Goal: Task Accomplishment & Management: Manage account settings

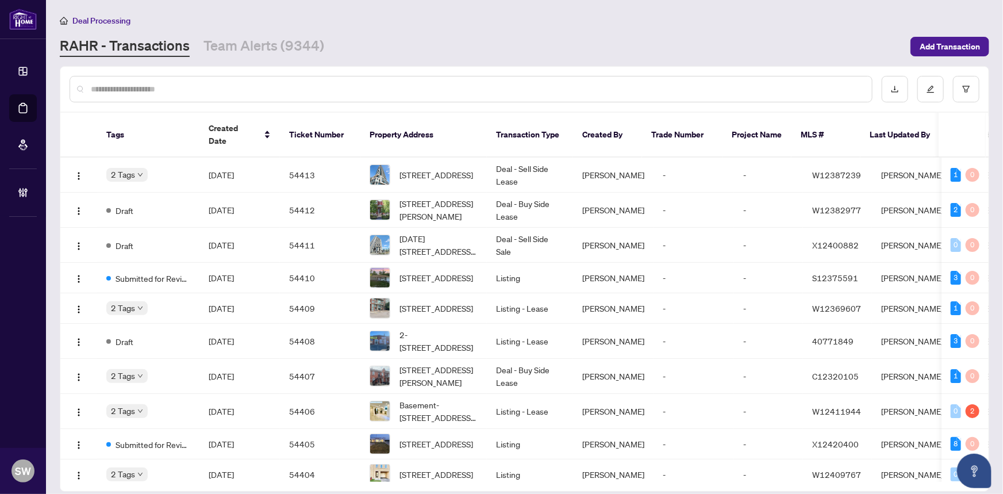
click at [143, 86] on input "text" at bounding box center [477, 89] width 772 height 13
paste input "*****"
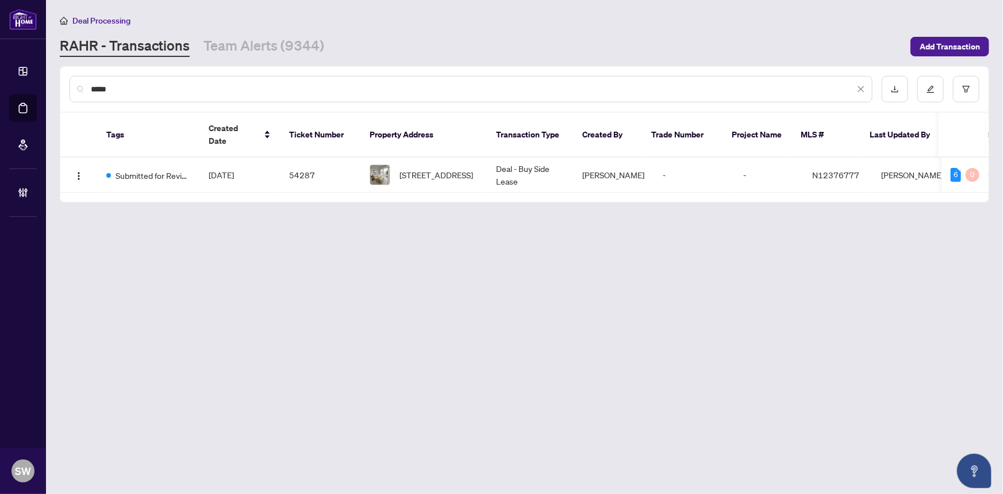
type input "*****"
click at [234, 170] on span "Sep/22/2025" at bounding box center [221, 175] width 25 height 10
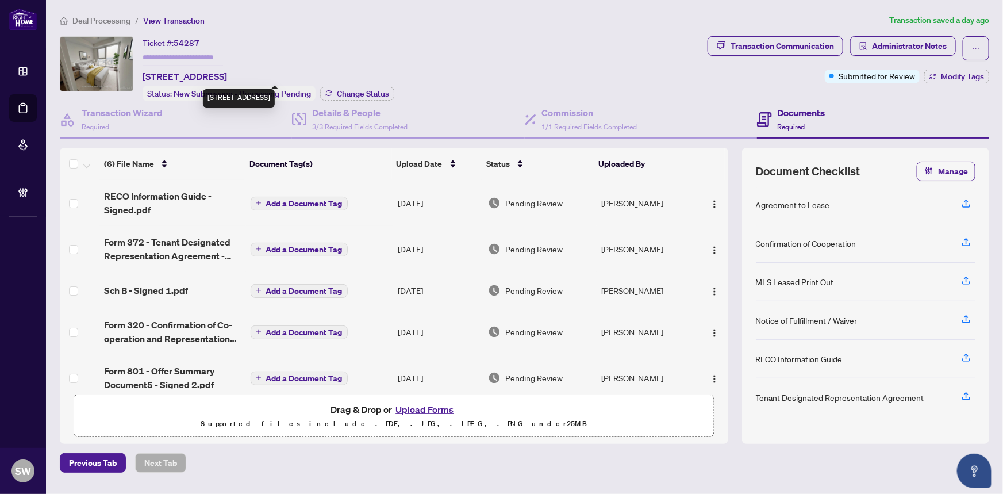
drag, startPoint x: 170, startPoint y: 72, endPoint x: 225, endPoint y: 74, distance: 54.6
click at [225, 74] on span "2902-105 Oneida Cres, Richmond Hill, Ontario L4B 0H6, Canada" at bounding box center [185, 77] width 85 height 14
copy span "105 Oneida C"
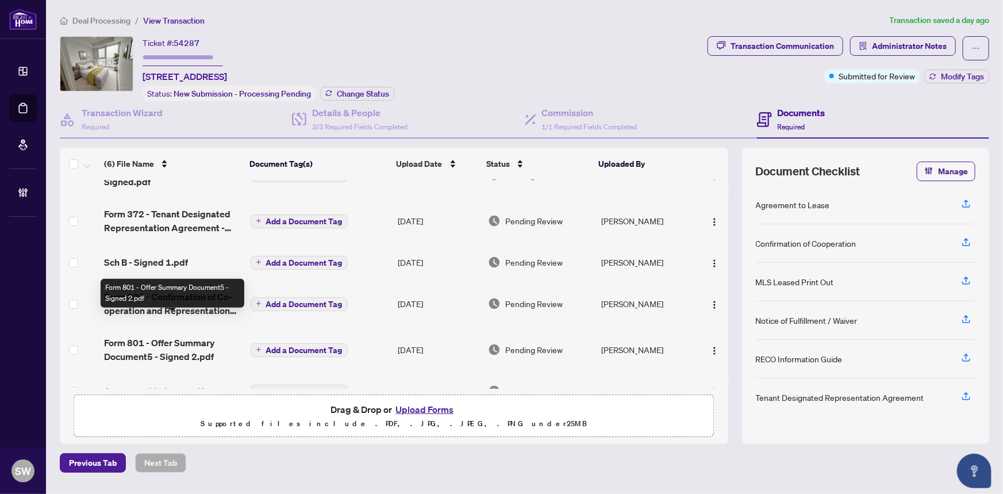
scroll to position [52, 0]
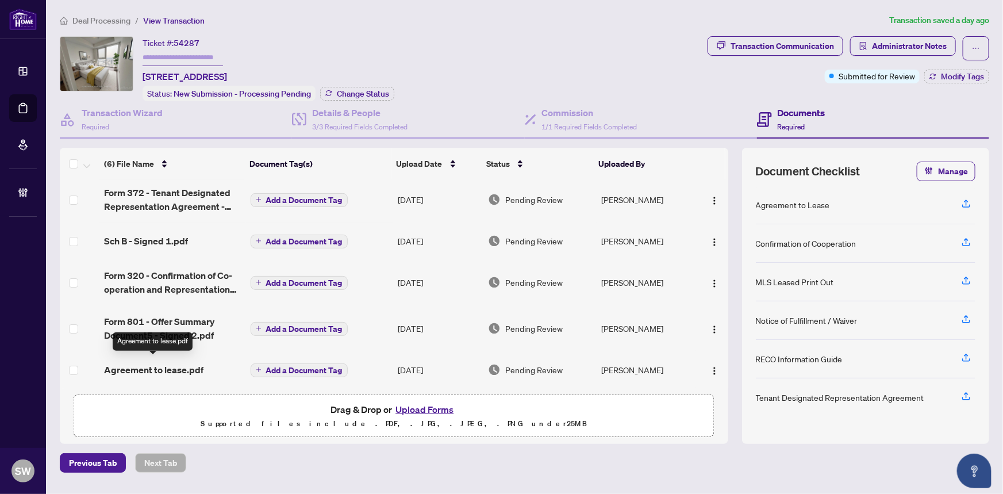
click at [185, 367] on span "Agreement to lease.pdf" at bounding box center [153, 370] width 99 height 14
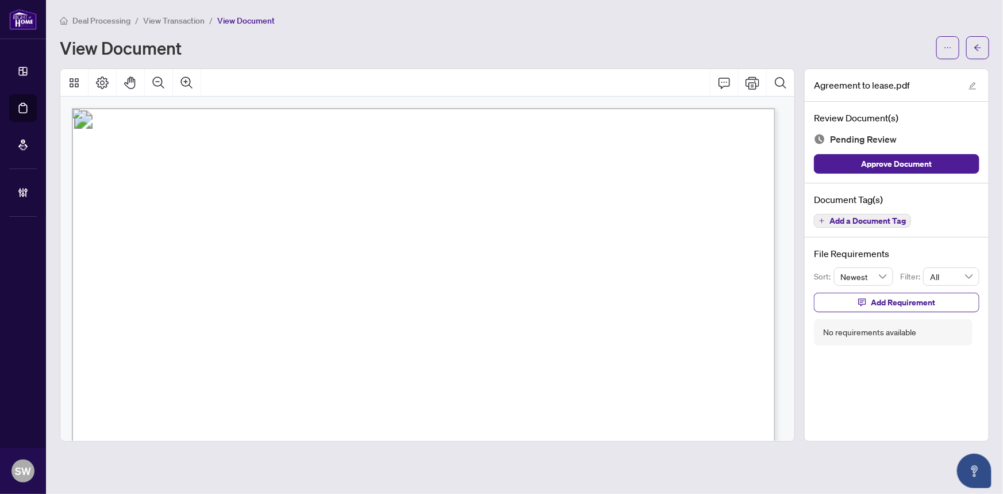
click at [246, 302] on span "105 Oneida Cres S 2902, Richmond Hill, Ontario L4B 0H6" at bounding box center [274, 307] width 97 height 10
drag, startPoint x: 247, startPoint y: 301, endPoint x: 310, endPoint y: 302, distance: 63.8
click at [310, 302] on span "105 Oneida Cres S 2902, Richmond Hill, Ontario L4B 0H6" at bounding box center [274, 307] width 97 height 10
drag, startPoint x: 345, startPoint y: 303, endPoint x: 406, endPoint y: 303, distance: 61.5
click at [323, 303] on span "105 Oneida Cres S 2902, Richmond Hill, Ontario L4B 0H6" at bounding box center [274, 307] width 97 height 10
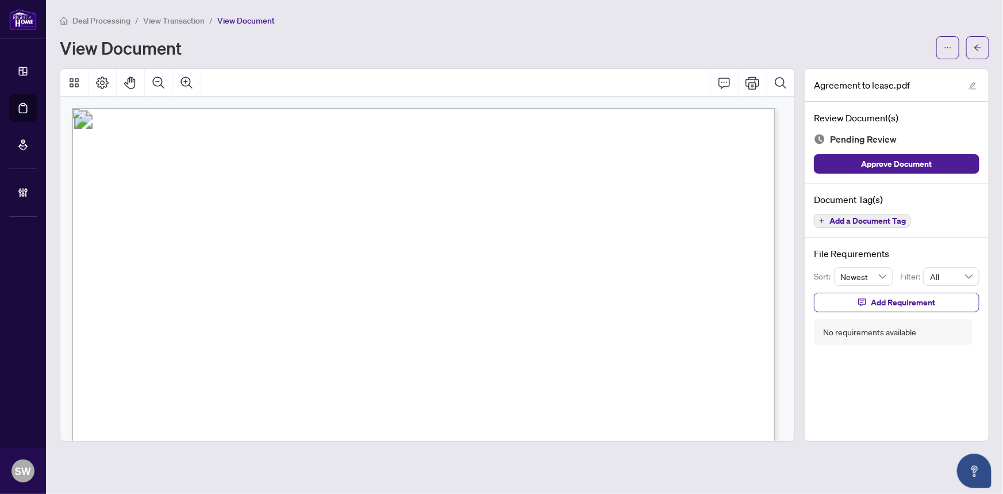
click at [323, 302] on span "105 Oneida Cres S 2902, Richmond Hill, Ontario L4B 0H6" at bounding box center [274, 307] width 97 height 10
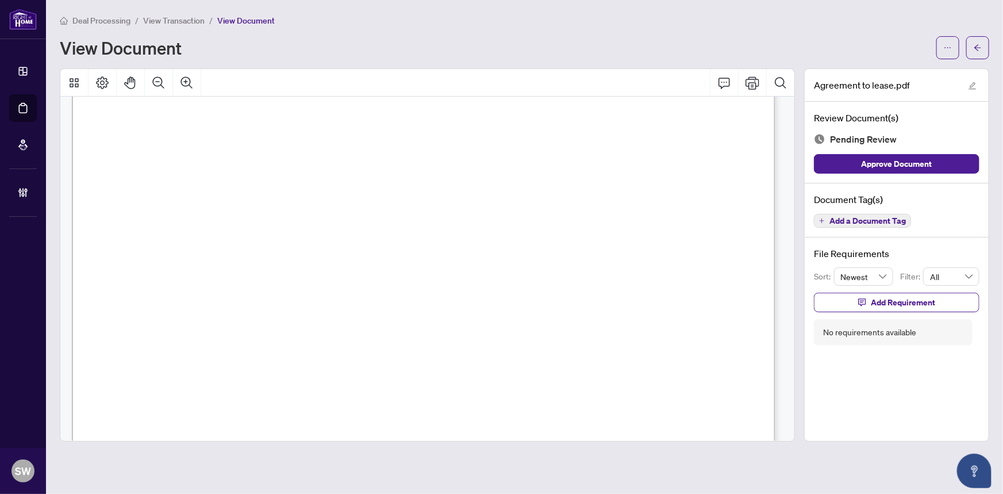
click at [192, 170] on span "Faezeh Rafati" at bounding box center [202, 175] width 83 height 10
click at [167, 144] on span "Ladan Moradi" at bounding box center [186, 149] width 82 height 10
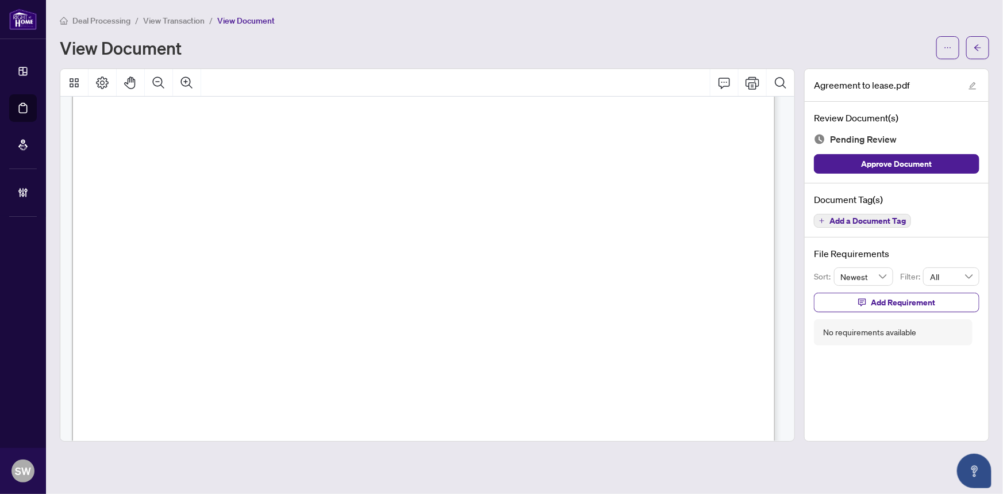
click at [167, 144] on span "Ladan Moradi" at bounding box center [186, 149] width 82 height 10
click at [149, 339] on span "Moe Maroufi, Broker" at bounding box center [170, 344] width 117 height 10
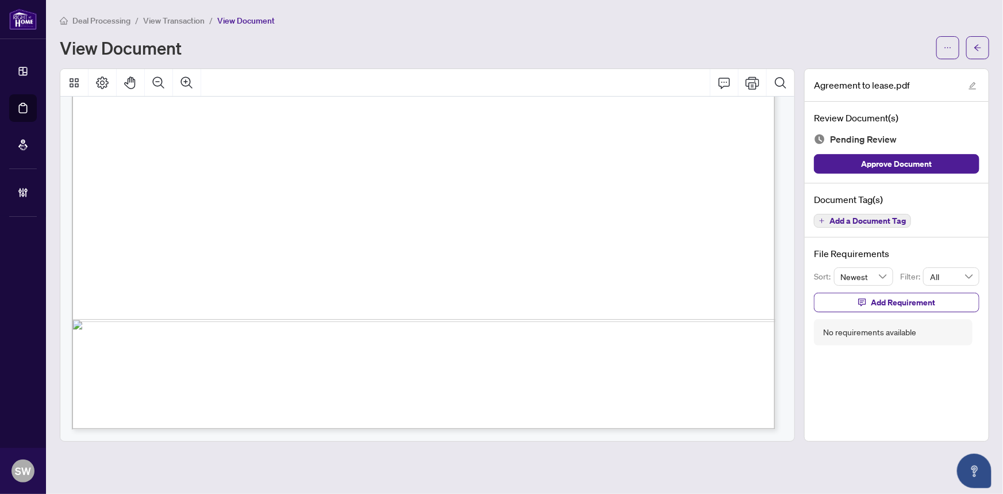
click at [876, 214] on button "Add a Document Tag" at bounding box center [862, 221] width 97 height 14
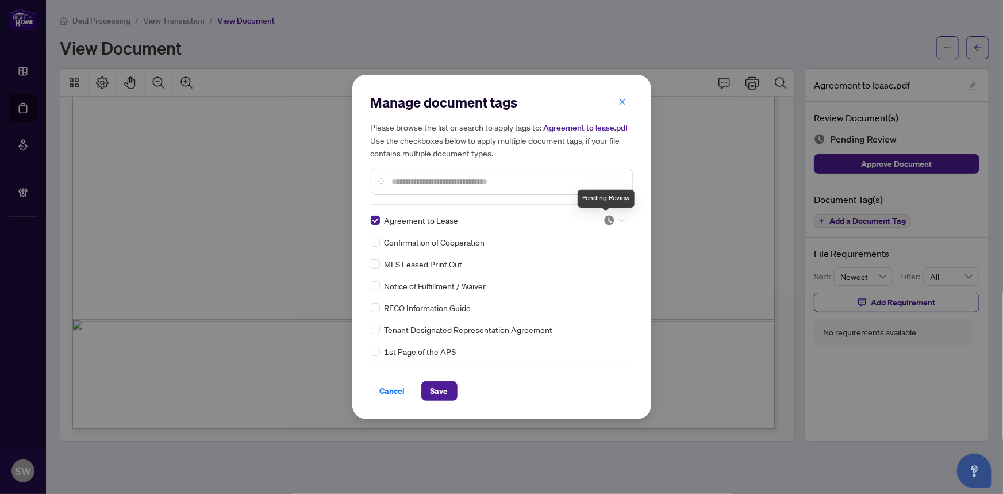
click at [608, 218] on img at bounding box center [609, 219] width 11 height 11
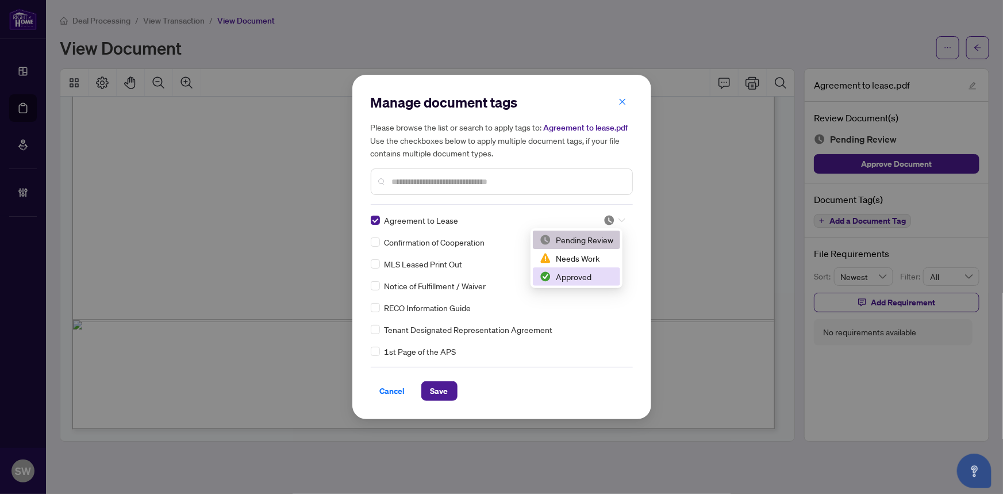
drag, startPoint x: 578, startPoint y: 275, endPoint x: 559, endPoint y: 297, distance: 28.6
click at [577, 278] on div "Approved" at bounding box center [577, 276] width 74 height 13
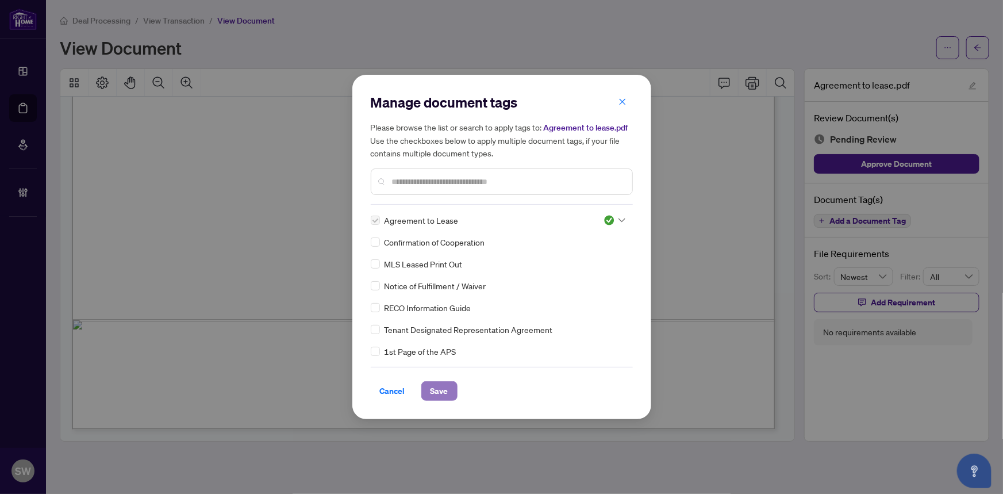
click at [447, 387] on span "Save" at bounding box center [440, 391] width 18 height 18
drag, startPoint x: 791, startPoint y: 420, endPoint x: 749, endPoint y: 151, distance: 272.2
click at [749, 151] on div "Manage document tags Please browse the list or search to apply tags to: Agreeme…" at bounding box center [501, 247] width 1003 height 494
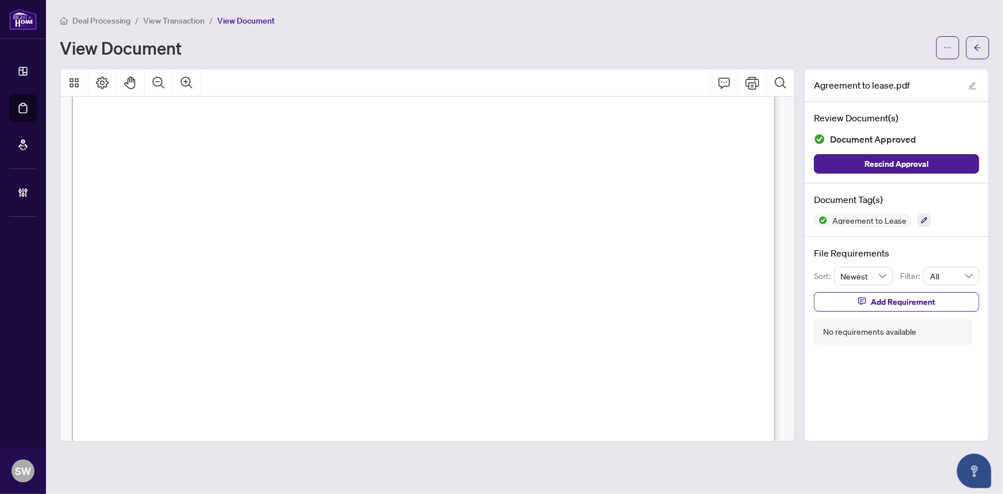
scroll to position [352, 0]
click at [977, 51] on icon "arrow-left" at bounding box center [978, 48] width 8 height 8
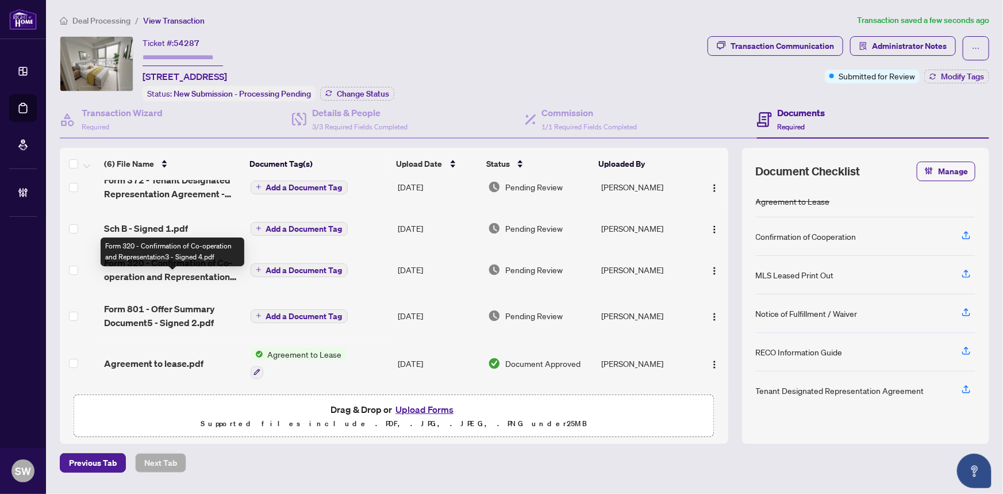
scroll to position [64, 0]
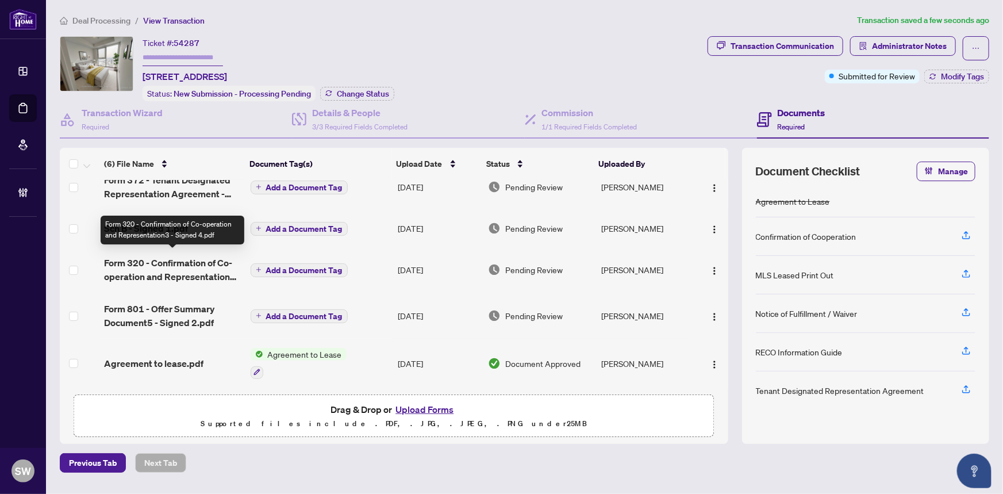
click at [204, 262] on span "Form 320 - Confirmation of Co-operation and Representation3 - Signed 4.pdf" at bounding box center [172, 270] width 137 height 28
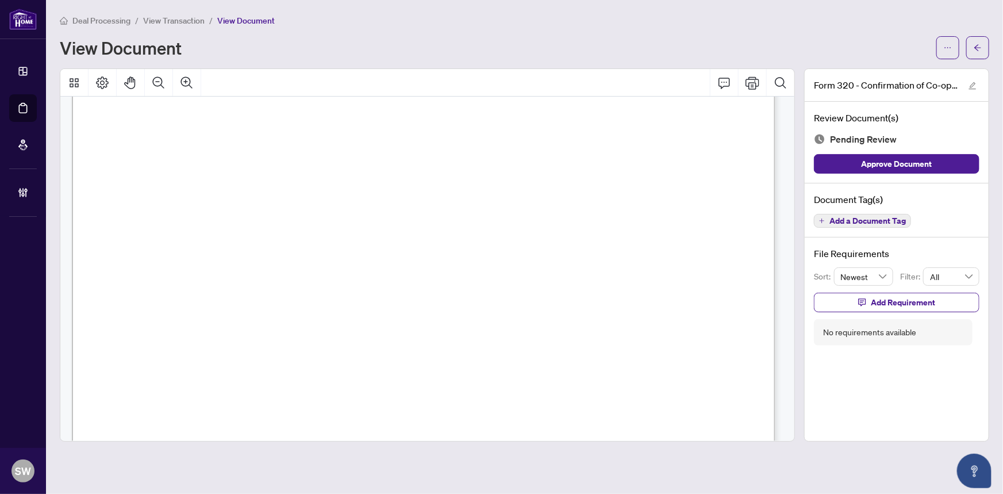
scroll to position [313, 0]
click at [892, 221] on span "Add a Document Tag" at bounding box center [868, 221] width 76 height 8
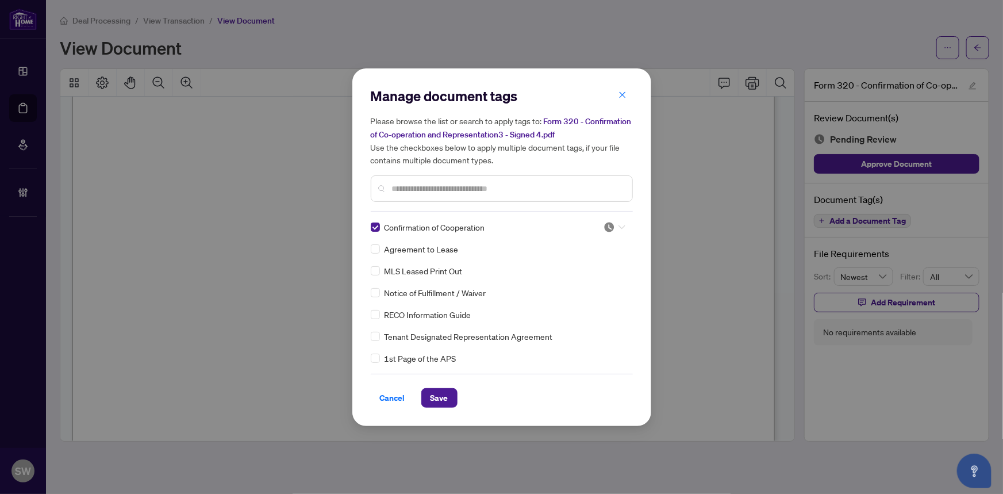
click at [619, 227] on icon at bounding box center [622, 227] width 7 height 5
click at [580, 279] on div "Approved" at bounding box center [577, 283] width 74 height 13
click at [443, 394] on span "Save" at bounding box center [440, 398] width 18 height 18
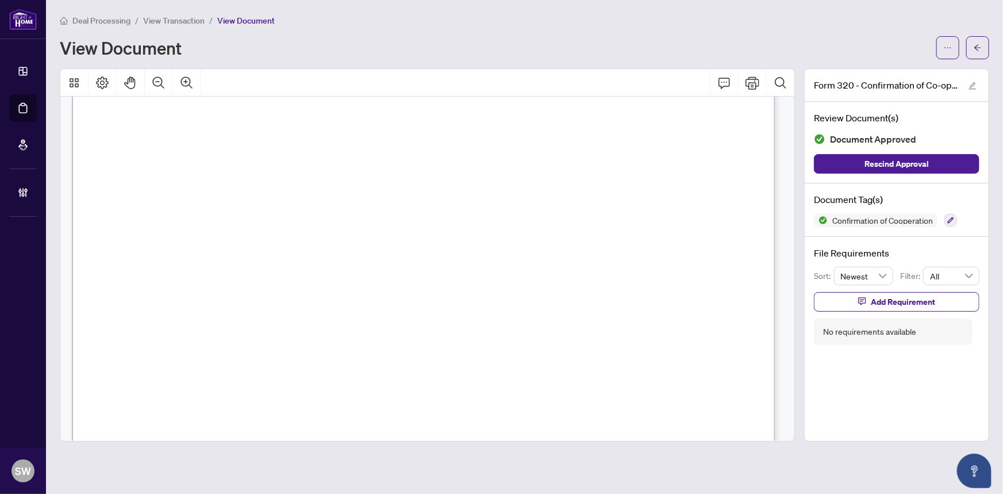
scroll to position [106, 0]
click at [981, 55] on span "button" at bounding box center [978, 48] width 8 height 18
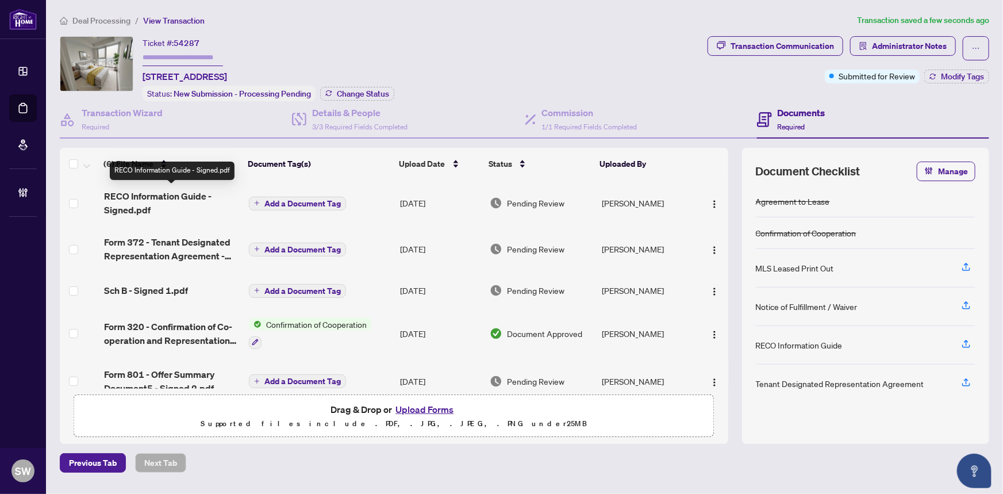
click at [178, 206] on span "RECO Information Guide - Signed.pdf" at bounding box center [172, 203] width 136 height 28
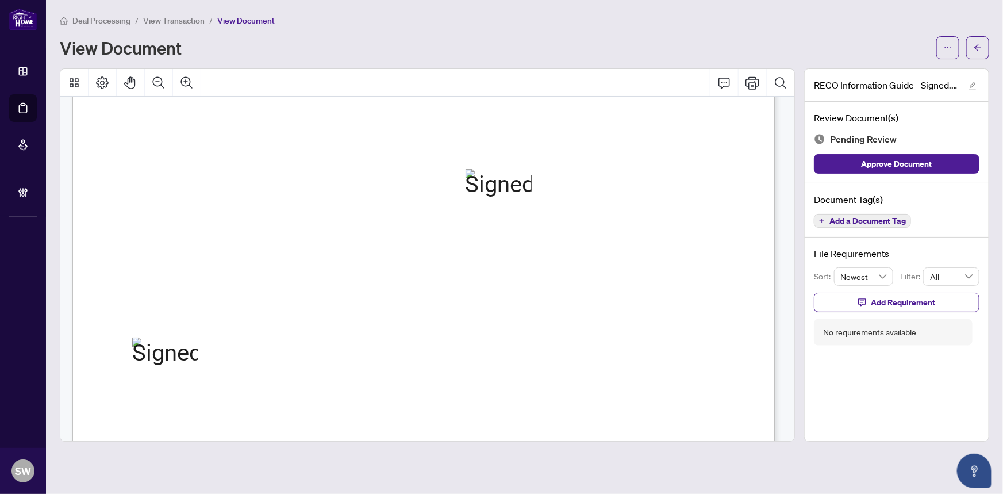
scroll to position [11383, 0]
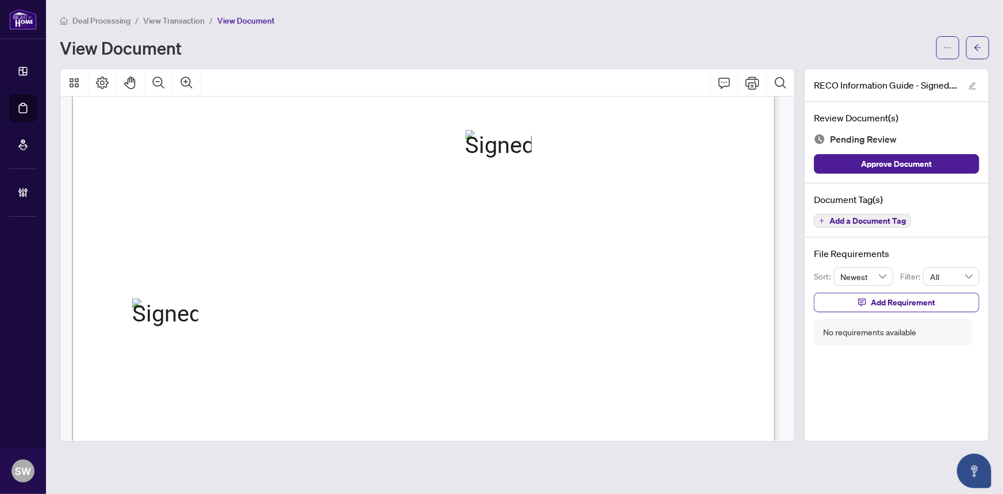
click at [178, 270] on span "Ladan Moradi" at bounding box center [177, 272] width 99 height 11
click at [177, 270] on span "Ladan Moradi" at bounding box center [177, 272] width 99 height 11
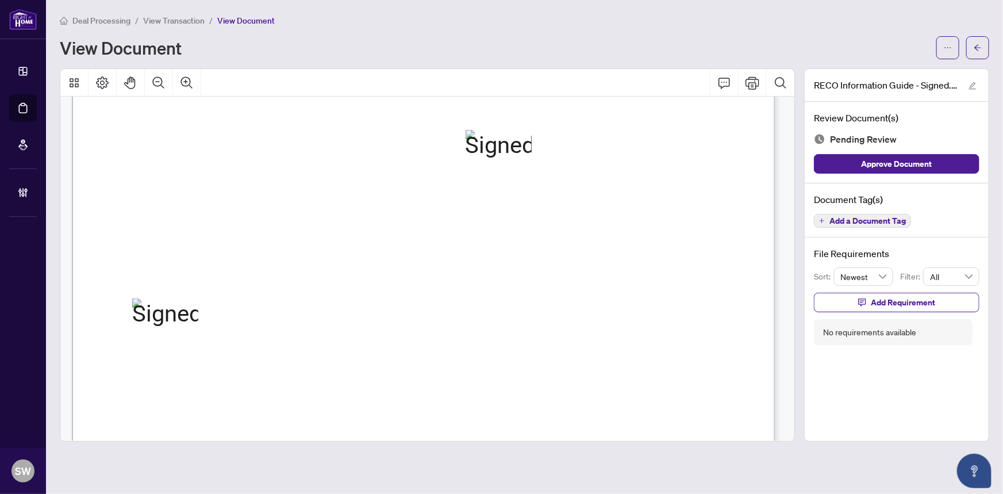
click at [177, 270] on span "Ladan Moradi" at bounding box center [177, 272] width 99 height 11
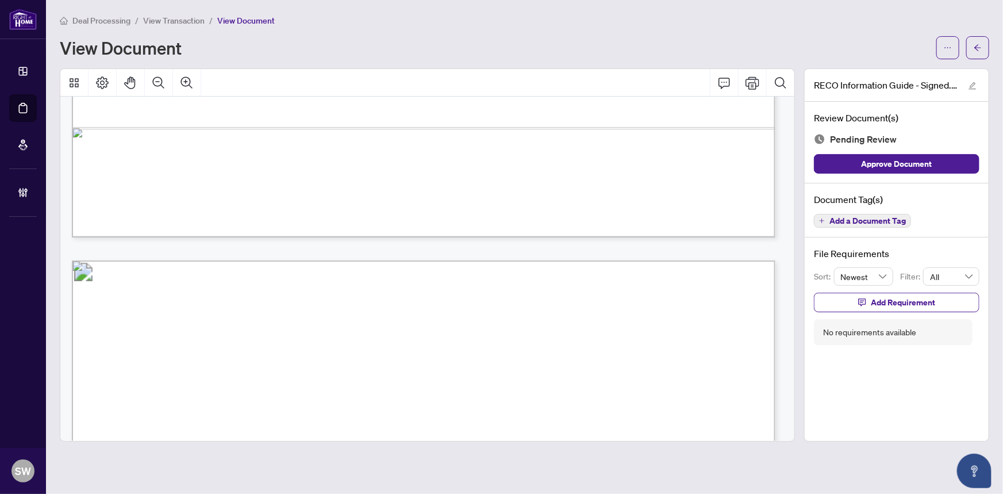
scroll to position [11032, 0]
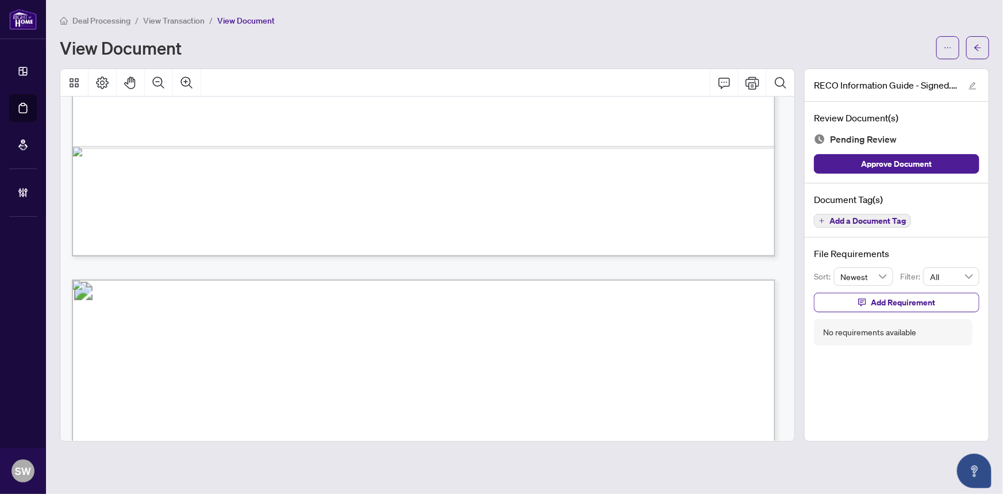
click at [906, 218] on button "Add a Document Tag" at bounding box center [862, 221] width 97 height 14
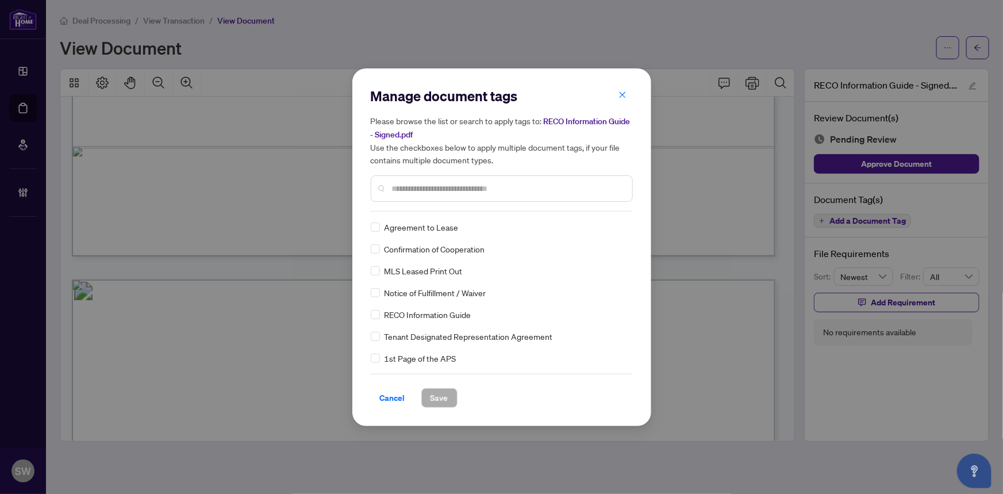
click at [899, 221] on div "Manage document tags Please browse the list or search to apply tags to: RECO In…" at bounding box center [501, 247] width 1003 height 494
click at [604, 225] on img at bounding box center [609, 226] width 11 height 11
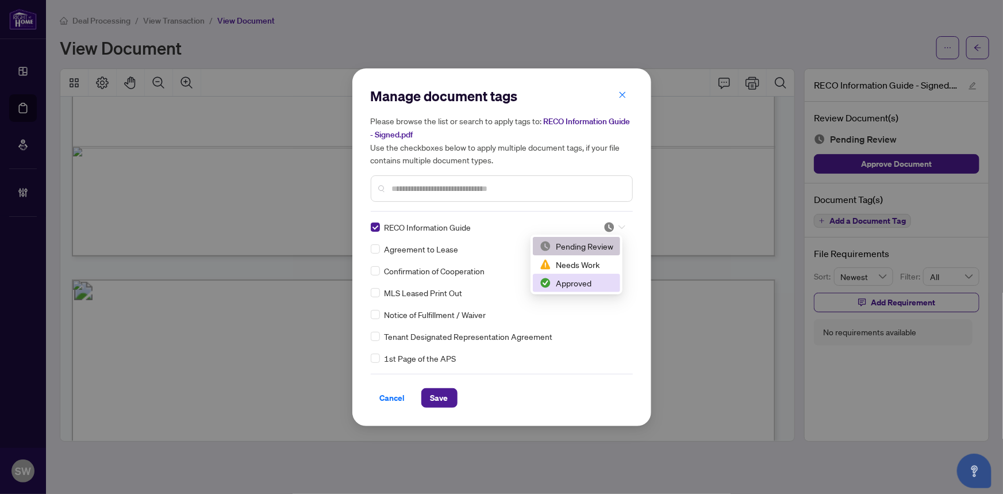
click at [576, 283] on div "Approved" at bounding box center [577, 283] width 74 height 13
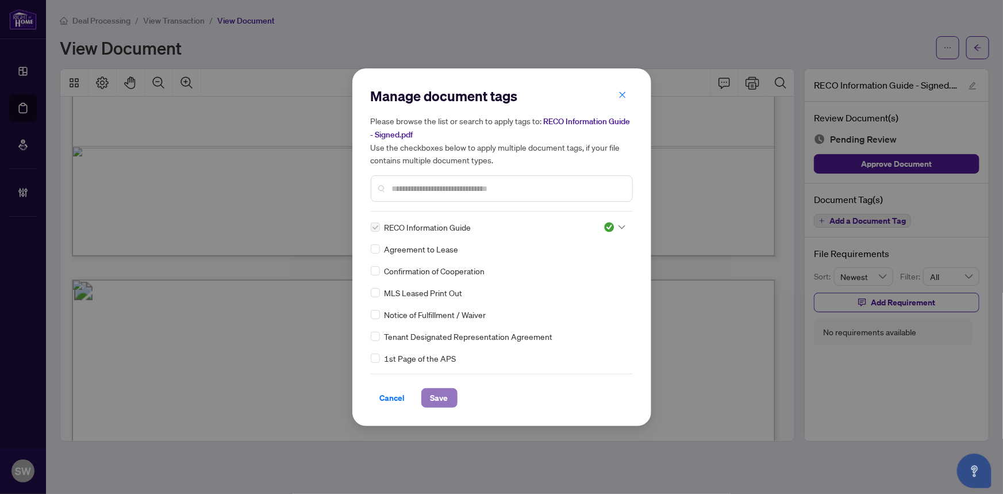
click at [452, 399] on button "Save" at bounding box center [439, 398] width 36 height 20
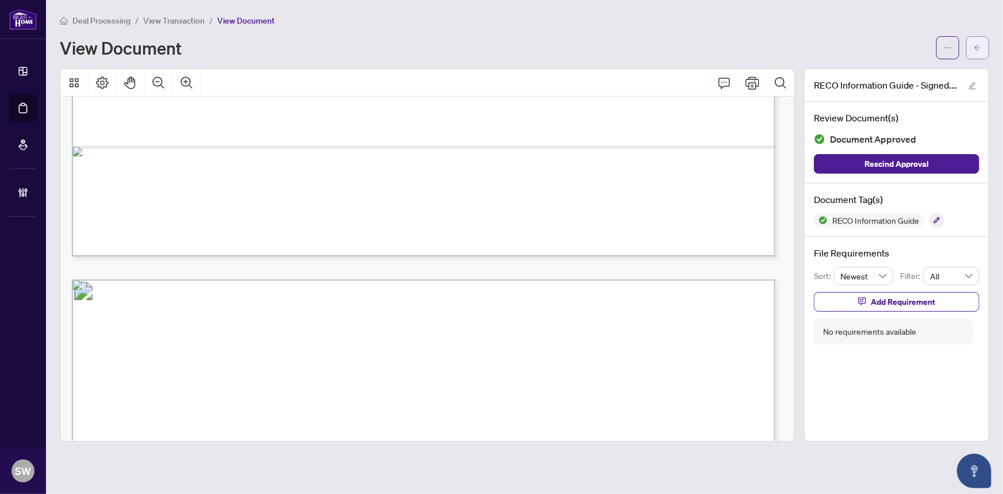
click at [987, 42] on button "button" at bounding box center [977, 47] width 23 height 23
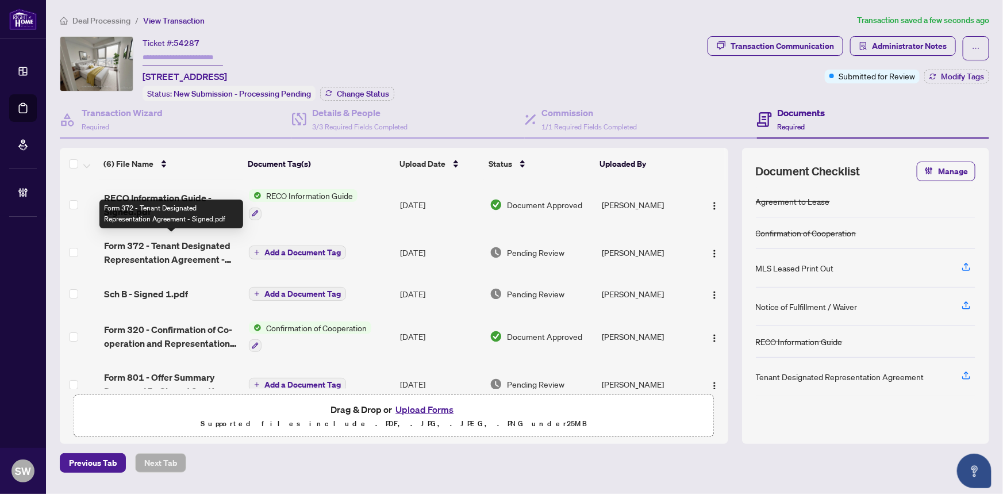
click at [200, 246] on span "Form 372 - Tenant Designated Representation Agreement - Signed.pdf" at bounding box center [172, 253] width 136 height 28
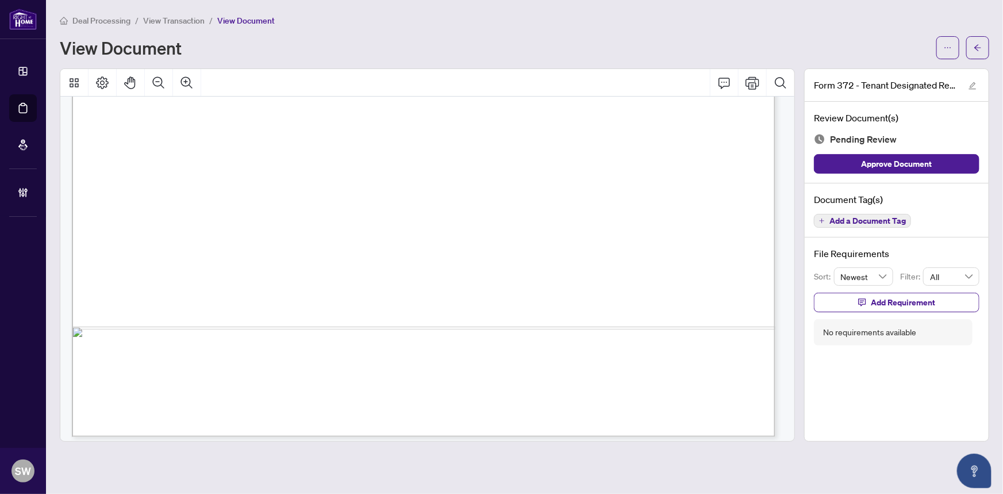
scroll to position [4324, 0]
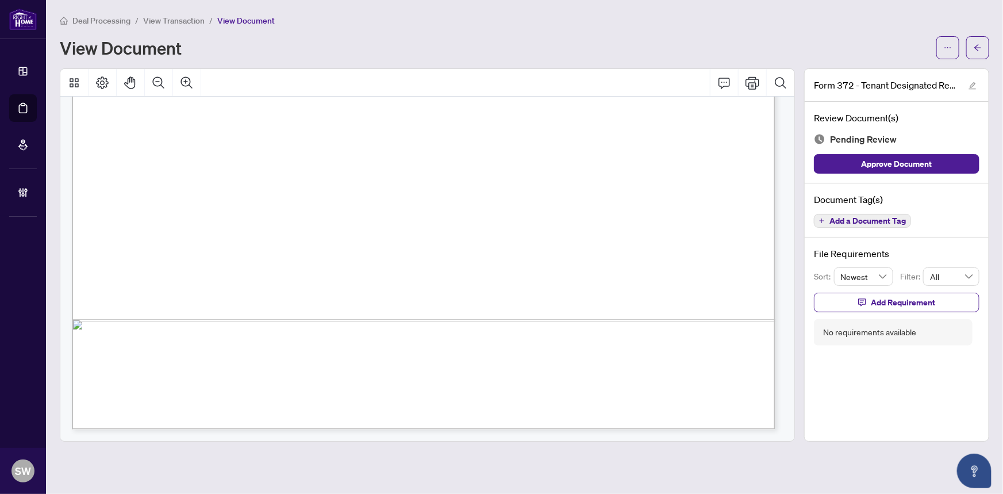
click at [897, 221] on span "Add a Document Tag" at bounding box center [868, 221] width 76 height 8
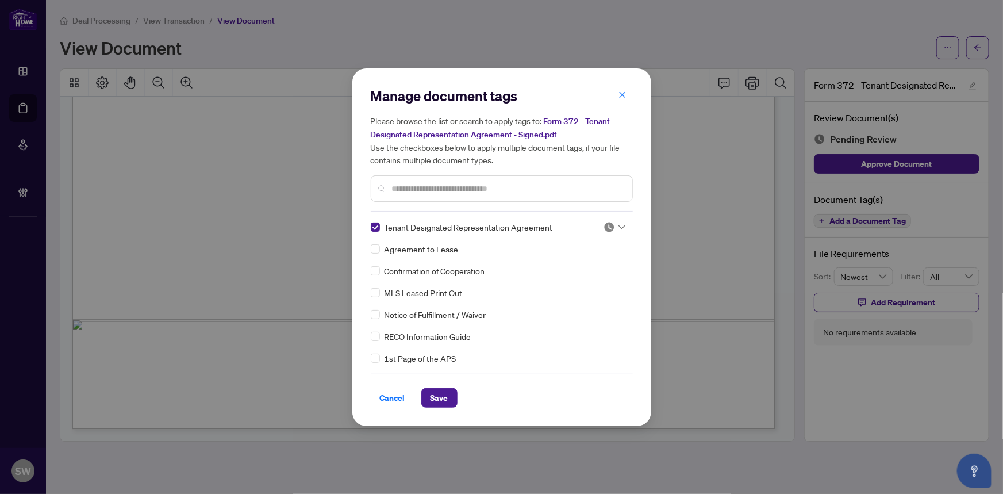
click at [606, 221] on img at bounding box center [609, 226] width 11 height 11
click at [586, 282] on div "Approved" at bounding box center [577, 283] width 74 height 13
click at [447, 393] on span "Save" at bounding box center [440, 398] width 18 height 18
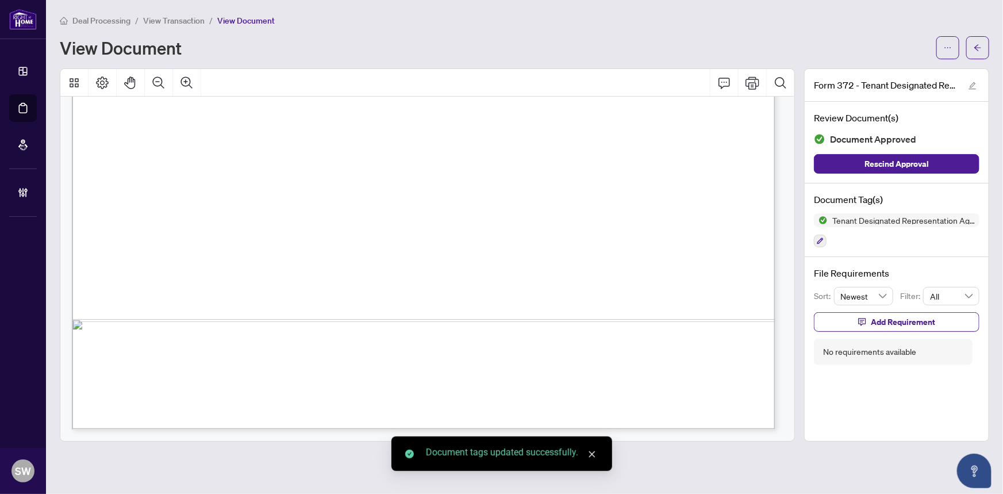
click at [981, 51] on span "button" at bounding box center [978, 48] width 8 height 18
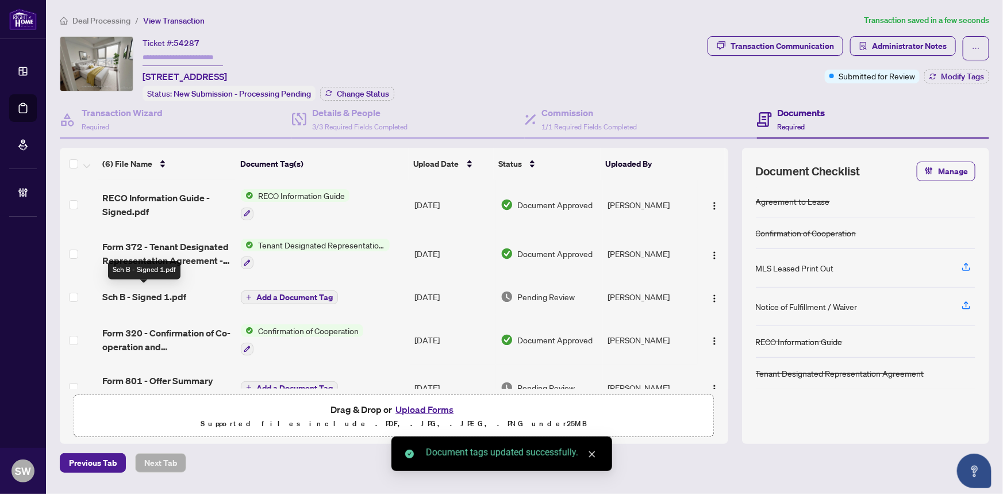
click at [184, 291] on span "Sch B - Signed 1.pdf" at bounding box center [144, 297] width 84 height 14
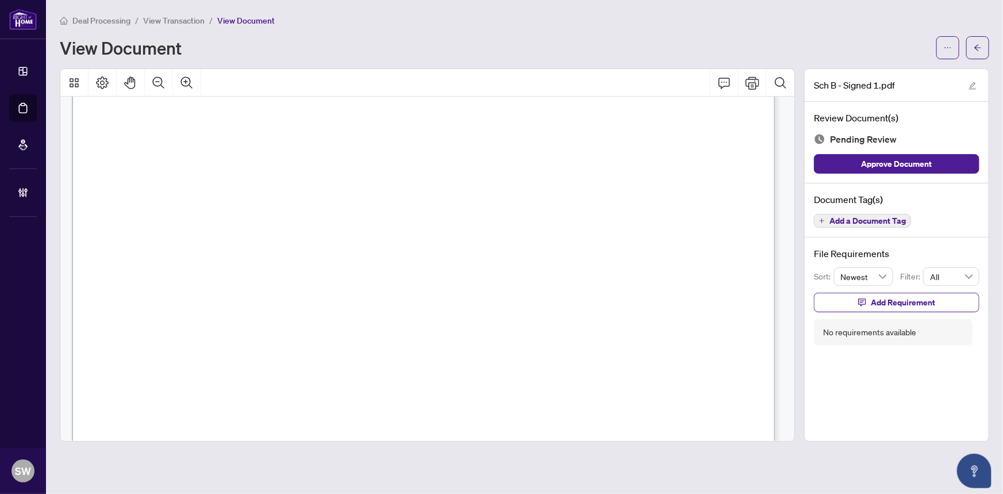
scroll to position [589, 0]
click at [880, 221] on span "Add a Document Tag" at bounding box center [868, 221] width 76 height 8
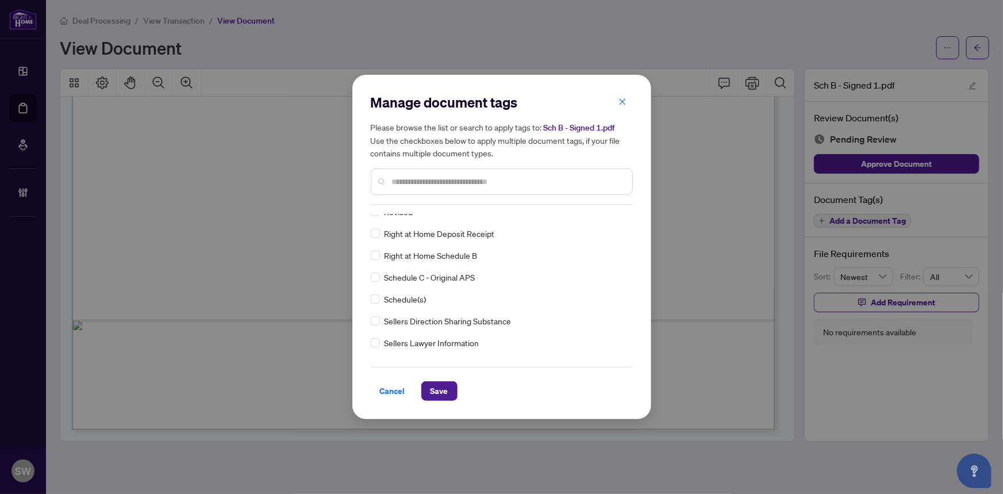
scroll to position [0, 0]
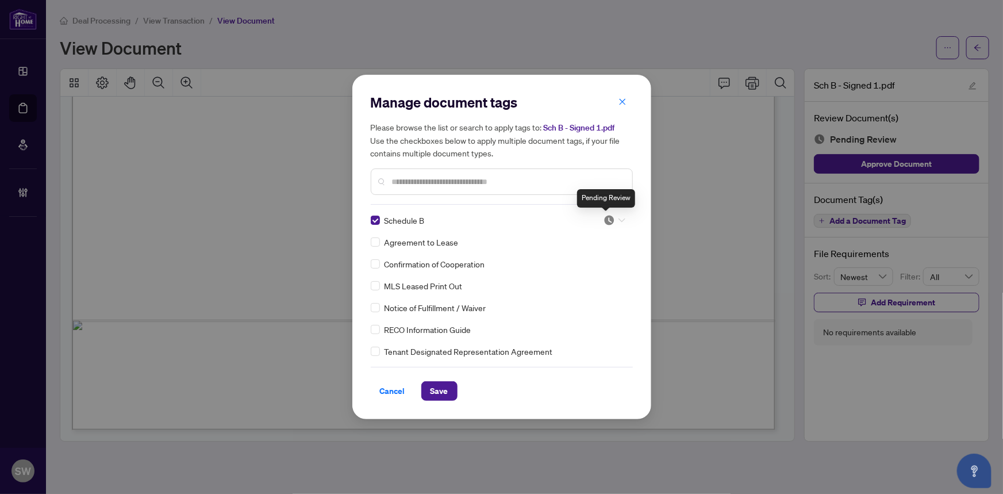
click at [608, 218] on img at bounding box center [609, 219] width 11 height 11
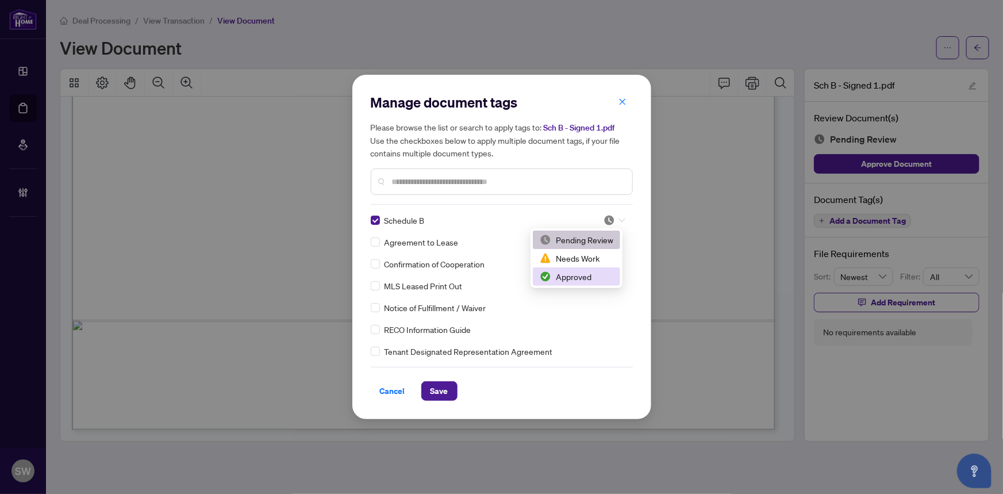
click at [564, 278] on div "Approved" at bounding box center [577, 276] width 74 height 13
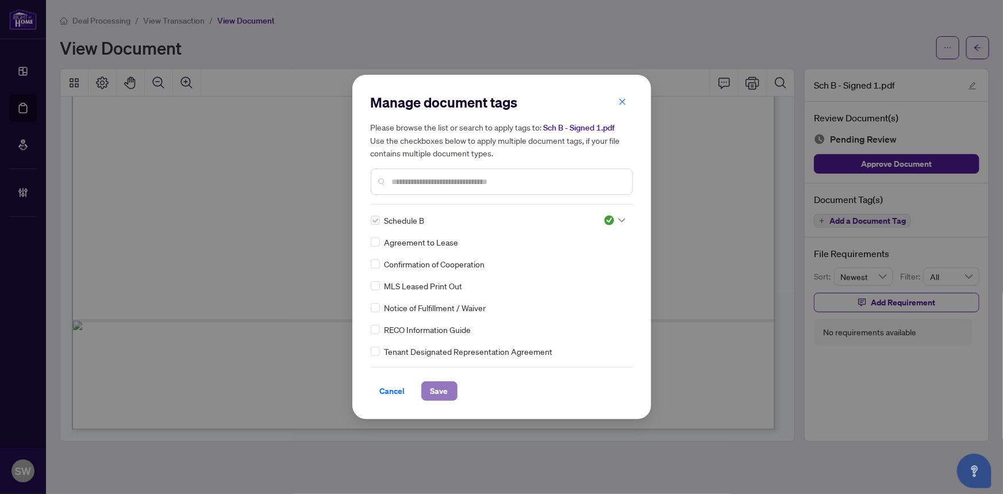
click at [442, 391] on span "Save" at bounding box center [440, 391] width 18 height 18
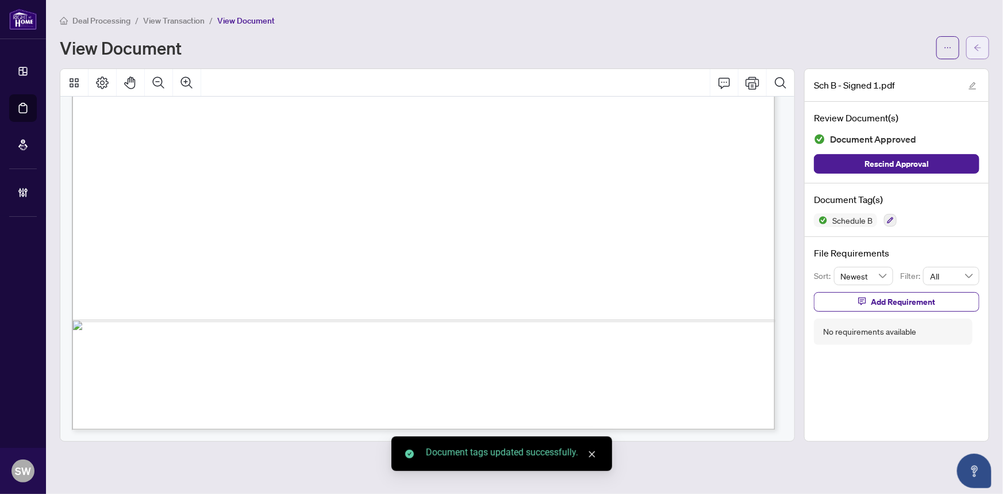
click at [979, 49] on icon "arrow-left" at bounding box center [978, 48] width 8 height 8
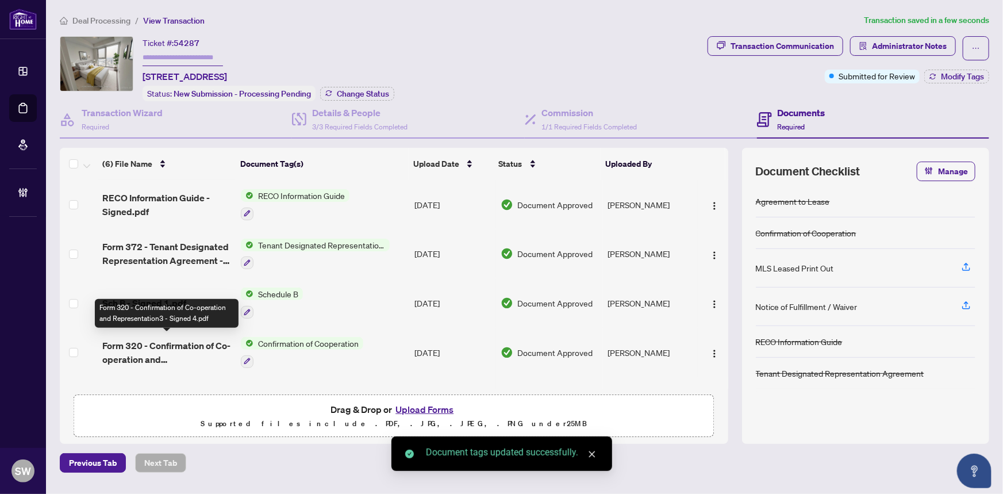
click at [151, 343] on span "Form 320 - Confirmation of Co-operation and Representation3 - Signed 4.pdf" at bounding box center [167, 353] width 130 height 28
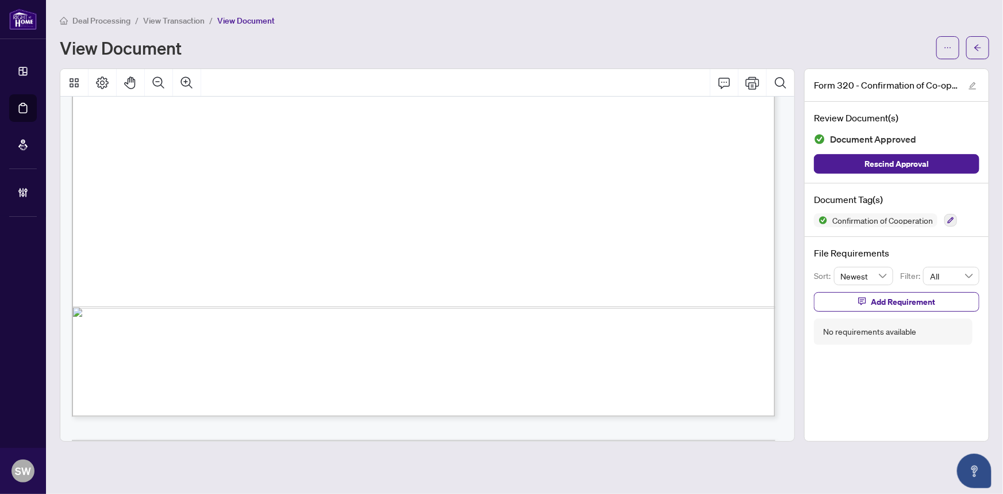
scroll to position [903, 0]
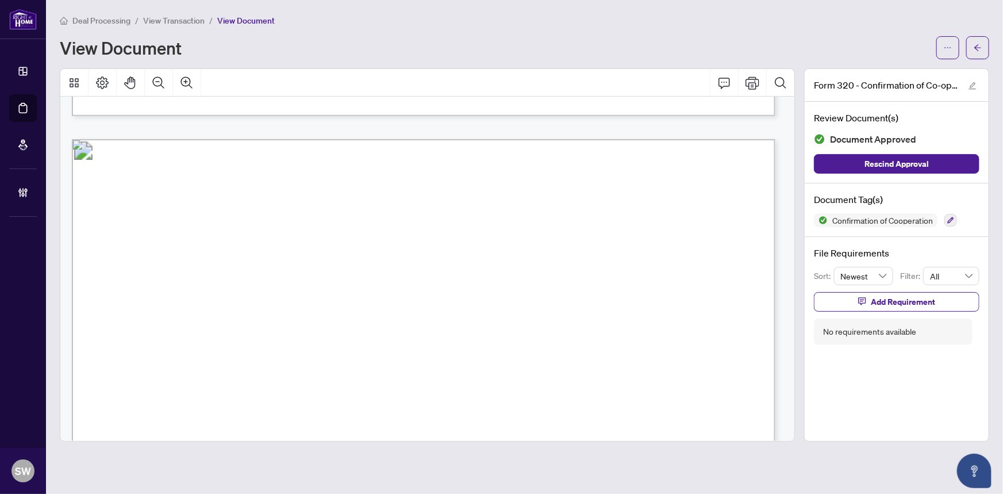
click at [483, 368] on span "905-764-6000" at bounding box center [495, 373] width 91 height 10
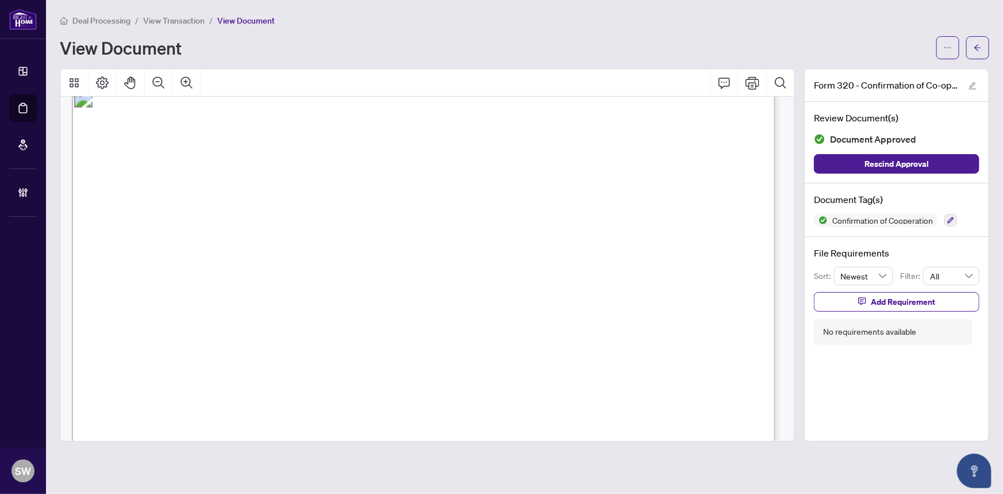
click at [143, 371] on span "Moe Maroufi, Broker" at bounding box center [163, 376] width 122 height 10
click at [981, 52] on span "button" at bounding box center [978, 48] width 8 height 18
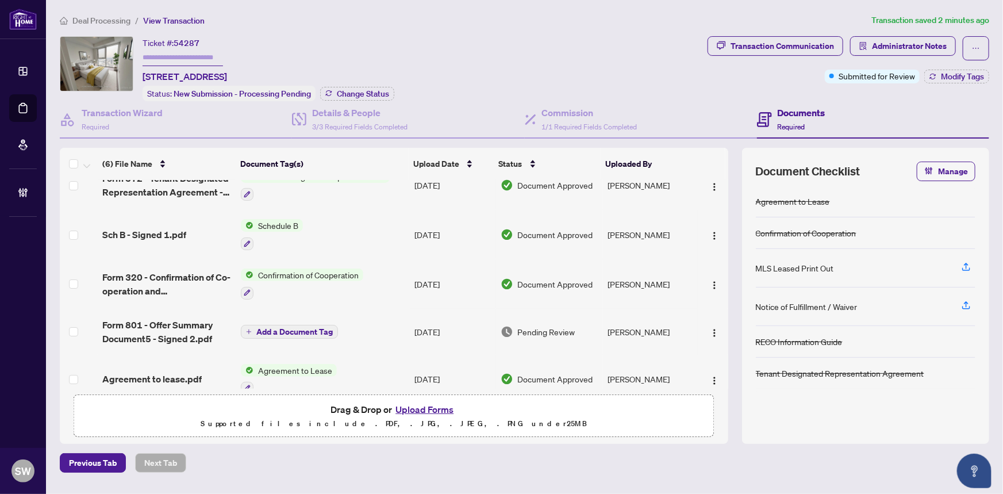
scroll to position [85, 0]
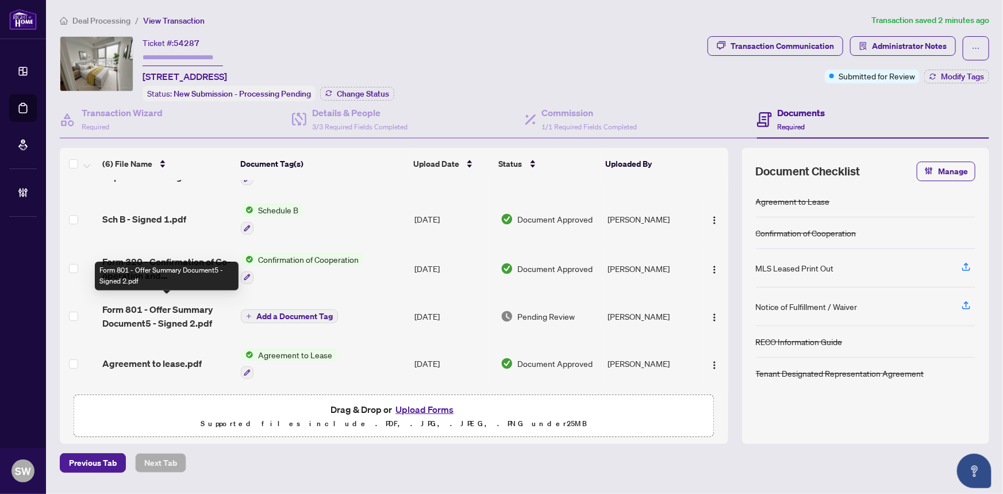
click at [204, 312] on span "Form 801 - Offer Summary Document5 - Signed 2.pdf" at bounding box center [167, 316] width 130 height 28
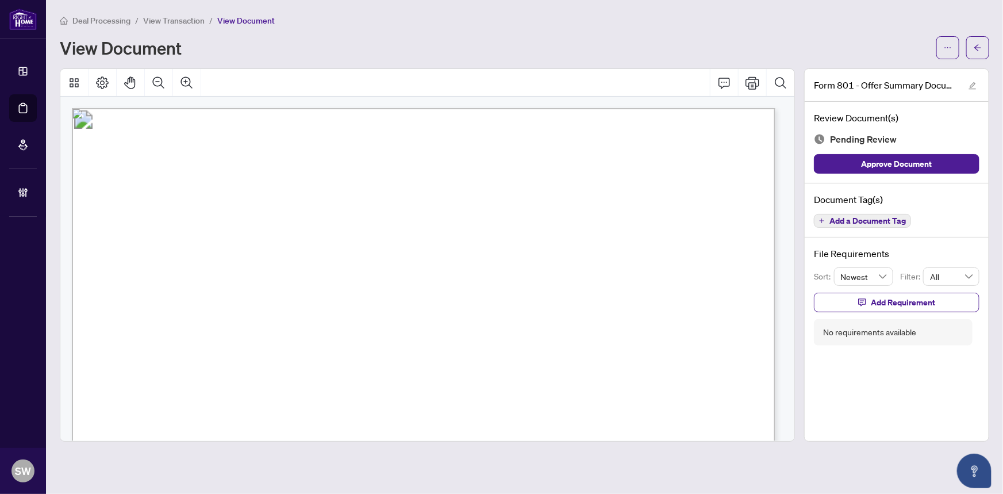
drag, startPoint x: 783, startPoint y: 162, endPoint x: 773, endPoint y: 360, distance: 198.6
click at [869, 222] on span "Add a Document Tag" at bounding box center [868, 221] width 76 height 8
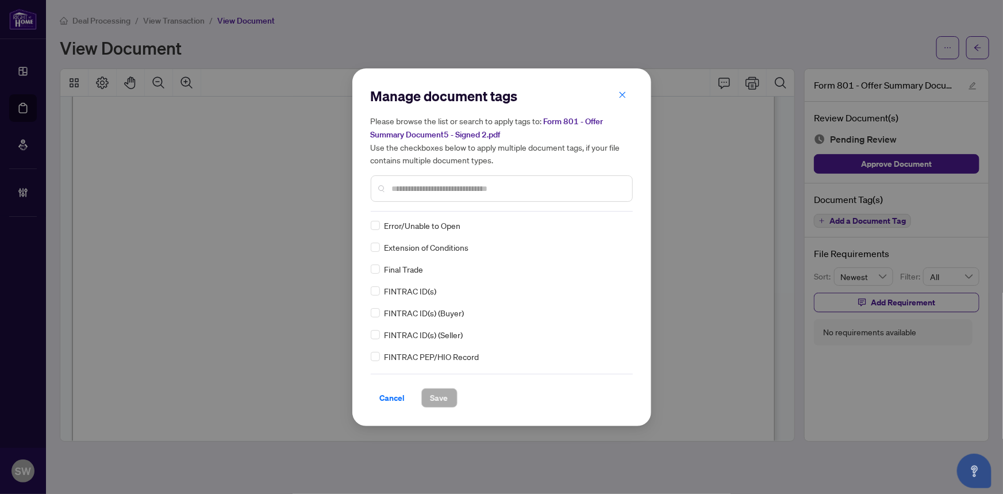
scroll to position [1132, 0]
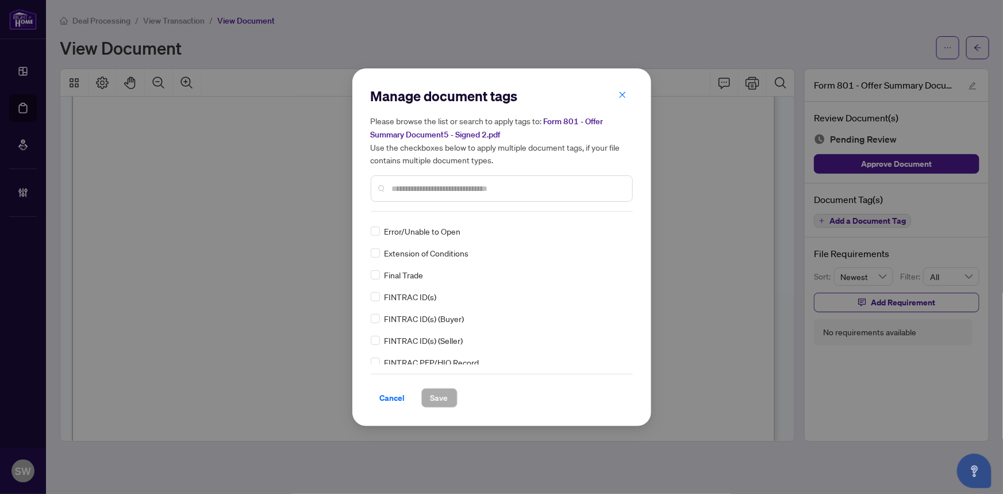
click at [447, 183] on input "text" at bounding box center [507, 188] width 231 height 13
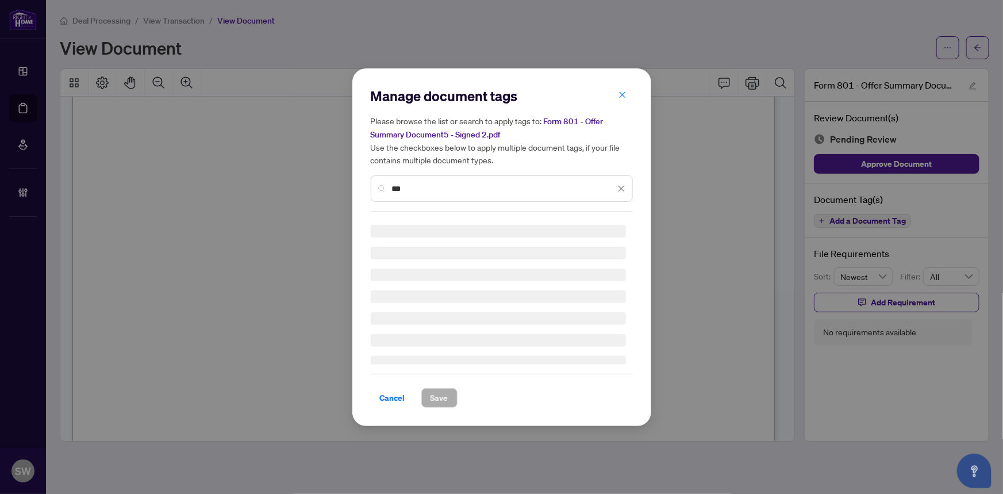
scroll to position [0, 0]
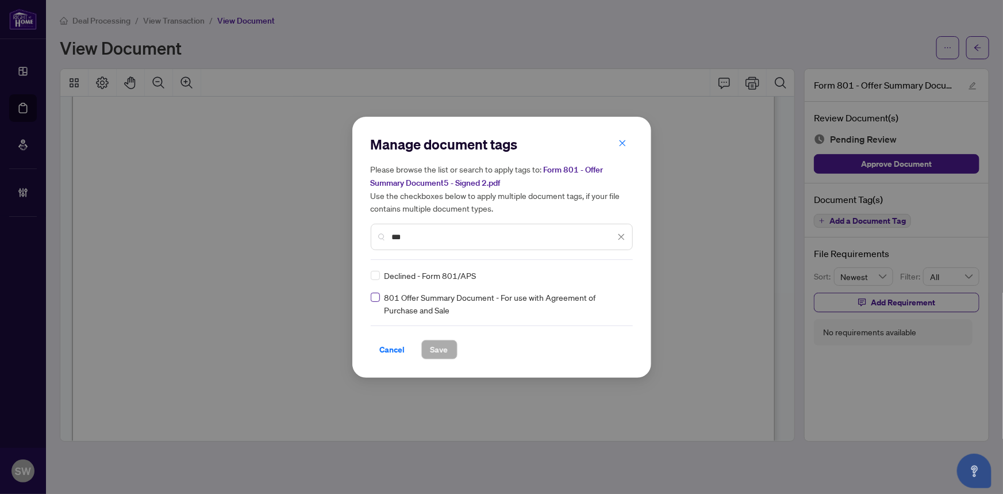
type input "***"
click at [615, 281] on div at bounding box center [615, 281] width 22 height 11
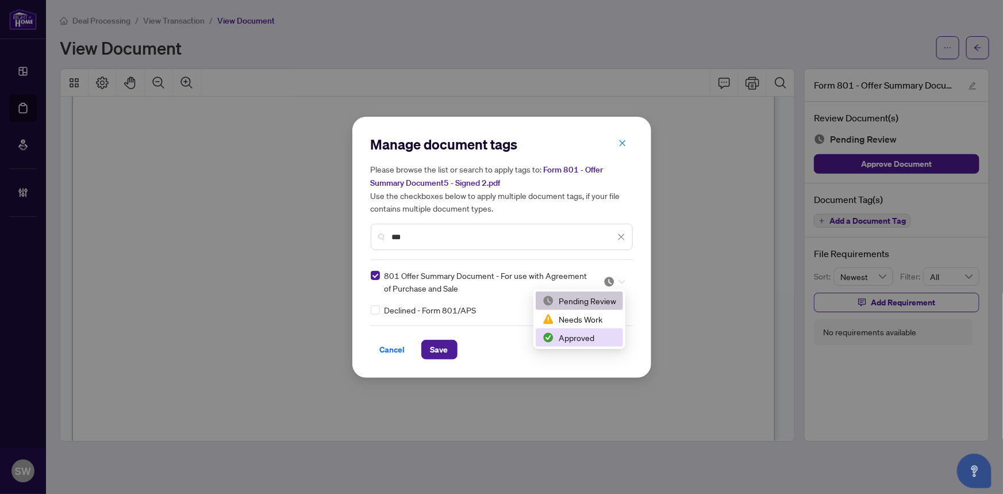
click at [582, 338] on div "Approved" at bounding box center [580, 337] width 74 height 13
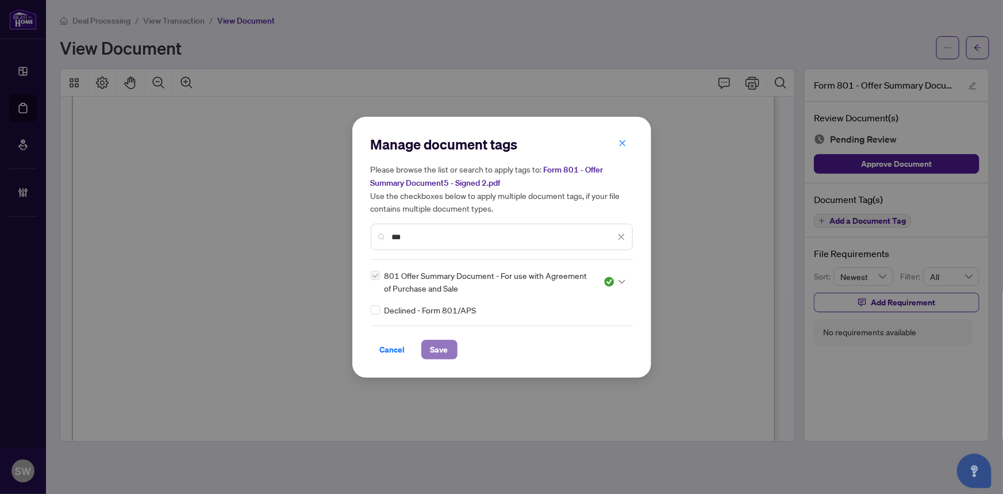
click at [448, 352] on button "Save" at bounding box center [439, 350] width 36 height 20
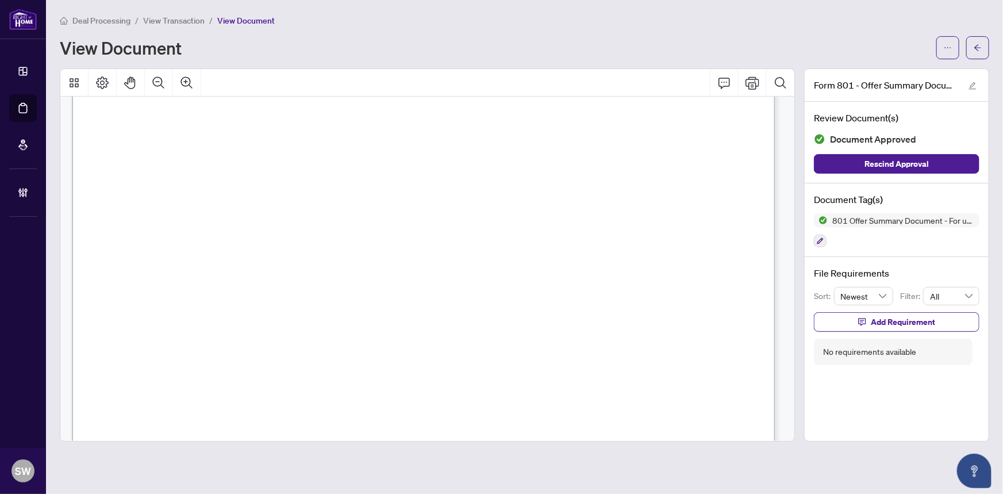
click at [191, 19] on span "View Transaction" at bounding box center [174, 21] width 62 height 10
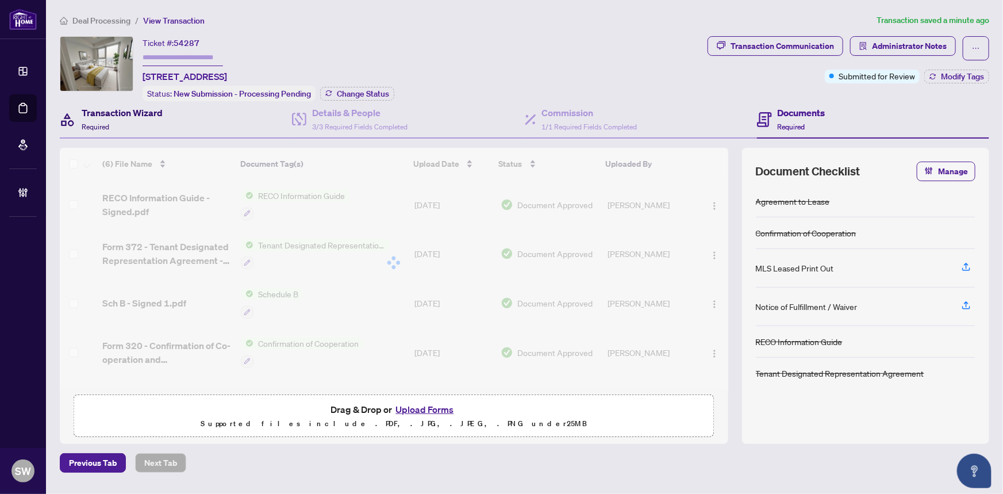
click at [137, 107] on h4 "Transaction Wizard" at bounding box center [122, 113] width 81 height 14
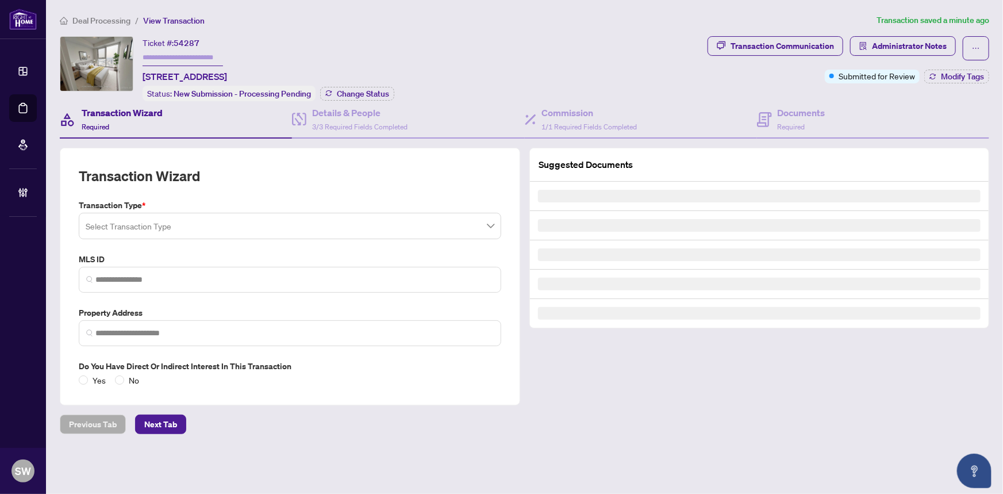
type input "*********"
type input "**********"
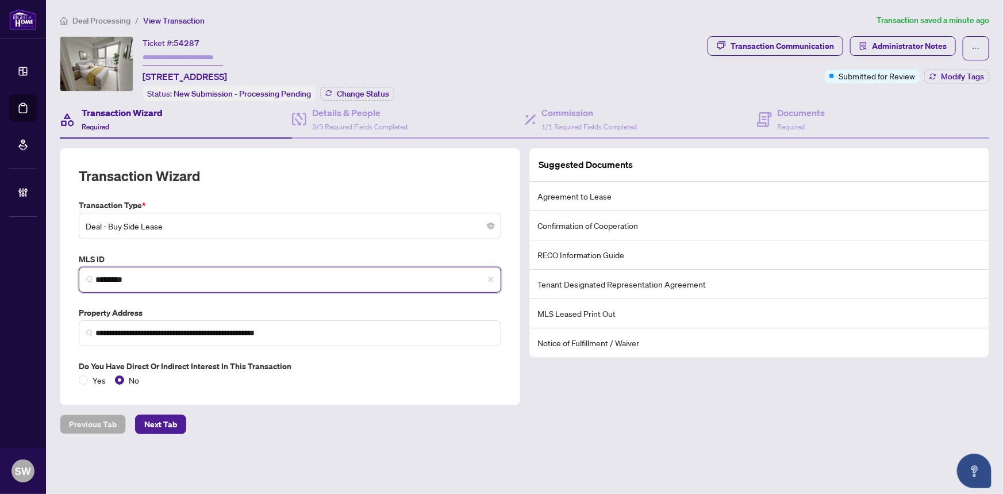
click at [124, 275] on input "*********" at bounding box center [294, 280] width 398 height 12
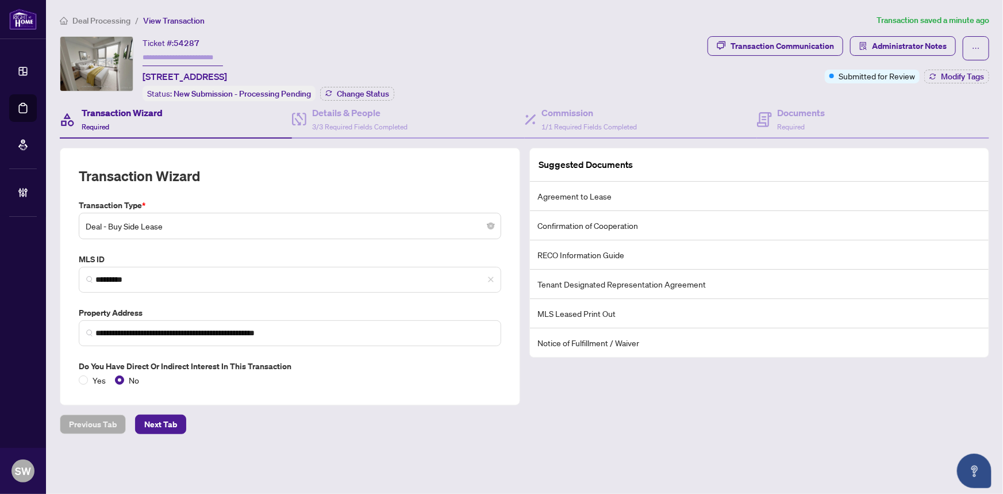
click at [182, 36] on div "Ticket #: 54287" at bounding box center [171, 42] width 57 height 13
copy span "54287"
click at [805, 113] on h4 "Documents" at bounding box center [802, 113] width 48 height 14
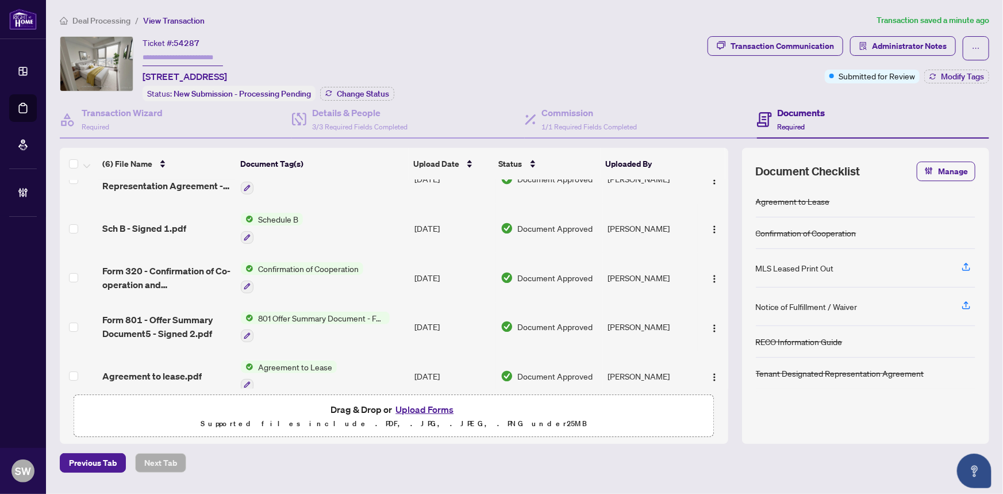
scroll to position [87, 0]
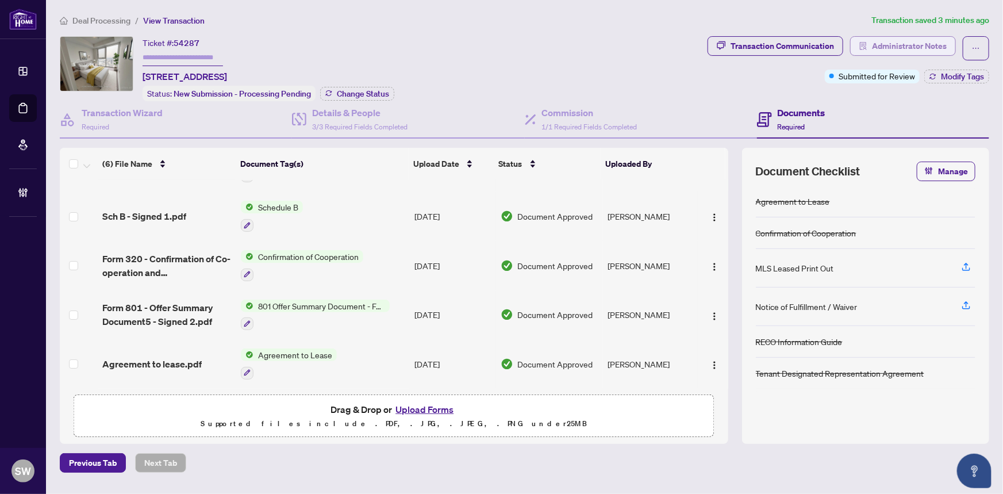
click at [900, 51] on span "Administrator Notes" at bounding box center [909, 46] width 75 height 18
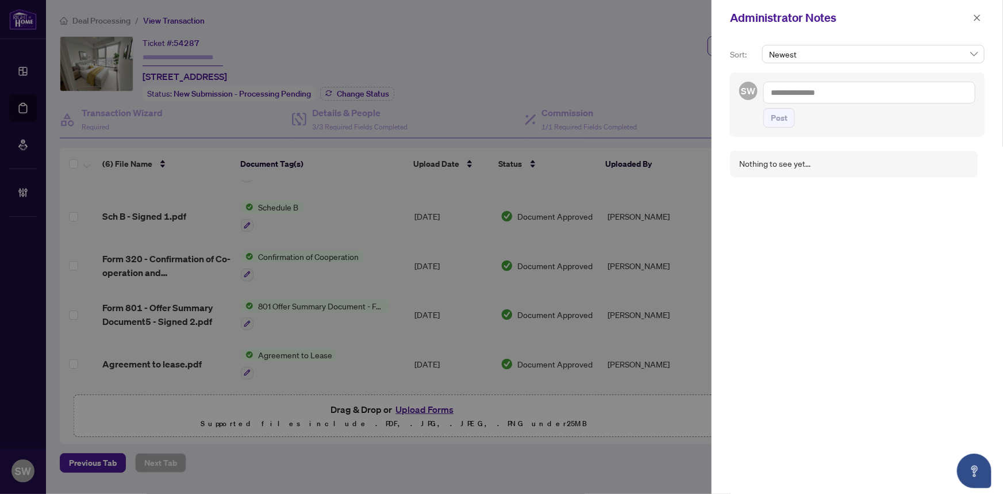
click at [823, 86] on textarea at bounding box center [870, 93] width 212 height 22
paste textarea "**********"
click at [787, 92] on textarea "**********" at bounding box center [870, 93] width 212 height 22
type textarea "**********"
click at [778, 120] on span "Post" at bounding box center [779, 118] width 17 height 18
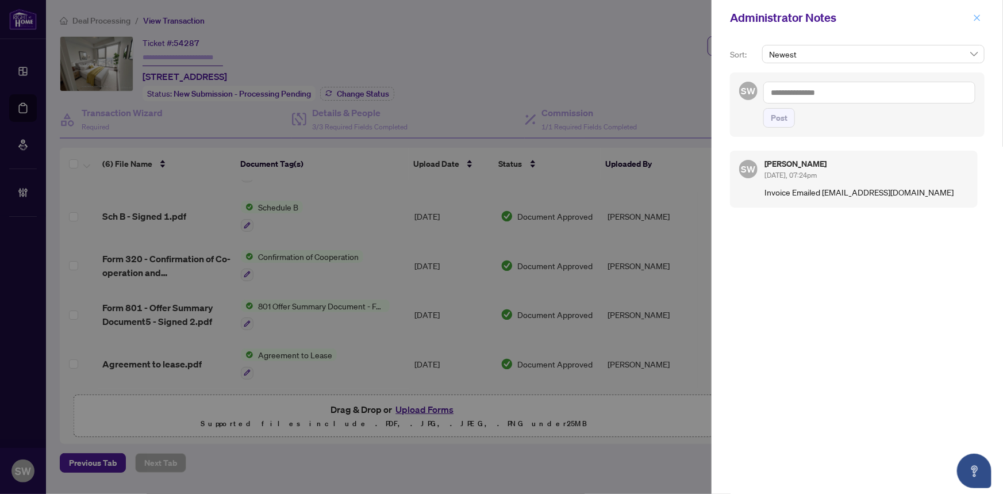
click at [979, 17] on icon "close" at bounding box center [977, 18] width 8 height 8
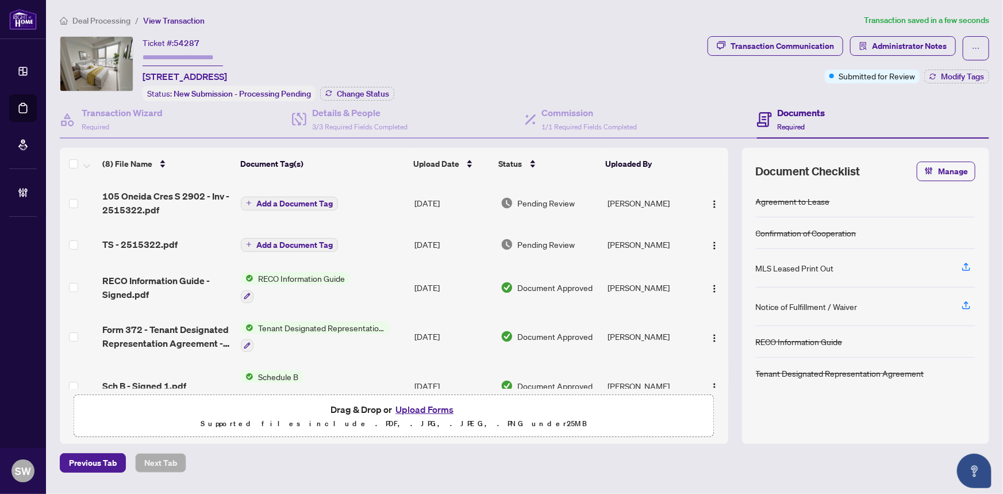
scroll to position [0, 0]
click at [190, 200] on span "105 Oneida Cres S 2902 - Inv - 2515322.pdf" at bounding box center [167, 203] width 130 height 28
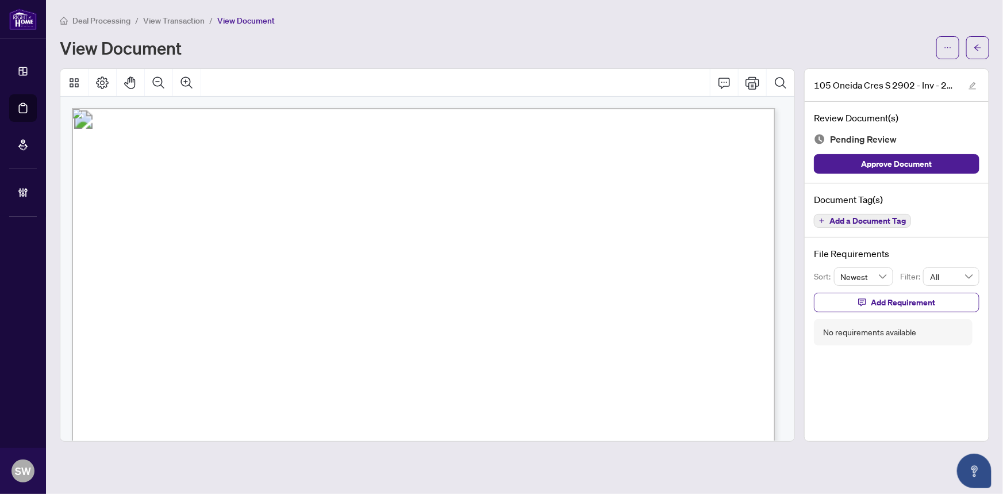
click at [874, 223] on span "Add a Document Tag" at bounding box center [868, 221] width 76 height 8
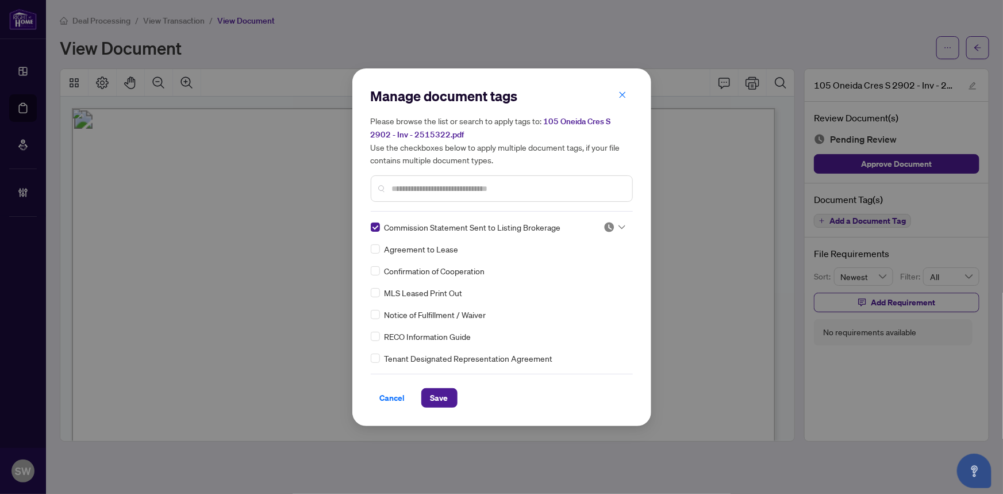
click at [615, 224] on div at bounding box center [615, 226] width 22 height 11
click at [577, 285] on div "Approved" at bounding box center [577, 283] width 74 height 13
click at [443, 397] on span "Save" at bounding box center [440, 398] width 18 height 18
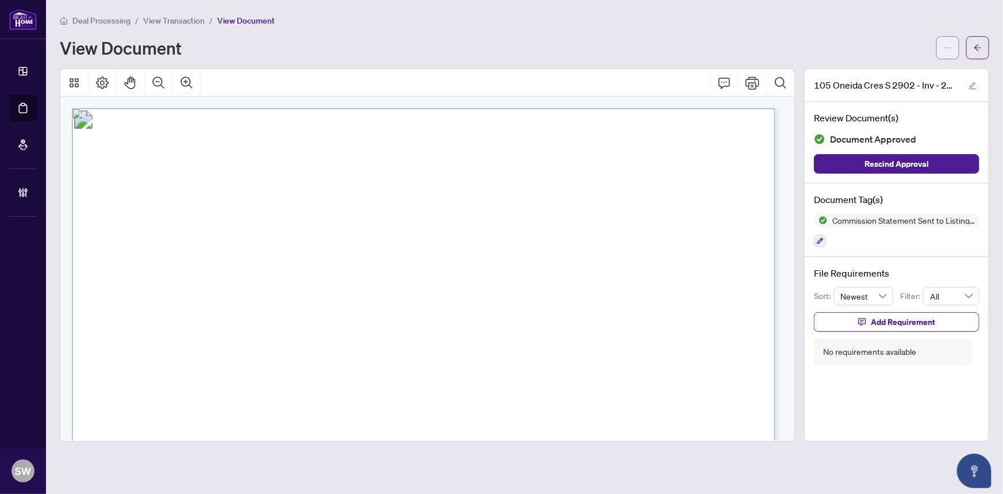
click at [937, 41] on button "button" at bounding box center [948, 47] width 23 height 23
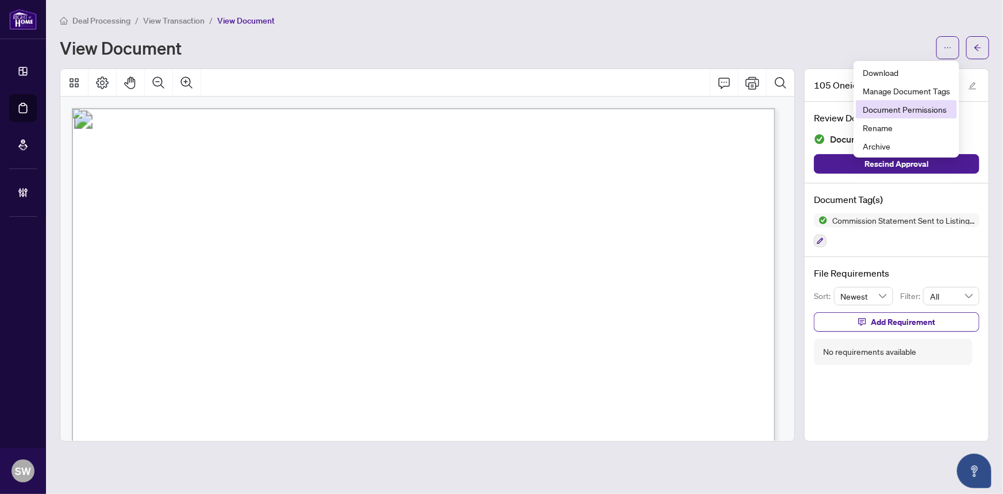
click at [906, 109] on span "Document Permissions" at bounding box center [906, 109] width 87 height 13
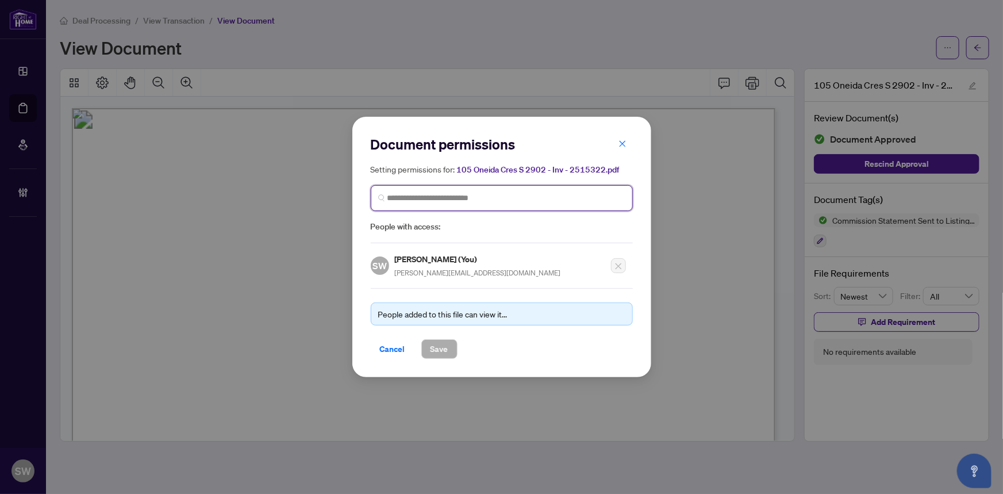
click at [454, 201] on input "search" at bounding box center [507, 198] width 238 height 12
type input "*****"
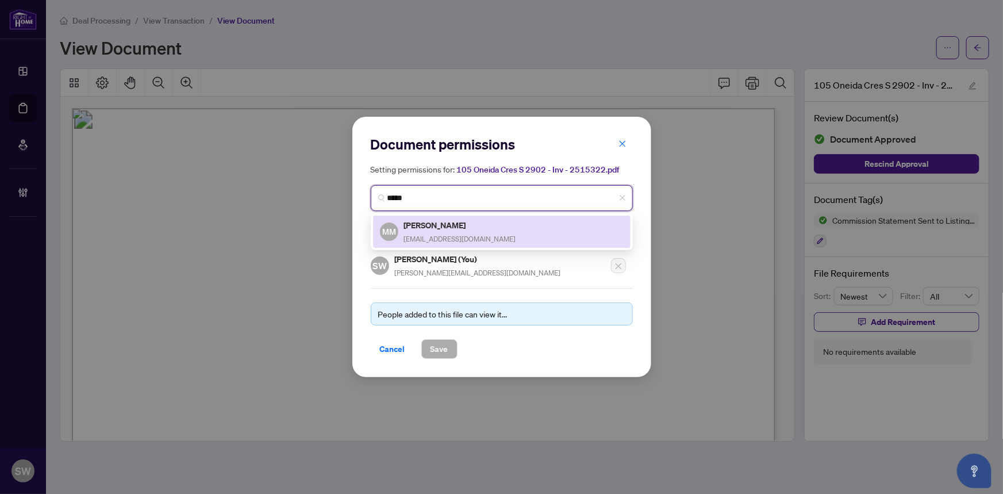
click at [453, 223] on h5 "Moe Maroufi" at bounding box center [460, 224] width 112 height 13
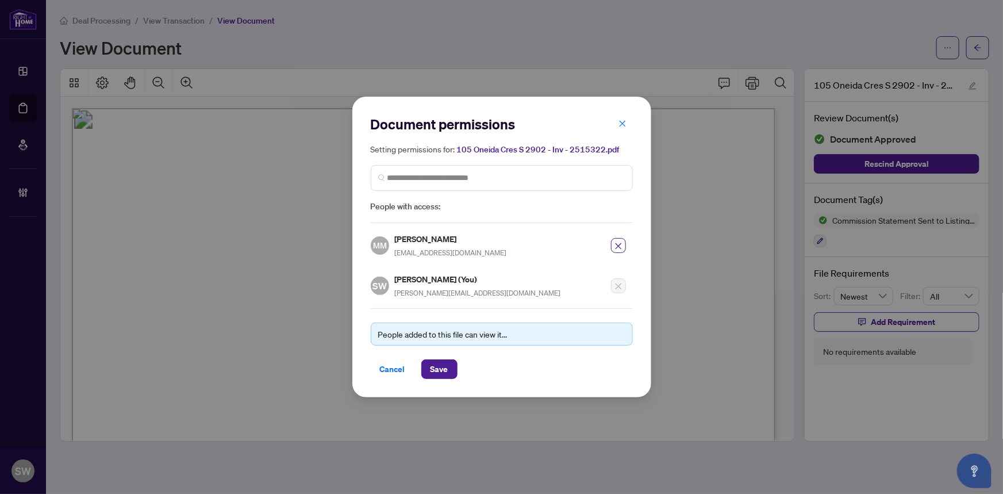
click at [432, 243] on h5 "Moe Maroufi" at bounding box center [451, 238] width 112 height 13
copy h5 "Moe Maroufi"
click at [443, 370] on span "Save" at bounding box center [440, 369] width 18 height 18
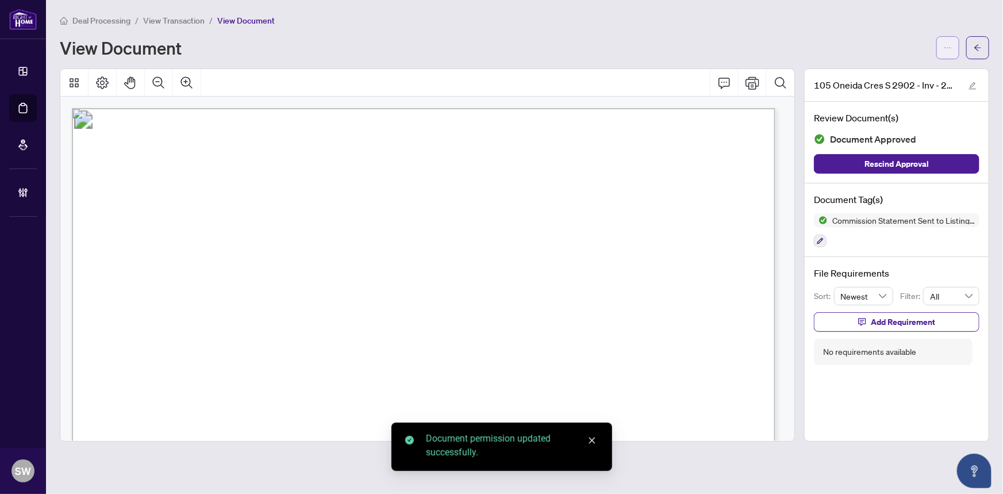
click at [950, 52] on span "button" at bounding box center [948, 48] width 8 height 18
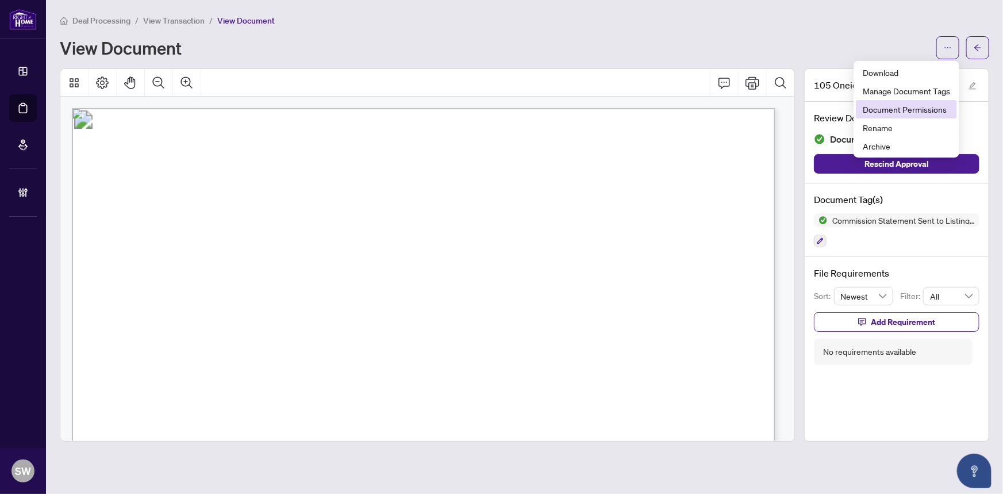
click at [908, 109] on span "Document Permissions" at bounding box center [906, 109] width 87 height 13
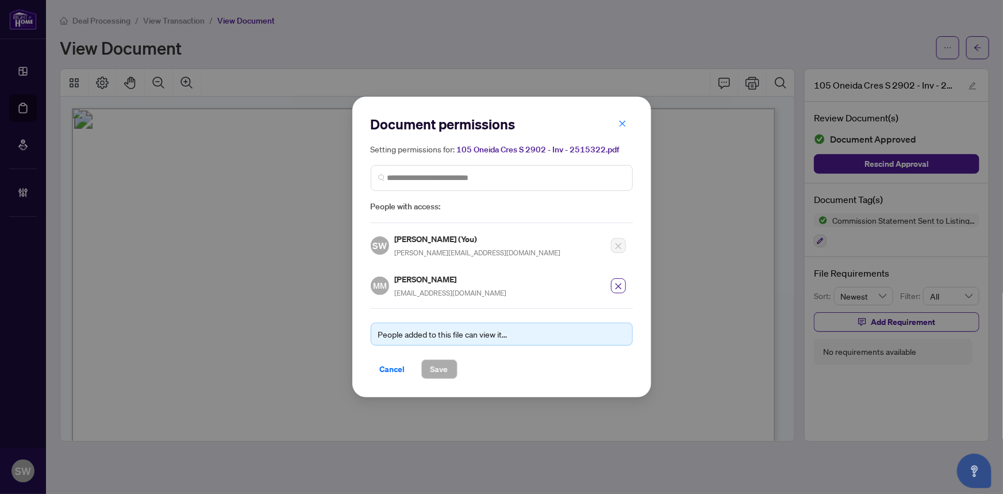
drag, startPoint x: 394, startPoint y: 366, endPoint x: 765, endPoint y: 161, distance: 423.4
click at [397, 366] on span "Cancel" at bounding box center [392, 369] width 25 height 18
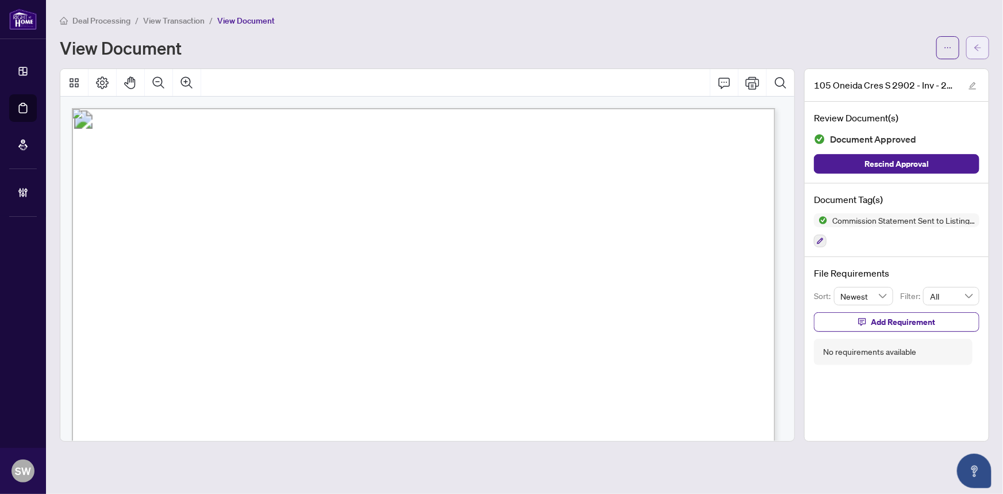
click at [981, 46] on icon "arrow-left" at bounding box center [978, 48] width 8 height 8
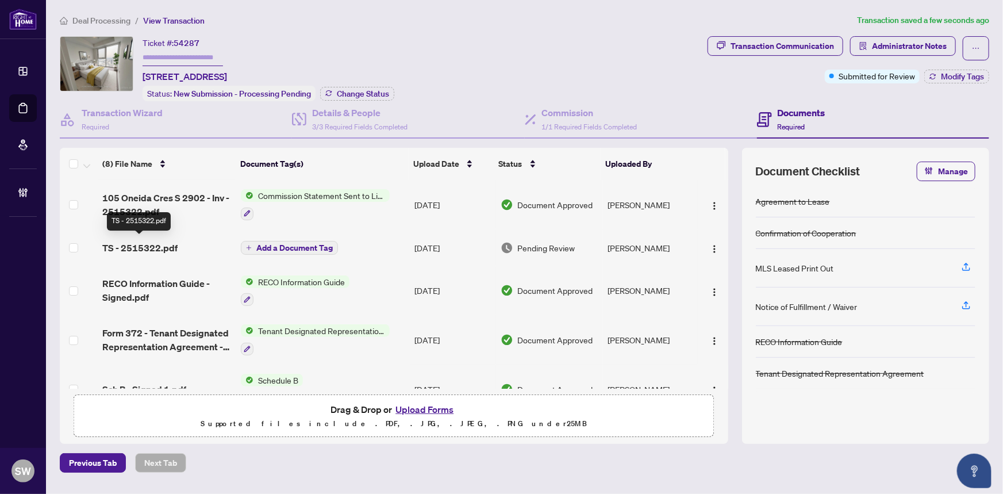
click at [168, 241] on span "TS - 2515322.pdf" at bounding box center [139, 248] width 75 height 14
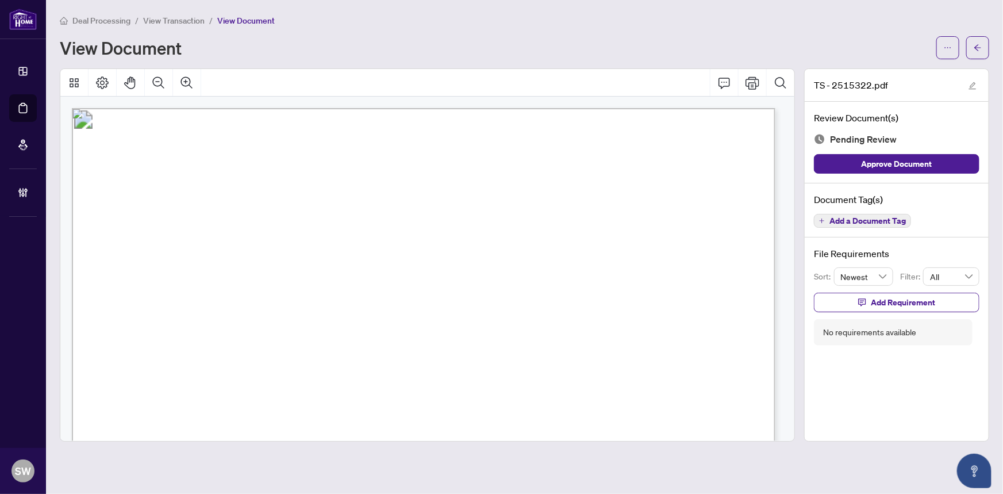
click at [899, 222] on span "Add a Document Tag" at bounding box center [868, 221] width 76 height 8
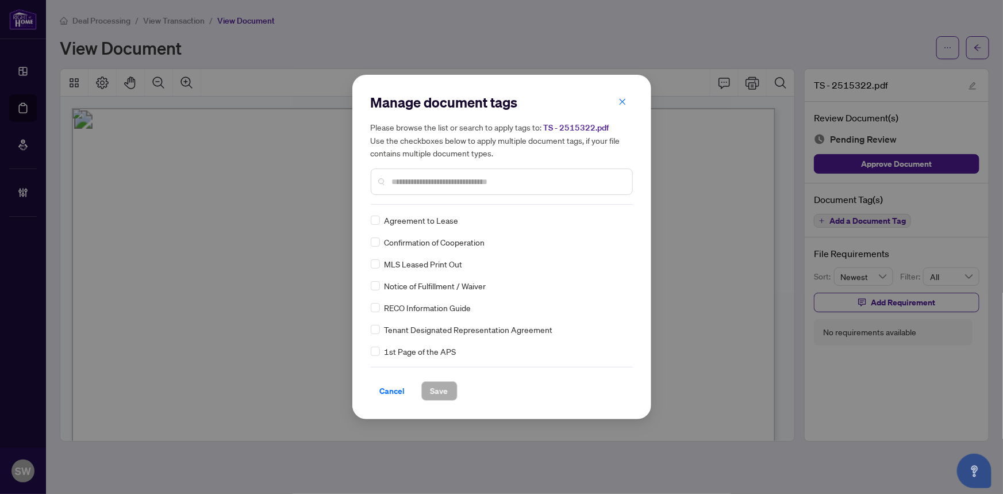
click at [524, 182] on input "text" at bounding box center [507, 181] width 231 height 13
type input "*****"
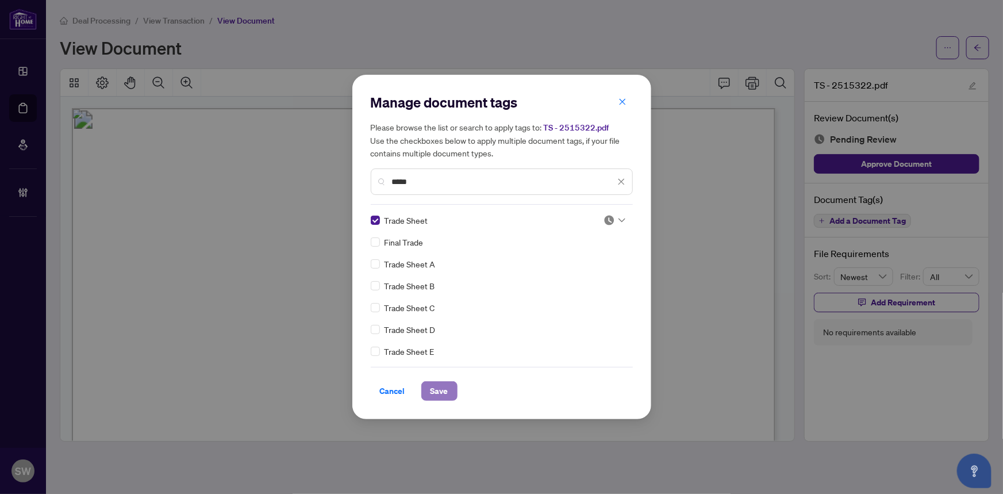
click at [450, 394] on button "Save" at bounding box center [439, 391] width 36 height 20
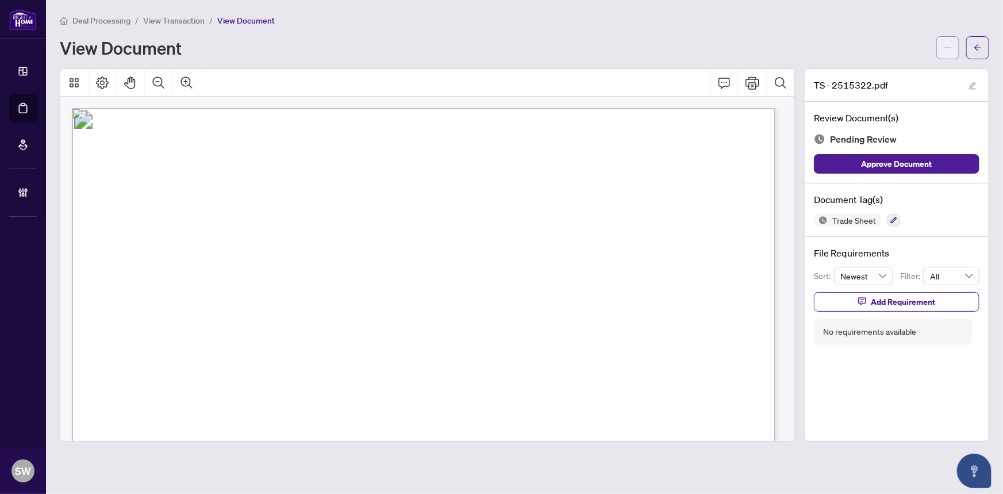
click at [950, 52] on span "button" at bounding box center [948, 48] width 8 height 18
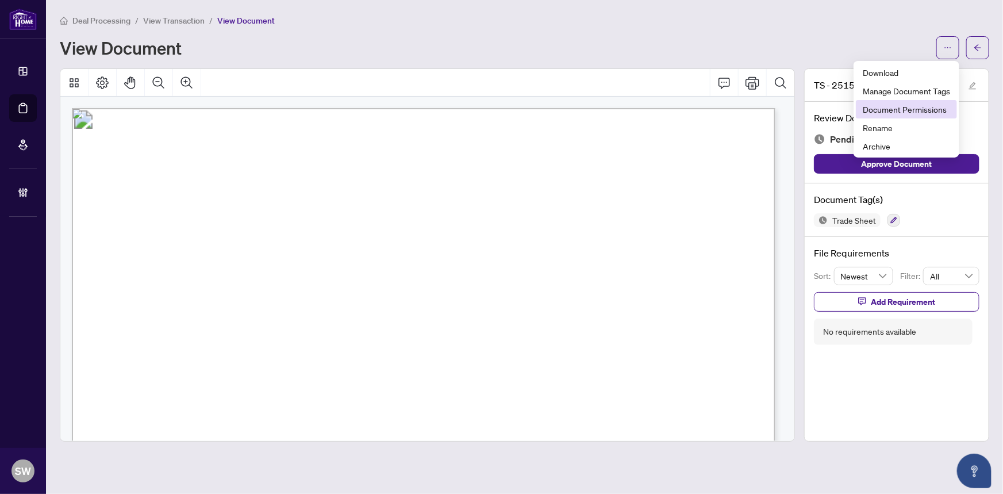
click at [935, 108] on span "Document Permissions" at bounding box center [906, 109] width 87 height 13
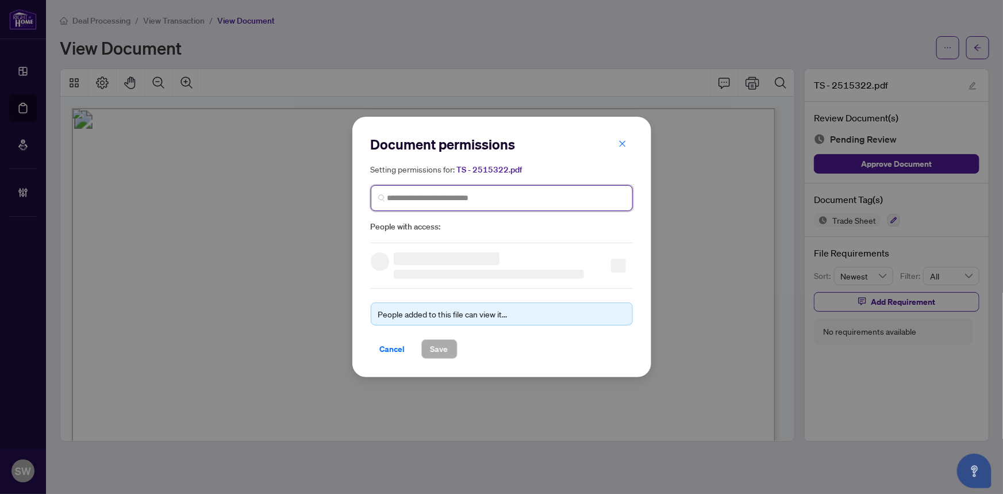
click at [478, 192] on input "search" at bounding box center [507, 198] width 238 height 12
paste input "**********"
type input "**********"
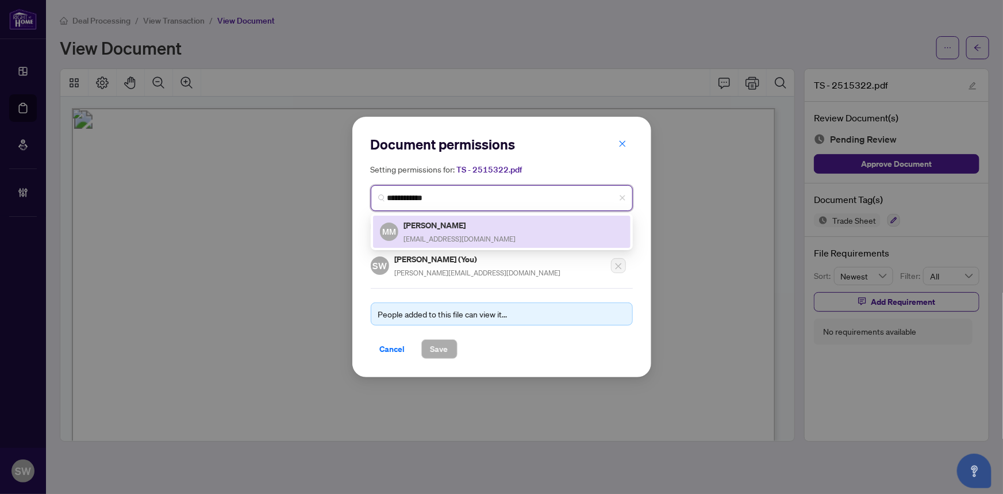
click at [451, 224] on h5 "Moe Maroufi" at bounding box center [460, 224] width 112 height 13
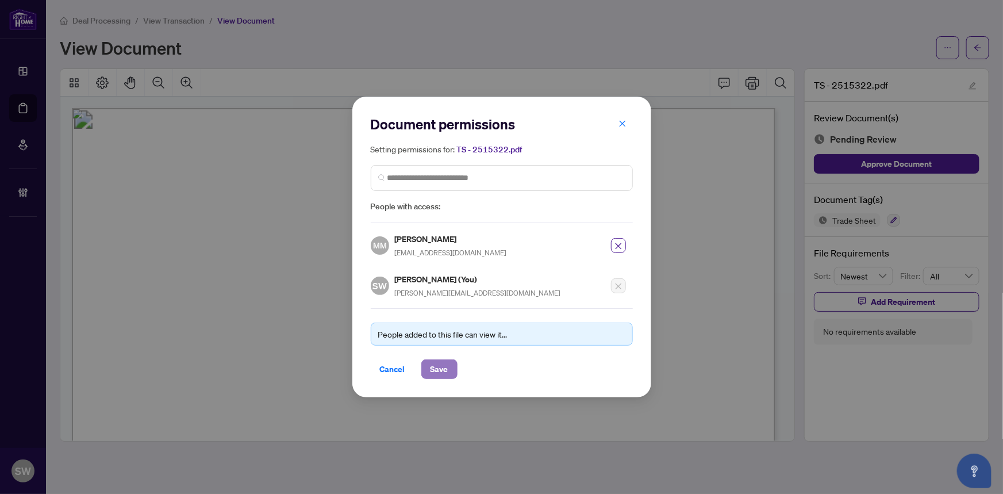
click at [438, 369] on span "Save" at bounding box center [440, 369] width 18 height 18
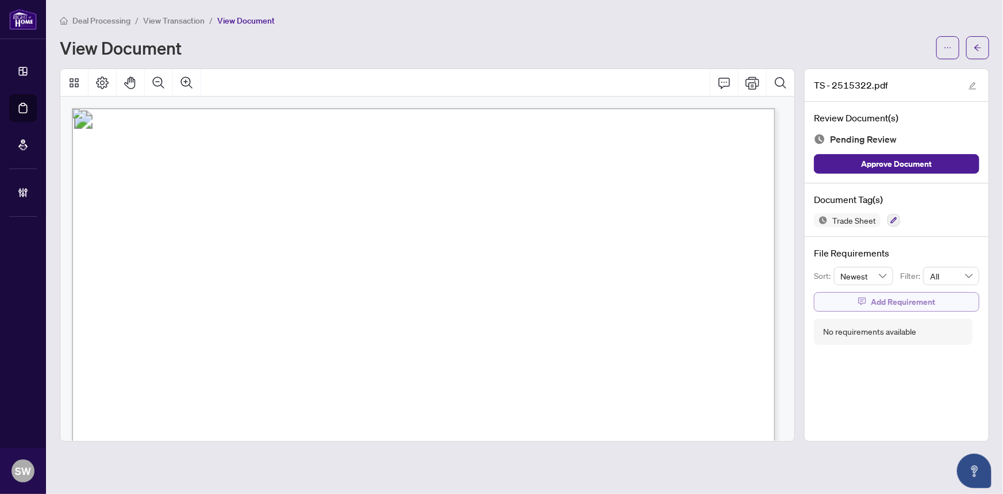
click at [895, 302] on span "Add Requirement" at bounding box center [903, 302] width 64 height 18
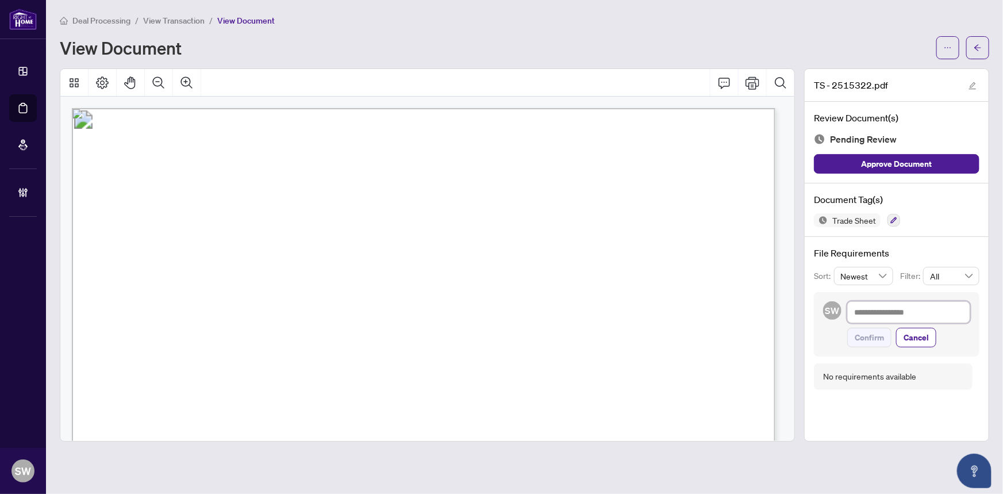
click at [889, 306] on textarea at bounding box center [908, 312] width 123 height 22
paste textarea "**********"
type textarea "**********"
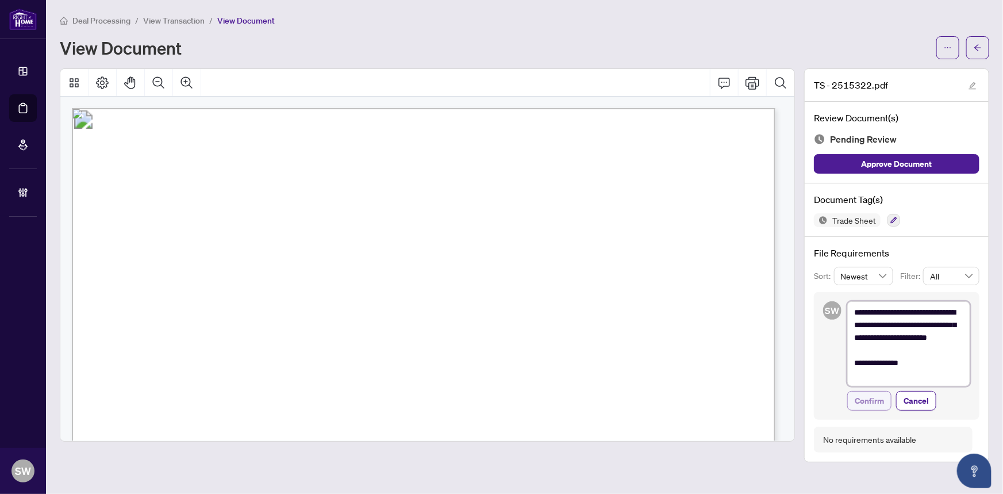
type textarea "**********"
click at [883, 397] on span "Confirm" at bounding box center [869, 401] width 29 height 18
type textarea "**********"
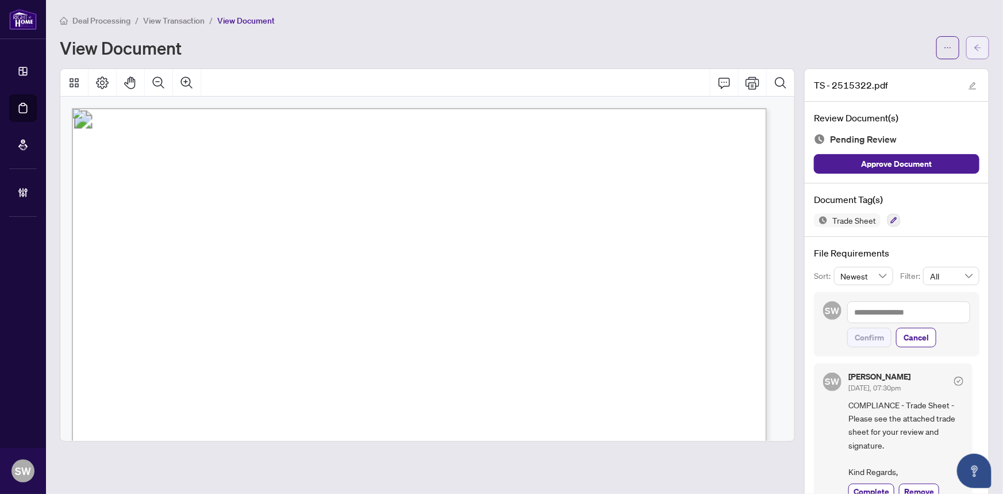
click at [974, 46] on icon "arrow-left" at bounding box center [978, 48] width 8 height 8
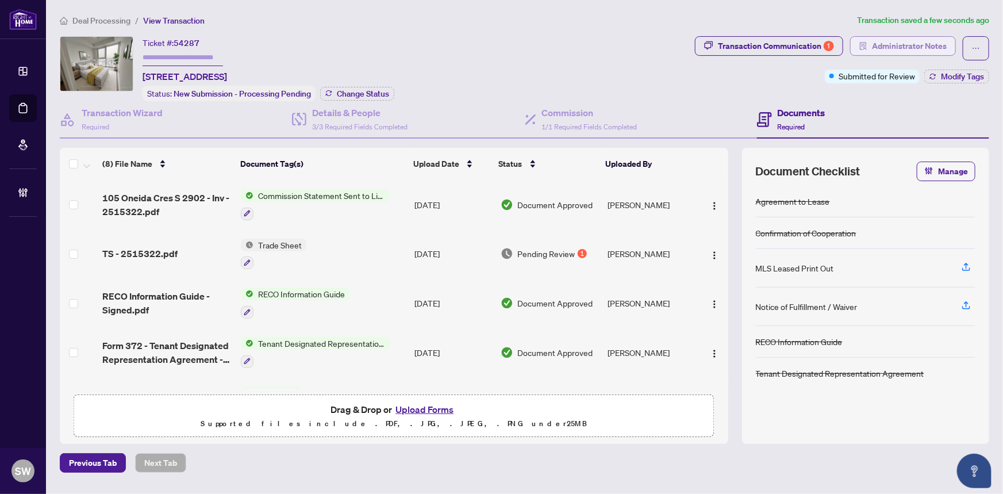
click at [937, 47] on span "Administrator Notes" at bounding box center [909, 46] width 75 height 18
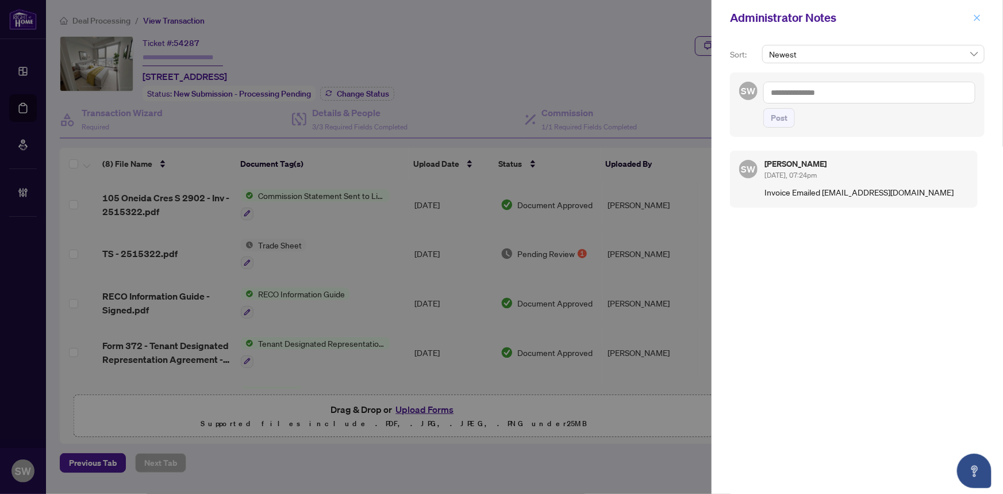
click at [972, 17] on button "button" at bounding box center [977, 18] width 15 height 14
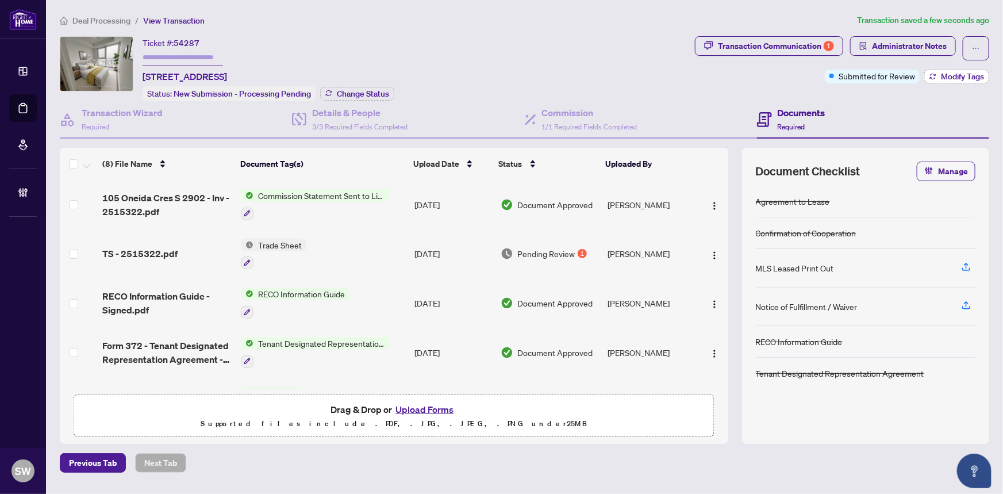
click at [971, 77] on span "Modify Tags" at bounding box center [962, 76] width 43 height 8
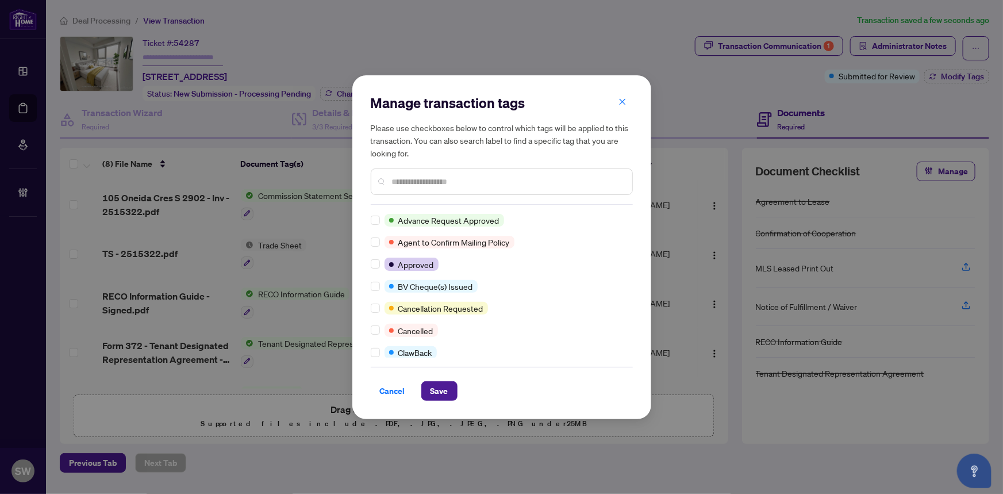
click at [428, 186] on input "text" at bounding box center [507, 181] width 231 height 13
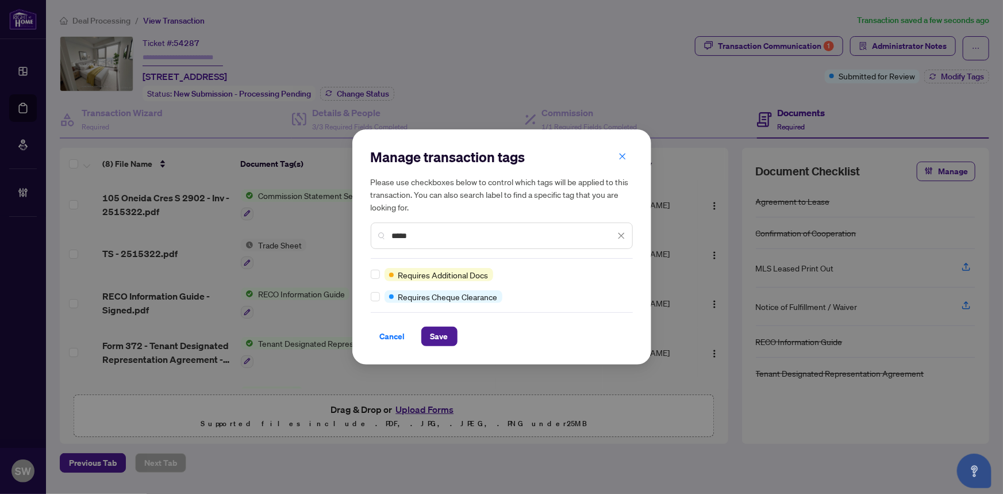
type input "*****"
click at [439, 338] on span "Save" at bounding box center [440, 336] width 18 height 18
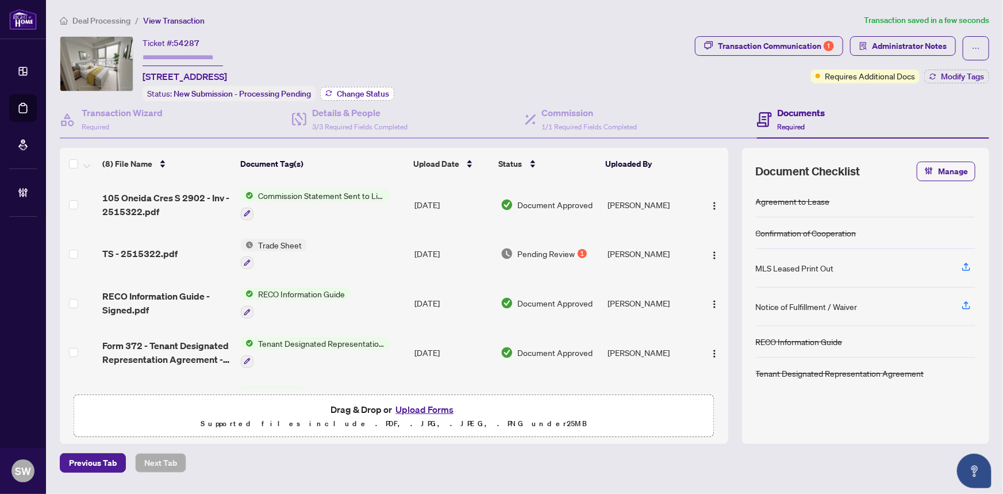
click at [347, 92] on span "Change Status" at bounding box center [363, 94] width 52 height 8
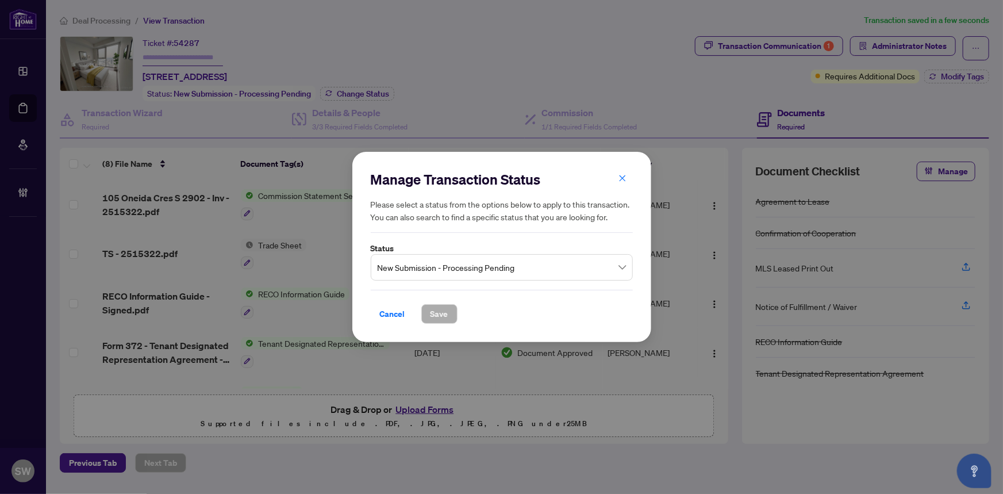
click at [431, 270] on span "New Submission - Processing Pending" at bounding box center [502, 267] width 248 height 22
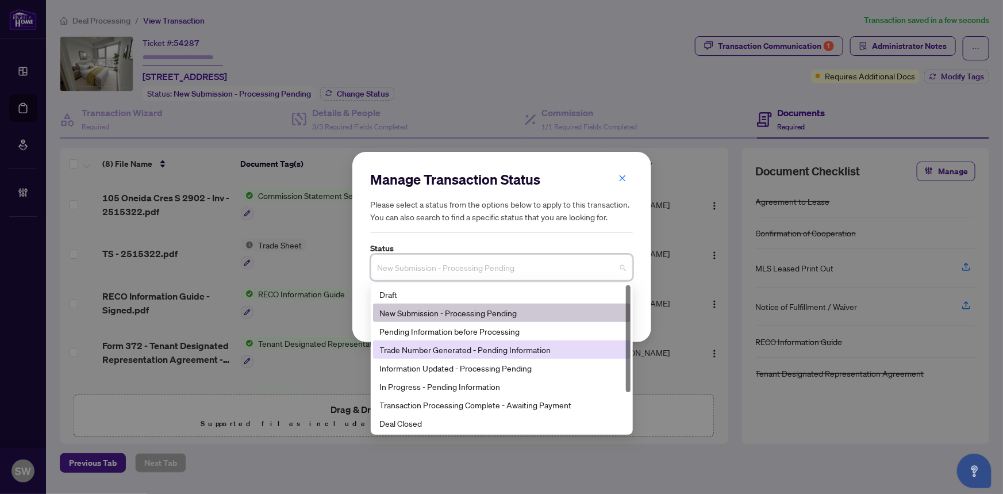
click at [431, 347] on div "Trade Number Generated - Pending Information" at bounding box center [502, 349] width 244 height 13
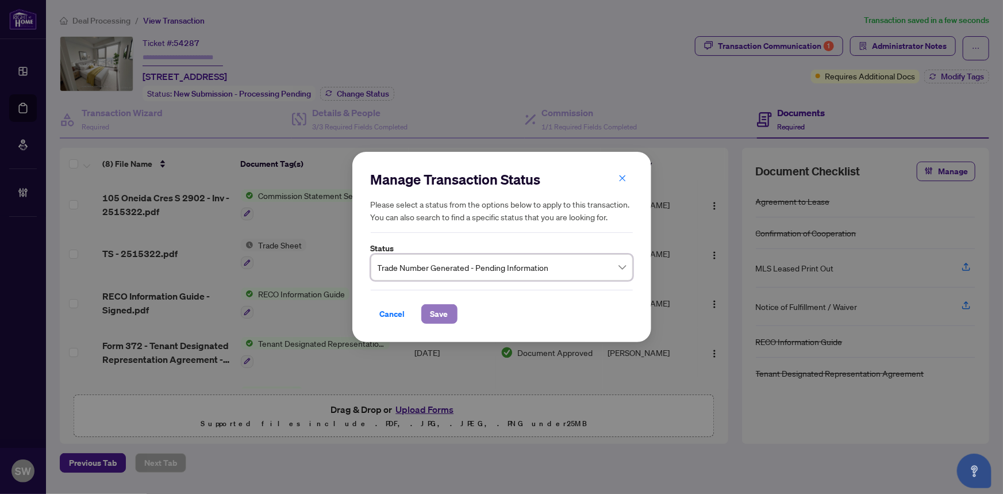
click at [440, 313] on span "Save" at bounding box center [440, 314] width 18 height 18
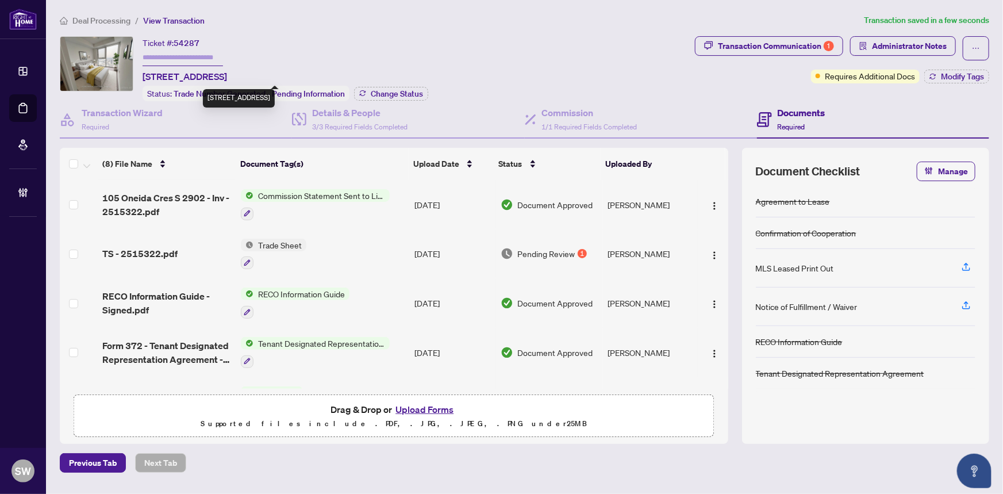
click at [193, 57] on input "text" at bounding box center [183, 57] width 80 height 17
paste input "*******"
type input "*******"
click at [98, 18] on span "Deal Processing" at bounding box center [101, 21] width 58 height 10
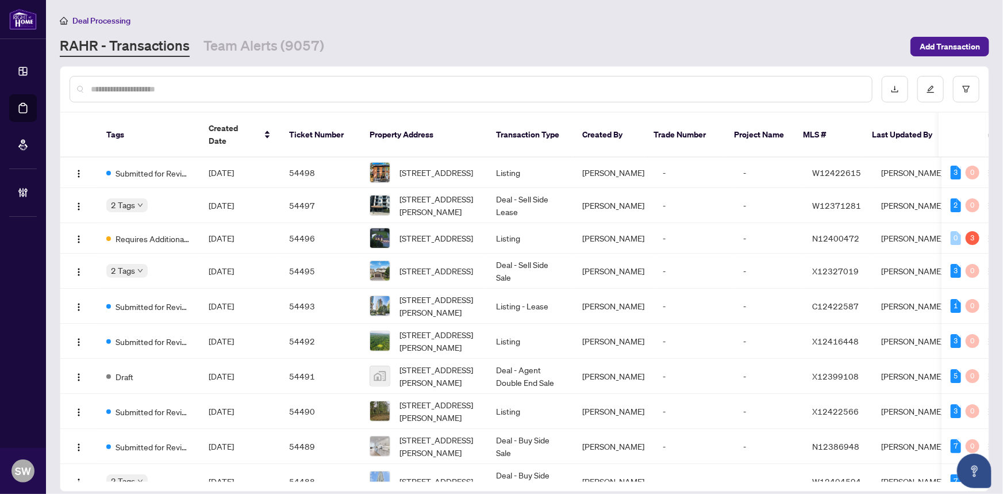
click at [136, 86] on input "text" at bounding box center [477, 89] width 772 height 13
paste input "*****"
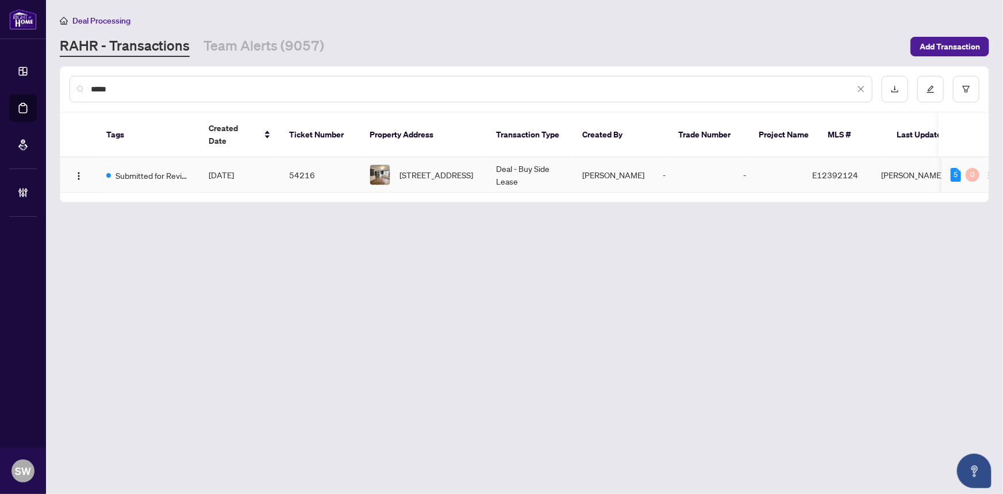
type input "*****"
click at [261, 158] on td "[DATE]" at bounding box center [240, 175] width 80 height 35
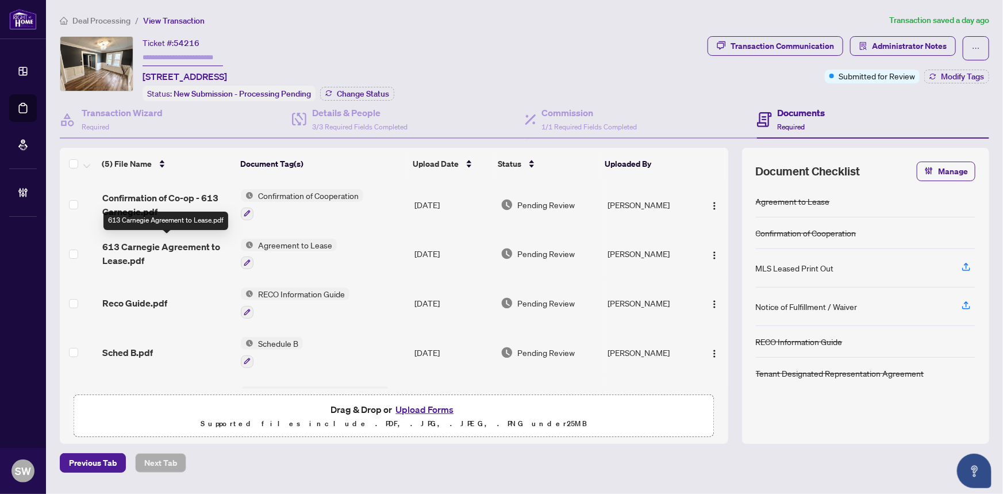
click at [197, 244] on span "613 Carnegie Agreement to Lease.pdf" at bounding box center [167, 254] width 130 height 28
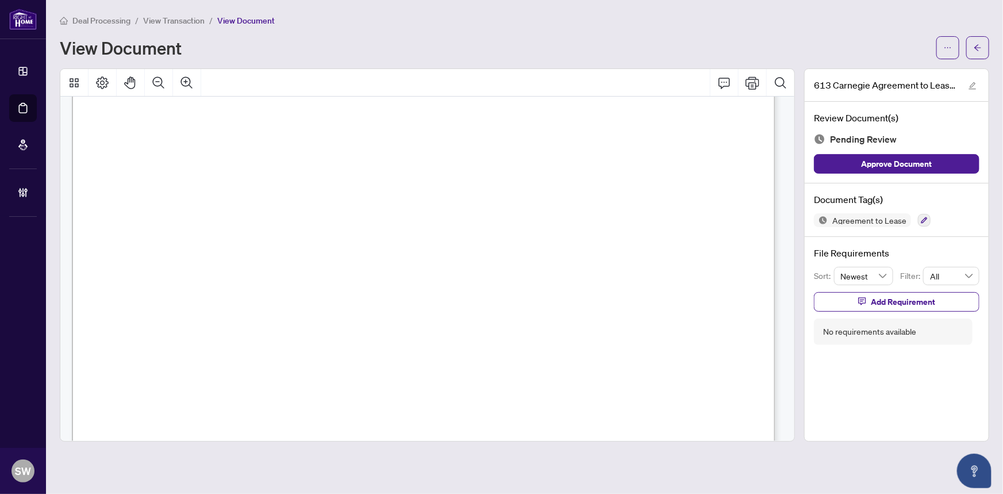
scroll to position [156, 0]
click at [179, 223] on span "613 Carnegie Avenue, Oshawa, ON L1G 4R4" at bounding box center [202, 228] width 97 height 10
drag, startPoint x: 184, startPoint y: 222, endPoint x: 248, endPoint y: 223, distance: 64.4
click at [248, 223] on span "613 Carnegie Avenue, Oshawa, ON L1G 4R4" at bounding box center [202, 228] width 97 height 10
click at [251, 228] on span "613 Carnegie Avenue, Oshawa, ON L1G 4R4" at bounding box center [202, 228] width 97 height 10
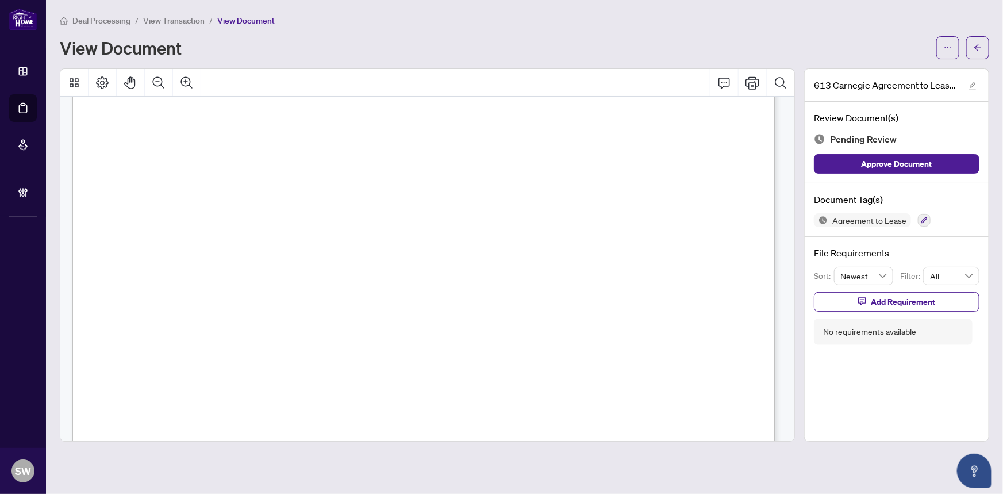
click at [251, 228] on span "613 Carnegie Avenue, Oshawa, ON L1G 4R4" at bounding box center [202, 228] width 97 height 10
click at [251, 223] on span "613 Carnegie Avenue, Oshawa, ON L1G 4R4" at bounding box center [202, 228] width 97 height 10
click at [251, 224] on span "613 Carnegie Avenue, Oshawa, ON L1G 4R4" at bounding box center [202, 228] width 97 height 10
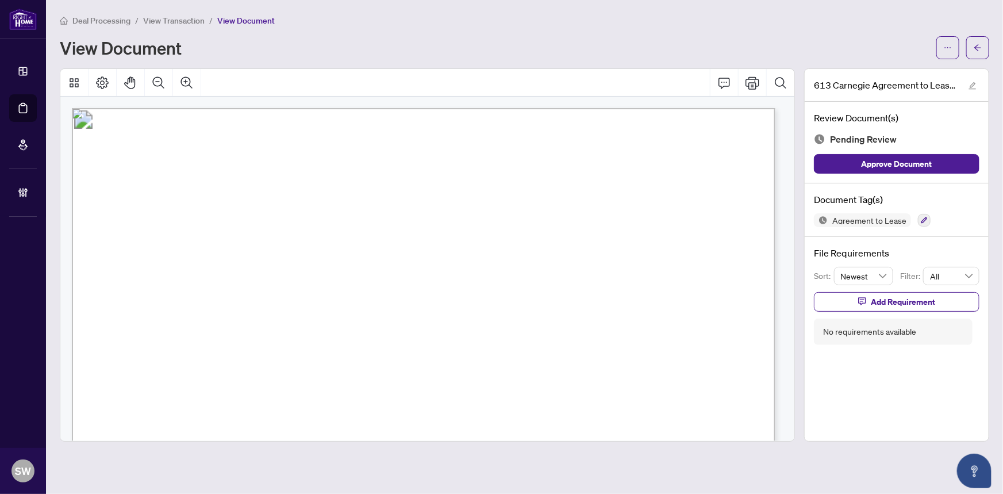
scroll to position [52, 0]
click at [225, 231] on span "Sumbal Qureshi" at bounding box center [231, 235] width 78 height 10
click at [194, 210] on span "Mujtaba Abdulla, Alexi Pariag" at bounding box center [261, 213] width 170 height 10
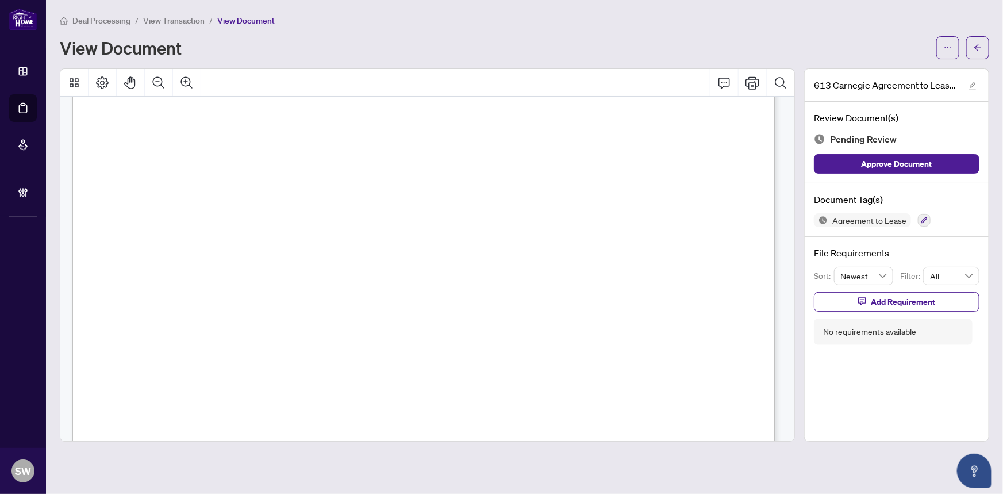
click at [194, 210] on span "Mujtaba Abdulla, Alexi Pariag" at bounding box center [261, 213] width 170 height 10
click at [247, 209] on span "Mujtaba Abdulla, Alexi Pariag" at bounding box center [261, 213] width 170 height 10
click at [926, 218] on button "button" at bounding box center [924, 220] width 13 height 13
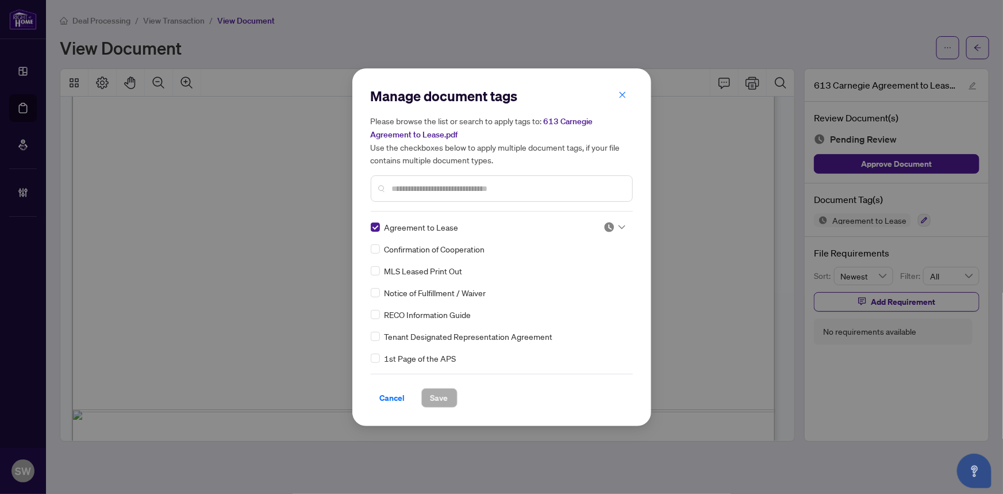
click at [606, 226] on img at bounding box center [609, 226] width 11 height 11
click at [580, 282] on div "Approved" at bounding box center [577, 283] width 74 height 13
click at [436, 395] on span "Save" at bounding box center [440, 398] width 18 height 18
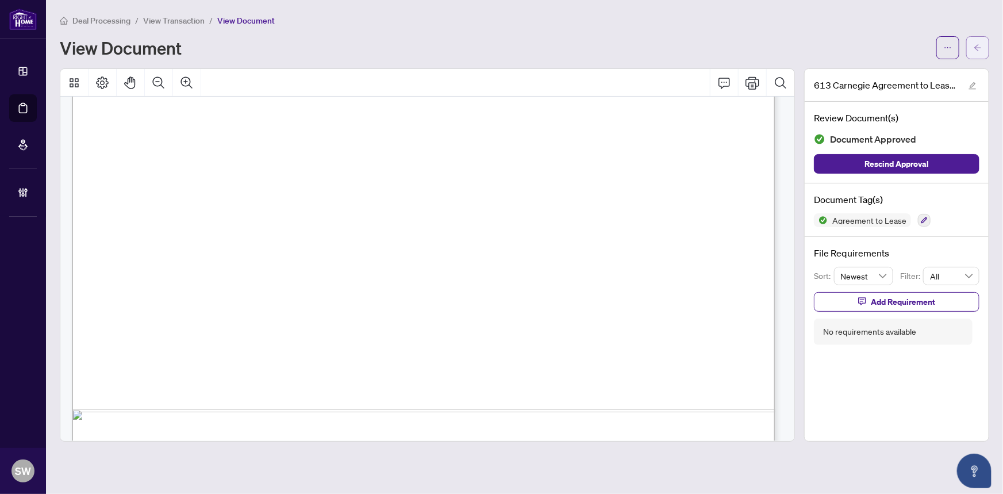
click at [980, 48] on button "button" at bounding box center [977, 47] width 23 height 23
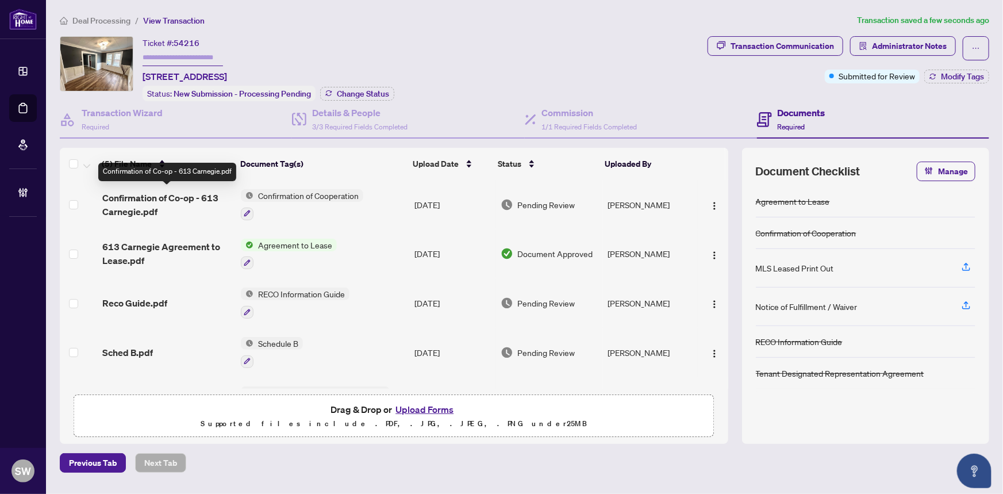
click at [198, 195] on span "Confirmation of Co-op - 613 Carnegie.pdf" at bounding box center [167, 205] width 130 height 28
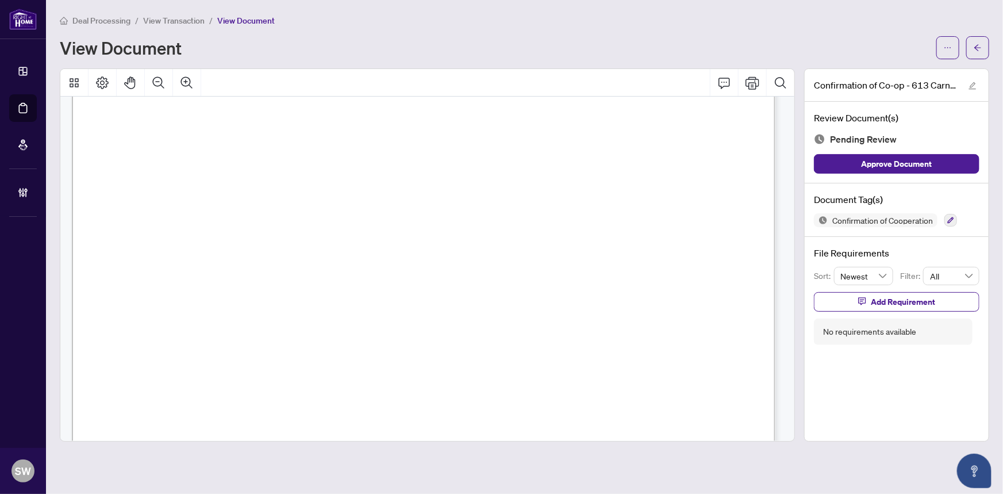
scroll to position [1091, 0]
click at [329, 338] on span "CONSENT FOR MULTIPLE REPRESENTATION" at bounding box center [229, 341] width 201 height 12
click at [205, 276] on span "KAJAN PARAMESHWARANATHAN" at bounding box center [165, 279] width 81 height 11
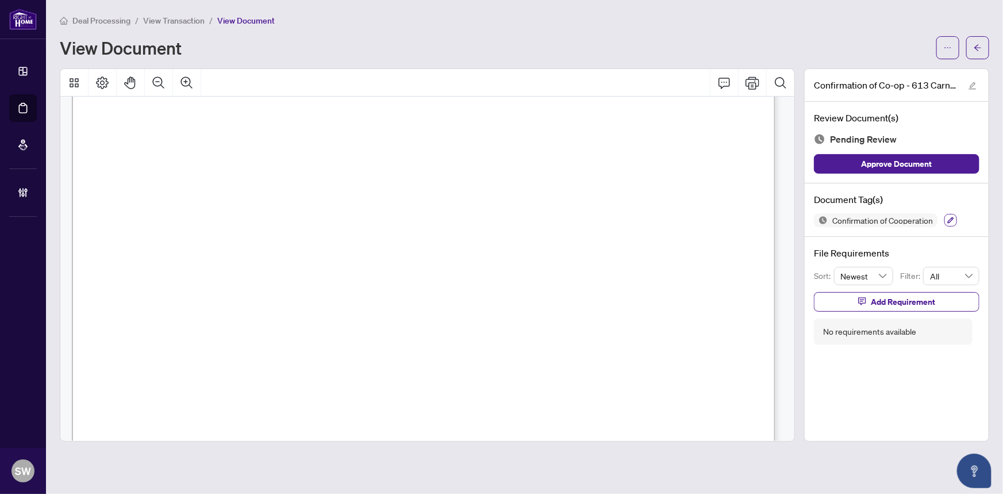
click at [954, 220] on icon "button" at bounding box center [951, 220] width 7 height 7
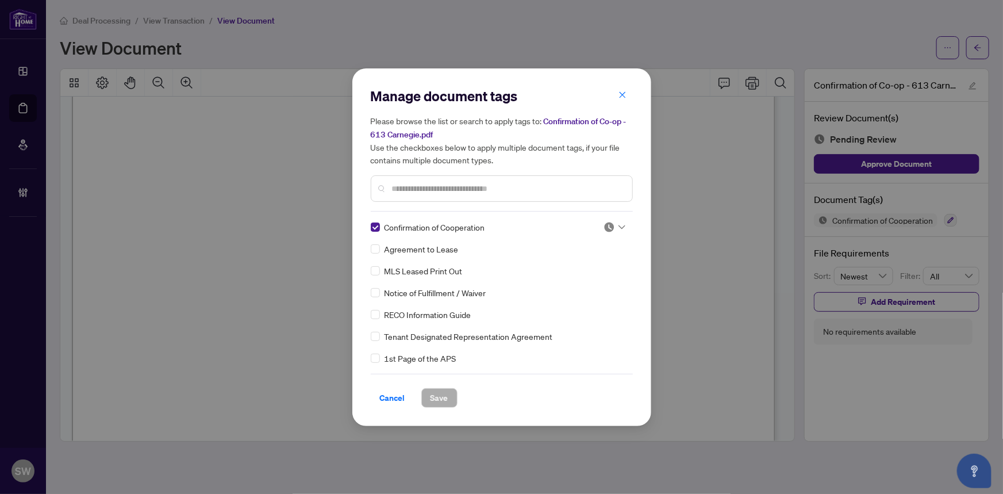
click at [610, 226] on img at bounding box center [609, 226] width 11 height 11
drag, startPoint x: 570, startPoint y: 283, endPoint x: 552, endPoint y: 302, distance: 26.8
click at [569, 286] on div "Approved" at bounding box center [577, 283] width 74 height 13
click at [435, 396] on span "Save" at bounding box center [440, 398] width 18 height 18
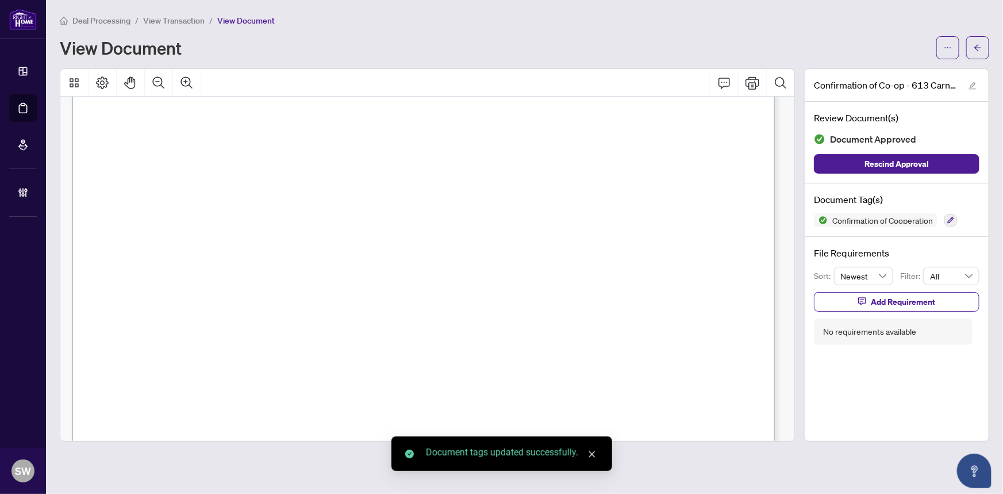
scroll to position [0, 0]
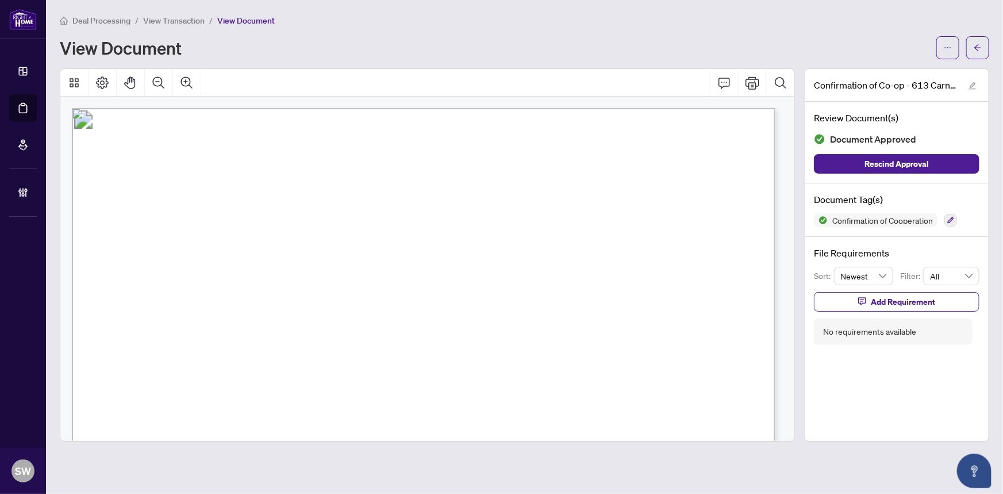
click at [309, 224] on span "Mujtaba Abdulla, Alexi Pariag" at bounding box center [249, 228] width 175 height 11
drag, startPoint x: 309, startPoint y: 224, endPoint x: 278, endPoint y: 221, distance: 31.2
click at [278, 223] on span "Mujtaba Abdulla, Alexi Pariag" at bounding box center [249, 228] width 175 height 11
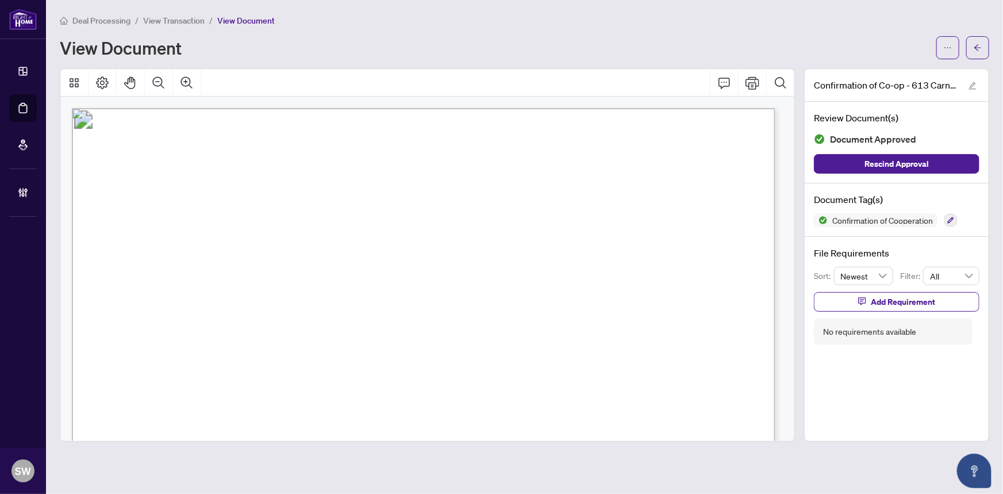
drag, startPoint x: 270, startPoint y: 224, endPoint x: 343, endPoint y: 225, distance: 73.0
click at [337, 225] on span "Mujtaba Abdulla, Alexi Pariag" at bounding box center [249, 228] width 175 height 11
click at [509, 237] on span "(905) 241-2222" at bounding box center [511, 237] width 112 height 11
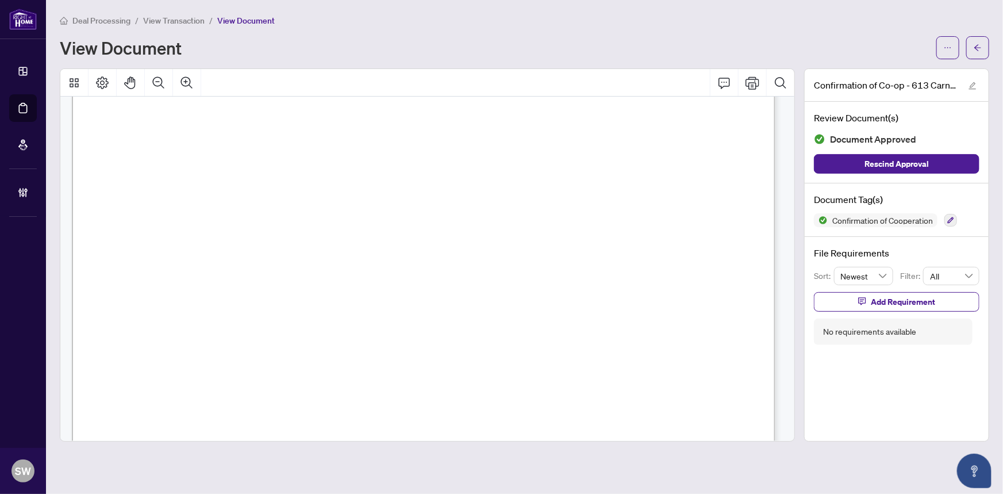
click at [509, 237] on span "(905) 241-2222" at bounding box center [511, 237] width 112 height 11
drag, startPoint x: 144, startPoint y: 250, endPoint x: 151, endPoint y: 270, distance: 21.6
click at [188, 312] on span "KAJAN PARAMESHWARANATHAN" at bounding box center [165, 312] width 81 height 11
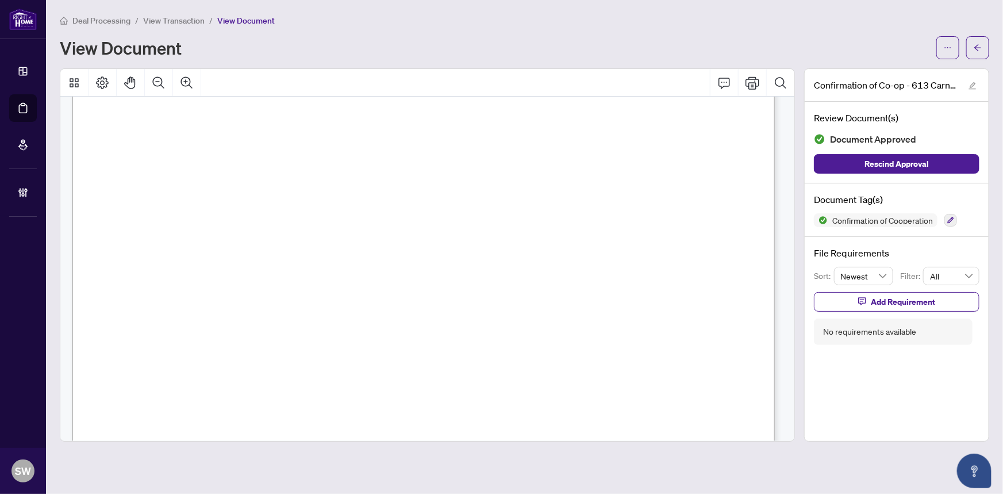
click at [144, 190] on span "RIGHT AT HOME REALTY" at bounding box center [187, 185] width 125 height 11
click at [977, 44] on icon "arrow-left" at bounding box center [978, 48] width 8 height 8
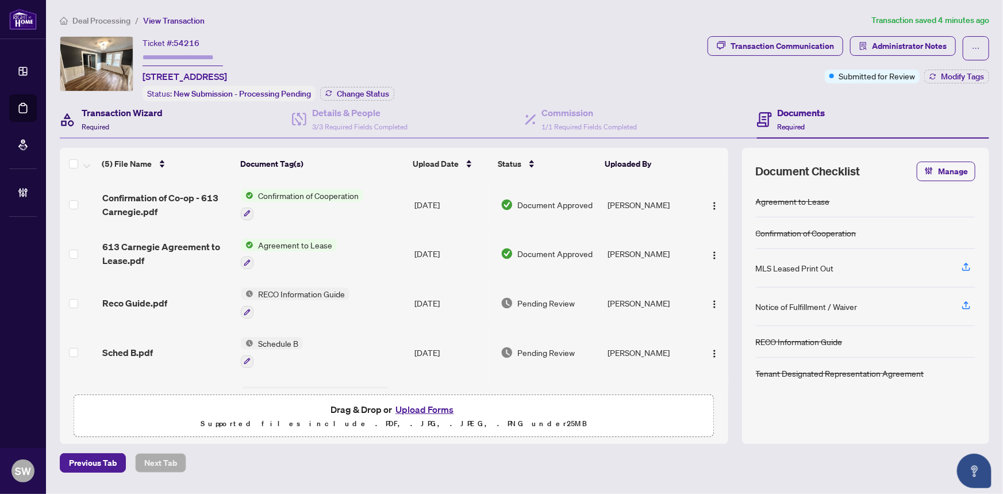
click at [132, 114] on h4 "Transaction Wizard" at bounding box center [122, 113] width 81 height 14
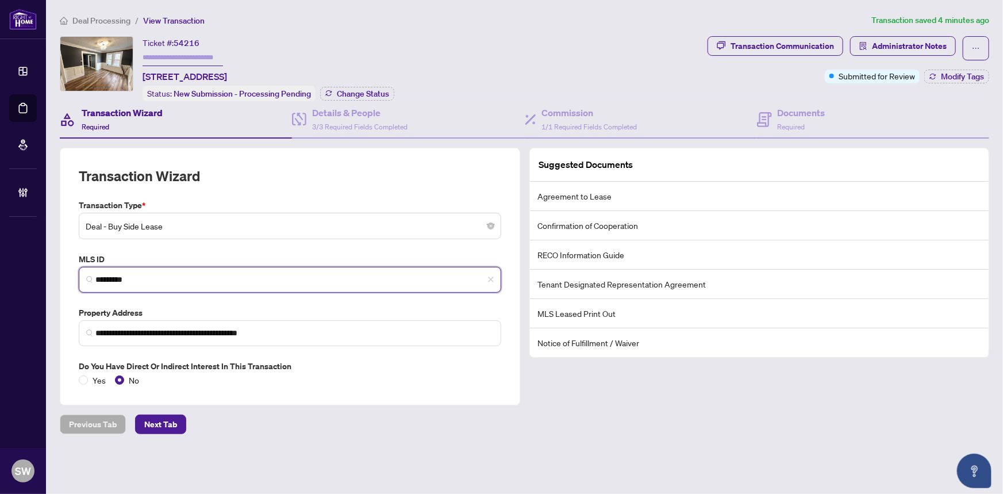
click at [117, 274] on input "*********" at bounding box center [294, 280] width 398 height 12
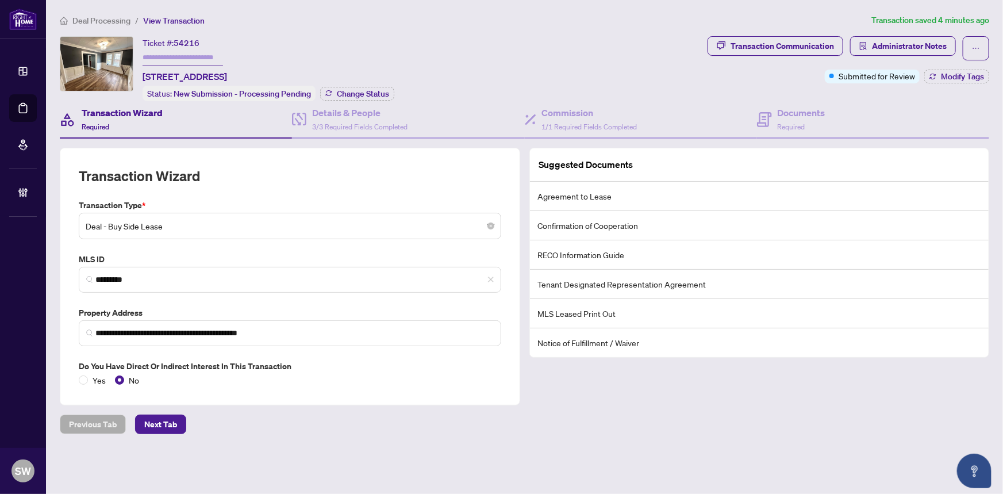
click at [189, 40] on span "54216" at bounding box center [187, 43] width 26 height 10
copy span "54216"
click at [816, 117] on h4 "Documents" at bounding box center [802, 113] width 48 height 14
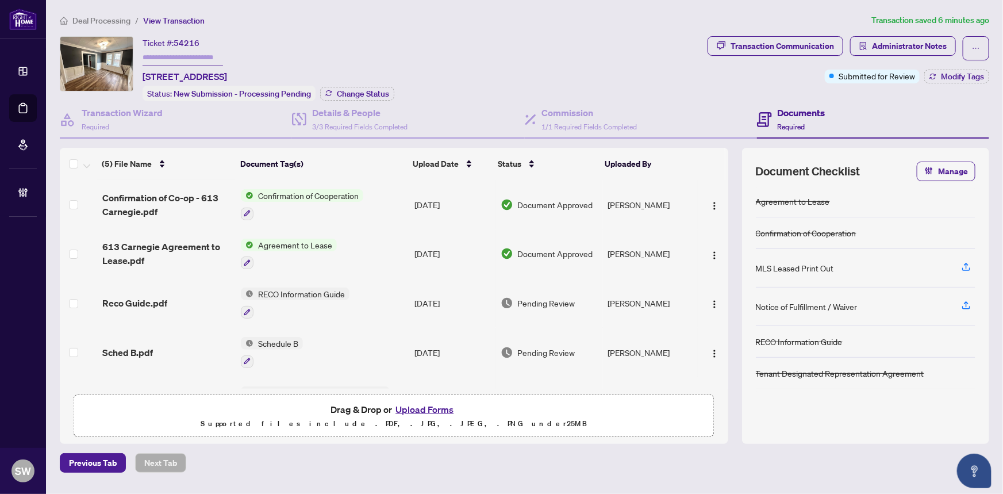
click at [181, 296] on div "Reco Guide.pdf" at bounding box center [167, 303] width 130 height 14
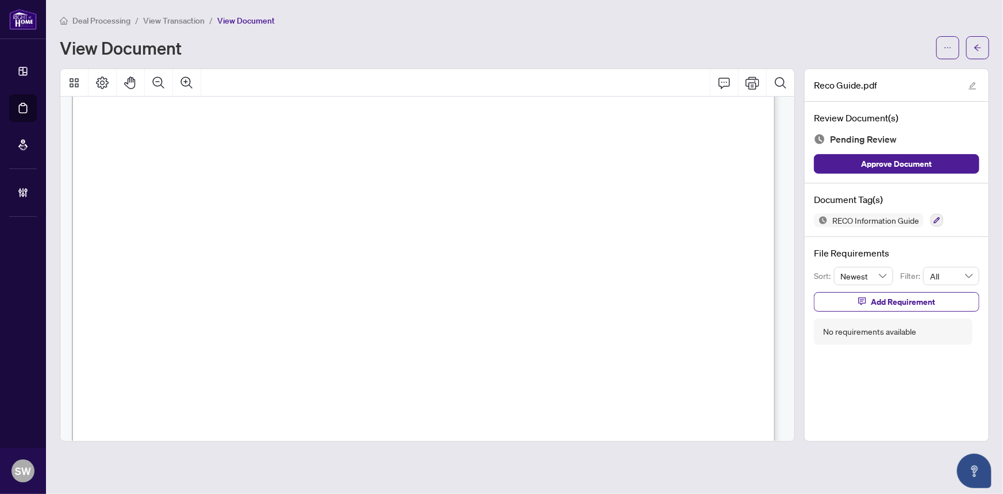
scroll to position [11324, 0]
click at [937, 220] on icon "button" at bounding box center [937, 220] width 6 height 6
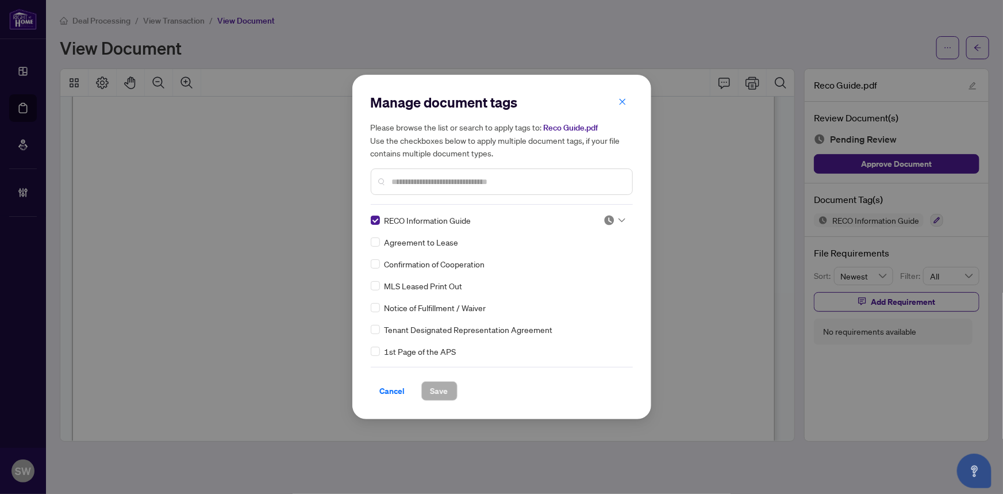
click at [615, 218] on div at bounding box center [615, 219] width 22 height 11
click at [586, 275] on div "Approved" at bounding box center [577, 276] width 74 height 13
click at [438, 388] on span "Save" at bounding box center [440, 391] width 18 height 18
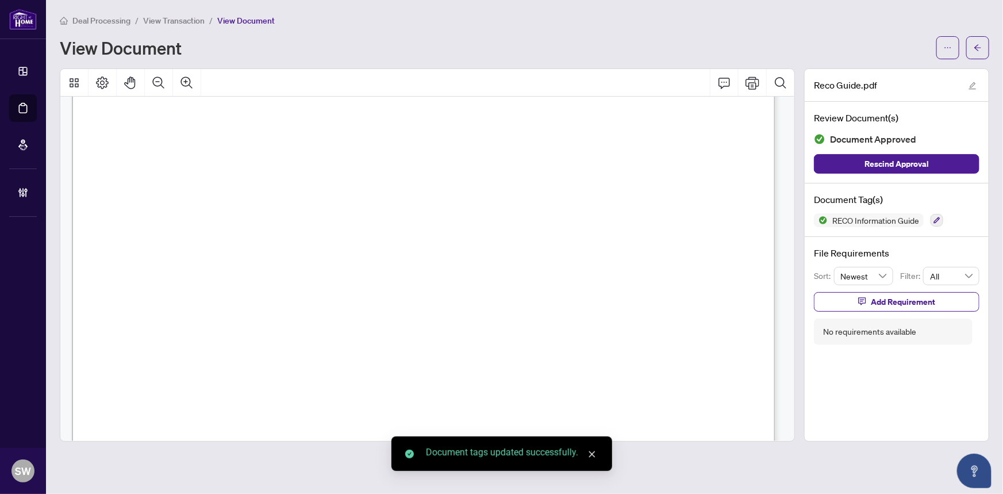
click at [983, 46] on button "button" at bounding box center [977, 47] width 23 height 23
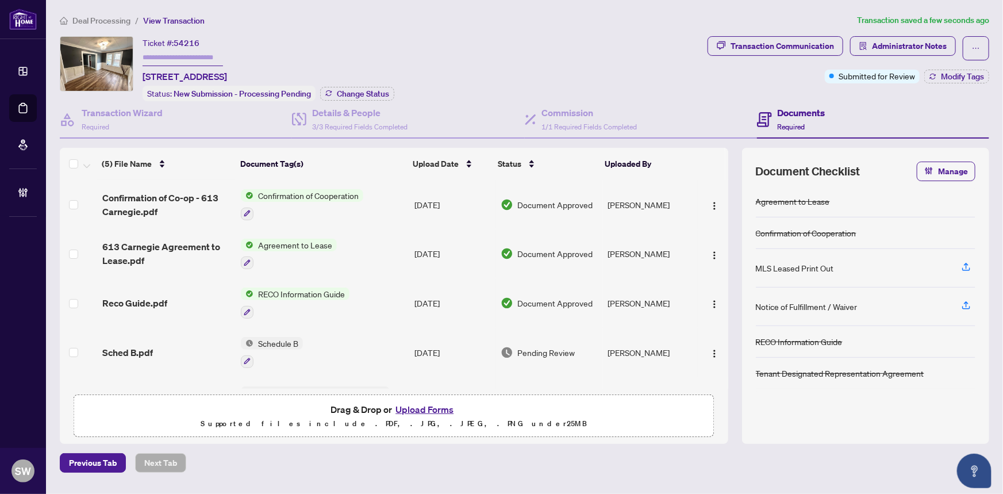
click at [155, 346] on div "Sched B.pdf" at bounding box center [167, 353] width 130 height 14
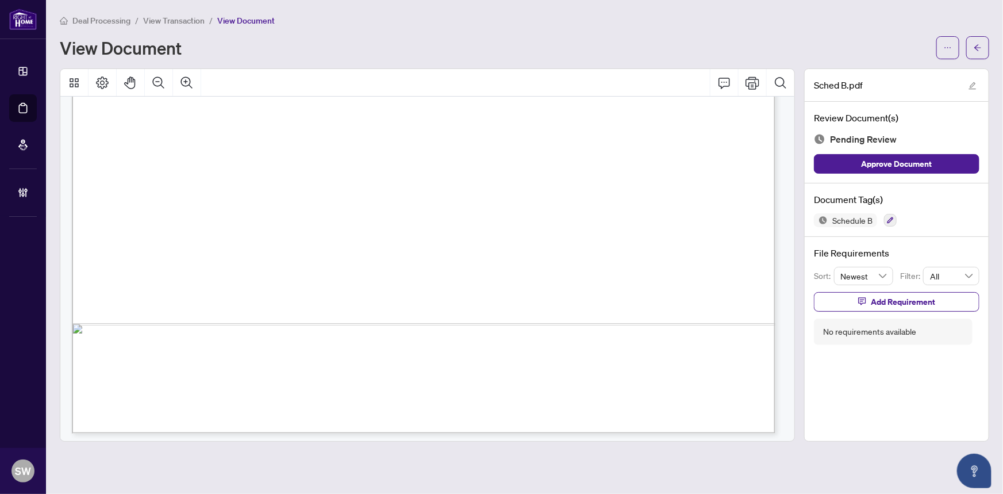
scroll to position [589, 0]
click at [892, 218] on icon "button" at bounding box center [890, 220] width 7 height 7
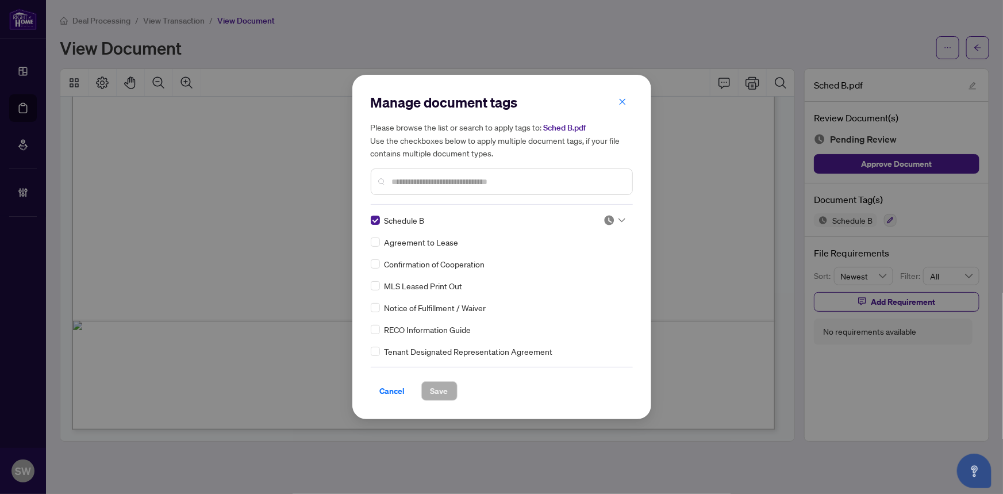
click at [606, 221] on img at bounding box center [609, 219] width 11 height 11
click at [575, 273] on div "Approved" at bounding box center [577, 276] width 74 height 13
click at [448, 389] on button "Save" at bounding box center [439, 391] width 36 height 20
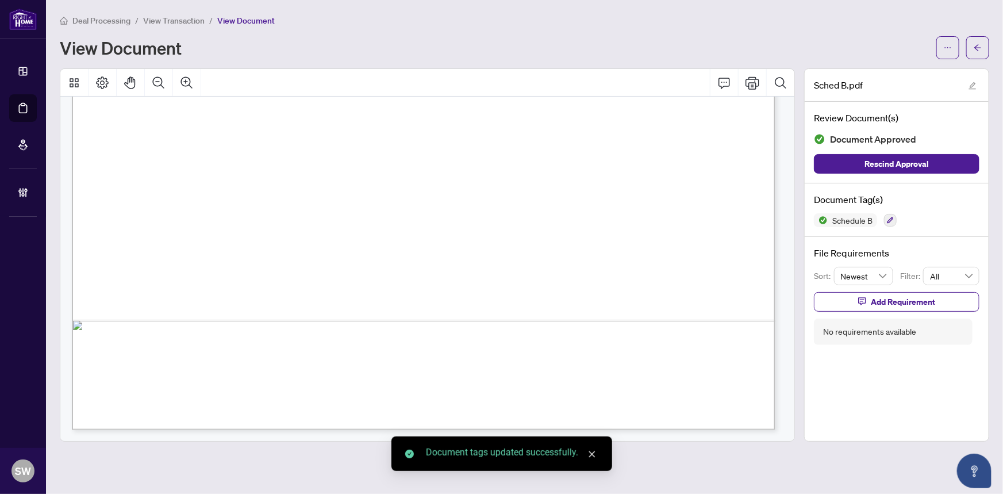
click at [982, 47] on icon "arrow-left" at bounding box center [978, 48] width 8 height 8
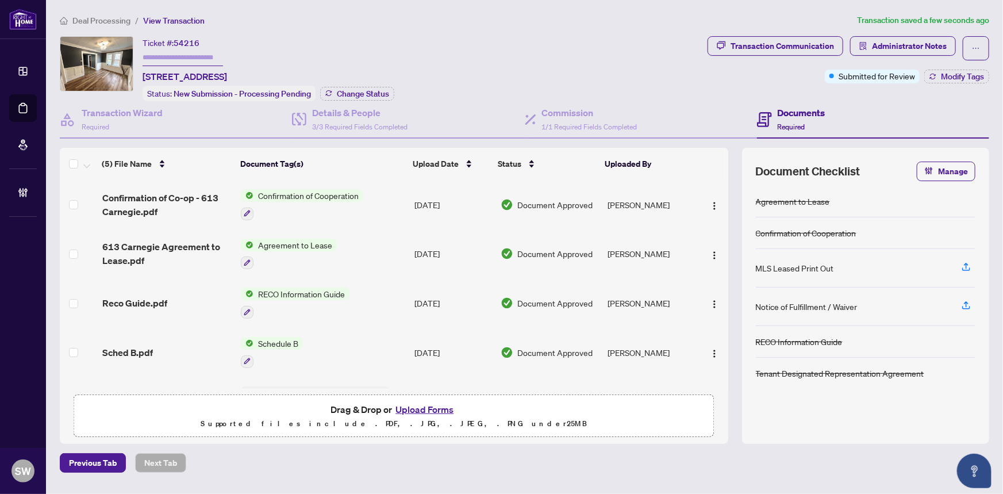
scroll to position [39, 0]
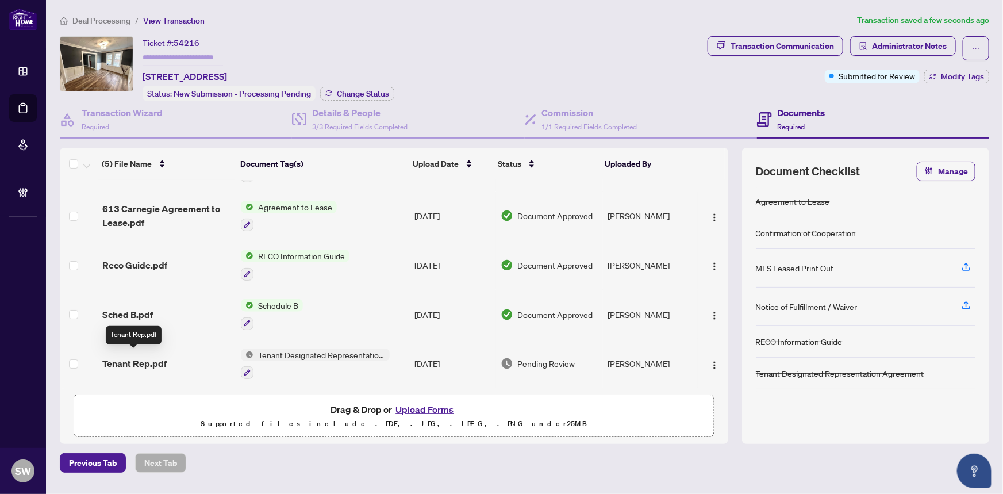
click at [144, 357] on span "Tenant Rep.pdf" at bounding box center [134, 363] width 64 height 14
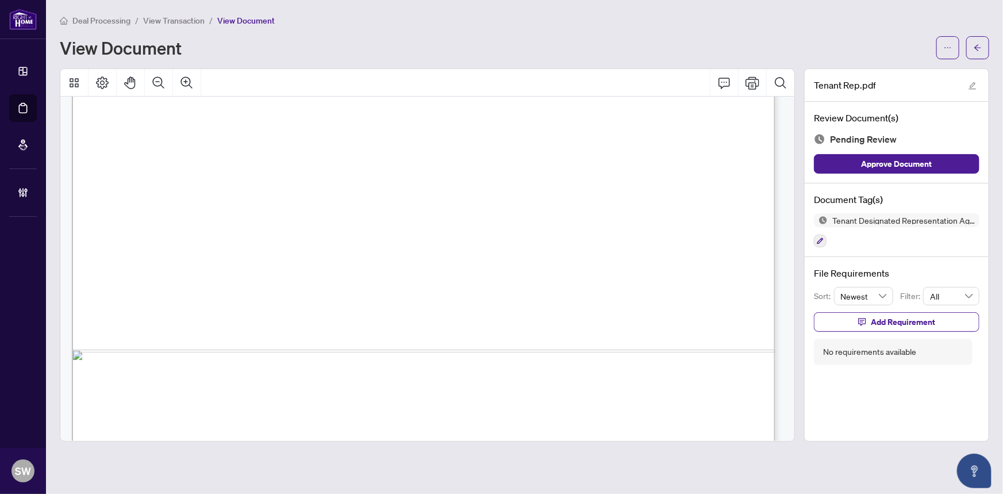
scroll to position [3389, 0]
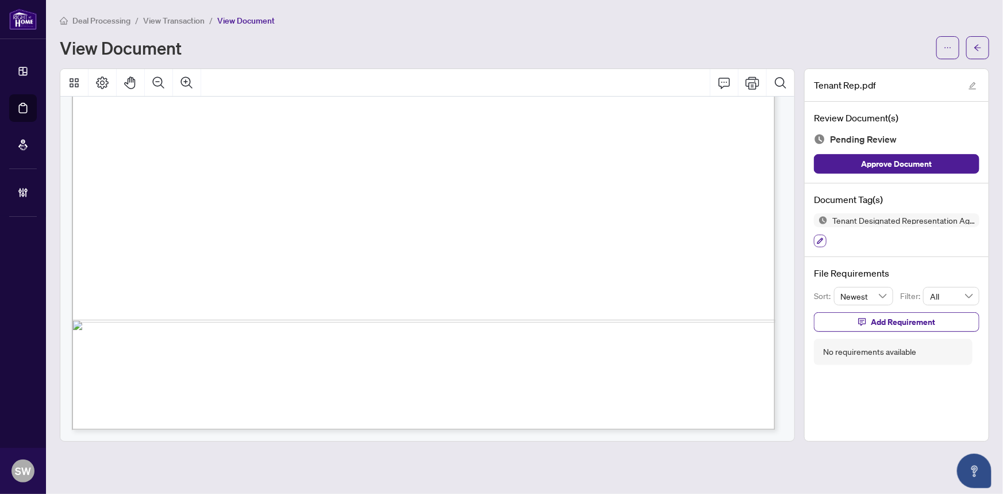
click at [820, 235] on button "button" at bounding box center [820, 241] width 13 height 13
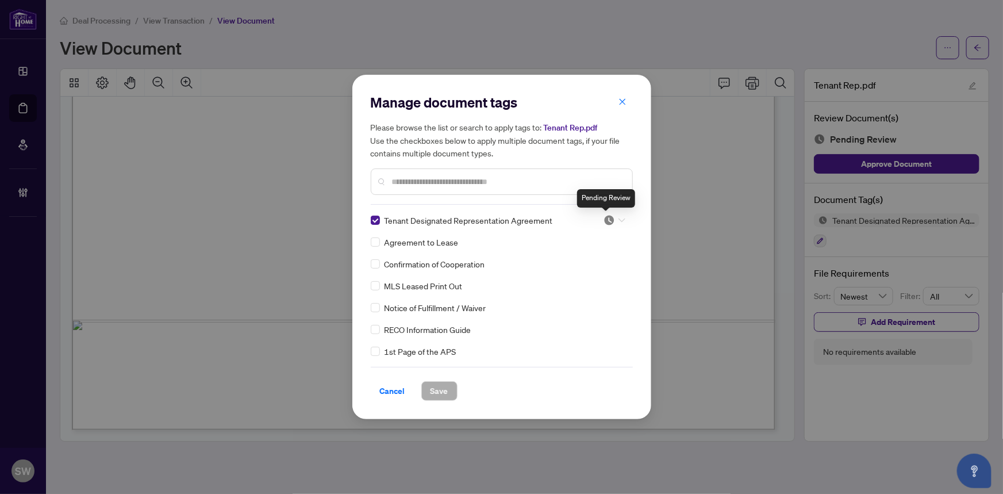
click at [610, 216] on img at bounding box center [609, 219] width 11 height 11
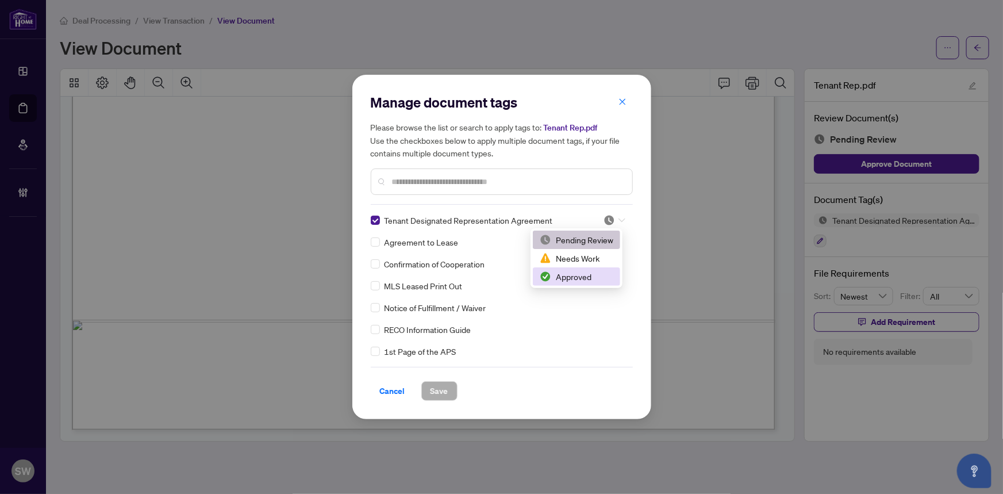
click at [597, 276] on div "Approved" at bounding box center [577, 276] width 74 height 13
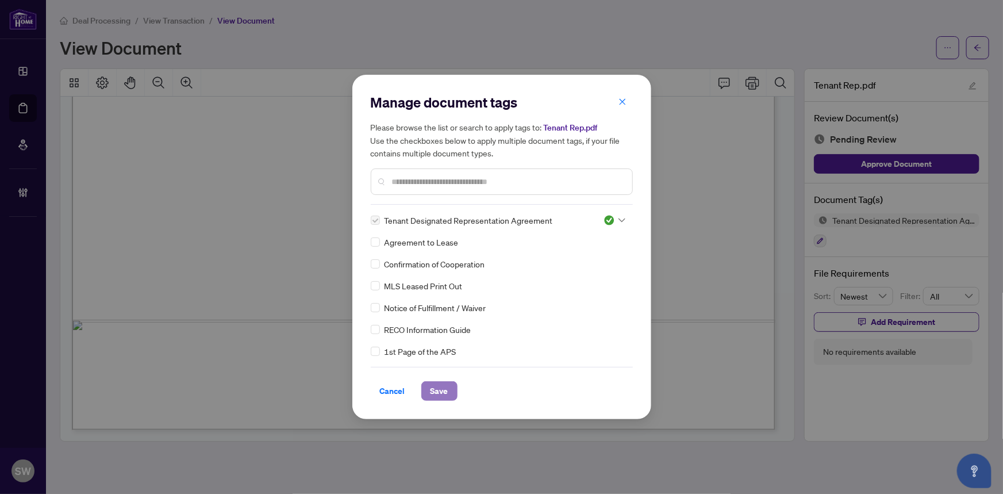
click at [437, 389] on span "Save" at bounding box center [440, 391] width 18 height 18
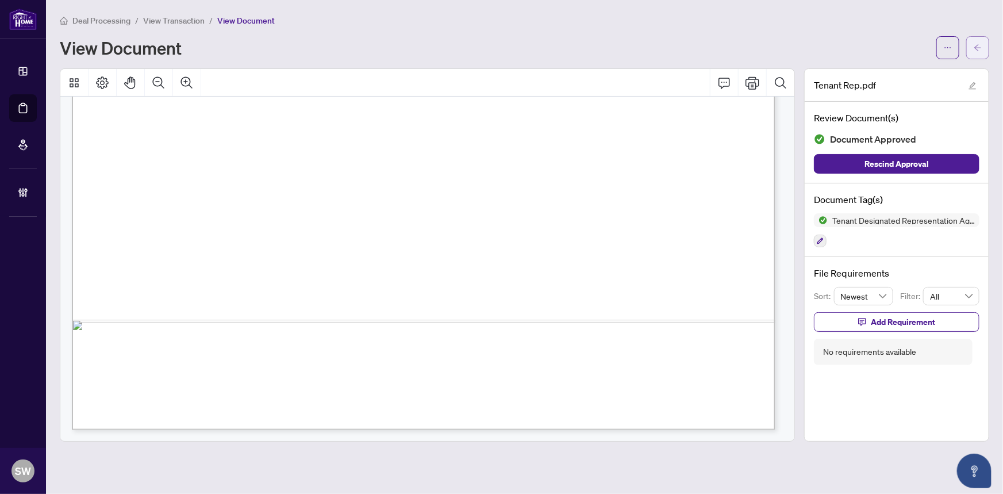
click at [976, 47] on icon "arrow-left" at bounding box center [978, 47] width 7 height 6
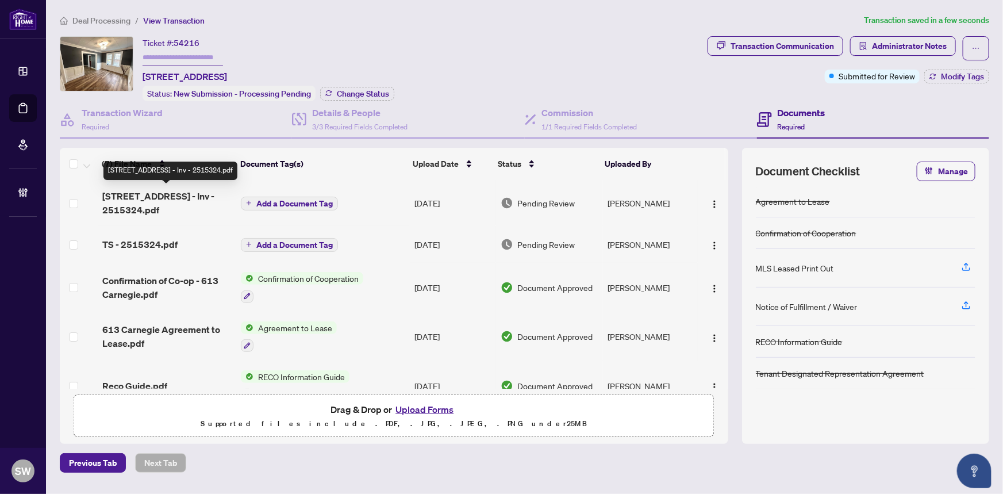
click at [174, 197] on span "613 Carnegie Ave - Inv - 2515324.pdf" at bounding box center [167, 203] width 130 height 28
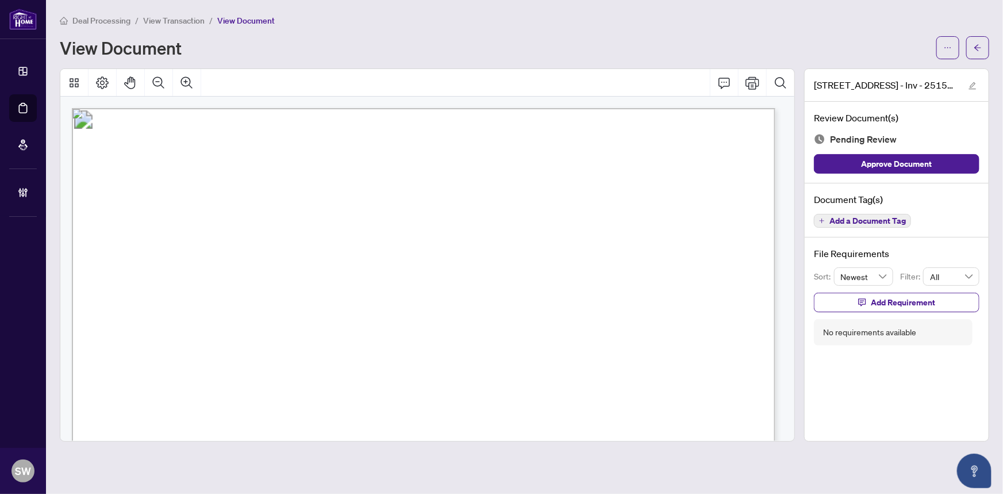
click at [856, 221] on span "Add a Document Tag" at bounding box center [868, 221] width 76 height 8
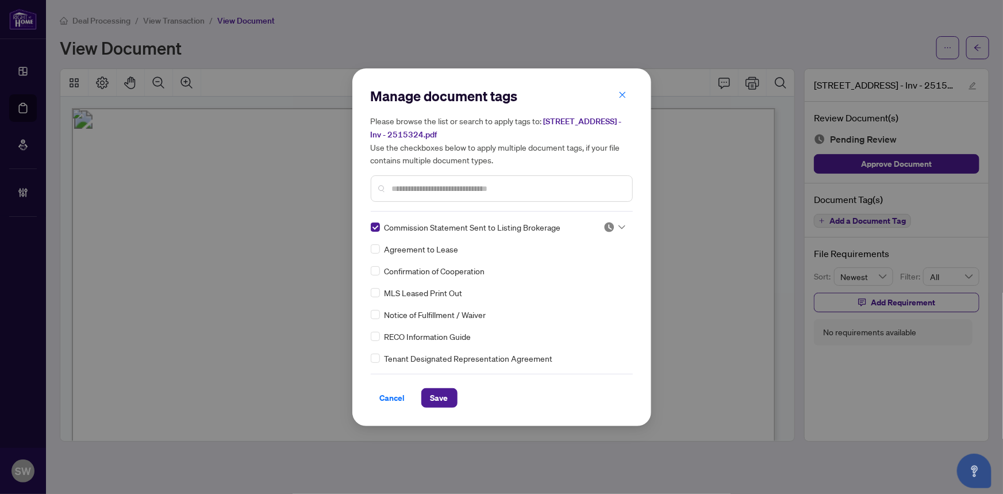
click at [607, 222] on img at bounding box center [609, 226] width 11 height 11
click at [449, 392] on button "Save" at bounding box center [439, 398] width 36 height 20
click at [608, 223] on img at bounding box center [609, 226] width 11 height 11
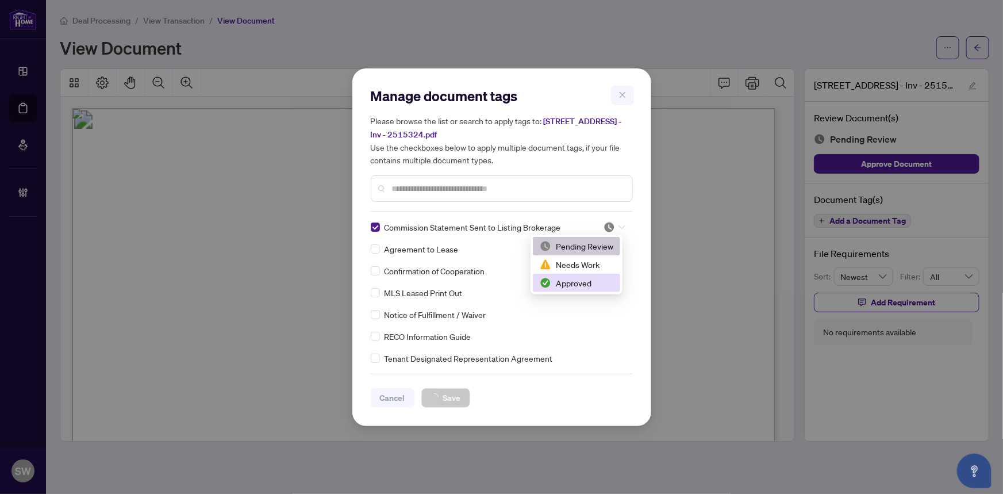
click at [580, 287] on div "Approved" at bounding box center [577, 283] width 74 height 13
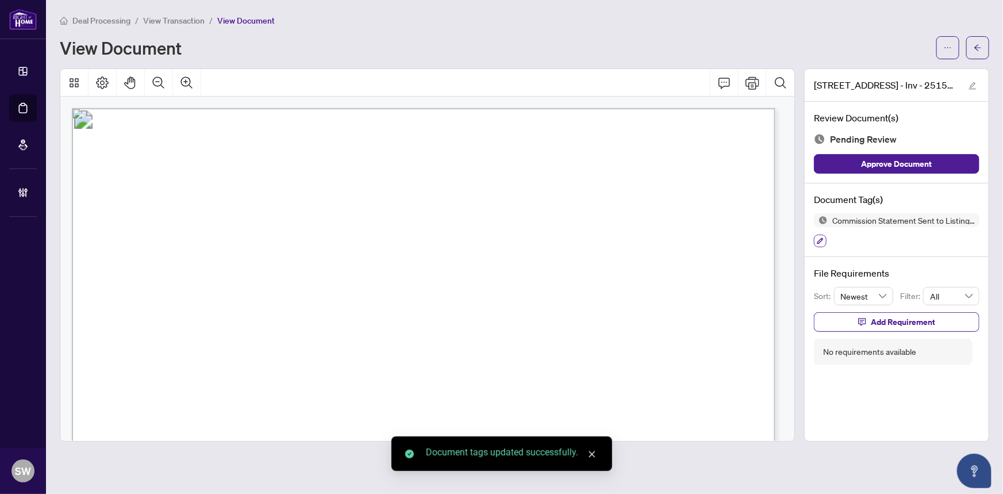
click at [821, 241] on icon "button" at bounding box center [820, 240] width 7 height 7
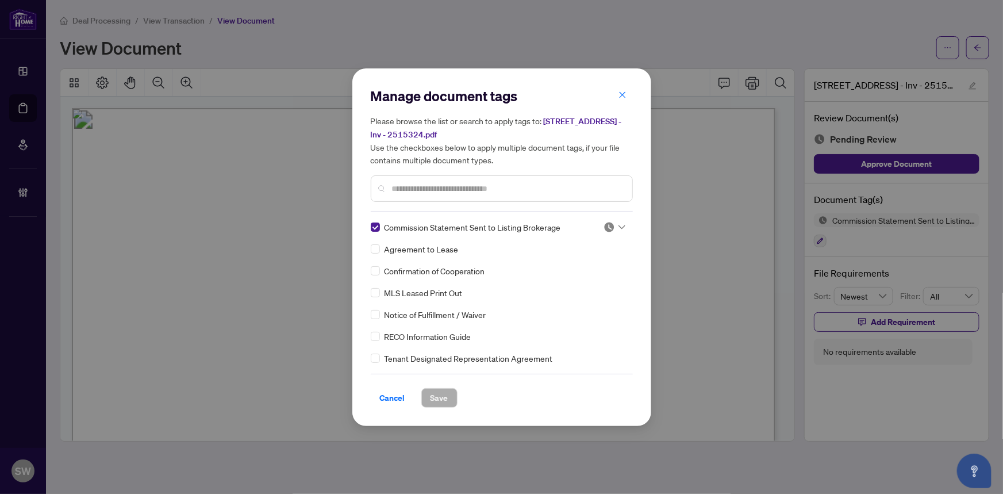
click at [619, 225] on icon at bounding box center [622, 227] width 7 height 5
click at [574, 278] on div "Approved" at bounding box center [577, 283] width 74 height 13
click at [448, 394] on button "Save" at bounding box center [439, 398] width 36 height 20
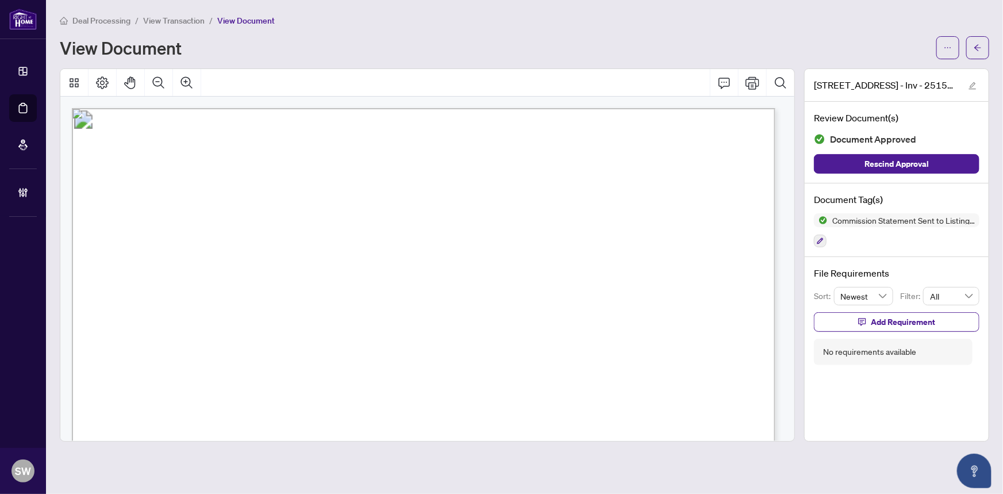
click at [953, 33] on div "Deal Processing / View Transaction / View Document View Document" at bounding box center [525, 36] width 930 height 45
click at [953, 46] on button "button" at bounding box center [948, 47] width 23 height 23
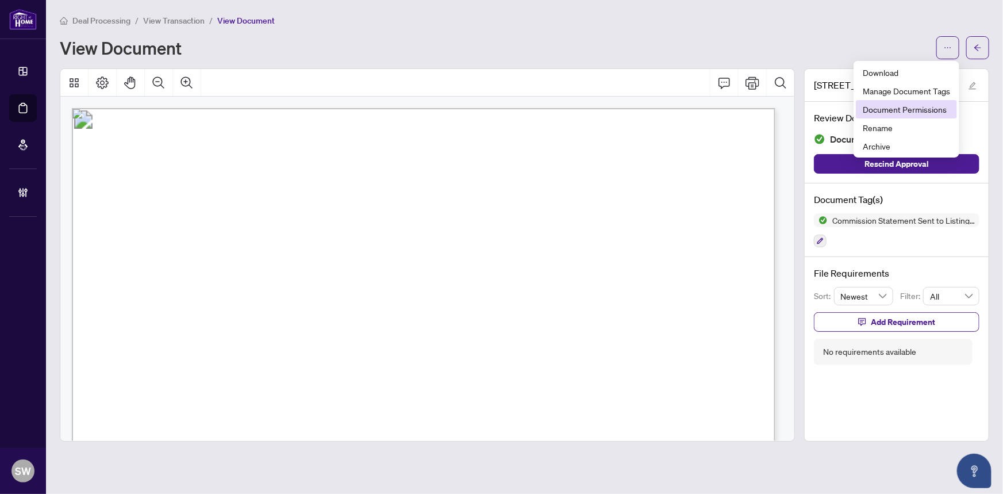
click at [925, 111] on span "Document Permissions" at bounding box center [906, 109] width 87 height 13
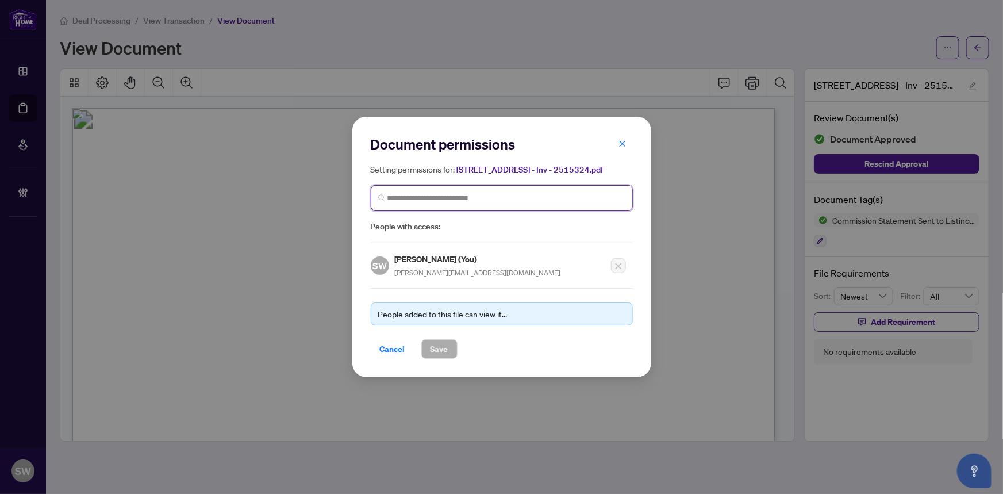
click at [444, 201] on input "search" at bounding box center [507, 198] width 238 height 12
type input "****"
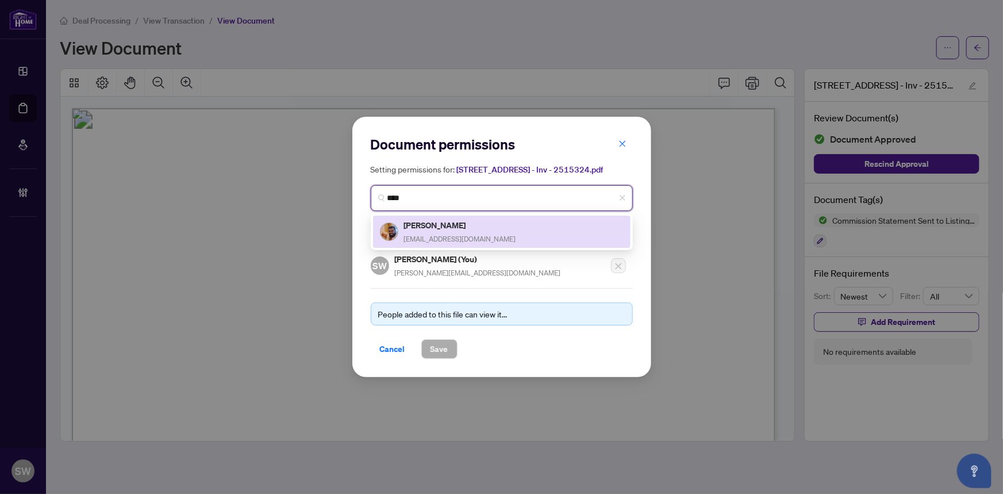
click at [479, 236] on div "Kajan Parameshwaranathan kpkajan@gmail.com" at bounding box center [460, 231] width 112 height 26
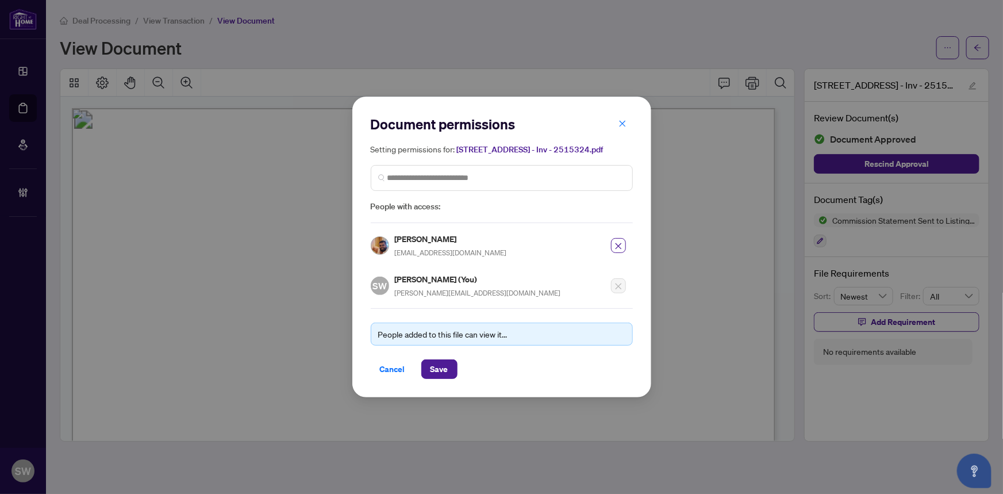
click at [435, 239] on h5 "Kajan Parameshwaranathan" at bounding box center [451, 238] width 112 height 13
copy h5 "Kajan Parameshwaranathan"
click at [434, 369] on span "Save" at bounding box center [440, 369] width 18 height 18
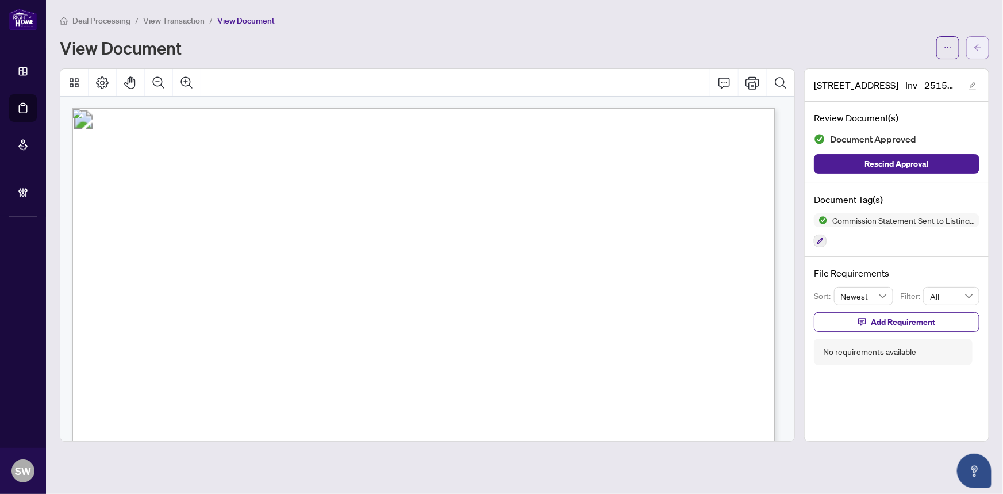
click at [981, 52] on span "button" at bounding box center [978, 48] width 8 height 18
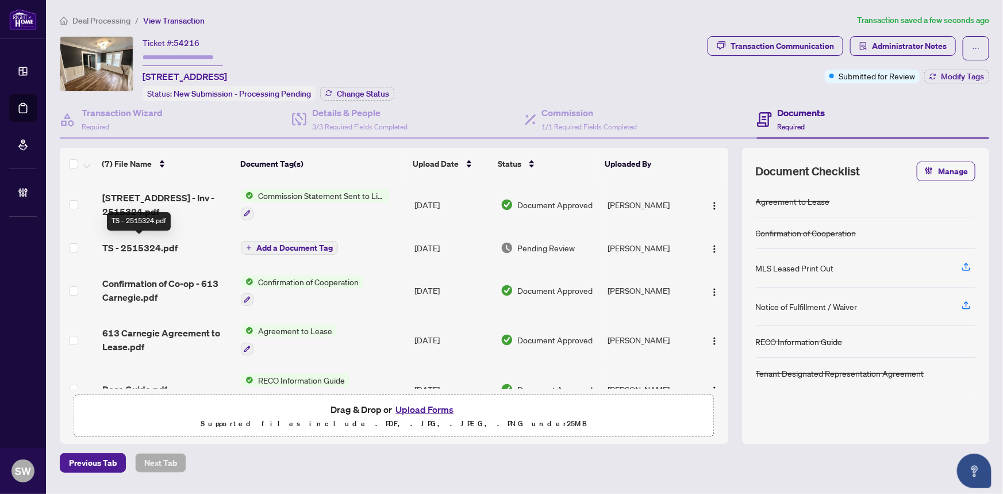
click at [138, 241] on span "TS - 2515324.pdf" at bounding box center [139, 248] width 75 height 14
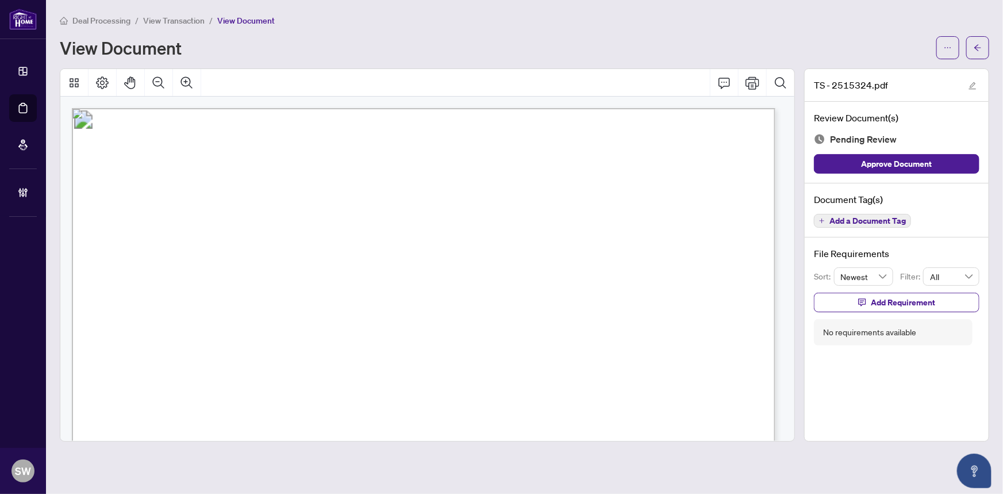
click at [897, 220] on span "Add a Document Tag" at bounding box center [868, 221] width 76 height 8
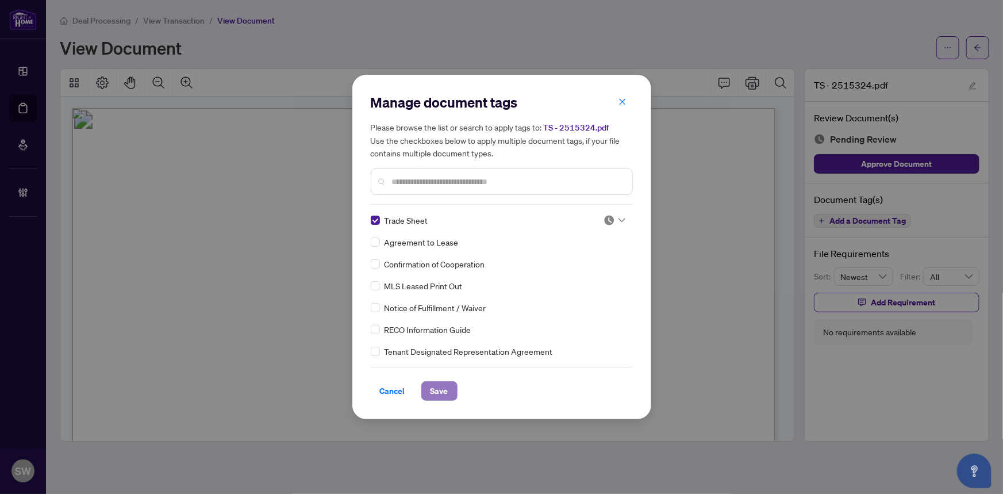
click at [434, 390] on span "Save" at bounding box center [440, 391] width 18 height 18
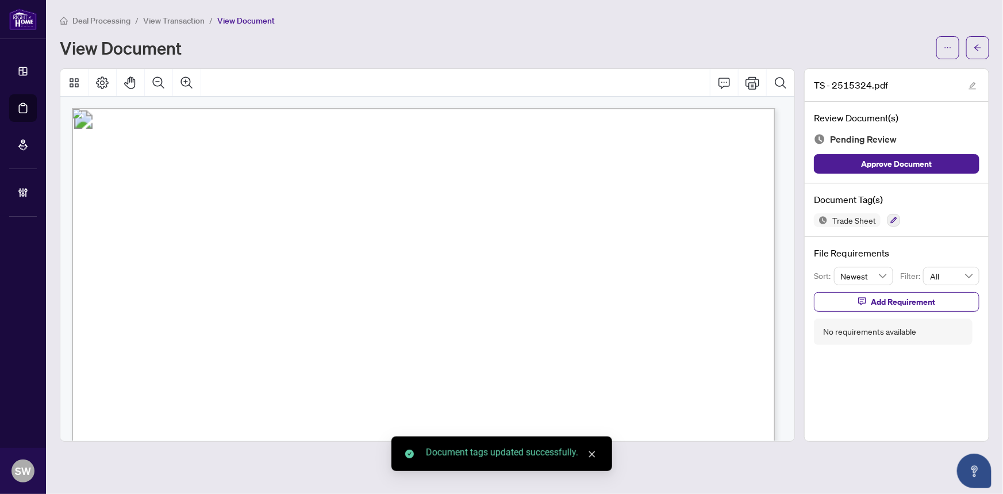
click at [944, 51] on icon "ellipsis" at bounding box center [948, 48] width 8 height 8
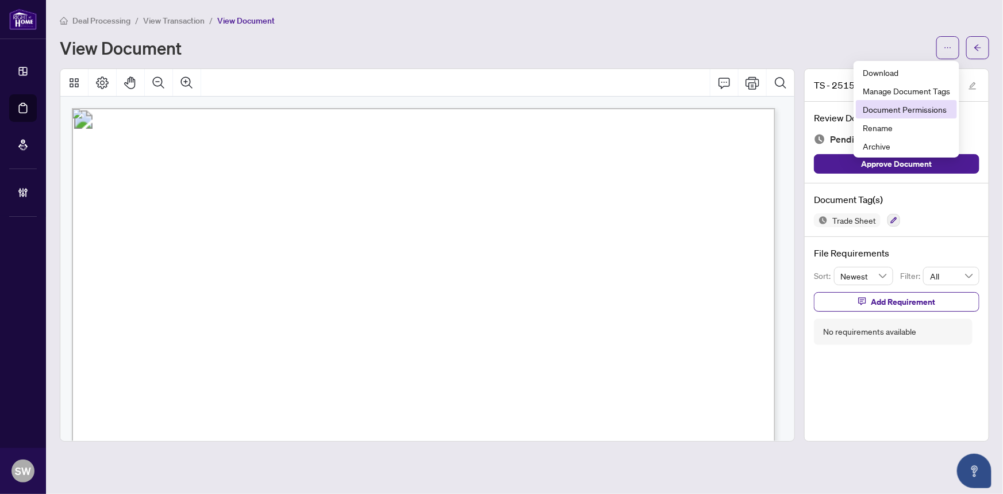
click at [933, 109] on span "Document Permissions" at bounding box center [906, 109] width 87 height 13
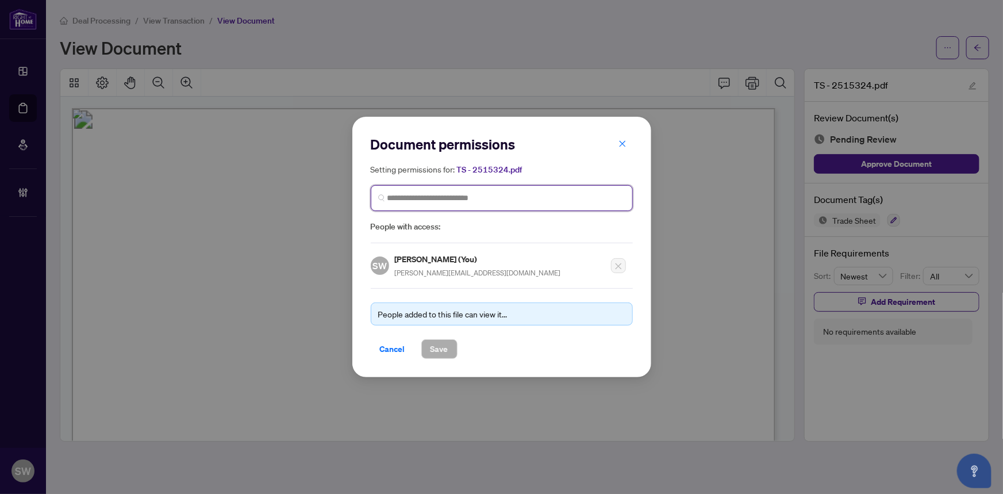
click at [426, 196] on input "search" at bounding box center [507, 198] width 238 height 12
paste input "**********"
type input "**********"
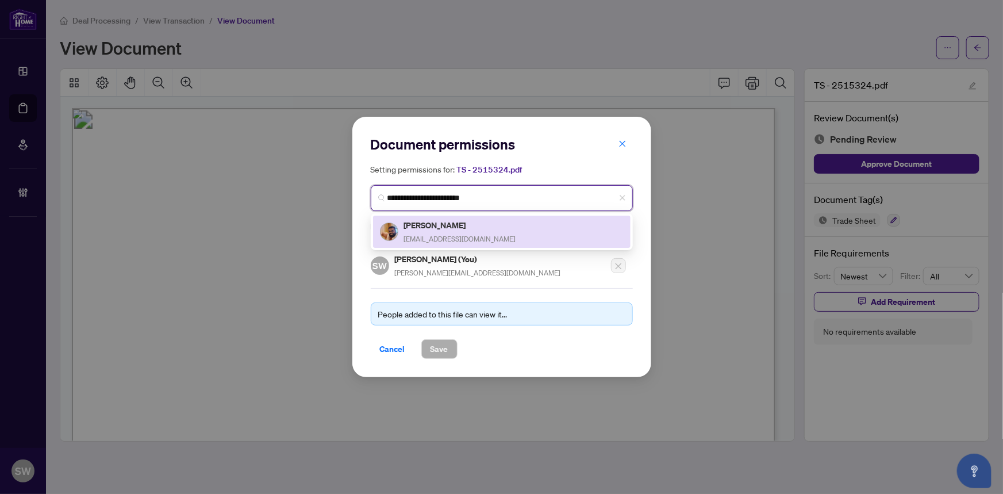
click at [446, 228] on h5 "Kajan Parameshwaranathan" at bounding box center [460, 224] width 112 height 13
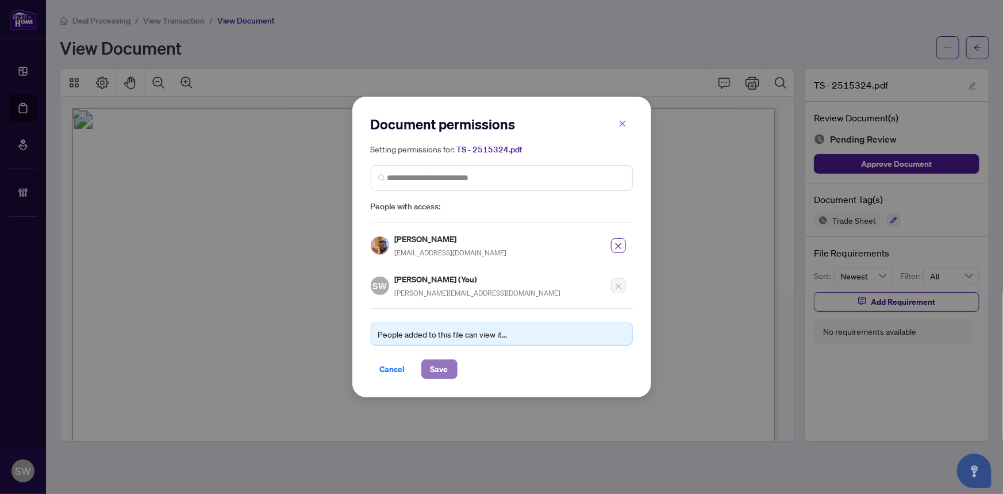
click at [443, 363] on span "Save" at bounding box center [440, 369] width 18 height 18
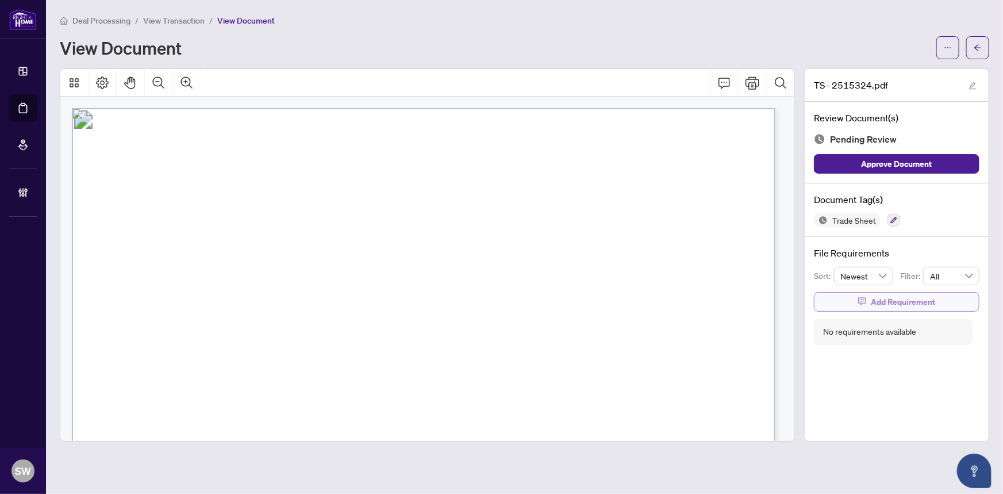
click at [919, 302] on span "Add Requirement" at bounding box center [903, 302] width 64 height 18
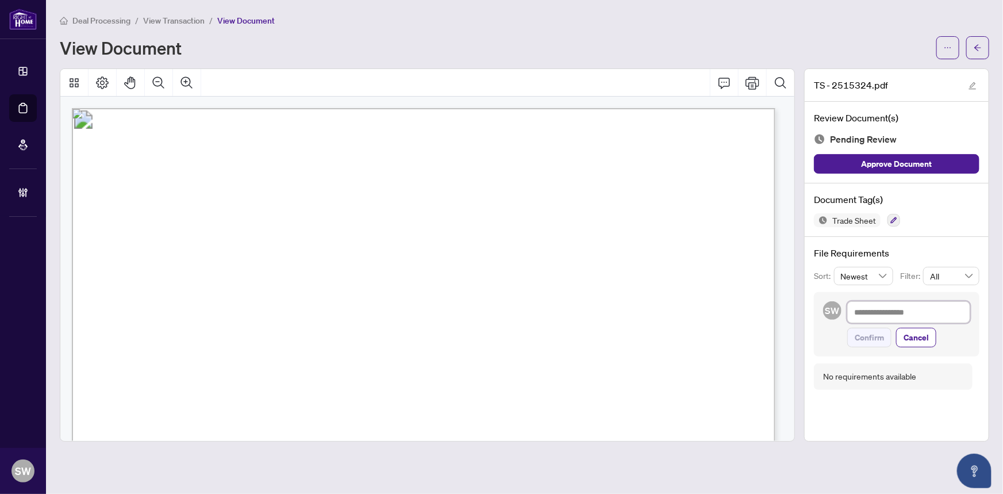
click at [902, 315] on textarea at bounding box center [908, 312] width 123 height 22
paste textarea "**********"
type textarea "**********"
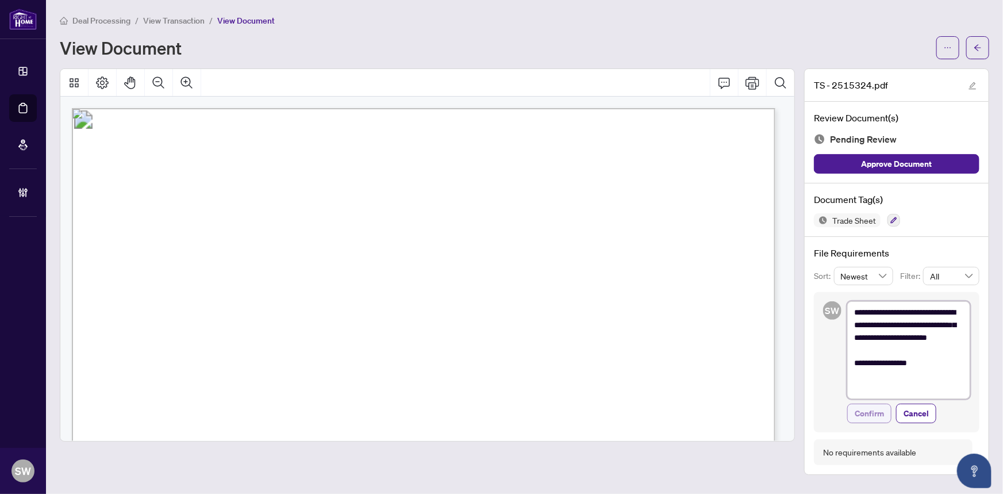
type textarea "**********"
click at [879, 411] on span "Confirm" at bounding box center [869, 413] width 29 height 18
type textarea "**********"
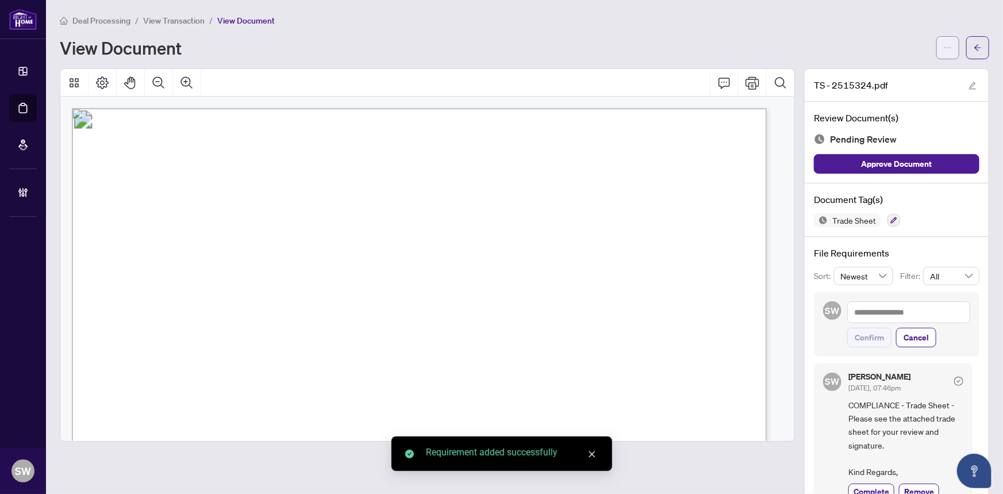
click at [944, 46] on icon "ellipsis" at bounding box center [948, 48] width 8 height 8
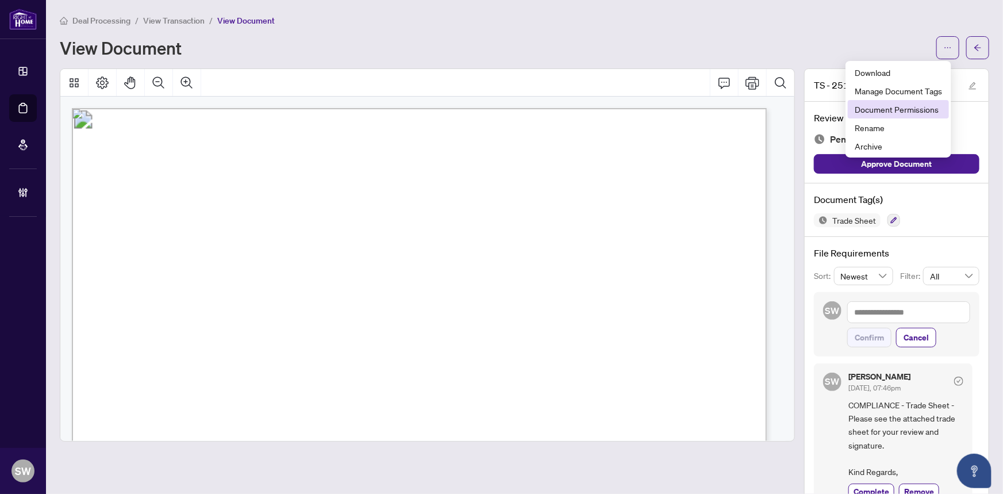
click at [918, 107] on span "Document Permissions" at bounding box center [898, 109] width 87 height 13
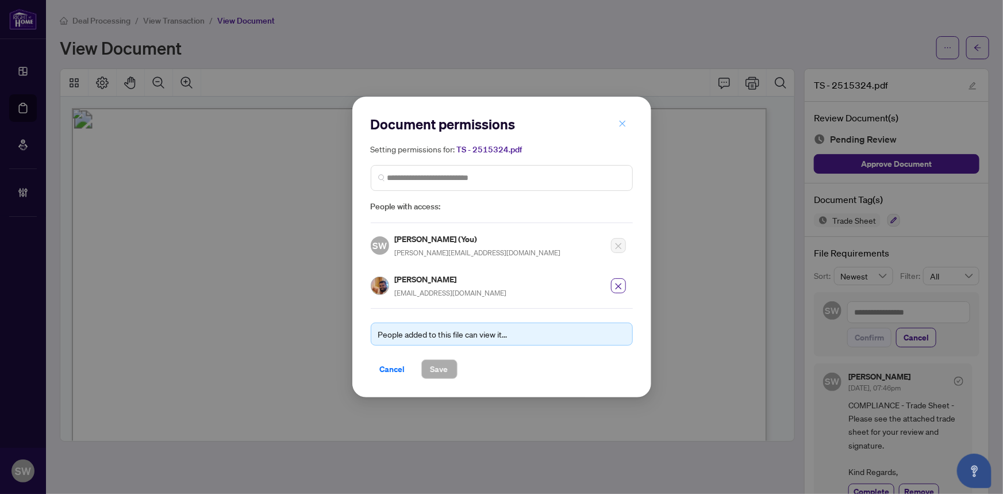
click at [619, 127] on icon "close" at bounding box center [623, 124] width 8 height 8
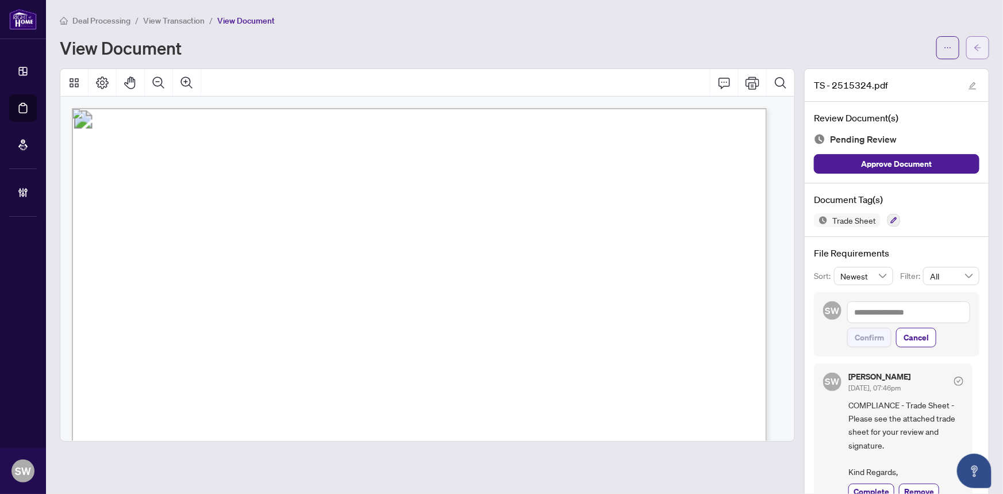
click at [974, 46] on icon "arrow-left" at bounding box center [978, 48] width 8 height 8
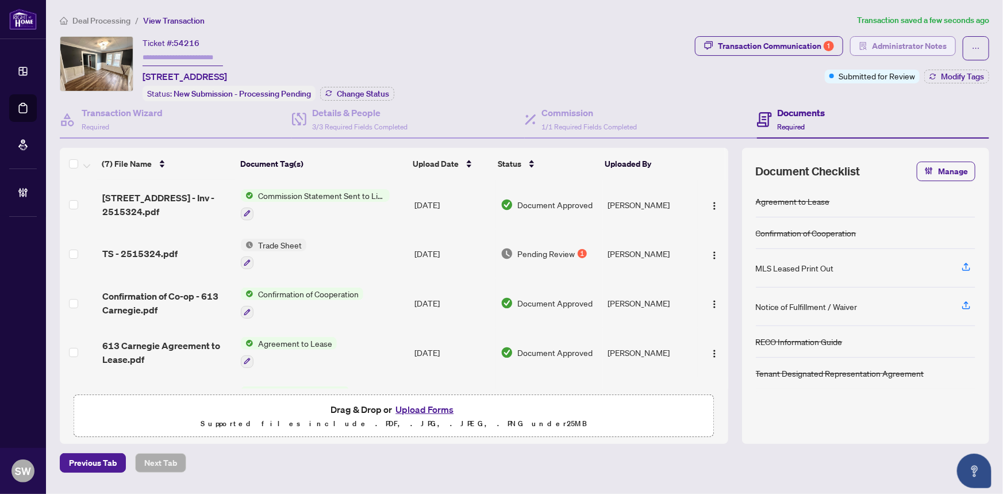
click at [898, 46] on span "Administrator Notes" at bounding box center [909, 46] width 75 height 18
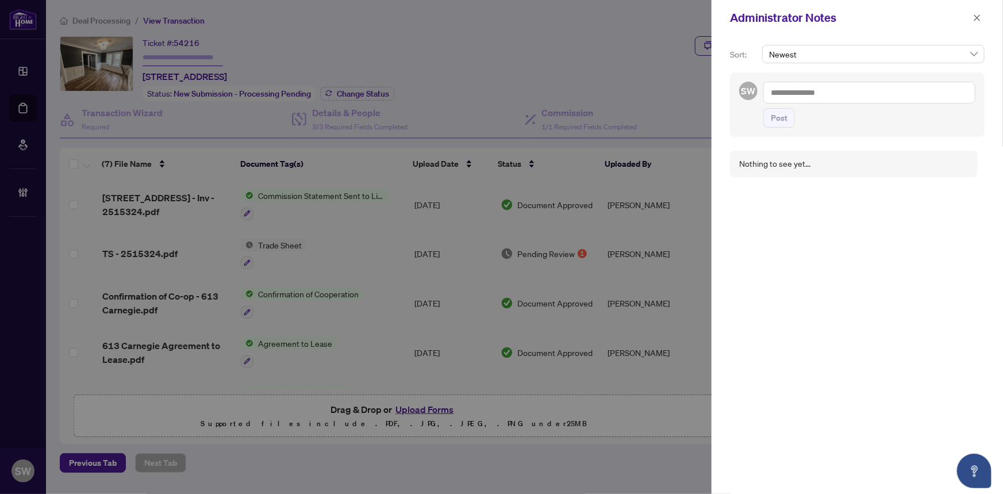
click at [894, 94] on textarea at bounding box center [870, 93] width 212 height 22
paste textarea "**********"
type textarea "**********"
click at [781, 122] on span "Post" at bounding box center [779, 118] width 17 height 18
click at [976, 17] on icon "close" at bounding box center [977, 18] width 8 height 8
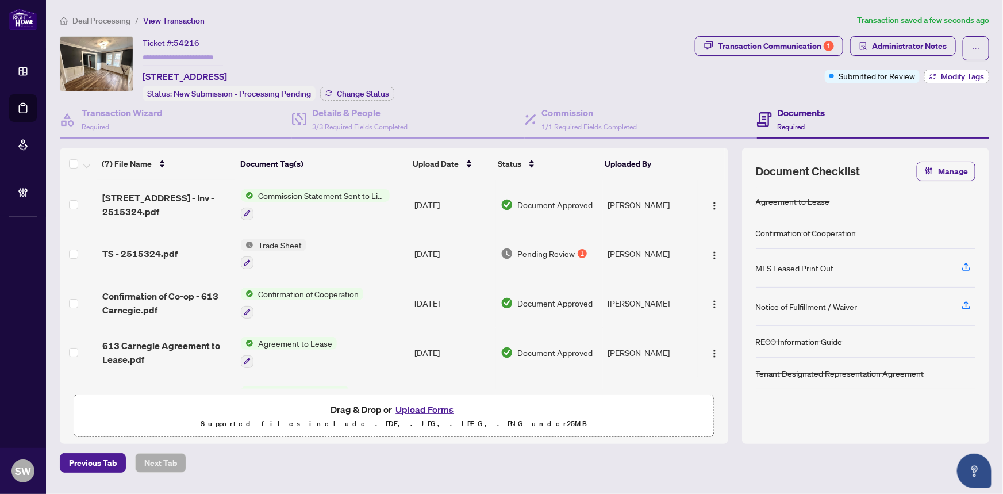
click at [960, 73] on span "Modify Tags" at bounding box center [962, 76] width 43 height 8
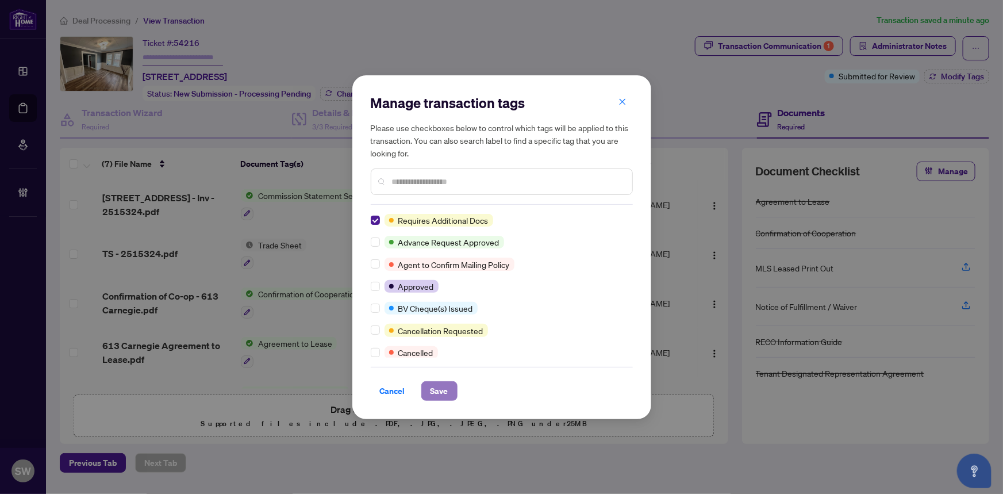
click at [440, 390] on span "Save" at bounding box center [440, 391] width 18 height 18
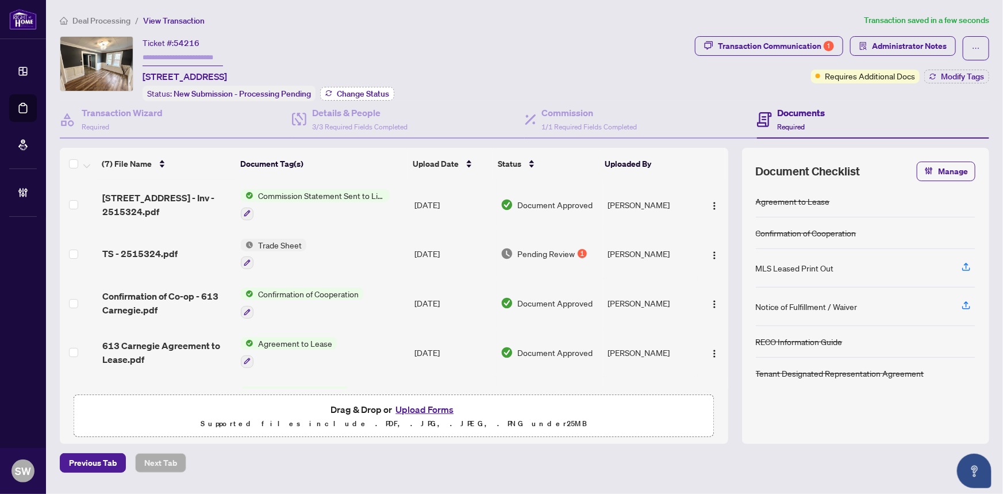
click at [337, 93] on span "Change Status" at bounding box center [363, 94] width 52 height 8
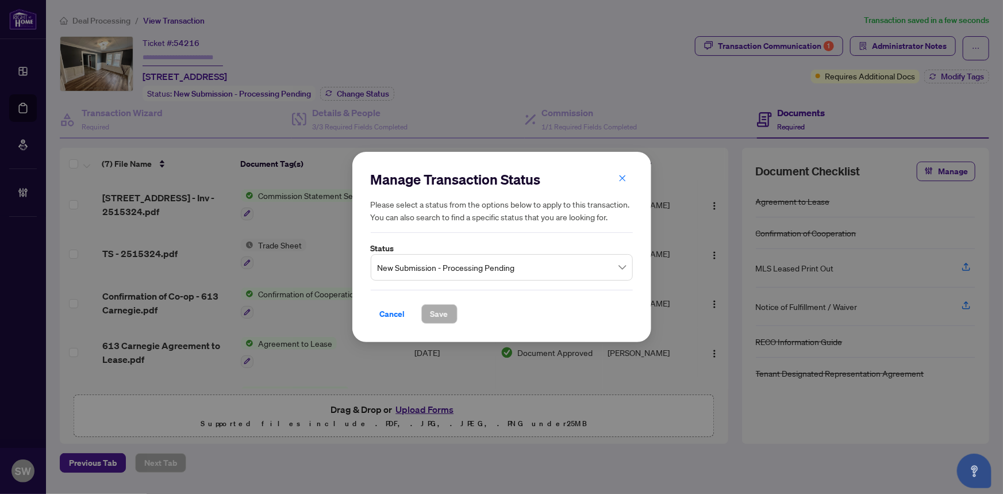
click at [455, 267] on span "New Submission - Processing Pending" at bounding box center [502, 267] width 248 height 22
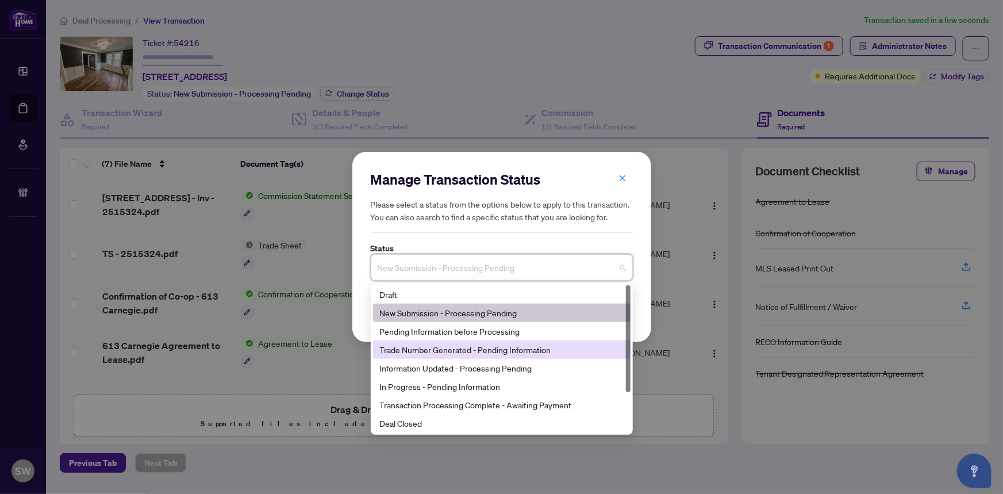
click at [423, 354] on div "Trade Number Generated - Pending Information" at bounding box center [502, 349] width 244 height 13
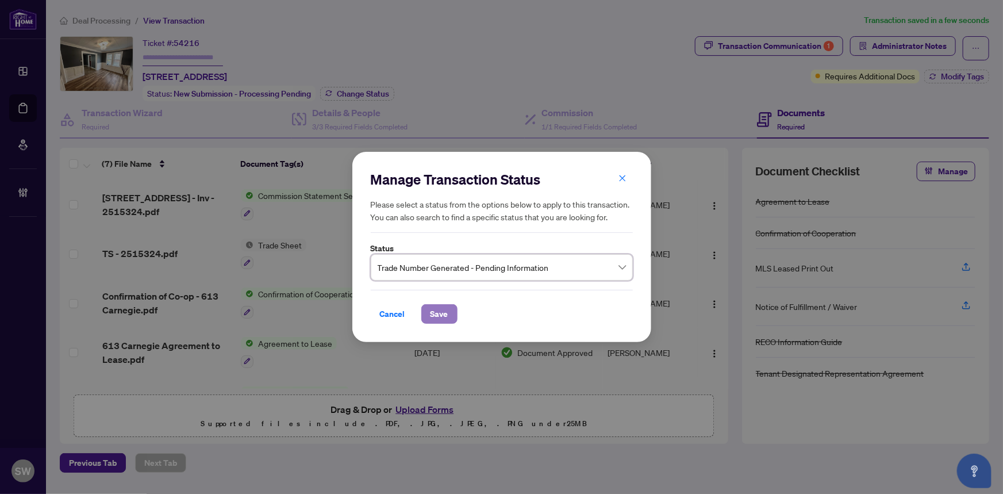
click at [444, 310] on span "Save" at bounding box center [440, 314] width 18 height 18
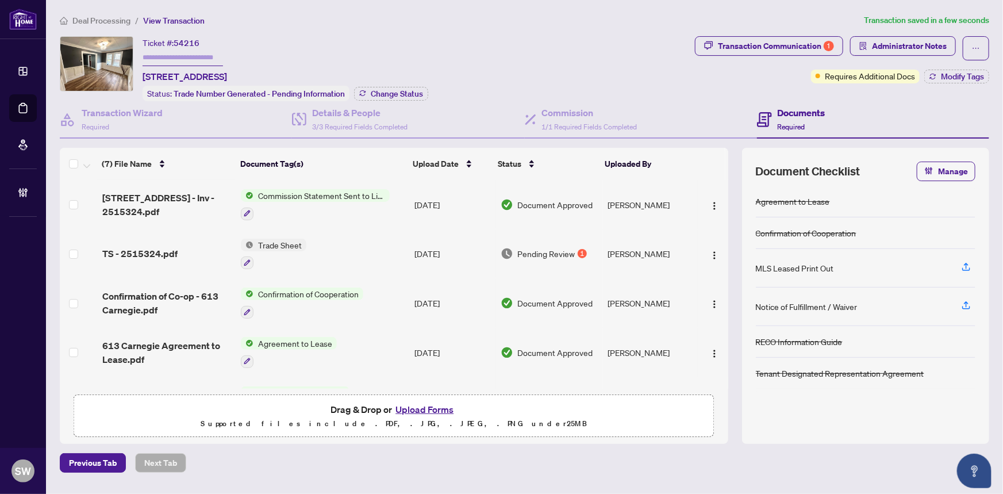
click at [202, 59] on input "text" at bounding box center [183, 57] width 80 height 17
paste input "*******"
type input "*******"
click at [117, 19] on span "Deal Processing" at bounding box center [101, 21] width 58 height 10
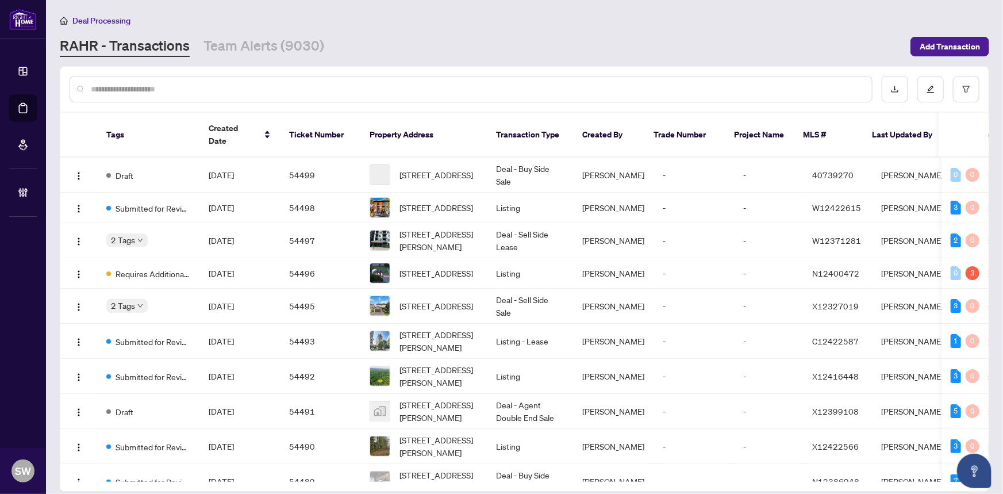
click at [165, 90] on input "text" at bounding box center [477, 89] width 772 height 13
paste input "*****"
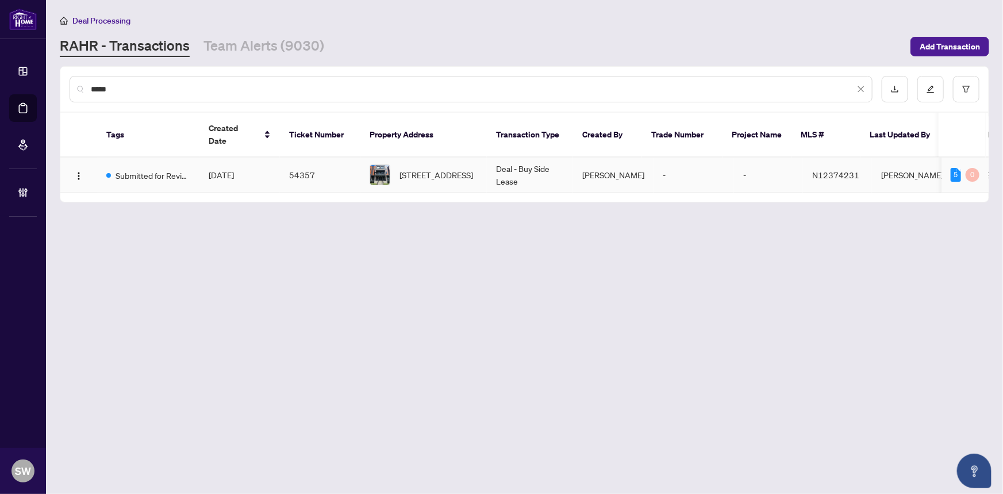
type input "*****"
click at [226, 170] on span "[DATE]" at bounding box center [221, 175] width 25 height 10
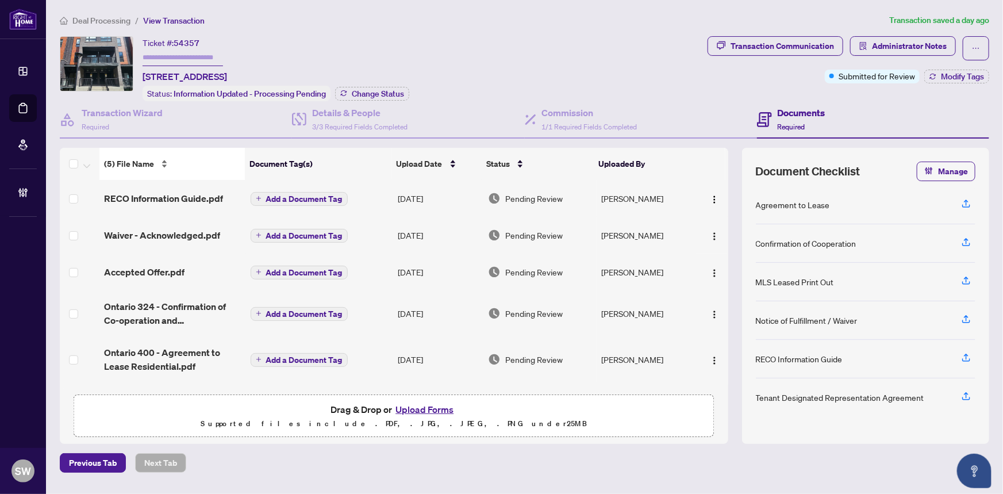
click at [240, 164] on div "(5) File Name" at bounding box center [172, 164] width 136 height 13
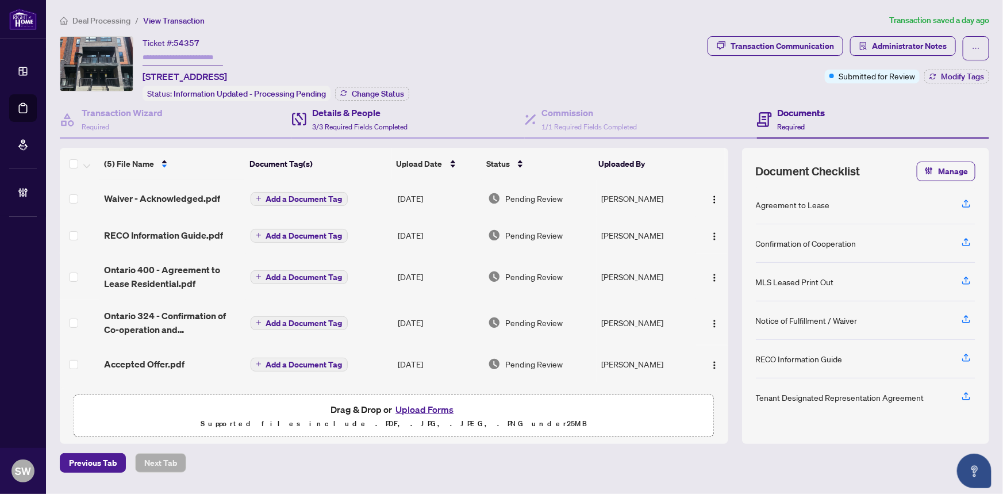
click at [482, 101] on div "Details & People 3/3 Required Fields Completed" at bounding box center [408, 119] width 232 height 37
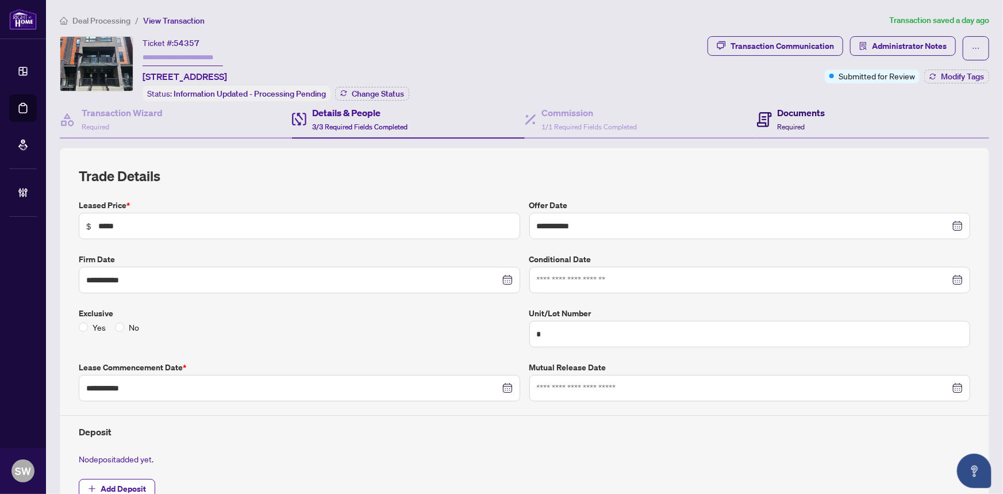
click at [790, 122] on span "Required" at bounding box center [792, 126] width 28 height 9
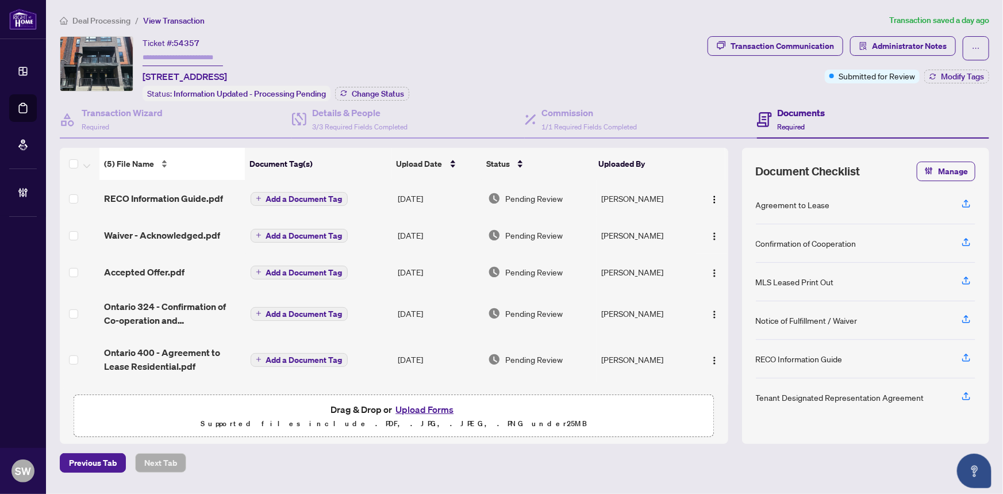
click at [161, 159] on div "(5) File Name" at bounding box center [172, 164] width 136 height 13
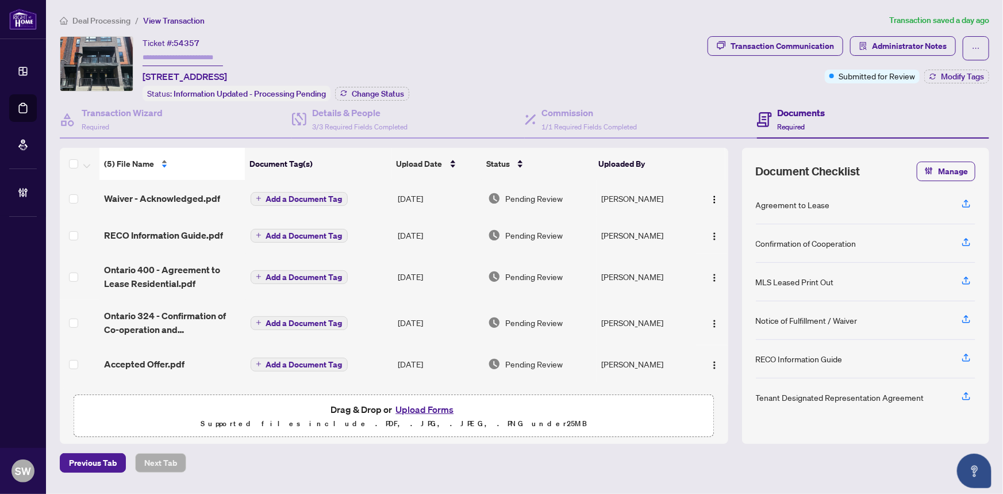
click at [161, 159] on div "(5) File Name" at bounding box center [172, 164] width 136 height 13
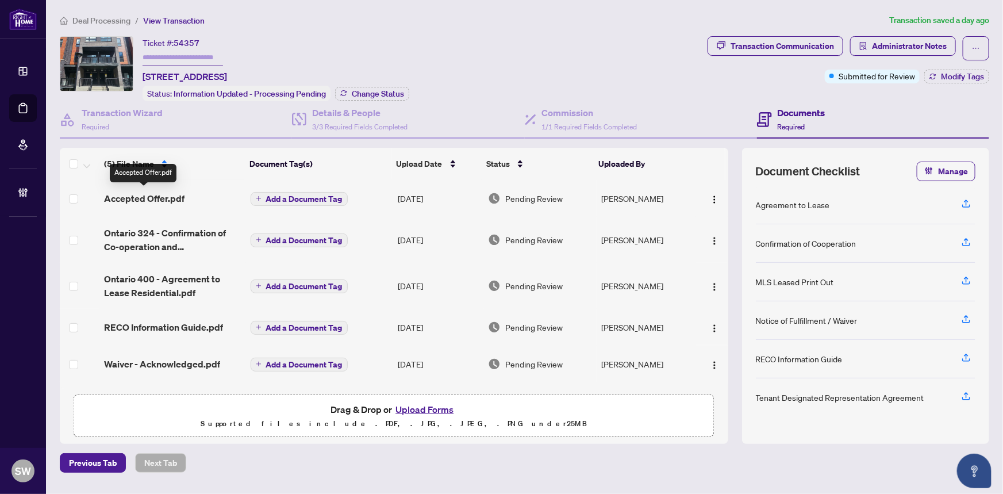
click at [162, 195] on span "Accepted Offer.pdf" at bounding box center [144, 198] width 80 height 14
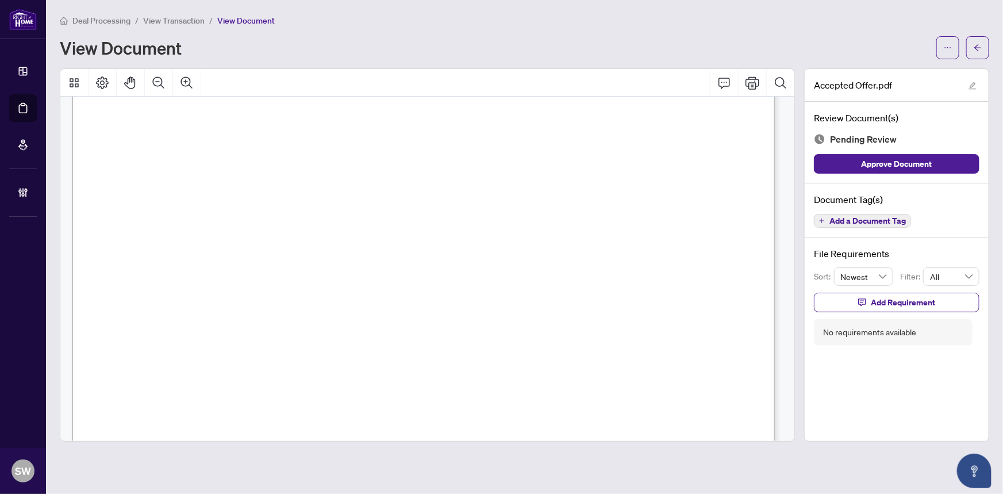
scroll to position [108, 0]
click at [356, 0] on p "Form 400 Revised Feb 2024 Page 1 of 5 The trademarks REALTOR®, REALTORS®, MLS®,…" at bounding box center [775, 0] width 1407 height 0
click at [206, 266] on span "Lytham Green Circle" at bounding box center [259, 268] width 112 height 9
drag, startPoint x: 203, startPoint y: 266, endPoint x: 320, endPoint y: 265, distance: 117.3
click at [314, 265] on span "Lytham Green Circle" at bounding box center [259, 268] width 112 height 9
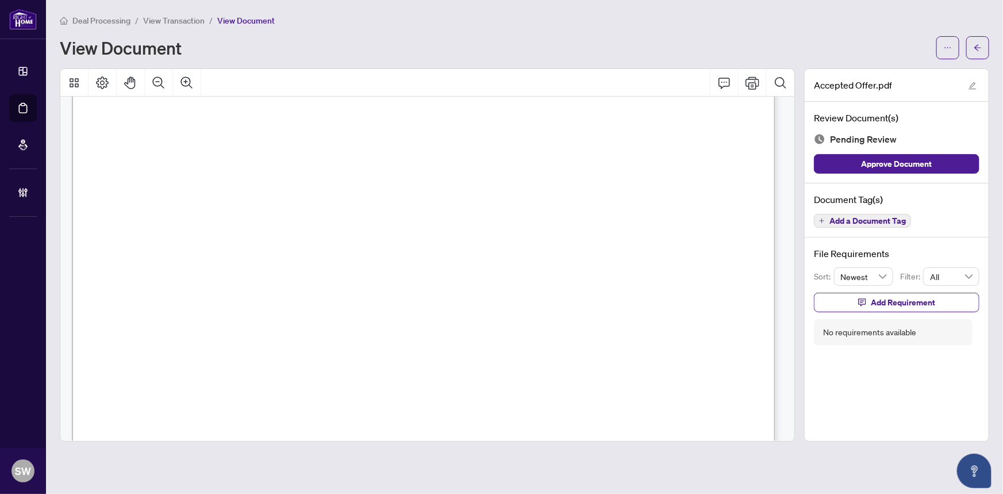
click at [599, 267] on span "Newmarket" at bounding box center [578, 268] width 50 height 9
drag, startPoint x: 599, startPoint y: 267, endPoint x: 582, endPoint y: 267, distance: 16.7
click at [583, 268] on span "Newmarket" at bounding box center [578, 268] width 50 height 9
click at [582, 267] on span "Newmarket" at bounding box center [578, 268] width 50 height 9
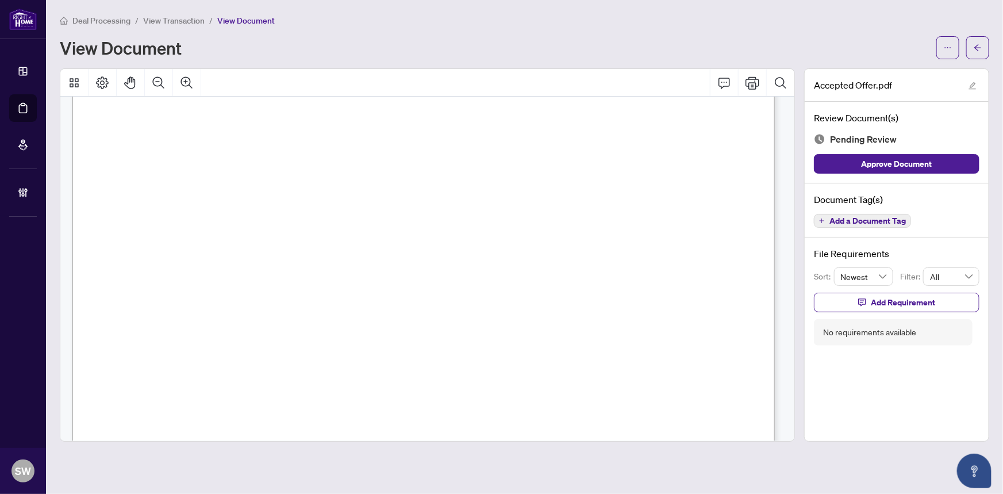
click at [582, 267] on span "Newmarket" at bounding box center [578, 268] width 50 height 9
click at [686, 266] on span "L3Y 0H4" at bounding box center [697, 268] width 38 height 9
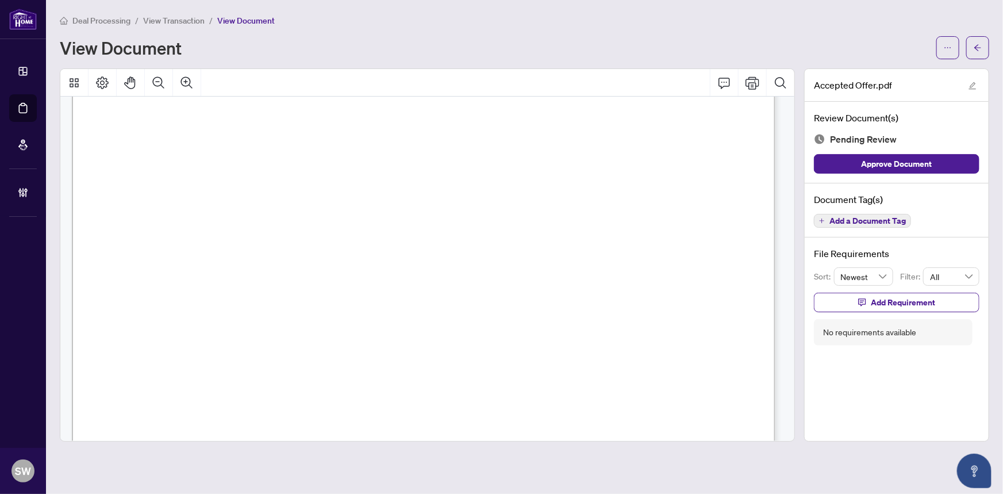
click at [711, 264] on span "L3Y 0H4" at bounding box center [697, 268] width 38 height 9
click at [295, 166] on span "Ogultan Topsoy" at bounding box center [305, 168] width 81 height 9
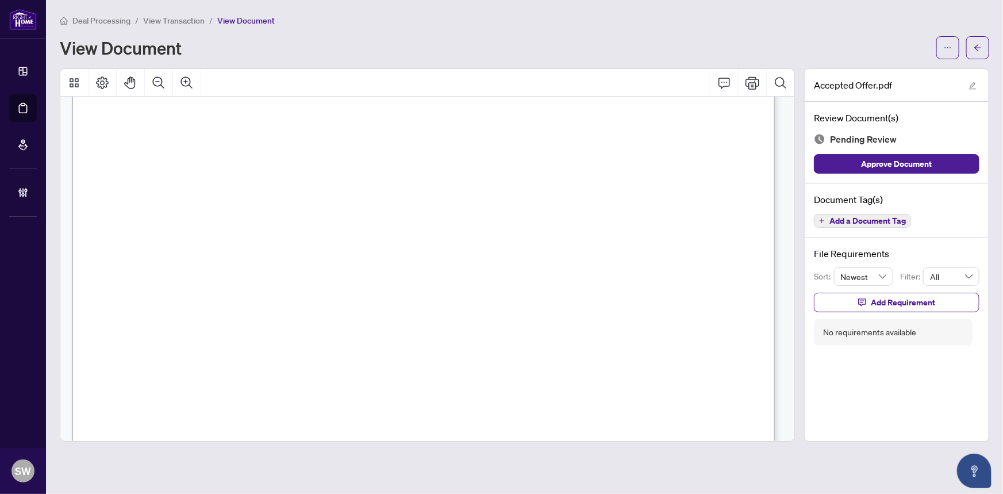
scroll to position [2173, 0]
click at [292, 279] on span "RISHI SHOLANKI" at bounding box center [272, 282] width 79 height 9
drag, startPoint x: 777, startPoint y: 262, endPoint x: 776, endPoint y: 269, distance: 7.6
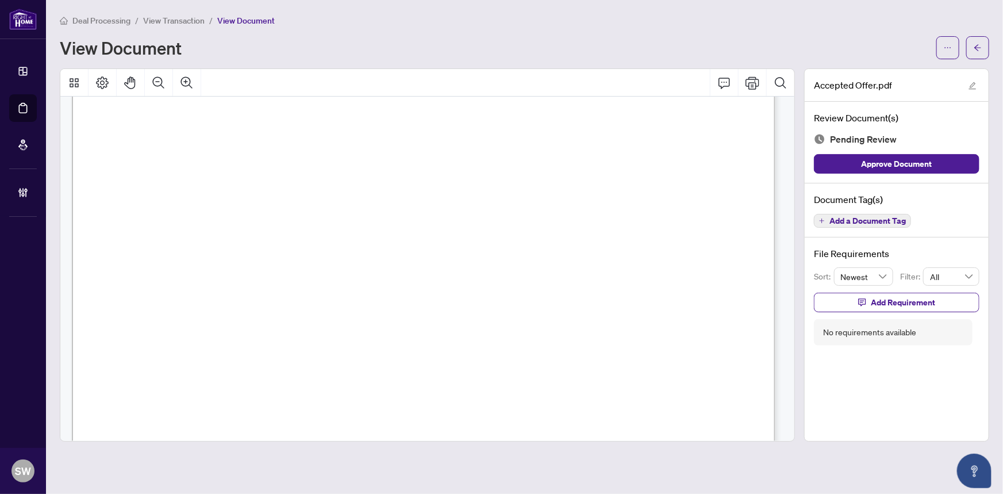
click at [776, 269] on div "Form 400 Revised Feb 2024 Page 1 of 5 The trademarks REALTOR®, REALTORS®, MLS®,…" at bounding box center [429, 389] width 715 height 8391
click at [836, 217] on span "Add a Document Tag" at bounding box center [868, 221] width 76 height 8
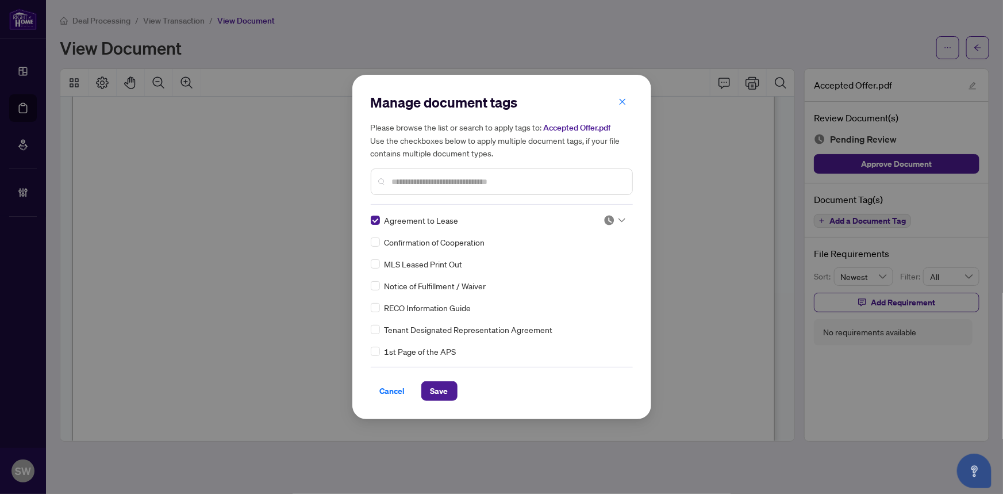
click at [604, 217] on img at bounding box center [609, 219] width 11 height 11
click at [572, 274] on div "Approved" at bounding box center [577, 276] width 74 height 13
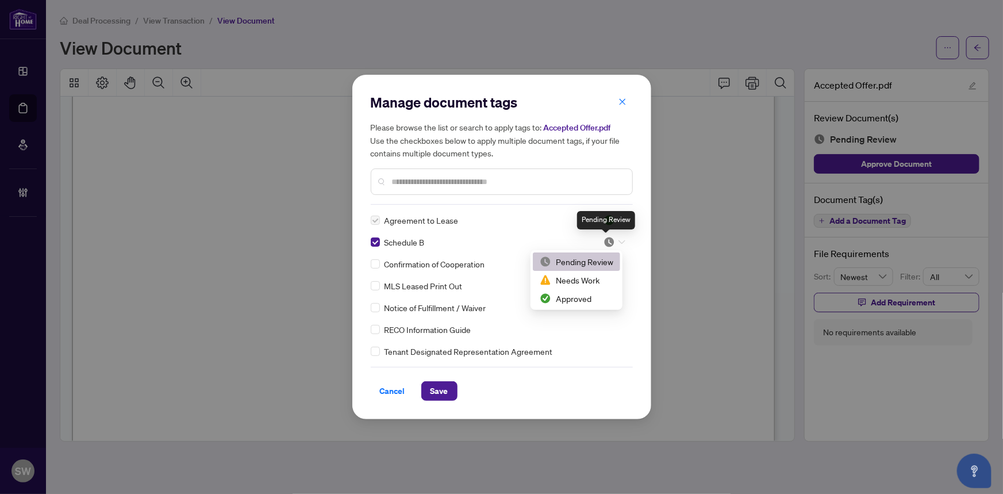
click at [604, 238] on img at bounding box center [609, 241] width 11 height 11
click at [574, 296] on div "Approved" at bounding box center [577, 298] width 74 height 13
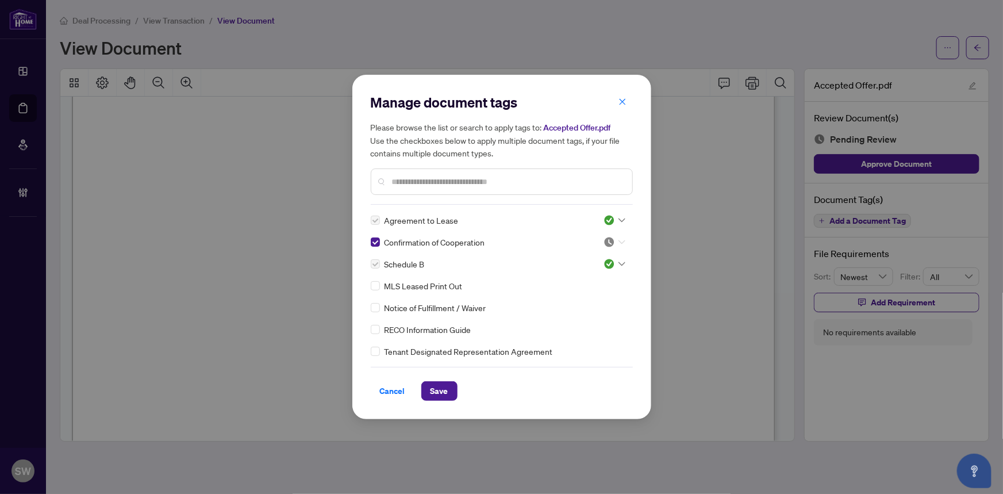
click at [619, 242] on icon at bounding box center [622, 242] width 7 height 5
click at [580, 299] on div "Approved" at bounding box center [577, 298] width 74 height 13
click at [437, 389] on span "Save" at bounding box center [440, 391] width 18 height 18
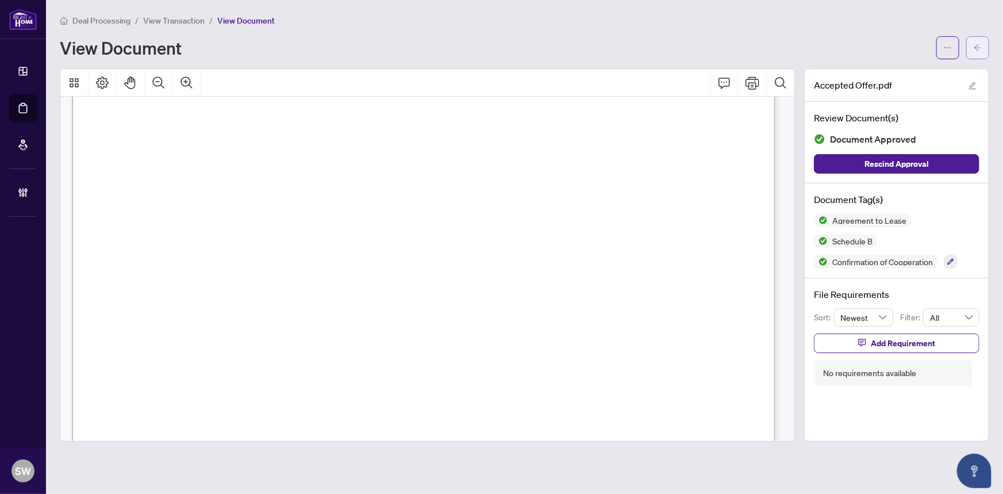
click at [981, 46] on icon "arrow-left" at bounding box center [978, 48] width 8 height 8
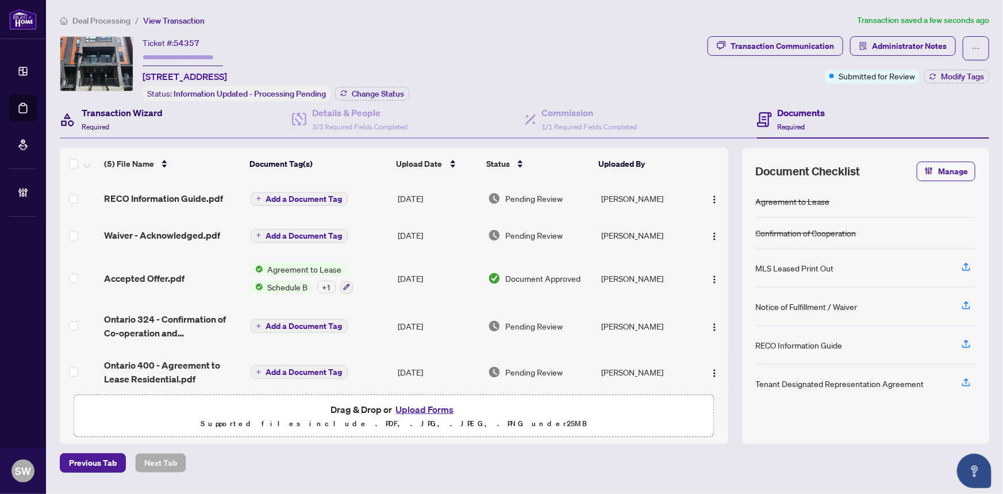
click at [129, 115] on h4 "Transaction Wizard" at bounding box center [122, 113] width 81 height 14
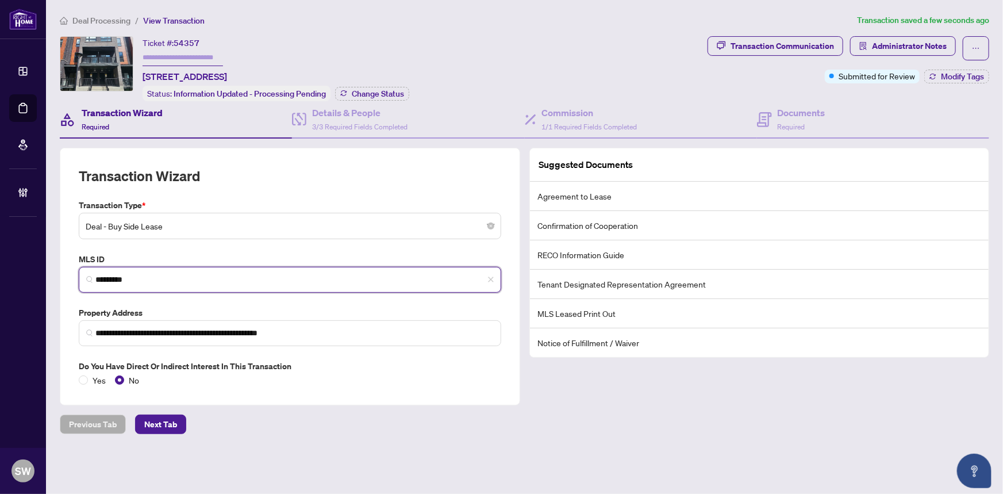
click at [125, 277] on input "*********" at bounding box center [294, 280] width 398 height 12
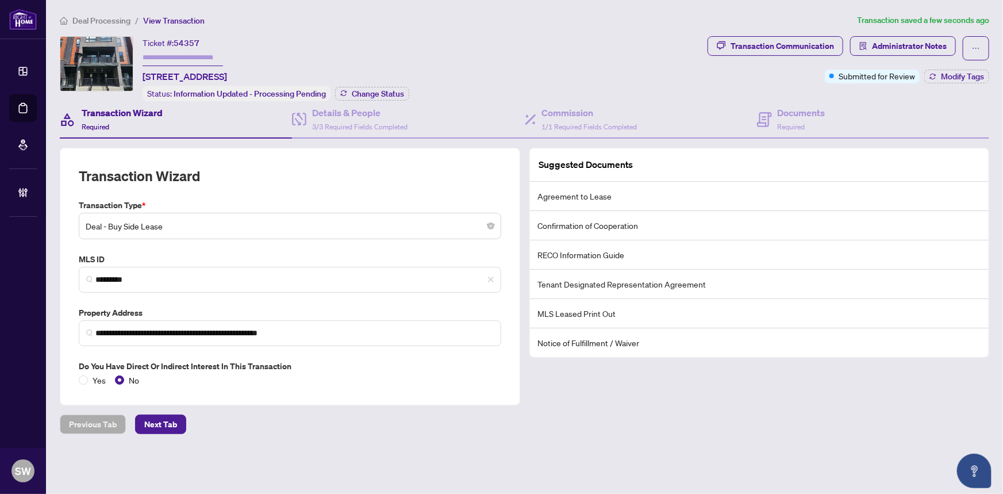
click at [195, 44] on span "54357" at bounding box center [187, 43] width 26 height 10
copy span "54357"
click at [795, 122] on span "Required" at bounding box center [792, 126] width 28 height 9
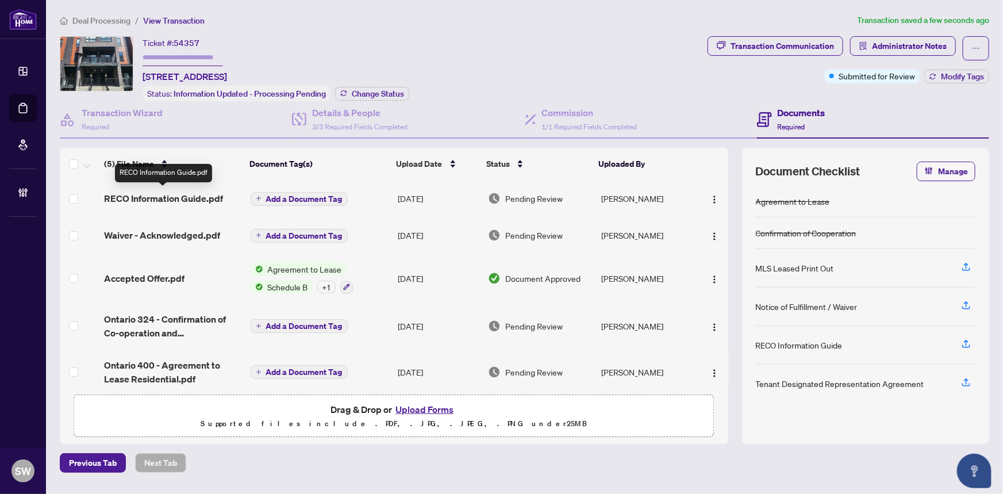
click at [198, 198] on span "RECO Information Guide.pdf" at bounding box center [163, 198] width 119 height 14
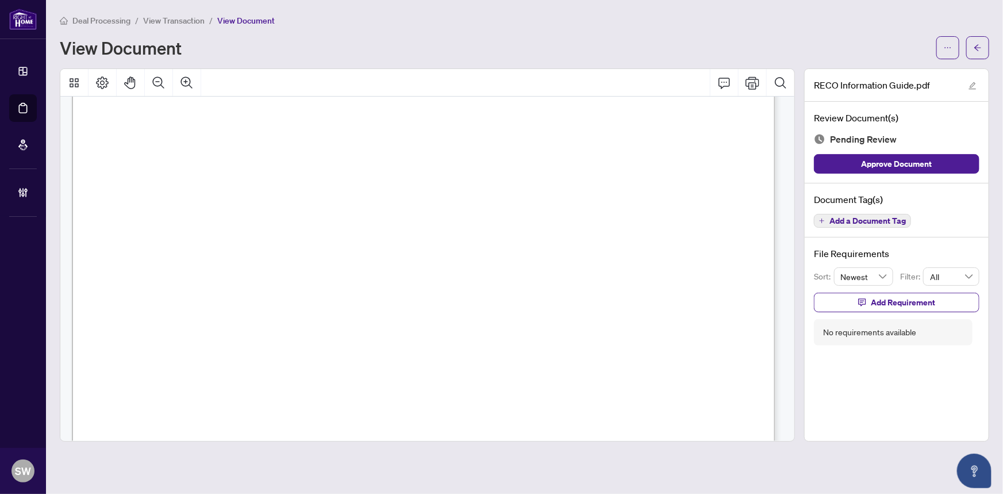
scroll to position [11363, 0]
click at [885, 221] on span "Add a Document Tag" at bounding box center [868, 221] width 76 height 8
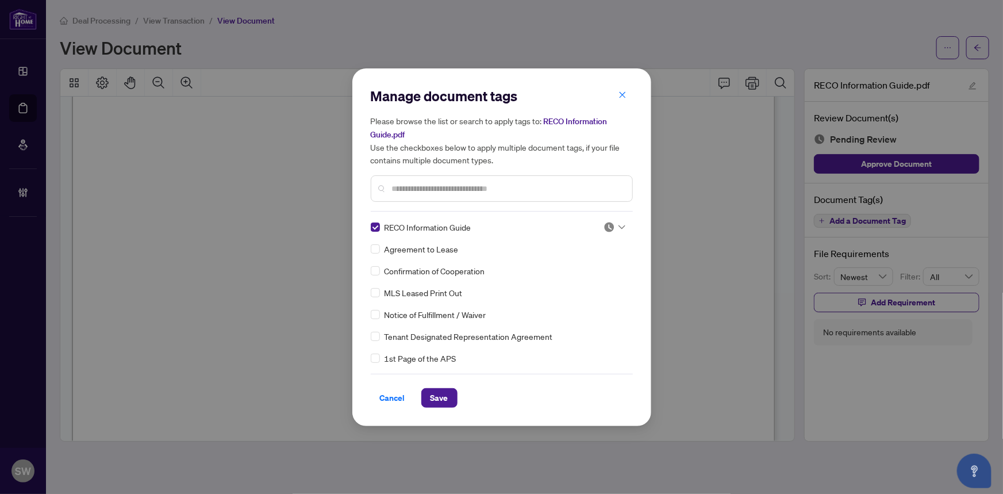
click at [605, 227] on img at bounding box center [609, 226] width 11 height 11
click at [561, 287] on div "Approved" at bounding box center [577, 283] width 74 height 13
click at [443, 397] on span "Save" at bounding box center [440, 398] width 18 height 18
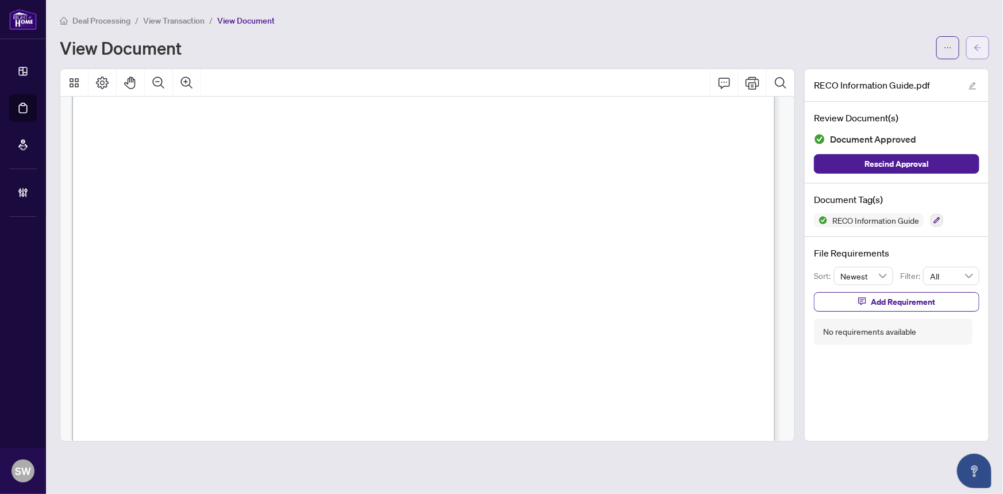
click at [979, 48] on icon "arrow-left" at bounding box center [978, 48] width 8 height 8
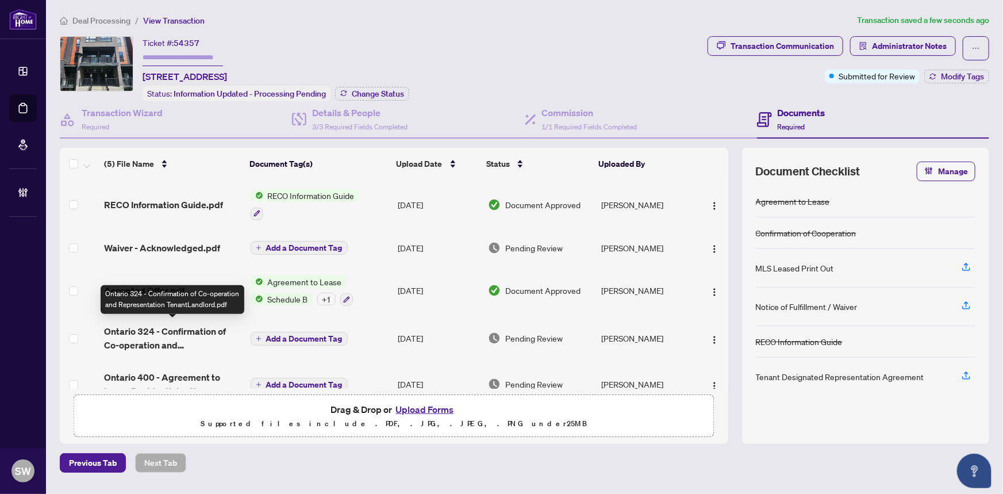
click at [162, 332] on span "Ontario 324 - Confirmation of Co-operation and Representation TenantLandlord.pdf" at bounding box center [172, 338] width 137 height 28
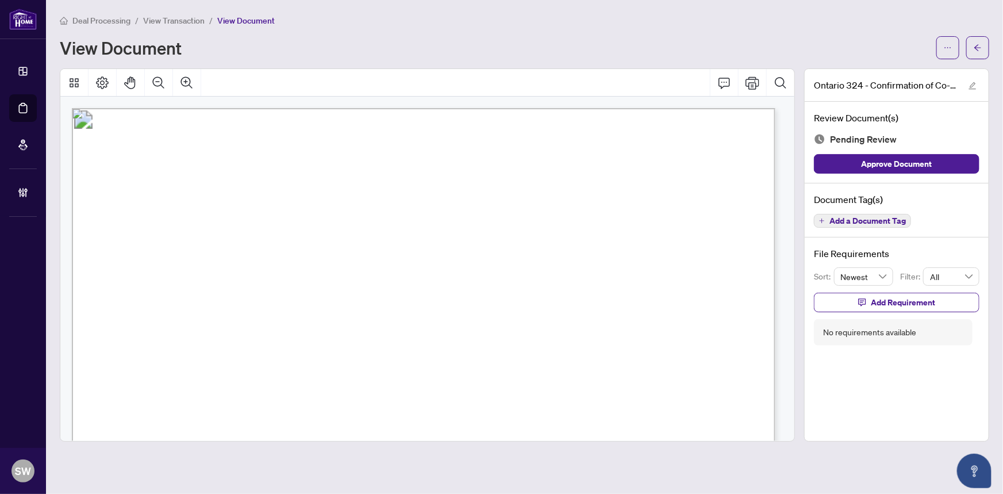
click at [574, 247] on span "Ayse Ecenur Topsoy" at bounding box center [599, 251] width 106 height 11
click at [266, 223] on span "GIANCARLO DI PECO" at bounding box center [282, 228] width 76 height 11
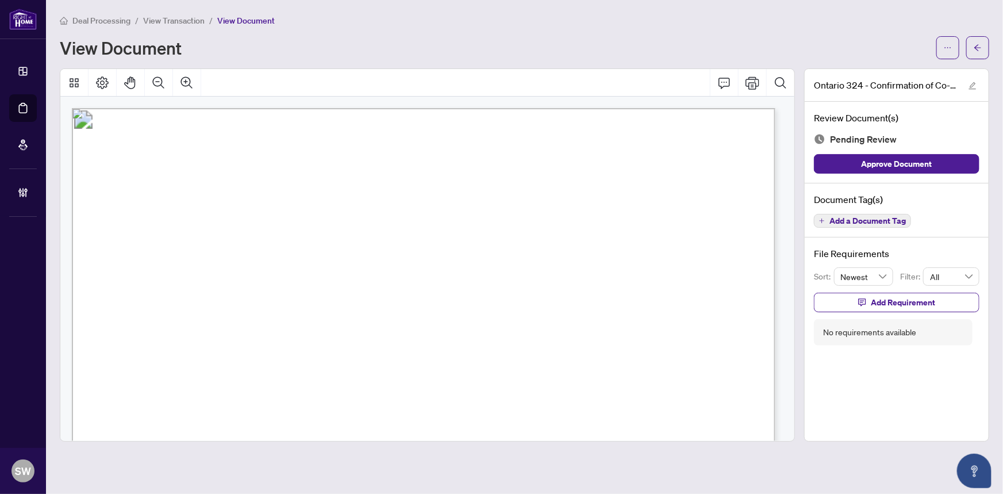
click at [266, 223] on span "GIANCARLO DI PECO" at bounding box center [282, 228] width 76 height 11
click at [500, 221] on span "416-989-6565" at bounding box center [519, 226] width 101 height 11
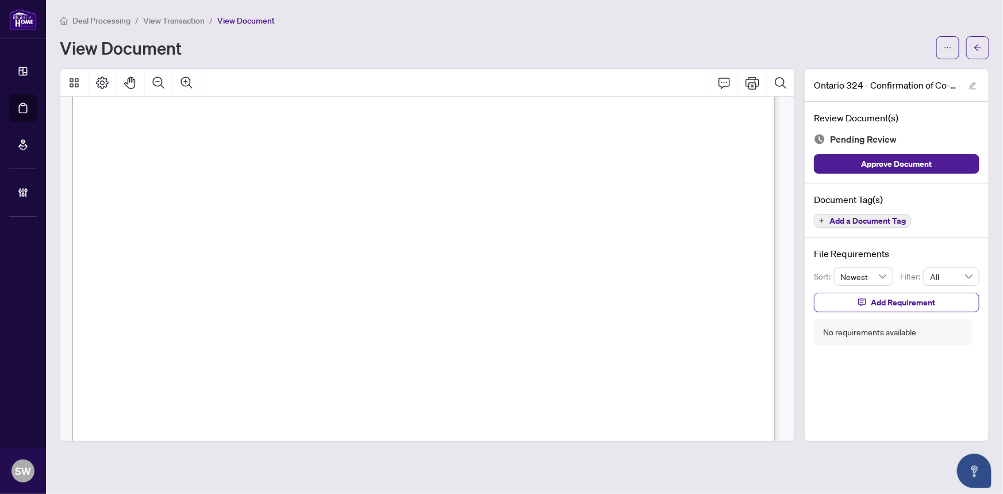
click at [444, 299] on span "VINOTH ARUN" at bounding box center [466, 302] width 74 height 11
drag, startPoint x: 324, startPoint y: 270, endPoint x: 444, endPoint y: 270, distance: 120.7
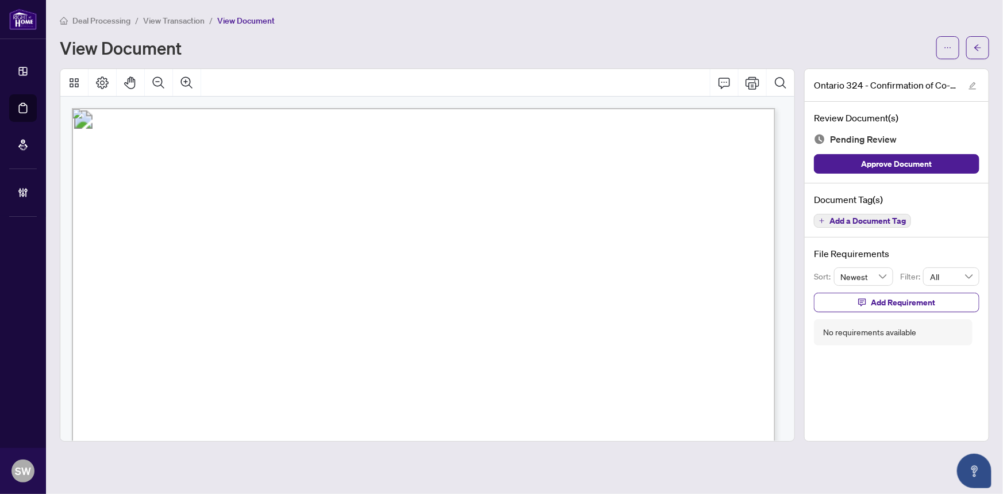
click at [436, 270] on span "Lytham Green Circle" at bounding box center [381, 273] width 112 height 11
drag, startPoint x: 470, startPoint y: 316, endPoint x: 580, endPoint y: 316, distance: 109.8
click at [580, 316] on span "(Authorized to bind the Landlord Brokerage)" at bounding box center [505, 318] width 154 height 9
click at [903, 221] on span "Add a Document Tag" at bounding box center [868, 221] width 76 height 8
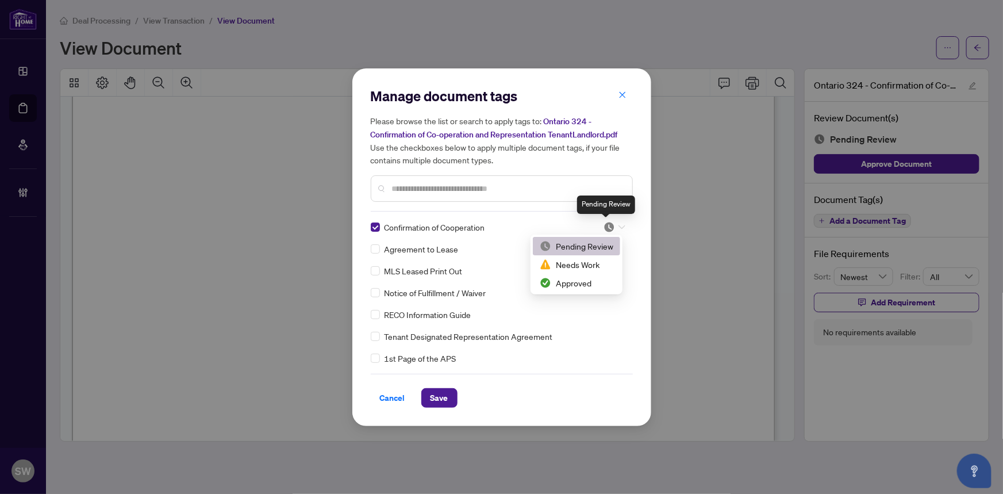
click at [608, 228] on img at bounding box center [609, 226] width 11 height 11
click at [575, 263] on div "Needs Work" at bounding box center [577, 264] width 74 height 13
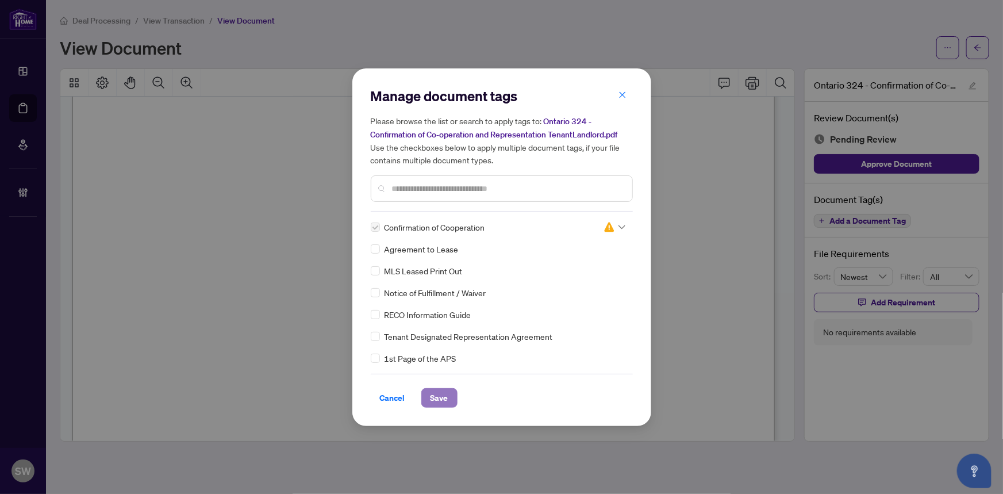
click at [447, 392] on span "Save" at bounding box center [440, 398] width 18 height 18
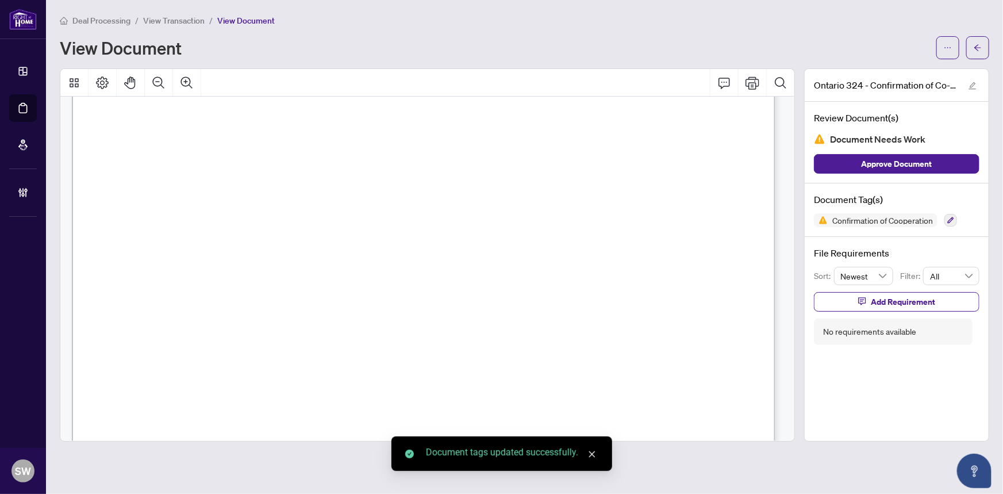
click at [893, 300] on span "Add Requirement" at bounding box center [903, 302] width 64 height 18
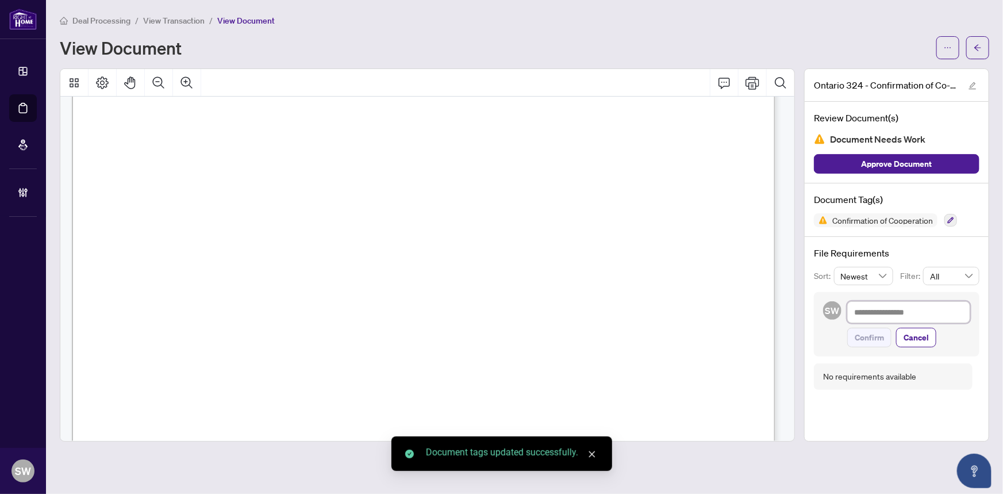
click at [887, 310] on textarea at bounding box center [908, 312] width 123 height 22
paste textarea "**********"
type textarea "**********"
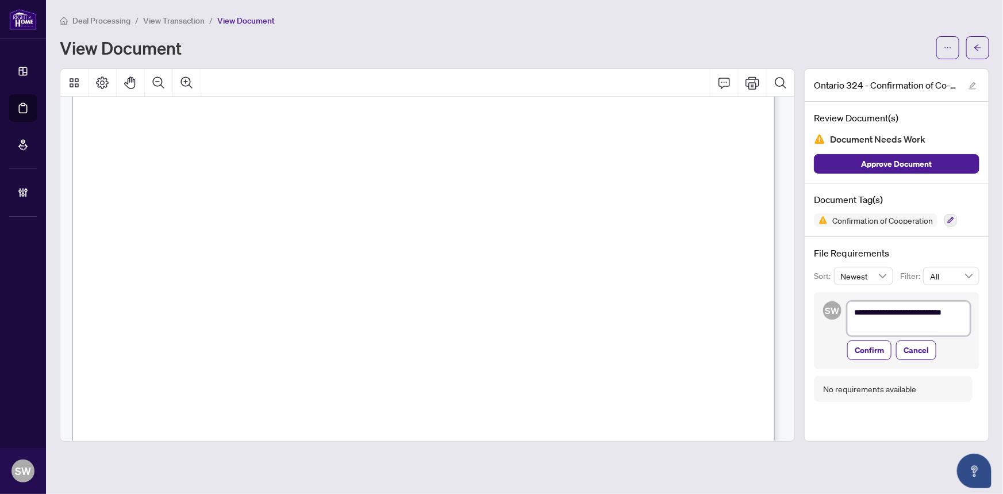
type textarea "**********"
click at [872, 222] on span "Confirmation of Cooperation" at bounding box center [883, 220] width 110 height 8
copy div "Confirmation of Cooperation"
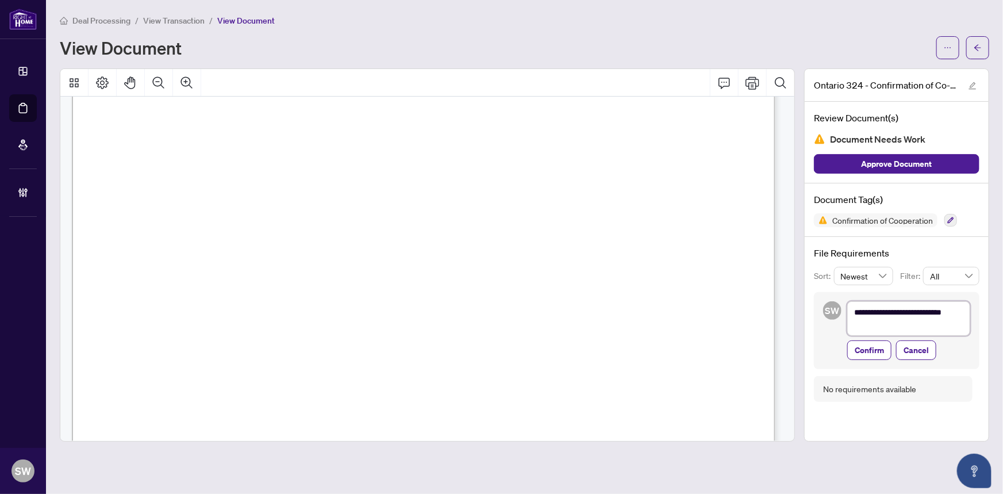
click at [854, 312] on textarea "**********" at bounding box center [908, 318] width 123 height 34
paste textarea "**********"
type textarea "**********"
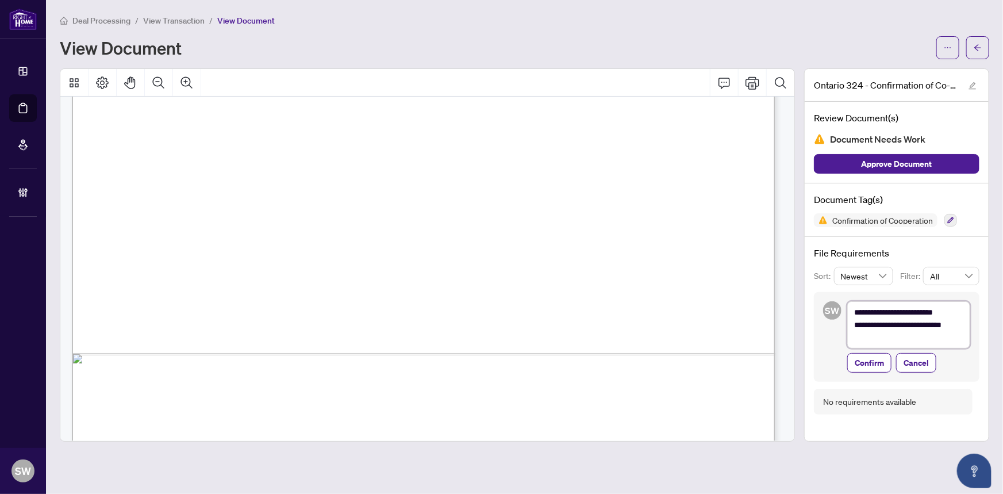
scroll to position [1522, 0]
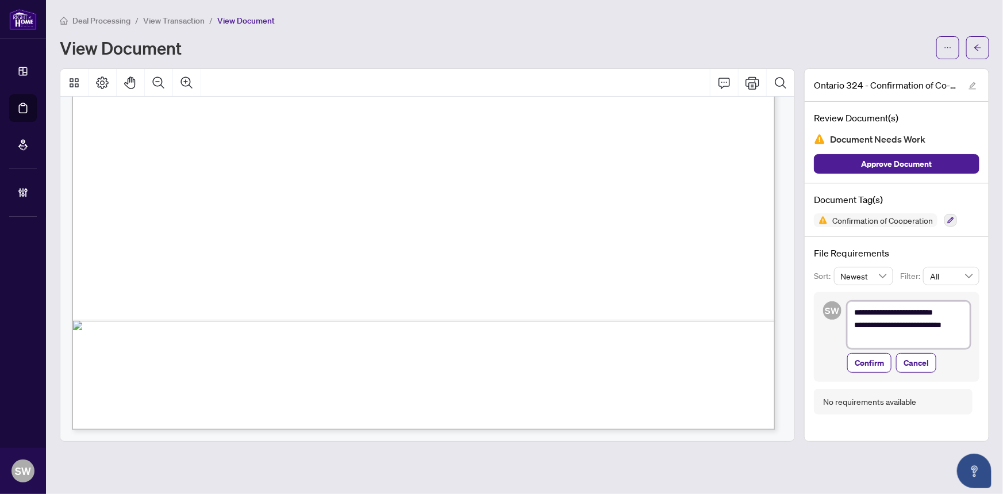
click at [955, 312] on textarea "**********" at bounding box center [908, 324] width 123 height 47
type textarea "**********"
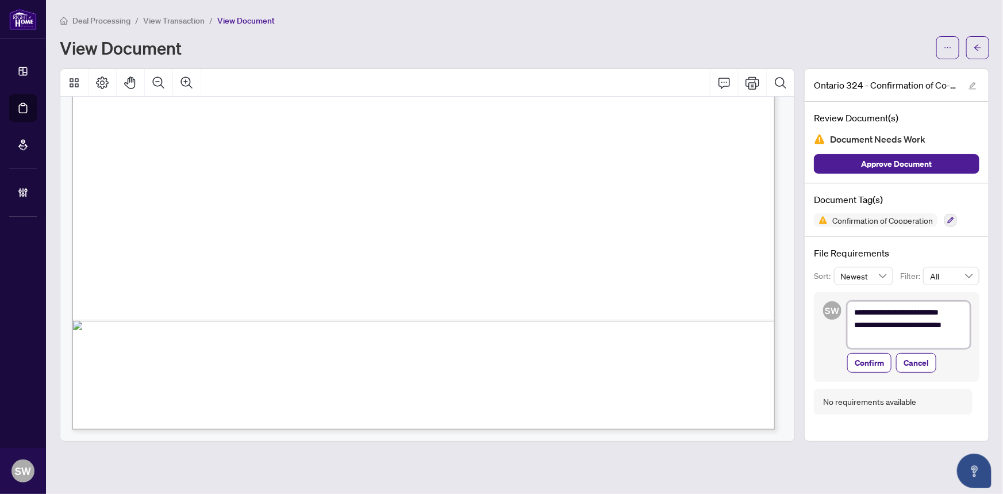
type textarea "**********"
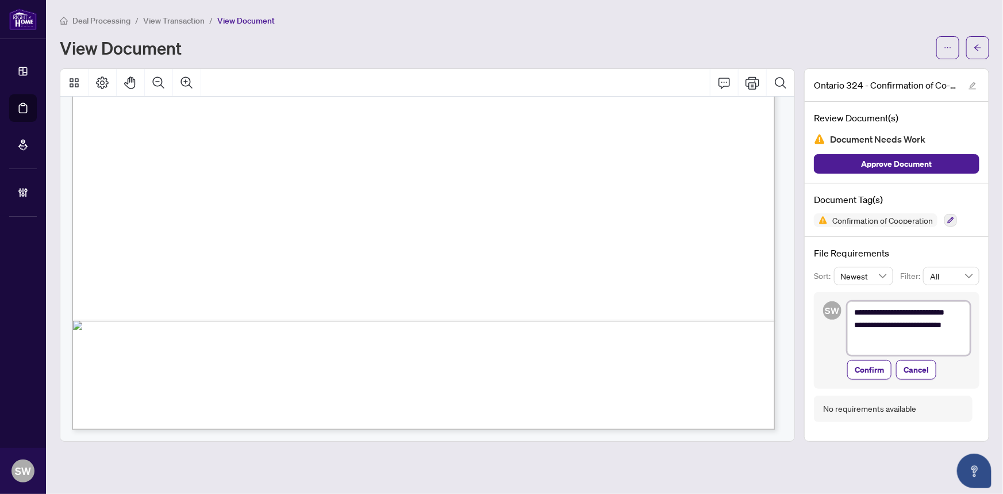
type textarea "**********"
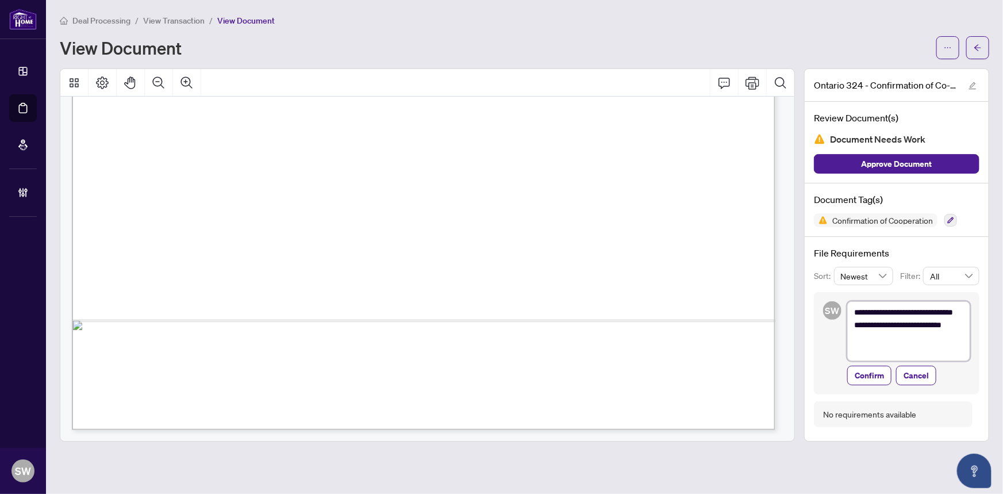
type textarea "**********"
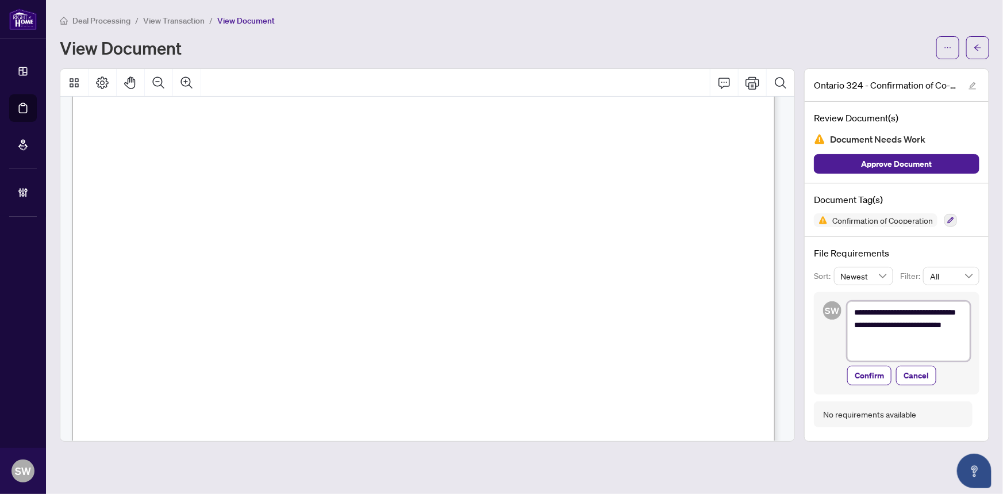
scroll to position [1104, 0]
type textarea "**********"
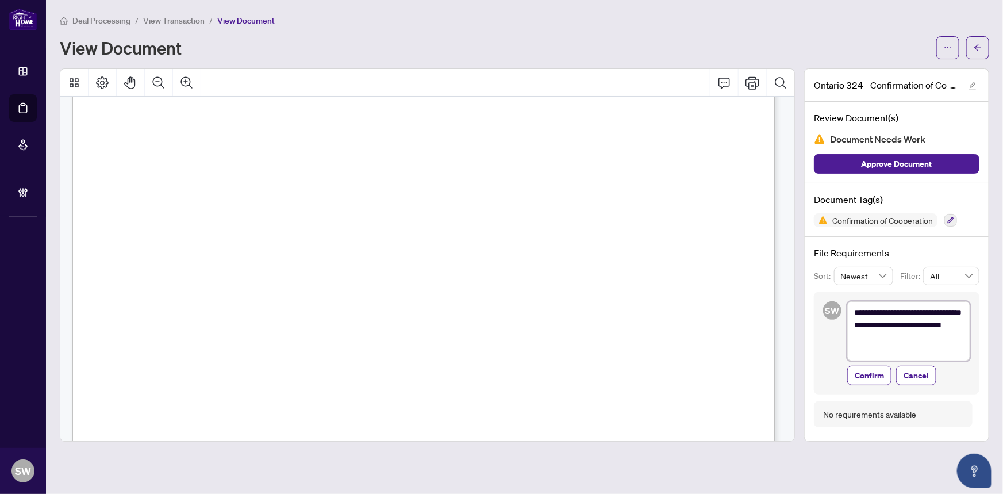
type textarea "**********"
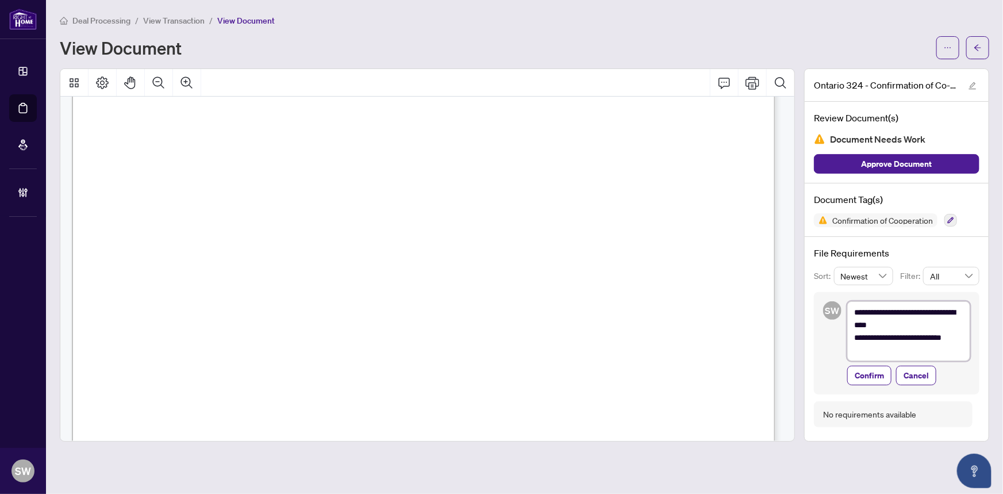
type textarea "**********"
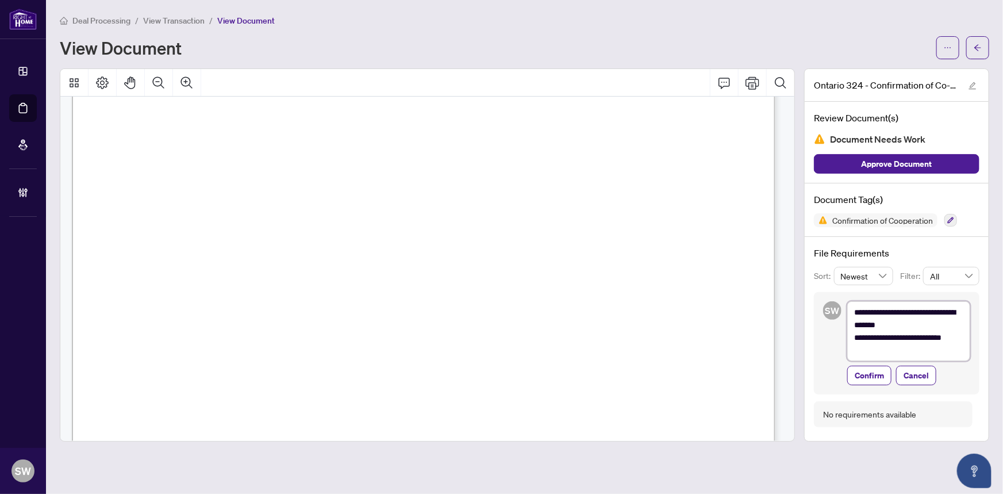
type textarea "**********"
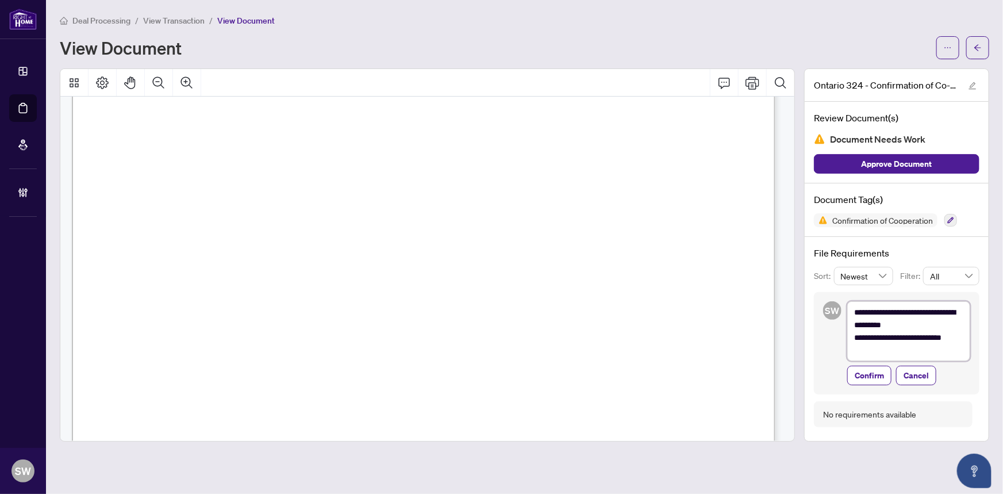
type textarea "**********"
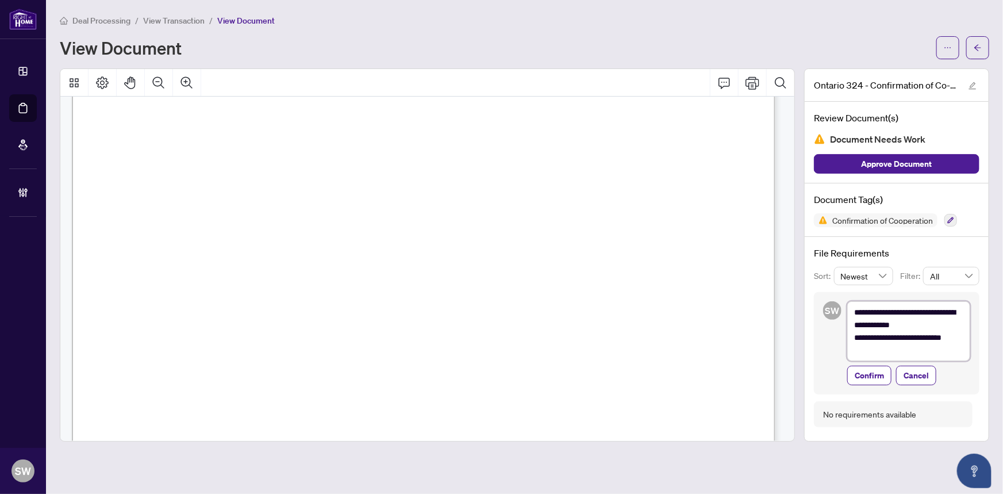
type textarea "**********"
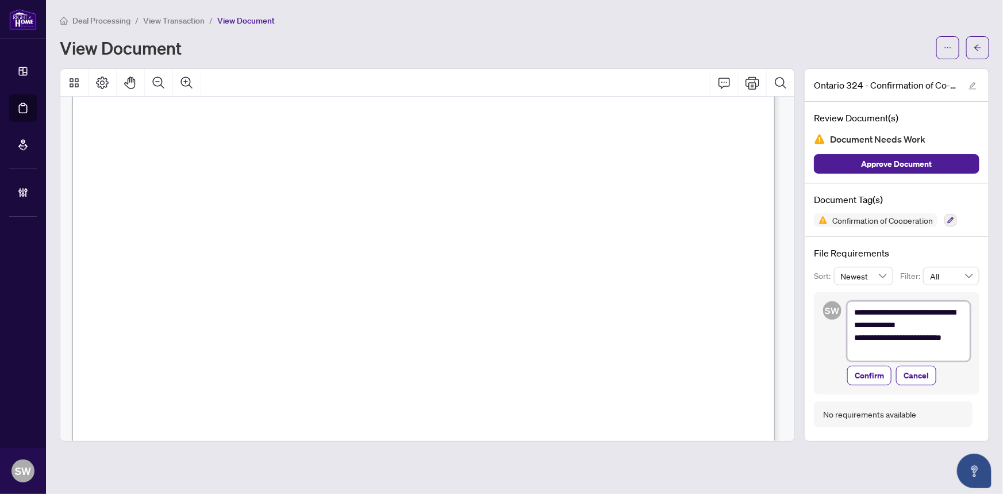
type textarea "**********"
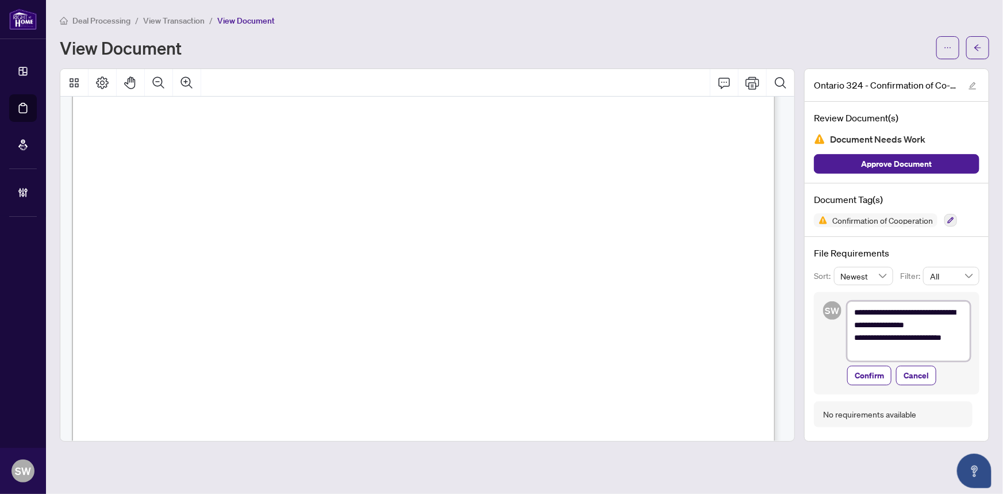
type textarea "**********"
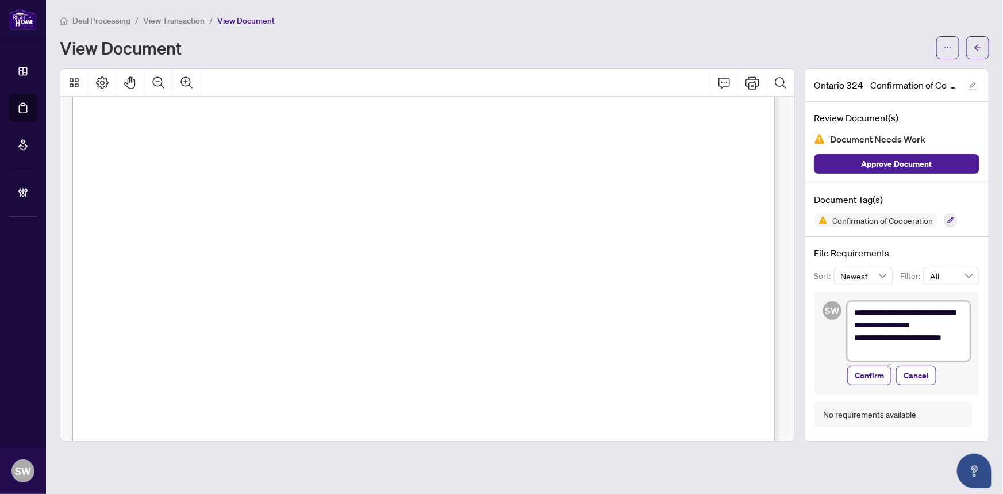
type textarea "**********"
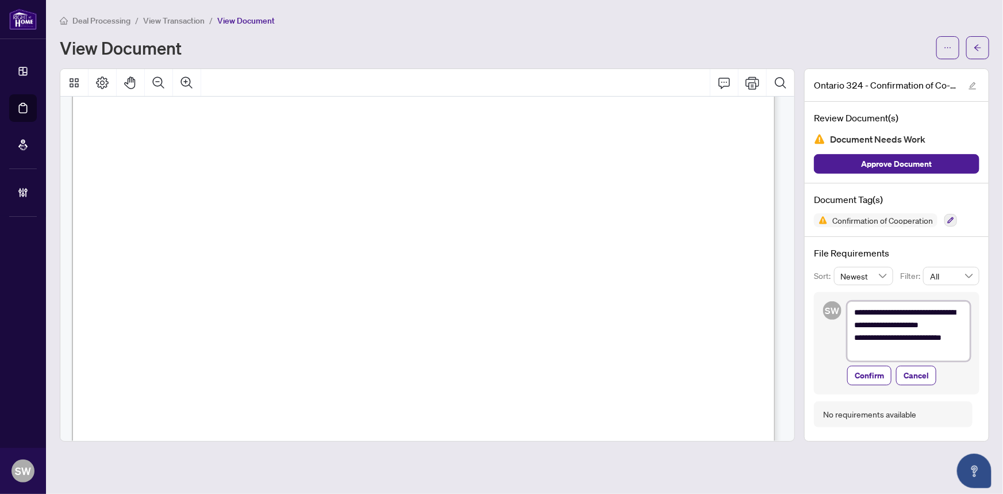
type textarea "**********"
click at [905, 350] on textarea "**********" at bounding box center [908, 331] width 123 height 60
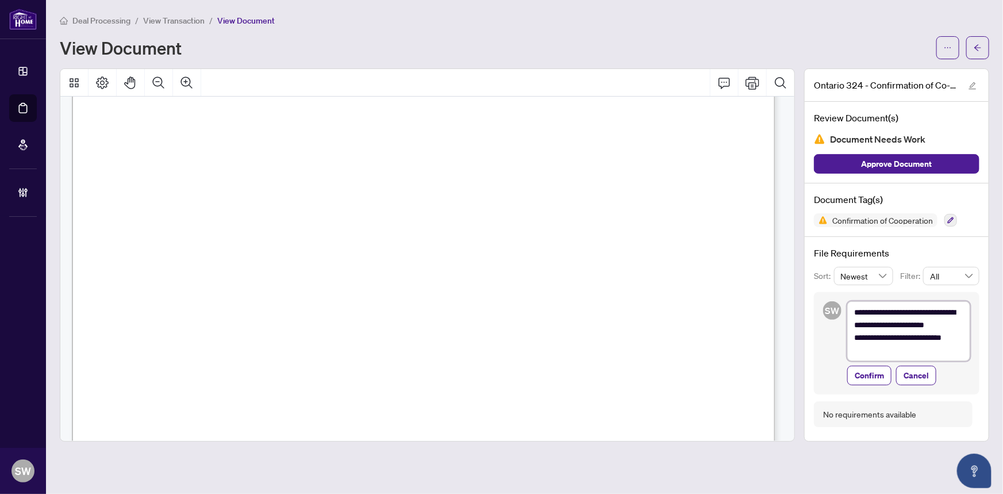
type textarea "**********"
click at [877, 372] on span "Confirm" at bounding box center [869, 375] width 29 height 18
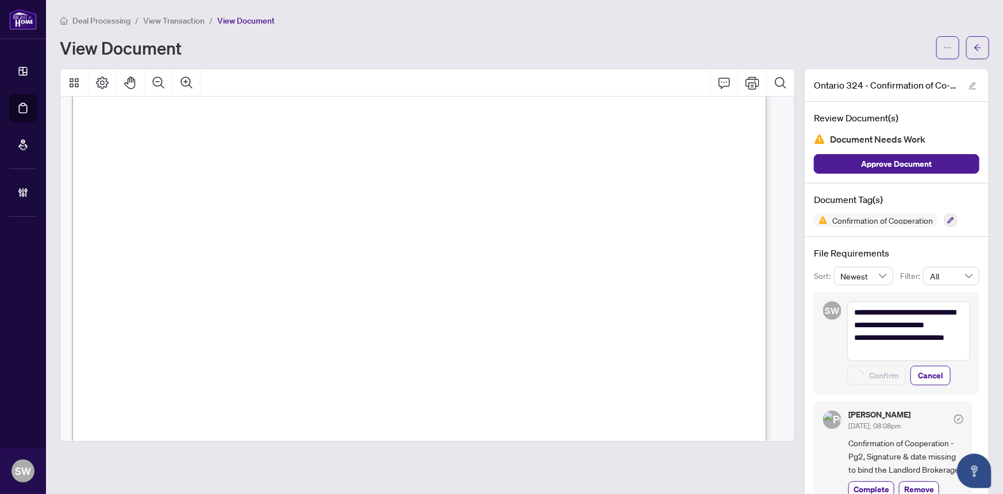
type textarea "**********"
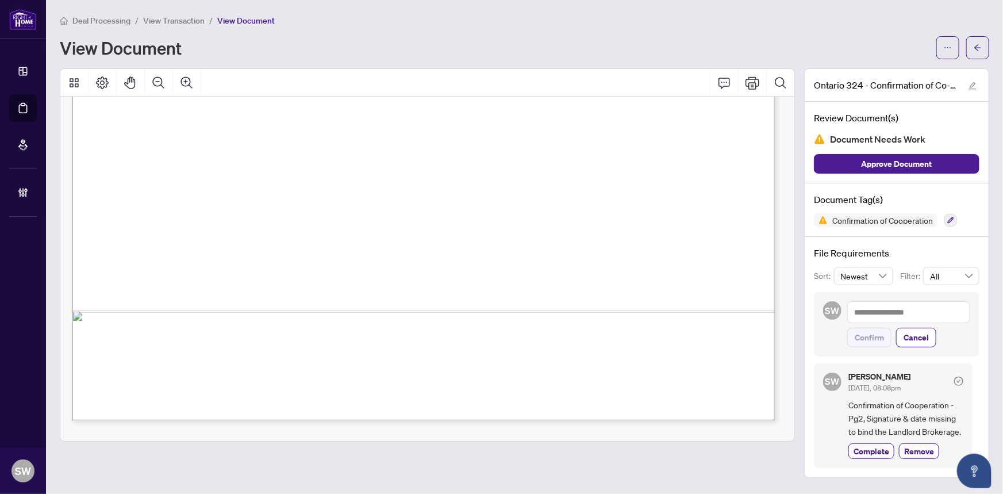
scroll to position [686, 0]
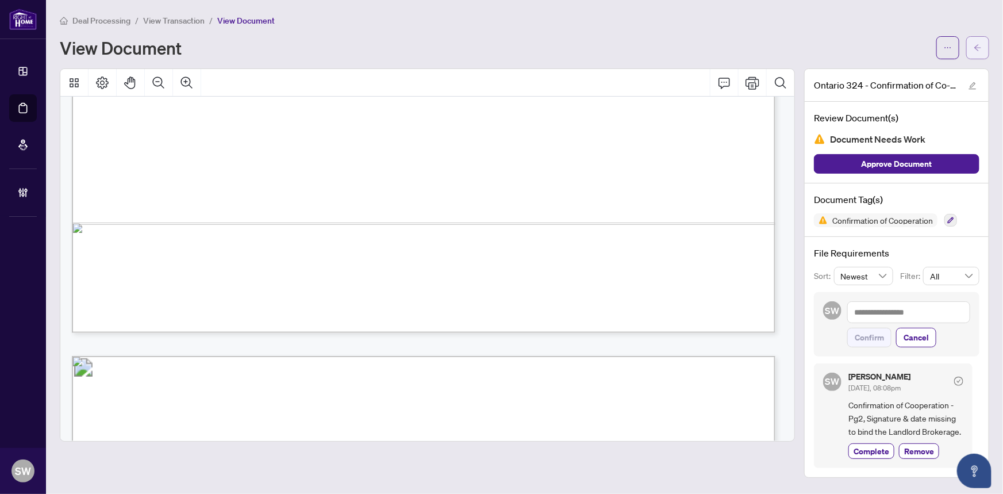
click at [981, 49] on icon "arrow-left" at bounding box center [978, 48] width 8 height 8
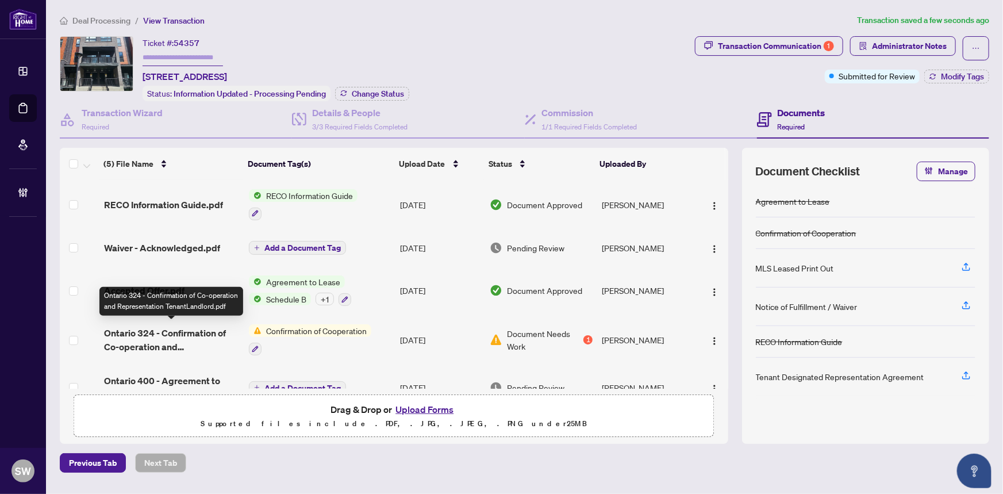
click at [190, 329] on span "Ontario 324 - Confirmation of Co-operation and Representation TenantLandlord.pdf" at bounding box center [172, 340] width 136 height 28
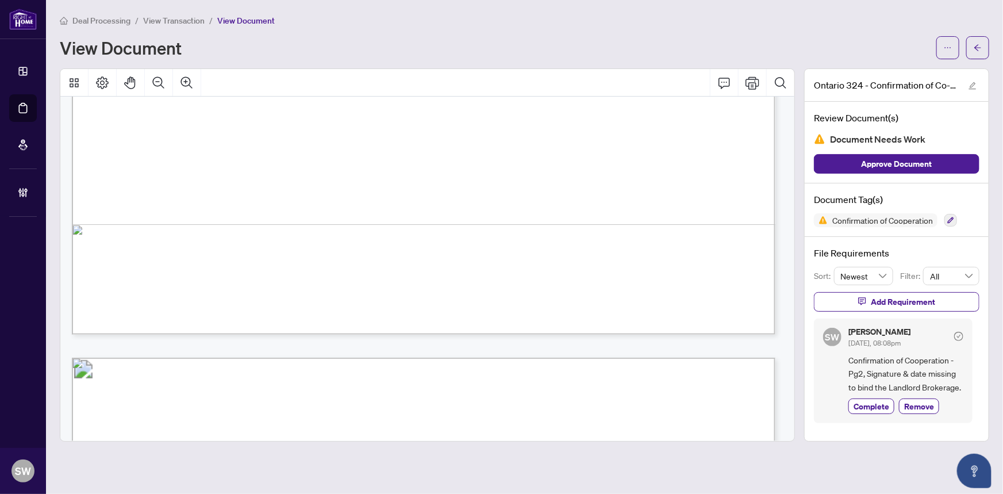
scroll to position [679, 0]
click at [979, 40] on span "button" at bounding box center [978, 48] width 8 height 18
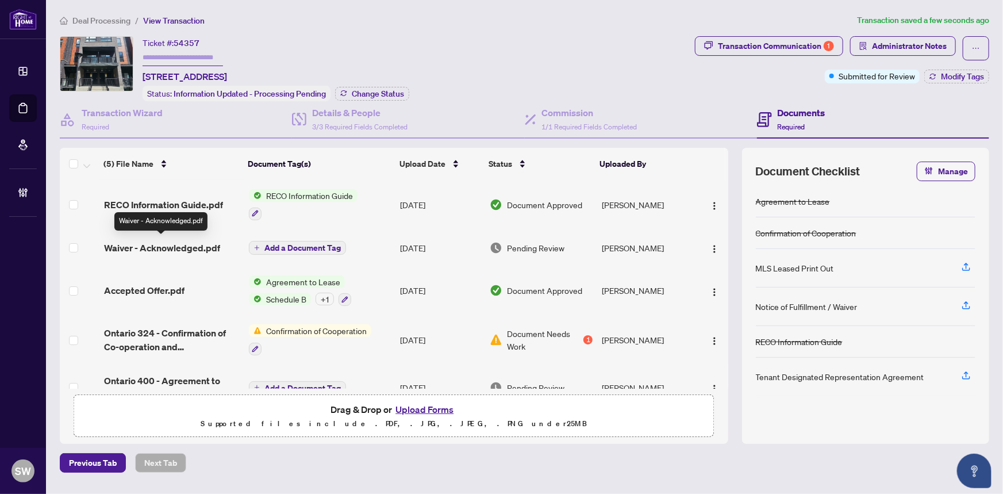
click at [178, 247] on span "Waiver - Acknowledged.pdf" at bounding box center [162, 248] width 116 height 14
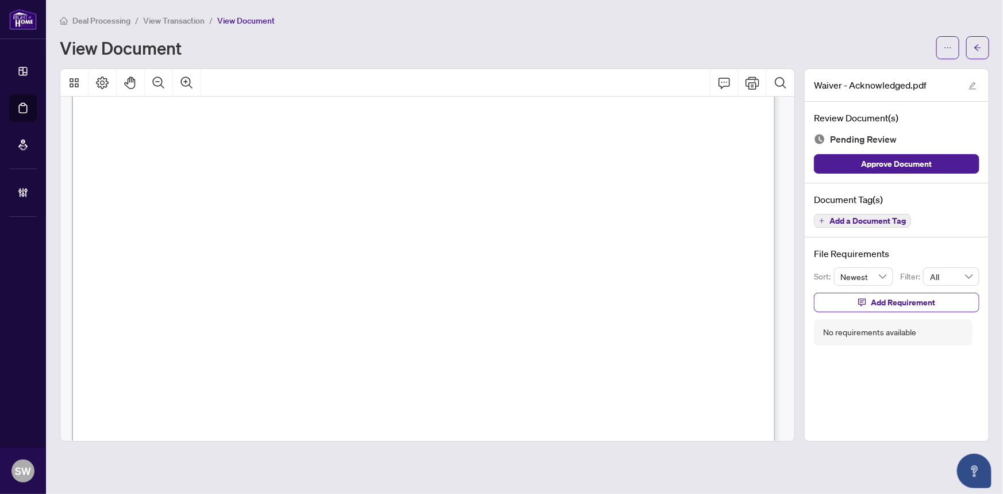
scroll to position [27, 0]
click at [870, 237] on div "File Requirements Sort: Newest Filter: All Add Requirement No requirements avai…" at bounding box center [897, 295] width 184 height 117
click at [872, 224] on span "Add a Document Tag" at bounding box center [868, 221] width 76 height 8
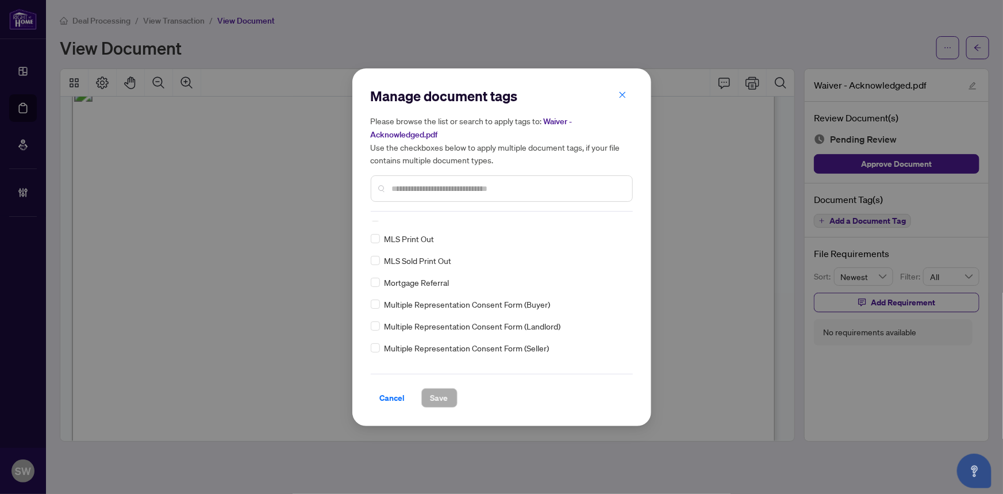
scroll to position [1603, 0]
click at [428, 190] on input "text" at bounding box center [507, 188] width 231 height 13
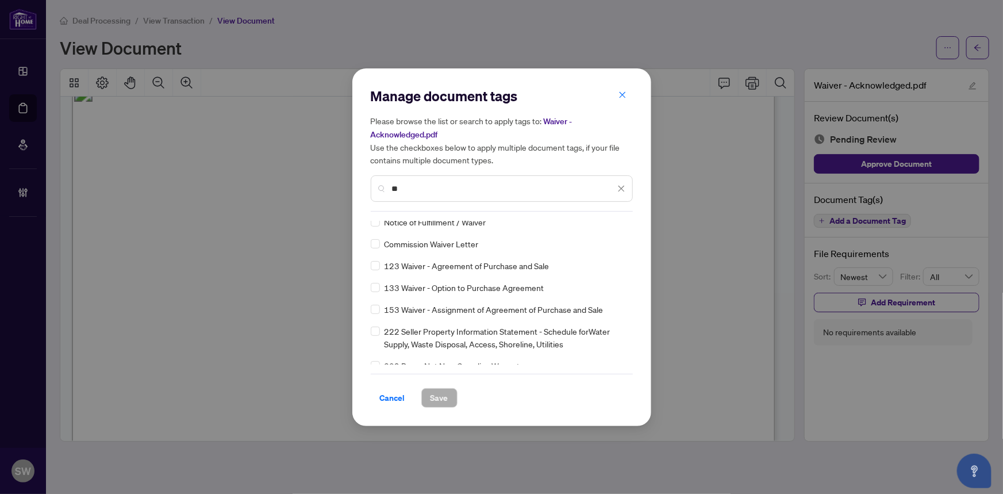
scroll to position [0, 0]
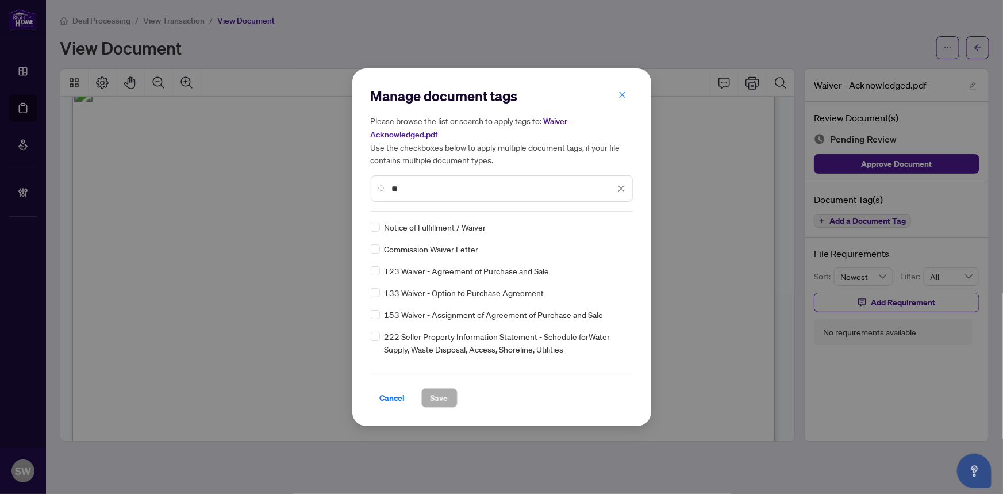
type input "**"
click at [621, 228] on icon at bounding box center [622, 227] width 7 height 5
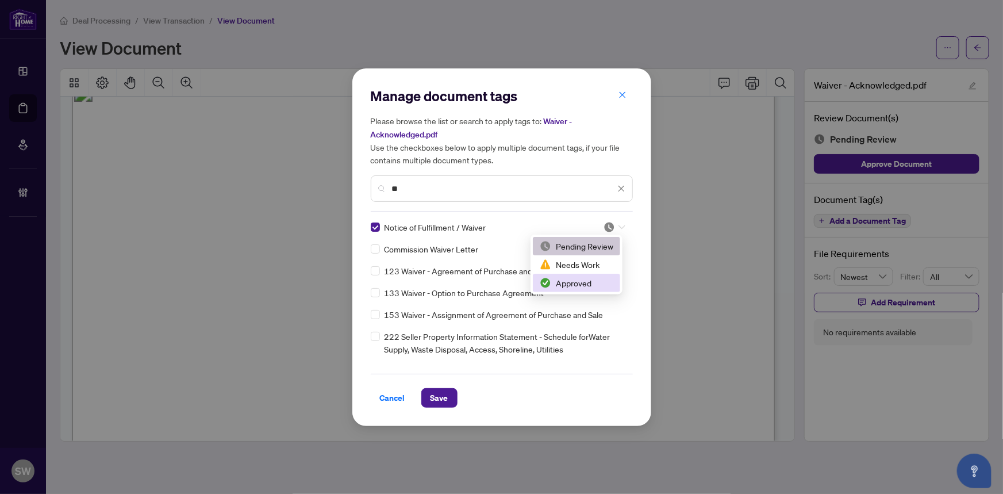
click at [577, 279] on div "Approved" at bounding box center [577, 283] width 74 height 13
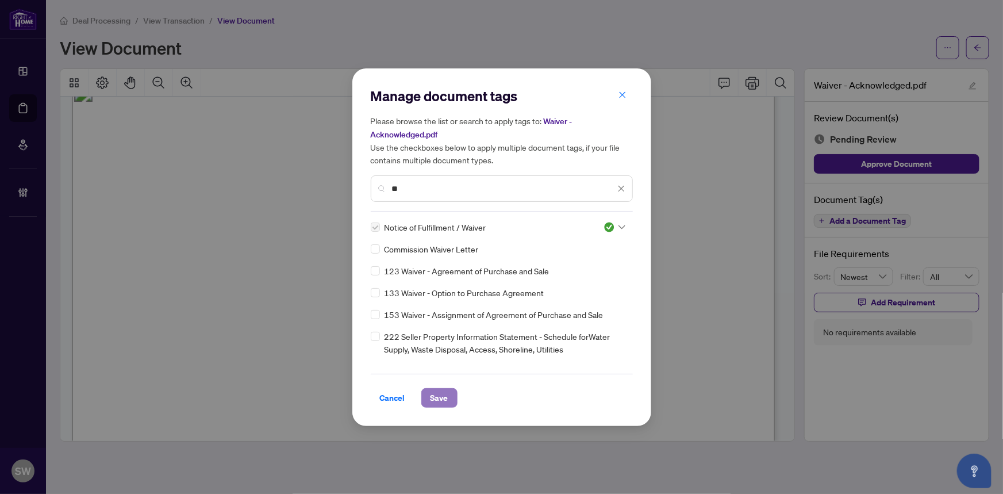
click at [440, 393] on span "Save" at bounding box center [440, 398] width 18 height 18
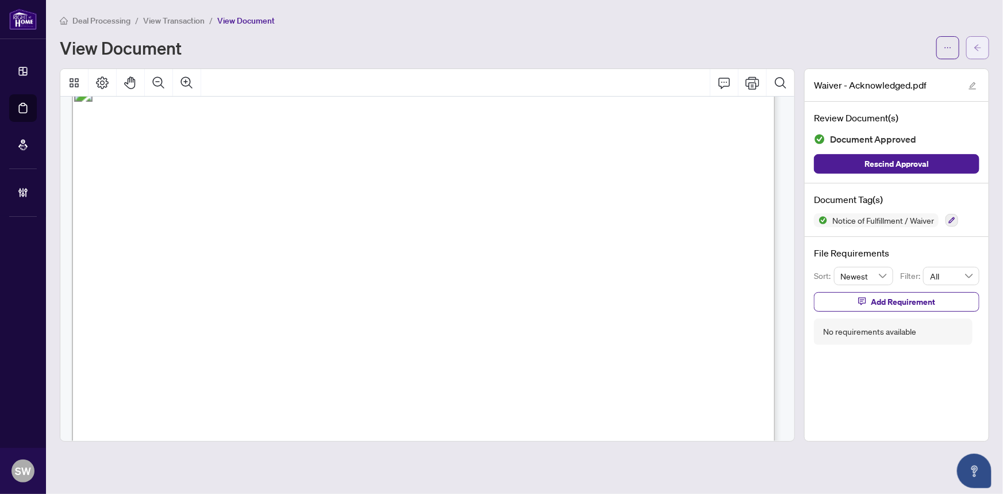
click at [983, 51] on button "button" at bounding box center [977, 47] width 23 height 23
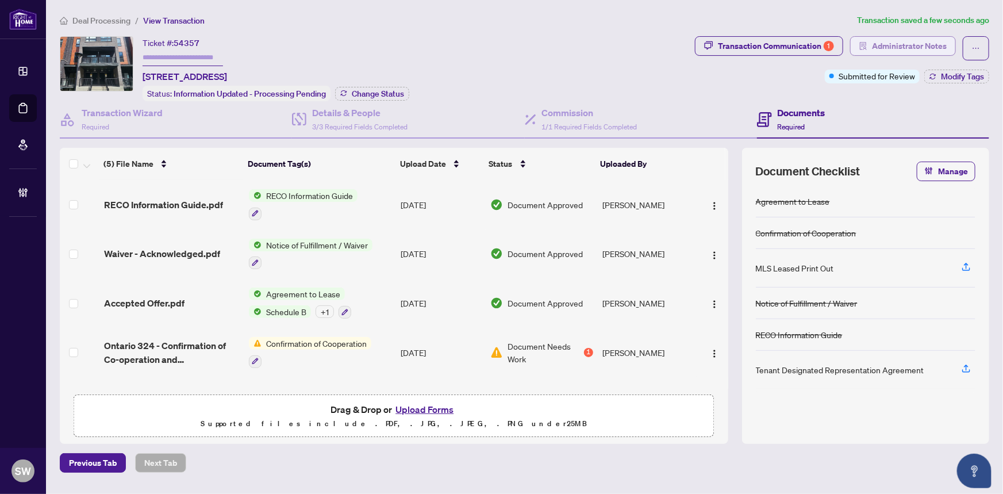
click at [929, 47] on span "Administrator Notes" at bounding box center [909, 46] width 75 height 18
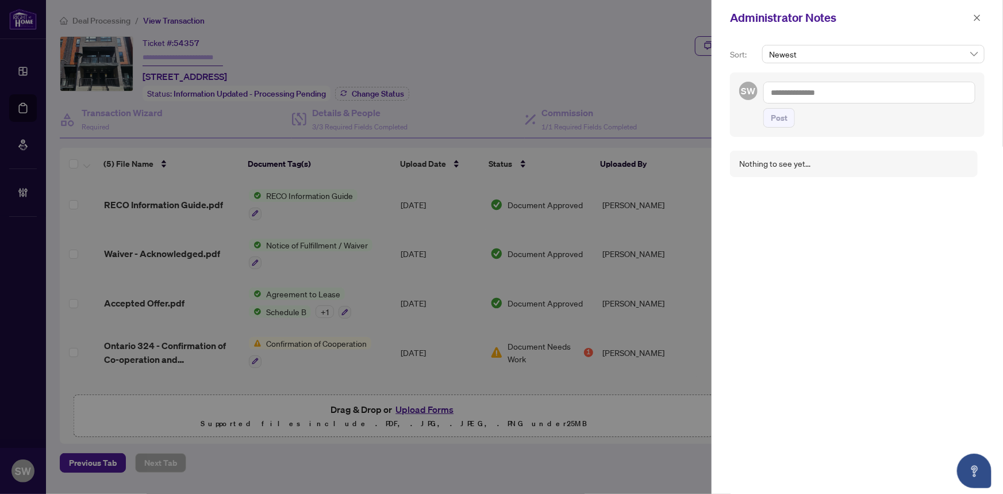
click at [806, 91] on textarea at bounding box center [870, 93] width 212 height 22
paste textarea "**********"
type textarea "**********"
click at [780, 118] on span "Post" at bounding box center [779, 118] width 17 height 18
click at [979, 17] on icon "close" at bounding box center [977, 18] width 8 height 8
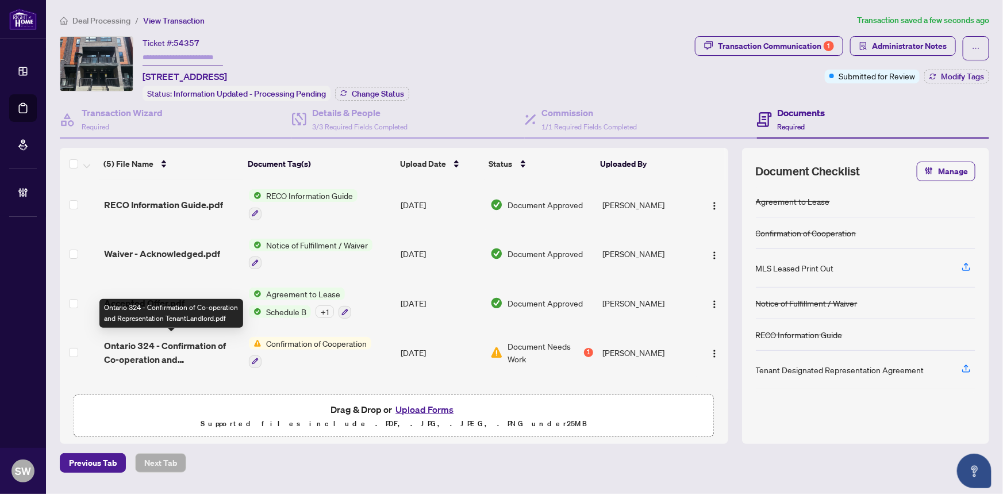
click at [191, 342] on span "Ontario 324 - Confirmation of Co-operation and Representation TenantLandlord.pdf" at bounding box center [172, 353] width 136 height 28
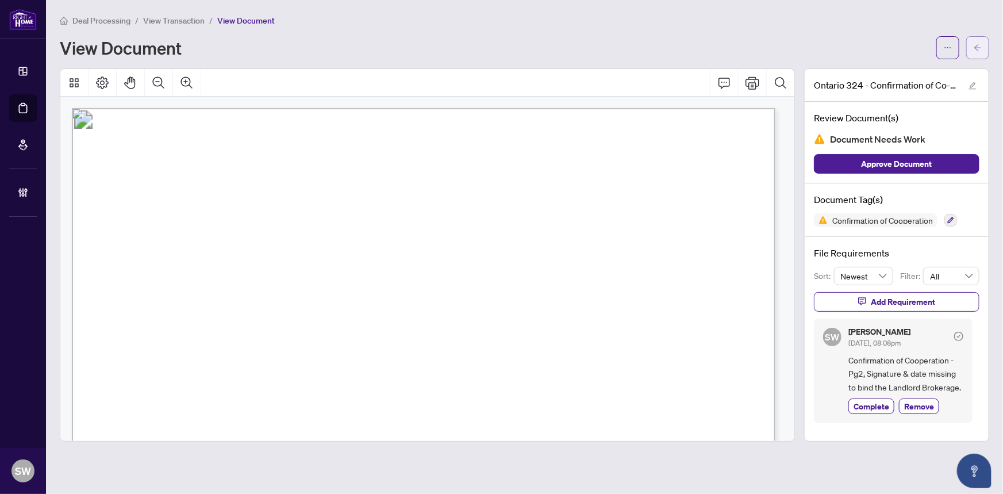
click at [982, 54] on span "button" at bounding box center [978, 48] width 8 height 18
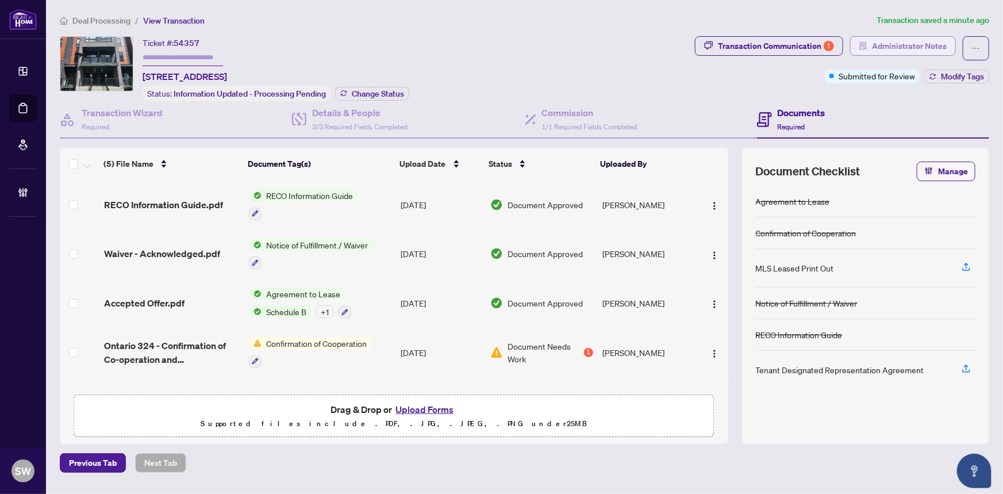
click at [895, 49] on span "Administrator Notes" at bounding box center [909, 46] width 75 height 18
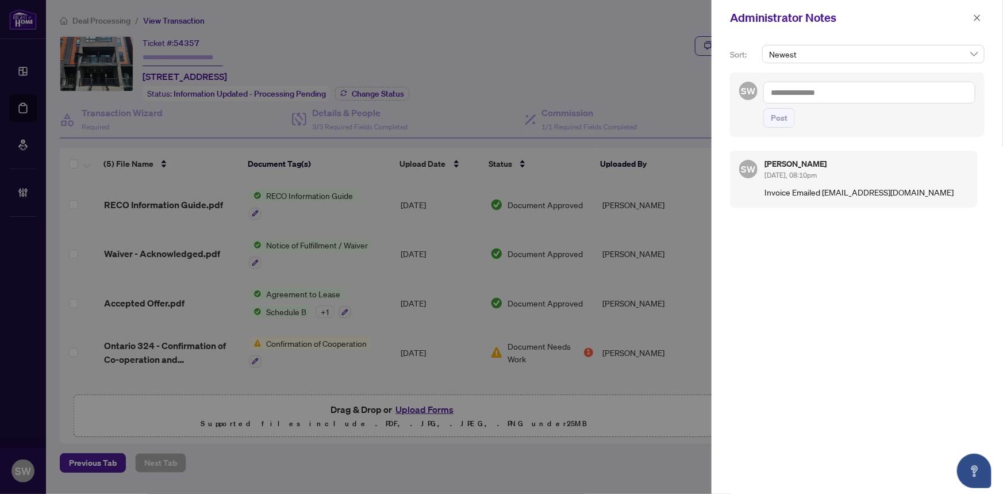
click at [789, 97] on textarea at bounding box center [870, 93] width 212 height 22
click at [975, 21] on icon "close" at bounding box center [977, 18] width 8 height 8
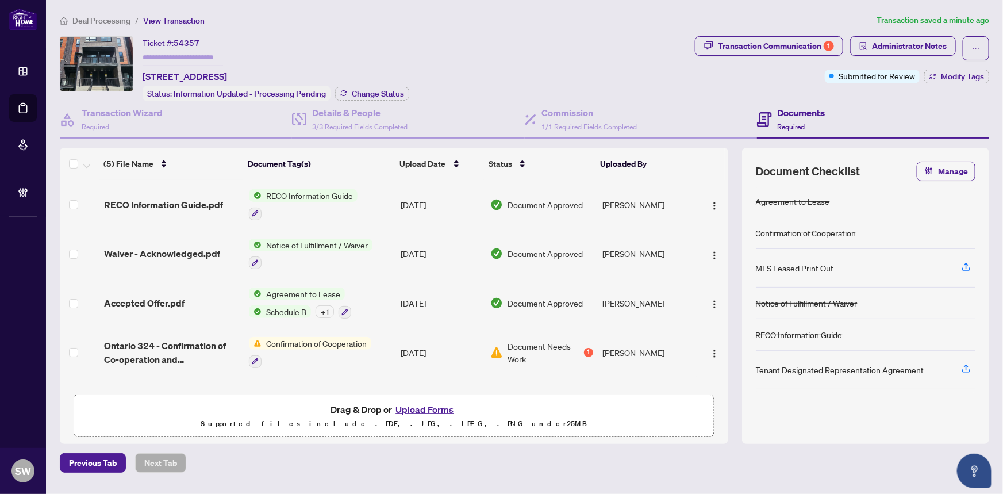
click at [181, 54] on input "text" at bounding box center [183, 57] width 80 height 17
paste input "*******"
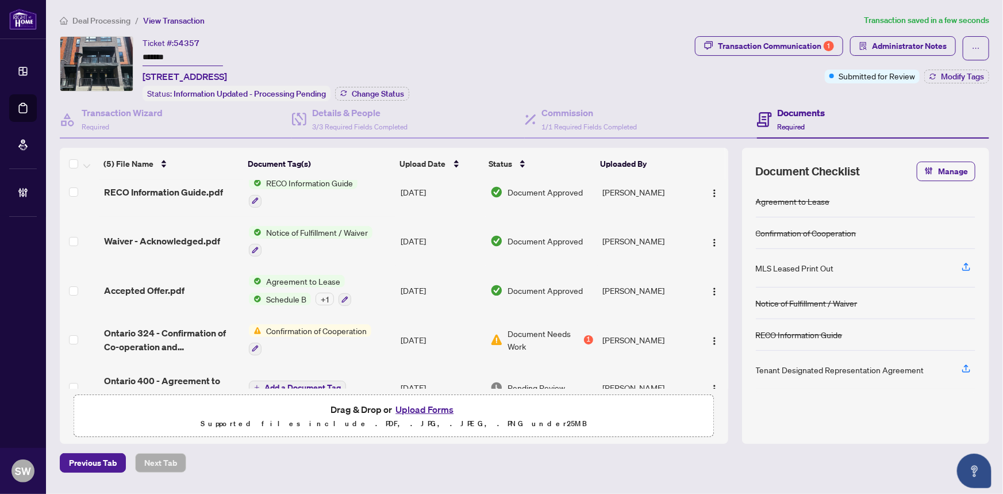
scroll to position [36, 0]
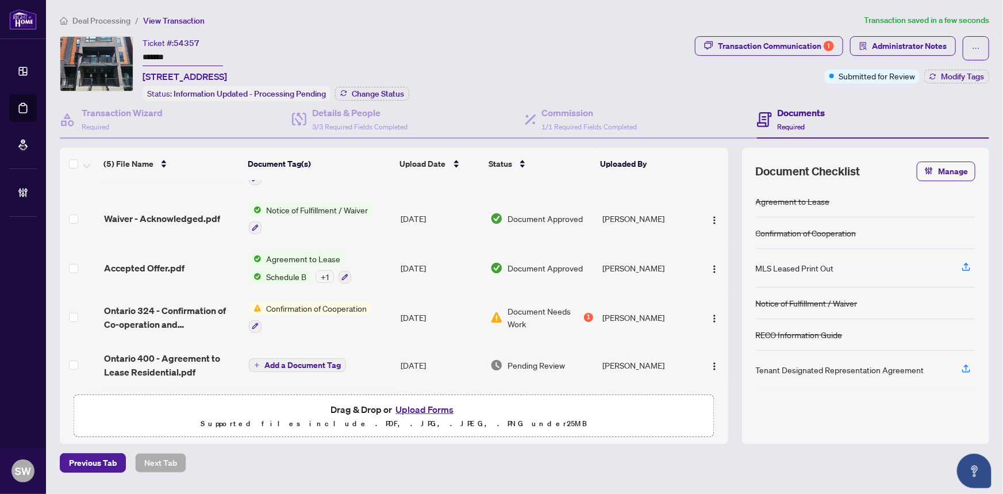
type input "*******"
click at [188, 356] on span "Ontario 400 - Agreement to Lease Residential.pdf" at bounding box center [172, 365] width 136 height 28
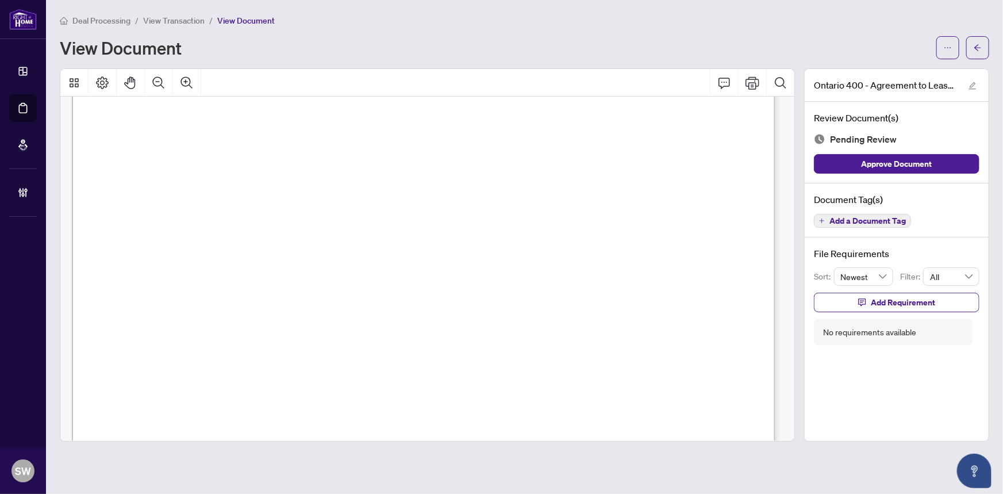
scroll to position [2091, 0]
click at [228, 217] on span "CONFIRMATION OF ACCEPTANCE:" at bounding box center [197, 218] width 159 height 10
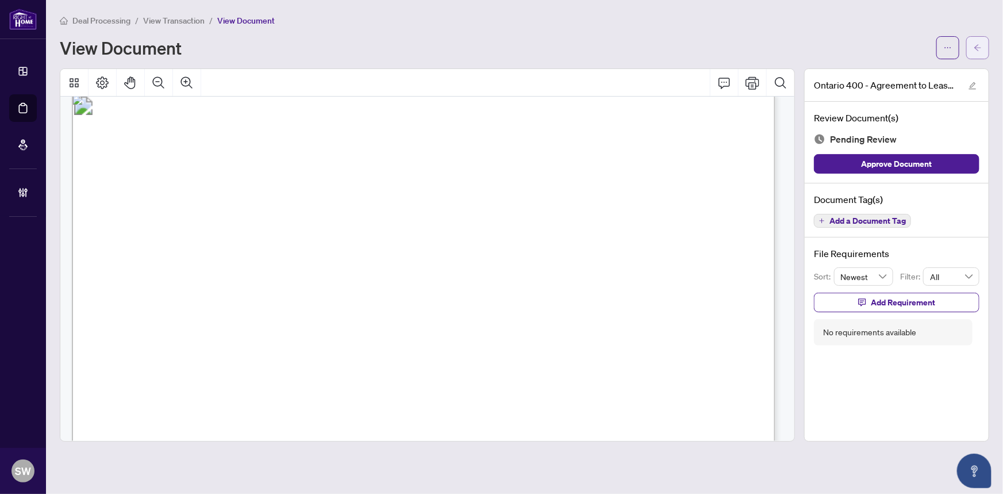
click at [979, 50] on icon "arrow-left" at bounding box center [978, 48] width 8 height 8
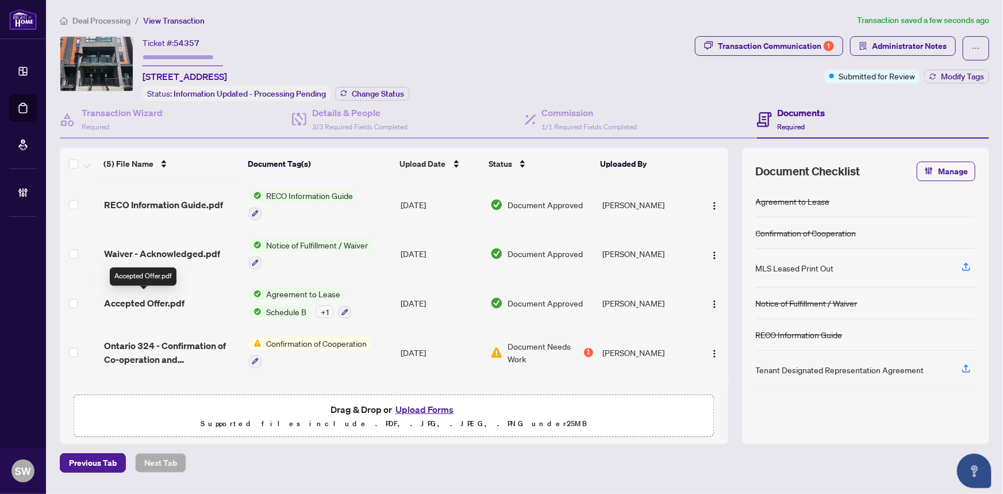
click at [169, 298] on span "Accepted Offer.pdf" at bounding box center [144, 303] width 80 height 14
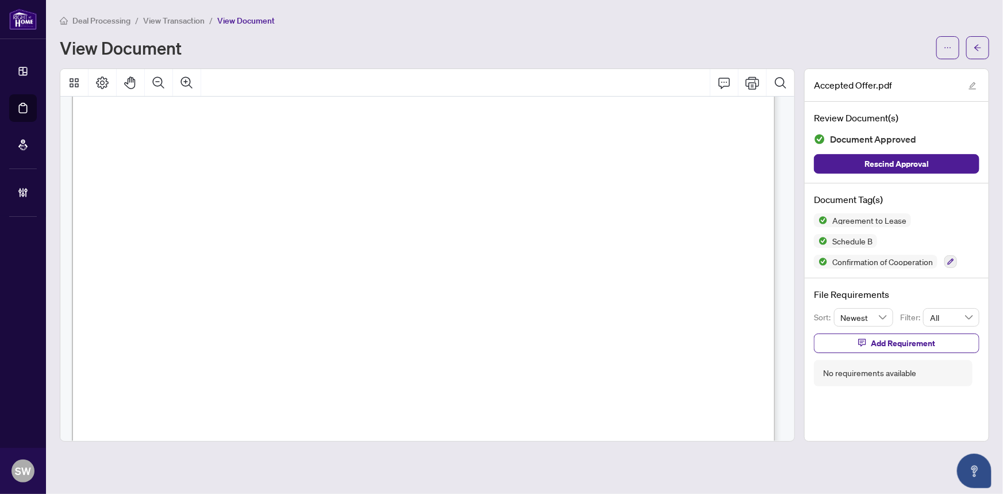
scroll to position [7544, 0]
click at [988, 48] on button "button" at bounding box center [977, 47] width 23 height 23
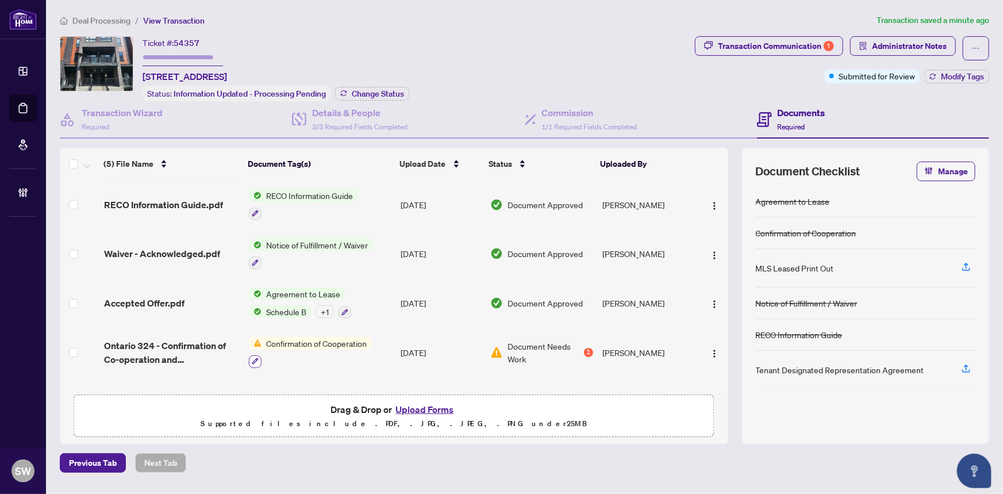
click at [254, 358] on icon "button" at bounding box center [255, 361] width 7 height 7
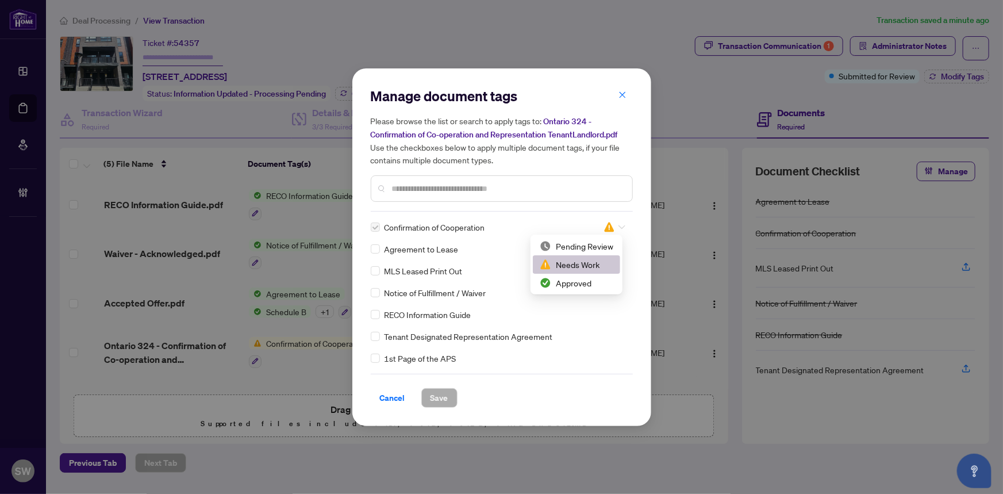
click at [612, 221] on div at bounding box center [615, 226] width 22 height 11
click at [573, 282] on div "Approved" at bounding box center [577, 283] width 74 height 13
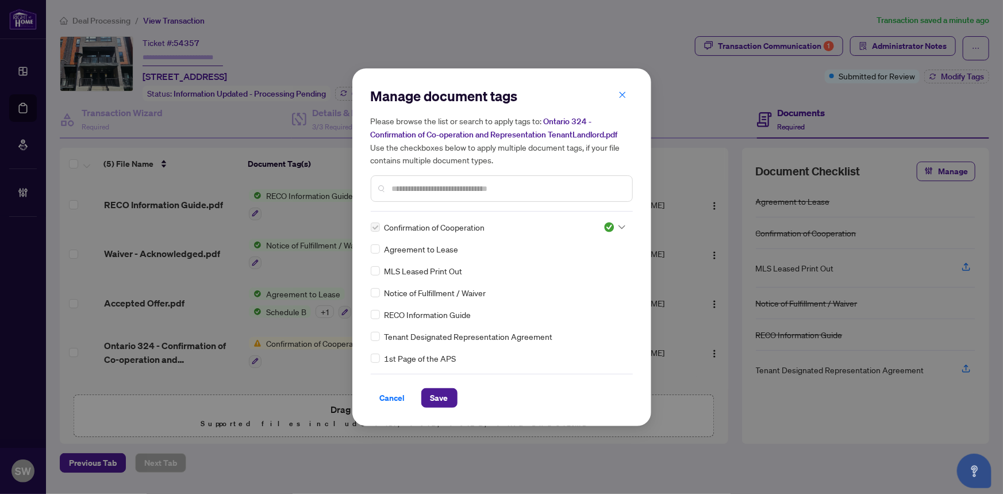
click at [415, 190] on input "text" at bounding box center [507, 188] width 231 height 13
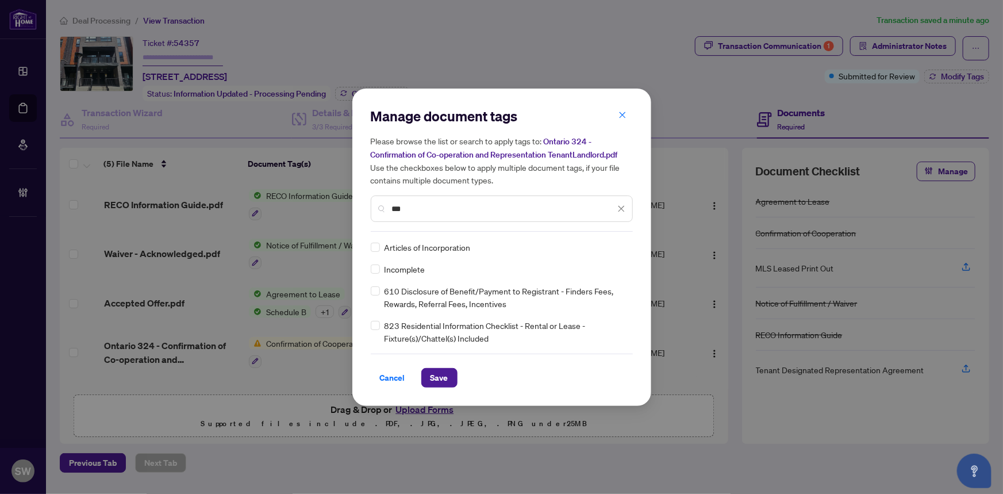
type input "***"
click at [620, 246] on icon at bounding box center [622, 247] width 7 height 4
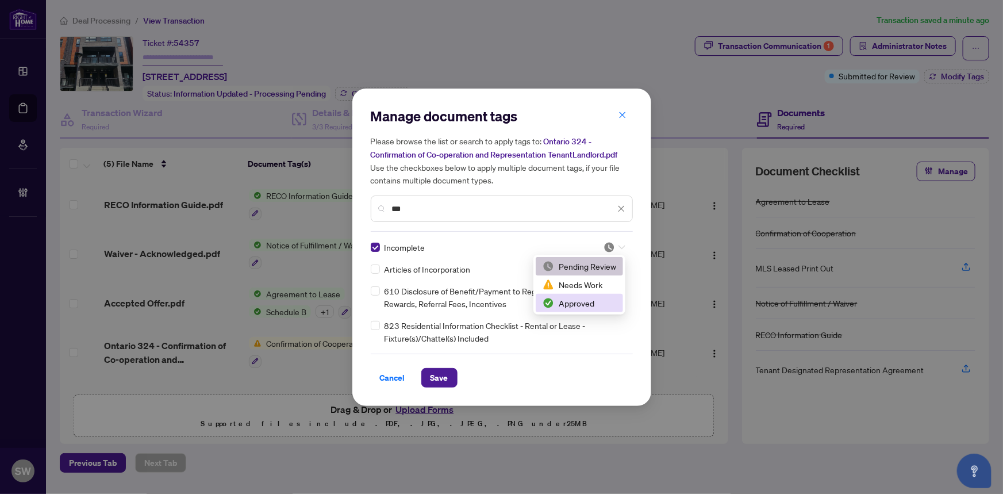
click at [575, 301] on div "Approved" at bounding box center [580, 303] width 74 height 13
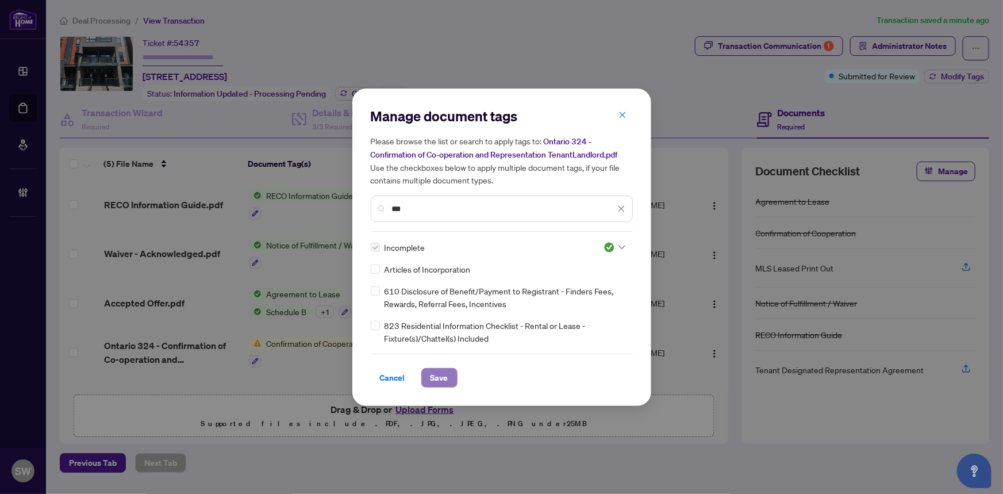
click at [448, 372] on button "Save" at bounding box center [439, 378] width 36 height 20
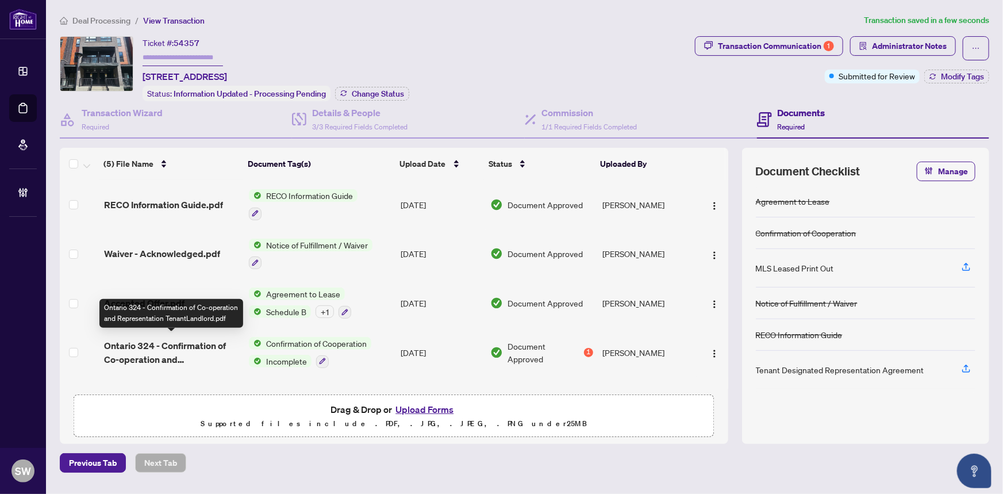
click at [204, 345] on span "Ontario 324 - Confirmation of Co-operation and Representation TenantLandlord.pdf" at bounding box center [172, 353] width 136 height 28
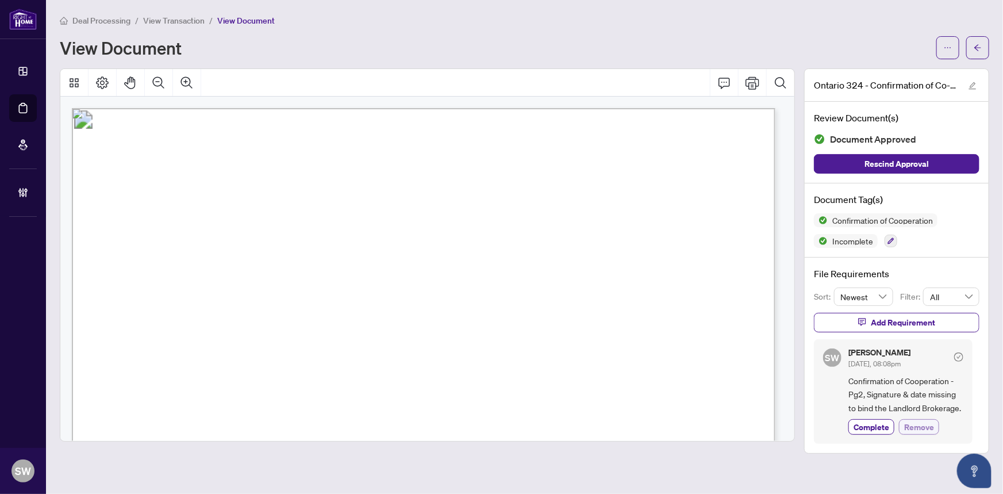
click at [925, 425] on span "Remove" at bounding box center [919, 427] width 30 height 12
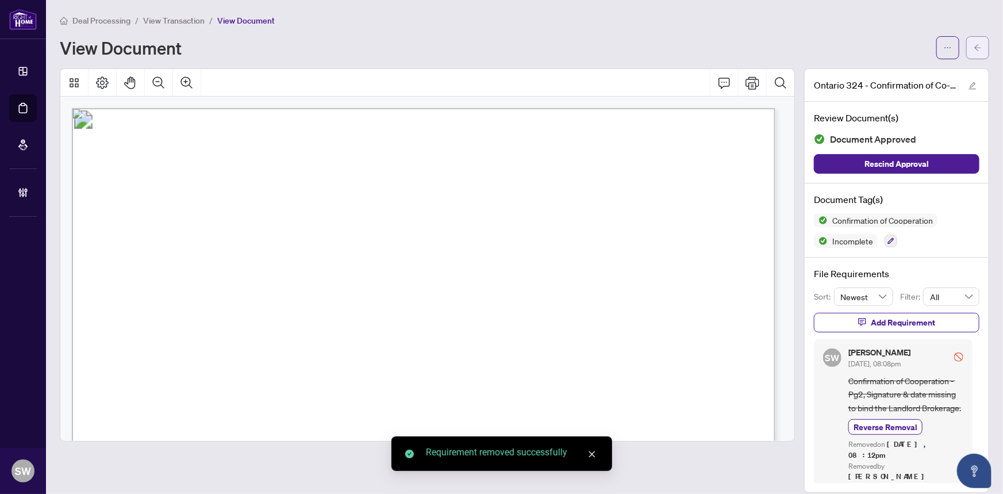
click at [977, 47] on icon "arrow-left" at bounding box center [978, 47] width 7 height 6
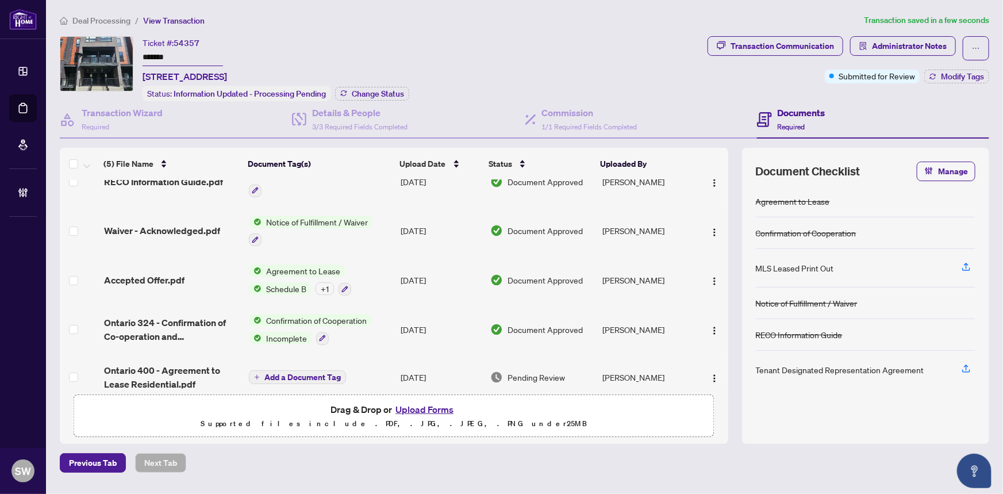
scroll to position [36, 0]
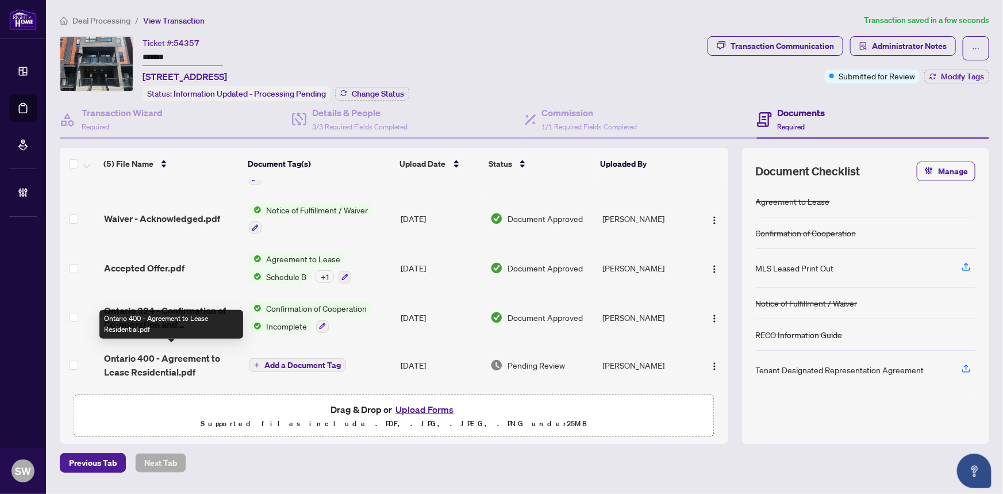
click at [169, 358] on span "Ontario 400 - Agreement to Lease Residential.pdf" at bounding box center [172, 365] width 136 height 28
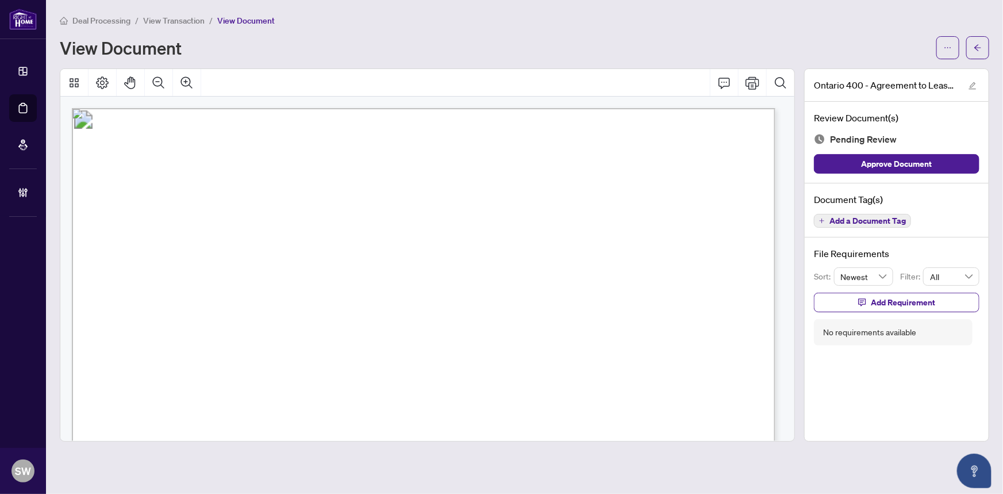
click at [868, 218] on span "Add a Document Tag" at bounding box center [868, 221] width 76 height 8
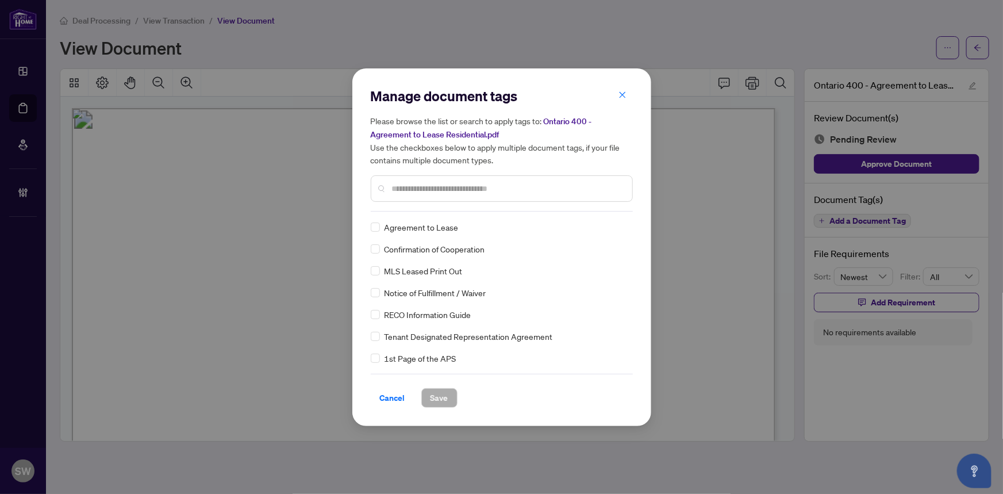
click at [448, 191] on input "text" at bounding box center [507, 188] width 231 height 13
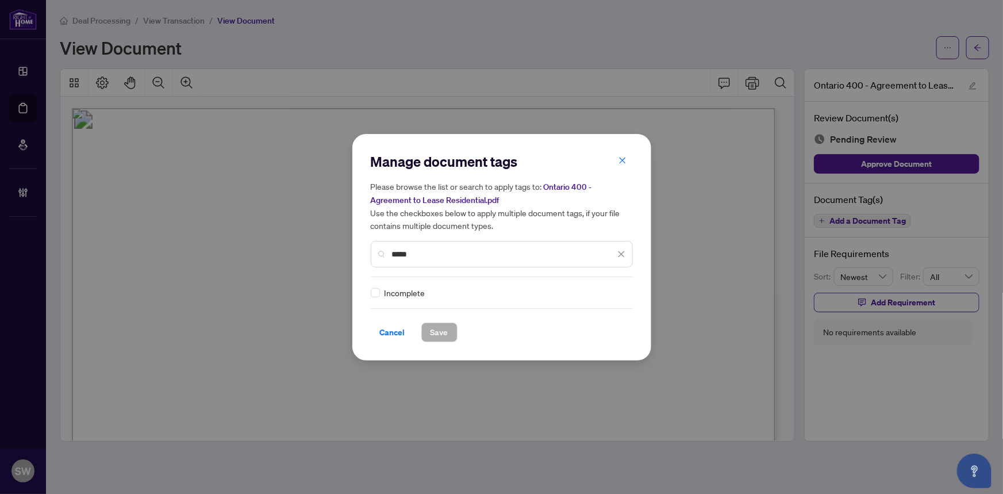
type input "*****"
click at [446, 332] on span "Save" at bounding box center [440, 332] width 18 height 18
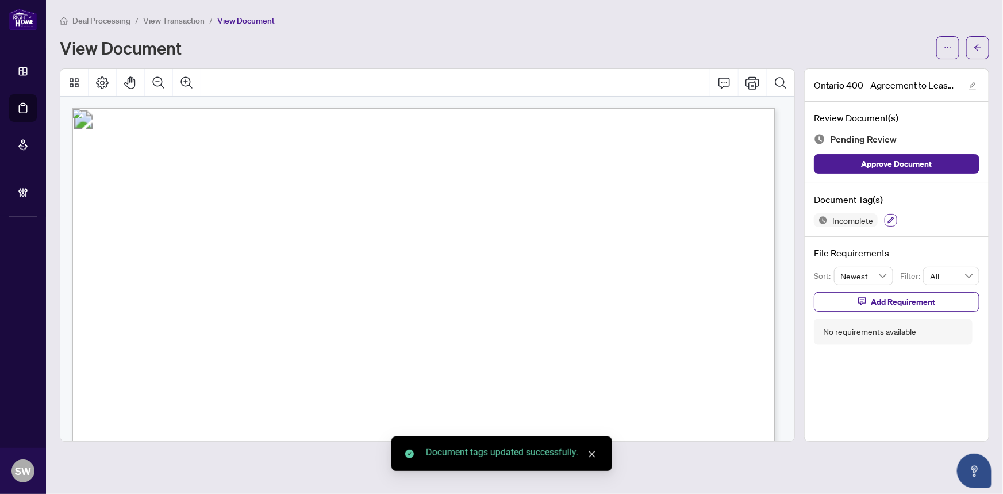
click at [885, 220] on button "button" at bounding box center [891, 220] width 13 height 13
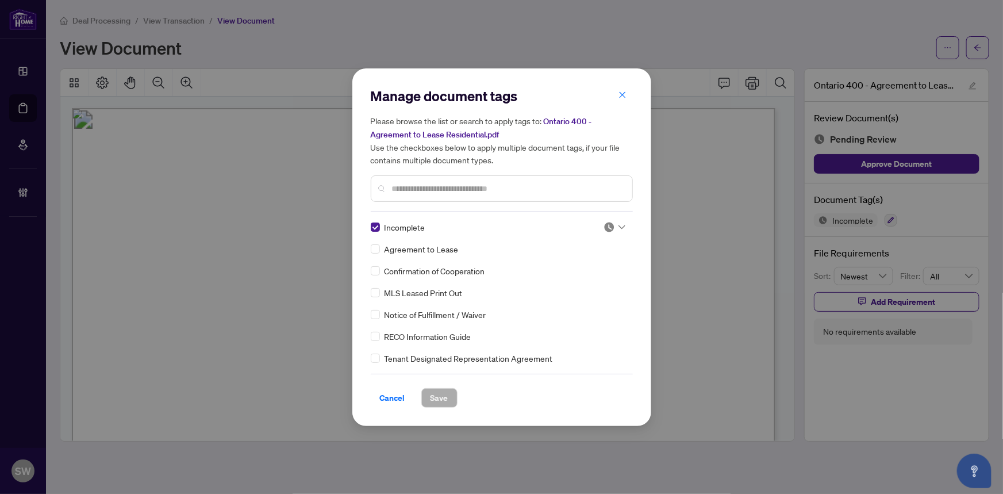
click at [612, 230] on div at bounding box center [615, 226] width 22 height 11
click at [574, 281] on div "Approved" at bounding box center [577, 283] width 74 height 13
click at [453, 393] on button "Save" at bounding box center [439, 398] width 36 height 20
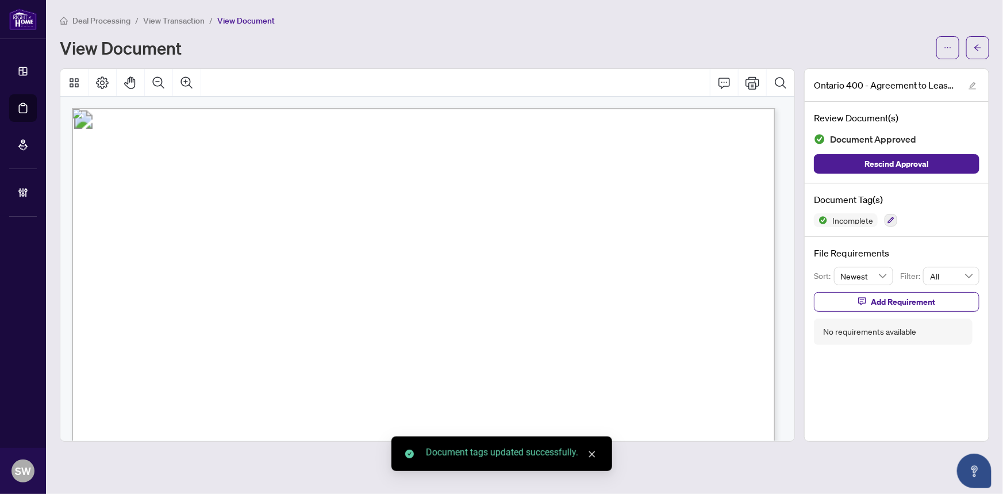
click at [983, 51] on button "button" at bounding box center [977, 47] width 23 height 23
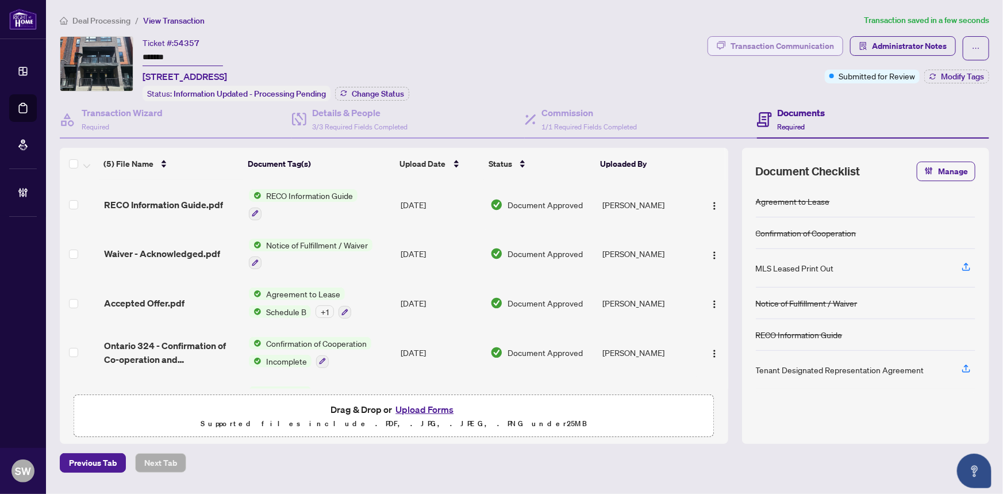
click at [746, 44] on div "Transaction Communication" at bounding box center [782, 46] width 103 height 18
type textarea "**********"
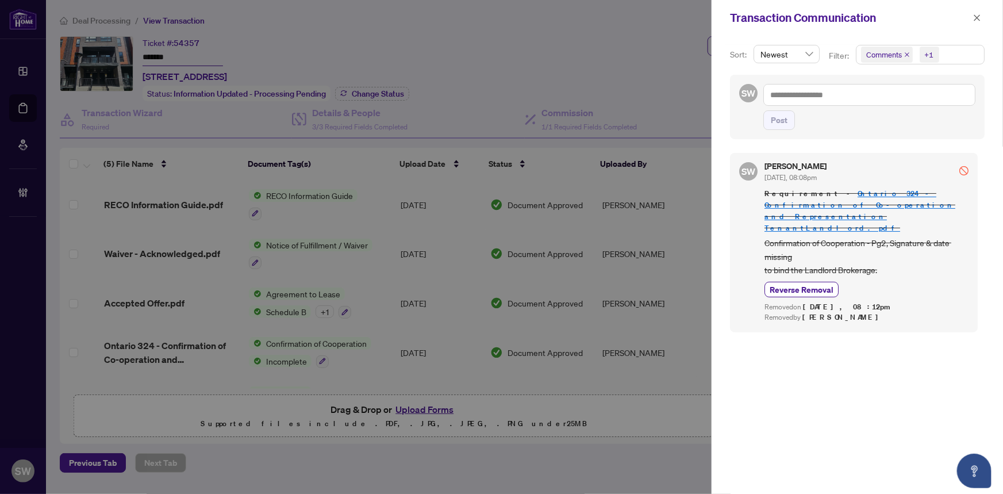
drag, startPoint x: 980, startPoint y: 25, endPoint x: 696, endPoint y: 110, distance: 297.2
click at [976, 28] on div "Transaction Communication" at bounding box center [857, 18] width 291 height 36
click at [978, 19] on icon "close" at bounding box center [977, 18] width 8 height 8
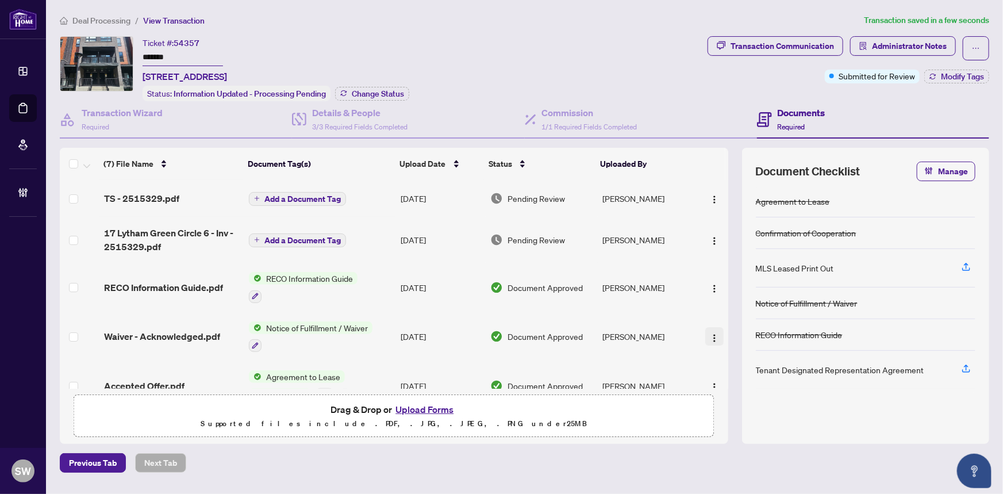
click at [710, 333] on img "button" at bounding box center [714, 337] width 9 height 9
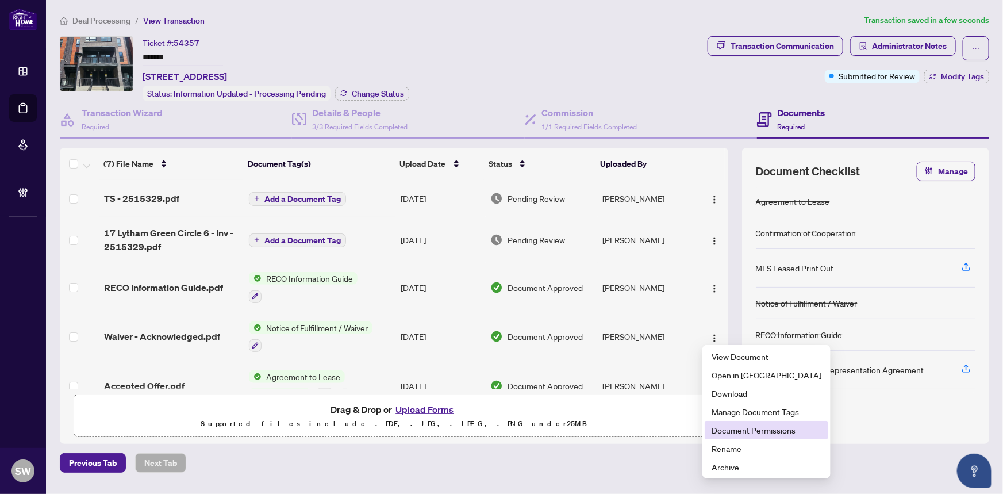
click at [753, 435] on span "Document Permissions" at bounding box center [767, 430] width 110 height 13
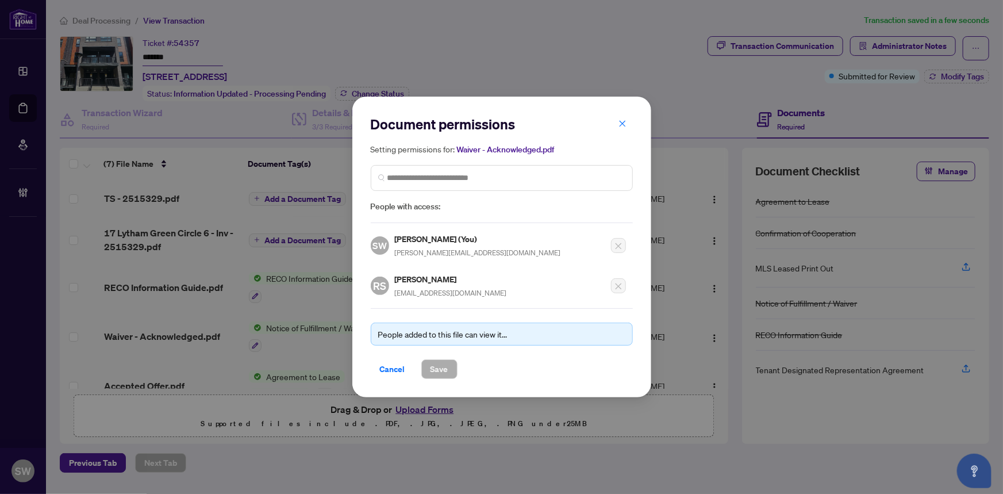
click at [417, 274] on h5 "Rishi Sholanki" at bounding box center [451, 279] width 112 height 13
copy h5 "Rishi Sholanki"
click at [389, 368] on span "Cancel" at bounding box center [392, 369] width 25 height 18
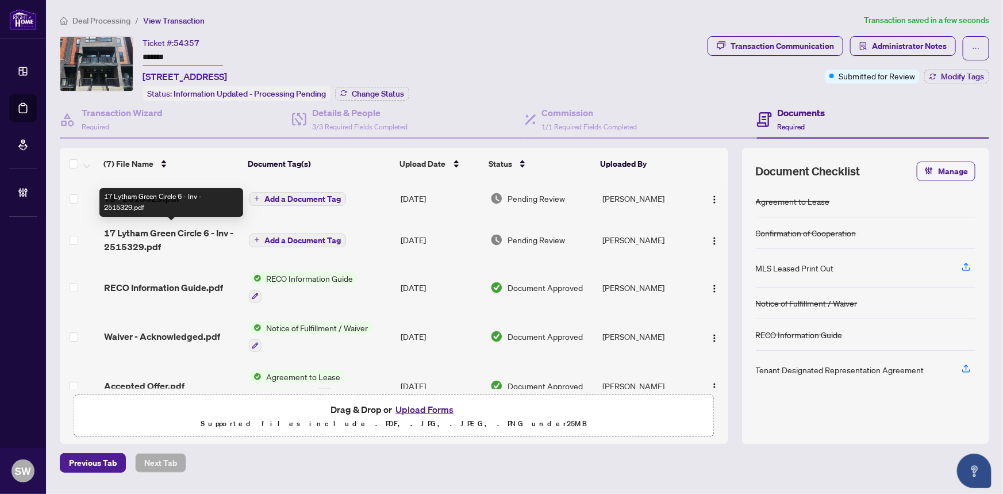
click at [215, 233] on span "17 Lytham Green Circle 6 - Inv - 2515329.pdf" at bounding box center [172, 240] width 136 height 28
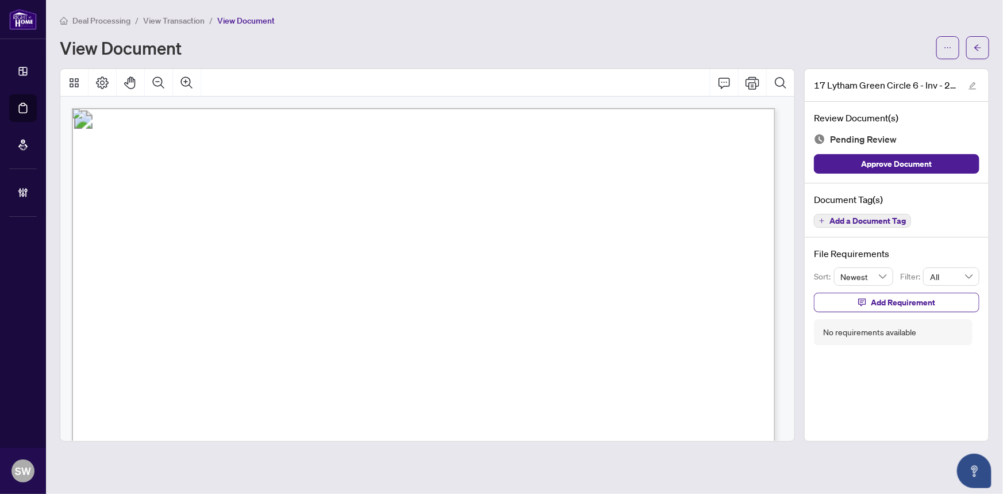
click at [873, 224] on span "Add a Document Tag" at bounding box center [868, 221] width 76 height 8
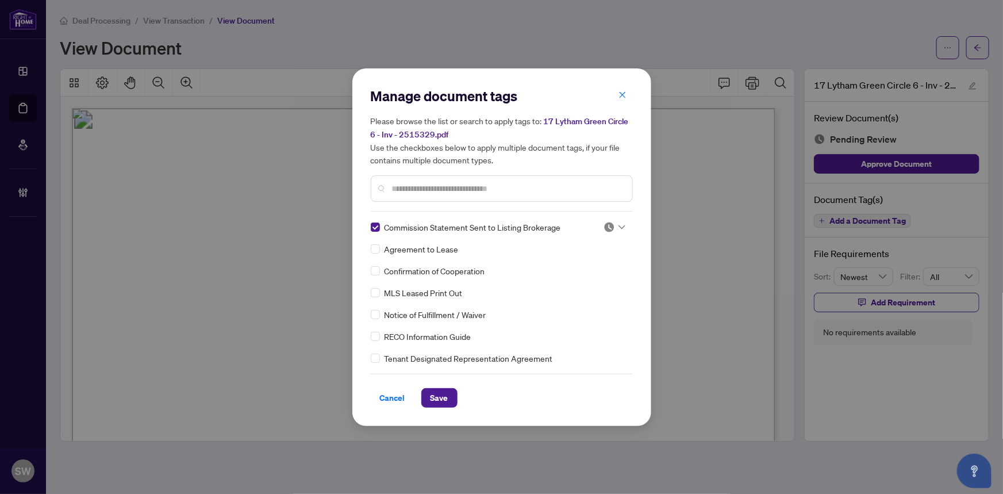
click at [621, 221] on div at bounding box center [615, 226] width 22 height 11
click at [577, 281] on div "Approved" at bounding box center [577, 283] width 74 height 13
click at [449, 396] on button "Save" at bounding box center [439, 398] width 36 height 20
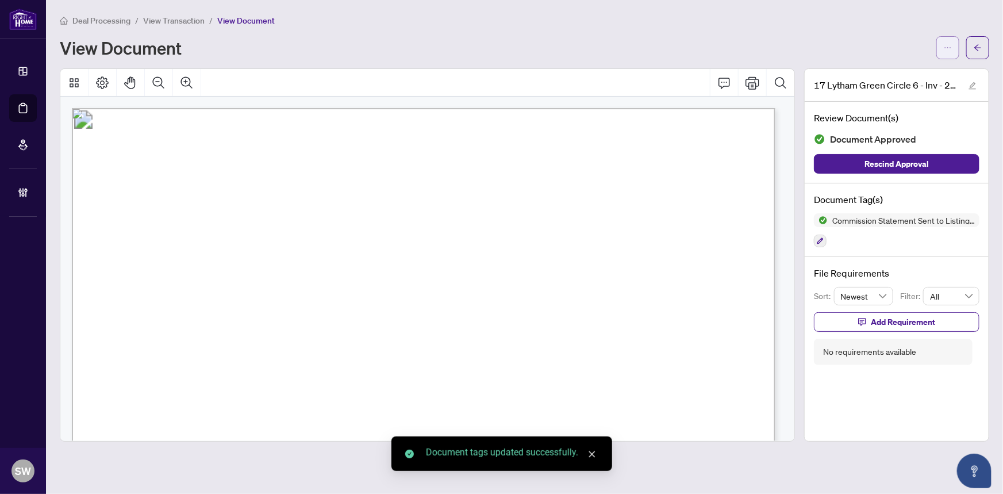
click at [947, 44] on icon "ellipsis" at bounding box center [948, 48] width 8 height 8
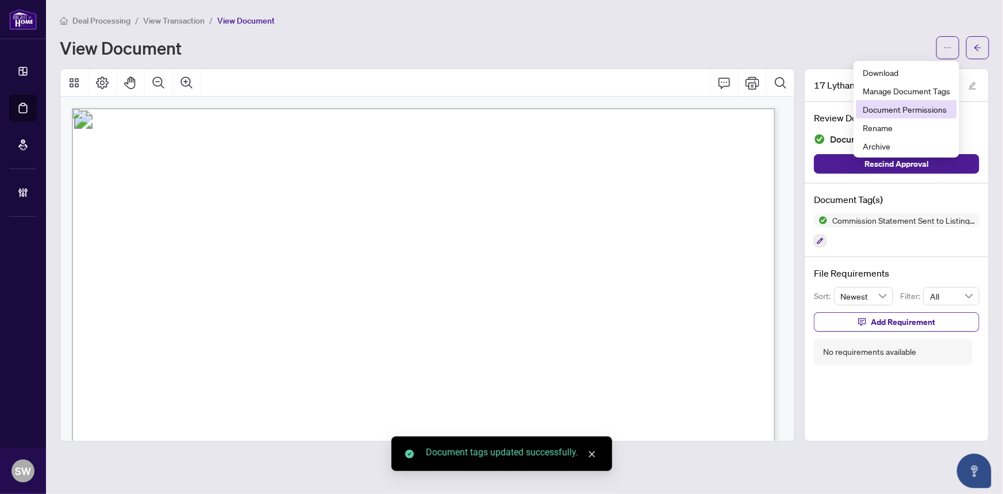
click at [895, 105] on span "Document Permissions" at bounding box center [906, 109] width 87 height 13
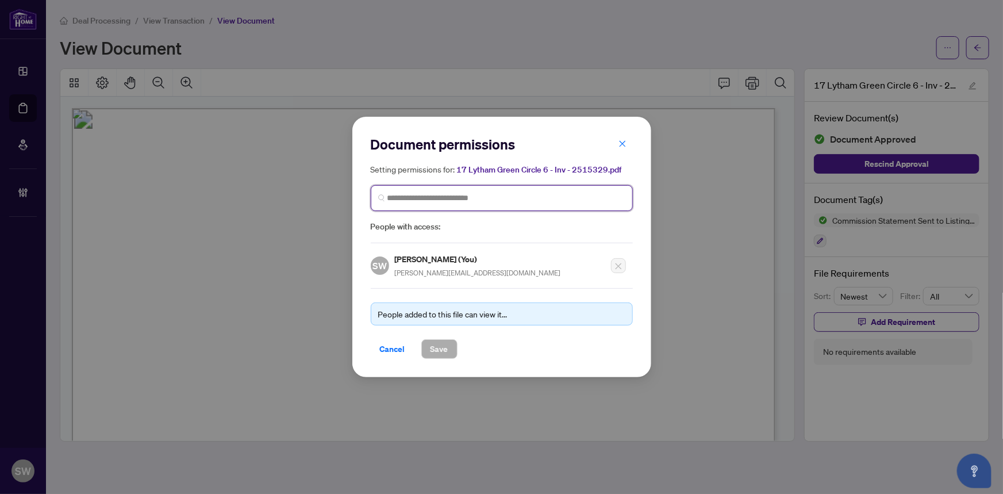
paste input "**********"
type input "**********"
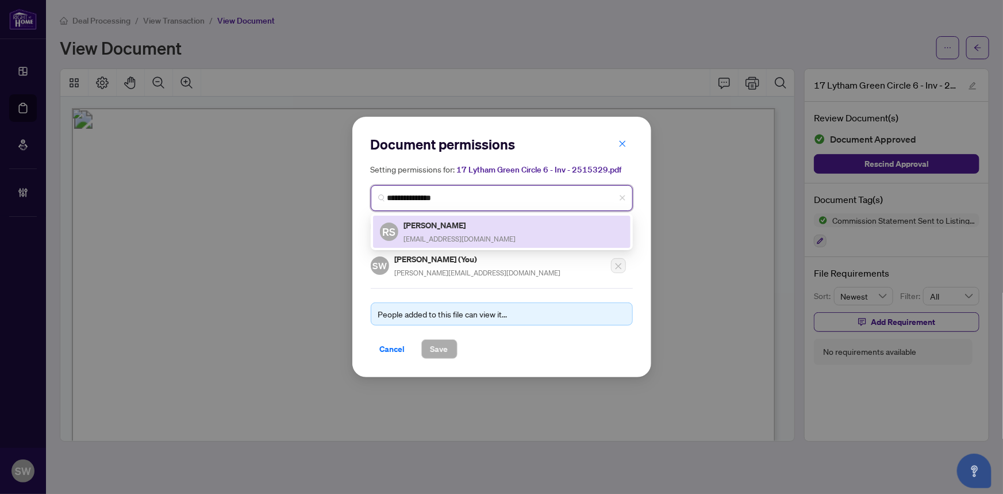
click at [448, 227] on h5 "Rishi Sholanki" at bounding box center [460, 224] width 112 height 13
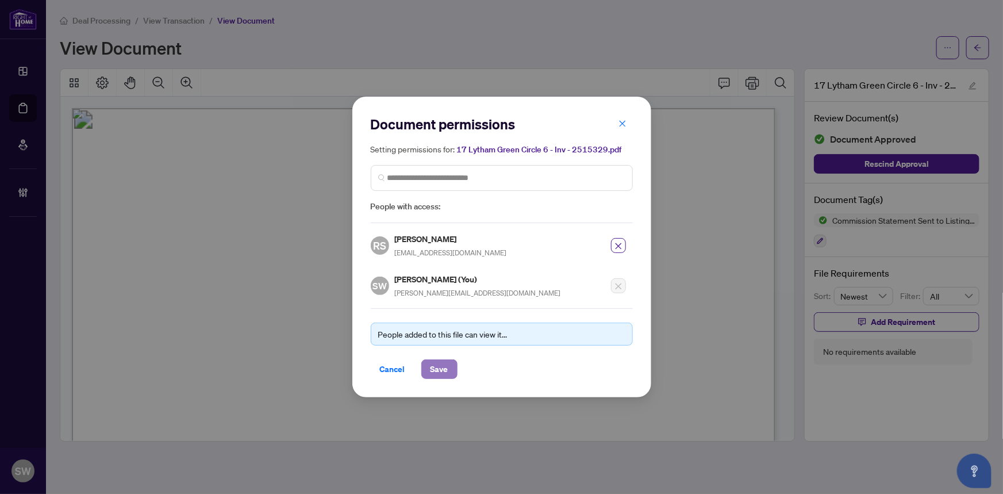
click at [443, 365] on span "Save" at bounding box center [440, 369] width 18 height 18
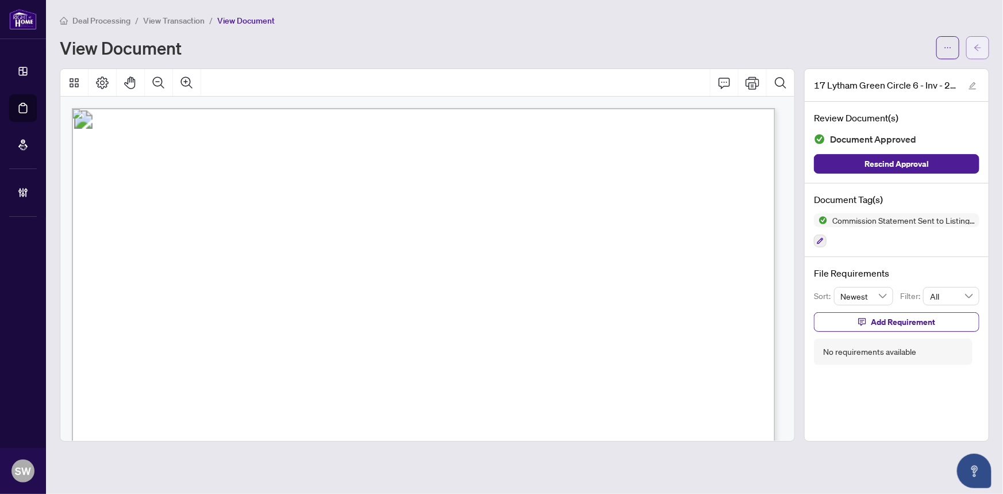
click at [975, 49] on icon "arrow-left" at bounding box center [978, 48] width 8 height 8
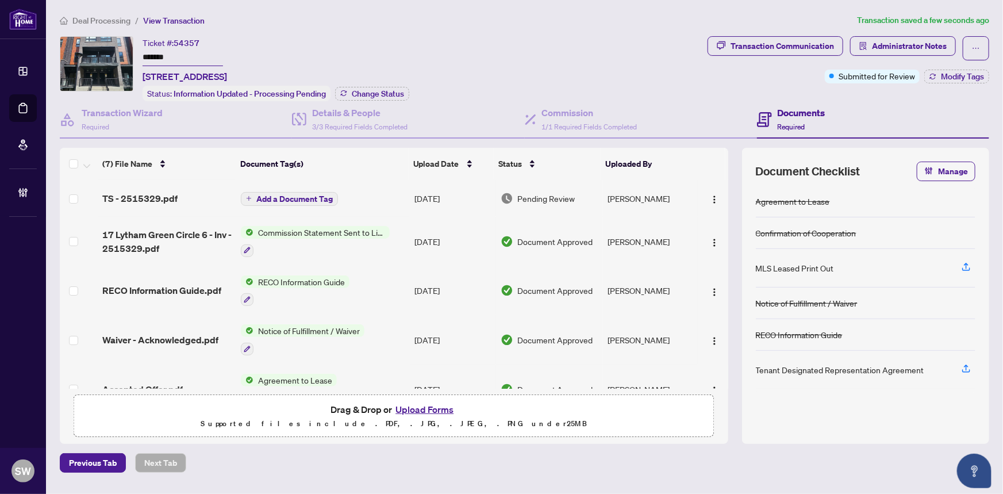
click at [182, 196] on div "TS - 2515329.pdf" at bounding box center [167, 198] width 130 height 14
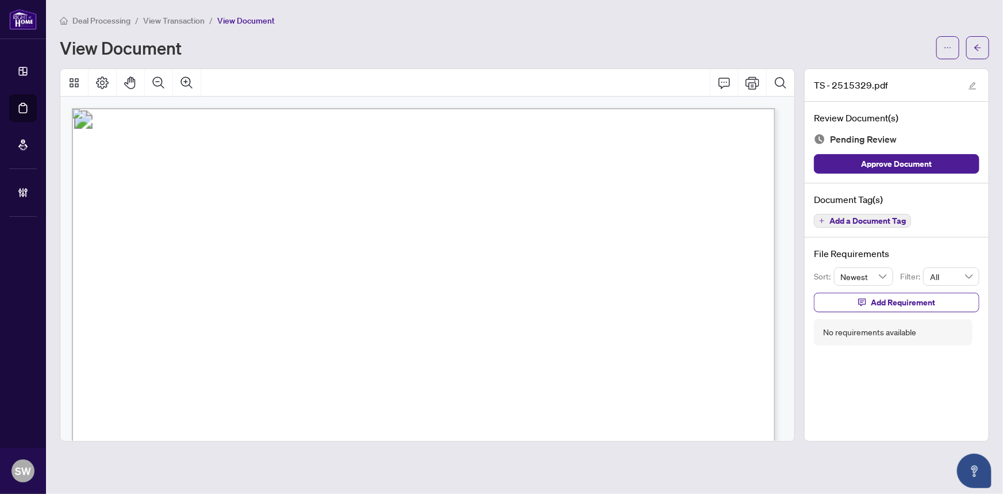
click at [864, 217] on span "Add a Document Tag" at bounding box center [868, 221] width 76 height 8
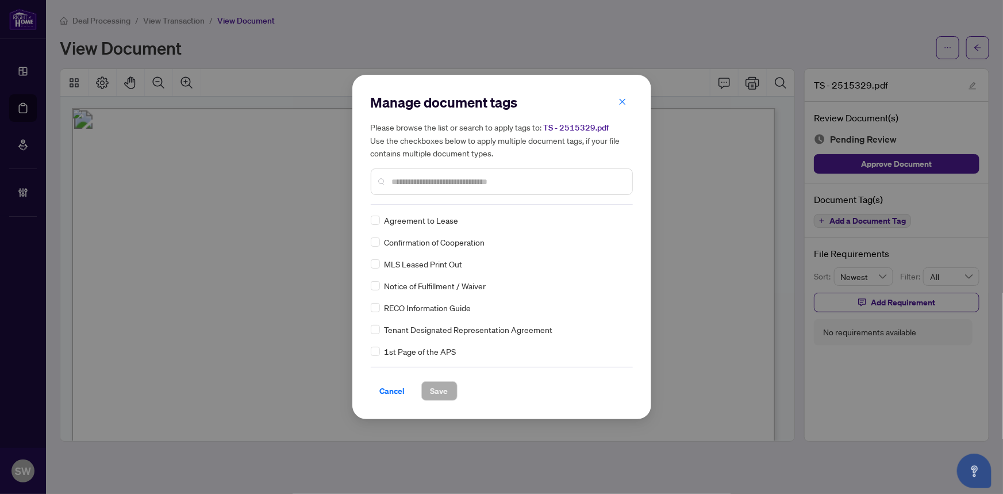
click at [633, 249] on div "Manage document tags Please browse the list or search to apply tags to: TS - 25…" at bounding box center [501, 247] width 299 height 344
click at [439, 391] on span "Save" at bounding box center [440, 391] width 18 height 18
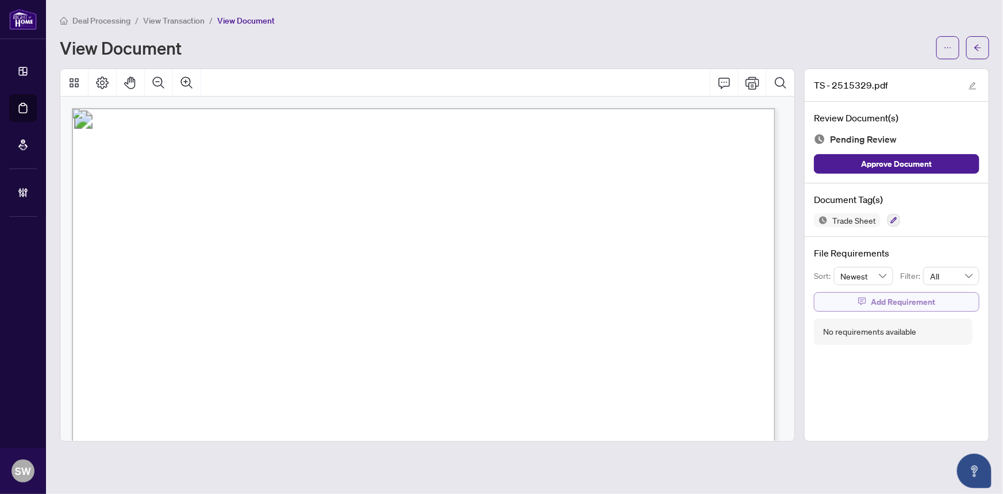
click at [856, 300] on button "Add Requirement" at bounding box center [897, 302] width 166 height 20
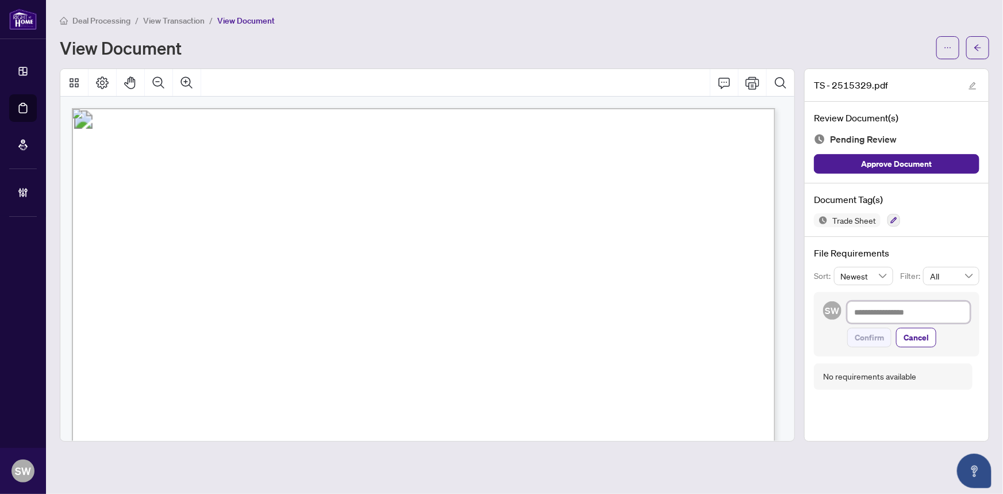
click at [854, 314] on textarea at bounding box center [908, 312] width 123 height 22
paste textarea "**********"
type textarea "**********"
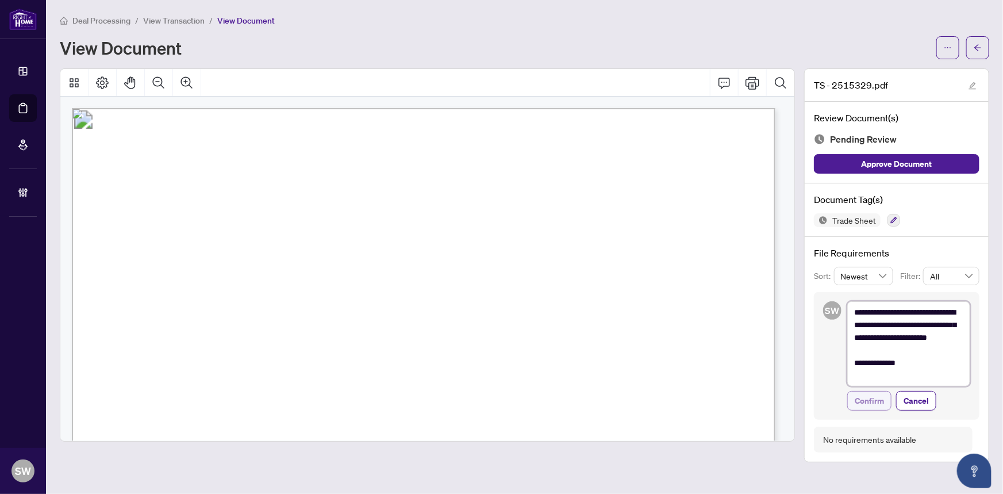
type textarea "**********"
click at [871, 401] on span "Confirm" at bounding box center [869, 401] width 29 height 18
type textarea "**********"
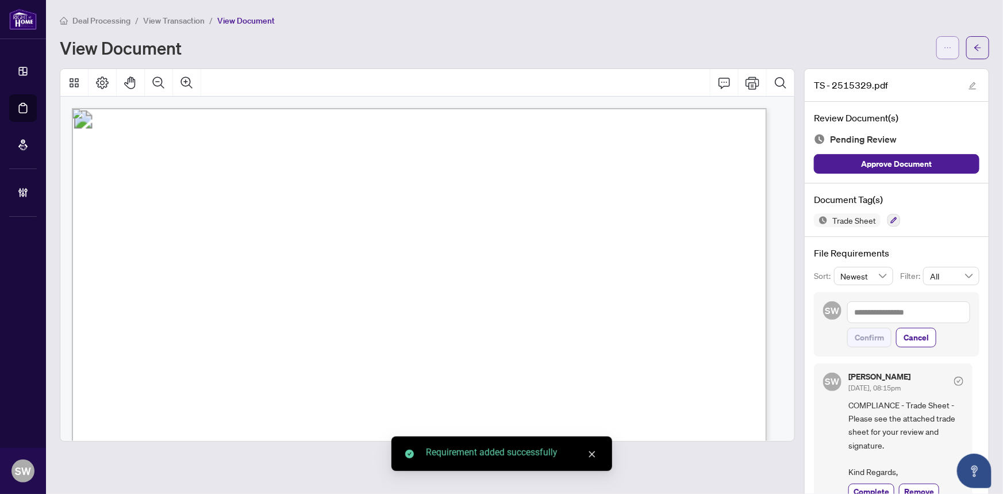
click at [949, 43] on button "button" at bounding box center [948, 47] width 23 height 23
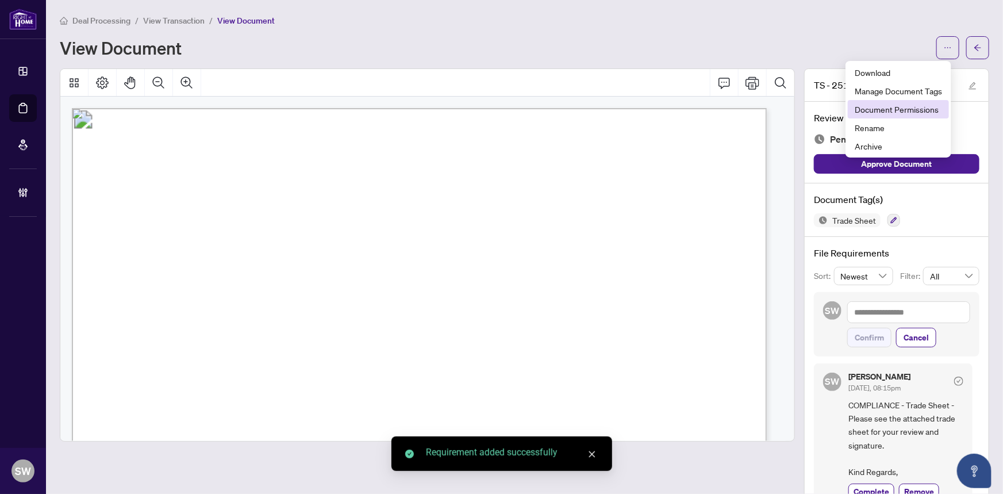
click at [897, 112] on span "Document Permissions" at bounding box center [898, 109] width 87 height 13
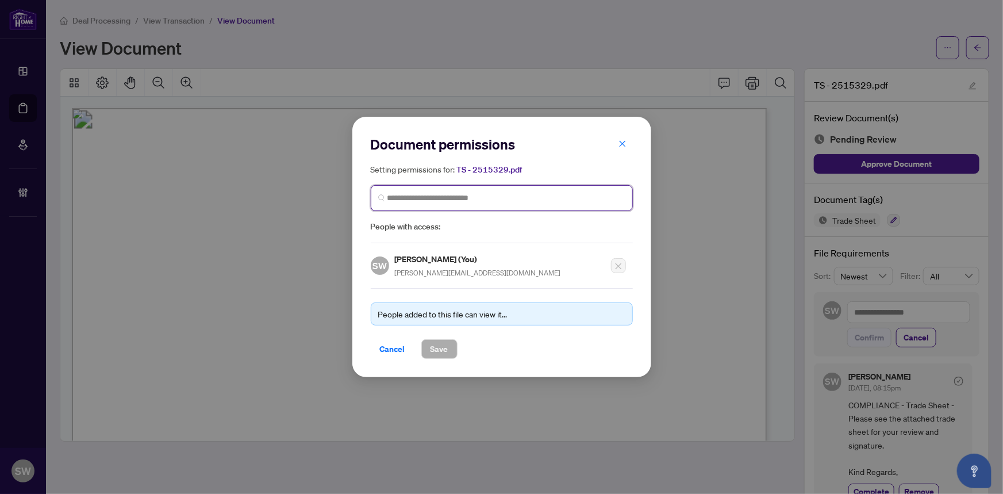
click at [399, 199] on input "search" at bounding box center [507, 198] width 238 height 12
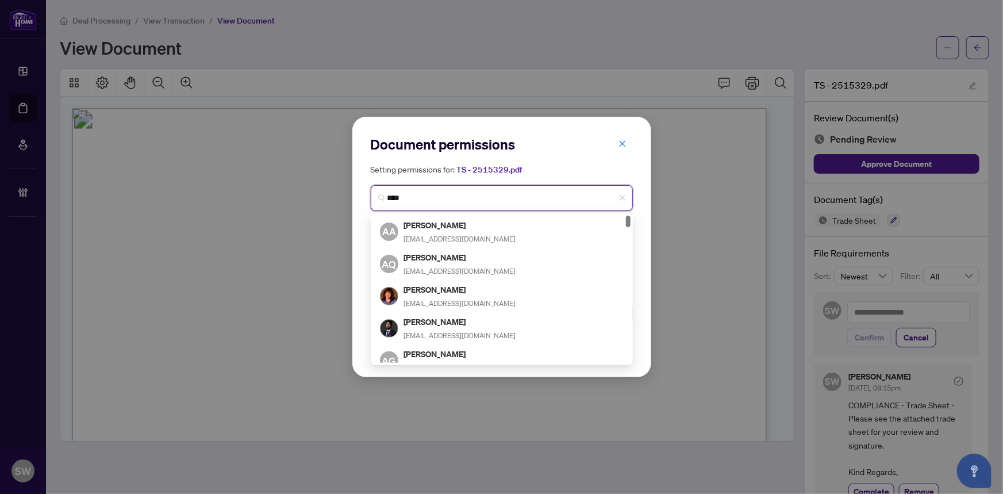
type input "*****"
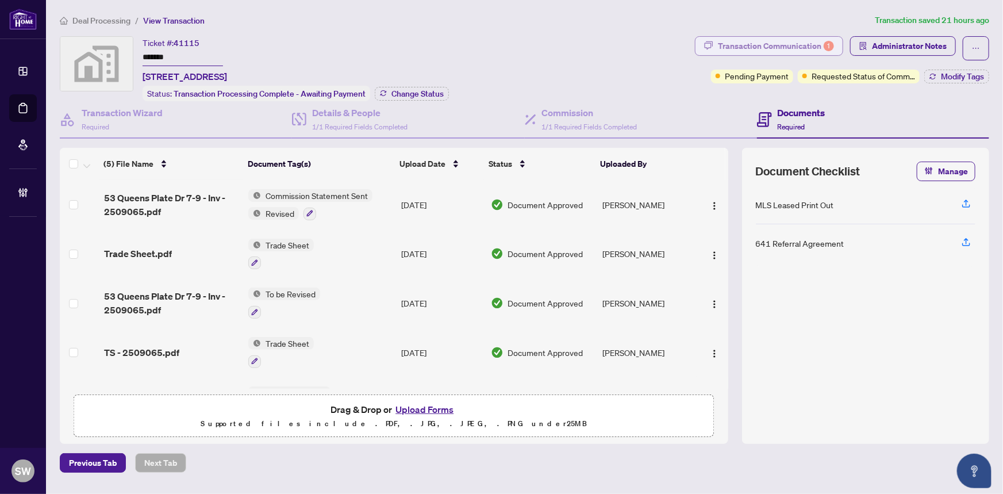
click at [793, 45] on div "Transaction Communication 1" at bounding box center [776, 46] width 116 height 18
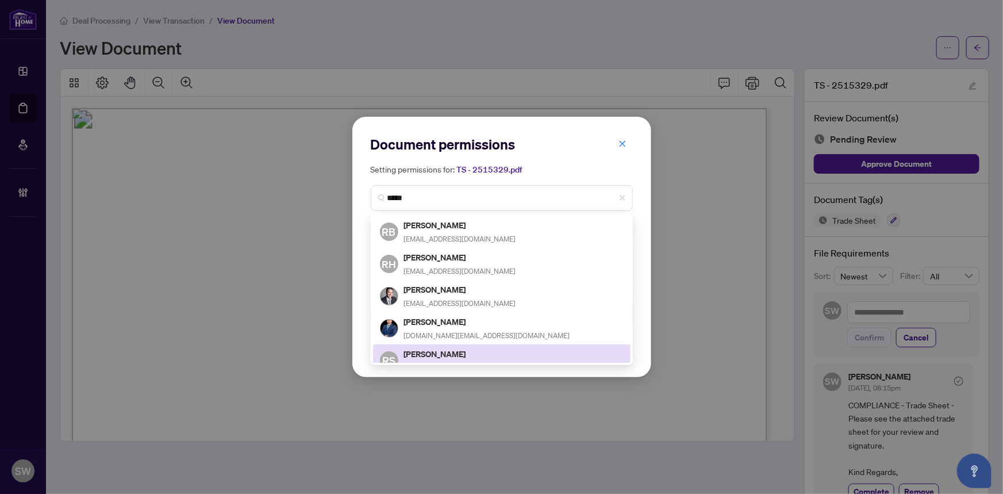
click at [443, 350] on h5 "Rishi Sholanki" at bounding box center [460, 353] width 112 height 13
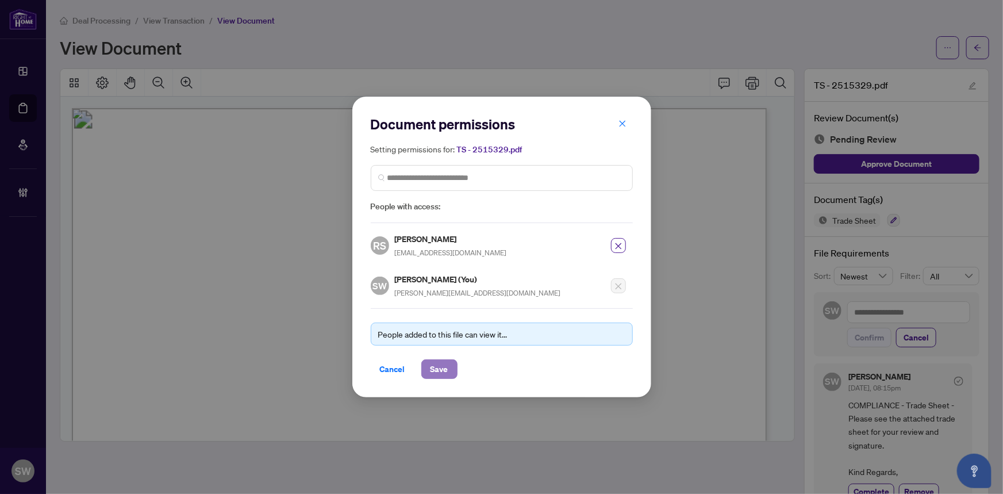
click at [438, 365] on span "Save" at bounding box center [440, 369] width 18 height 18
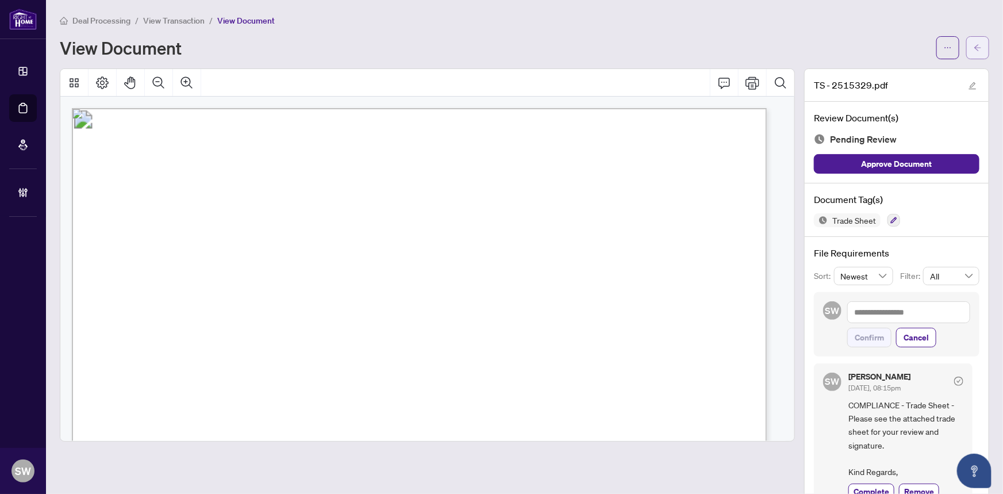
click at [976, 53] on button "button" at bounding box center [977, 47] width 23 height 23
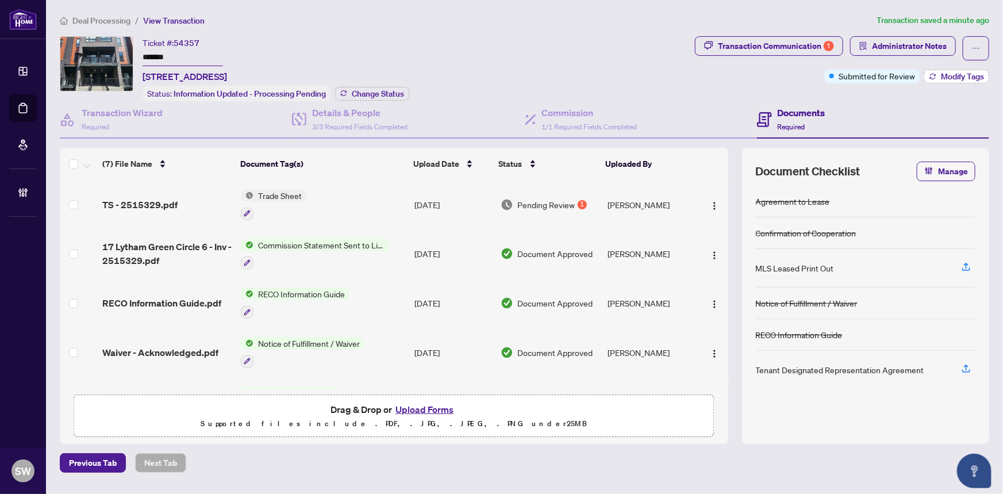
click at [950, 74] on span "Modify Tags" at bounding box center [962, 76] width 43 height 8
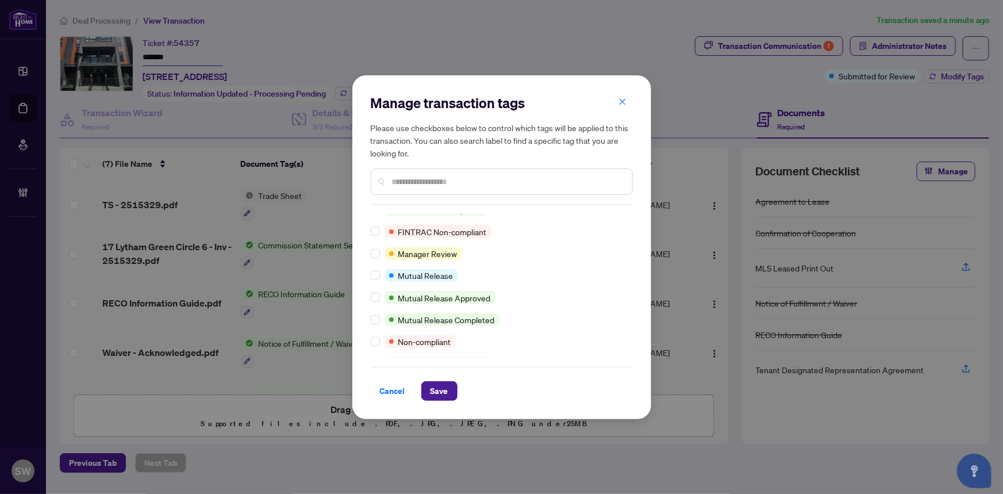
scroll to position [317, 0]
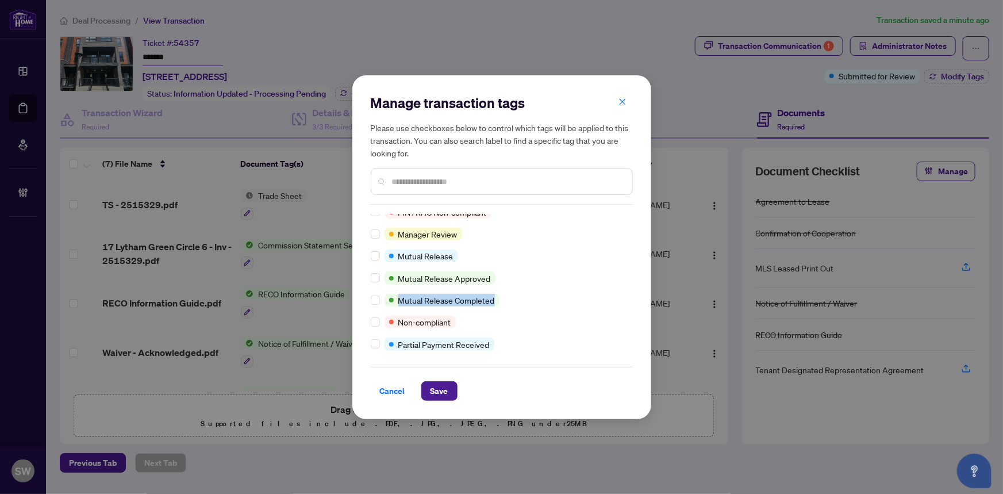
drag, startPoint x: 624, startPoint y: 272, endPoint x: 623, endPoint y: 294, distance: 21.9
click at [623, 294] on div "Advance Request Approved Agent to Confirm Mailing Policy Approved BV Cheque(s) …" at bounding box center [502, 286] width 262 height 144
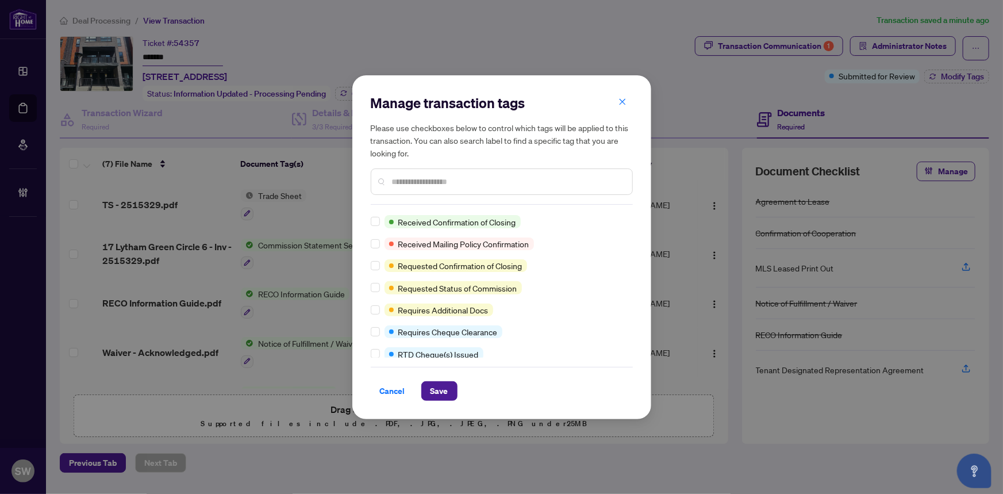
scroll to position [0, 0]
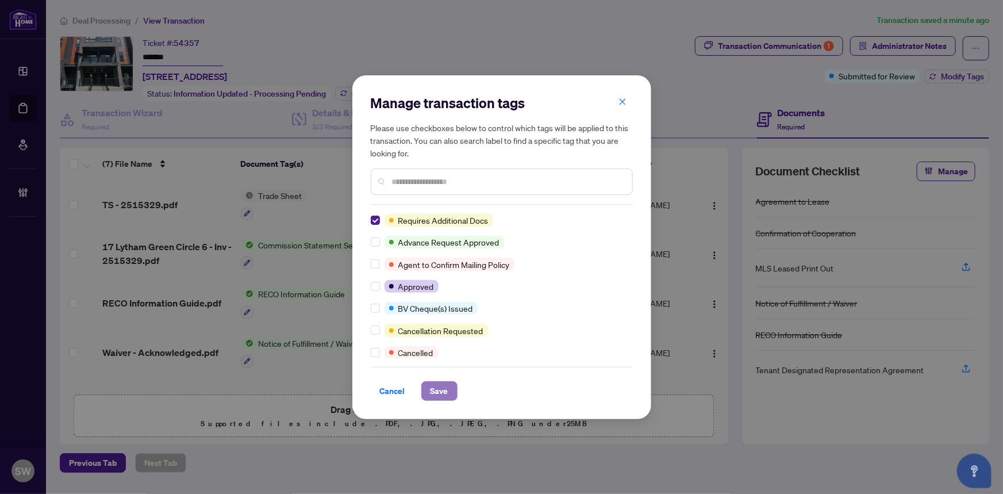
click at [450, 390] on button "Save" at bounding box center [439, 391] width 36 height 20
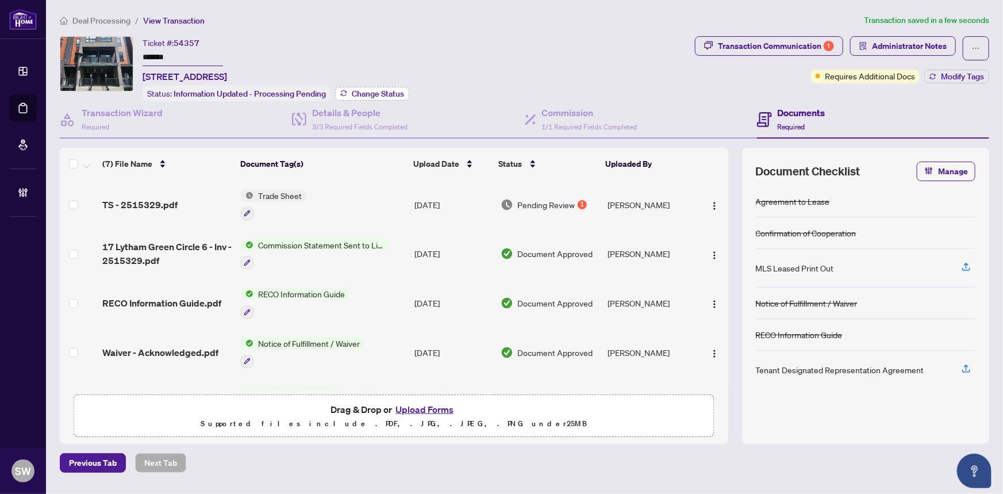
click at [367, 95] on span "Change Status" at bounding box center [378, 94] width 52 height 8
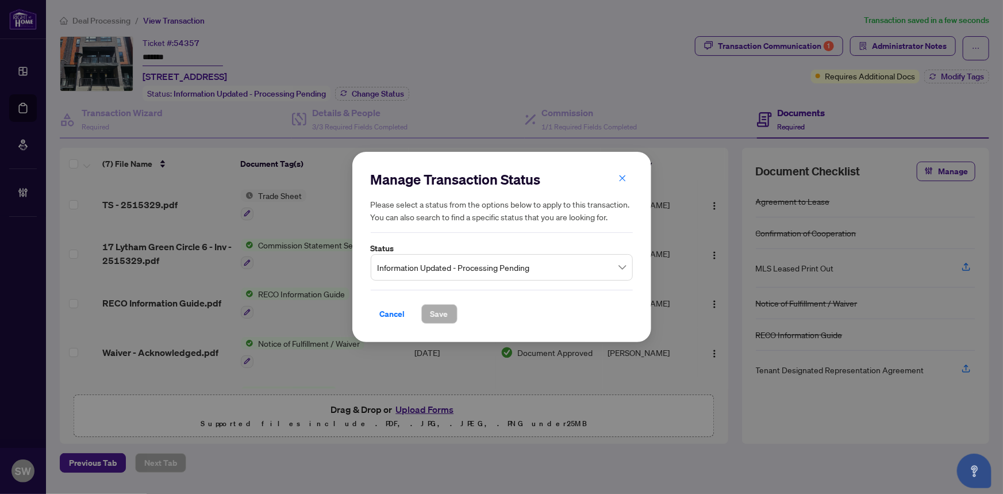
click at [419, 260] on span "Information Updated - Processing Pending" at bounding box center [502, 267] width 248 height 22
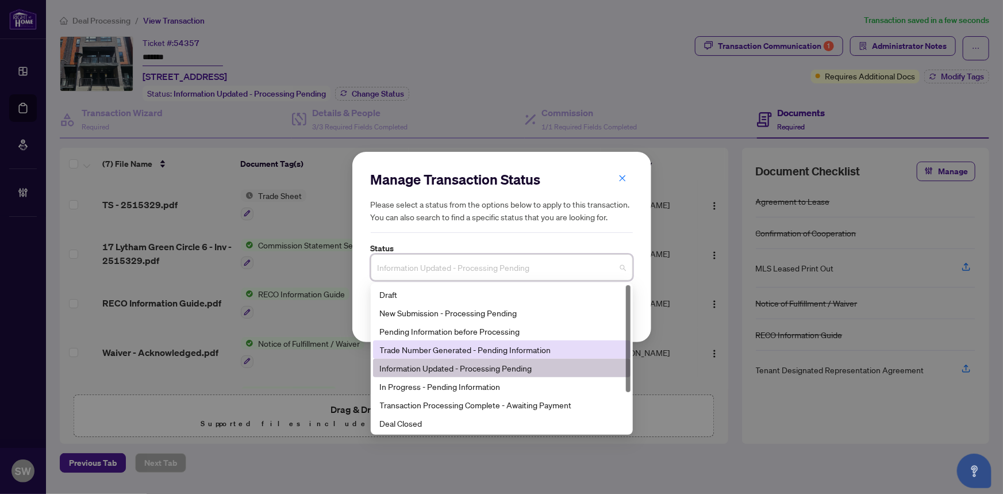
click at [419, 347] on div "Trade Number Generated - Pending Information" at bounding box center [502, 349] width 244 height 13
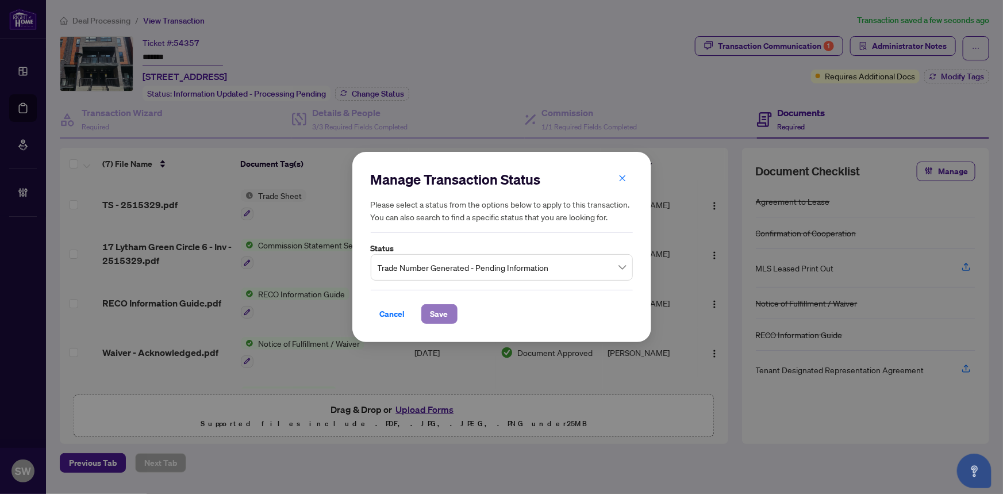
click at [432, 313] on span "Save" at bounding box center [440, 314] width 18 height 18
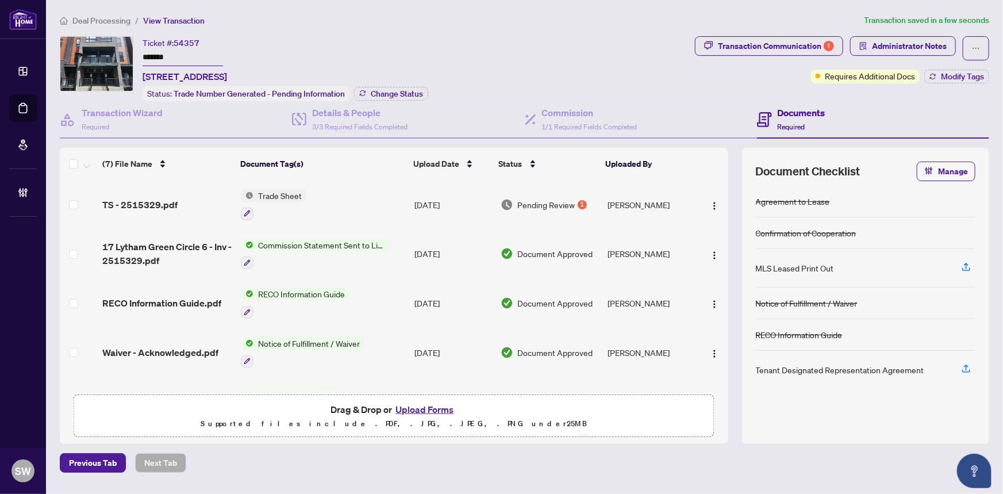
click at [144, 51] on input "*******" at bounding box center [183, 57] width 80 height 17
click at [101, 17] on span "Deal Processing" at bounding box center [101, 21] width 58 height 10
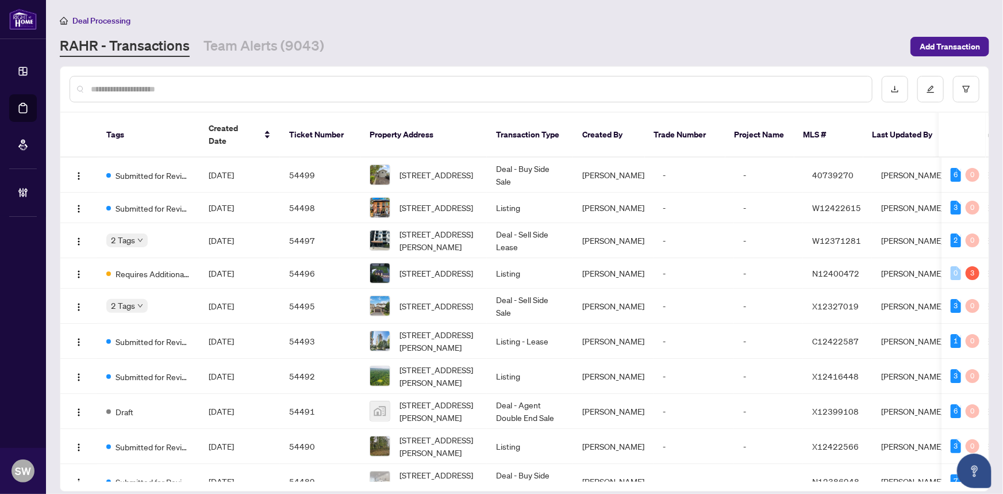
click at [167, 91] on input "text" at bounding box center [477, 89] width 772 height 13
paste input "*****"
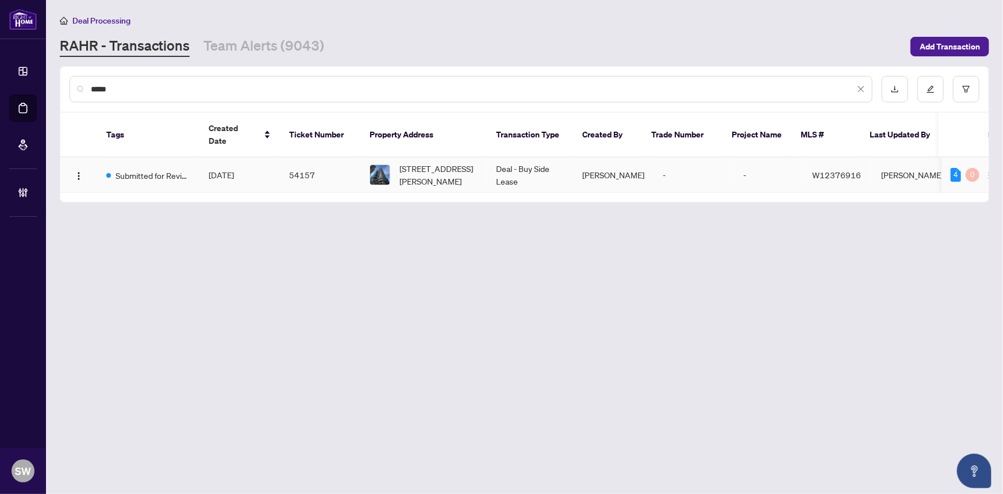
type input "*****"
click at [223, 170] on span "[DATE]" at bounding box center [221, 175] width 25 height 10
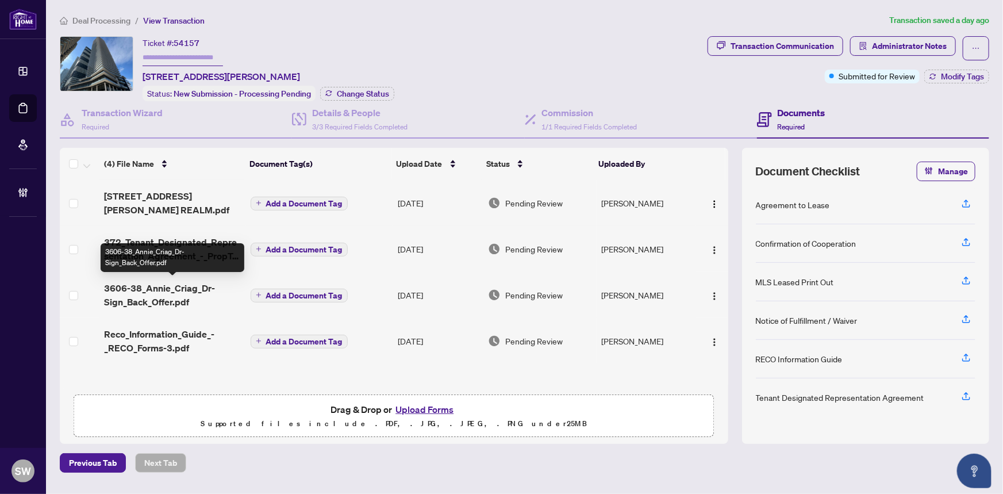
click at [190, 293] on span "3606-38_Annie_Criag_Dr-Sign_Back_Offer.pdf" at bounding box center [172, 295] width 137 height 28
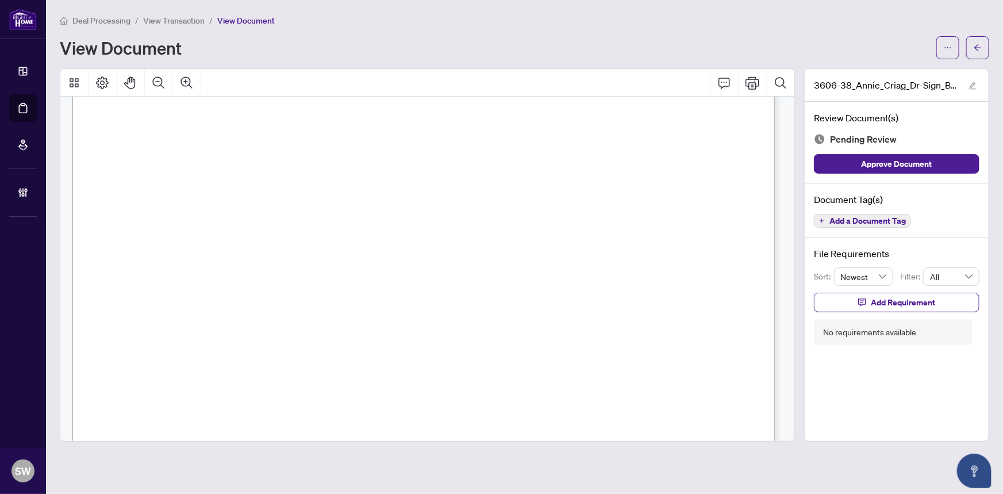
scroll to position [156, 0]
drag, startPoint x: 165, startPoint y: 217, endPoint x: 249, endPoint y: 218, distance: 83.9
click at [249, 218] on span "38 Annie Craig Drive, 3606, Toronto W06, ON M8V 0G9" at bounding box center [235, 221] width 181 height 11
click at [326, 217] on span "38 Annie Craig Drive, 3606, Toronto W06, ON M8V 0G9" at bounding box center [235, 221] width 181 height 11
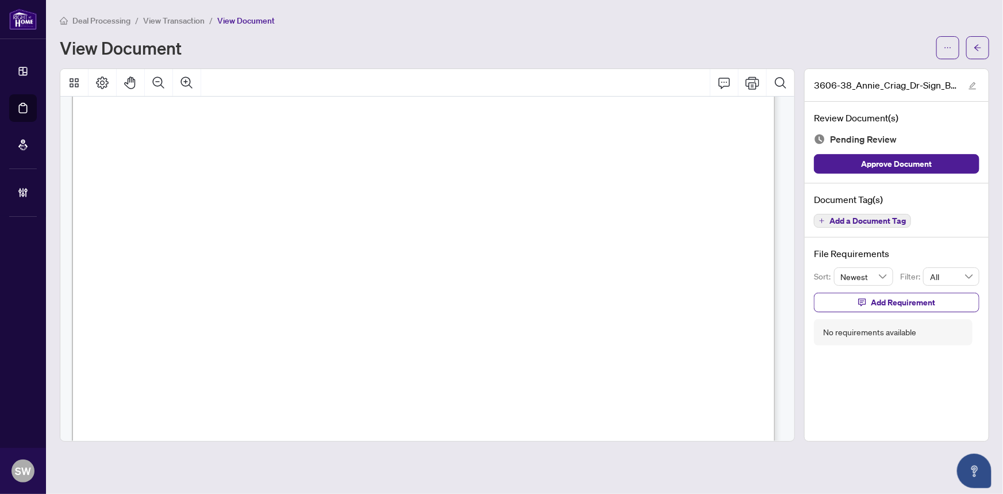
click at [326, 218] on span "38 Annie Craig Drive, 3606, Toronto W06, ON M8V 0G9" at bounding box center [235, 221] width 181 height 11
click at [326, 216] on span "38 Annie Craig Drive, 3606, Toronto W06, ON M8V 0G9" at bounding box center [235, 221] width 181 height 11
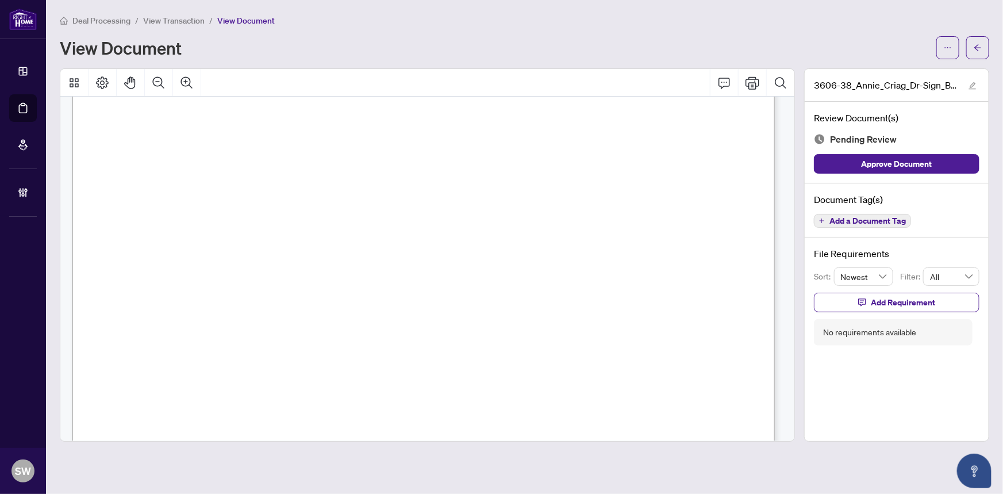
click at [208, 221] on span "Rezvi Zaman" at bounding box center [281, 223] width 197 height 11
click at [170, 200] on span "Jennifer Lu, Umeshika Hansanie Mahasena Yapa" at bounding box center [255, 203] width 175 height 11
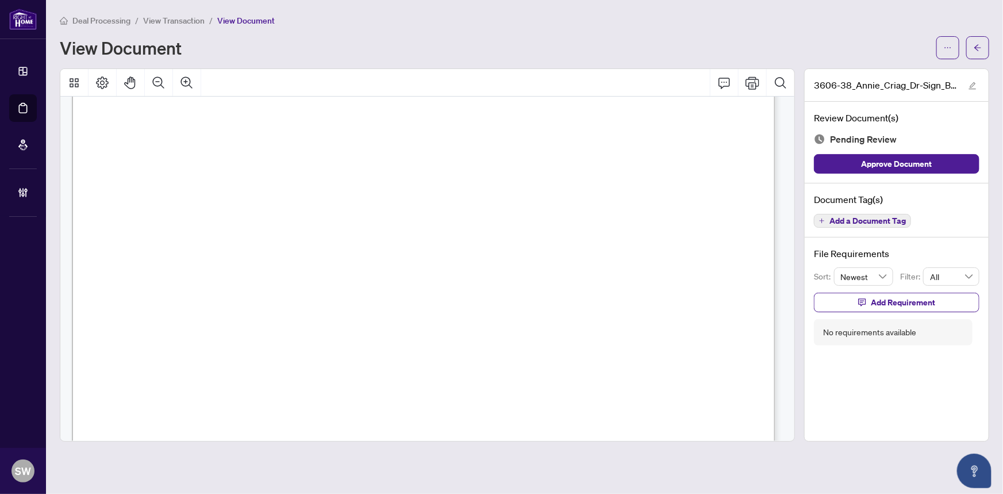
click at [170, 200] on span "Jennifer Lu, Umeshika Hansanie Mahasena Yapa" at bounding box center [255, 203] width 175 height 11
click at [231, 201] on span "Jennifer Lu, Umeshika Hansanie Mahasena Yapa" at bounding box center [255, 203] width 175 height 11
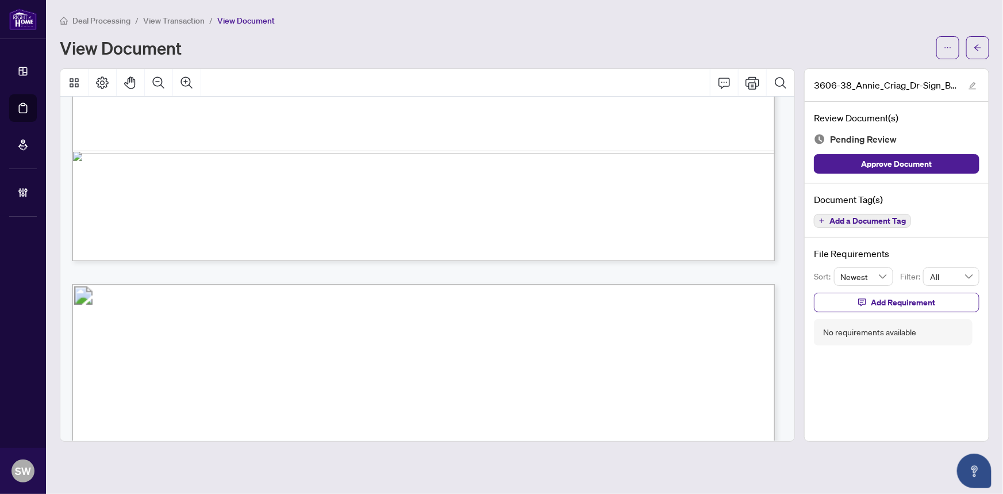
scroll to position [2713, 0]
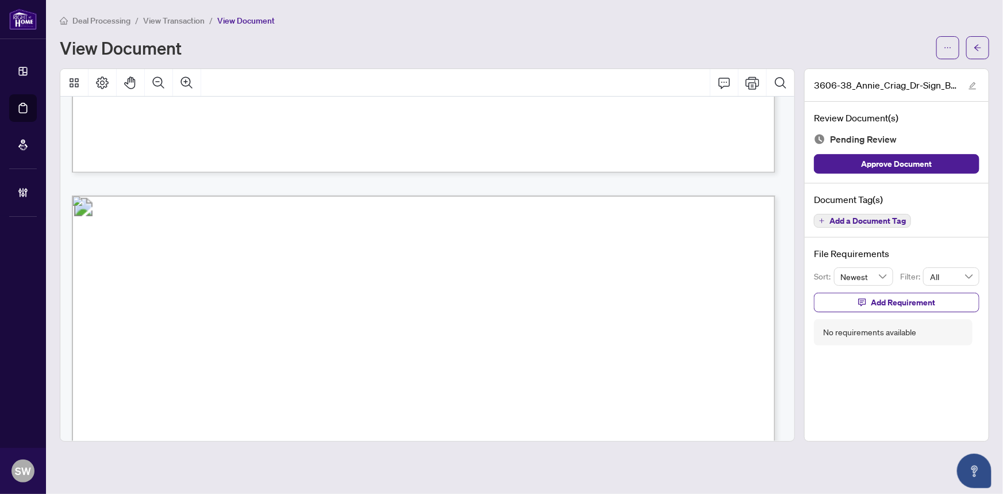
click at [261, 342] on span "Jennifer Lu, Umeshika Hansanie Mahasena Yapa" at bounding box center [255, 347] width 175 height 11
click at [327, 344] on span "Jennifer Lu, Umeshika Hansanie Mahasena Yapa" at bounding box center [255, 347] width 175 height 11
click at [343, 344] on span "Jennifer Lu, Umeshika Hansanie Mahasena Yapa" at bounding box center [255, 347] width 175 height 11
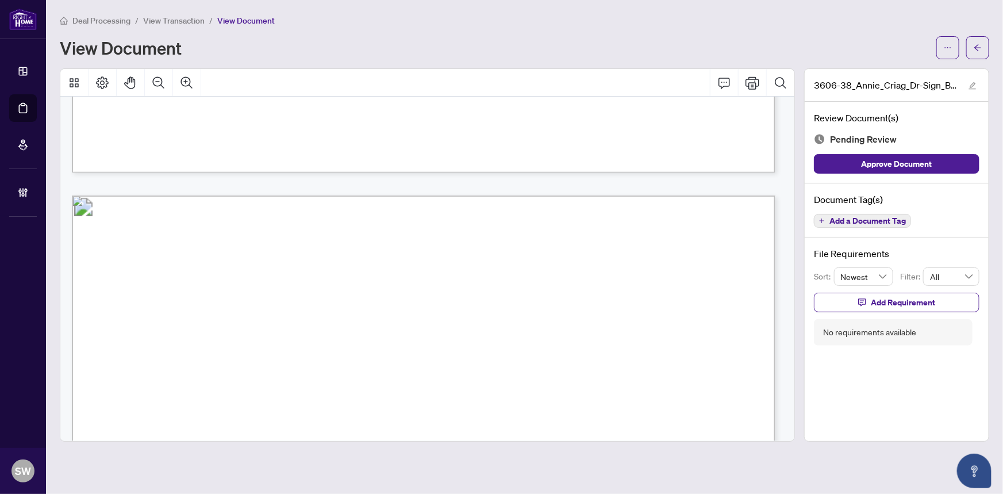
click at [343, 344] on span "Jennifer Lu, Umeshika Hansanie Mahasena Yapa" at bounding box center [255, 347] width 175 height 11
click at [343, 342] on span "Jennifer Lu, Umeshika Hansanie Mahasena Yapa" at bounding box center [255, 347] width 175 height 11
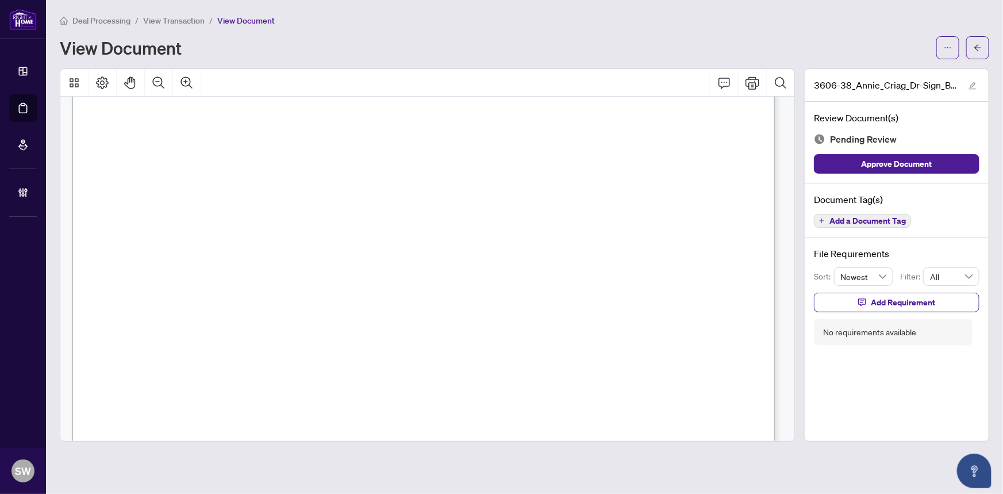
scroll to position [12308, 0]
click at [486, 186] on span "(905) 896-0002" at bounding box center [511, 190] width 112 height 11
click at [864, 224] on span "Add a Document Tag" at bounding box center [868, 221] width 76 height 8
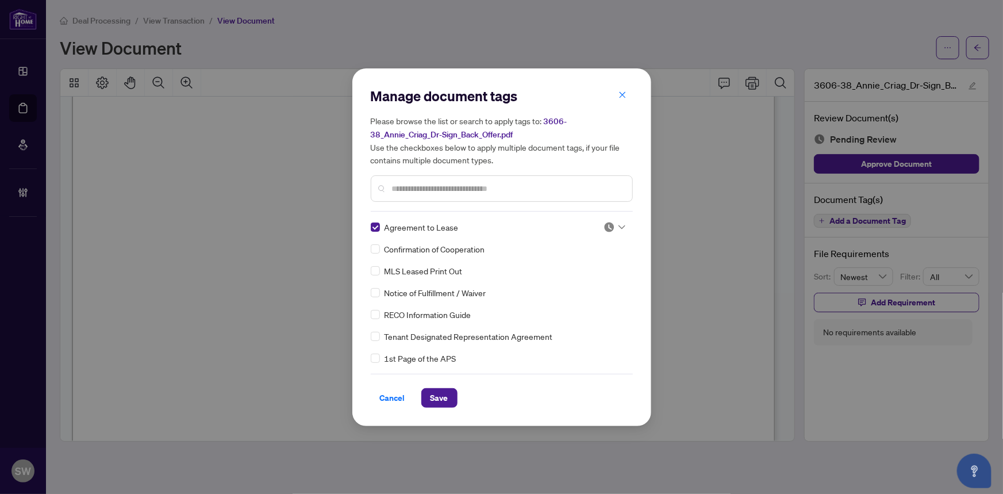
click at [613, 224] on div at bounding box center [615, 226] width 22 height 11
click at [582, 281] on div "Approved" at bounding box center [577, 283] width 74 height 13
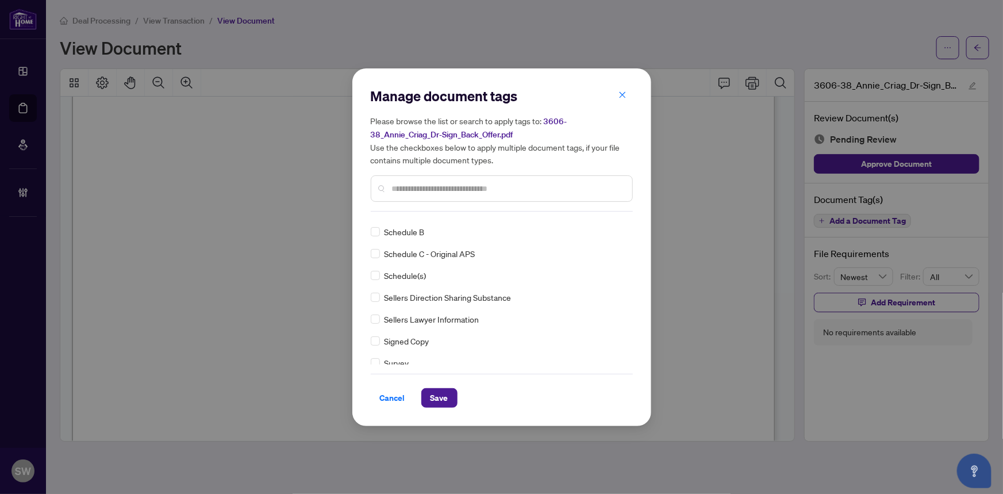
scroll to position [17, 0]
click at [611, 231] on img at bounding box center [609, 231] width 11 height 11
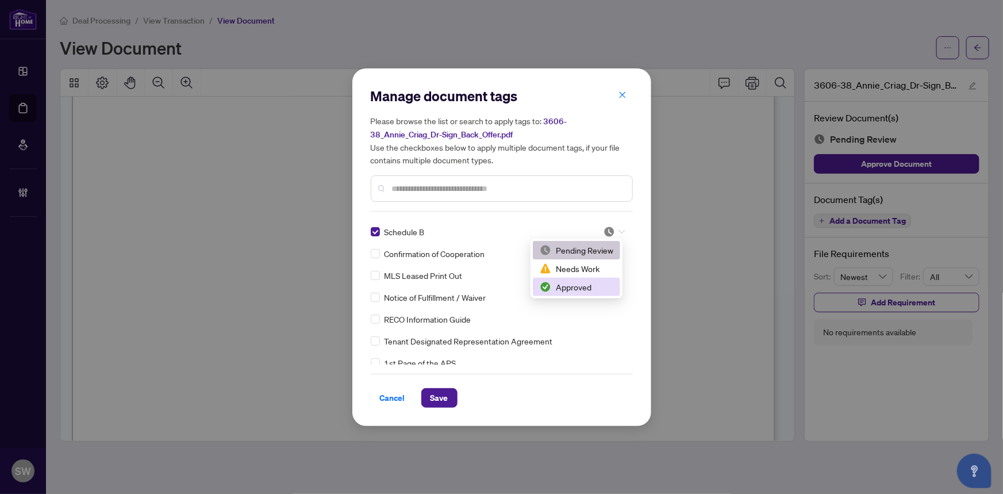
click at [578, 284] on div "Approved" at bounding box center [577, 287] width 74 height 13
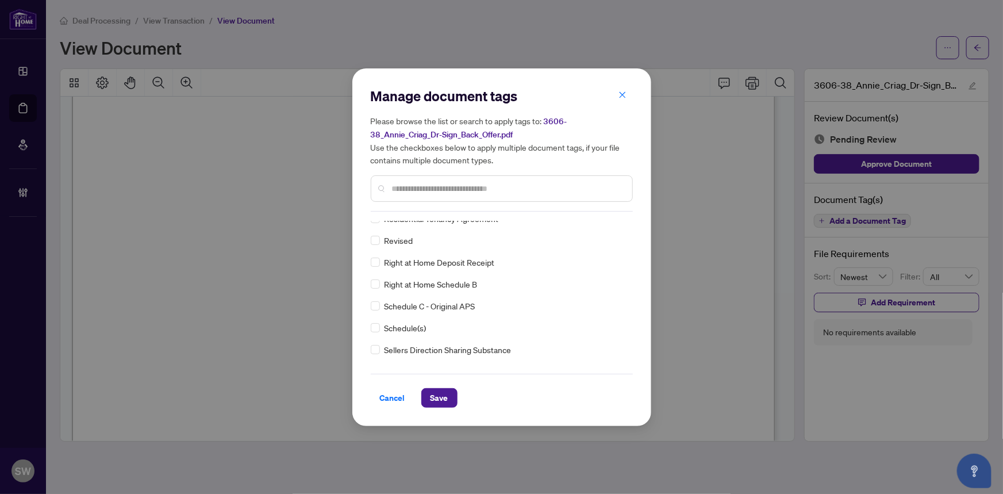
scroll to position [0, 0]
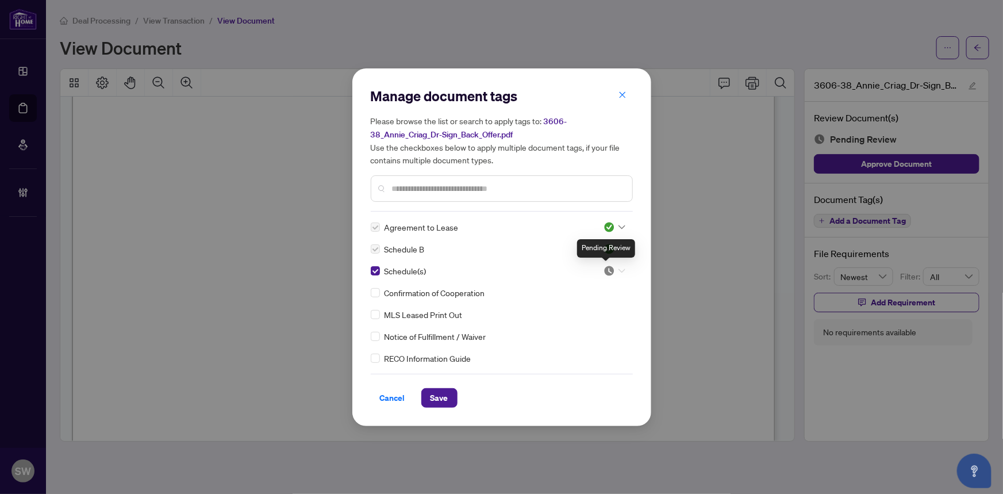
click at [611, 269] on img at bounding box center [609, 270] width 11 height 11
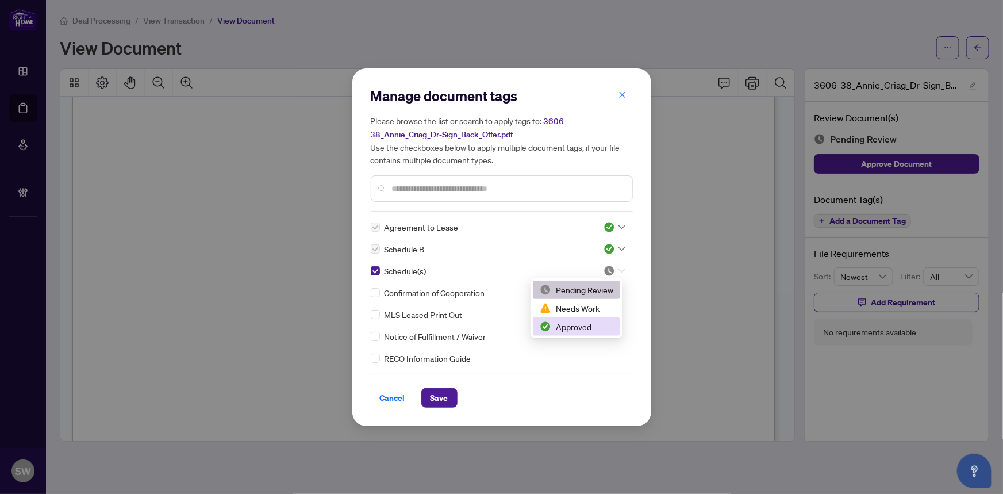
click at [576, 325] on div "Approved" at bounding box center [577, 326] width 74 height 13
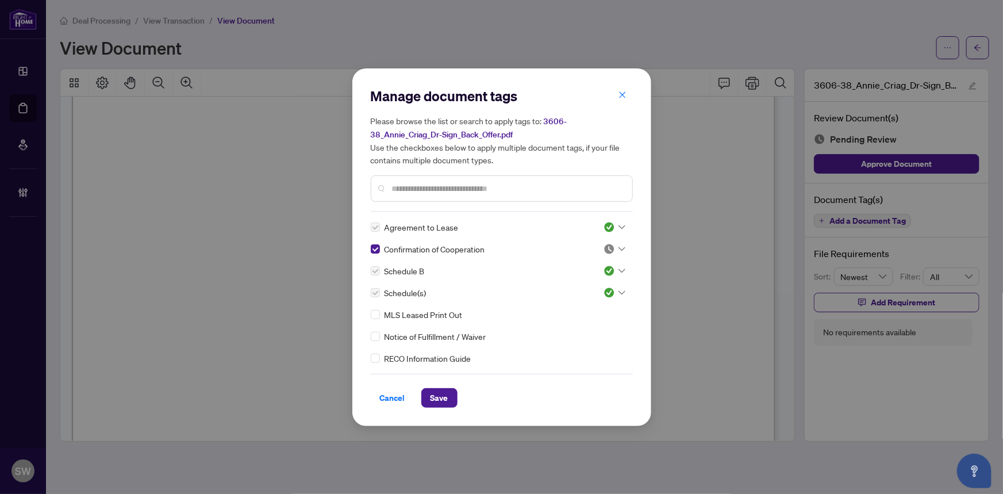
click at [619, 247] on icon at bounding box center [622, 249] width 7 height 4
click at [589, 301] on div "Approved" at bounding box center [577, 304] width 74 height 13
click at [444, 400] on span "Save" at bounding box center [440, 398] width 18 height 18
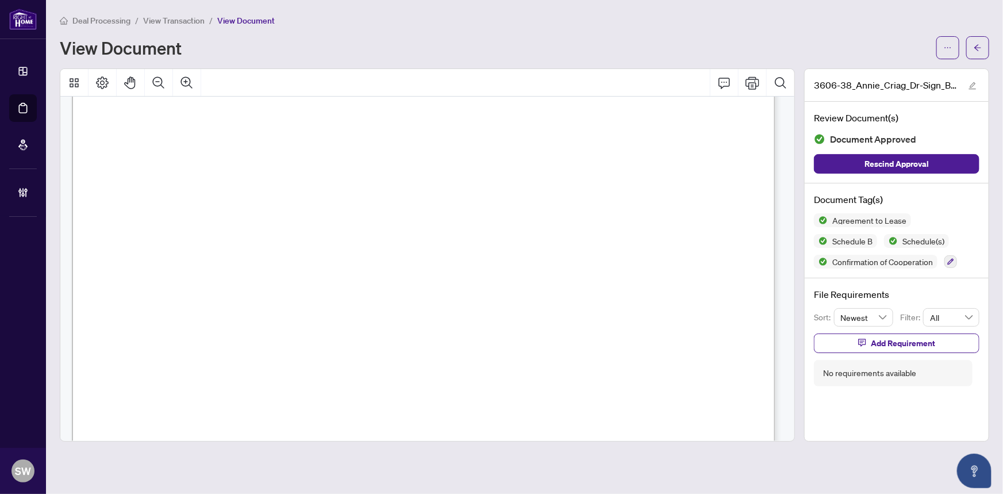
click at [510, 190] on span "(905) 896-0002" at bounding box center [511, 190] width 112 height 11
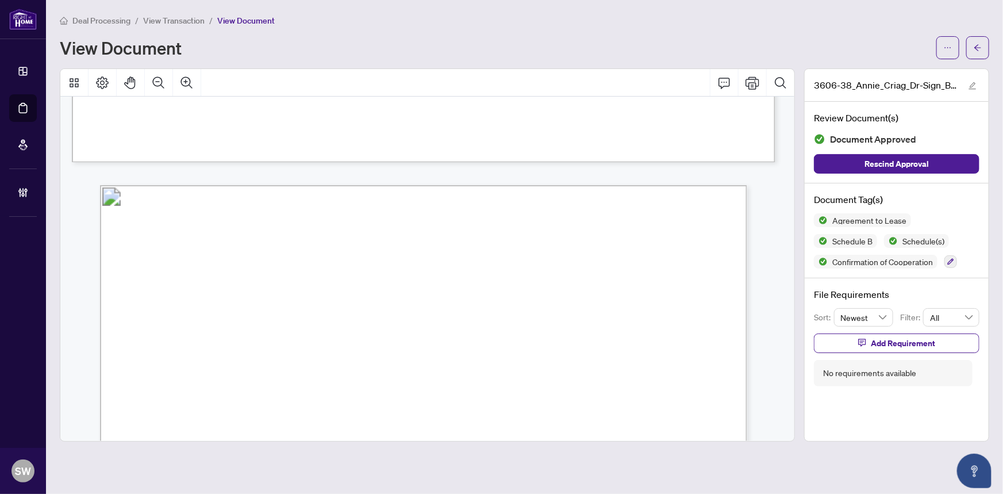
scroll to position [13040, 0]
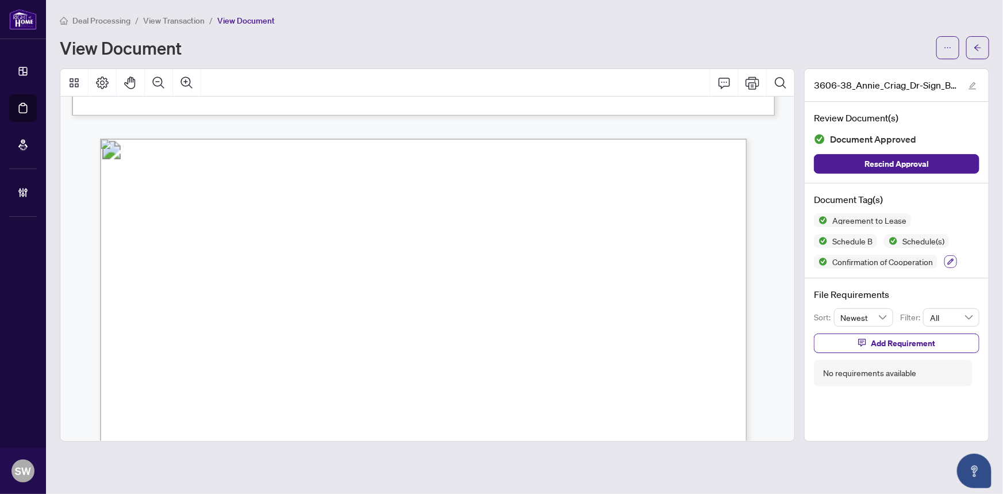
click at [956, 261] on button "button" at bounding box center [951, 261] width 13 height 13
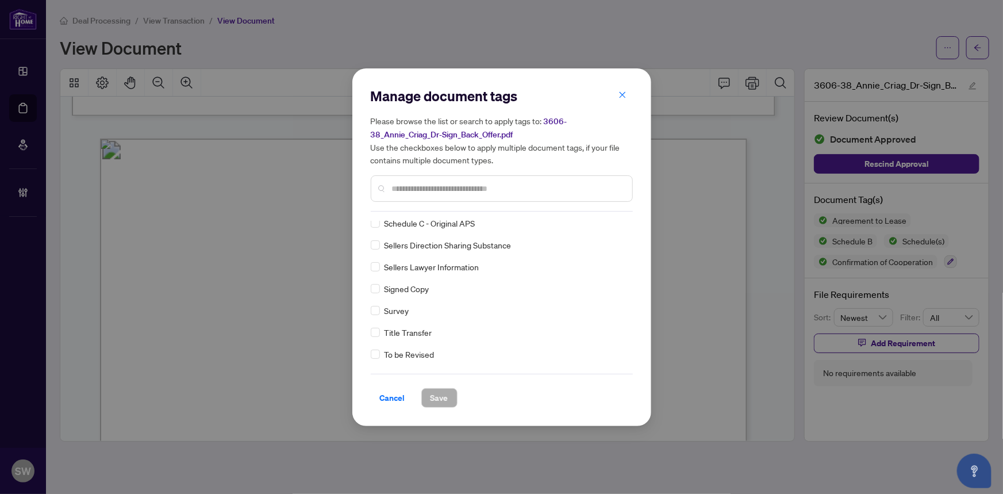
scroll to position [2357, 0]
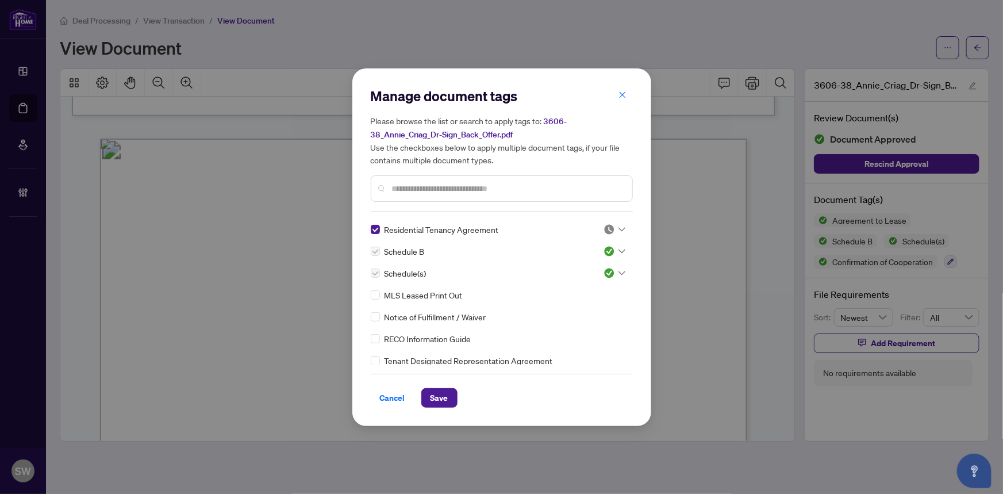
click at [611, 228] on img at bounding box center [609, 229] width 11 height 11
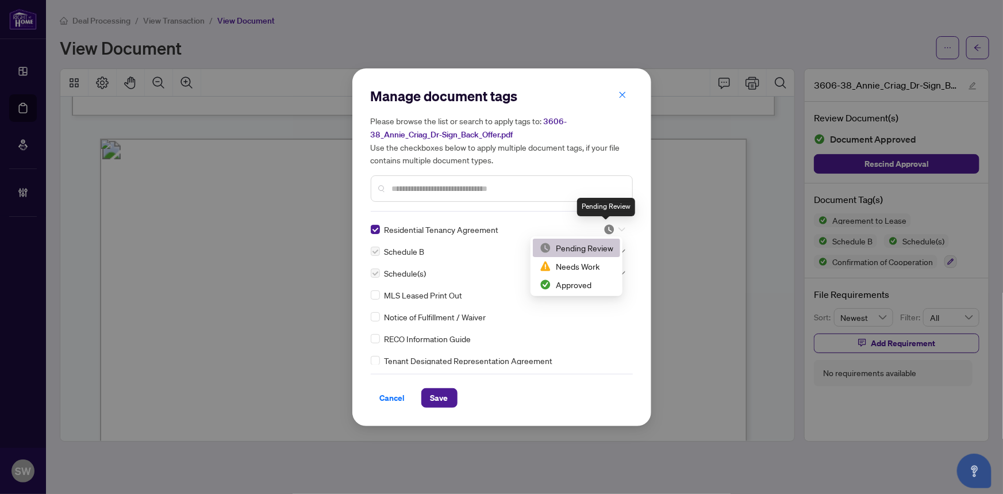
scroll to position [41, 0]
click at [578, 285] on div "Approved" at bounding box center [577, 285] width 74 height 13
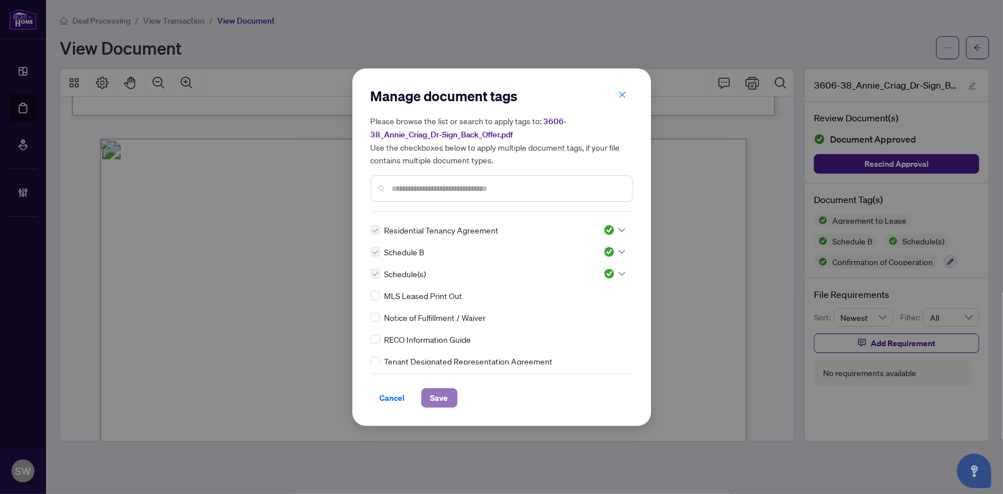
click at [436, 400] on span "Save" at bounding box center [440, 398] width 18 height 18
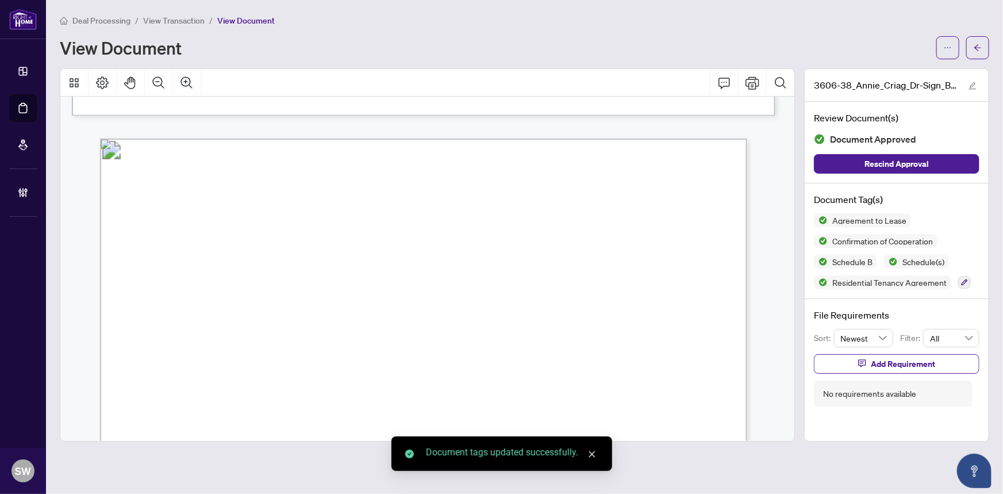
click at [789, 191] on body "Dashboard Deal Processing Mortgage Referrals Brokerage Management SW Simone Wri…" at bounding box center [501, 247] width 1003 height 494
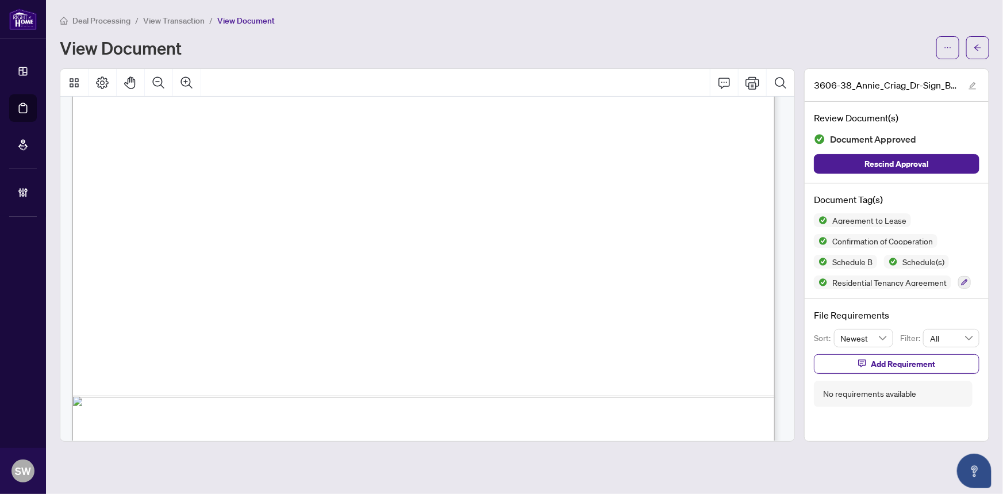
scroll to position [53588, 0]
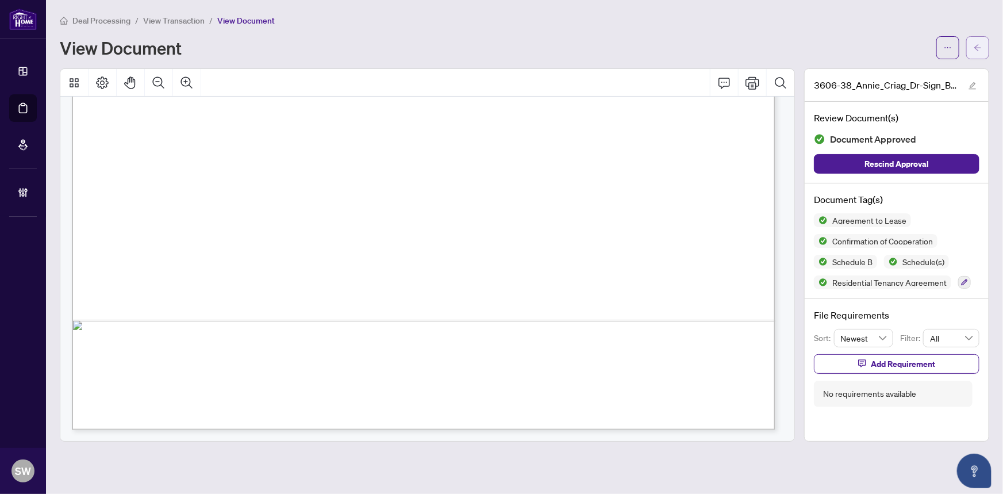
click at [972, 51] on button "button" at bounding box center [977, 47] width 23 height 23
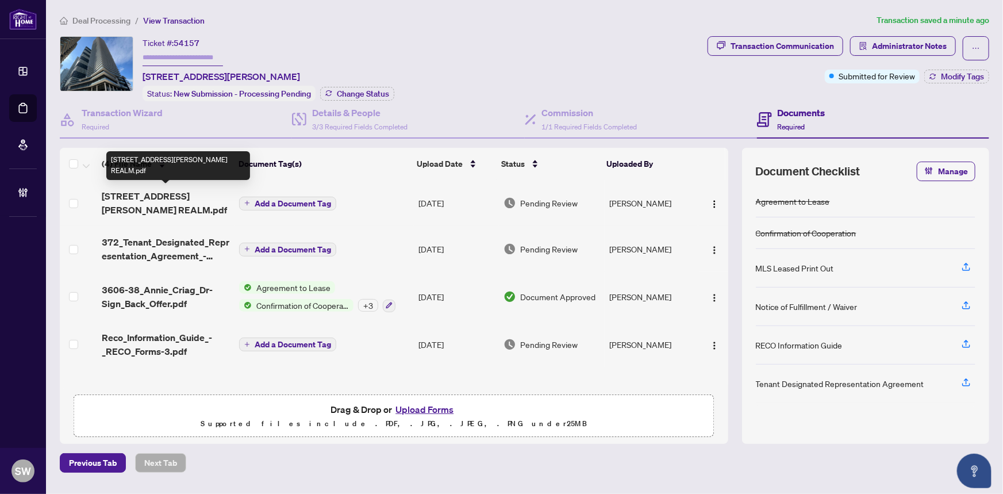
click at [167, 203] on span "38 Annie Craig Dr 3606 REALM.pdf" at bounding box center [166, 203] width 128 height 28
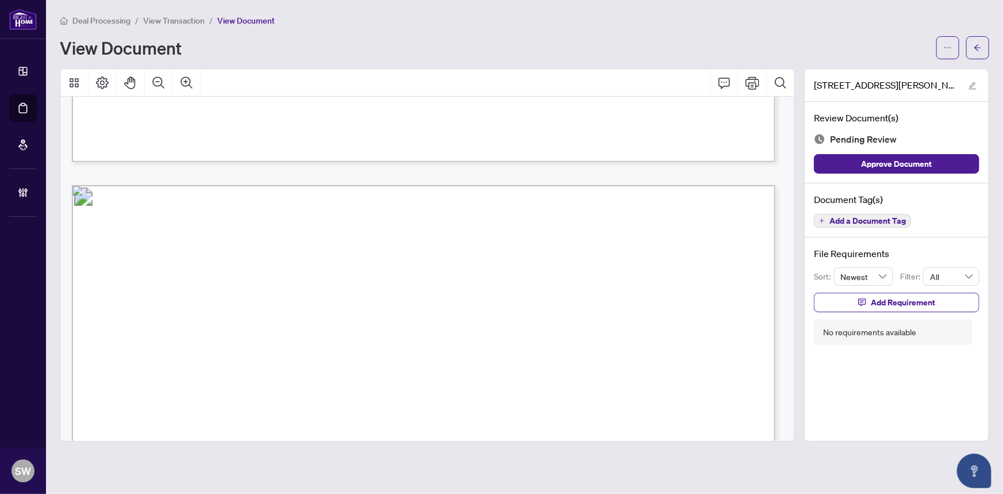
scroll to position [854, 0]
click at [872, 221] on span "Add a Document Tag" at bounding box center [868, 221] width 76 height 8
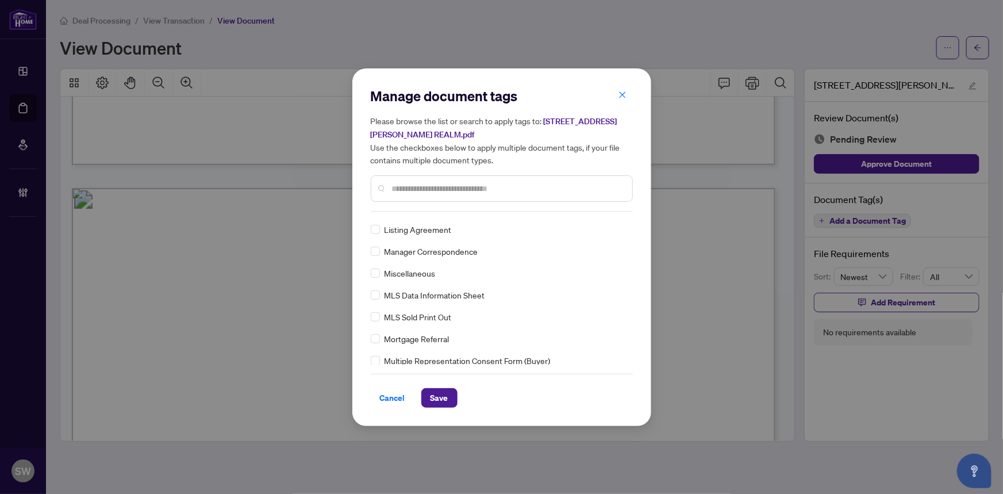
scroll to position [0, 0]
click at [619, 225] on icon at bounding box center [622, 227] width 7 height 5
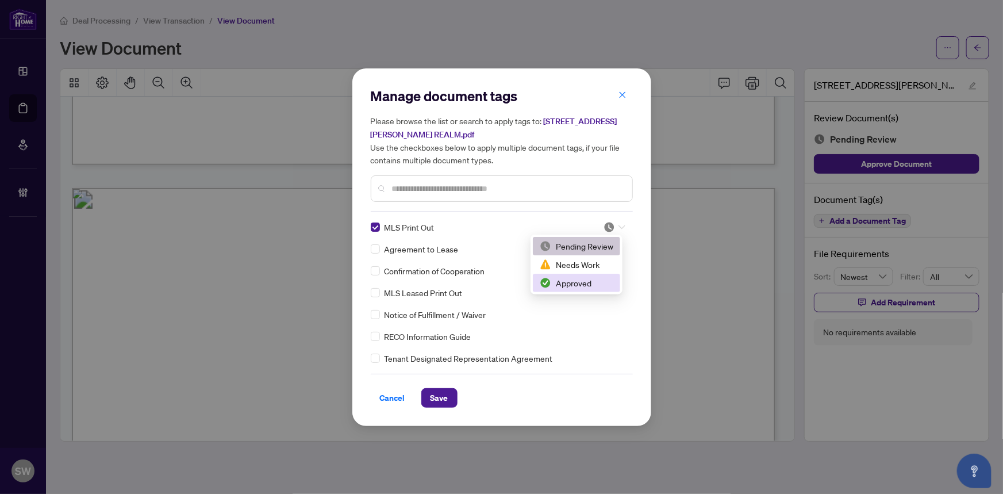
click at [577, 281] on div "Approved" at bounding box center [577, 283] width 74 height 13
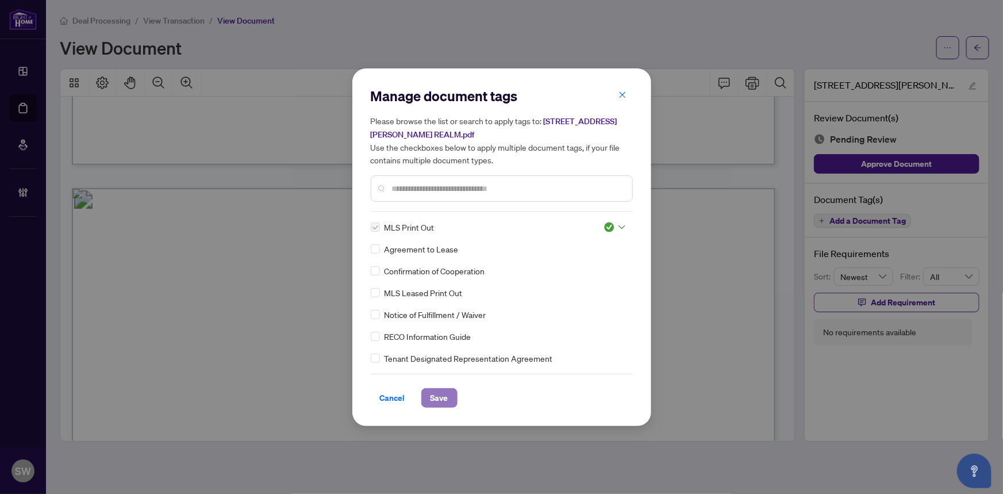
click at [433, 392] on span "Save" at bounding box center [440, 398] width 18 height 18
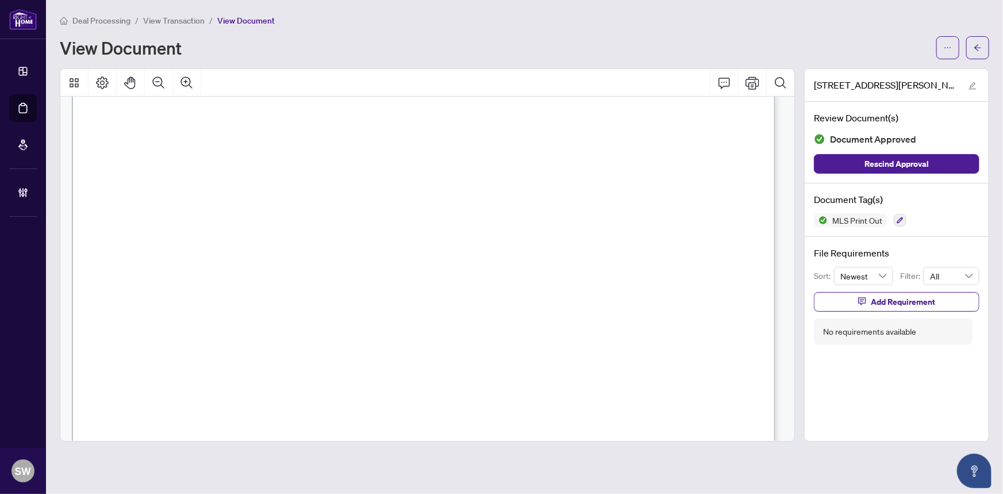
scroll to position [1241, 0]
click at [982, 47] on icon "arrow-left" at bounding box center [978, 48] width 8 height 8
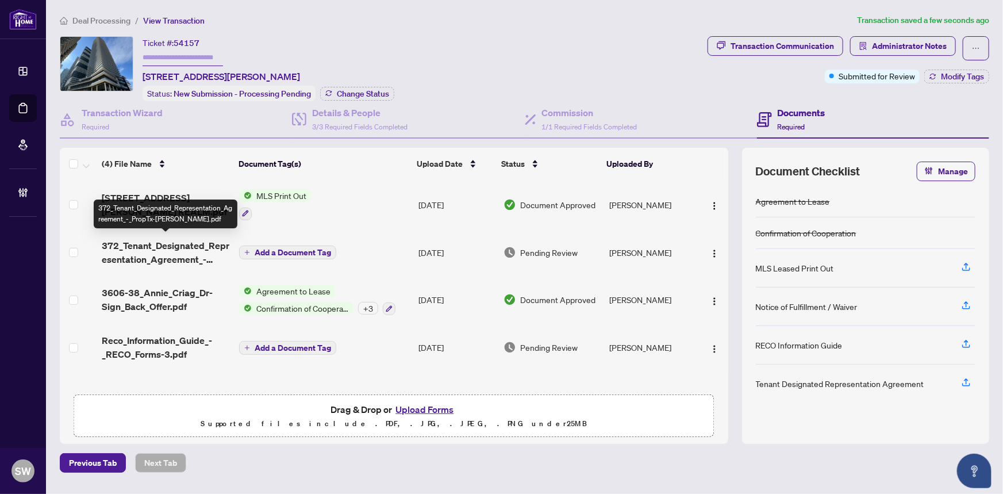
click at [189, 247] on span "372_Tenant_Designated_Representation_Agreement_-_PropTx-OREA.pdf" at bounding box center [166, 253] width 128 height 28
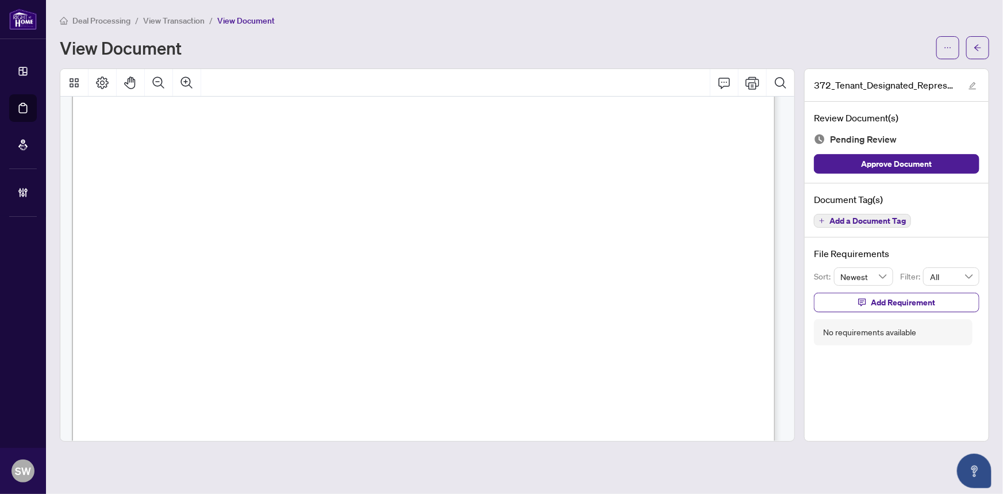
scroll to position [4038, 0]
click at [885, 218] on span "Add a Document Tag" at bounding box center [868, 221] width 76 height 8
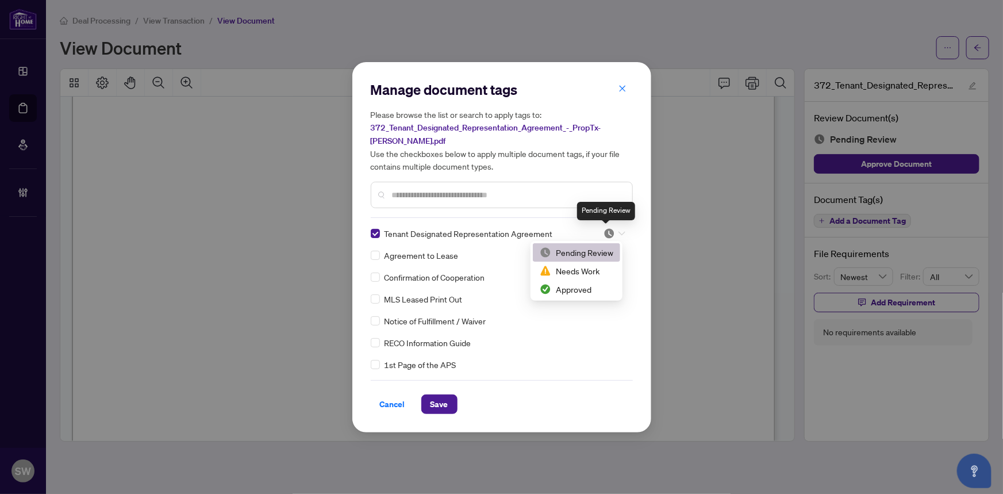
click at [609, 229] on img at bounding box center [609, 233] width 11 height 11
click at [571, 287] on div "Approved" at bounding box center [577, 289] width 74 height 13
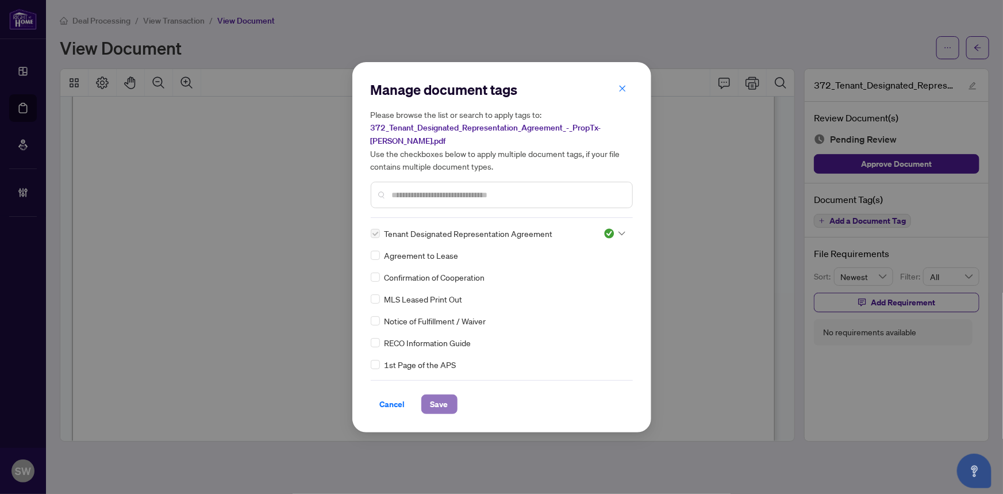
click at [451, 403] on button "Save" at bounding box center [439, 404] width 36 height 20
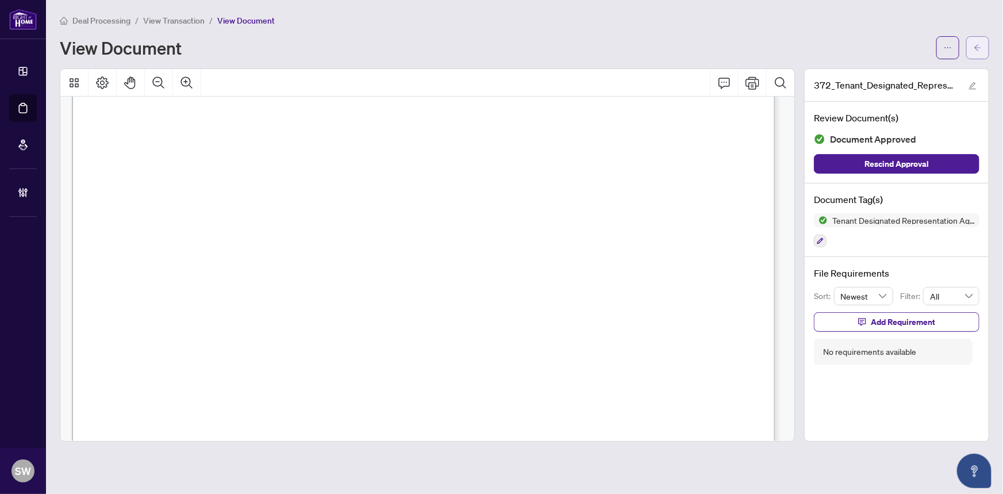
click at [981, 50] on icon "arrow-left" at bounding box center [978, 48] width 8 height 8
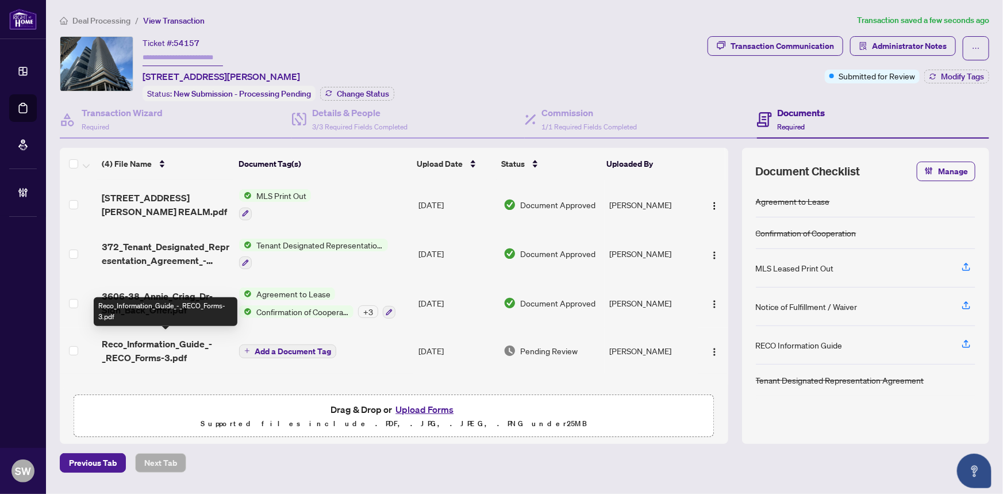
click at [185, 352] on span "Reco_Information_Guide_-_RECO_Forms-3.pdf" at bounding box center [166, 351] width 128 height 28
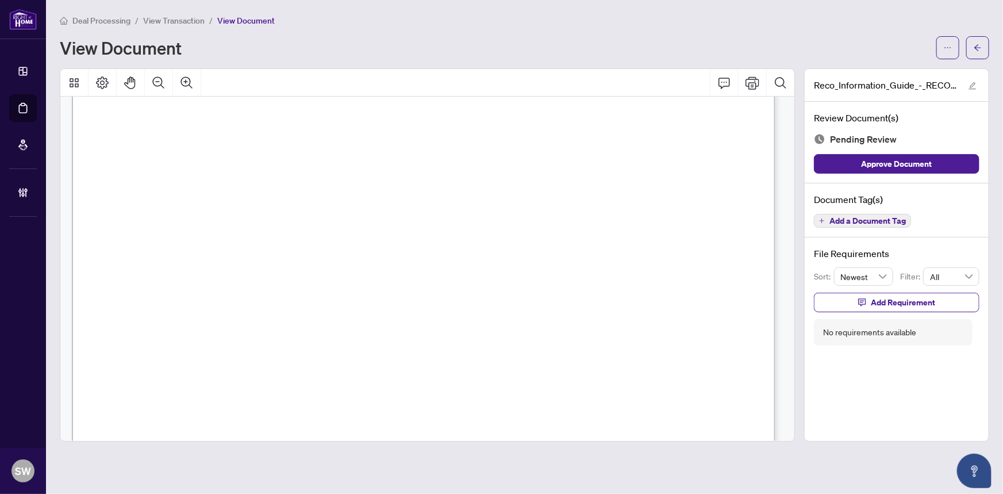
scroll to position [11441, 0]
click at [878, 218] on span "Add a Document Tag" at bounding box center [868, 221] width 76 height 8
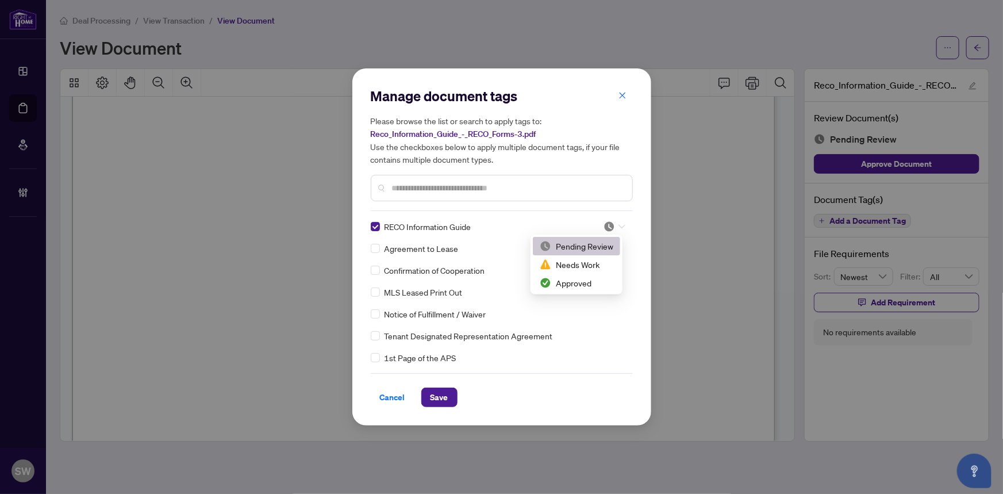
click at [611, 221] on img at bounding box center [609, 226] width 11 height 11
click at [576, 282] on div "Approved" at bounding box center [577, 283] width 74 height 13
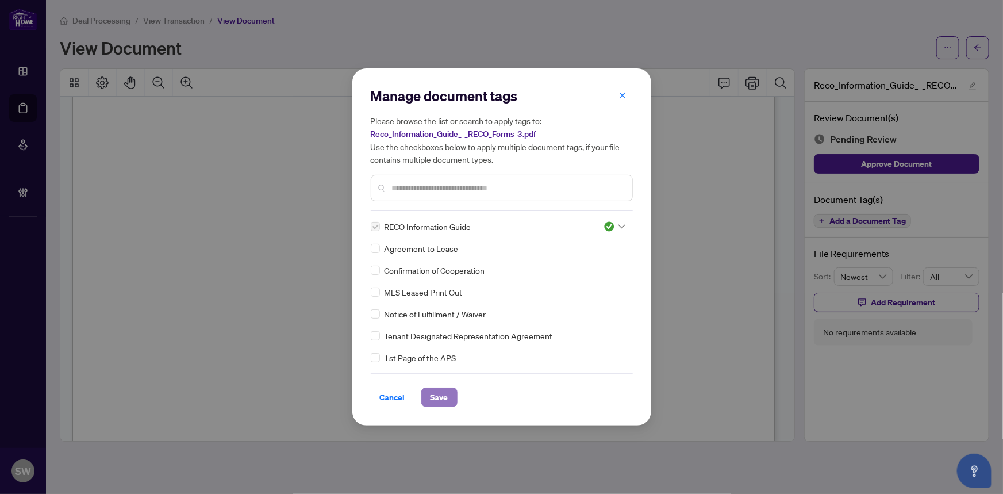
click at [434, 400] on span "Save" at bounding box center [440, 397] width 18 height 18
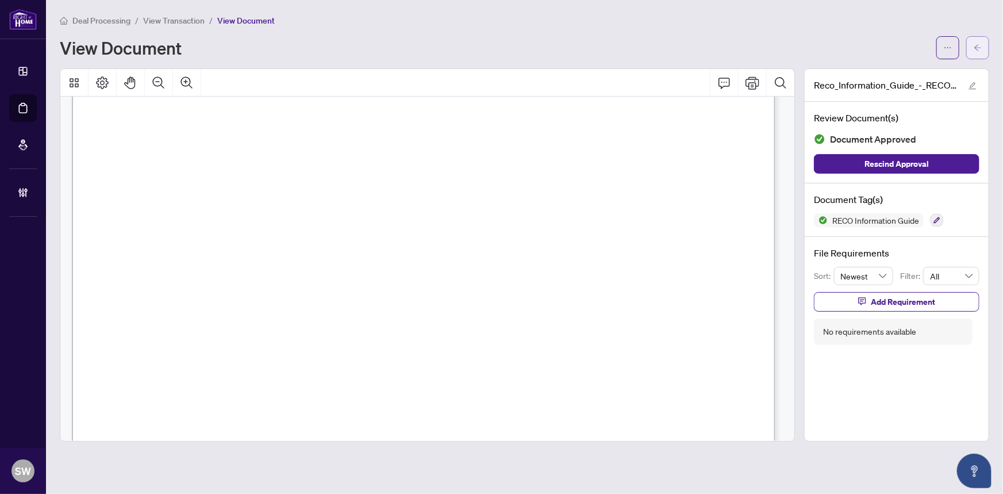
click at [979, 39] on span "button" at bounding box center [978, 48] width 8 height 18
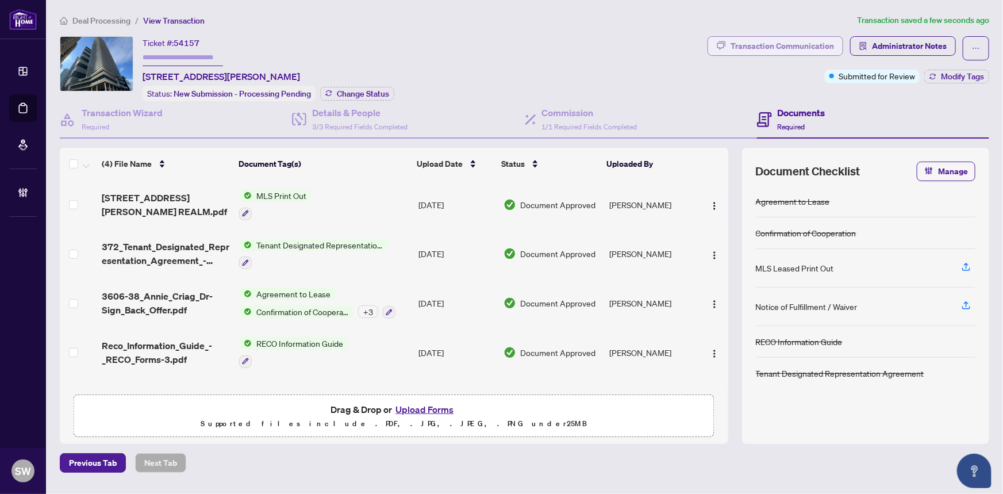
click at [789, 44] on div "Transaction Communication" at bounding box center [782, 46] width 103 height 18
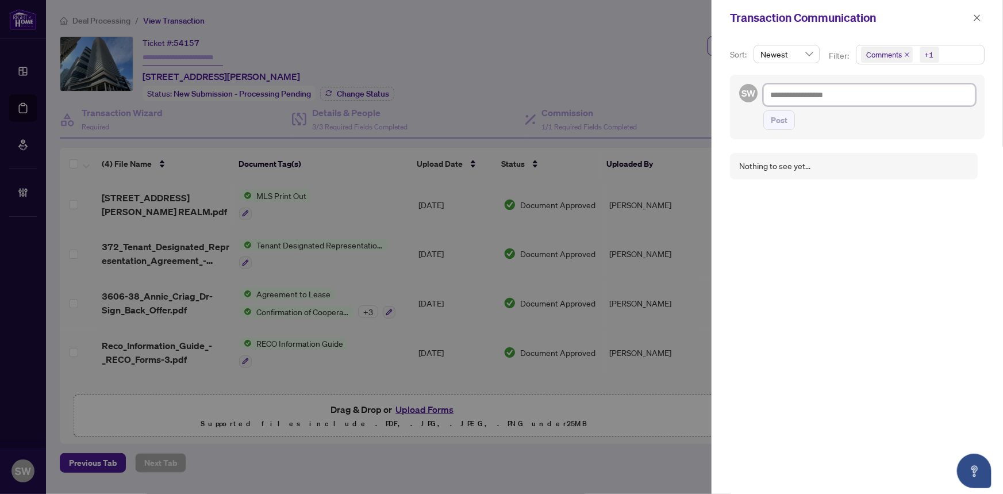
click at [853, 101] on textarea at bounding box center [870, 95] width 212 height 22
paste textarea "**********"
type textarea "**********"
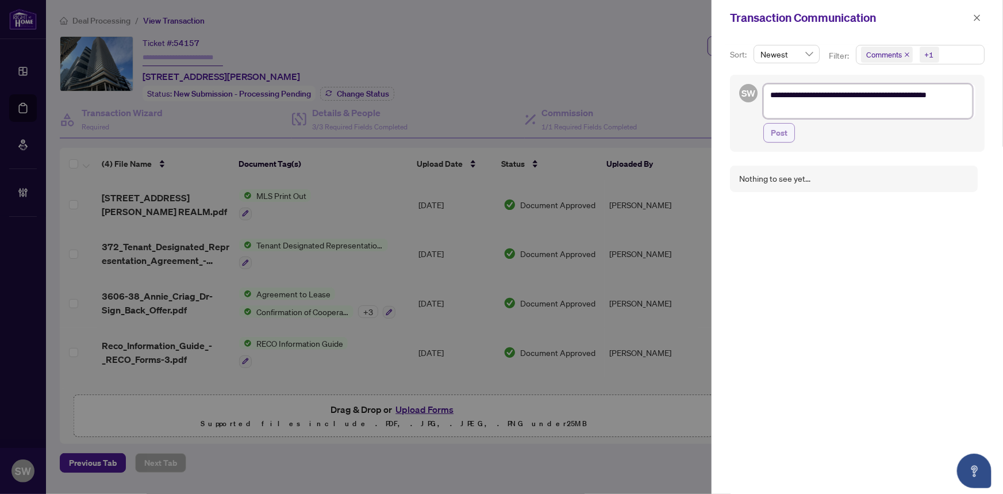
type textarea "**********"
click at [775, 131] on span "Post" at bounding box center [779, 133] width 17 height 18
type textarea "**********"
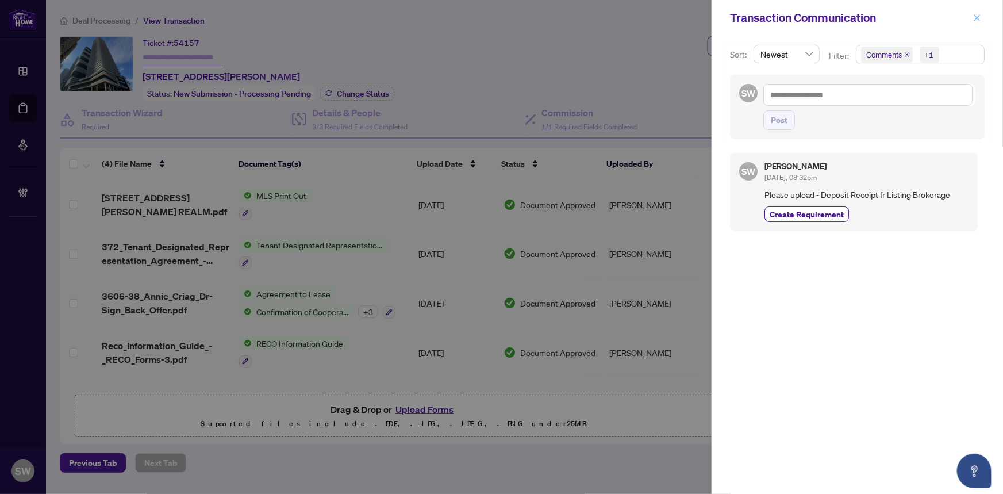
click at [978, 17] on icon "close" at bounding box center [978, 17] width 6 height 6
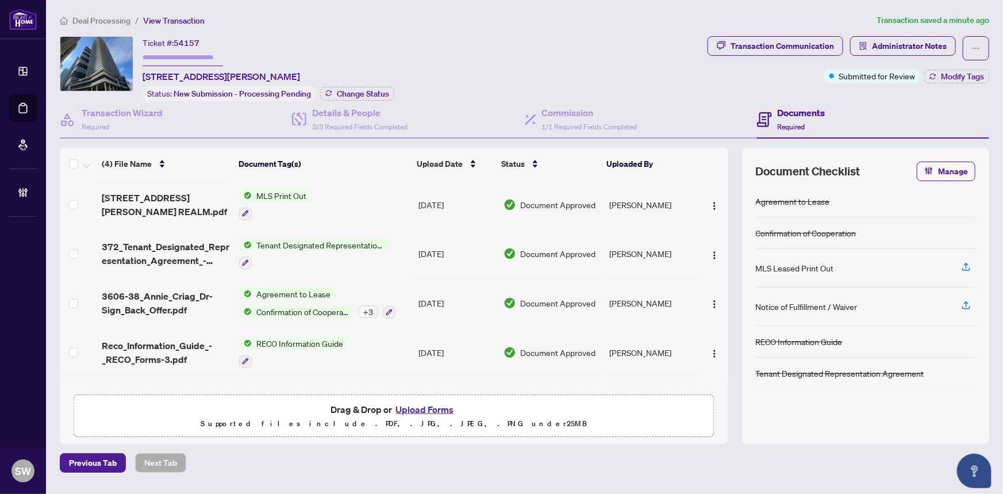
click at [200, 60] on input "text" at bounding box center [183, 57] width 80 height 17
paste input "*******"
type input "*******"
click at [342, 90] on span "Change Status" at bounding box center [363, 94] width 52 height 8
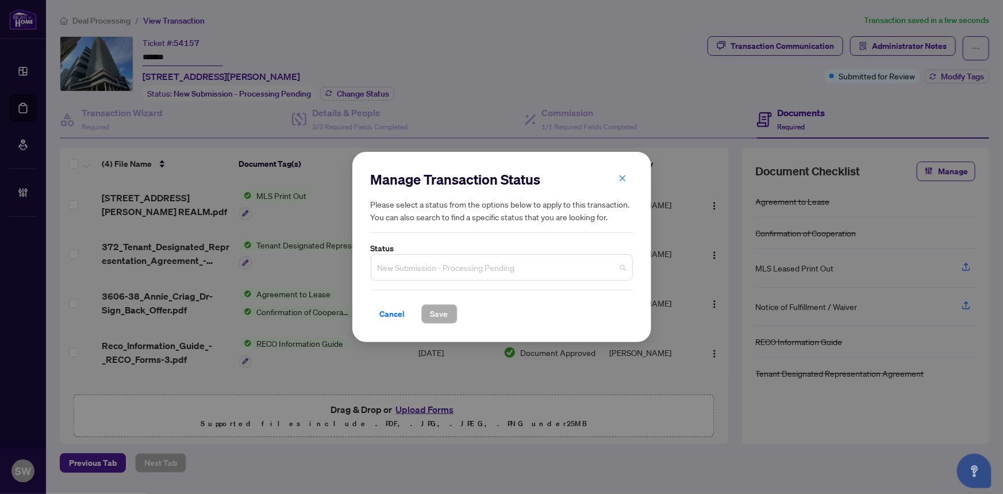
click at [461, 267] on span "New Submission - Processing Pending" at bounding box center [502, 267] width 248 height 22
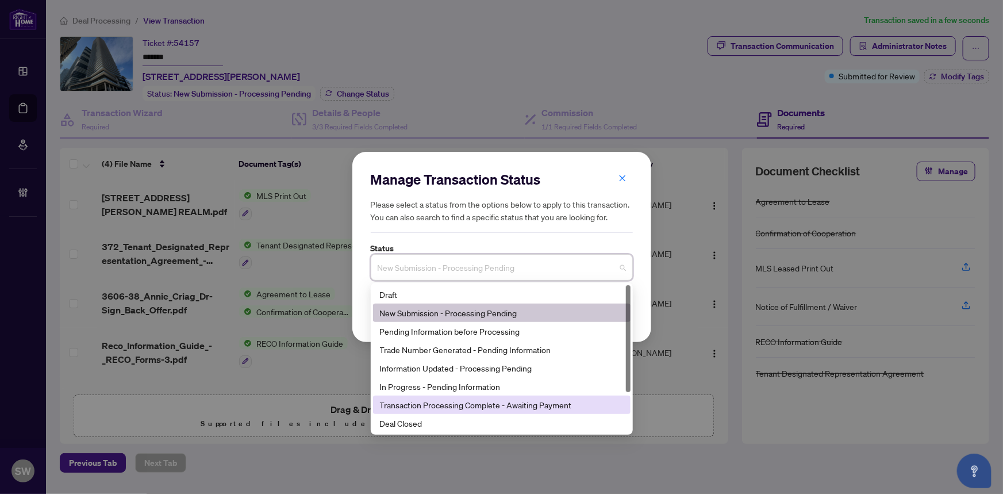
drag, startPoint x: 460, startPoint y: 402, endPoint x: 459, endPoint y: 396, distance: 7.0
click at [460, 400] on div "Transaction Processing Complete - Awaiting Payment" at bounding box center [502, 404] width 244 height 13
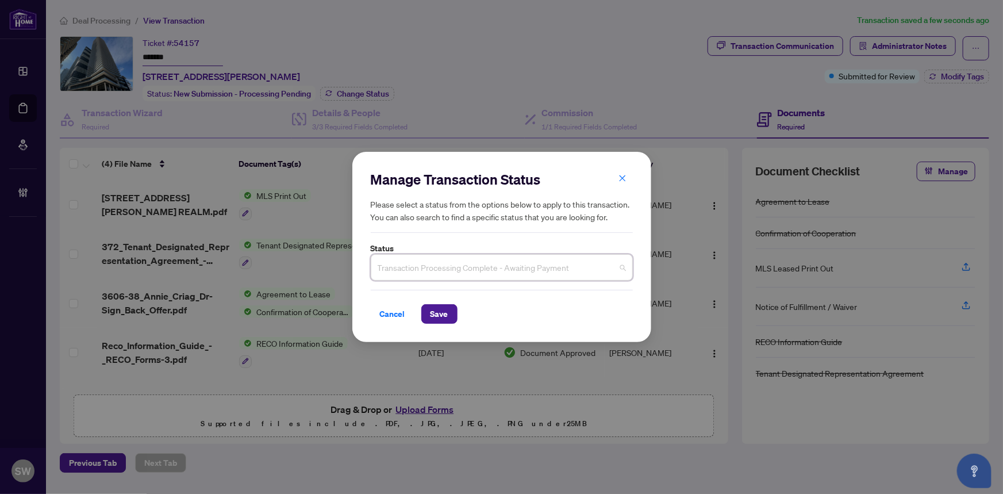
click at [505, 269] on span "Transaction Processing Complete - Awaiting Payment" at bounding box center [502, 267] width 248 height 22
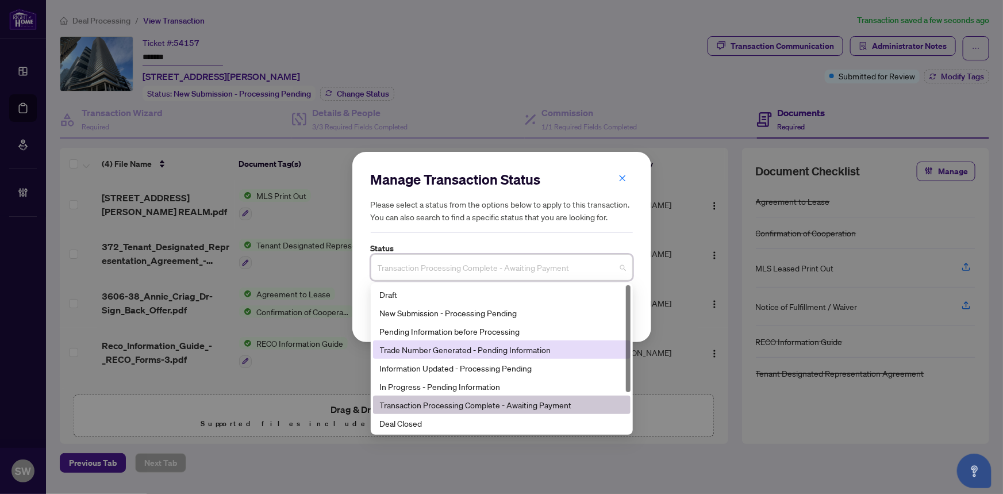
click at [443, 348] on div "Trade Number Generated - Pending Information" at bounding box center [502, 349] width 244 height 13
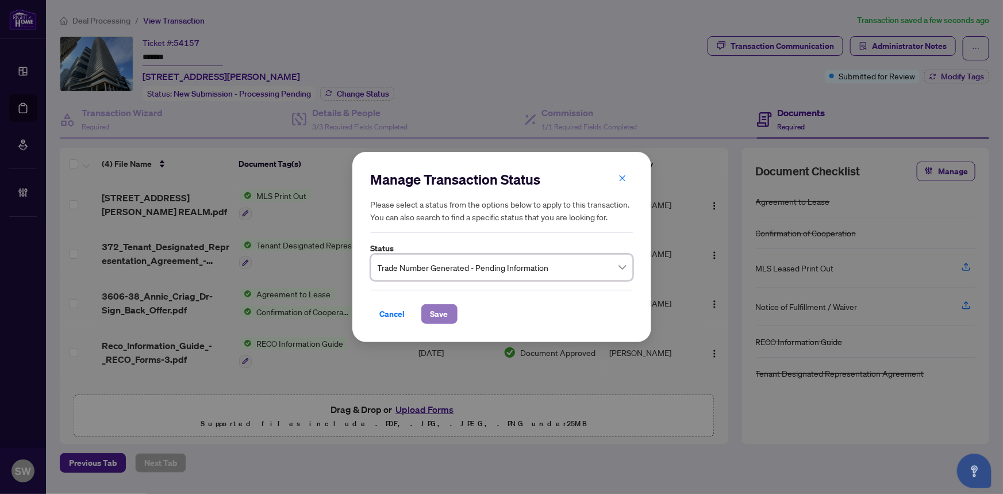
click at [446, 315] on span "Save" at bounding box center [440, 314] width 18 height 18
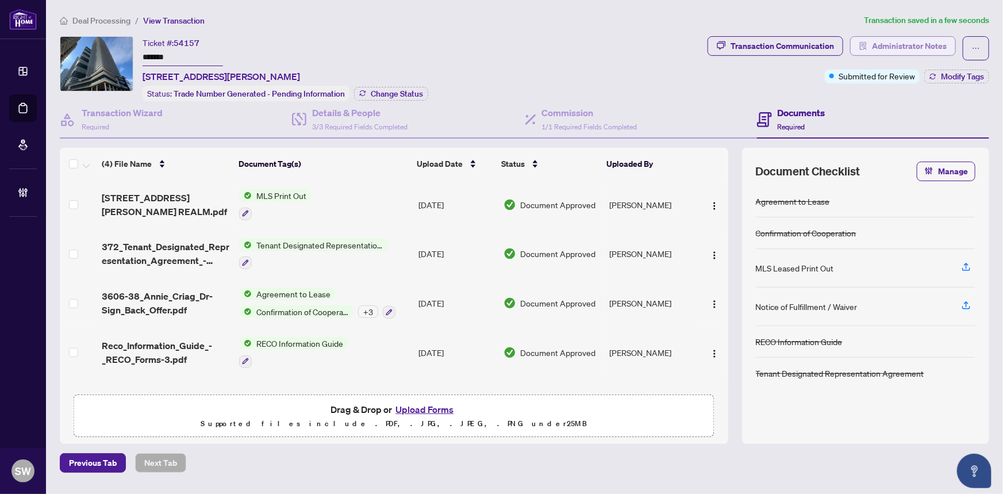
click at [904, 40] on span "Administrator Notes" at bounding box center [909, 46] width 75 height 18
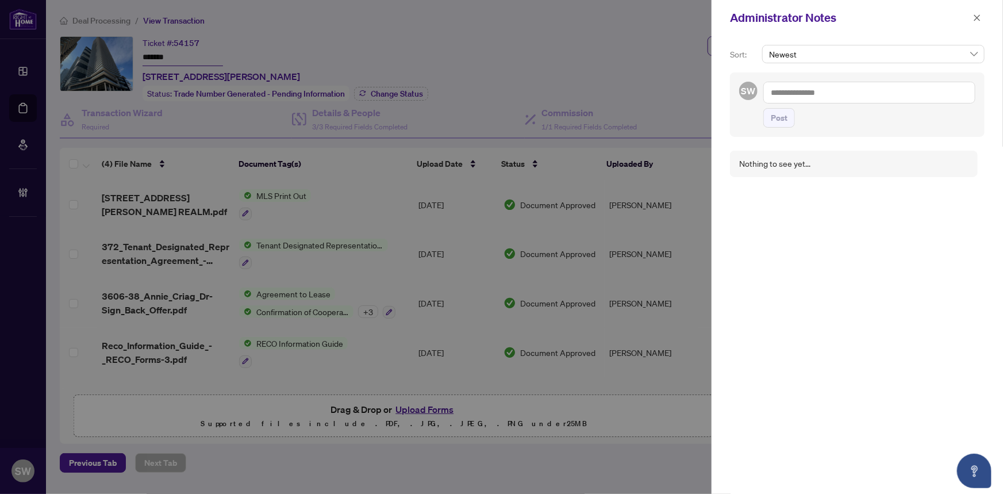
click at [782, 94] on textarea at bounding box center [870, 93] width 212 height 22
paste textarea "**********"
type textarea "**********"
click at [782, 121] on span "Post" at bounding box center [779, 118] width 17 height 18
click at [976, 16] on icon "close" at bounding box center [977, 18] width 8 height 8
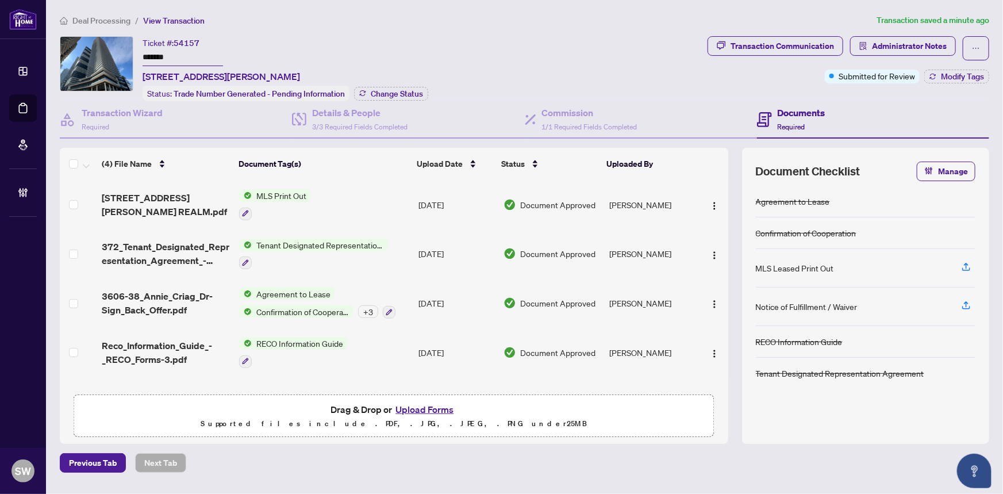
click at [164, 54] on input "*******" at bounding box center [183, 57] width 80 height 17
click at [190, 40] on span "54157" at bounding box center [187, 43] width 26 height 10
copy span "54157"
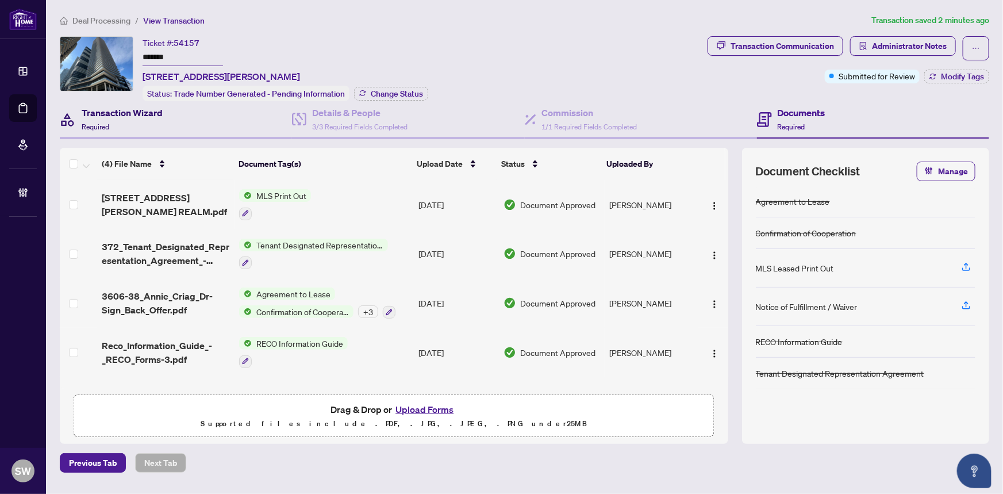
click at [149, 113] on h4 "Transaction Wizard" at bounding box center [122, 113] width 81 height 14
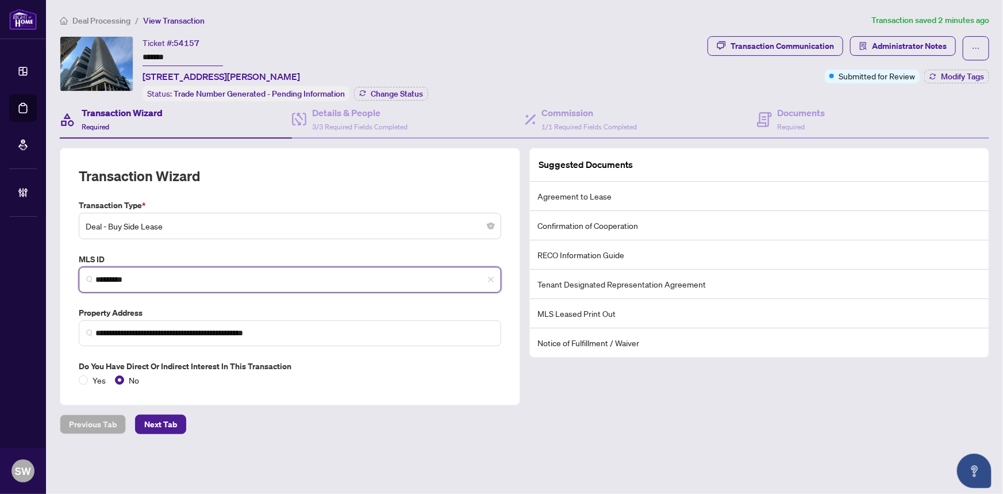
click at [108, 277] on input "*********" at bounding box center [294, 280] width 398 height 12
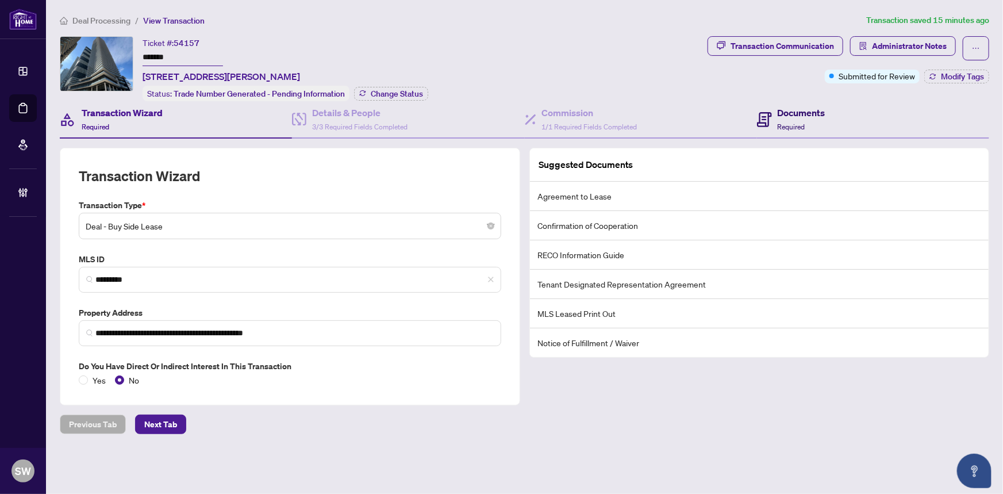
click at [795, 119] on div "Documents Required" at bounding box center [802, 119] width 48 height 27
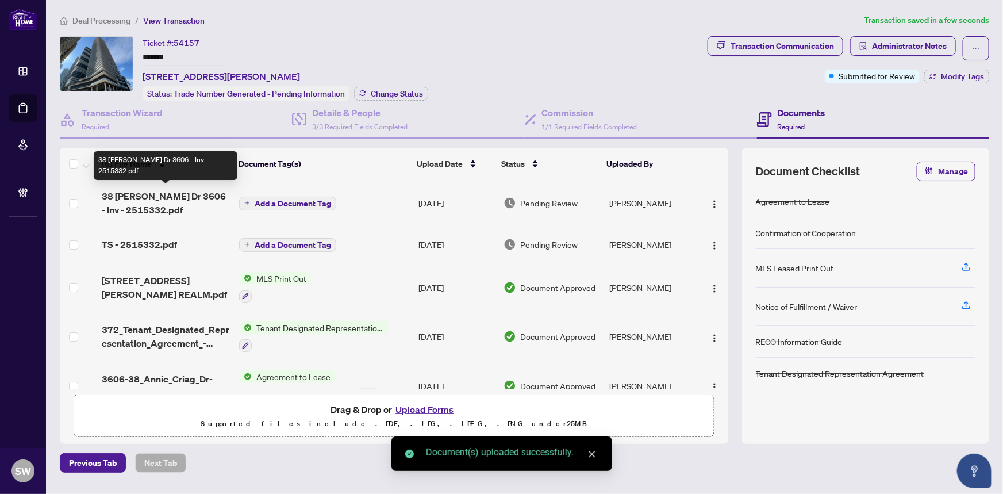
click at [147, 194] on span "38 Annie Craig Dr 3606 - Inv - 2515332.pdf" at bounding box center [166, 203] width 128 height 28
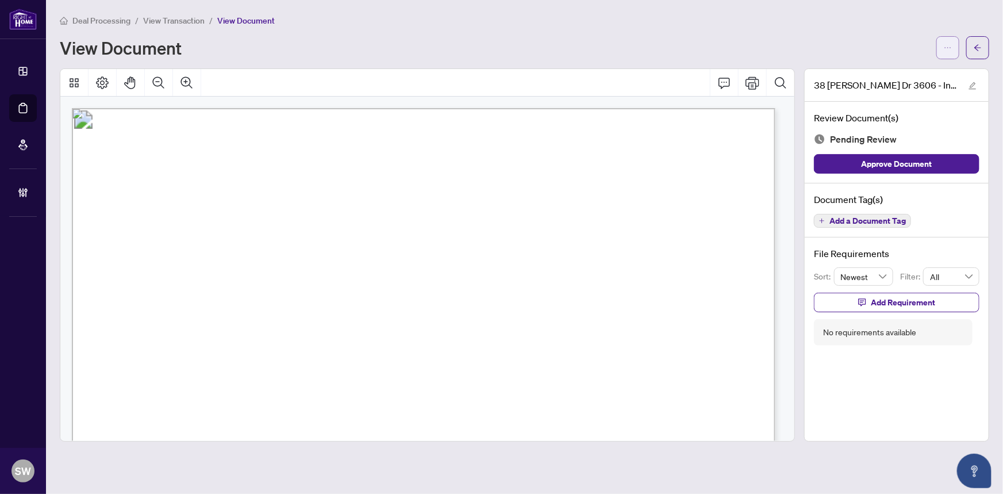
click at [948, 50] on icon "ellipsis" at bounding box center [948, 48] width 8 height 8
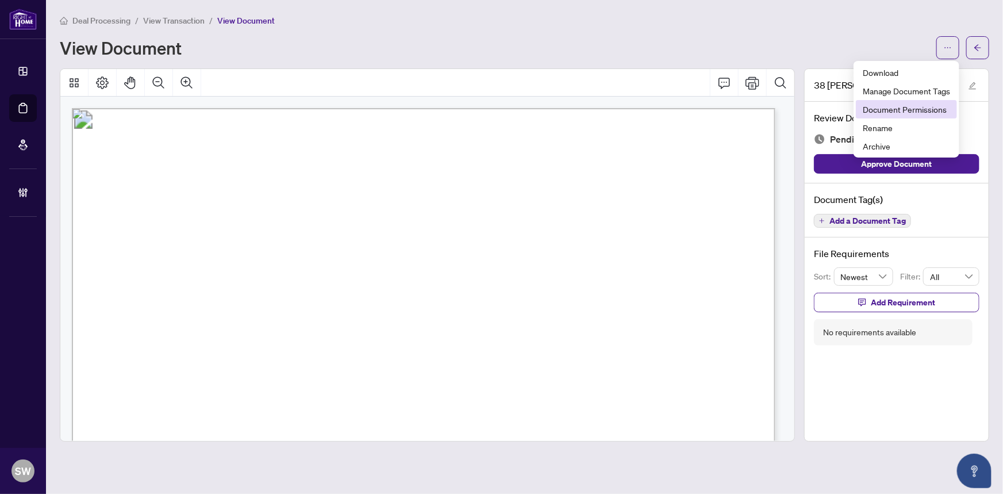
click at [911, 109] on span "Document Permissions" at bounding box center [906, 109] width 87 height 13
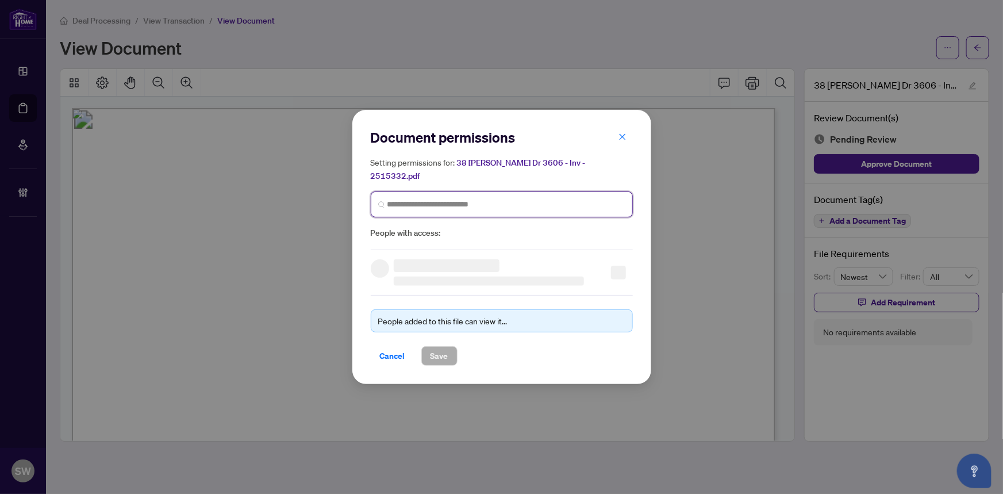
click at [411, 198] on input "search" at bounding box center [507, 204] width 238 height 12
type input "*******"
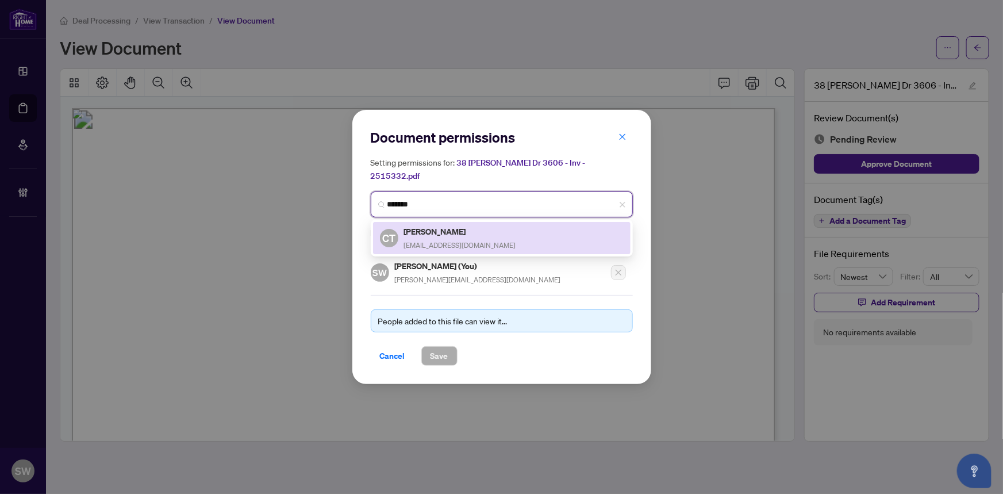
click at [452, 241] on span "congt09@yahoo.ca" at bounding box center [460, 245] width 112 height 9
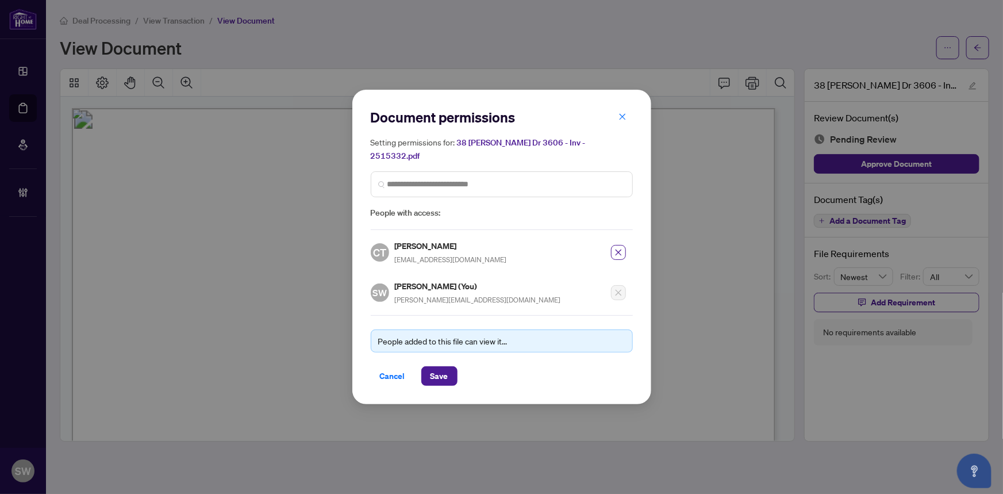
click at [416, 239] on h5 "Cong Tran" at bounding box center [451, 245] width 112 height 13
copy h5 "Cong Tran"
click at [442, 367] on span "Save" at bounding box center [440, 376] width 18 height 18
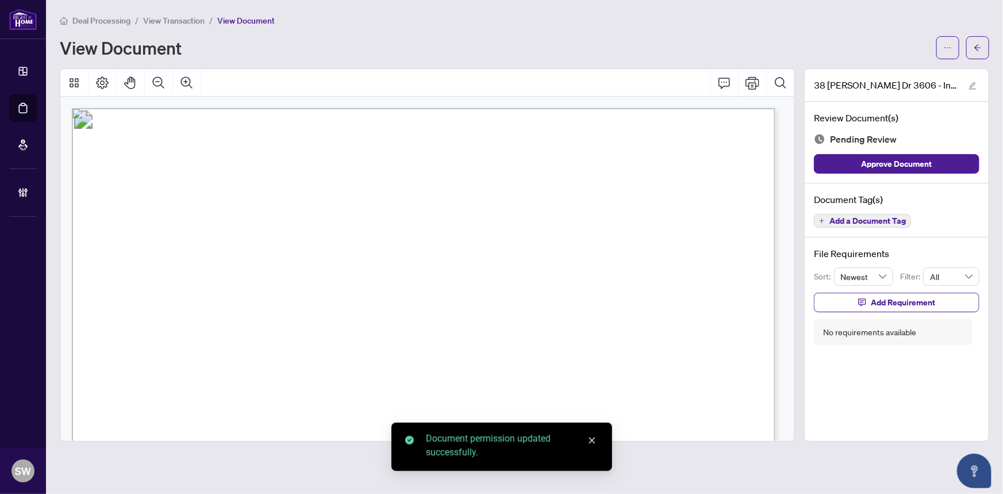
click at [865, 220] on span "Add a Document Tag" at bounding box center [868, 221] width 76 height 8
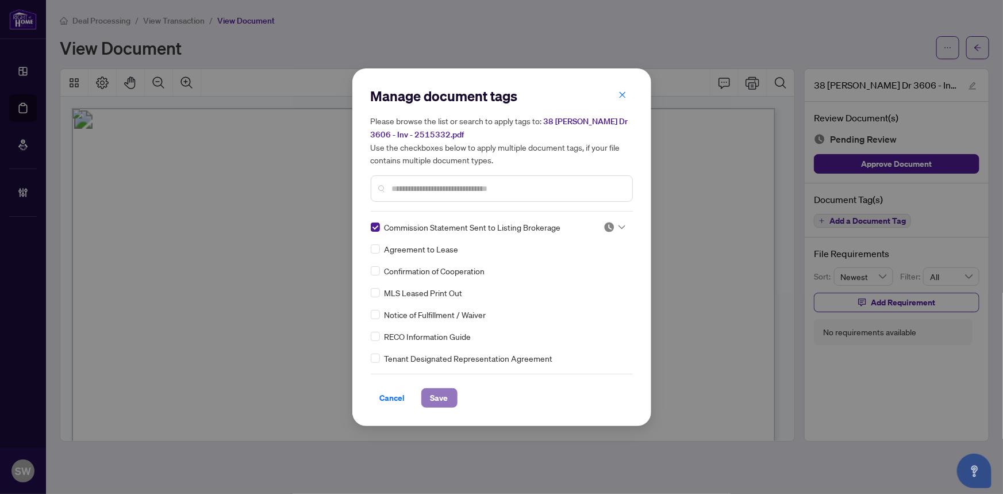
click at [448, 400] on button "Save" at bounding box center [439, 398] width 36 height 20
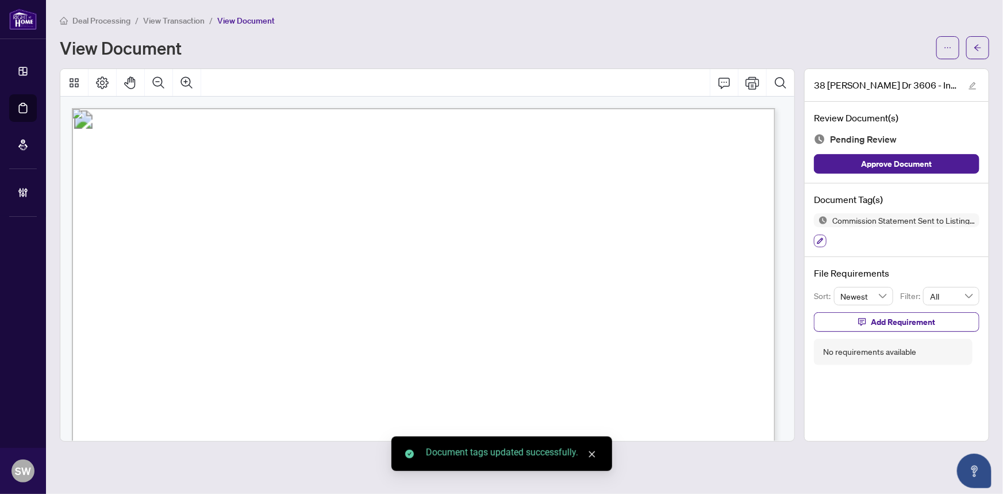
click at [820, 237] on icon "button" at bounding box center [820, 240] width 7 height 7
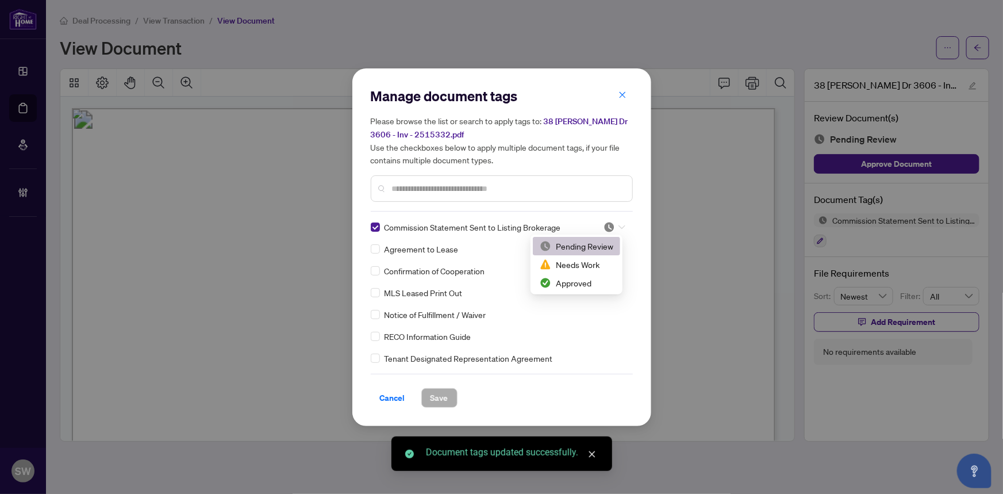
click at [613, 224] on div at bounding box center [615, 226] width 22 height 11
click at [589, 281] on div "Approved" at bounding box center [577, 283] width 74 height 13
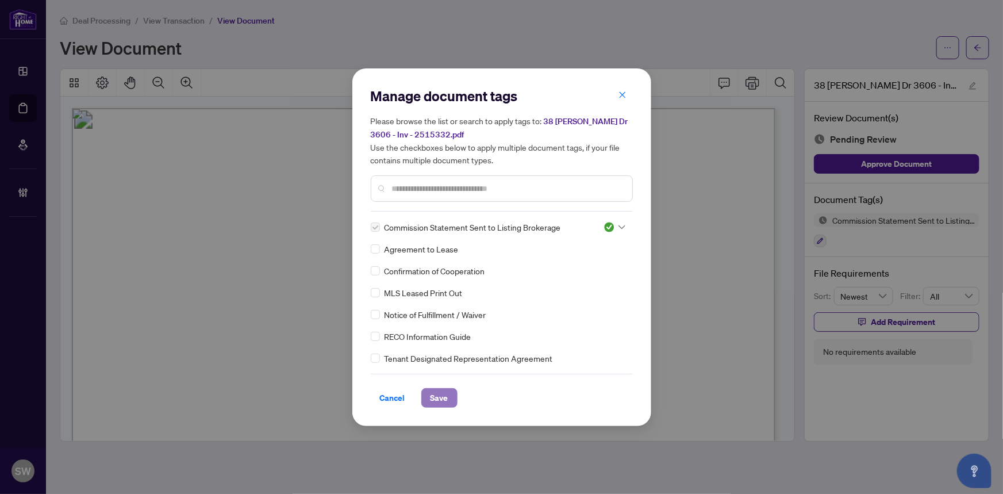
click at [448, 392] on button "Save" at bounding box center [439, 398] width 36 height 20
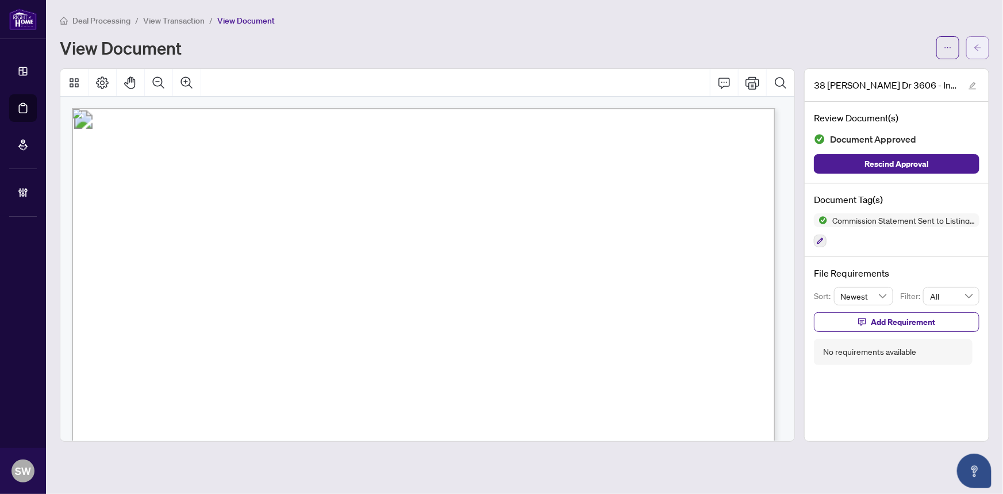
click at [984, 46] on button "button" at bounding box center [977, 47] width 23 height 23
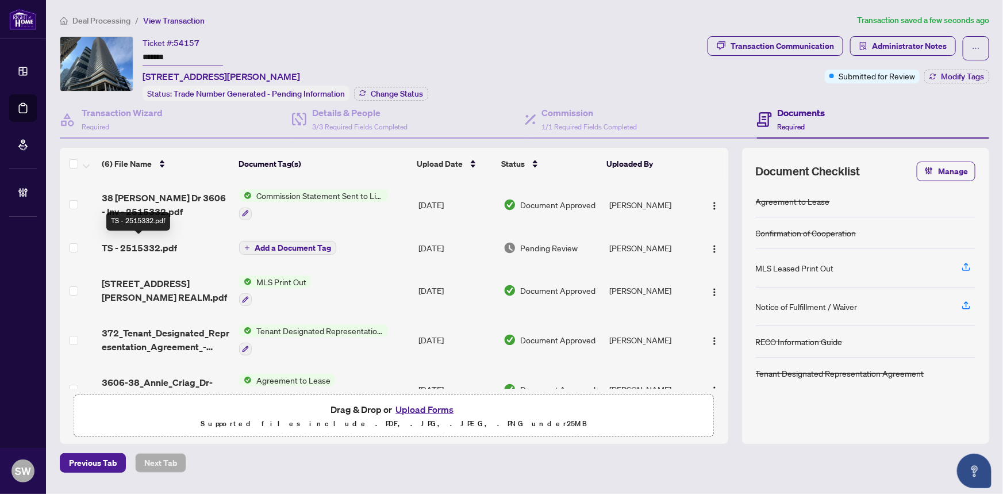
click at [158, 247] on span "TS - 2515332.pdf" at bounding box center [139, 248] width 75 height 14
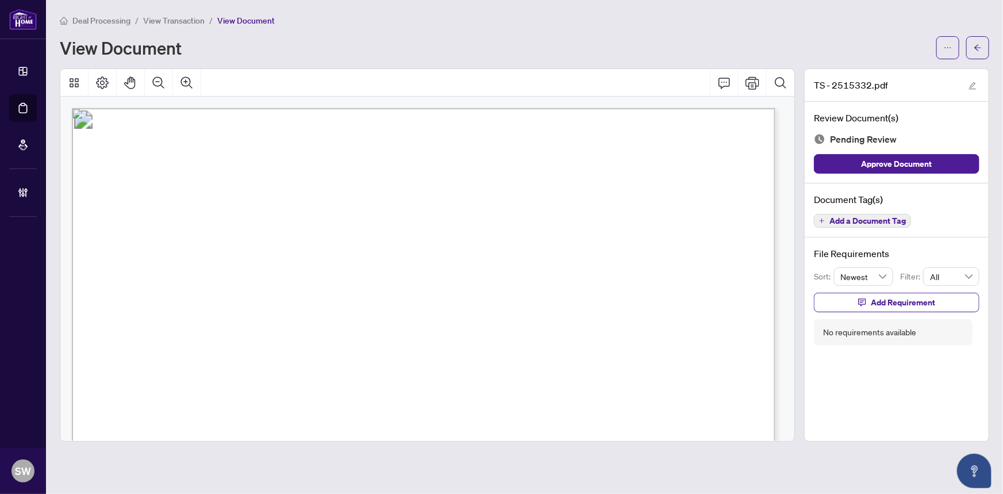
click at [888, 223] on span "Add a Document Tag" at bounding box center [868, 221] width 76 height 8
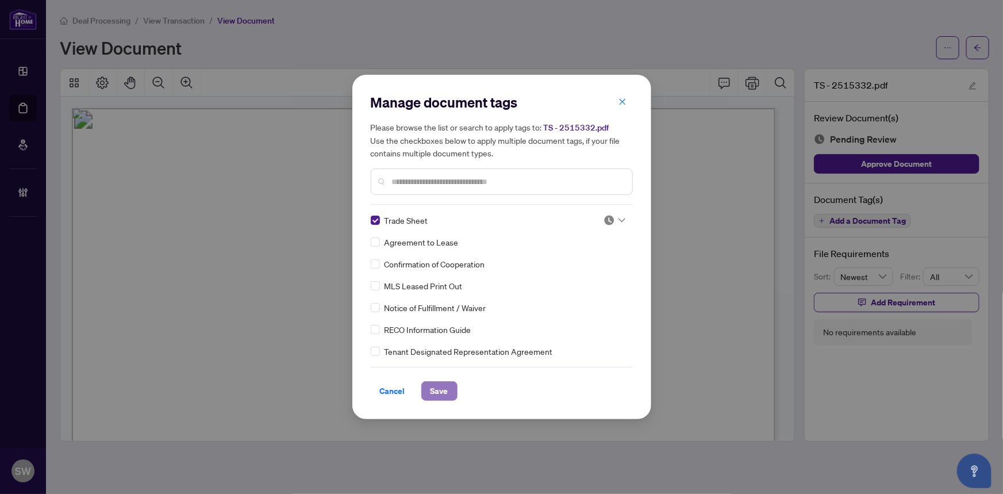
click at [446, 389] on span "Save" at bounding box center [440, 391] width 18 height 18
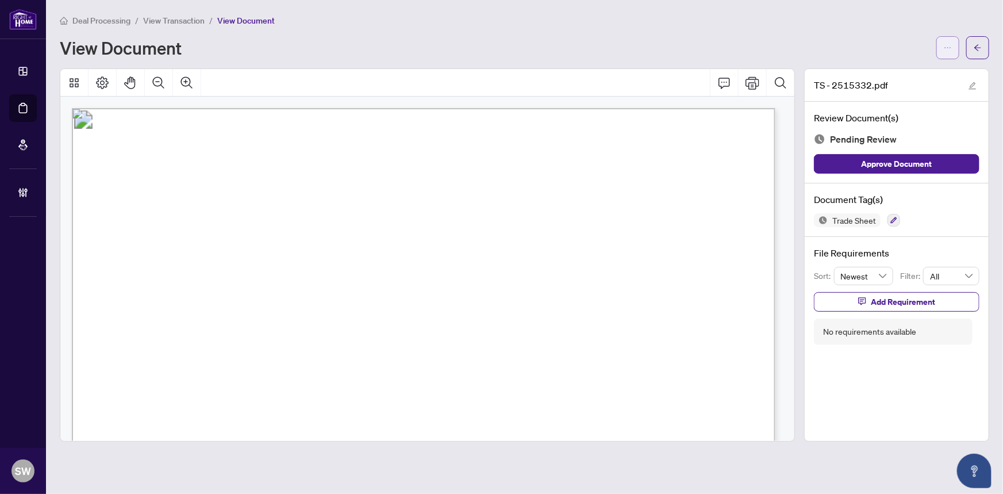
click at [954, 49] on button "button" at bounding box center [948, 47] width 23 height 23
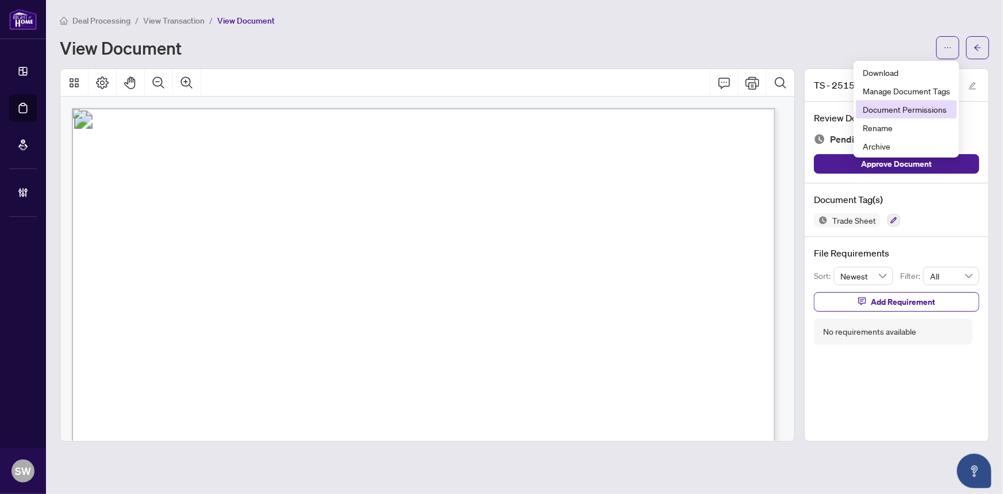
click at [928, 105] on span "Document Permissions" at bounding box center [906, 109] width 87 height 13
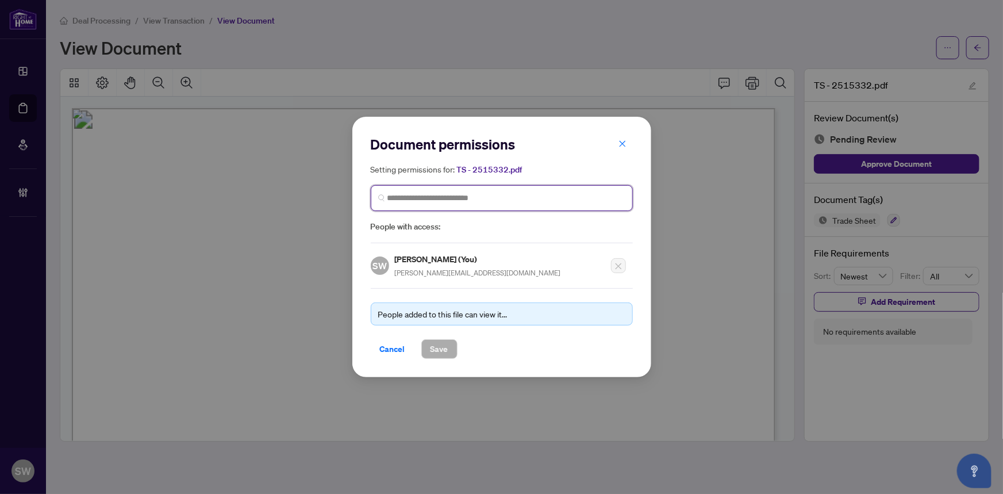
click at [459, 201] on input "search" at bounding box center [507, 198] width 238 height 12
paste input "*********"
type input "*********"
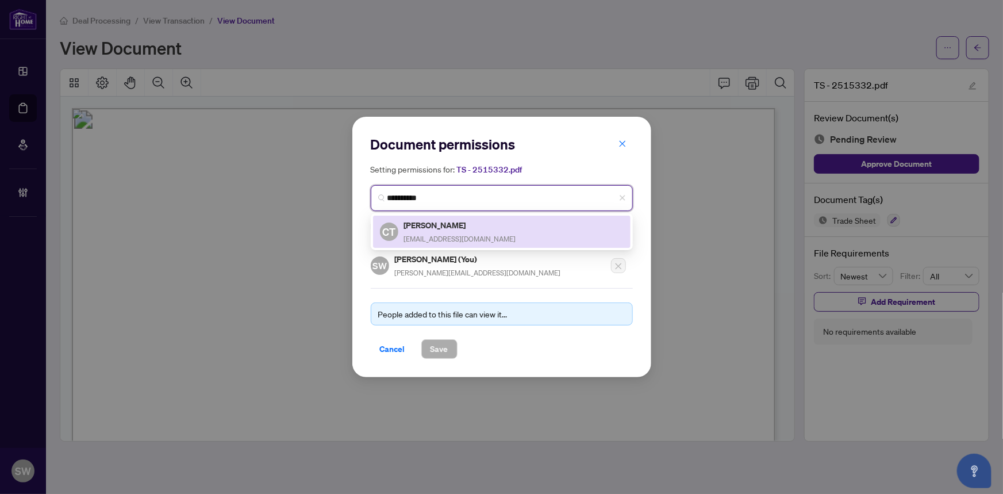
click at [457, 231] on div "Cong Tran congt09@yahoo.ca" at bounding box center [460, 231] width 112 height 26
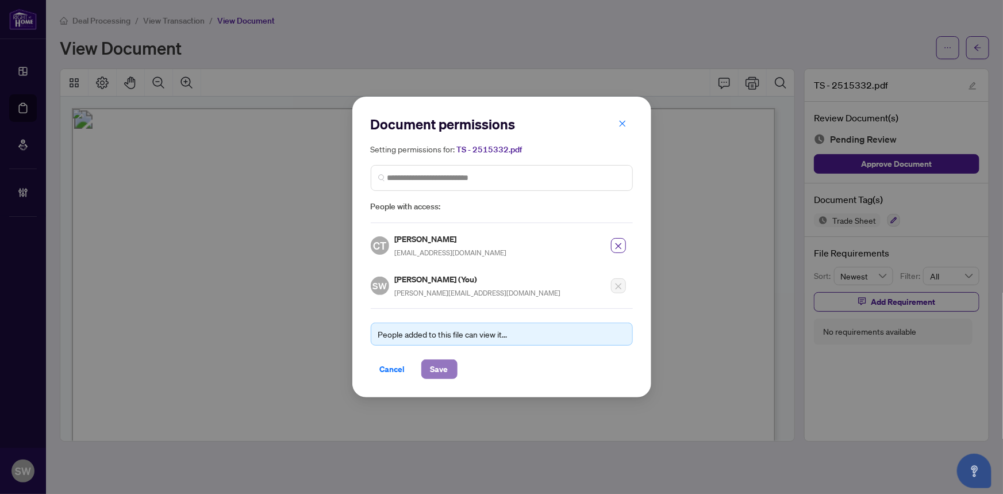
click at [446, 368] on span "Save" at bounding box center [440, 369] width 18 height 18
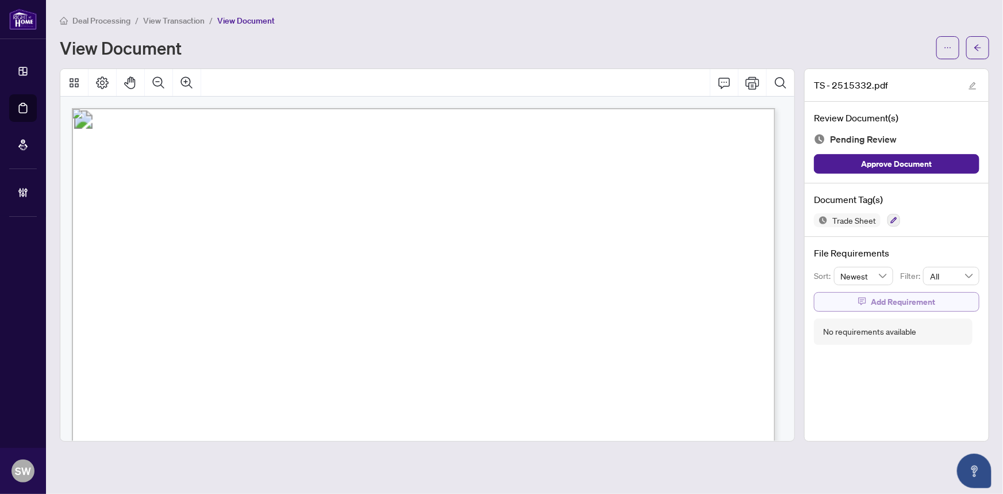
click at [927, 304] on span "Add Requirement" at bounding box center [903, 302] width 64 height 18
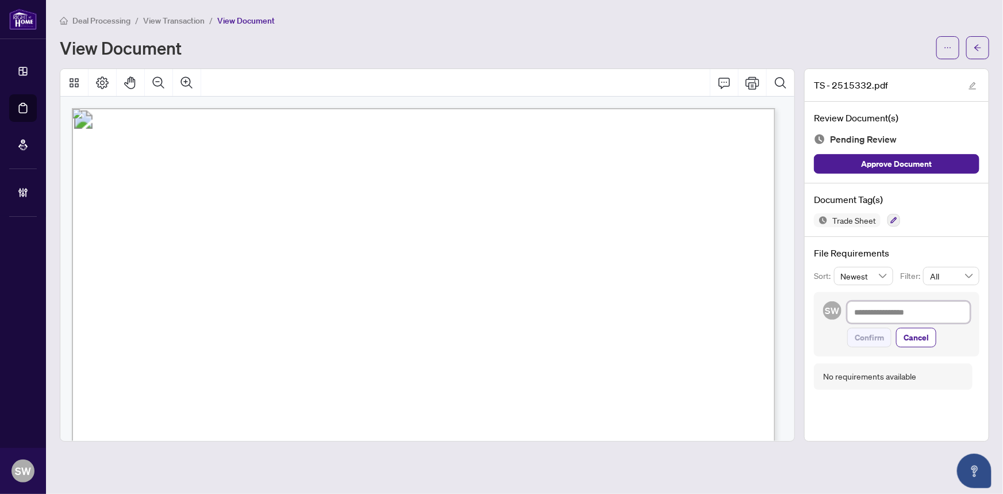
click at [906, 311] on textarea at bounding box center [908, 312] width 123 height 22
paste textarea "**********"
type textarea "**********"
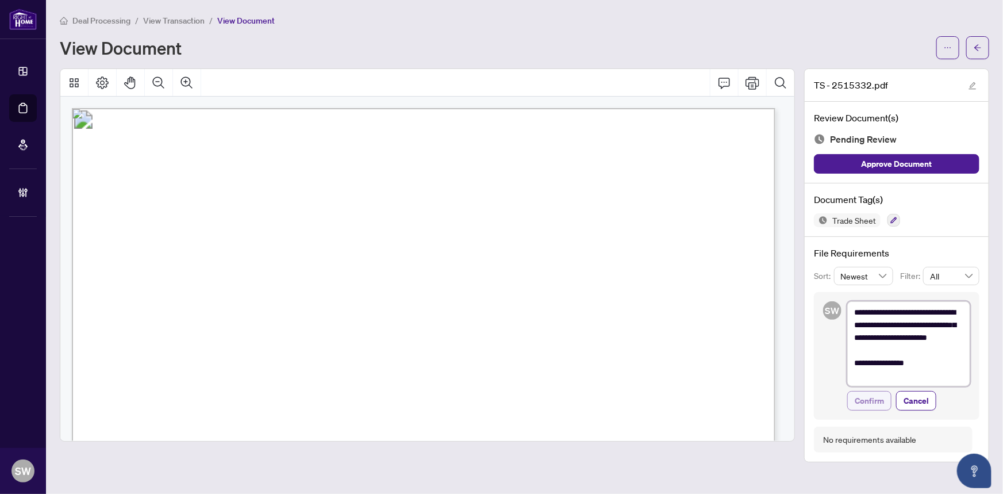
type textarea "**********"
click at [877, 401] on span "Confirm" at bounding box center [869, 401] width 29 height 18
type textarea "**********"
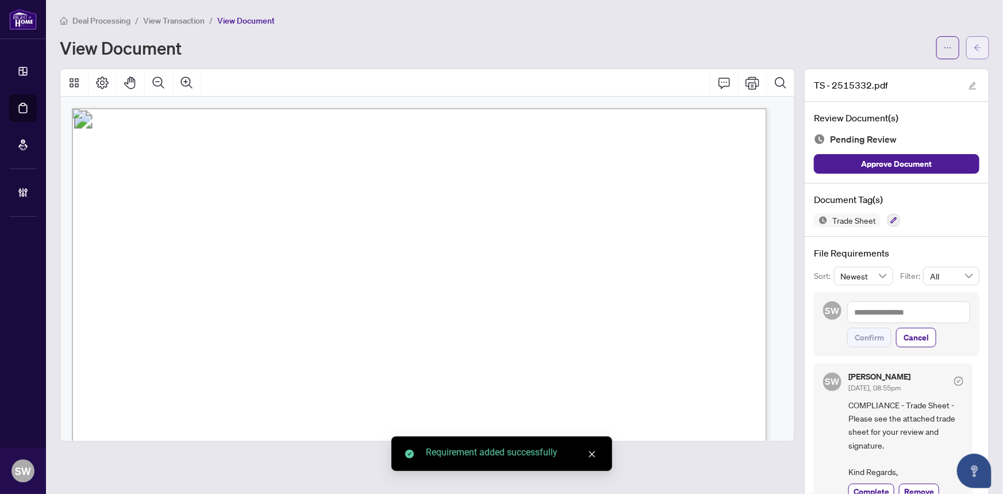
click at [976, 49] on button "button" at bounding box center [977, 47] width 23 height 23
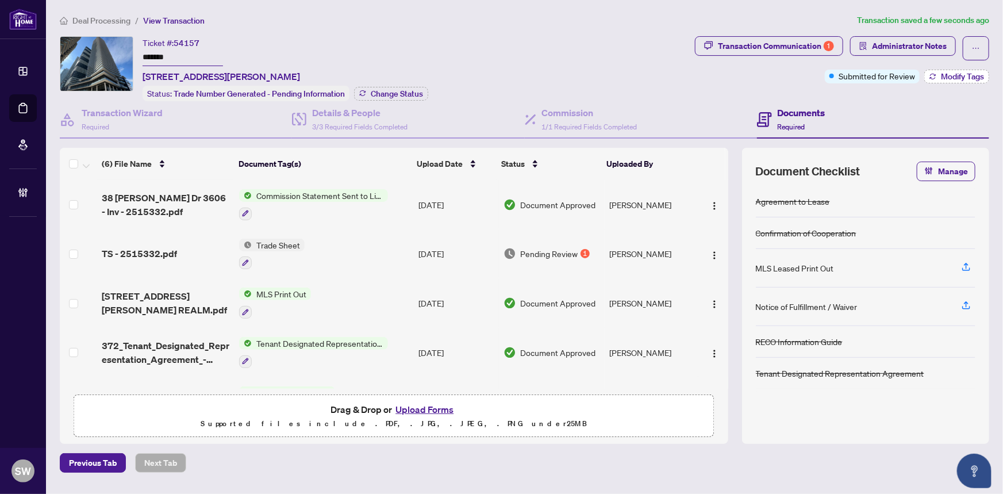
click at [965, 77] on span "Modify Tags" at bounding box center [962, 76] width 43 height 8
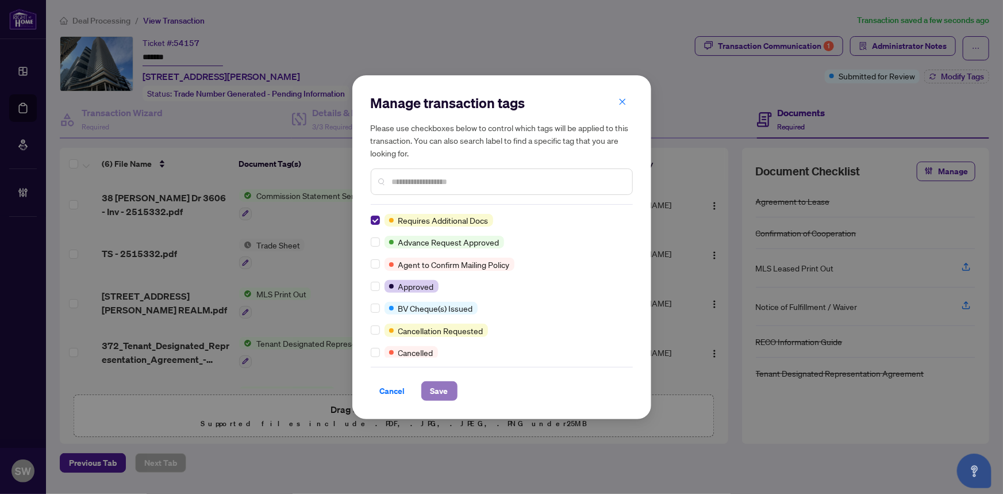
click at [443, 394] on span "Save" at bounding box center [440, 391] width 18 height 18
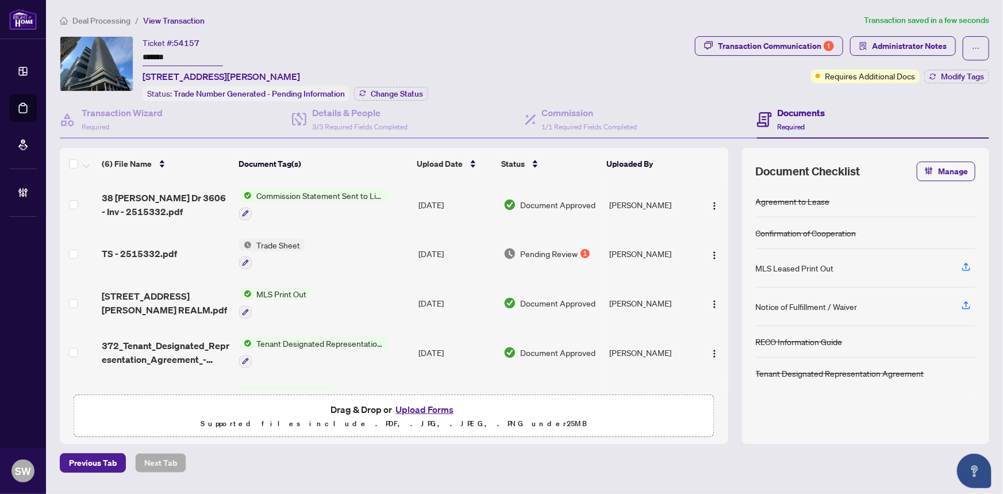
click at [162, 56] on input "*******" at bounding box center [183, 57] width 80 height 17
click at [106, 22] on span "Deal Processing" at bounding box center [101, 21] width 58 height 10
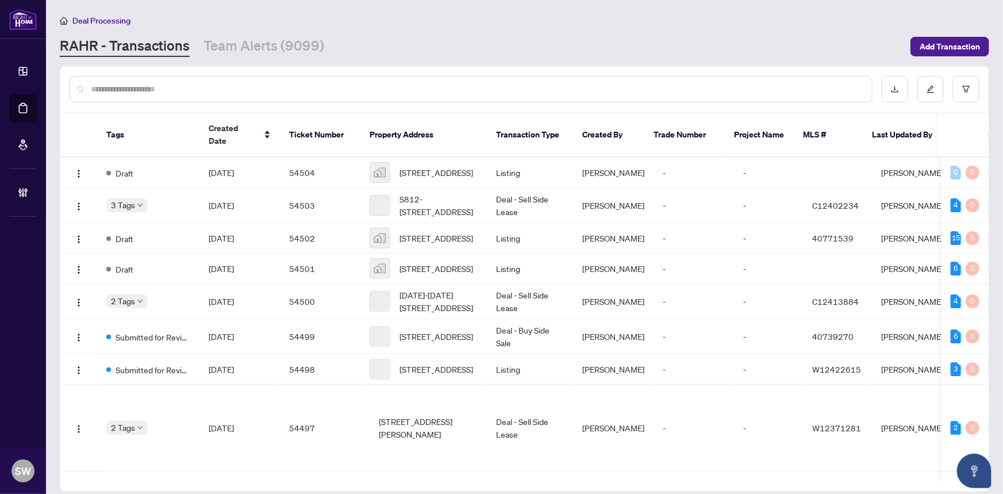
click at [153, 93] on input "text" at bounding box center [477, 89] width 772 height 13
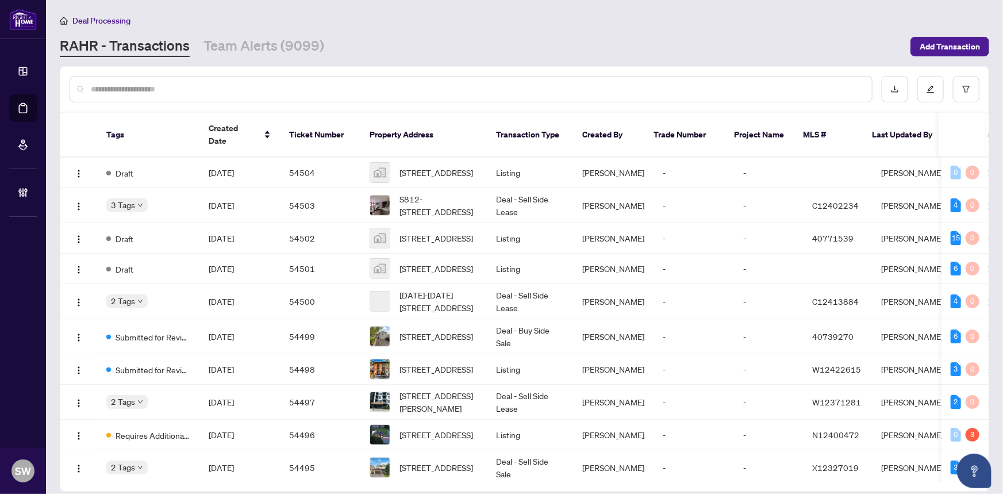
paste input "*******"
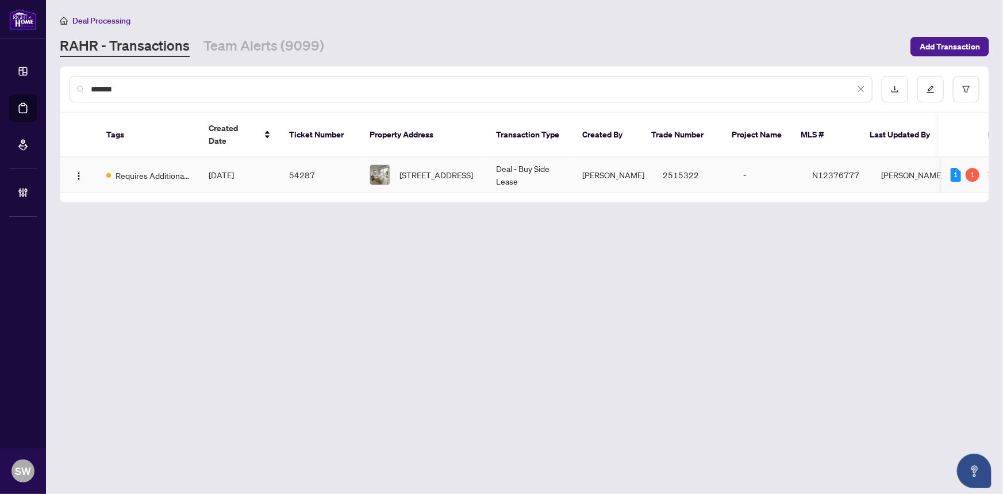
type input "*******"
click at [301, 158] on td "54287" at bounding box center [320, 175] width 80 height 35
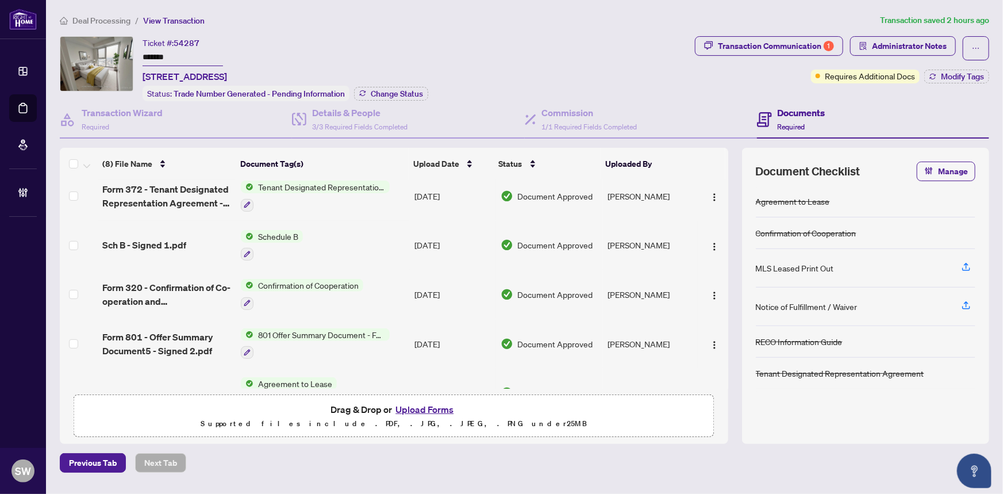
scroll to position [185, 0]
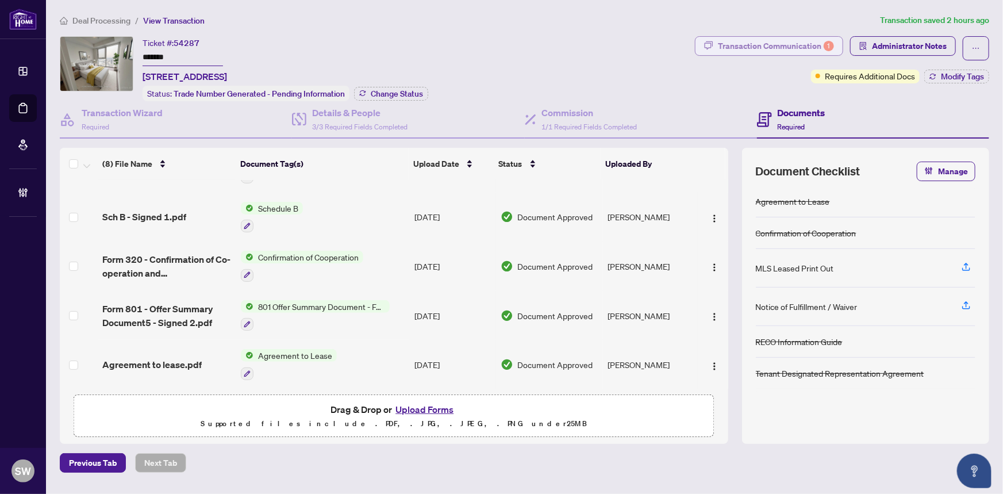
click at [768, 46] on div "Transaction Communication 1" at bounding box center [776, 46] width 116 height 18
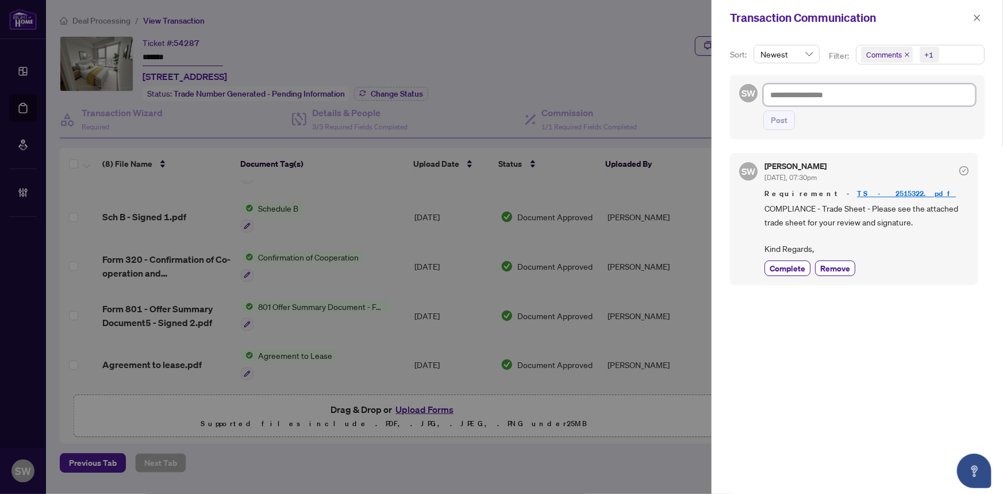
click at [795, 94] on textarea at bounding box center [870, 95] width 212 height 22
paste textarea "**********"
type textarea "**********"
click at [771, 94] on textarea "**********" at bounding box center [868, 95] width 209 height 22
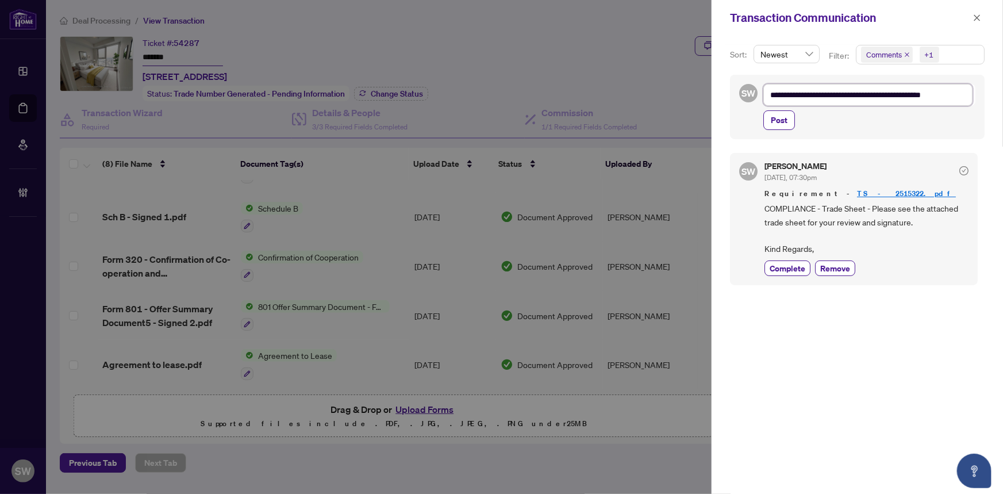
type textarea "**********"
click at [966, 97] on textarea "**********" at bounding box center [868, 95] width 209 height 22
type textarea "**********"
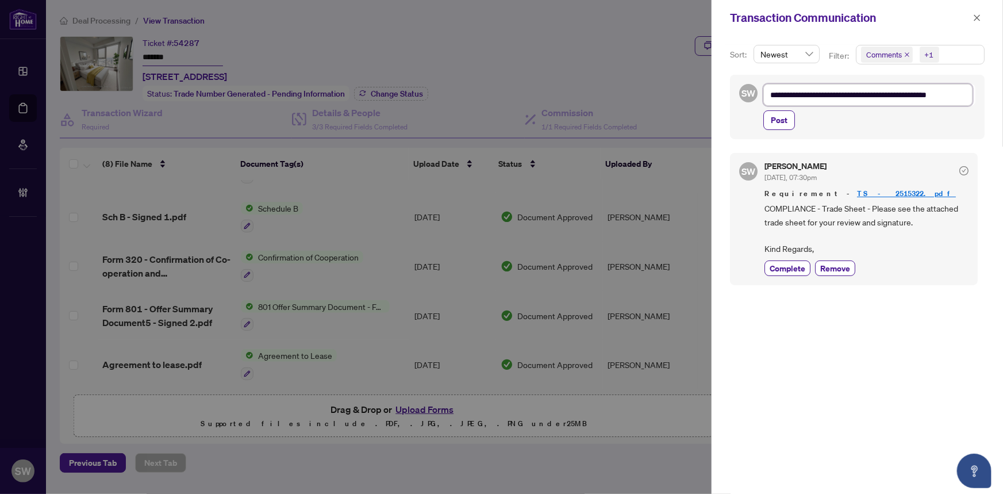
type textarea "**********"
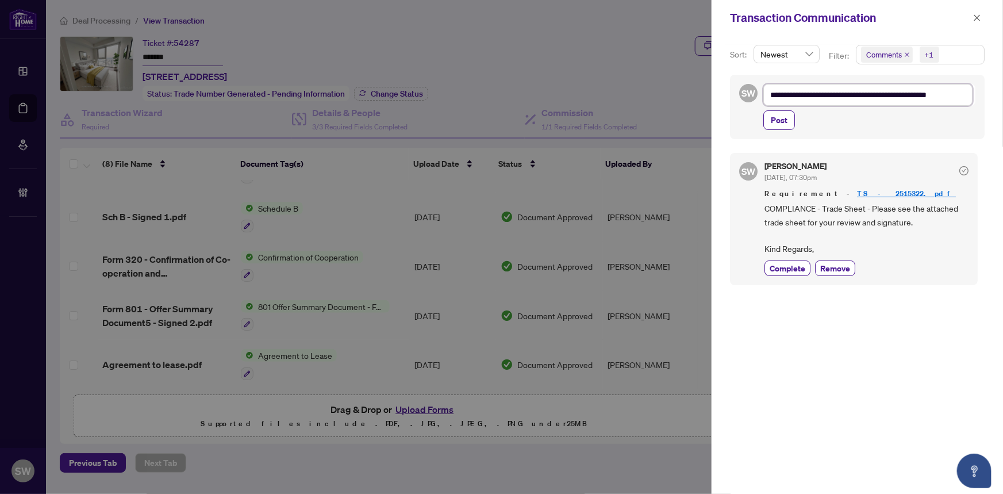
type textarea "**********"
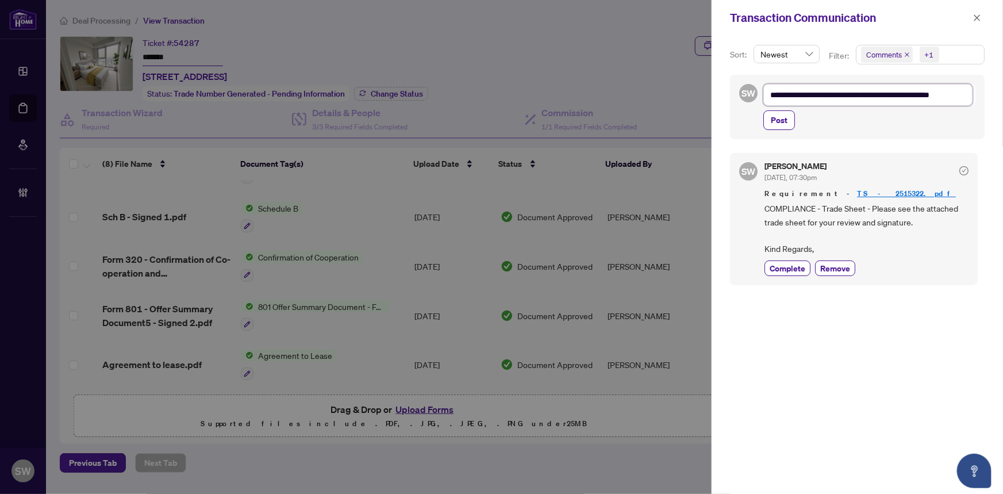
paste textarea "**********"
type textarea "**********"
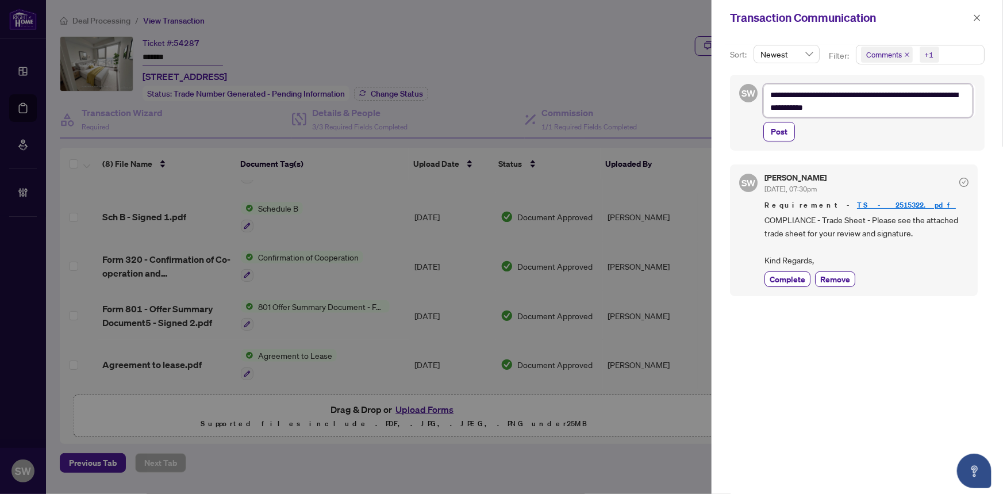
scroll to position [0, 0]
type textarea "**********"
click at [785, 132] on span "Post" at bounding box center [779, 133] width 17 height 18
type textarea "**********"
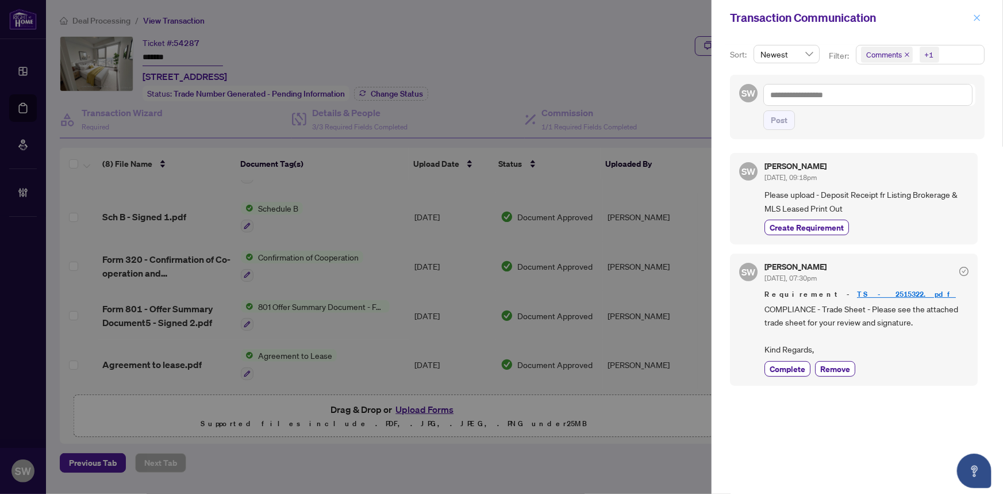
click at [977, 17] on icon "close" at bounding box center [977, 18] width 8 height 8
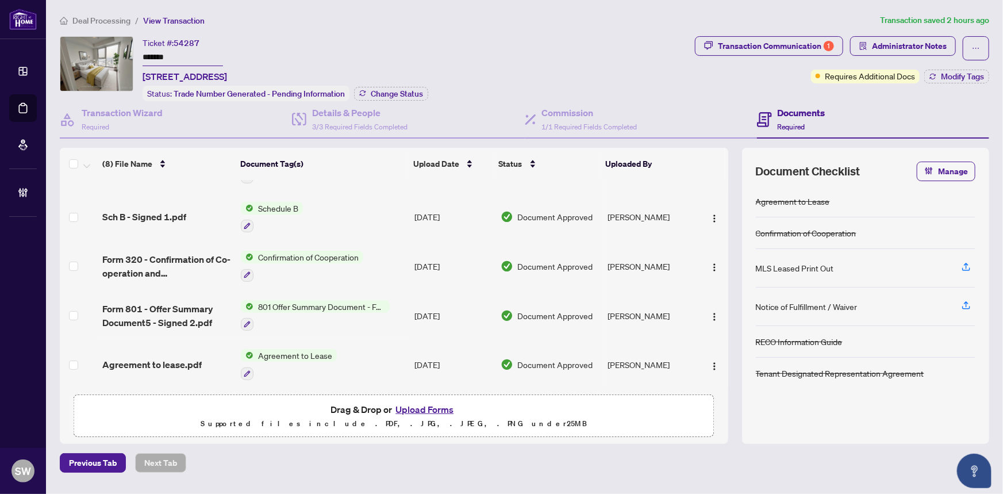
click at [110, 20] on span "Deal Processing" at bounding box center [101, 21] width 58 height 10
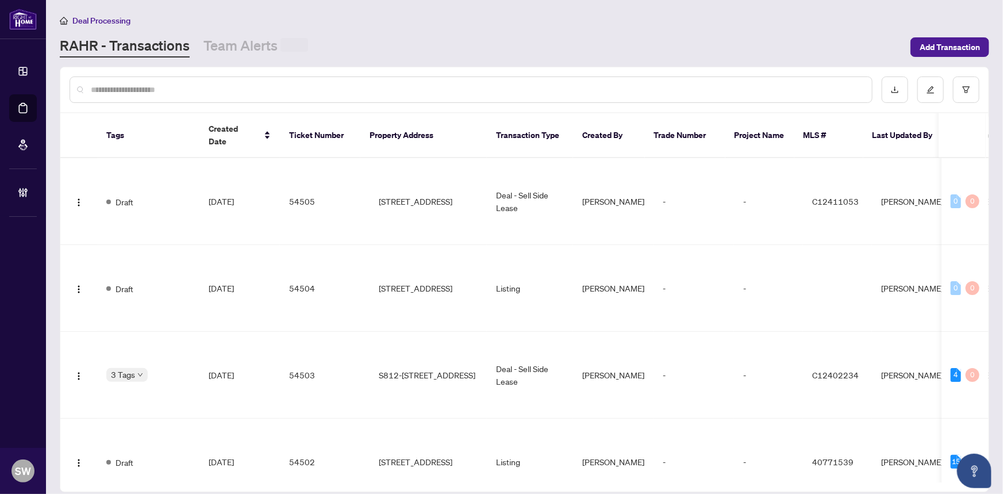
click at [170, 96] on div at bounding box center [471, 89] width 803 height 26
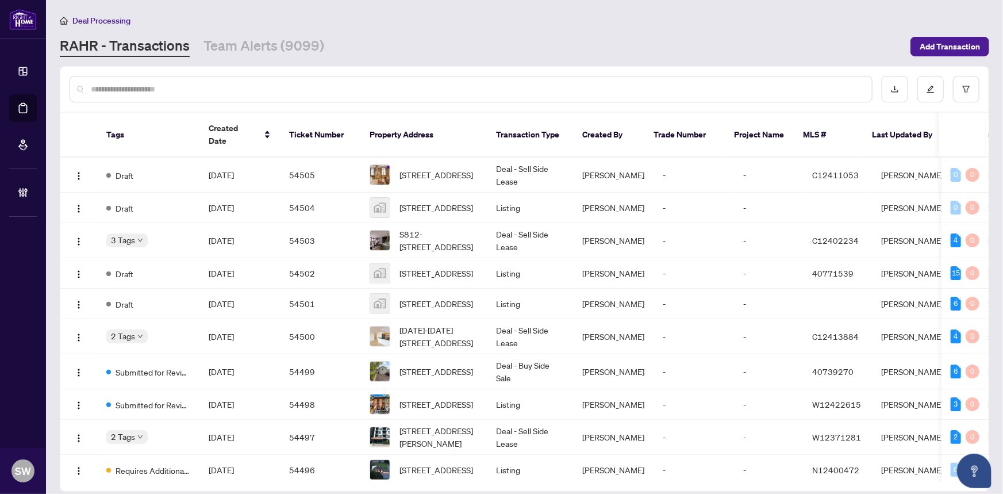
click at [167, 87] on input "text" at bounding box center [477, 89] width 772 height 13
paste input "*******"
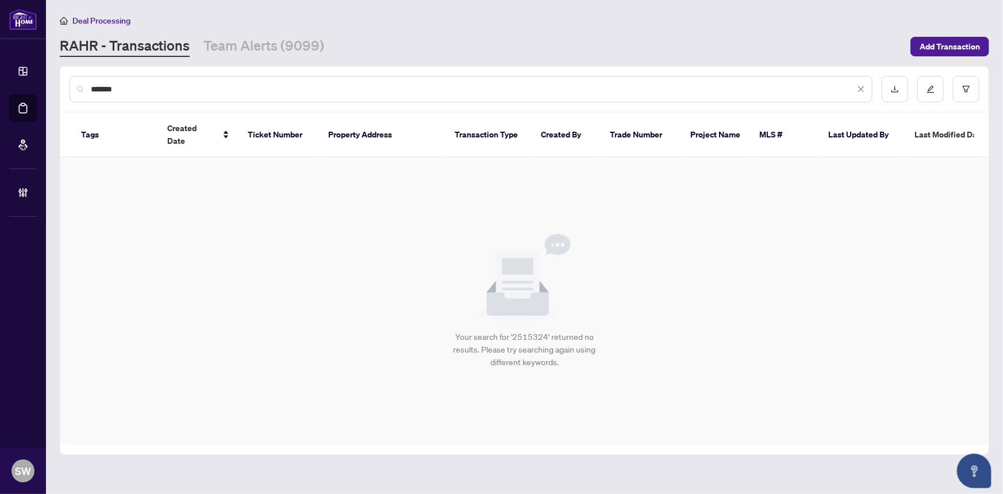
drag, startPoint x: 126, startPoint y: 87, endPoint x: 76, endPoint y: 86, distance: 50.0
click at [76, 86] on div "*******" at bounding box center [471, 89] width 803 height 26
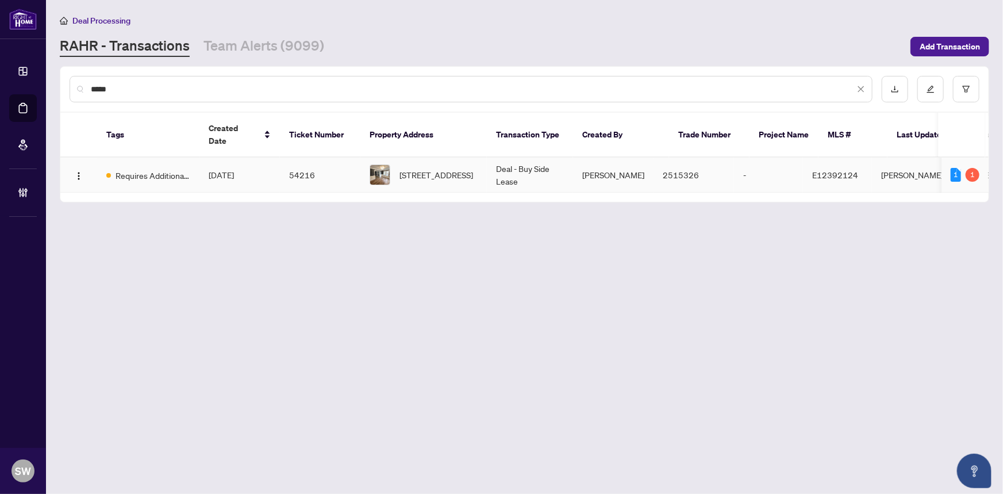
type input "*****"
click at [234, 170] on span "[DATE]" at bounding box center [221, 175] width 25 height 10
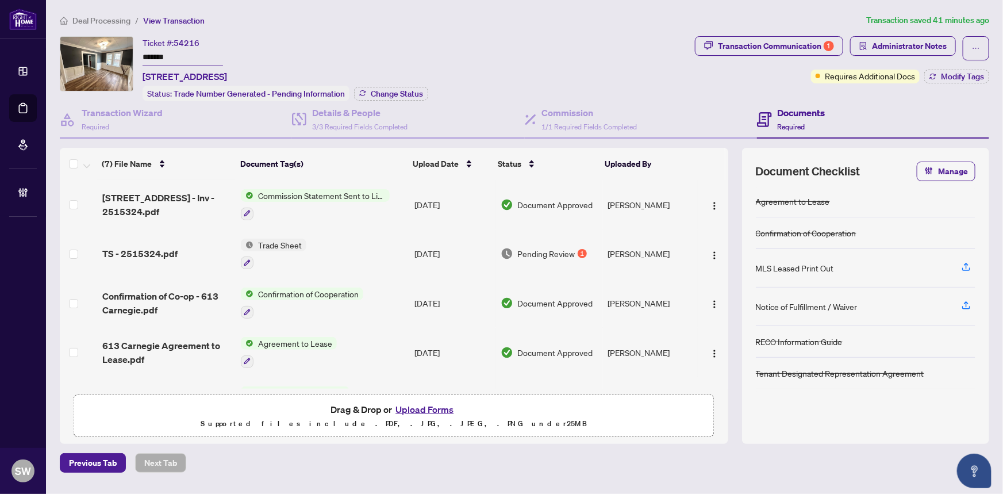
click at [149, 52] on input "*******" at bounding box center [183, 57] width 80 height 17
click at [170, 57] on input "*******" at bounding box center [183, 57] width 80 height 17
click at [174, 56] on input "*******" at bounding box center [183, 57] width 80 height 17
type input "*******"
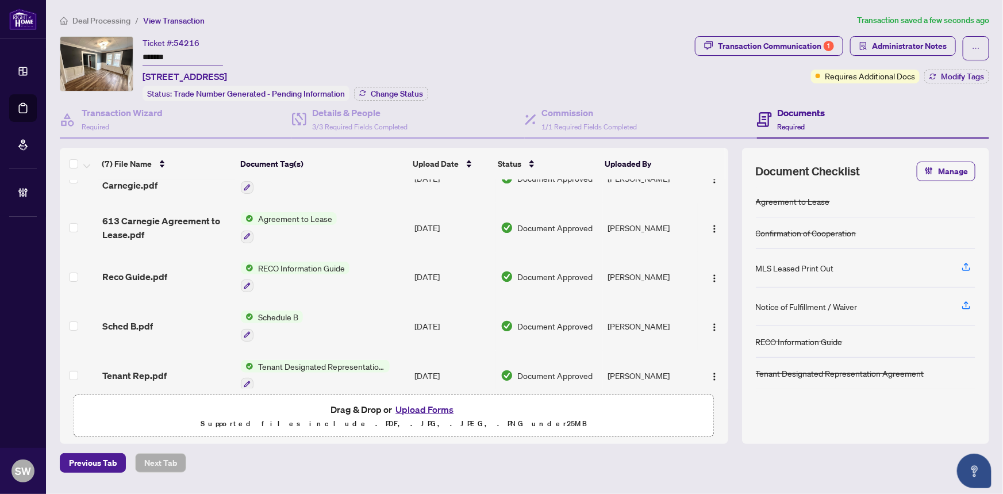
scroll to position [136, 0]
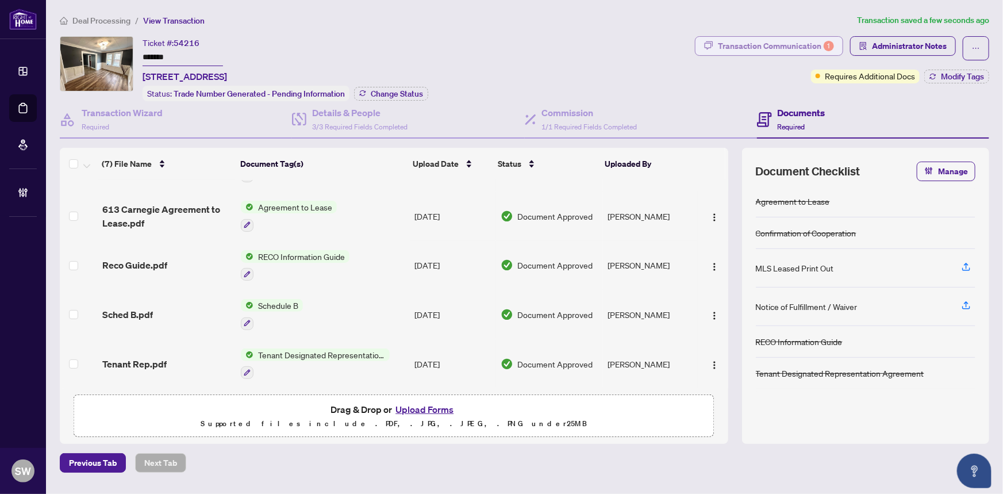
click at [793, 43] on div "Transaction Communication 1" at bounding box center [776, 46] width 116 height 18
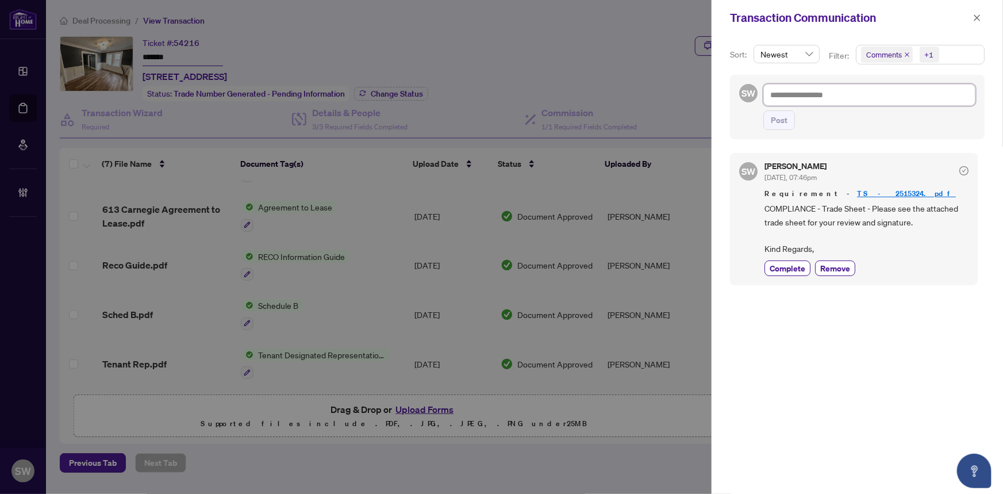
click at [783, 90] on textarea at bounding box center [870, 95] width 212 height 22
paste textarea "**********"
type textarea "**********"
click at [963, 91] on textarea "**********" at bounding box center [868, 95] width 209 height 22
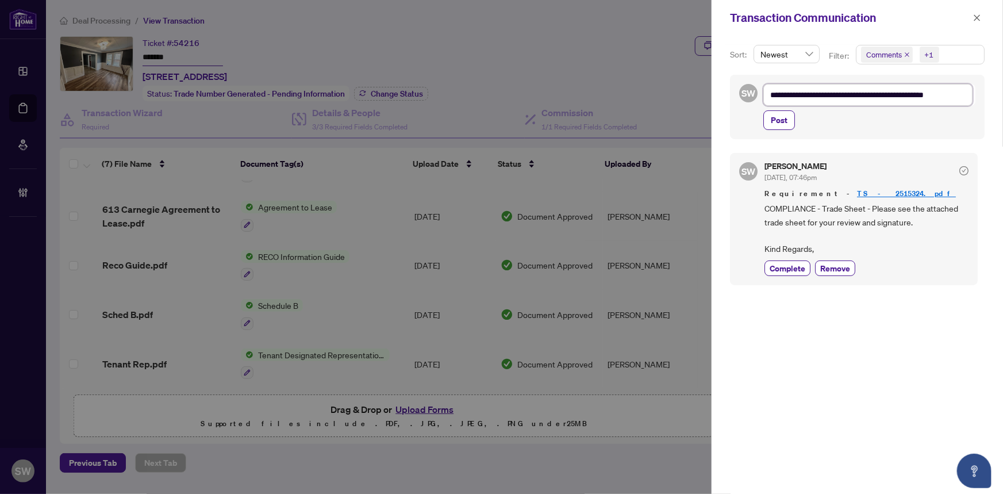
type textarea "**********"
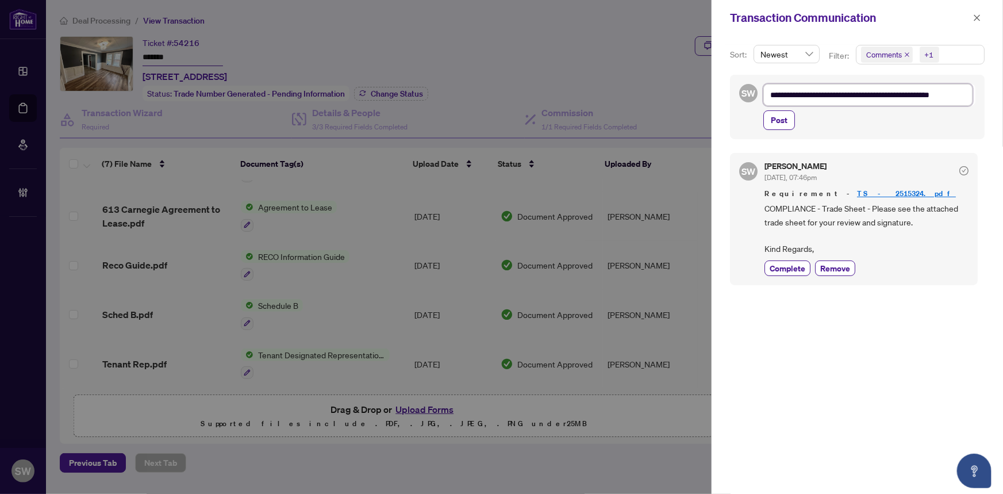
type textarea "**********"
paste textarea "**********"
type textarea "**********"
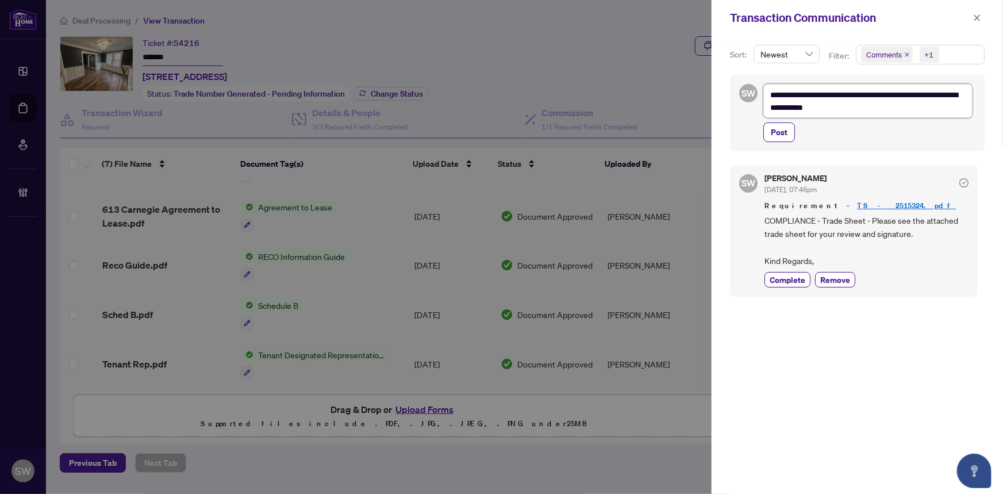
scroll to position [0, 0]
type textarea "**********"
click at [781, 131] on span "Post" at bounding box center [779, 133] width 17 height 18
type textarea "**********"
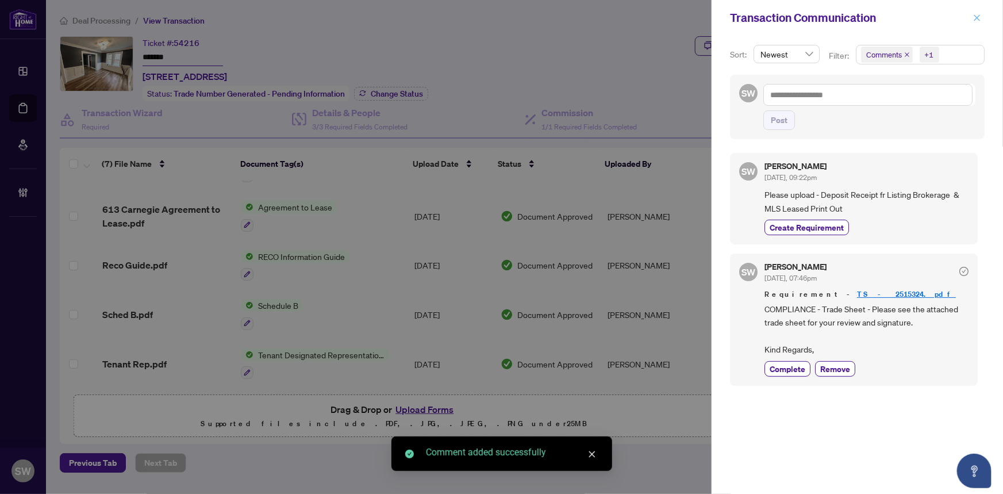
click at [979, 18] on icon "close" at bounding box center [978, 17] width 6 height 6
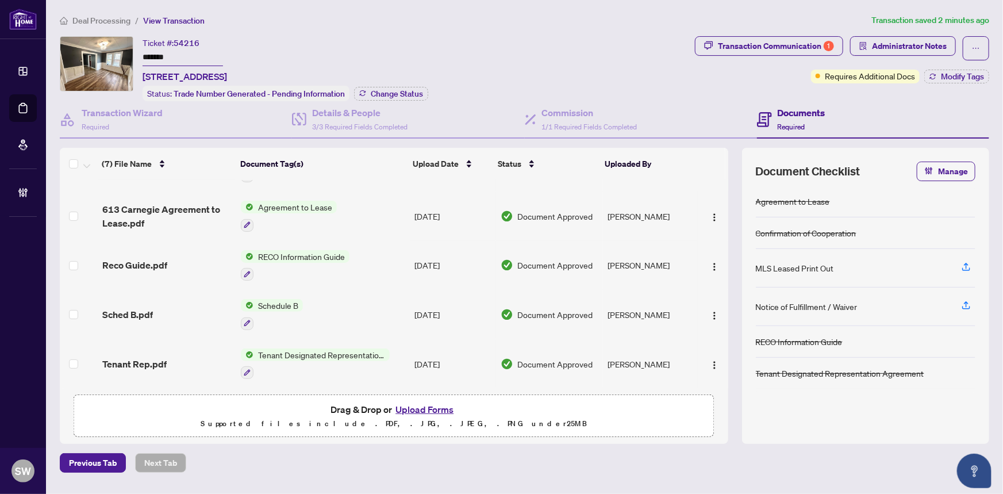
click at [102, 21] on span "Deal Processing" at bounding box center [101, 21] width 58 height 10
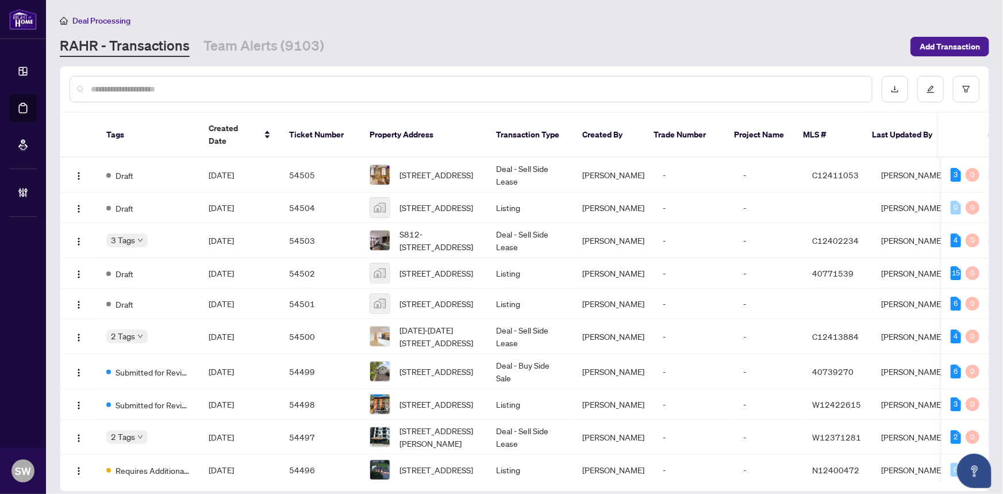
click at [167, 90] on input "text" at bounding box center [477, 89] width 772 height 13
paste input "*******"
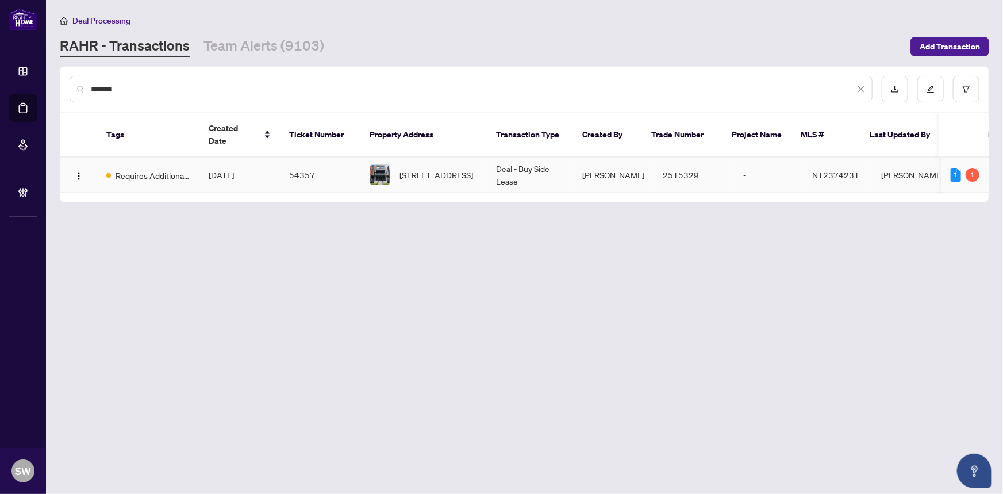
type input "*******"
click at [311, 158] on td "54357" at bounding box center [320, 175] width 80 height 35
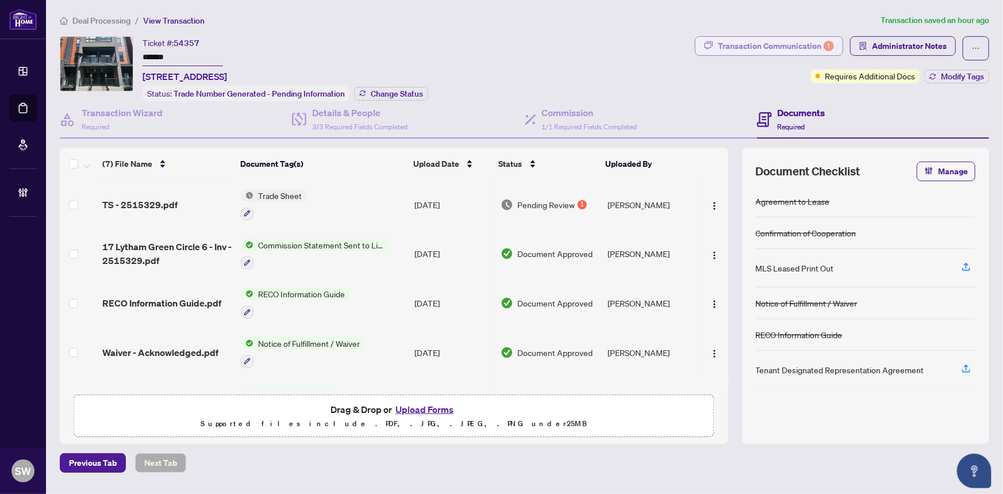
click at [754, 45] on div "Transaction Communication 1" at bounding box center [776, 46] width 116 height 18
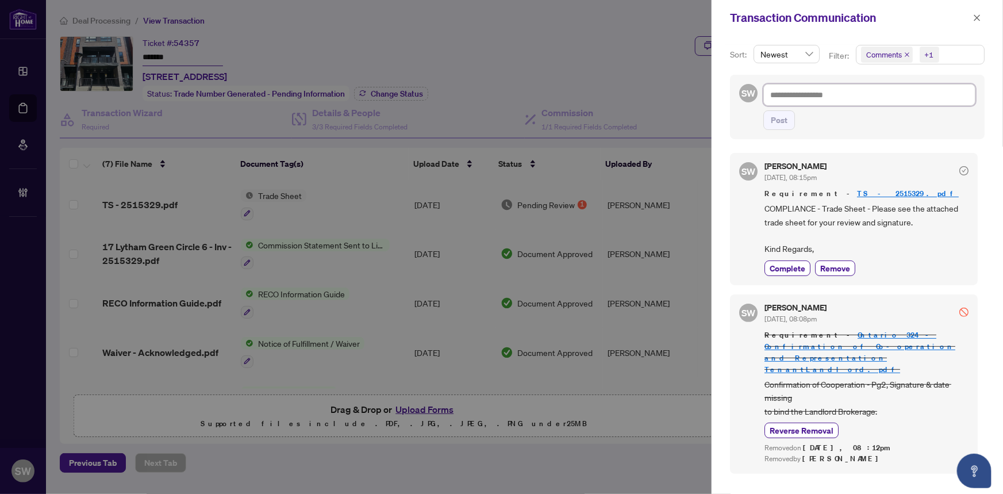
click at [792, 98] on textarea at bounding box center [870, 95] width 212 height 22
paste textarea "*******"
type textarea "*******"
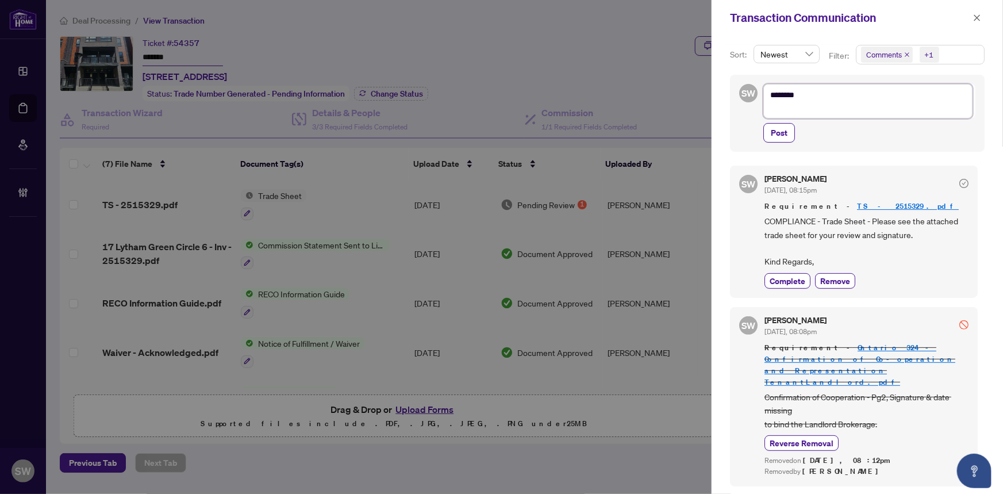
type textarea "**********"
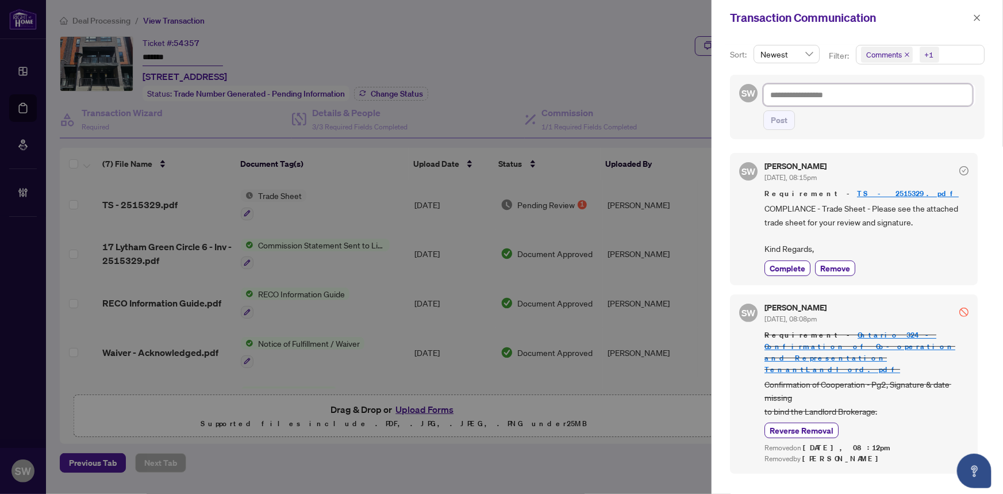
click at [826, 95] on textarea at bounding box center [868, 95] width 209 height 22
paste textarea "**********"
type textarea "**********"
click at [770, 91] on textarea "**********" at bounding box center [868, 95] width 209 height 22
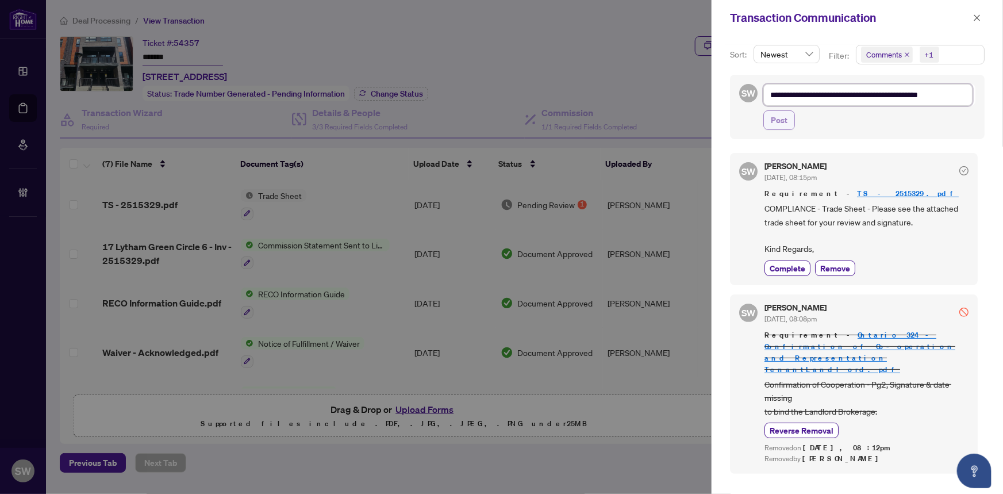
type textarea "**********"
click at [961, 97] on textarea "**********" at bounding box center [868, 95] width 209 height 22
type textarea "**********"
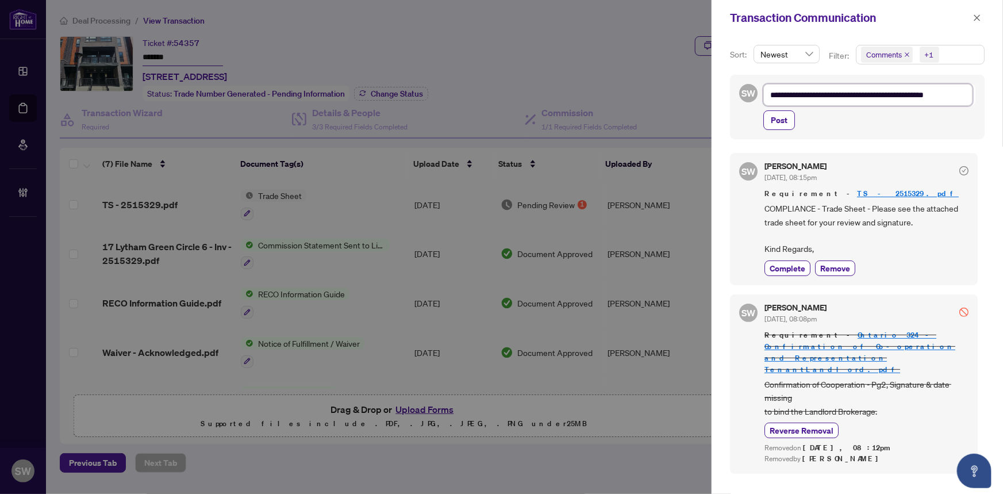
paste textarea "**********"
type textarea "**********"
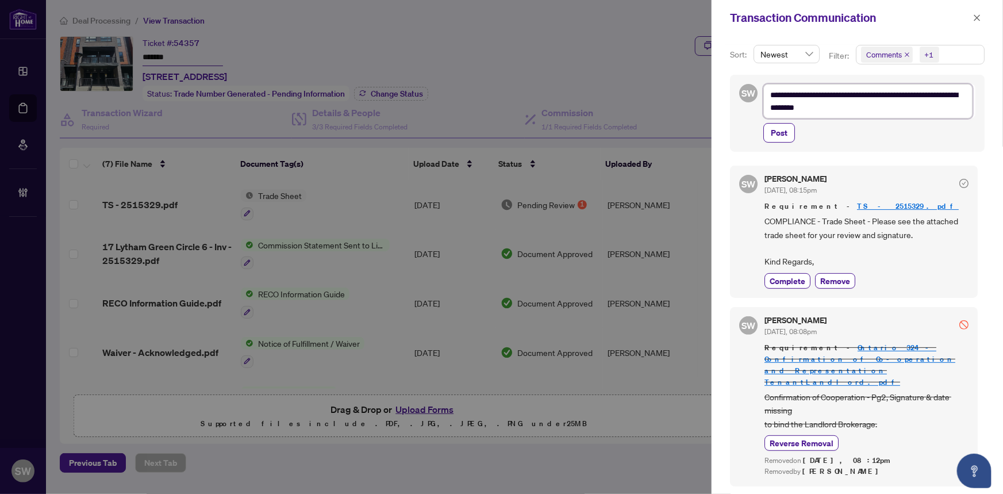
click at [958, 94] on textarea "**********" at bounding box center [868, 101] width 209 height 34
type textarea "**********"
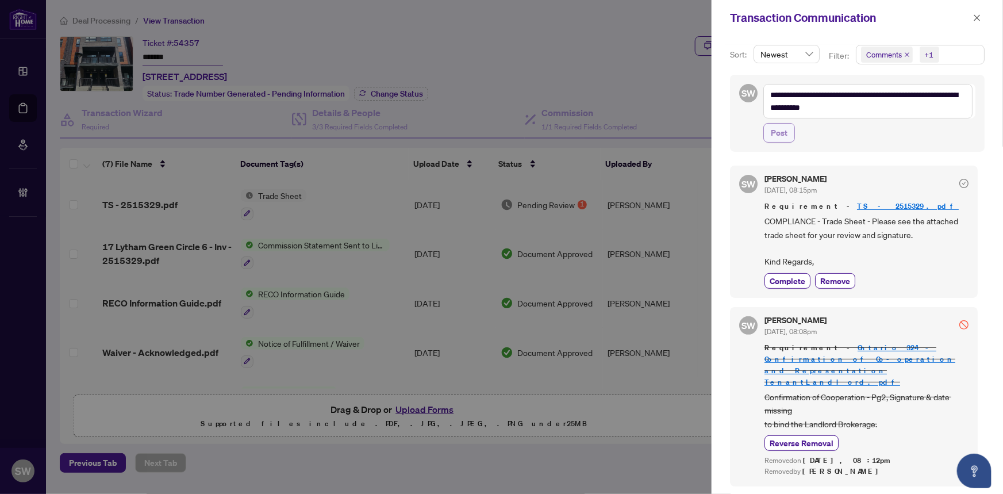
click at [784, 131] on span "Post" at bounding box center [779, 133] width 17 height 18
type textarea "**********"
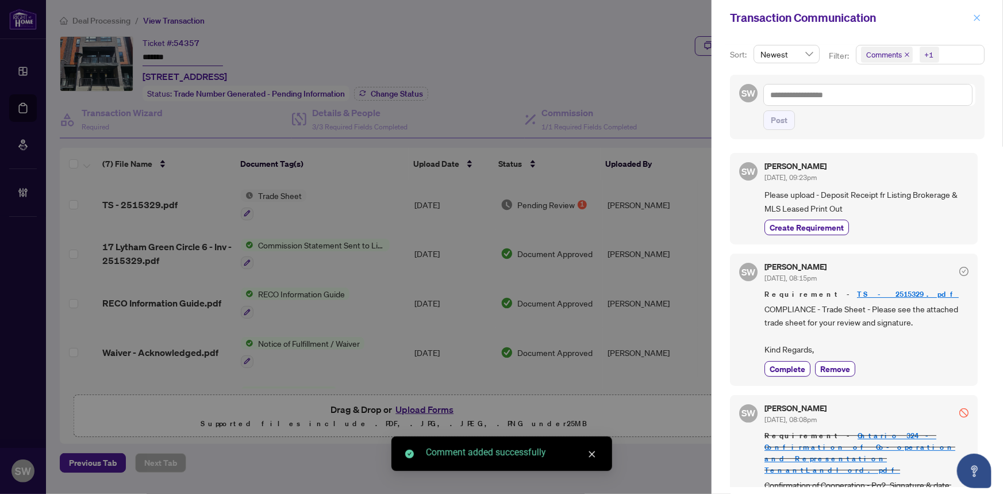
click at [979, 19] on icon "close" at bounding box center [978, 17] width 6 height 6
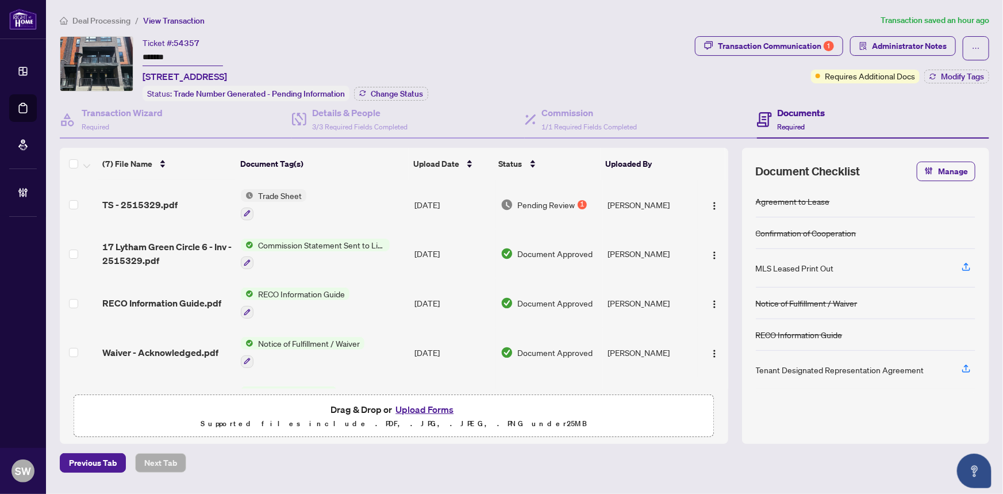
click at [115, 21] on span "Deal Processing" at bounding box center [101, 21] width 58 height 10
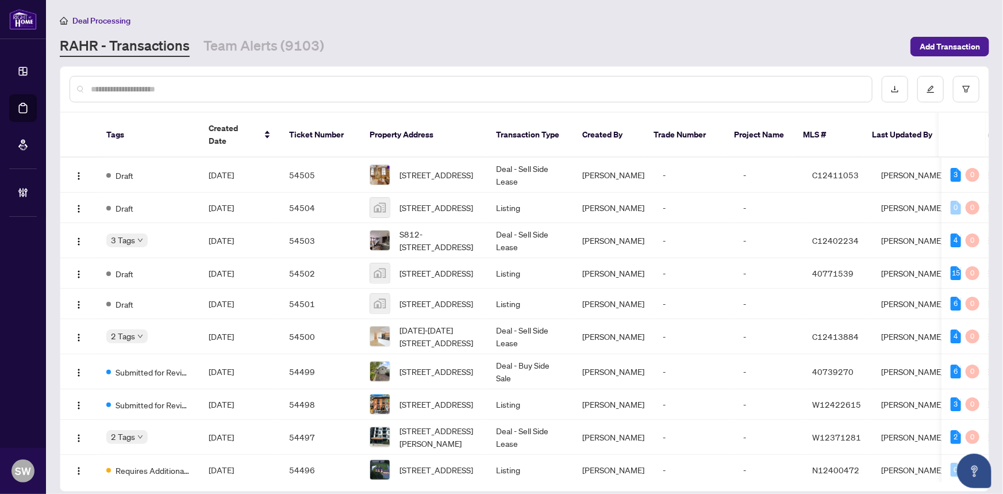
click at [151, 93] on input "text" at bounding box center [477, 89] width 772 height 13
paste input "*******"
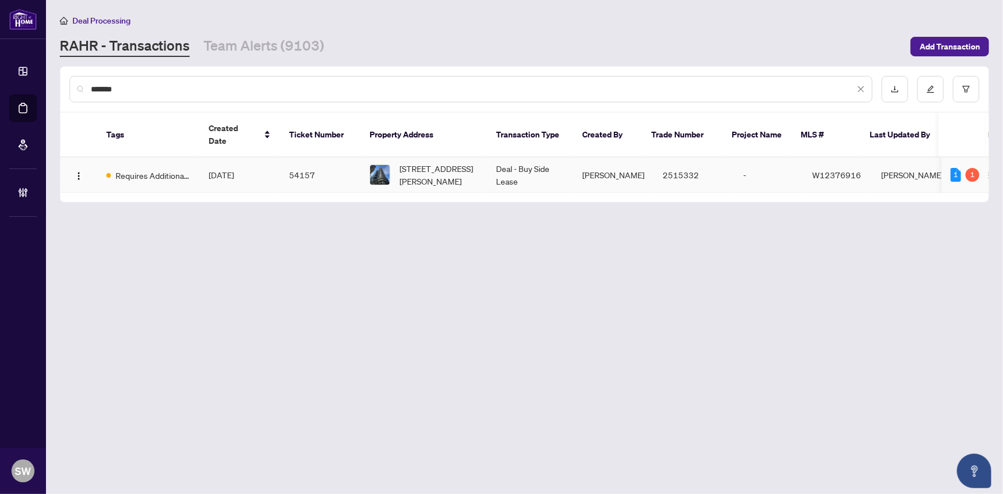
type input "*******"
click at [228, 172] on td "Sep/21/2025" at bounding box center [240, 175] width 80 height 35
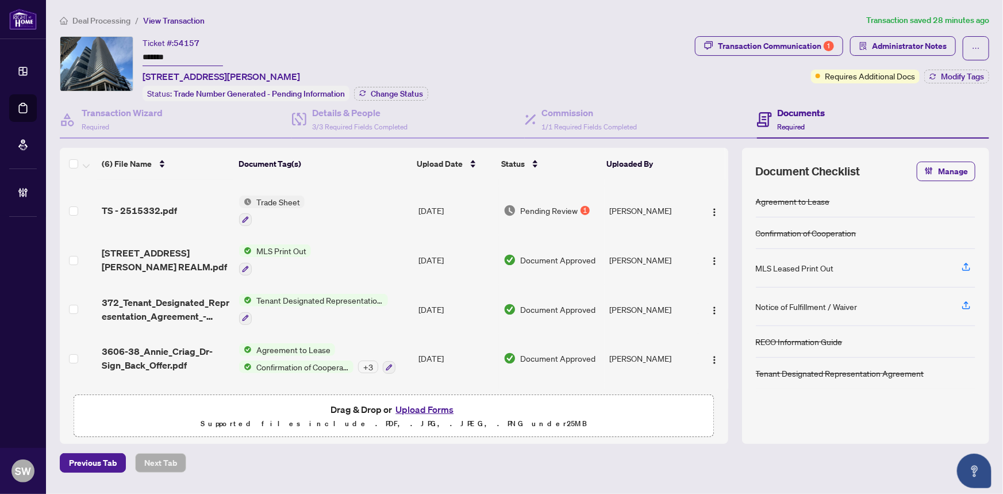
scroll to position [87, 0]
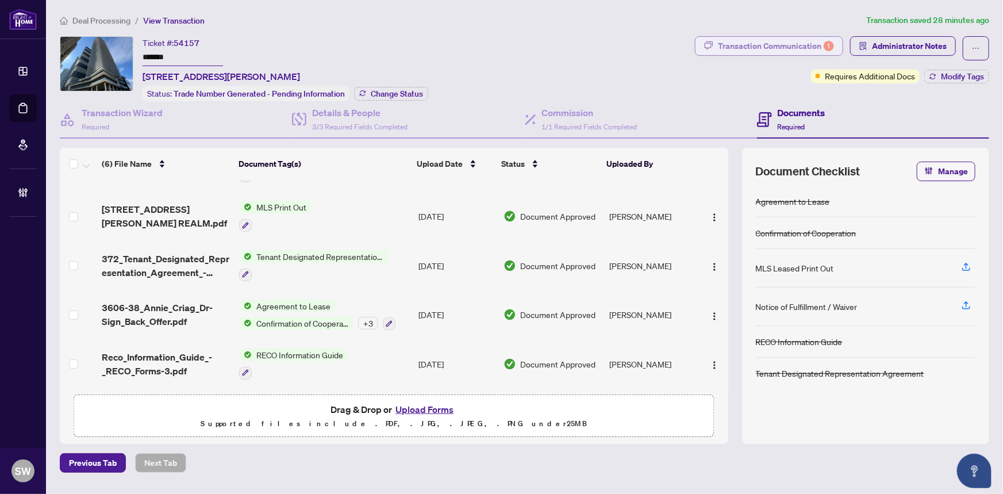
click at [806, 50] on div "Transaction Communication 1" at bounding box center [776, 46] width 116 height 18
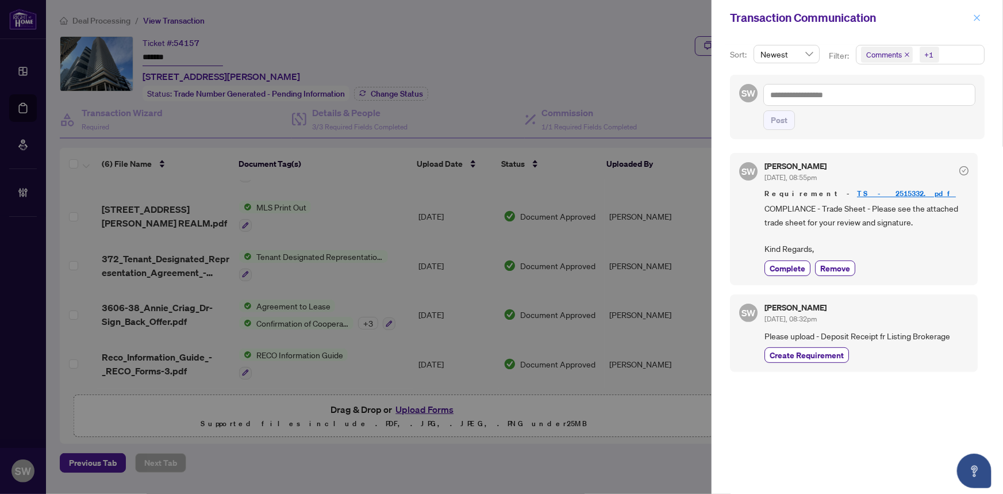
click at [975, 13] on span "button" at bounding box center [977, 18] width 8 height 18
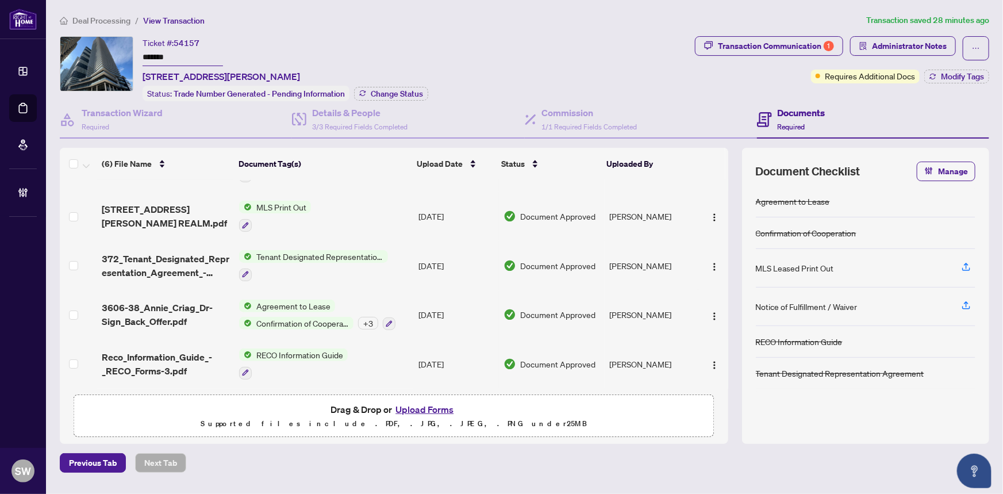
click at [535, 48] on div "Ticket #: 54157 ******* 3606-38 Annie Craig Dr, Toronto, Ontario M8V 0G9, Canad…" at bounding box center [375, 68] width 631 height 65
click at [124, 21] on span "Deal Processing" at bounding box center [101, 21] width 58 height 10
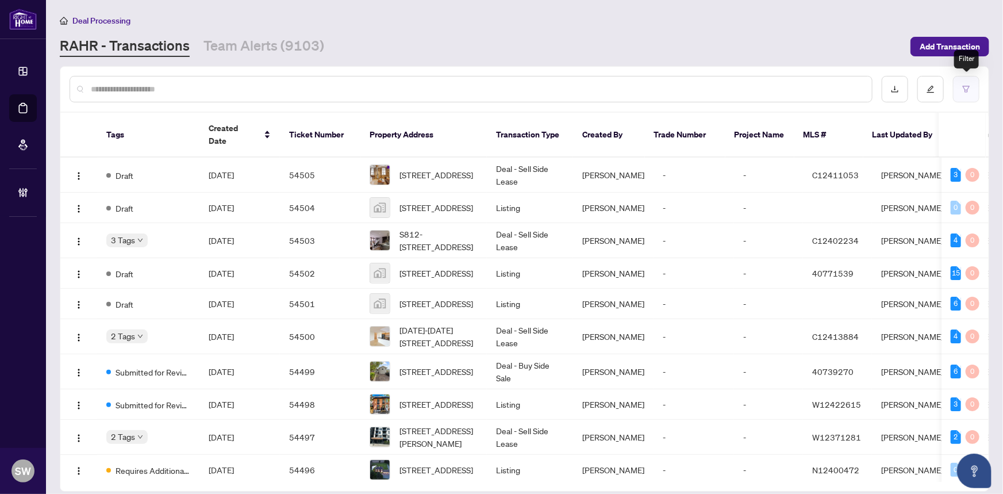
click at [962, 85] on button "button" at bounding box center [966, 89] width 26 height 26
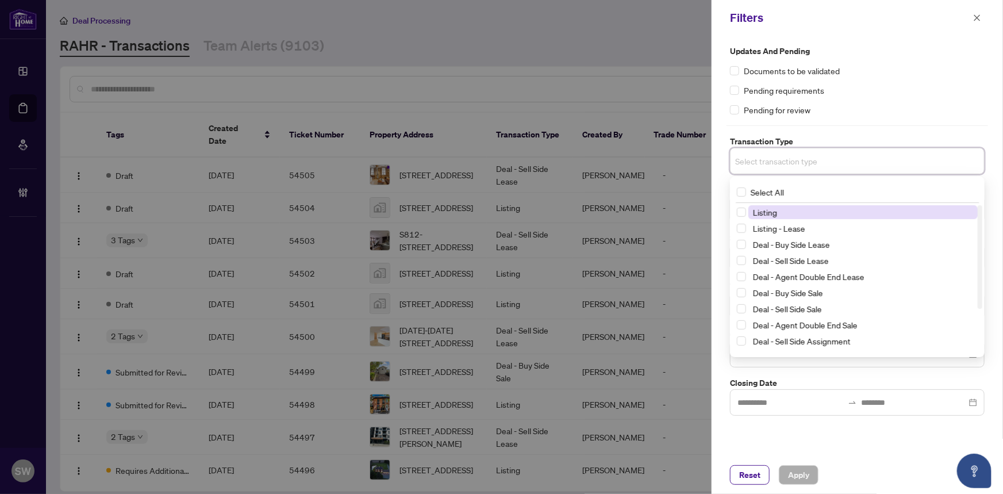
click at [772, 163] on input "search" at bounding box center [775, 161] width 80 height 14
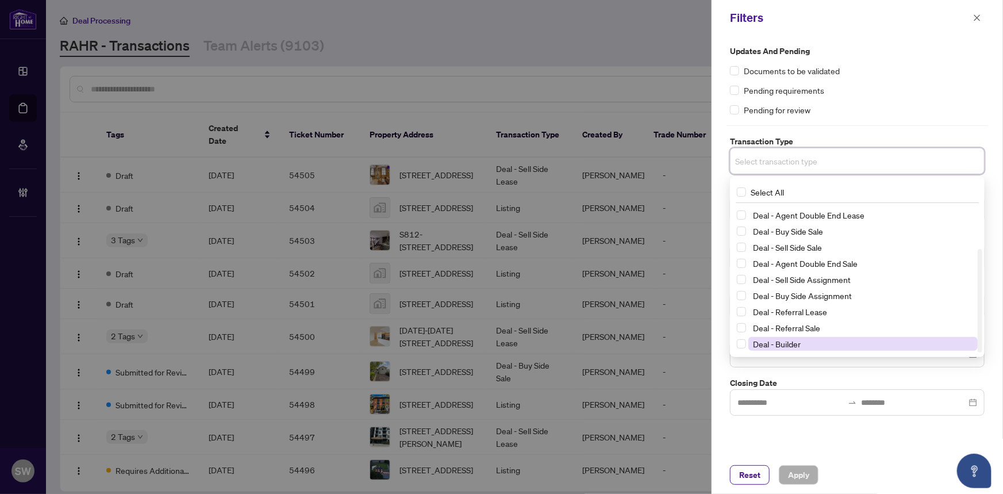
click at [790, 345] on span "Deal - Builder" at bounding box center [777, 344] width 48 height 10
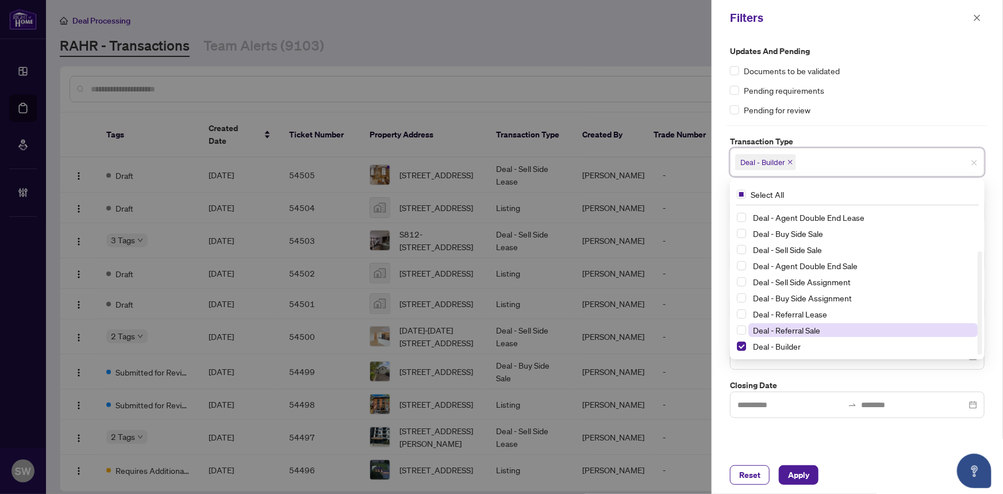
click at [798, 323] on span "Deal - Referral Sale" at bounding box center [863, 330] width 229 height 14
click at [808, 312] on span "Deal - Referral Lease" at bounding box center [790, 314] width 74 height 10
click at [839, 447] on div "Updates and Pending Documents to be validated Pending requirements Pending for …" at bounding box center [857, 246] width 291 height 420
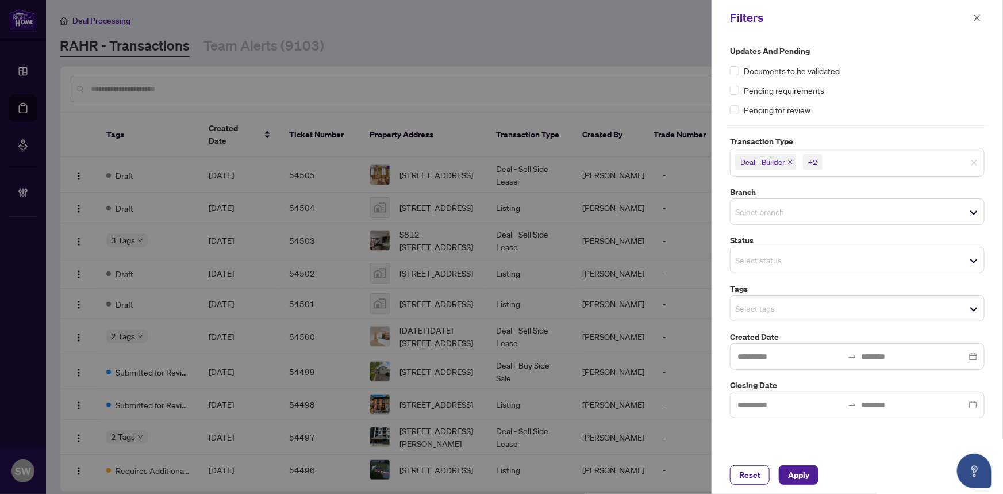
click at [779, 263] on input "search" at bounding box center [775, 260] width 80 height 14
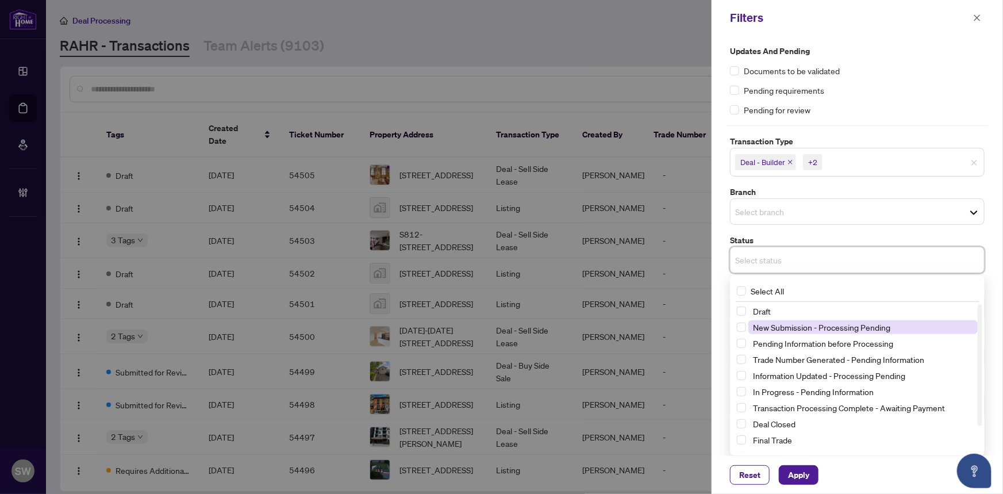
click at [785, 325] on span "New Submission - Processing Pending" at bounding box center [821, 327] width 137 height 10
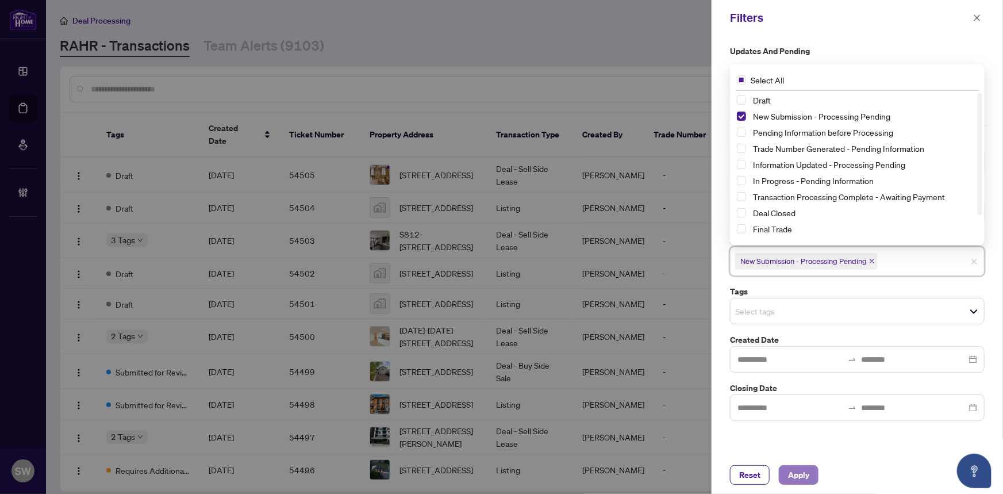
click at [805, 477] on span "Apply" at bounding box center [798, 475] width 21 height 18
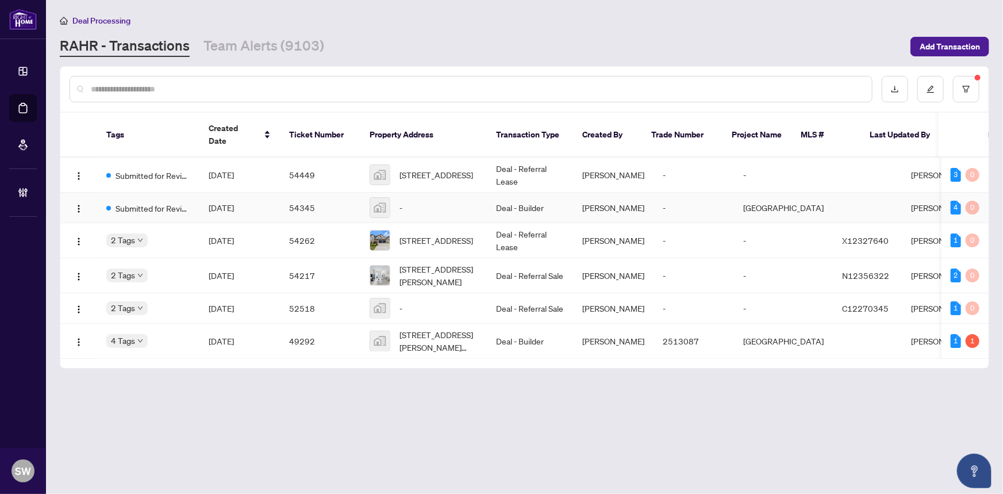
click at [213, 202] on span "[DATE]" at bounding box center [221, 207] width 25 height 10
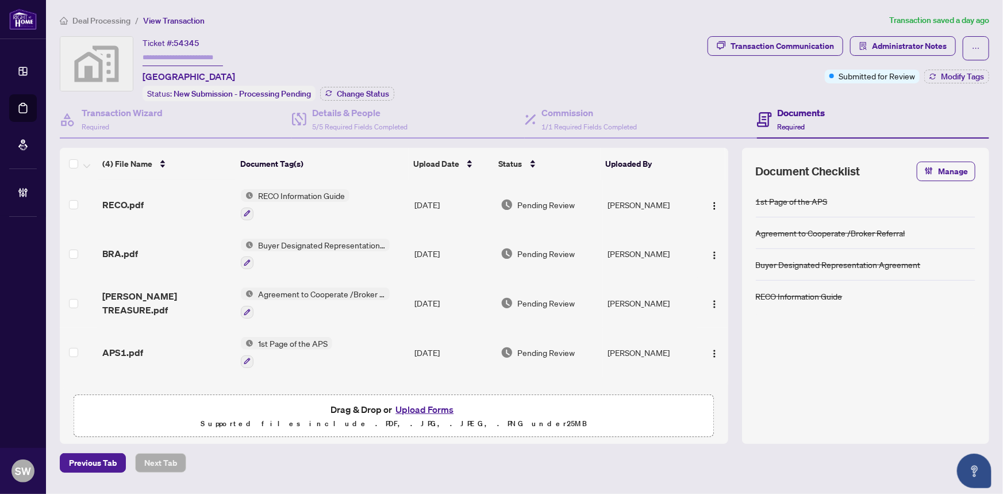
click at [187, 339] on td "APS1.pdf" at bounding box center [167, 352] width 139 height 49
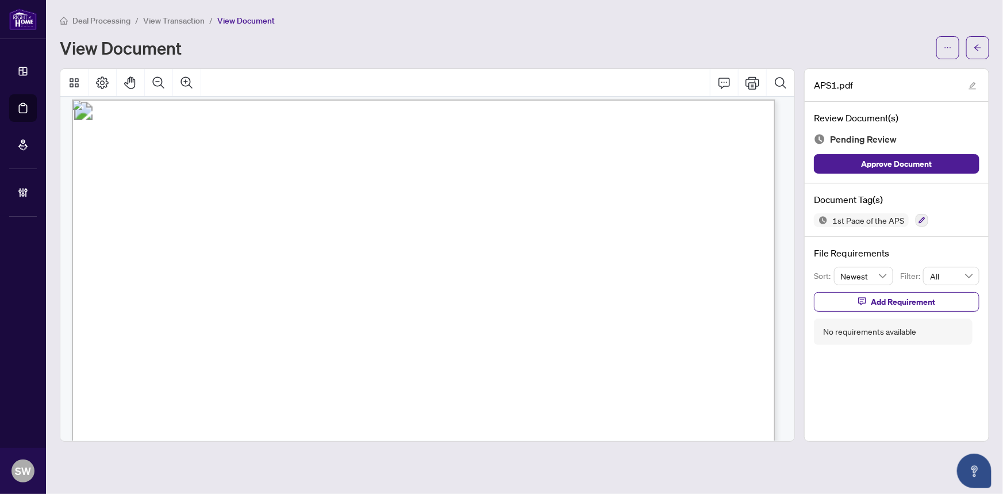
scroll to position [2806, 0]
drag, startPoint x: 272, startPoint y: 132, endPoint x: 342, endPoint y: 135, distance: 69.7
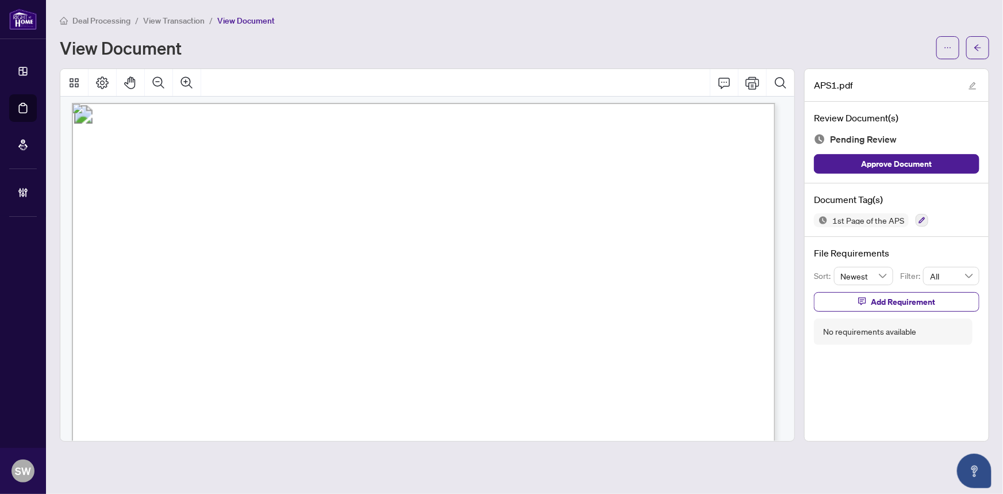
drag, startPoint x: 194, startPoint y: 262, endPoint x: 226, endPoint y: 266, distance: 31.9
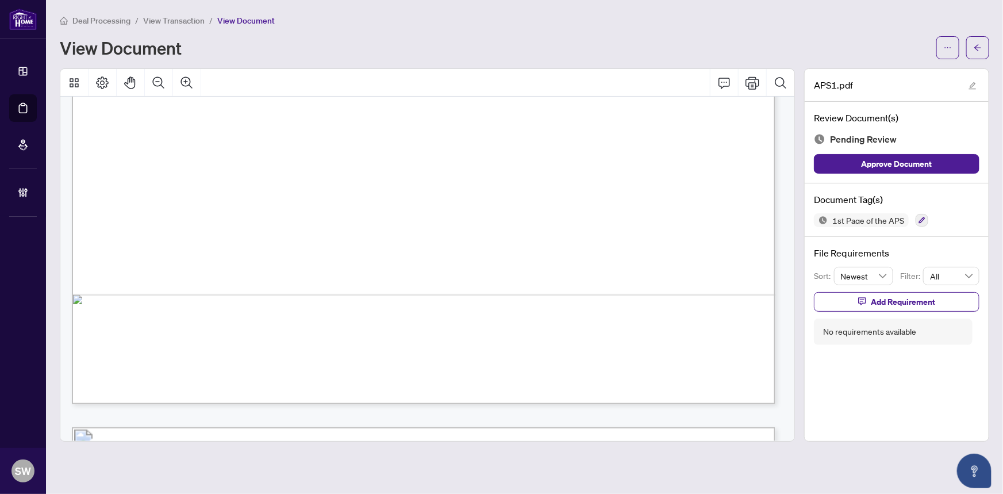
scroll to position [5631, 0]
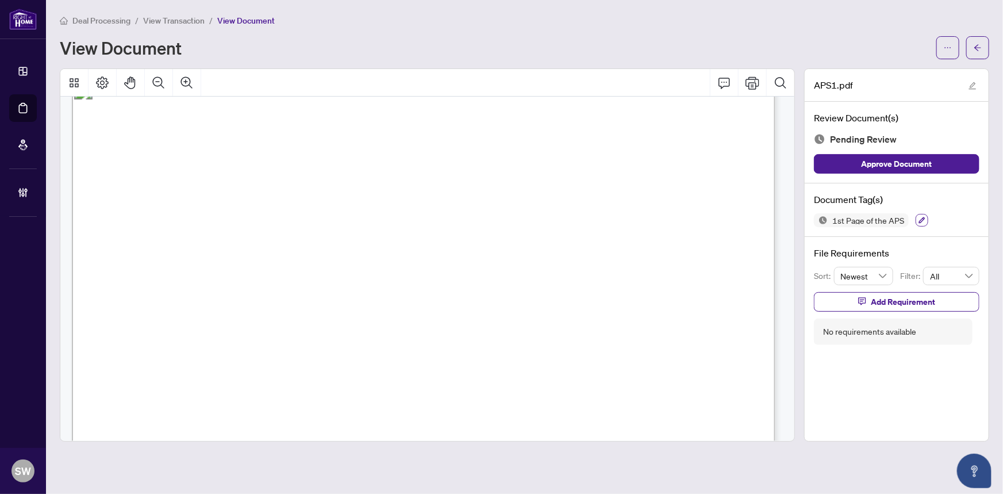
click at [922, 217] on icon "button" at bounding box center [922, 220] width 6 height 6
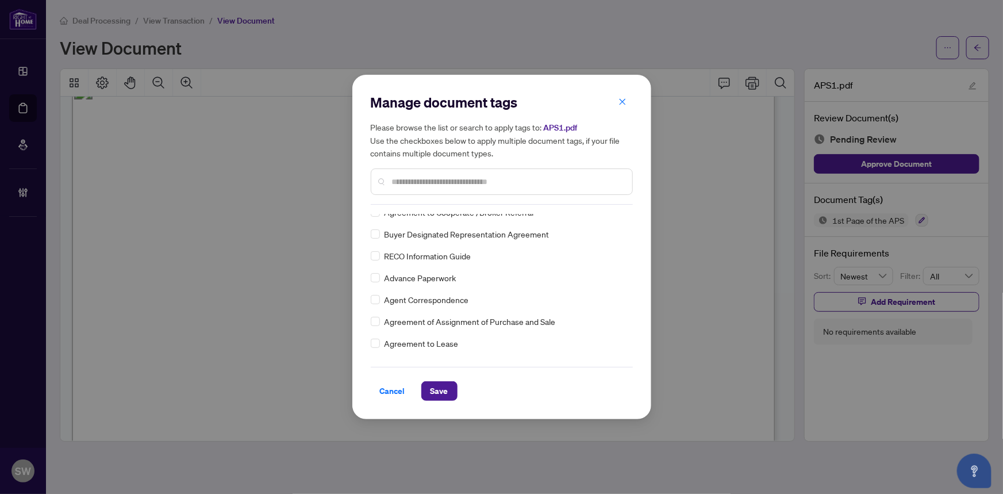
scroll to position [0, 0]
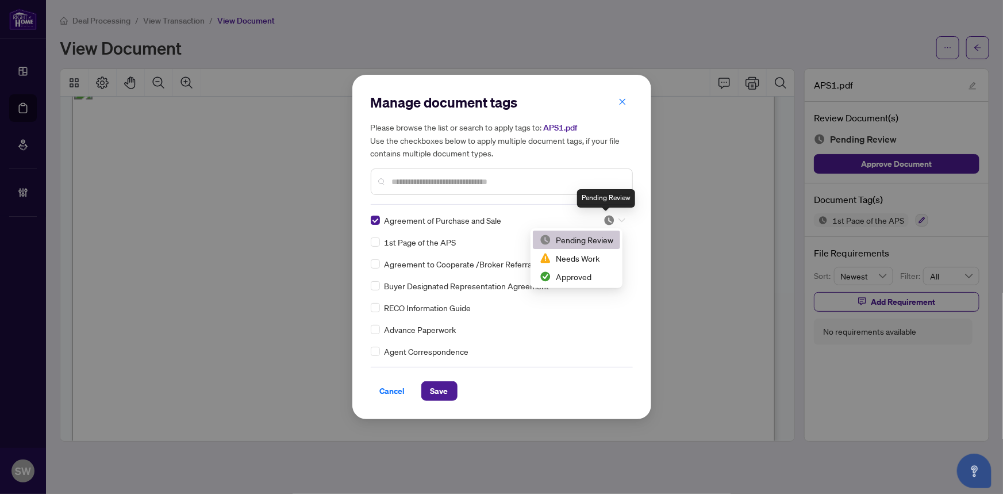
click at [607, 220] on img at bounding box center [609, 219] width 11 height 11
click at [585, 270] on div "Approved" at bounding box center [577, 276] width 74 height 13
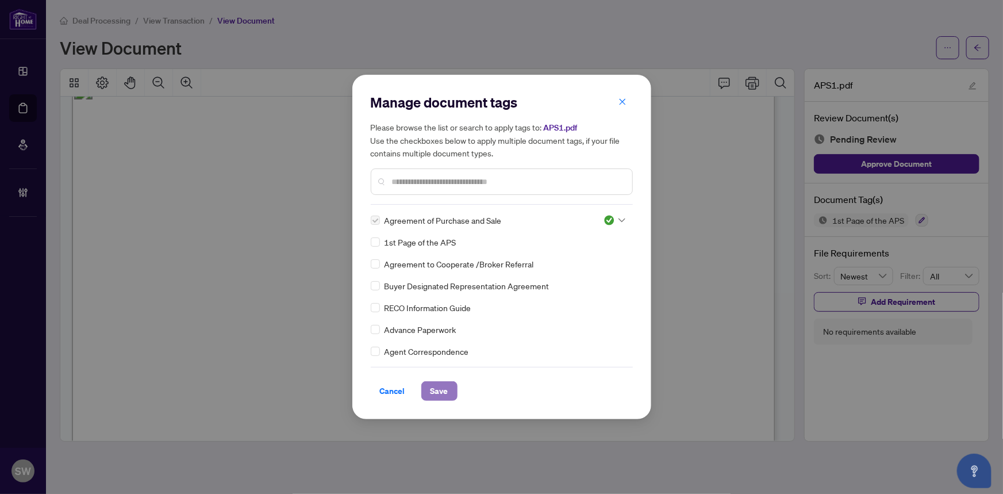
click at [440, 389] on span "Save" at bounding box center [440, 391] width 18 height 18
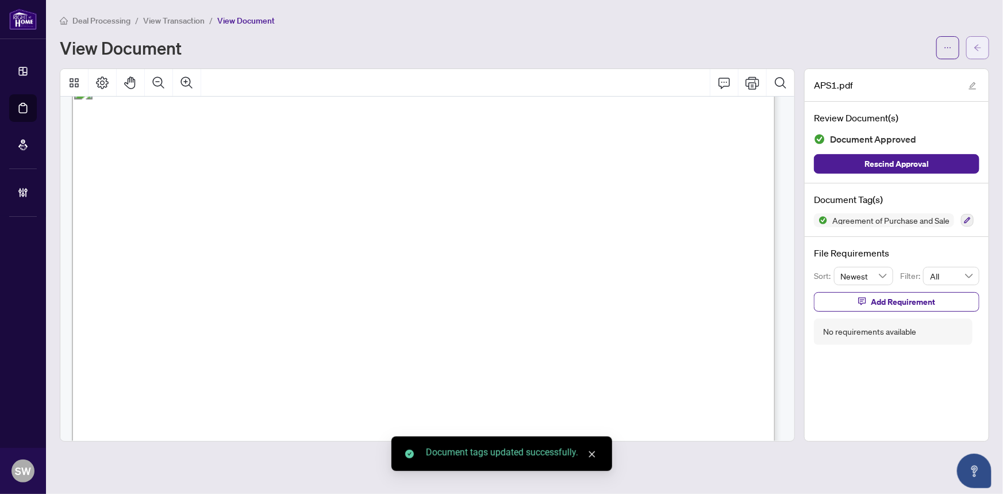
click at [982, 47] on icon "arrow-left" at bounding box center [978, 48] width 8 height 8
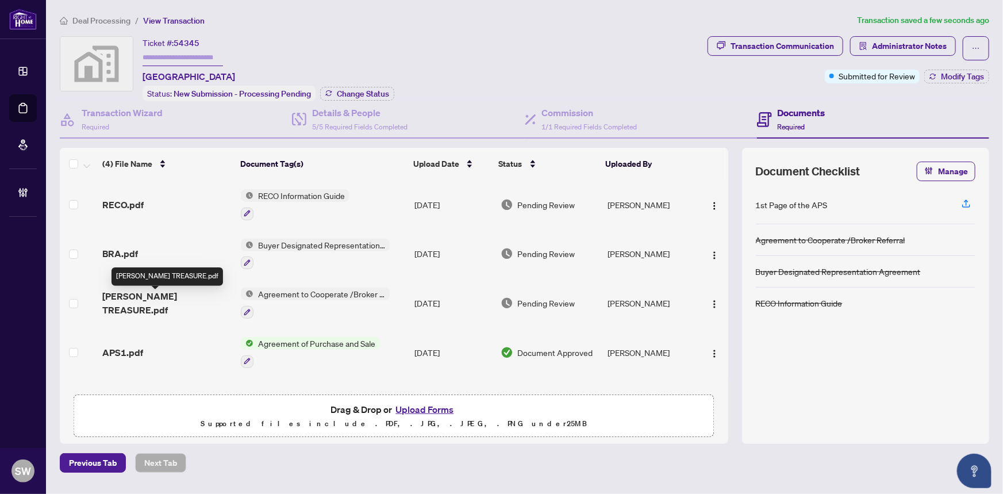
click at [186, 299] on span "TIMOTHY TREASURE.pdf" at bounding box center [167, 303] width 130 height 28
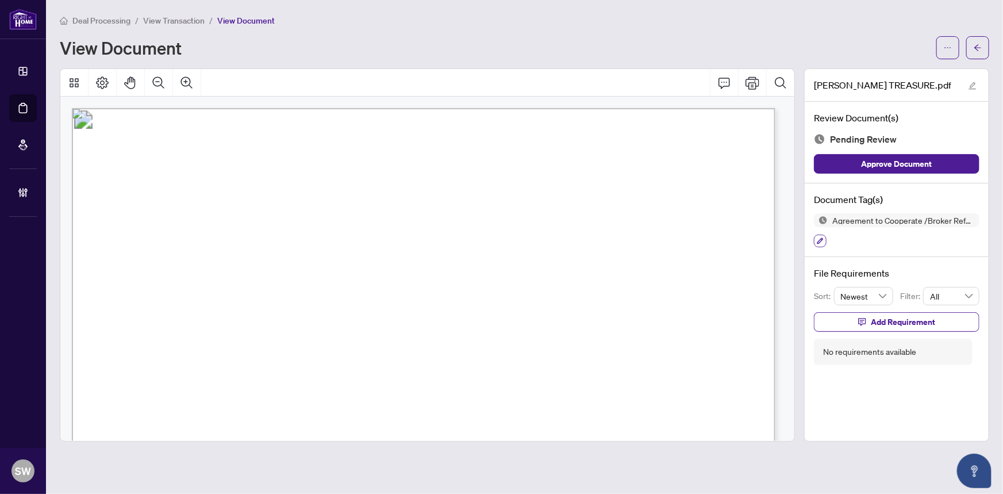
click at [820, 237] on icon "button" at bounding box center [820, 240] width 7 height 7
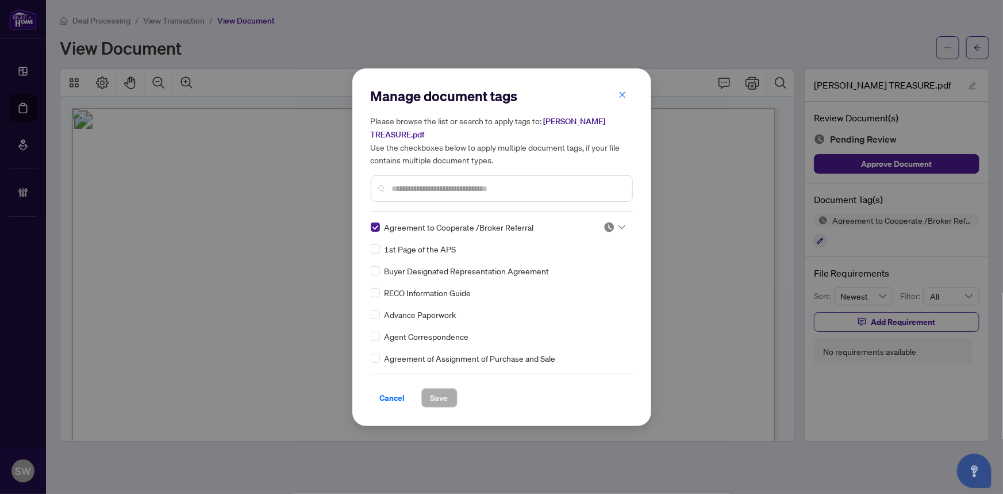
click at [608, 224] on img at bounding box center [609, 226] width 11 height 11
click at [587, 281] on div "Approved" at bounding box center [577, 283] width 74 height 13
click at [449, 394] on button "Save" at bounding box center [439, 398] width 36 height 20
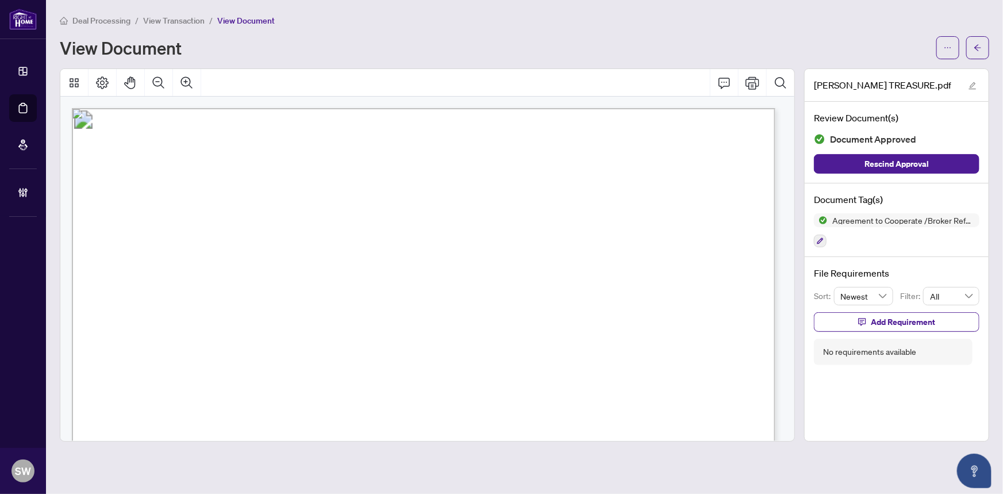
click at [983, 42] on button "button" at bounding box center [977, 47] width 23 height 23
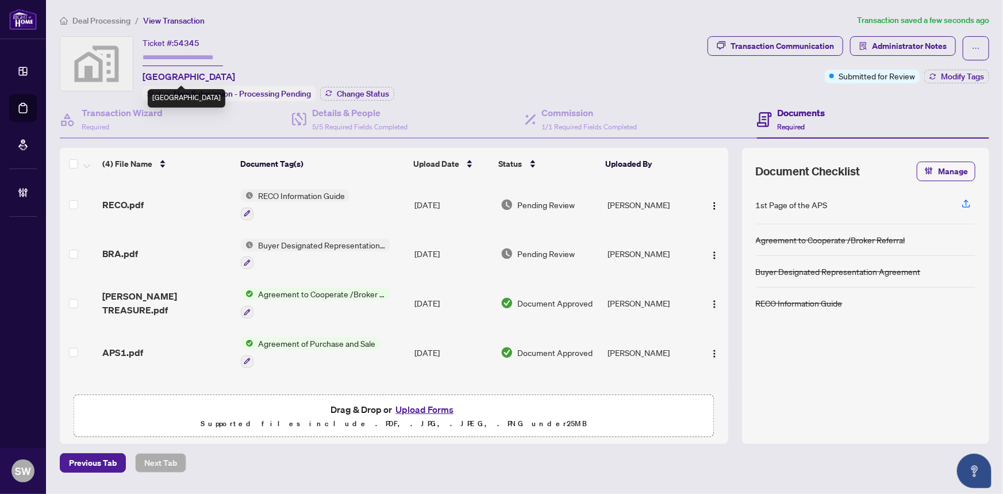
click at [183, 78] on span "ORCHARD SOUTH" at bounding box center [189, 77] width 93 height 14
copy span "ORCHARD SOUTH"
click at [177, 302] on span "TIMOTHY TREASURE.pdf" at bounding box center [167, 303] width 130 height 28
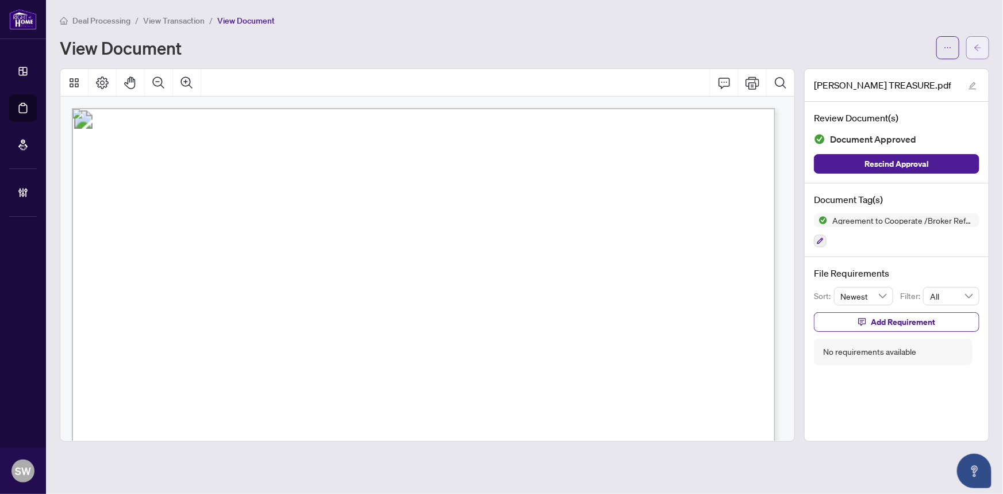
click at [989, 41] on button "button" at bounding box center [977, 47] width 23 height 23
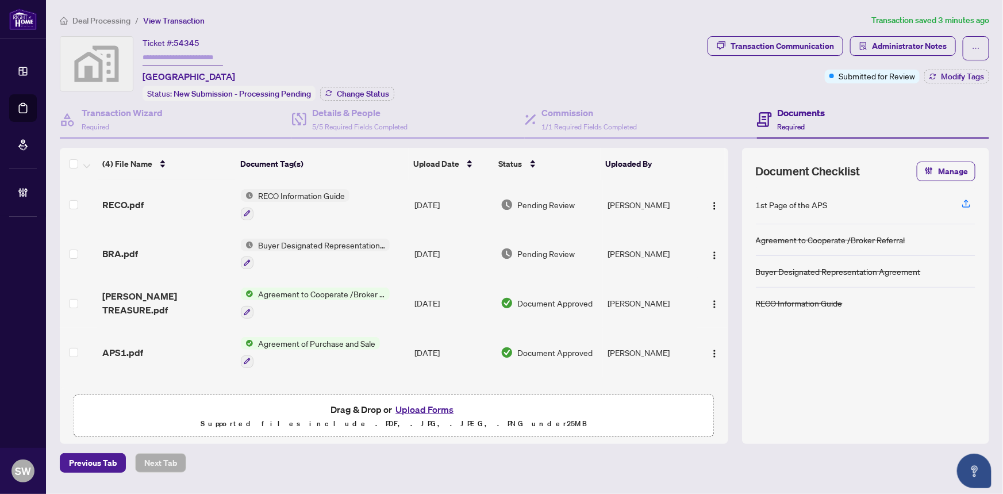
click at [159, 346] on div "APS1.pdf" at bounding box center [167, 353] width 130 height 14
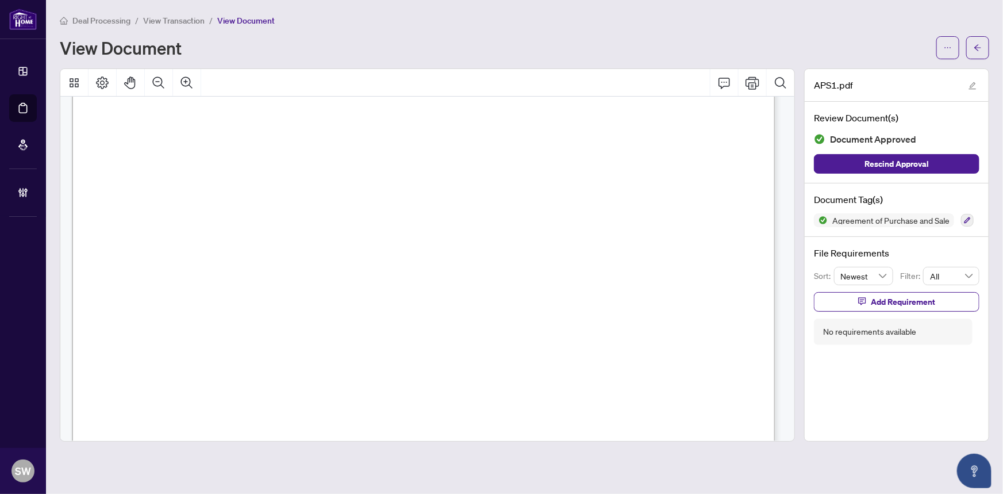
scroll to position [52, 0]
click at [978, 50] on icon "arrow-left" at bounding box center [978, 48] width 8 height 8
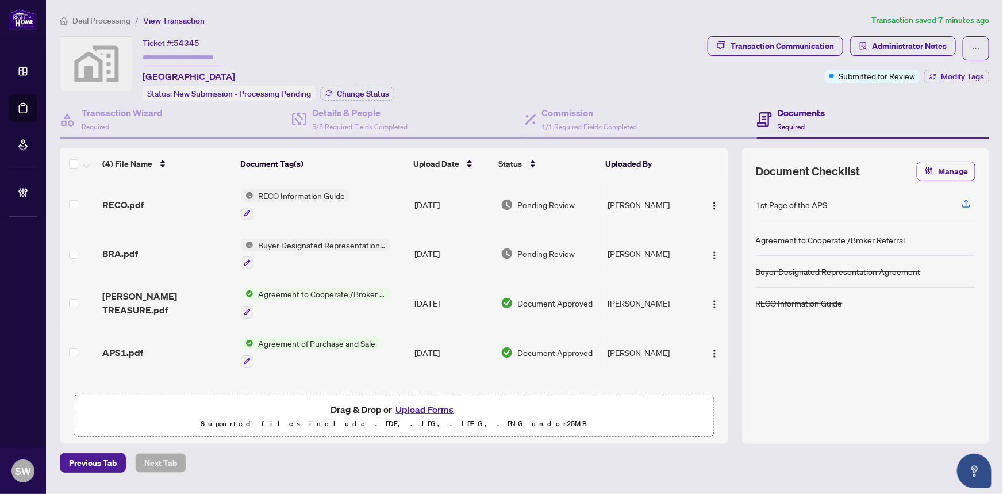
click at [185, 291] on td "TIMOTHY TREASURE.pdf" at bounding box center [167, 302] width 139 height 49
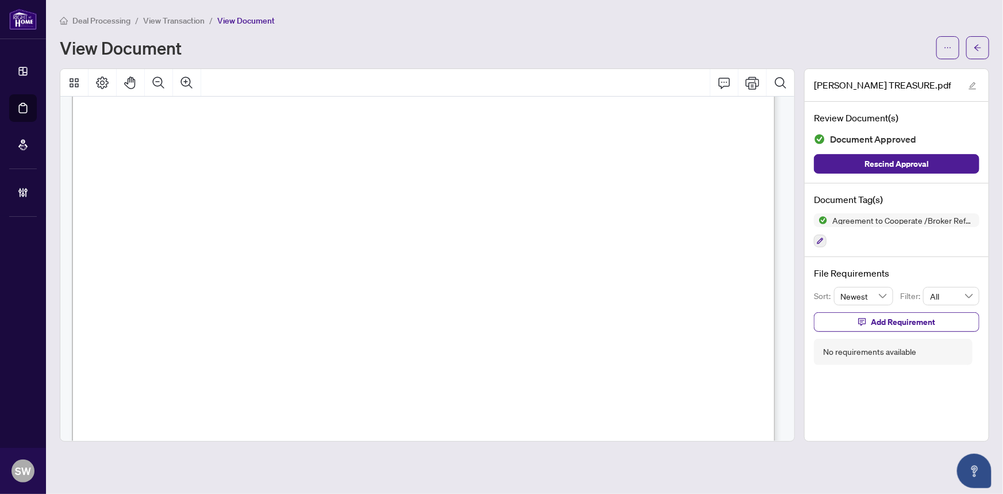
scroll to position [261, 0]
click at [183, 149] on div "Page 1" at bounding box center [775, 495] width 1407 height 1821
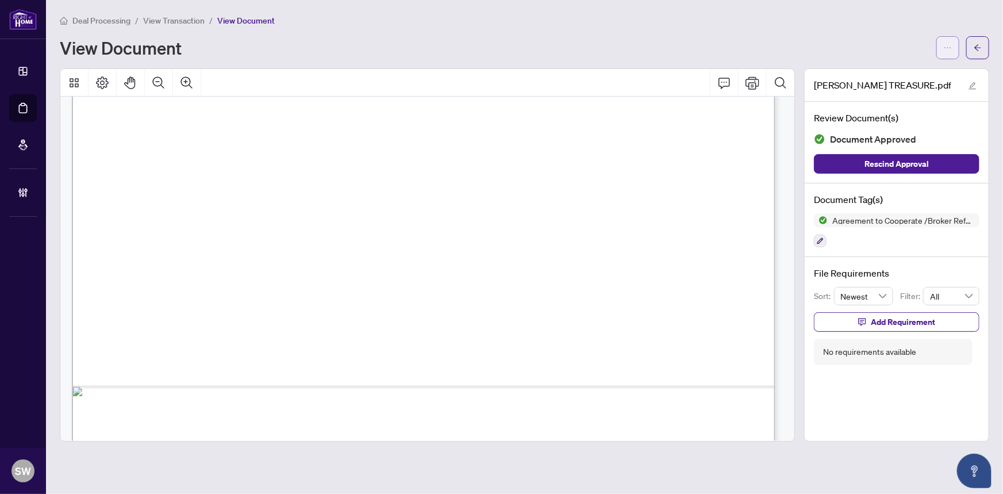
click at [954, 47] on button "button" at bounding box center [948, 47] width 23 height 23
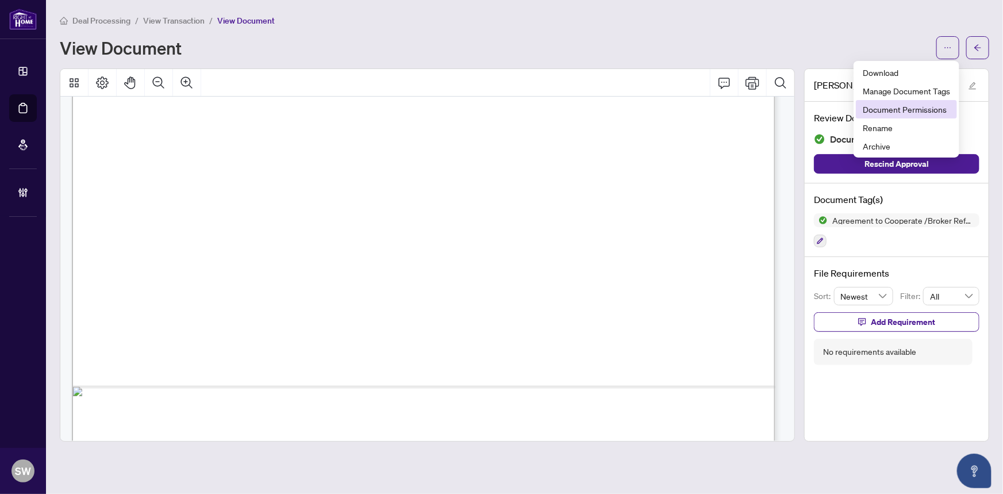
click at [921, 113] on span "Document Permissions" at bounding box center [906, 109] width 87 height 13
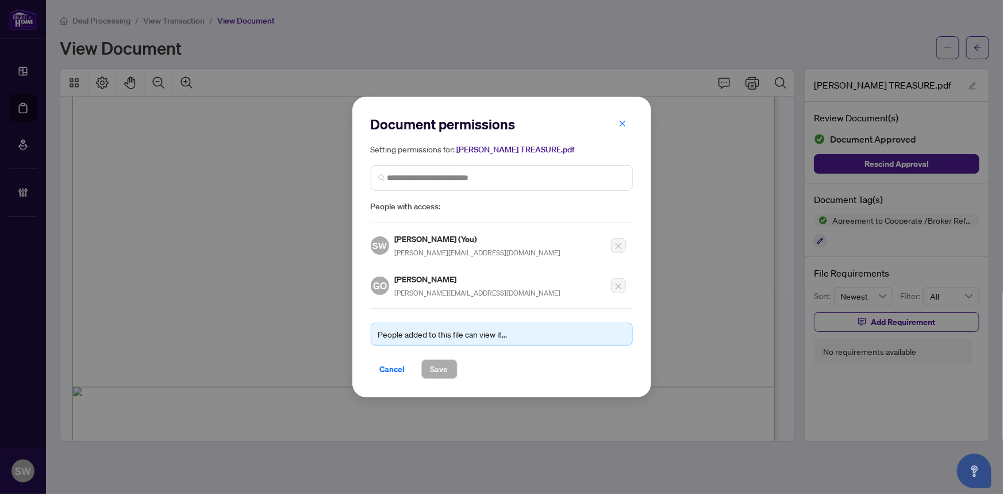
click at [423, 280] on h5 "Godfrey Onah" at bounding box center [478, 279] width 166 height 13
copy h5 "Godfrey Onah"
click at [397, 368] on span "Cancel" at bounding box center [392, 369] width 25 height 18
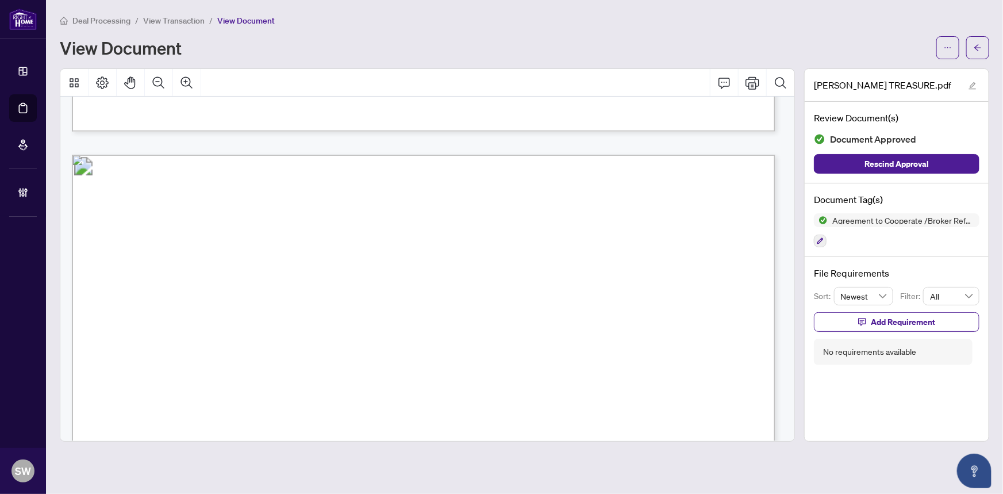
scroll to position [888, 0]
click at [988, 50] on button "button" at bounding box center [977, 47] width 23 height 23
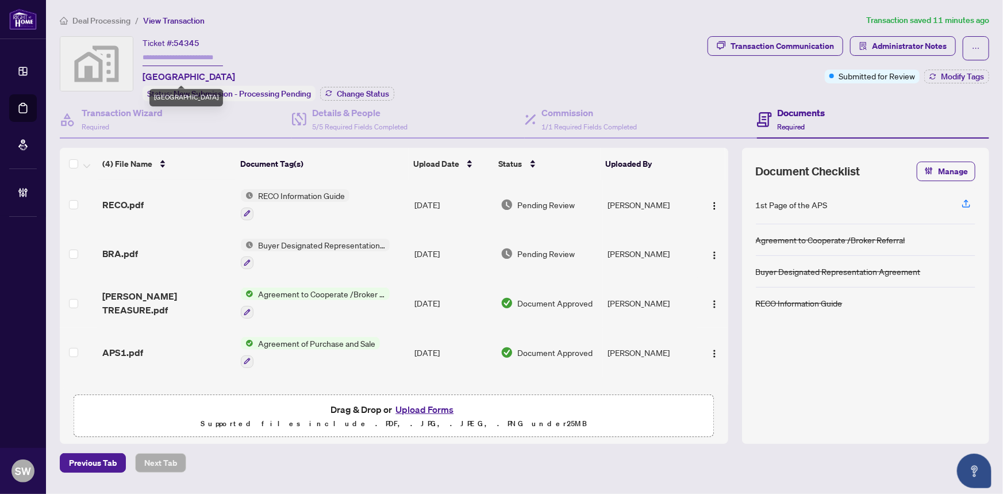
click at [165, 74] on span "ORCHARD SOUTH" at bounding box center [189, 77] width 93 height 14
copy span "ORCHARD SOUTH"
click at [207, 298] on span "TIMOTHY TREASURE.pdf" at bounding box center [167, 303] width 130 height 28
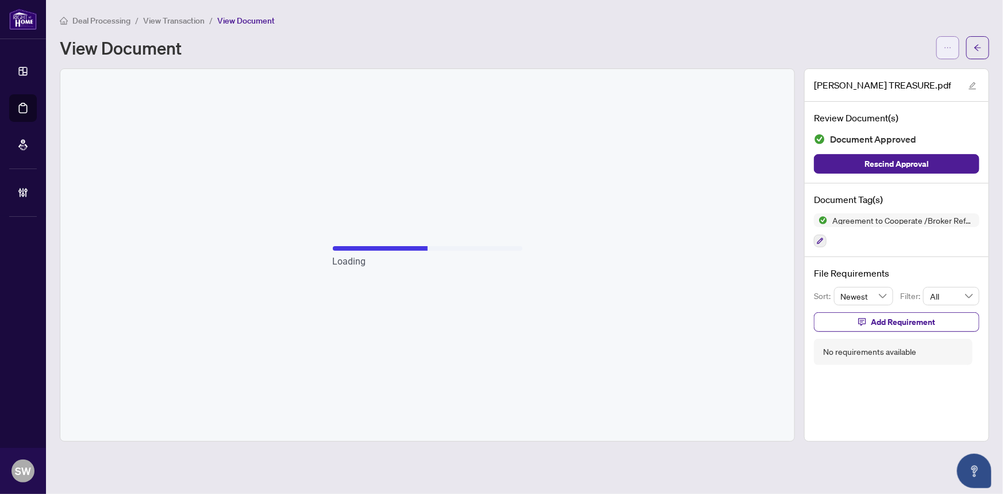
click at [949, 47] on icon "ellipsis" at bounding box center [948, 48] width 8 height 8
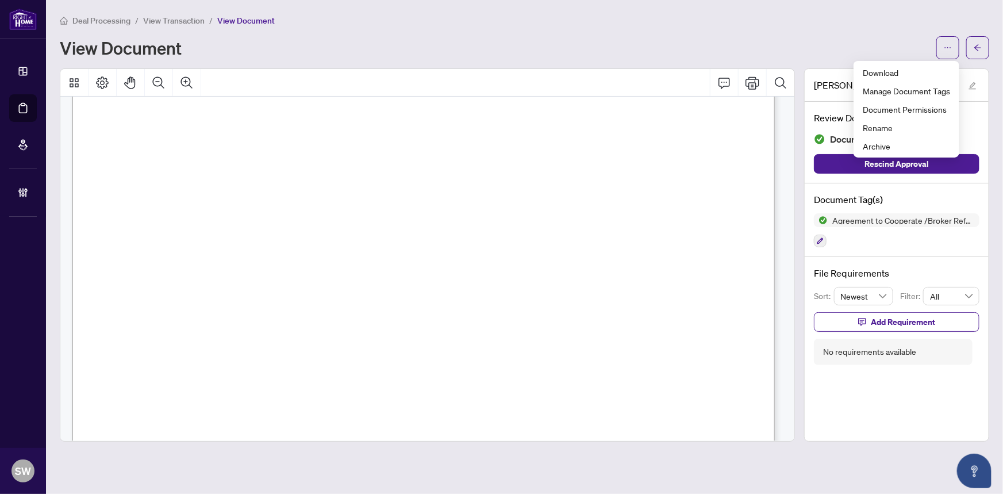
scroll to position [366, 0]
click at [892, 70] on span "Download" at bounding box center [906, 72] width 87 height 13
click at [980, 47] on icon "arrow-left" at bounding box center [978, 48] width 8 height 8
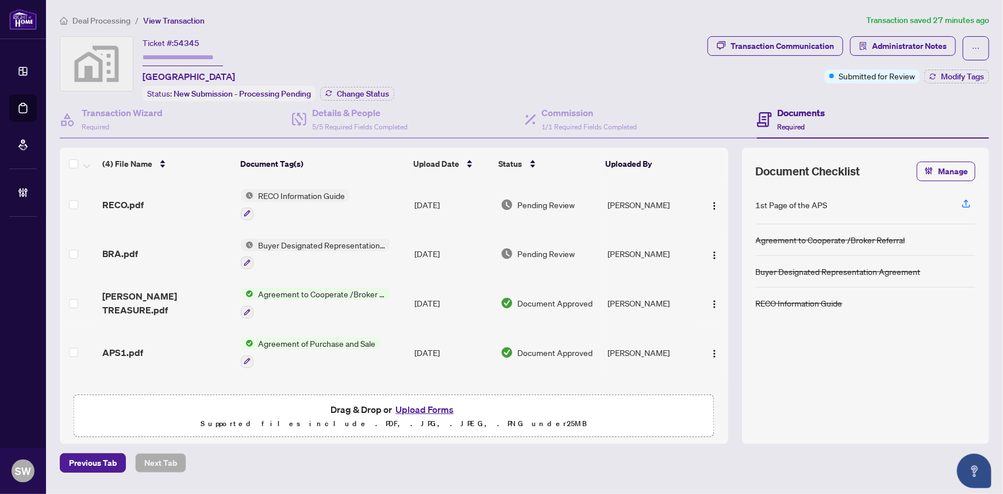
click at [167, 205] on div "RECO.pdf" at bounding box center [167, 205] width 130 height 14
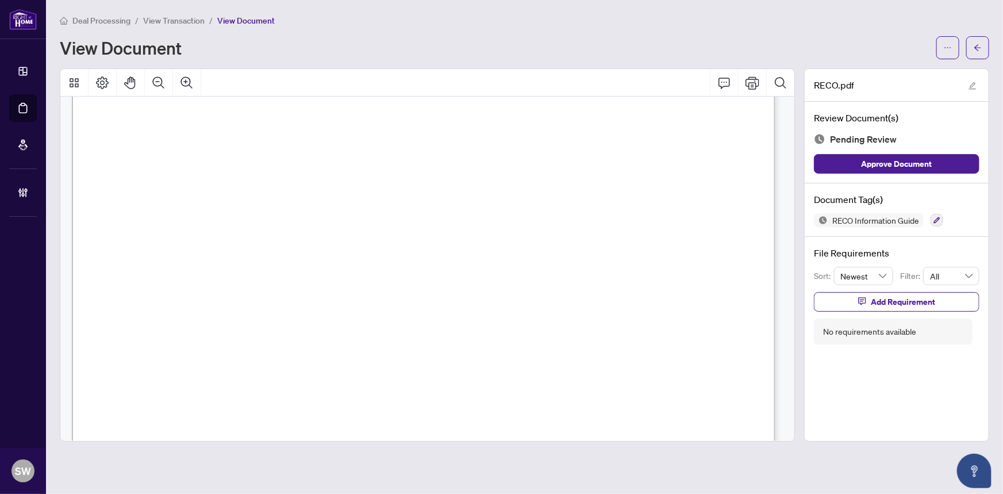
scroll to position [11435, 0]
click at [937, 221] on icon "button" at bounding box center [937, 220] width 6 height 6
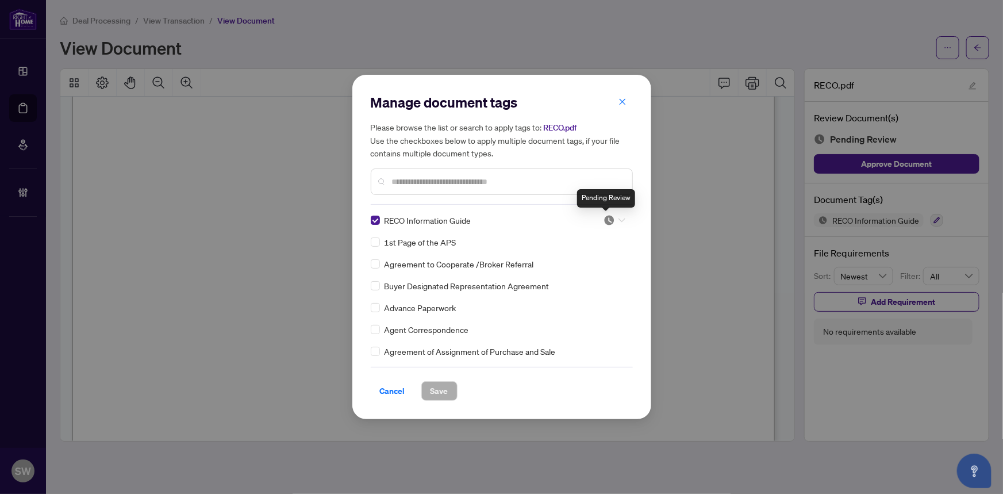
click at [606, 221] on img at bounding box center [609, 219] width 11 height 11
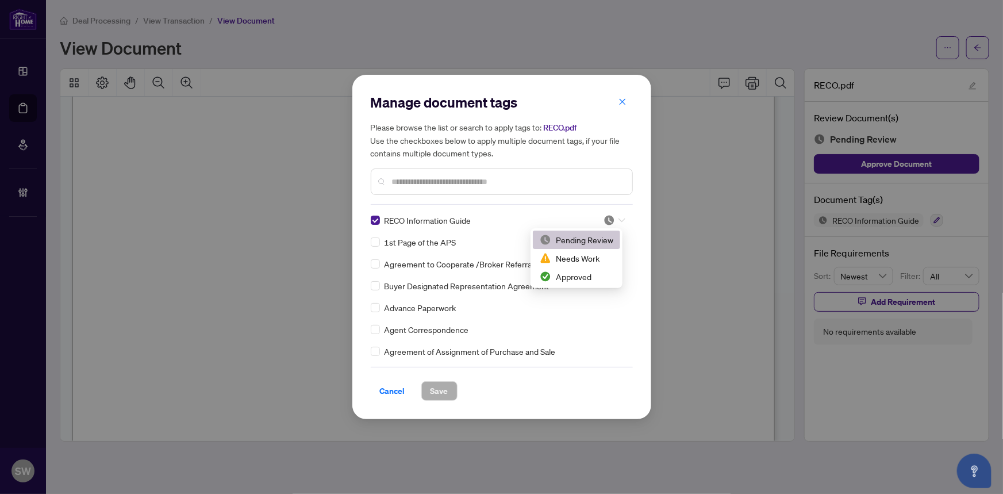
click at [460, 183] on input "text" at bounding box center [507, 181] width 231 height 13
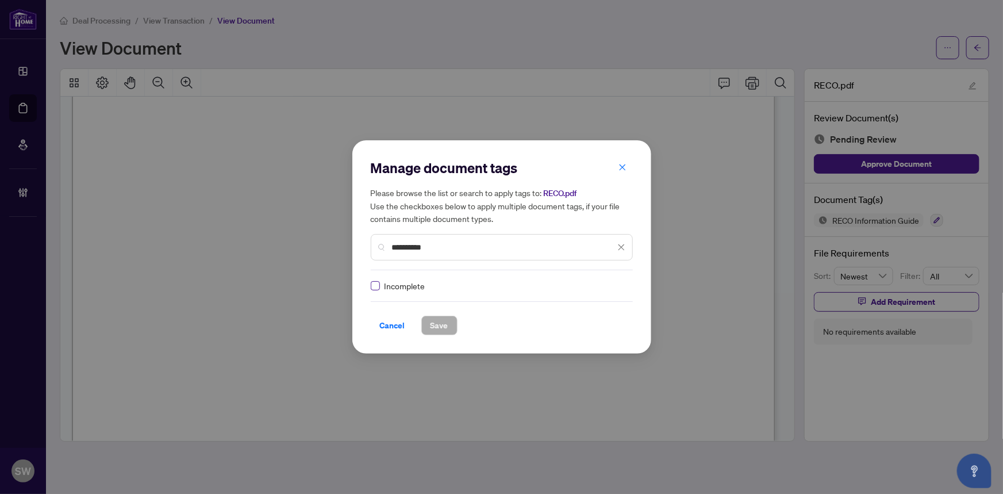
type input "**********"
click at [446, 325] on span "Save" at bounding box center [440, 325] width 18 height 18
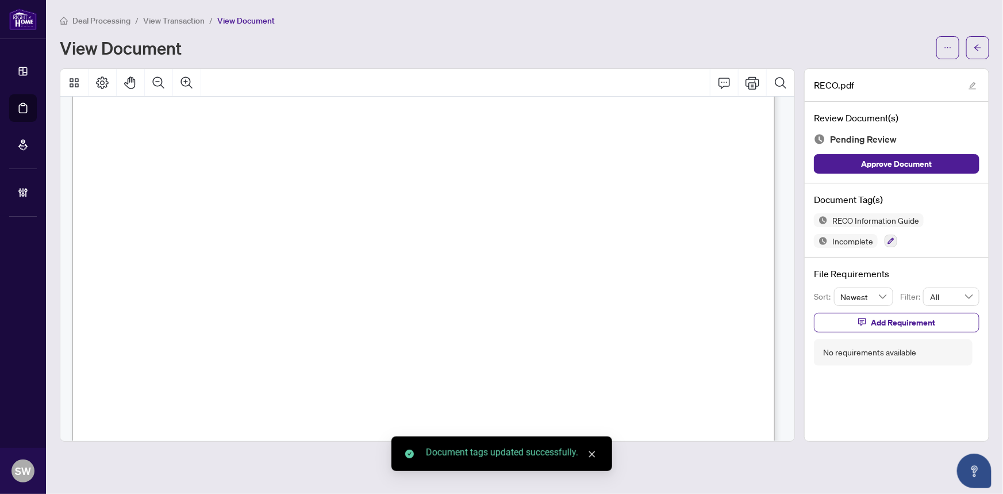
click at [977, 47] on icon "arrow-left" at bounding box center [978, 47] width 7 height 6
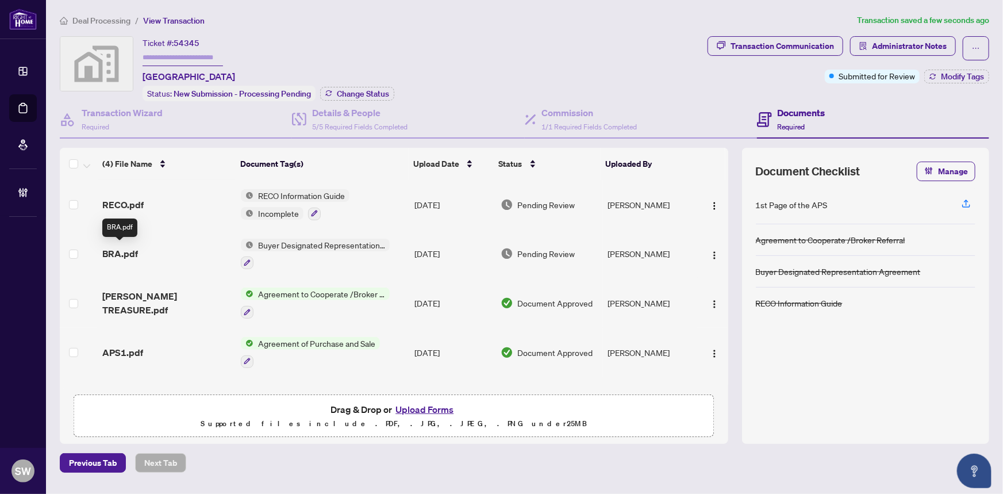
click at [129, 252] on span "BRA.pdf" at bounding box center [120, 254] width 36 height 14
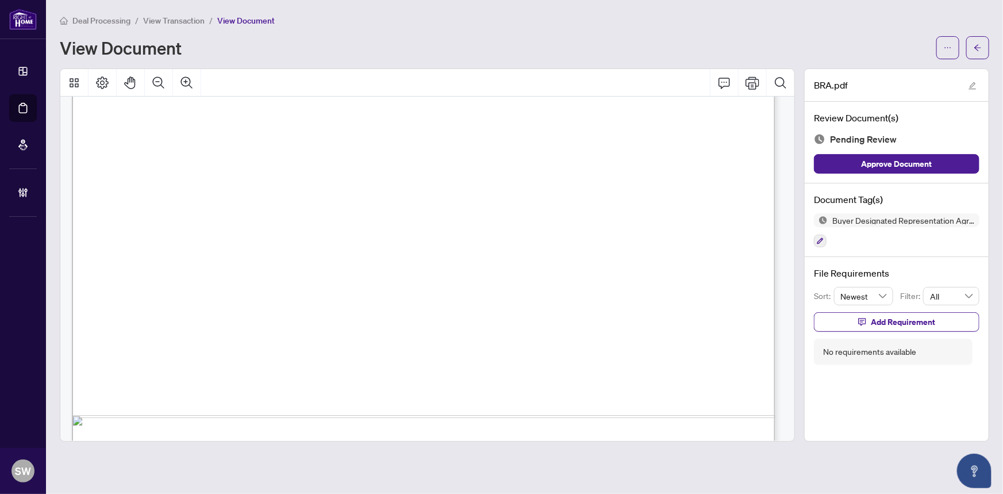
scroll to position [3389, 0]
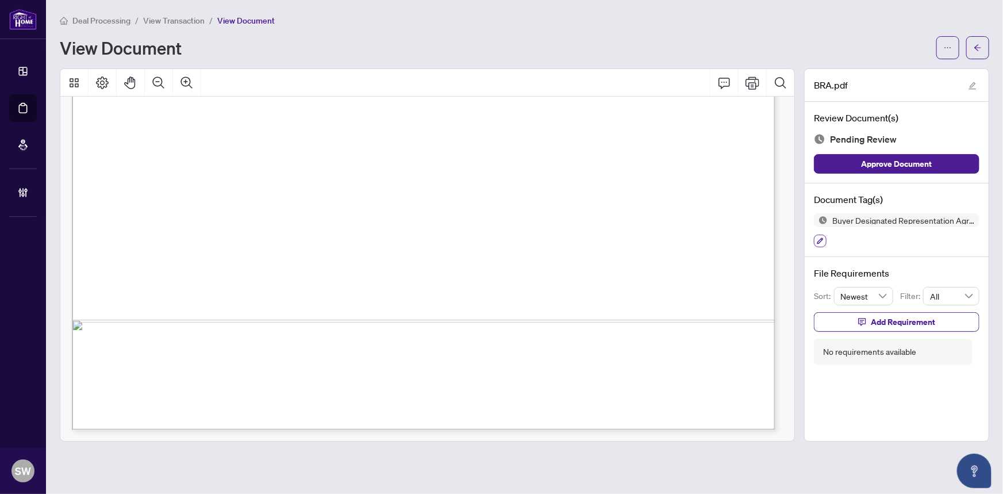
click at [818, 237] on icon "button" at bounding box center [820, 240] width 7 height 7
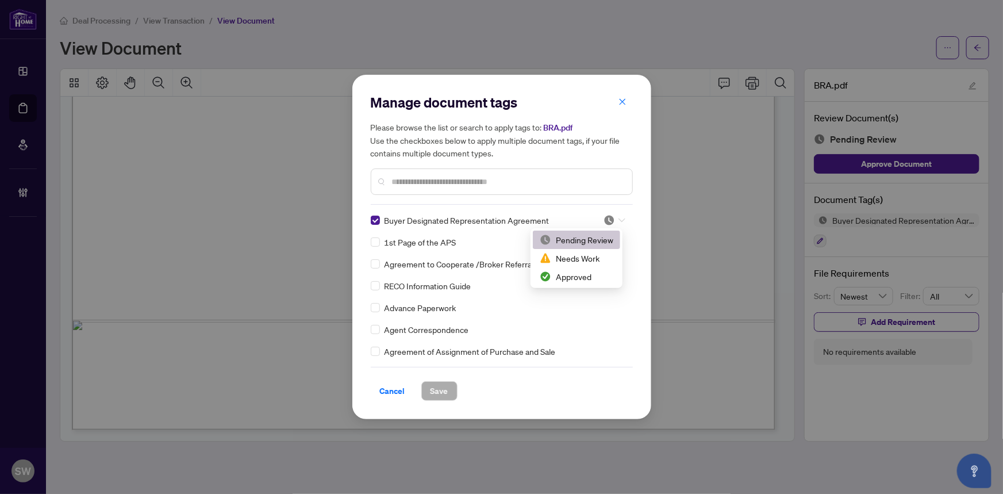
click at [613, 220] on div at bounding box center [615, 219] width 22 height 11
click at [593, 259] on div "Needs Work" at bounding box center [577, 258] width 74 height 13
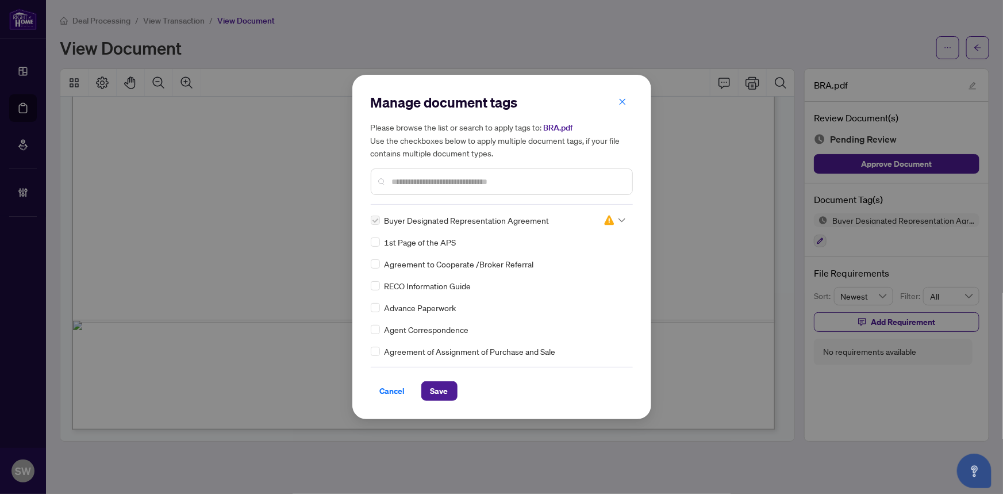
click at [593, 259] on div "Agreement to Cooperate /Broker Referral" at bounding box center [498, 264] width 255 height 13
click at [611, 223] on img at bounding box center [609, 219] width 11 height 11
click at [570, 280] on div "Approved" at bounding box center [577, 276] width 74 height 13
click at [446, 389] on span "Save" at bounding box center [440, 391] width 18 height 18
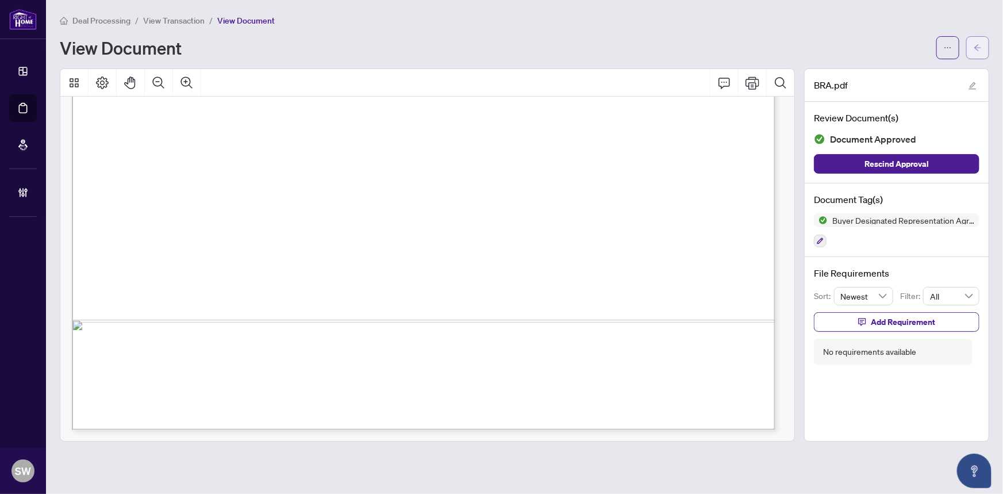
click at [986, 55] on button "button" at bounding box center [977, 47] width 23 height 23
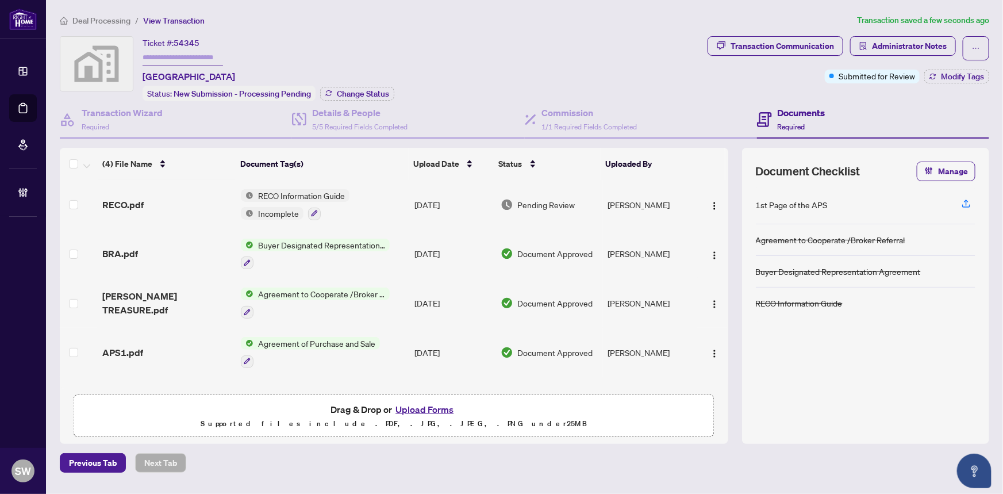
click at [190, 38] on span "54345" at bounding box center [187, 43] width 26 height 10
copy span "54345"
click at [160, 200] on div "RECO.pdf" at bounding box center [167, 205] width 130 height 14
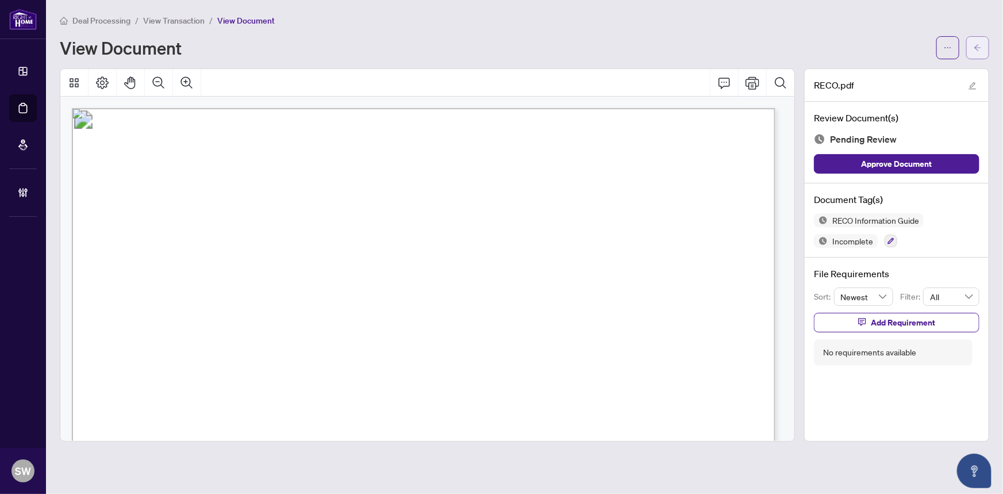
click at [980, 48] on icon "arrow-left" at bounding box center [978, 48] width 8 height 8
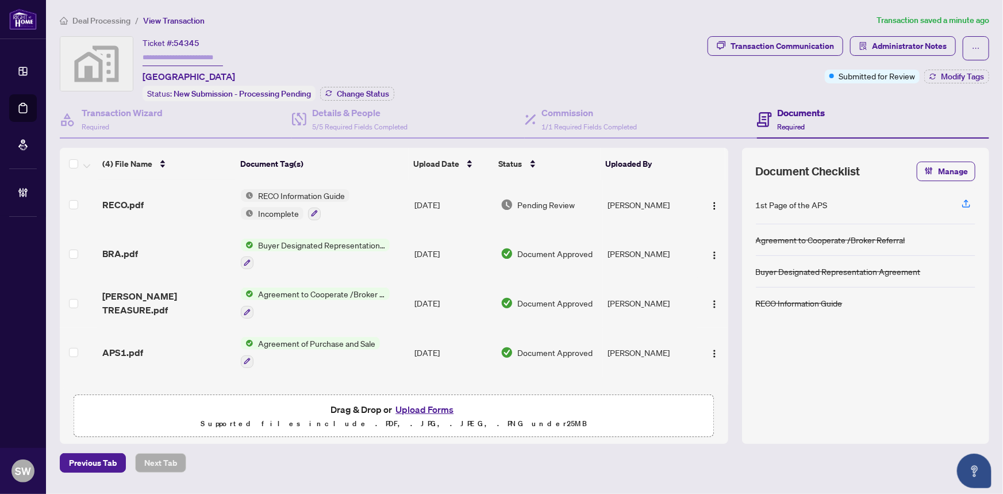
click at [189, 201] on div "RECO.pdf" at bounding box center [167, 205] width 130 height 14
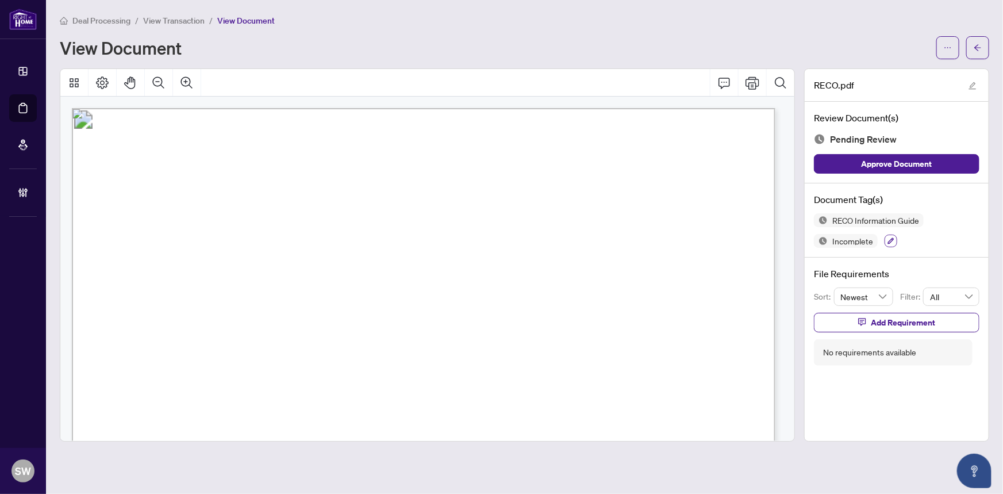
click at [891, 240] on icon "button" at bounding box center [891, 240] width 7 height 7
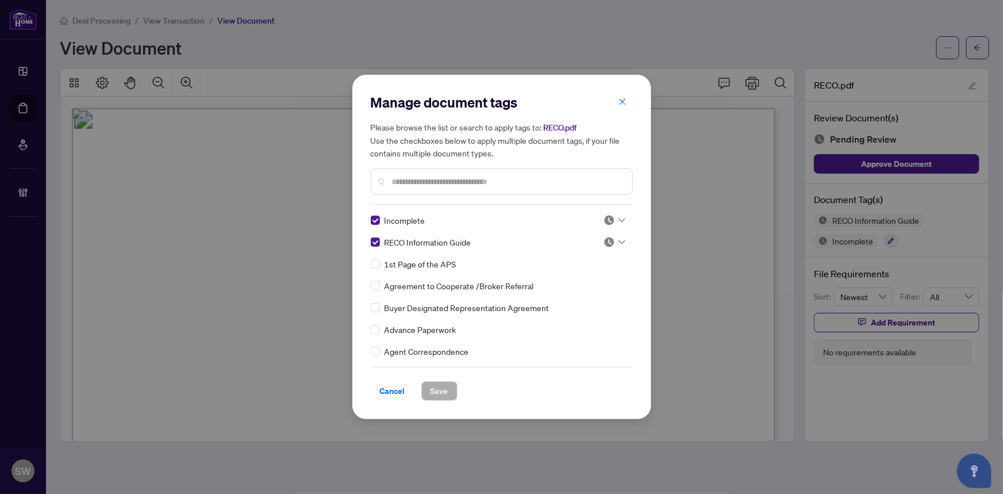
click at [615, 248] on span at bounding box center [615, 241] width 22 height 17
click at [587, 277] on div "Needs Work" at bounding box center [577, 280] width 74 height 13
click at [442, 390] on span "Save" at bounding box center [440, 391] width 18 height 18
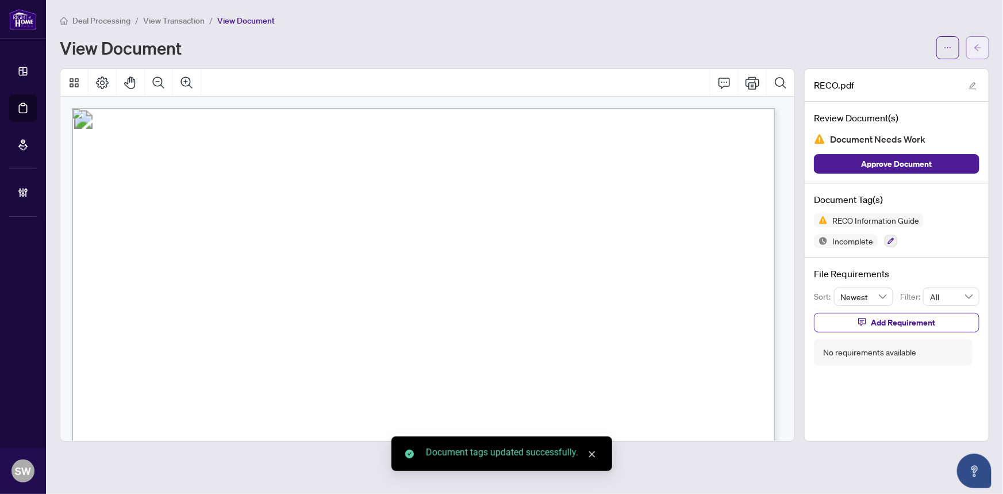
click at [977, 52] on span "button" at bounding box center [978, 48] width 8 height 18
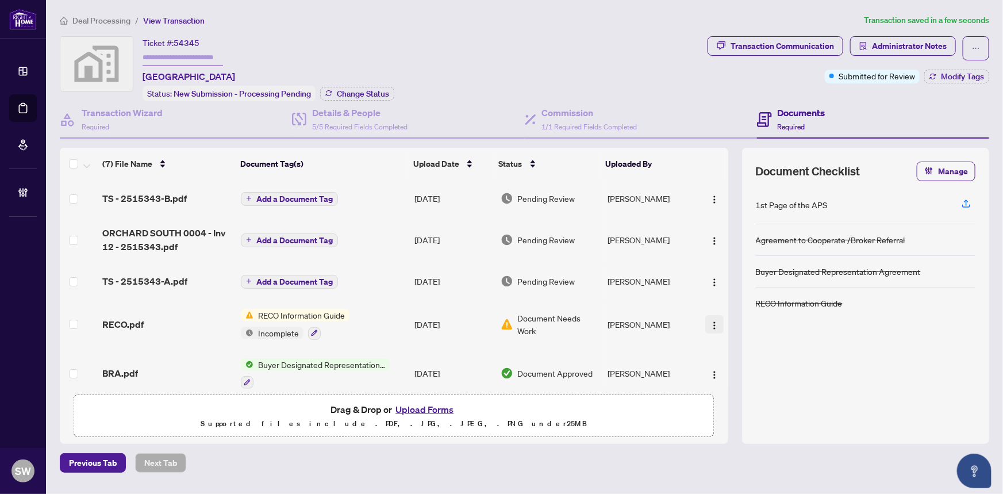
click at [712, 321] on img "button" at bounding box center [714, 325] width 9 height 9
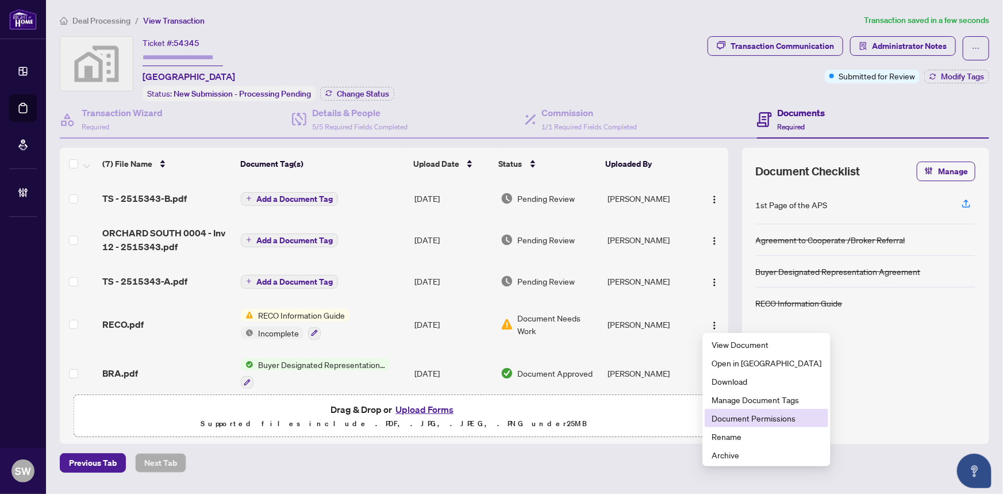
click at [745, 415] on span "Document Permissions" at bounding box center [767, 418] width 110 height 13
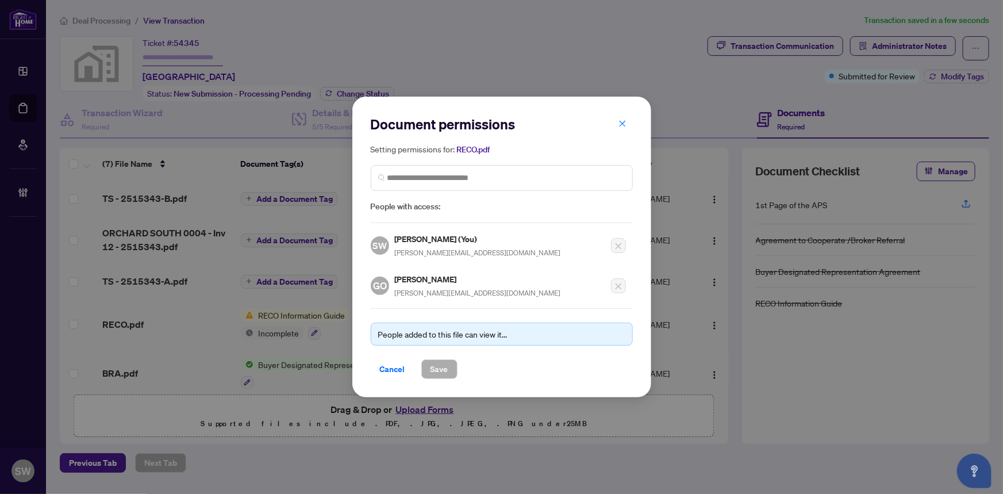
click at [442, 279] on h5 "Godfrey Onah" at bounding box center [478, 279] width 166 height 13
click at [441, 279] on h5 "Godfrey Onah" at bounding box center [478, 279] width 166 height 13
copy h5 "Godfrey Onah"
click at [399, 367] on span "Cancel" at bounding box center [392, 369] width 25 height 18
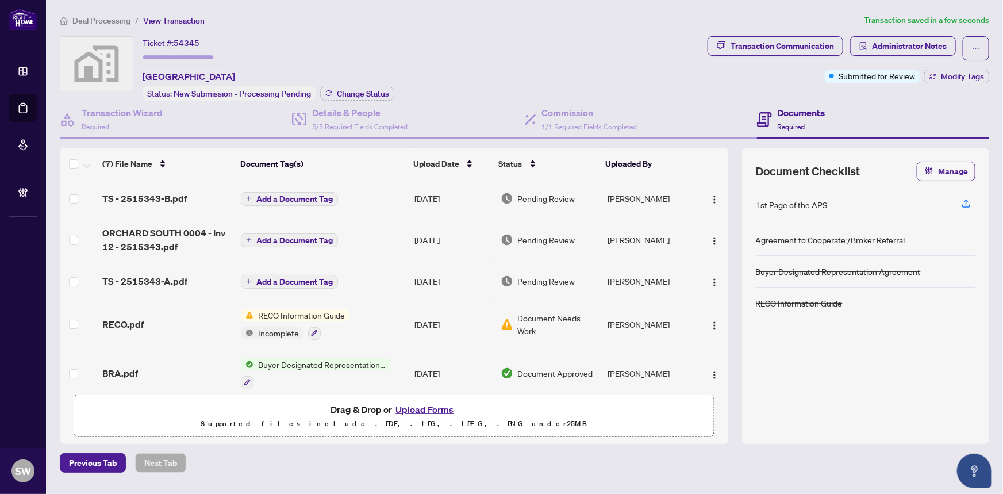
click at [274, 237] on span "Add a Document Tag" at bounding box center [294, 240] width 76 height 8
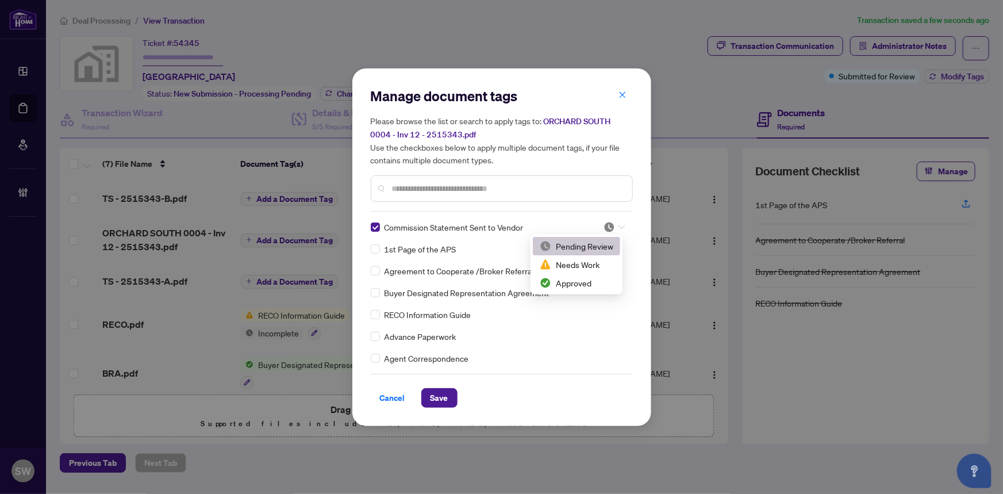
click at [619, 227] on icon at bounding box center [622, 227] width 7 height 5
click at [580, 282] on div "Approved" at bounding box center [577, 283] width 74 height 13
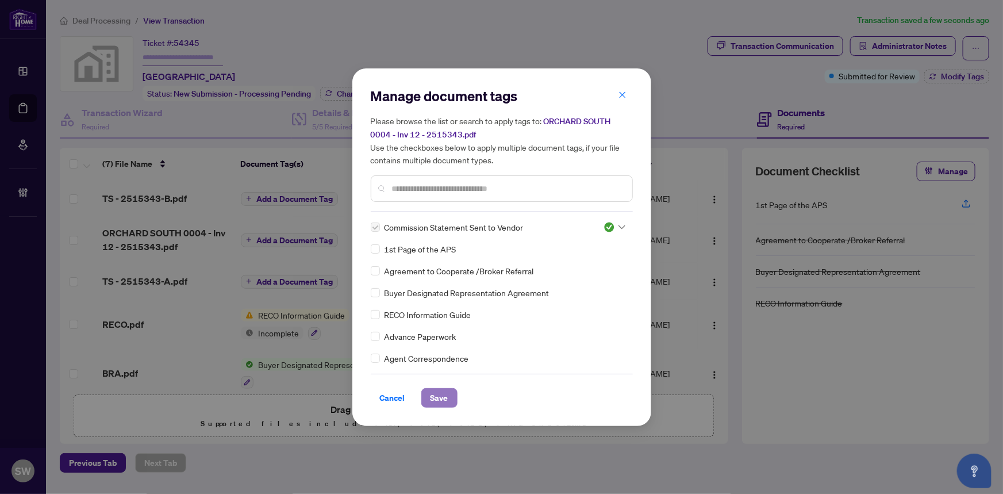
click at [446, 397] on span "Save" at bounding box center [440, 398] width 18 height 18
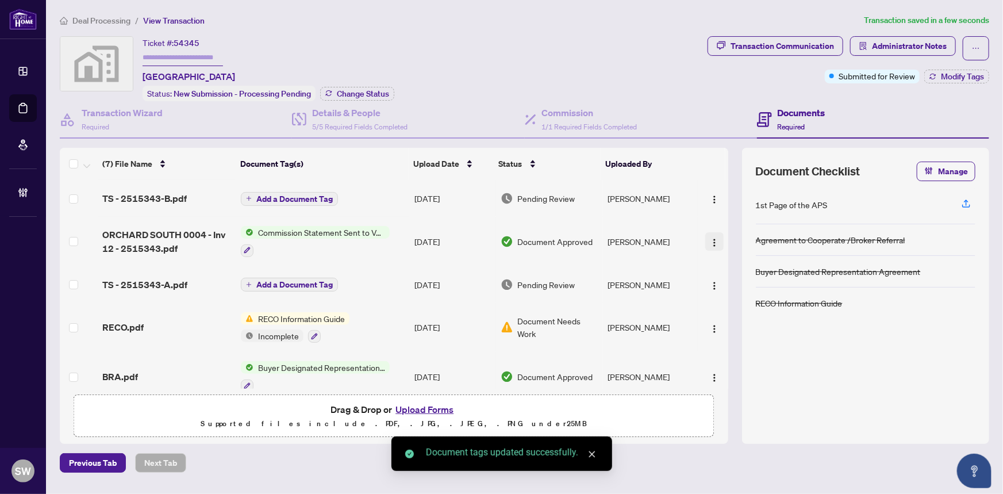
click at [711, 239] on img "button" at bounding box center [714, 242] width 9 height 9
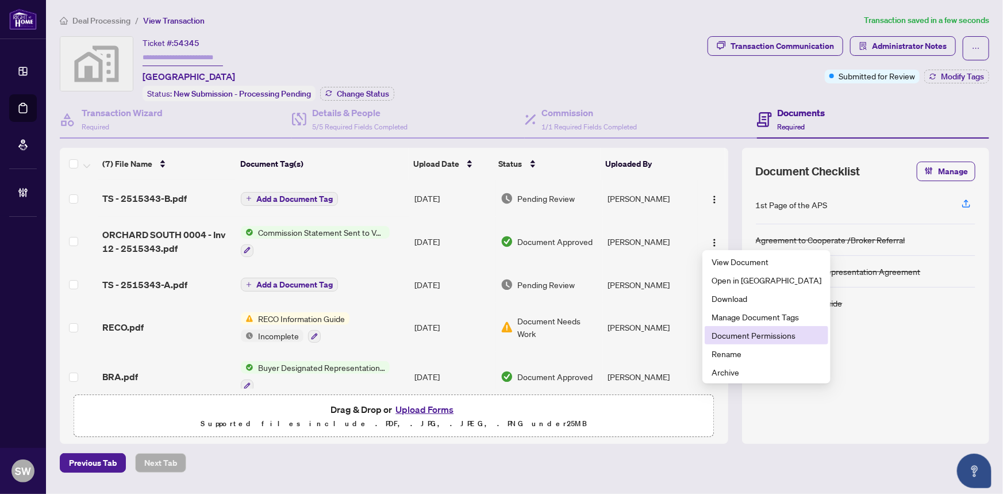
click at [737, 338] on span "Document Permissions" at bounding box center [767, 335] width 110 height 13
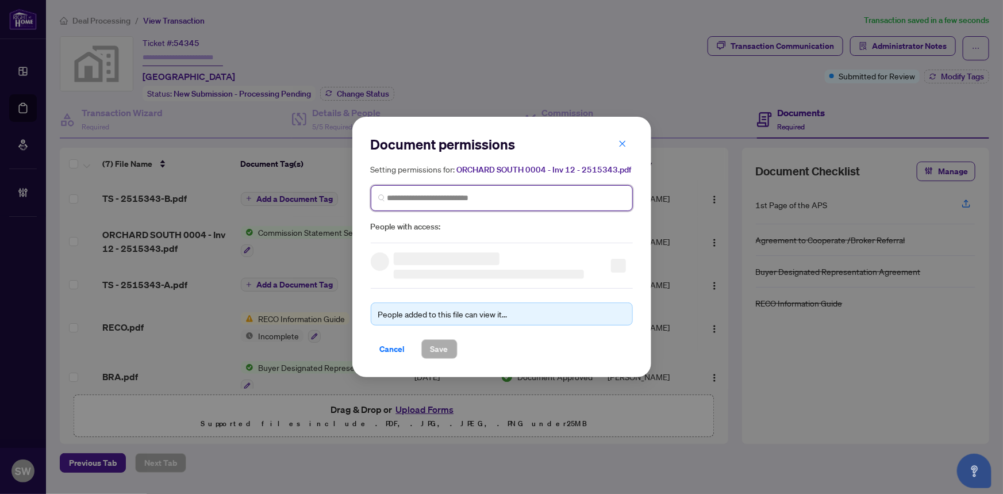
click at [454, 193] on input "search" at bounding box center [507, 198] width 238 height 12
paste input "**********"
type input "**********"
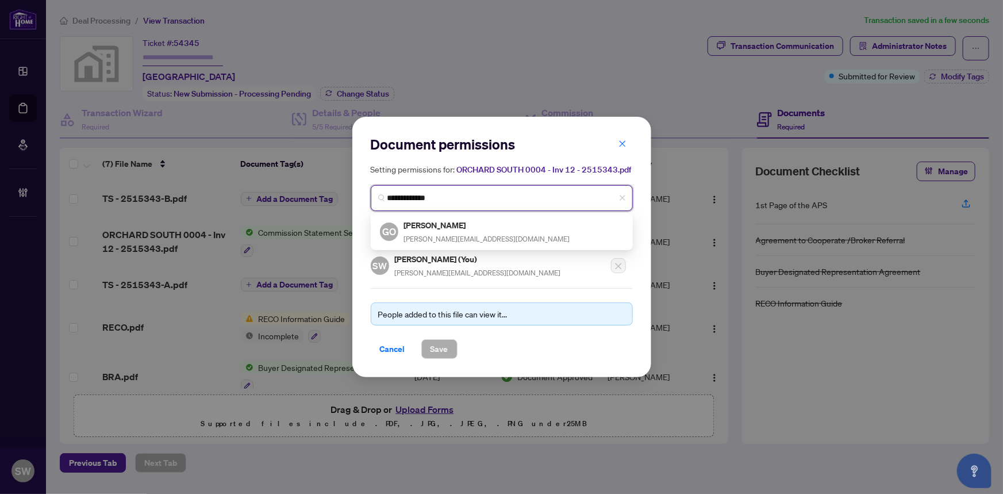
click at [448, 228] on h5 "Godfrey Onah" at bounding box center [487, 224] width 166 height 13
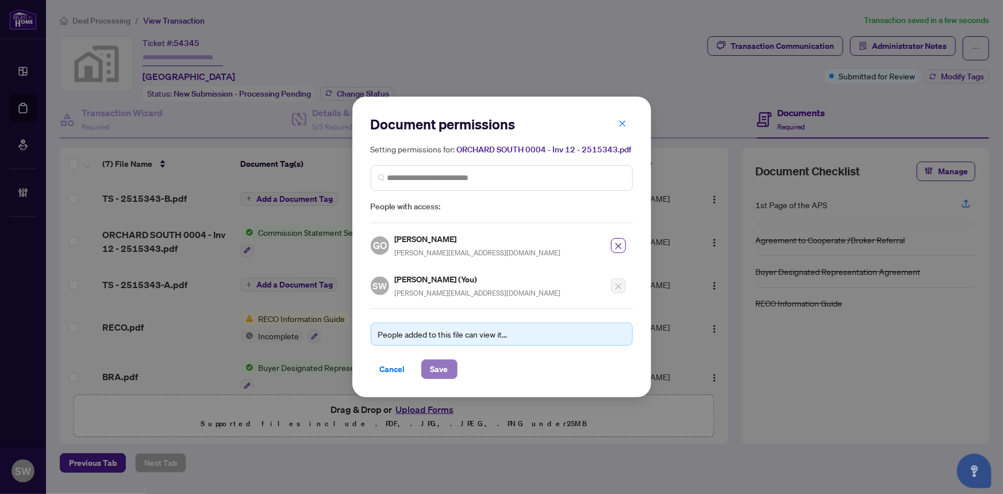
click at [447, 369] on span "Save" at bounding box center [440, 369] width 18 height 18
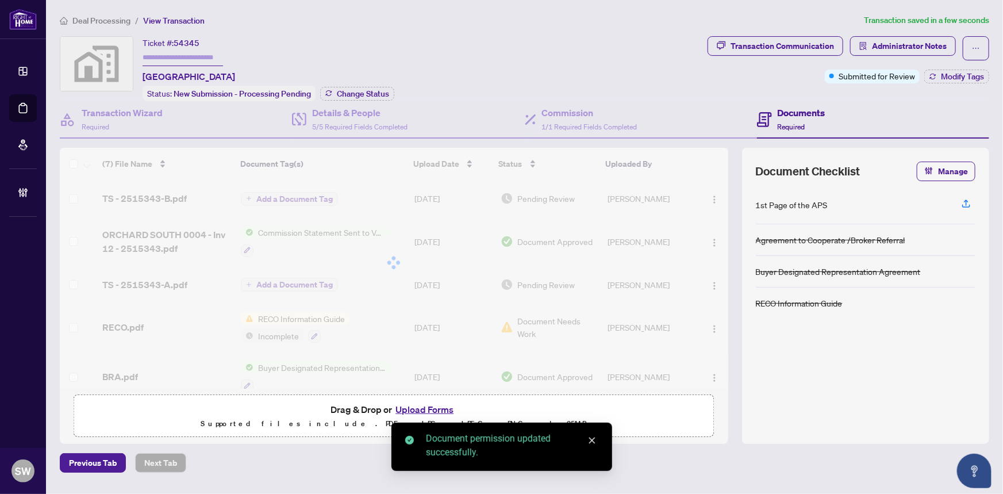
click at [270, 194] on div at bounding box center [394, 263] width 669 height 230
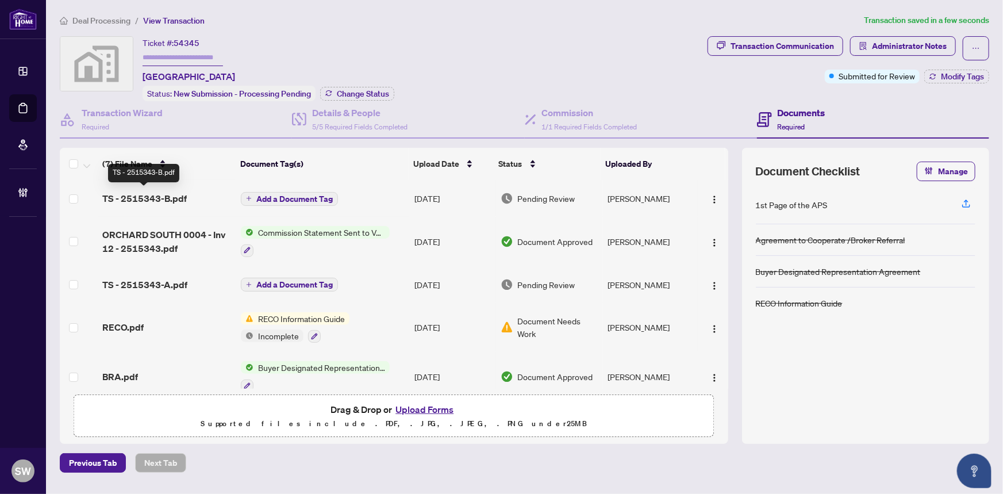
click at [167, 198] on span "TS - 2515343-B.pdf" at bounding box center [144, 198] width 85 height 14
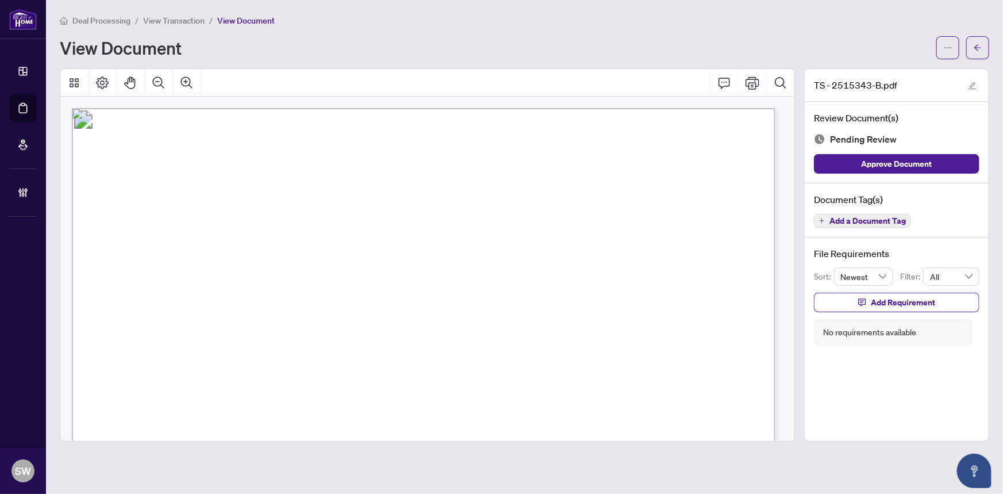
click at [843, 221] on span "Add a Document Tag" at bounding box center [868, 221] width 76 height 8
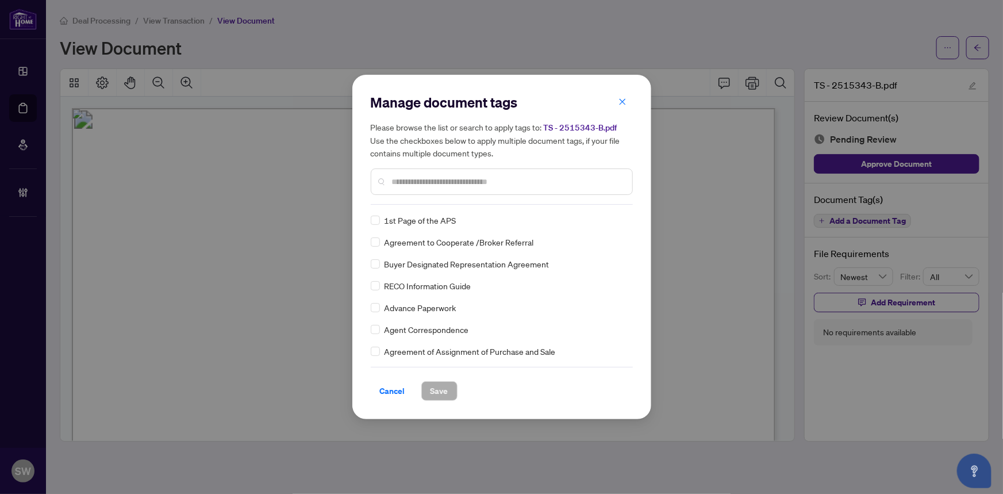
click at [421, 180] on input "text" at bounding box center [507, 181] width 231 height 13
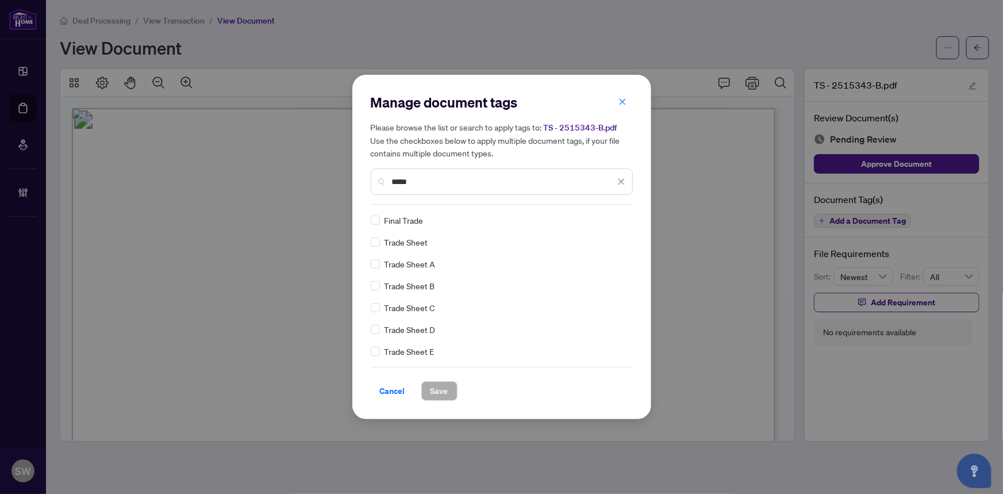
type input "*****"
click at [446, 390] on span "Save" at bounding box center [440, 391] width 18 height 18
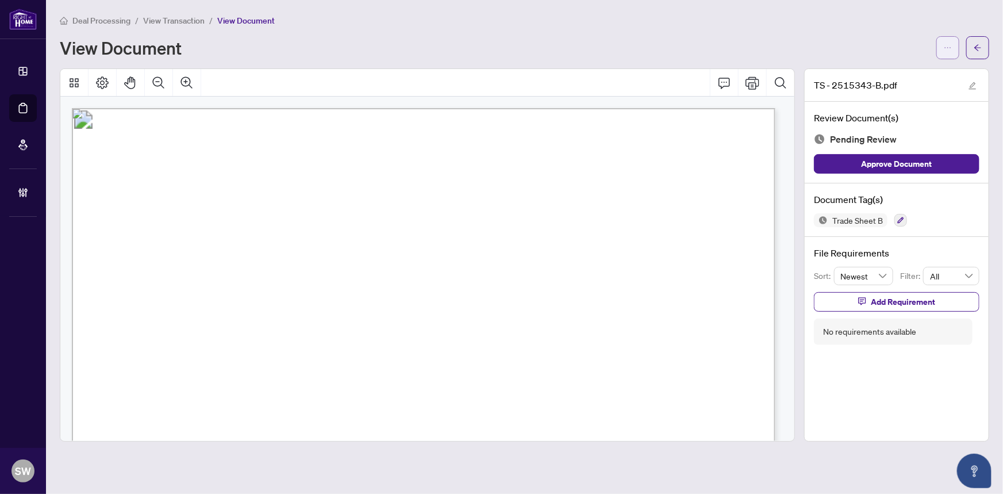
click at [947, 50] on icon "ellipsis" at bounding box center [948, 48] width 8 height 8
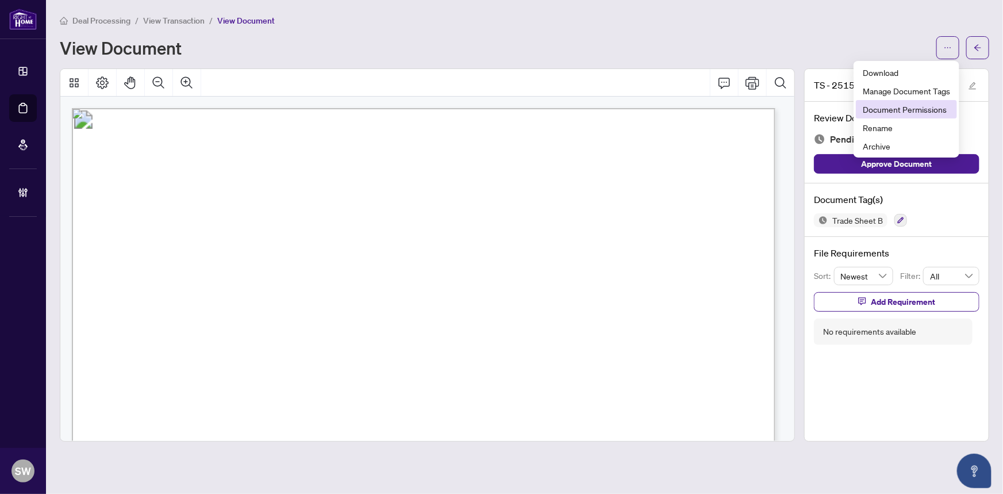
click at [935, 113] on span "Document Permissions" at bounding box center [906, 109] width 87 height 13
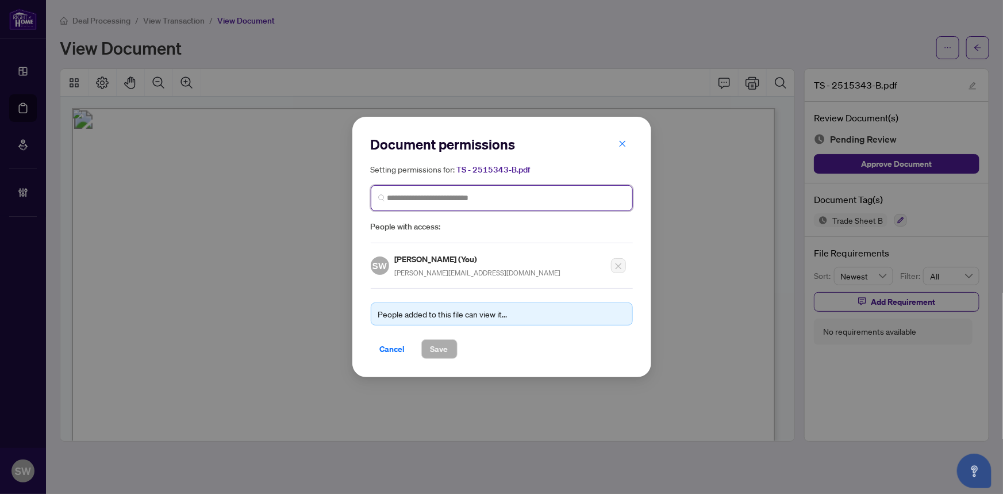
click at [431, 200] on input "search" at bounding box center [507, 198] width 238 height 12
paste input "**********"
type input "**********"
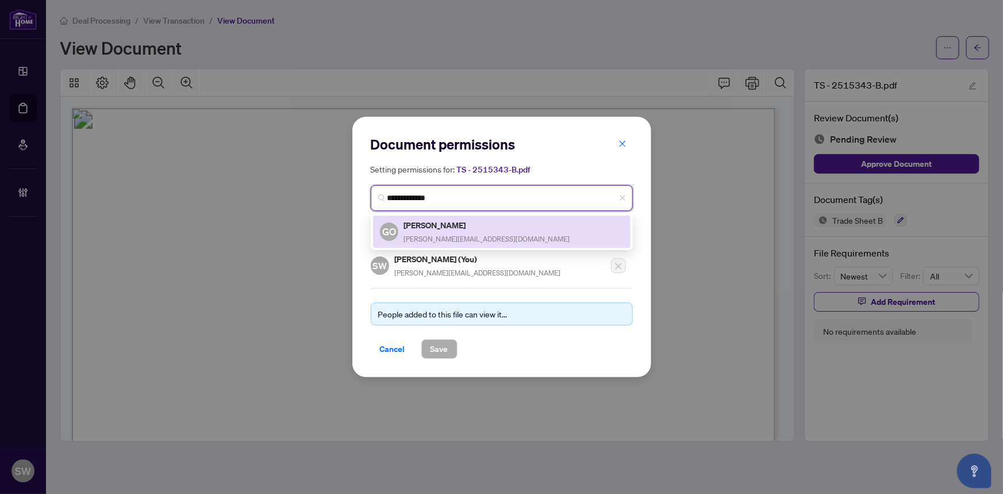
click at [485, 227] on div "GO Godfrey Onah godfrey.onah@yahoo.com" at bounding box center [502, 231] width 244 height 26
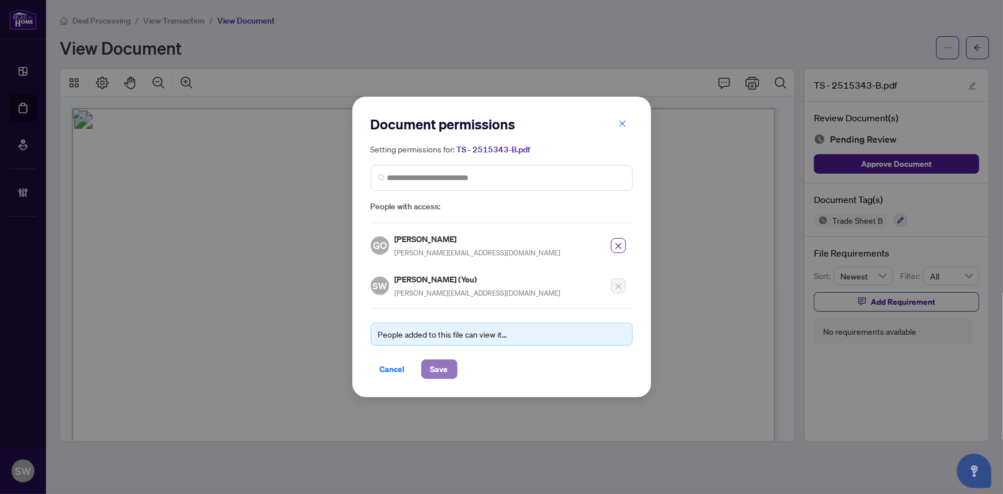
click at [435, 363] on span "Save" at bounding box center [440, 369] width 18 height 18
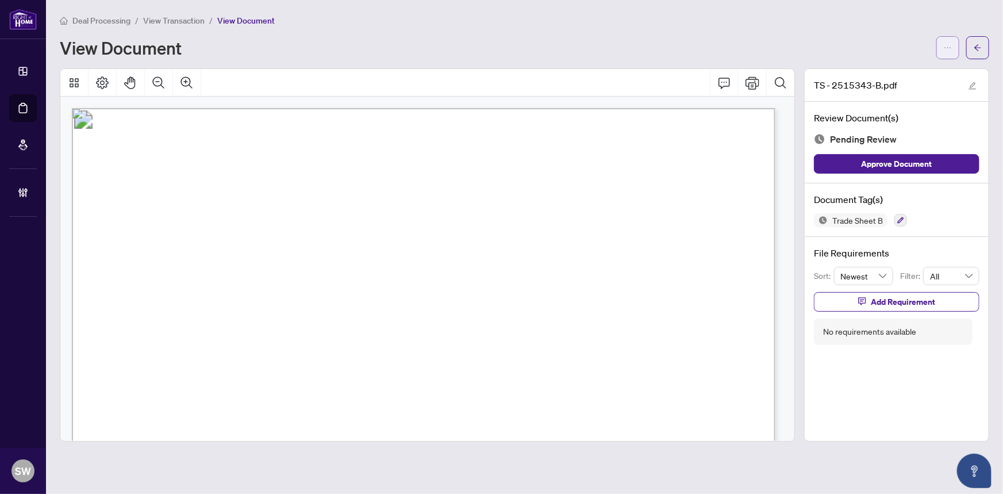
click at [951, 46] on icon "ellipsis" at bounding box center [948, 48] width 8 height 8
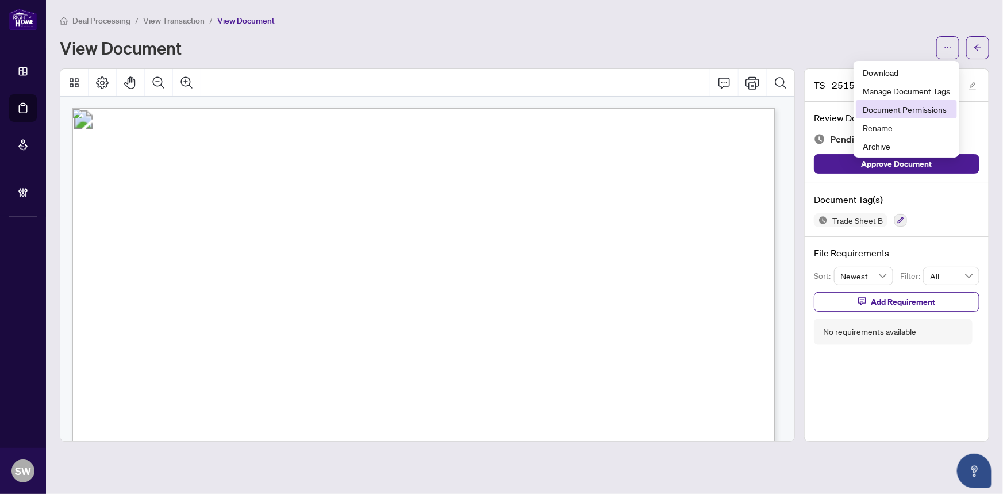
click at [914, 109] on span "Document Permissions" at bounding box center [906, 109] width 87 height 13
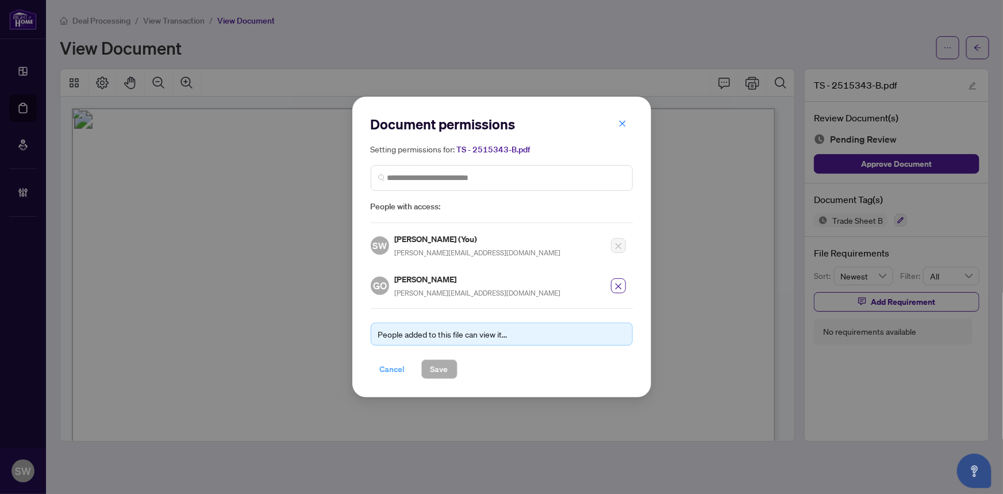
click at [398, 366] on span "Cancel" at bounding box center [392, 369] width 25 height 18
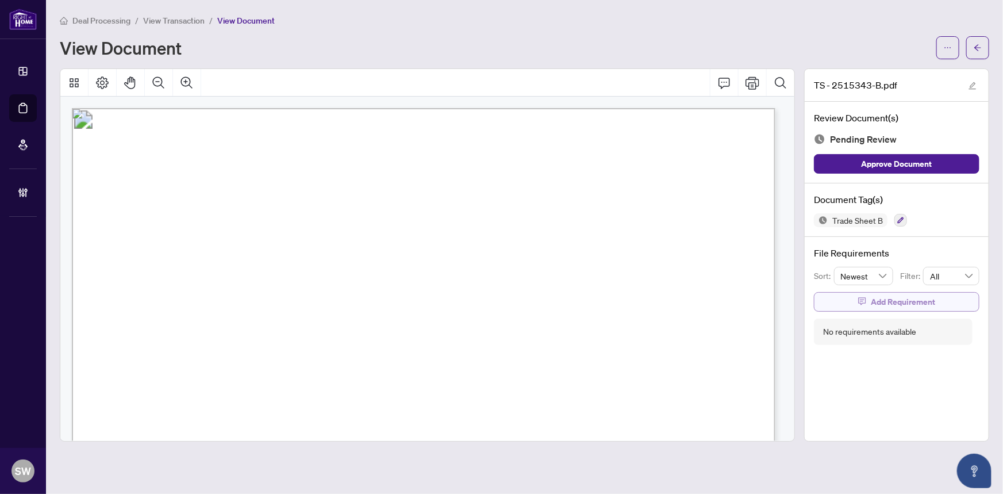
click at [911, 299] on span "Add Requirement" at bounding box center [903, 302] width 64 height 18
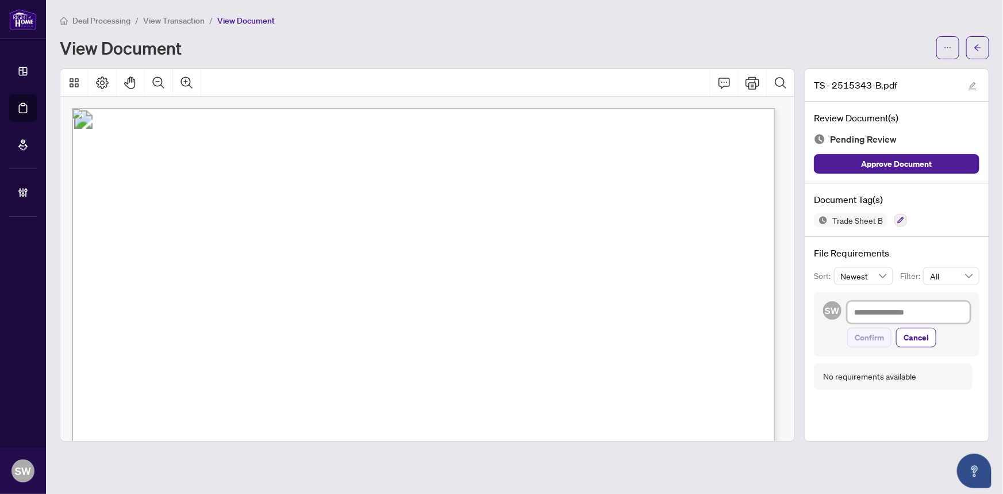
click at [871, 311] on textarea at bounding box center [908, 312] width 123 height 22
paste textarea "**********"
type textarea "**********"
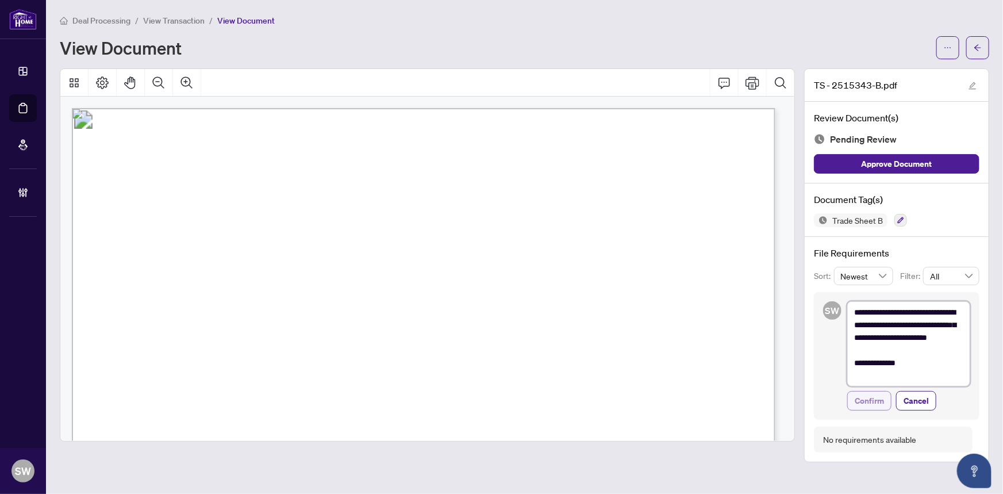
type textarea "**********"
click at [873, 394] on span "Confirm" at bounding box center [869, 401] width 29 height 18
type textarea "**********"
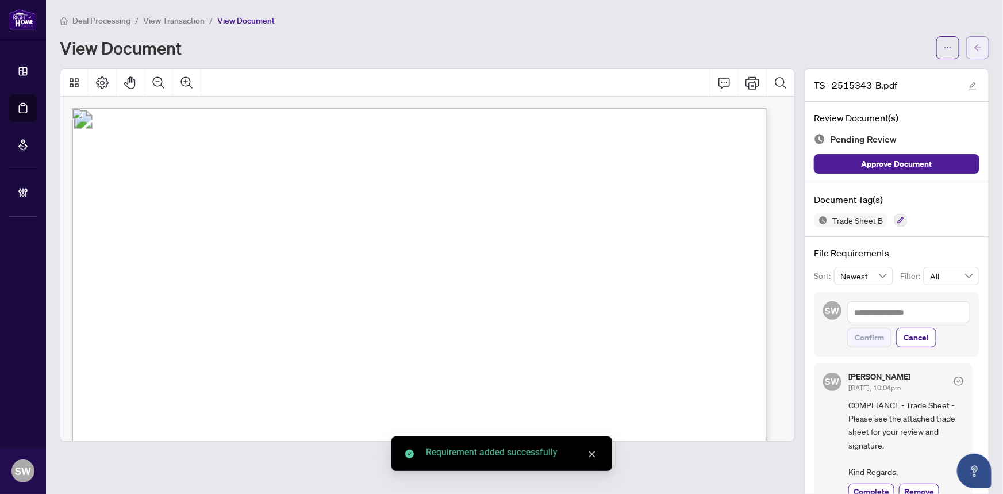
click at [974, 51] on icon "arrow-left" at bounding box center [978, 48] width 8 height 8
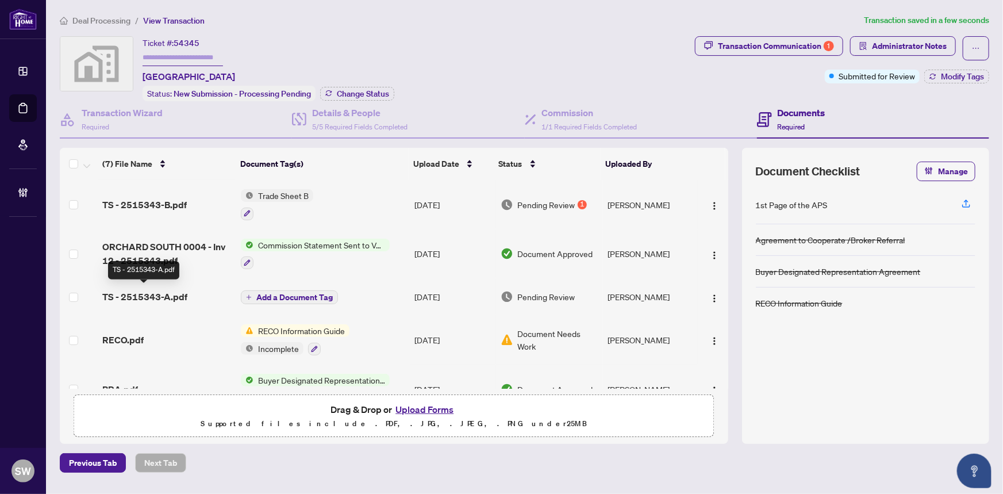
click at [174, 290] on span "TS - 2515343-A.pdf" at bounding box center [144, 297] width 85 height 14
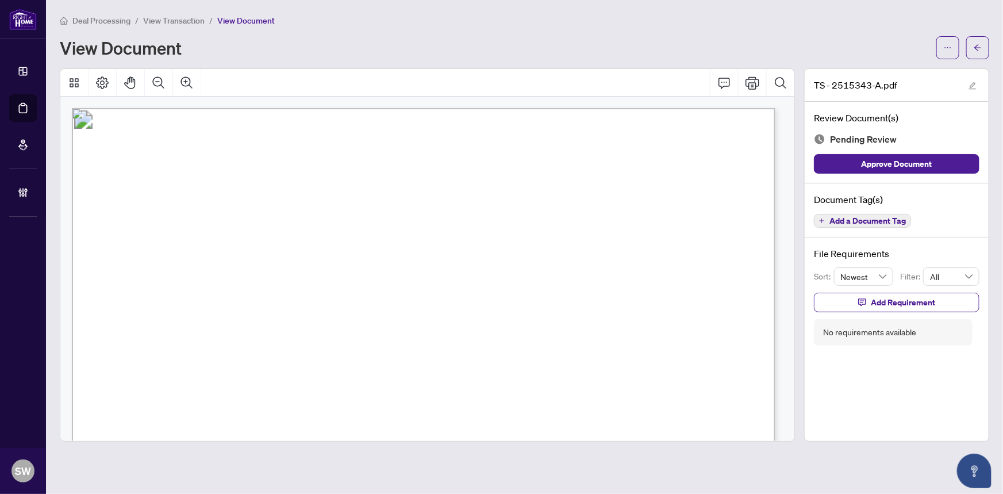
click at [888, 218] on span "Add a Document Tag" at bounding box center [868, 221] width 76 height 8
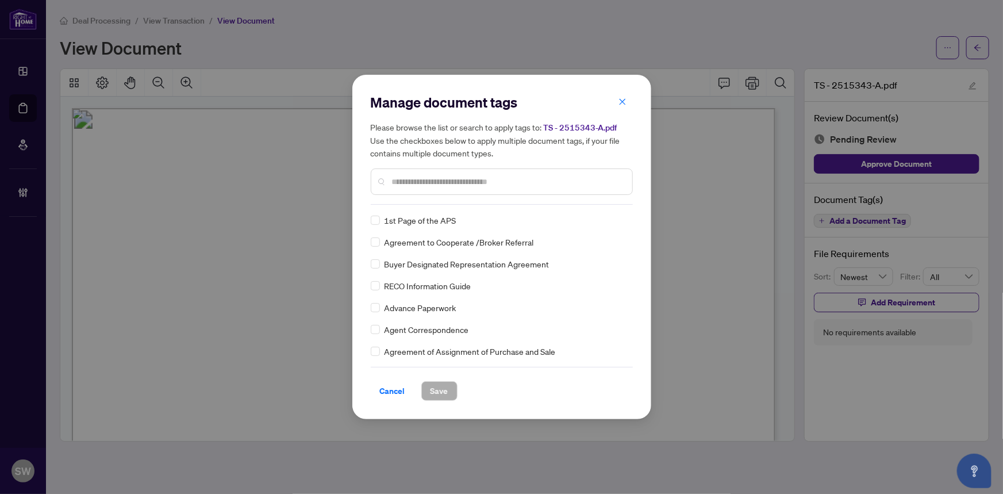
click at [421, 192] on div at bounding box center [502, 181] width 262 height 26
click at [421, 178] on input "text" at bounding box center [507, 181] width 231 height 13
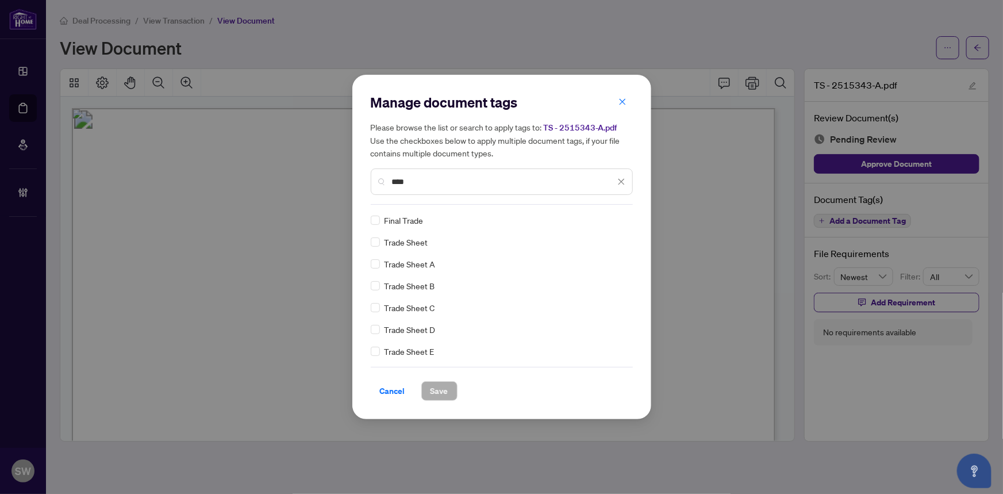
type input "****"
click at [448, 386] on button "Save" at bounding box center [439, 391] width 36 height 20
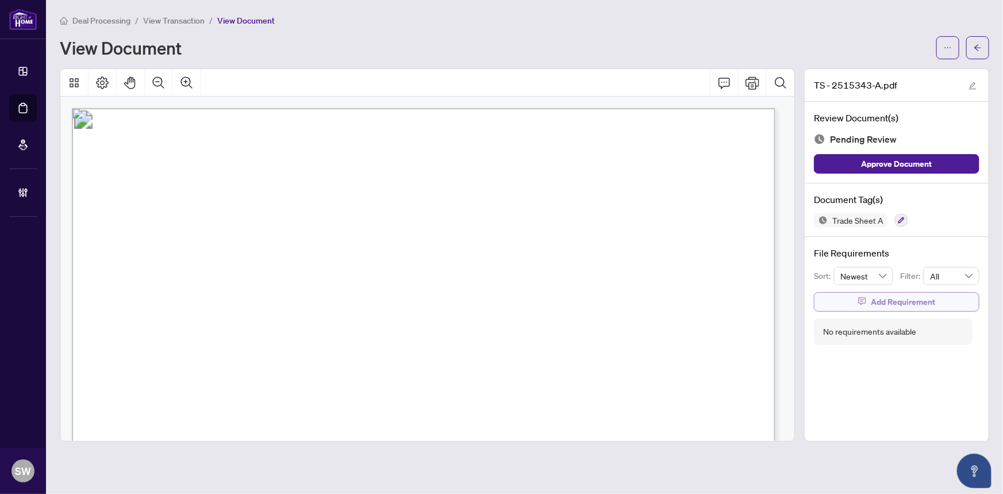
click at [906, 297] on span "Add Requirement" at bounding box center [903, 302] width 64 height 18
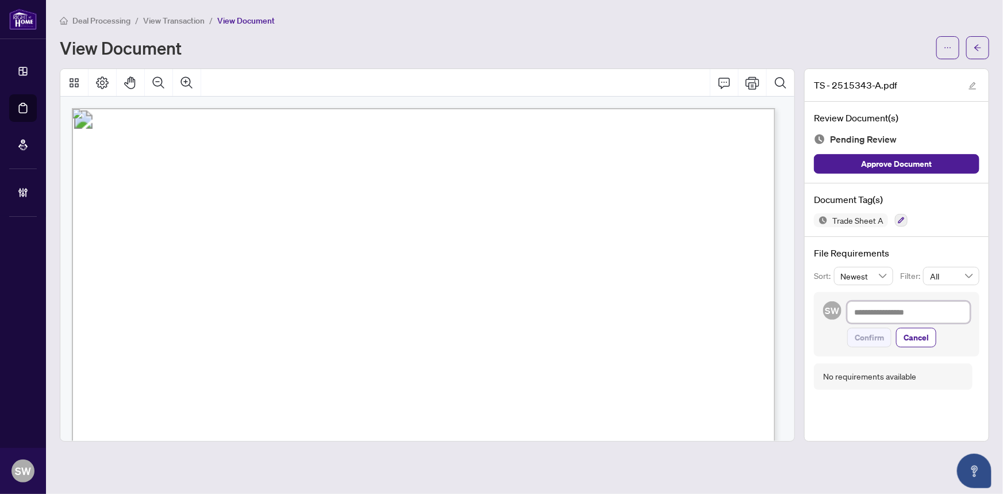
click at [902, 312] on textarea at bounding box center [908, 312] width 123 height 22
paste textarea "**********"
type textarea "**********"
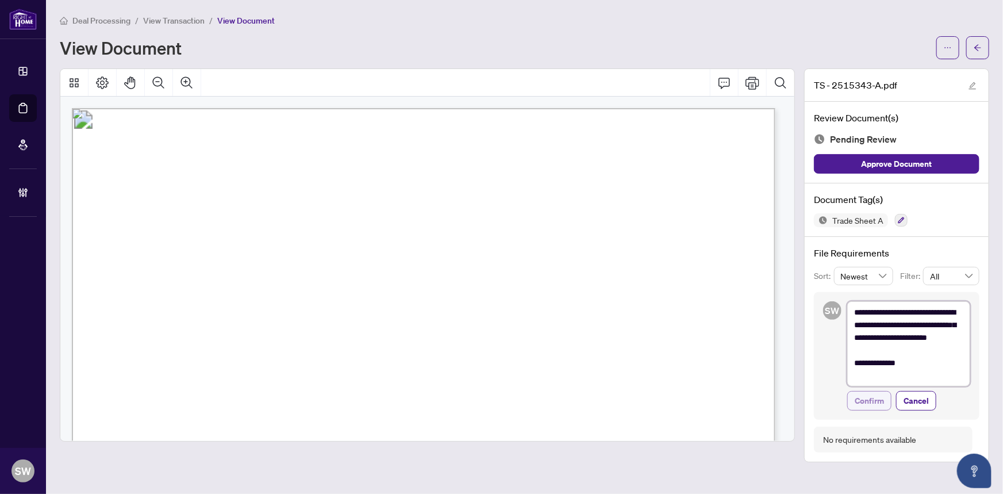
type textarea "**********"
click at [873, 402] on span "Confirm" at bounding box center [869, 401] width 29 height 18
type textarea "**********"
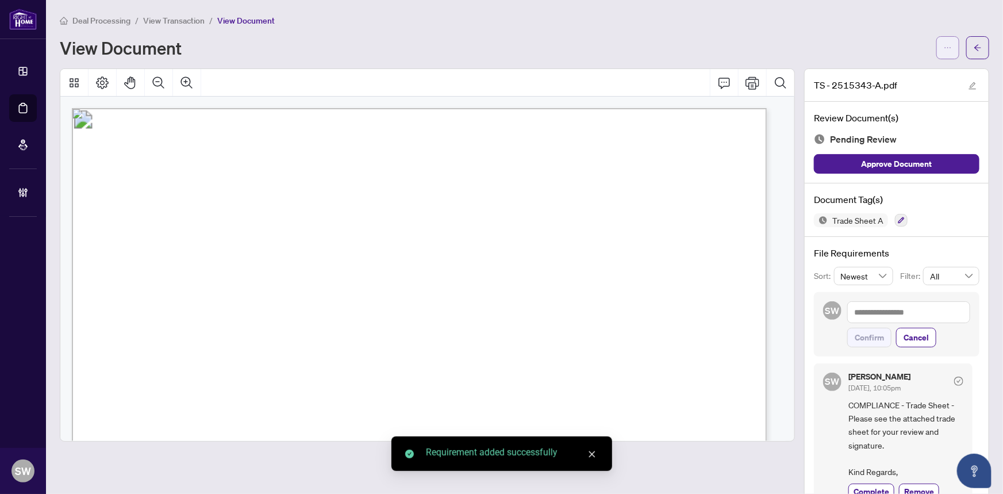
click at [944, 48] on icon "ellipsis" at bounding box center [948, 48] width 8 height 8
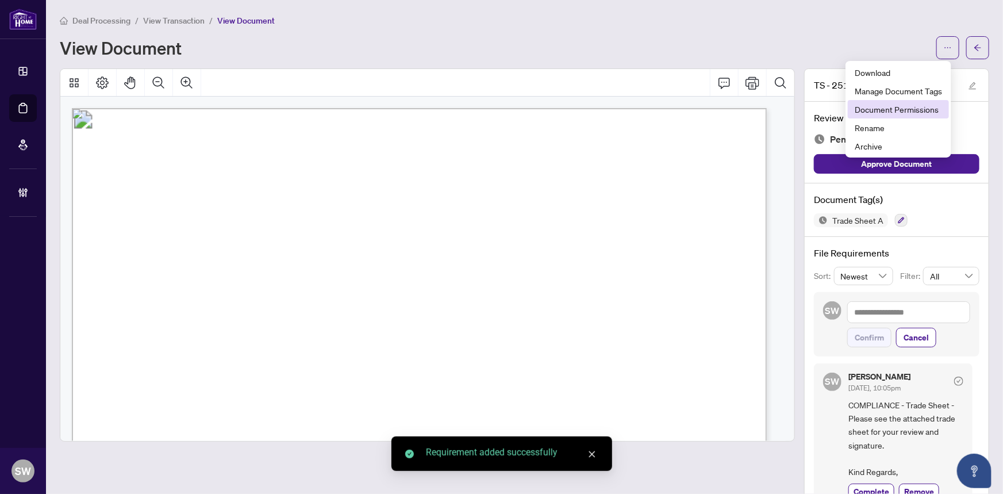
click at [902, 114] on span "Document Permissions" at bounding box center [898, 109] width 87 height 13
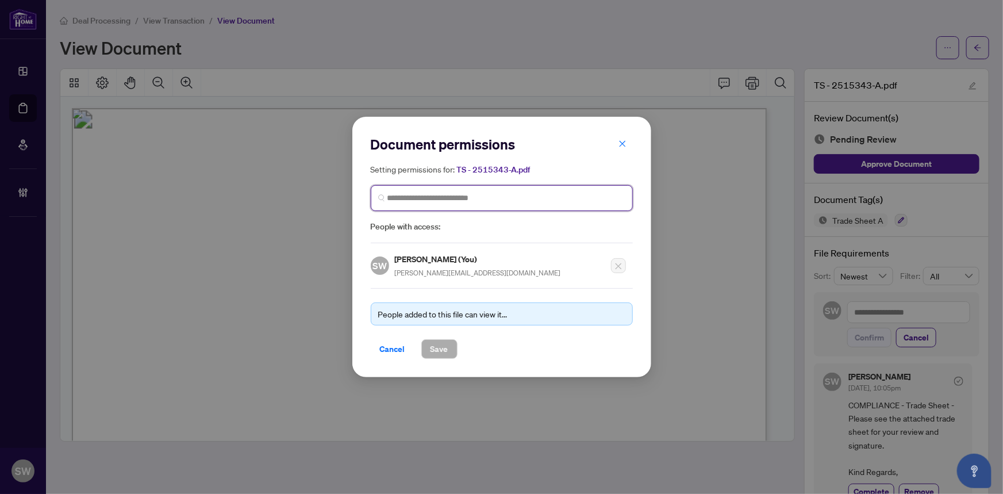
click at [396, 199] on input "search" at bounding box center [507, 198] width 238 height 12
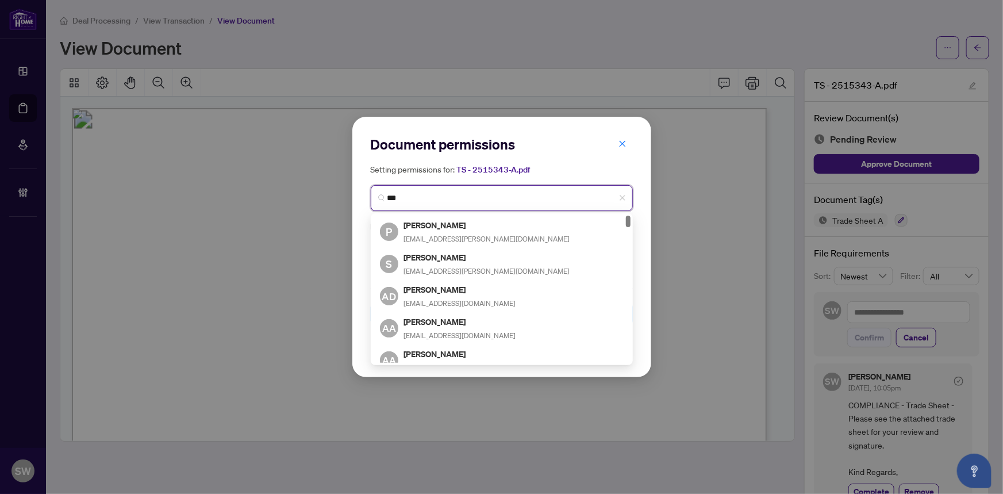
type input "****"
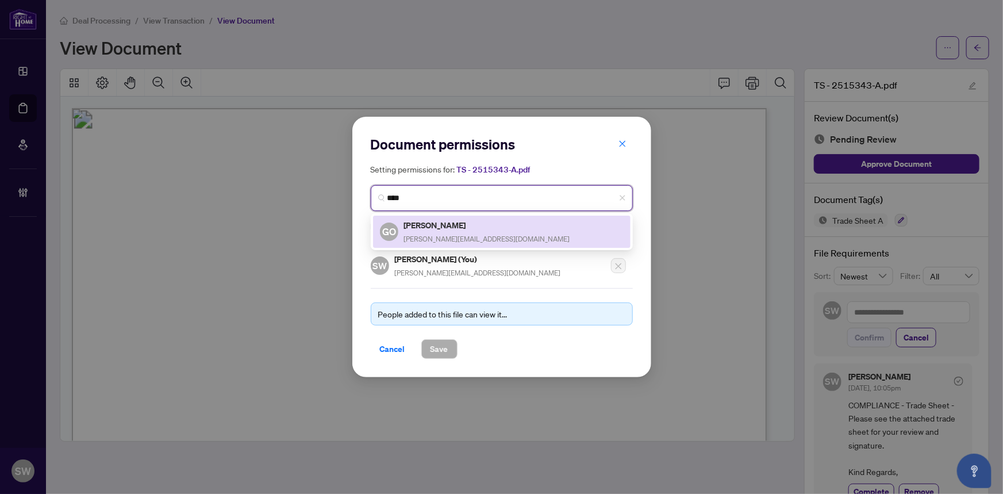
click at [454, 235] on span "godfrey.onah@yahoo.com" at bounding box center [487, 239] width 166 height 9
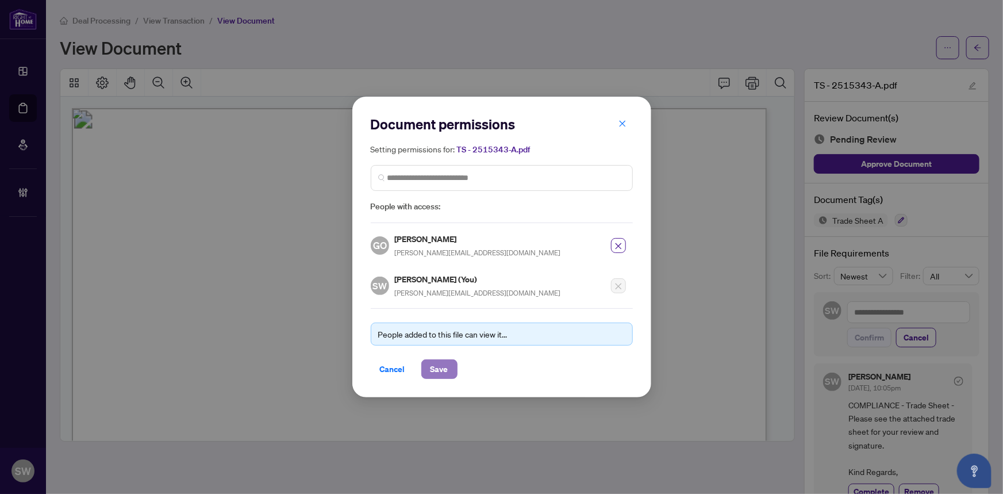
click at [440, 369] on span "Save" at bounding box center [440, 369] width 18 height 18
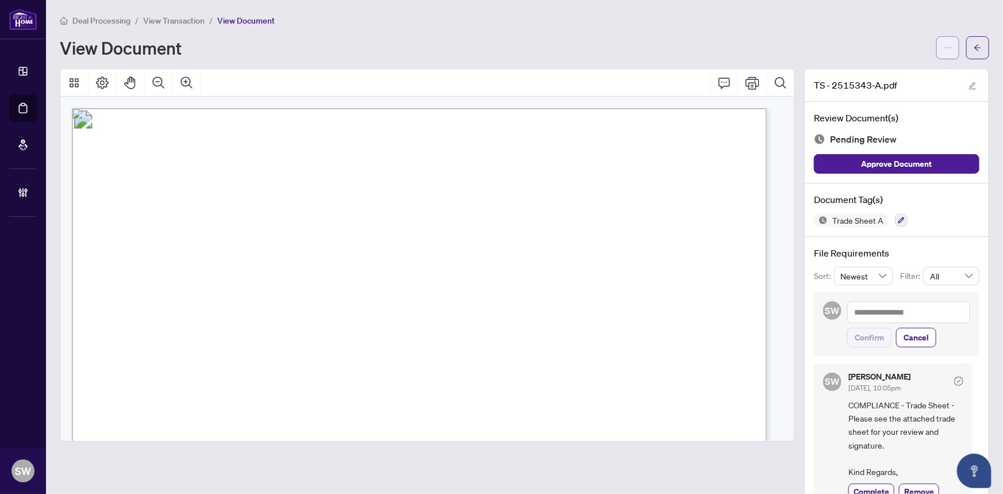
click at [944, 45] on icon "ellipsis" at bounding box center [948, 48] width 8 height 8
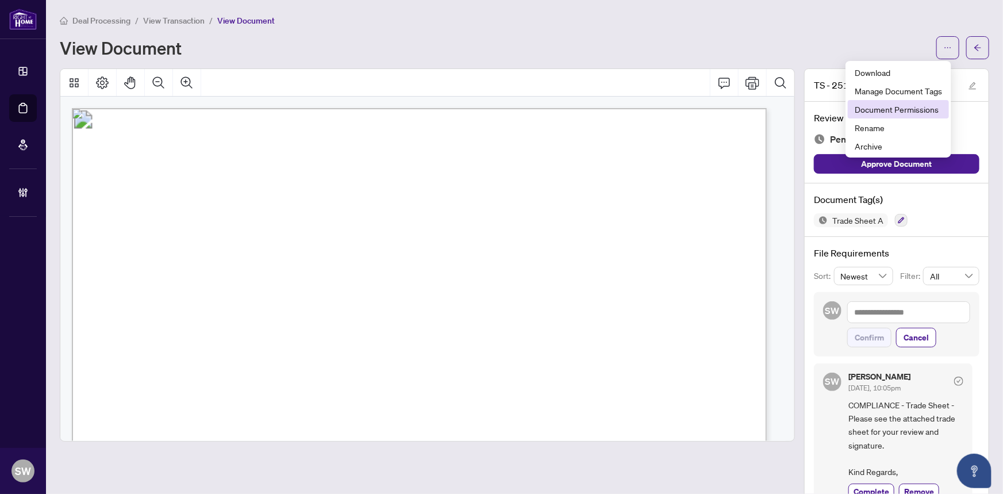
click at [888, 105] on span "Document Permissions" at bounding box center [898, 109] width 87 height 13
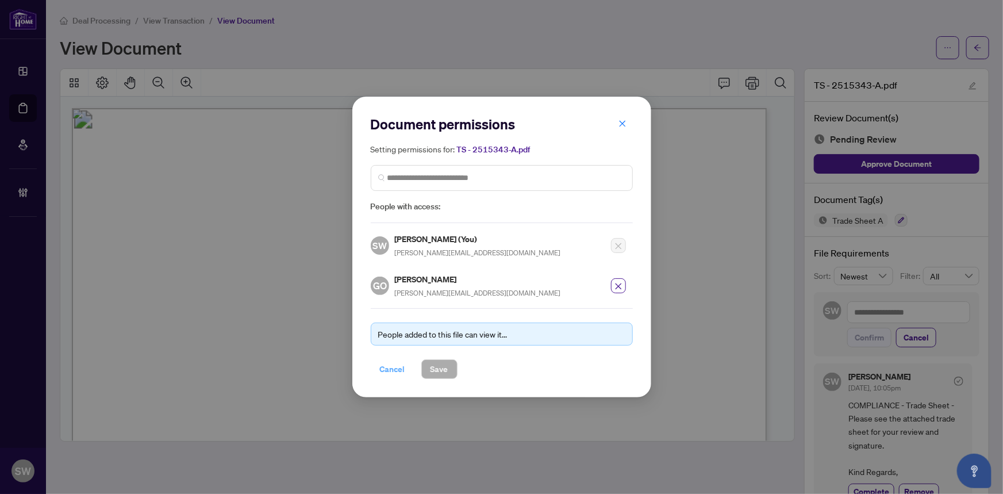
click at [392, 365] on span "Cancel" at bounding box center [392, 369] width 25 height 18
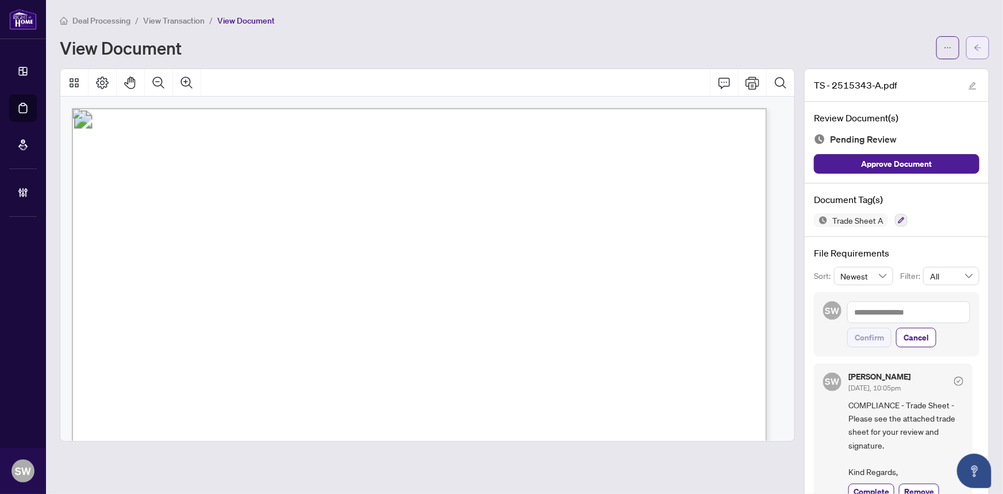
click at [976, 47] on button "button" at bounding box center [977, 47] width 23 height 23
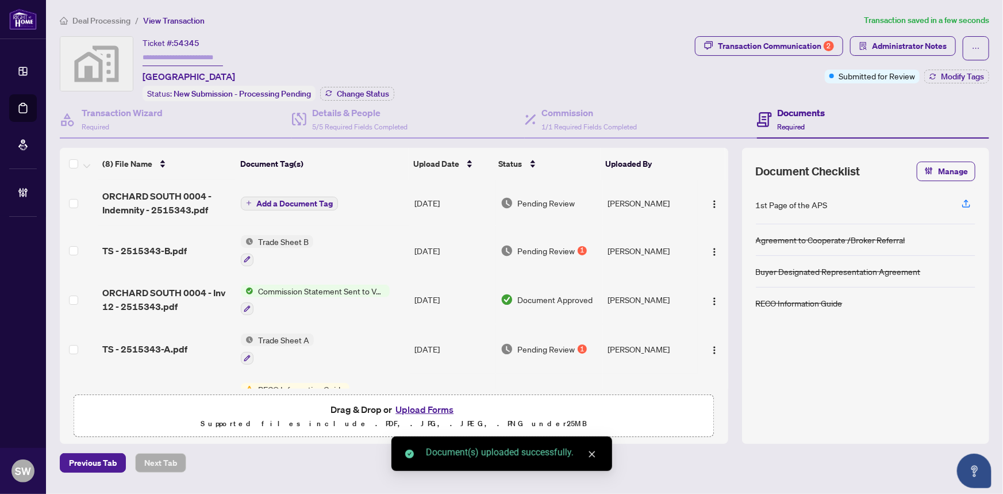
click at [277, 200] on span "Add a Document Tag" at bounding box center [294, 204] width 76 height 8
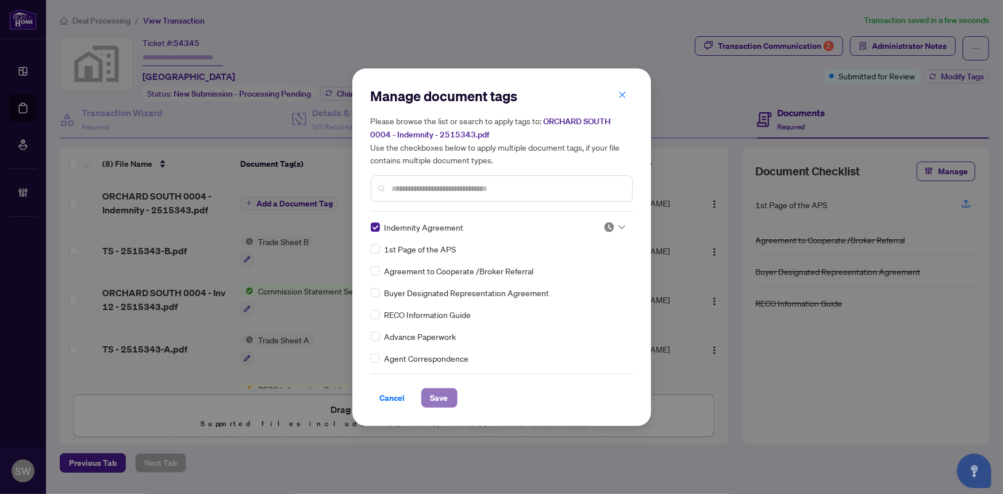
click at [447, 394] on span "Save" at bounding box center [440, 398] width 18 height 18
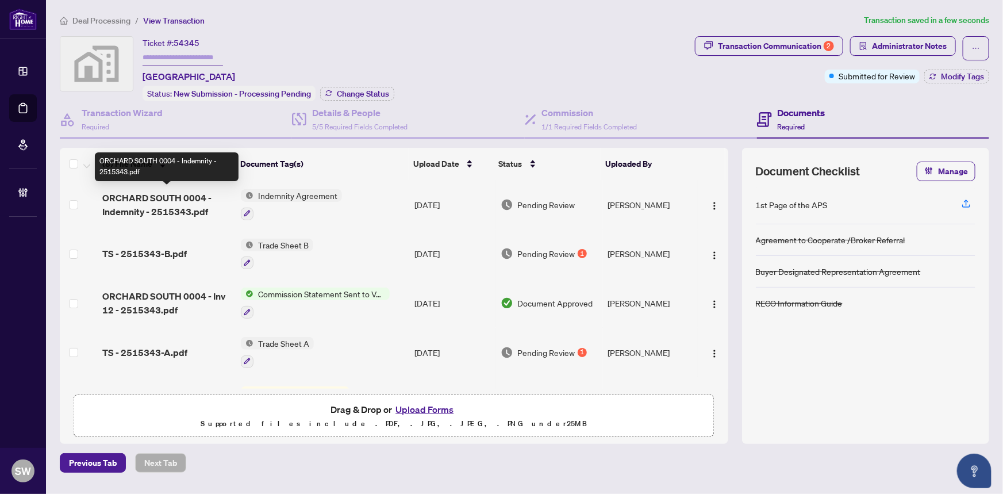
click at [182, 201] on span "ORCHARD SOUTH 0004 - Indemnity - 2515343.pdf" at bounding box center [167, 205] width 130 height 28
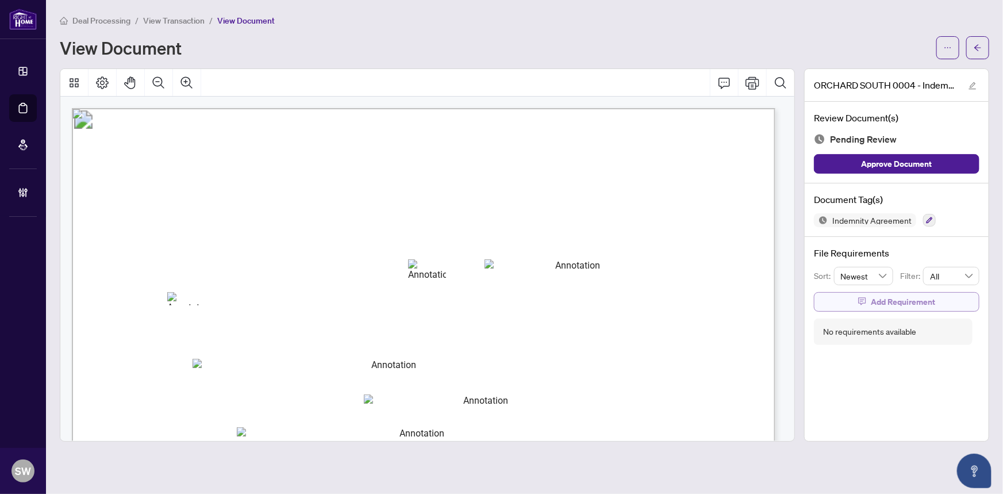
click at [896, 299] on span "Add Requirement" at bounding box center [903, 302] width 64 height 18
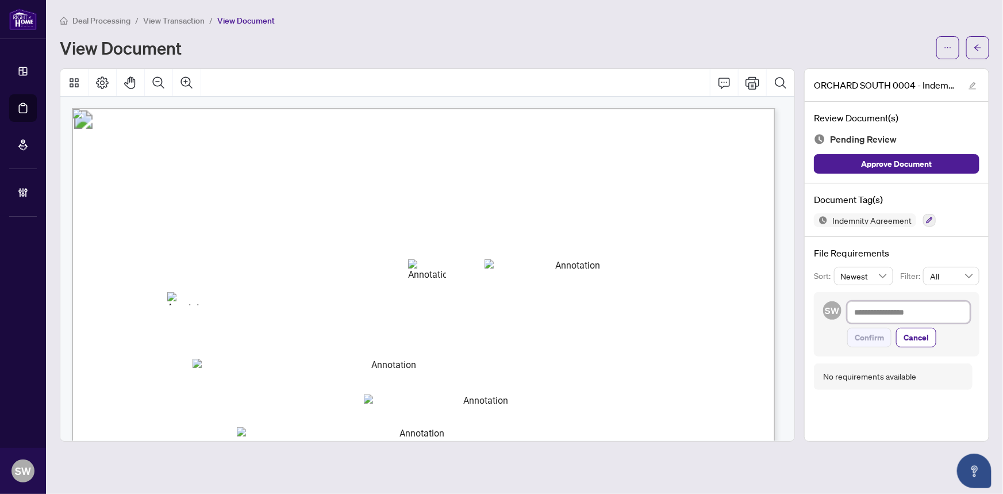
click at [885, 307] on textarea at bounding box center [908, 312] width 123 height 22
paste textarea "**********"
type textarea "**********"
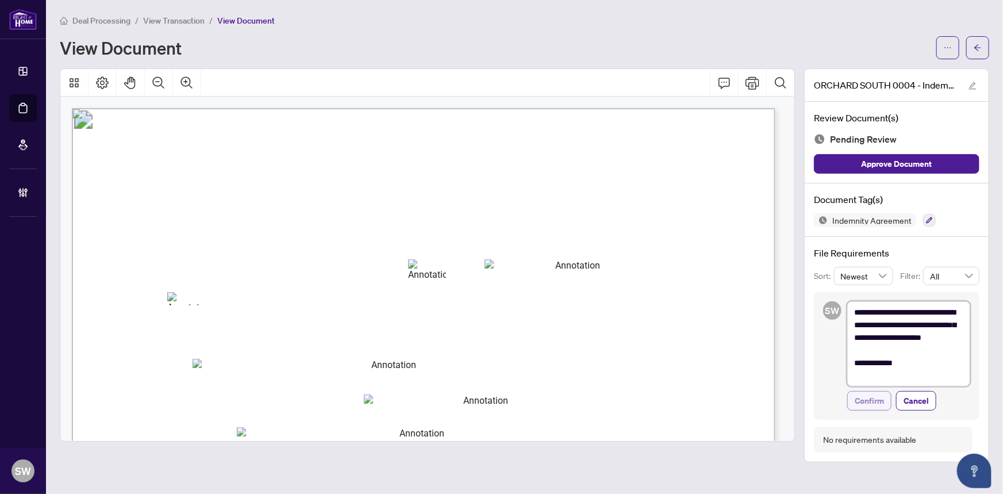
type textarea "**********"
click at [875, 397] on span "Confirm" at bounding box center [869, 401] width 29 height 18
type textarea "**********"
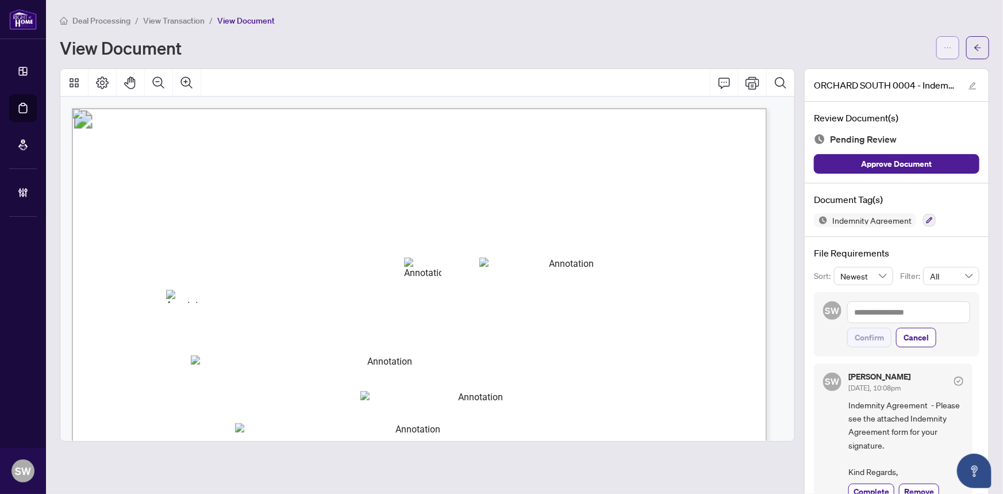
click at [947, 41] on button "button" at bounding box center [948, 47] width 23 height 23
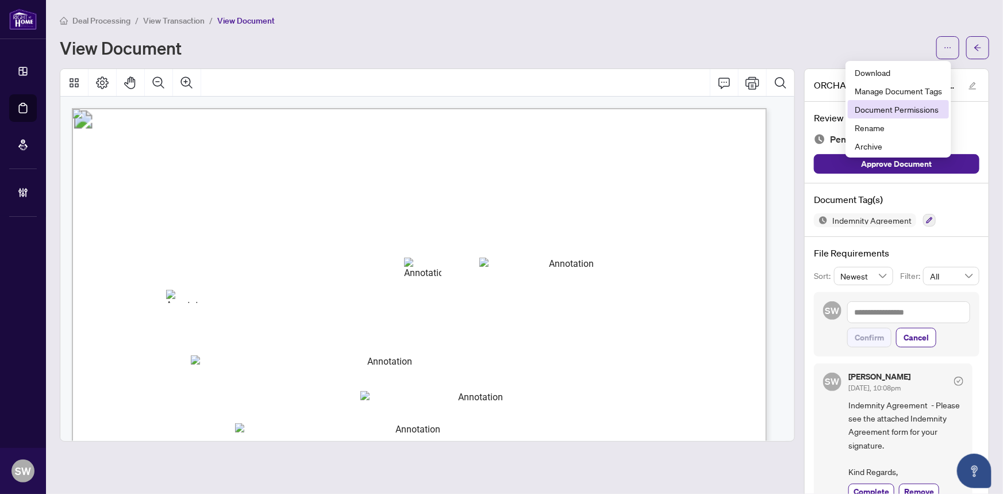
click at [889, 110] on span "Document Permissions" at bounding box center [898, 109] width 87 height 13
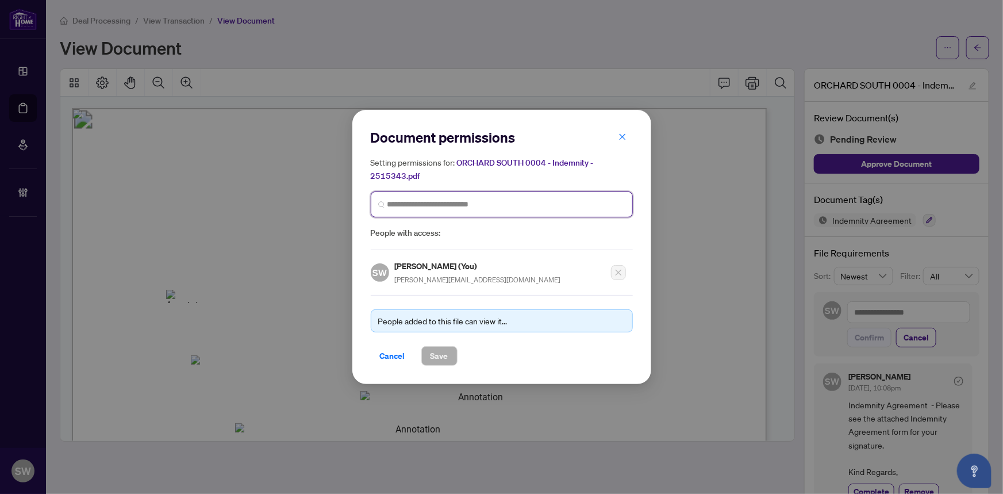
click at [431, 207] on input "search" at bounding box center [507, 204] width 238 height 12
type input "*"
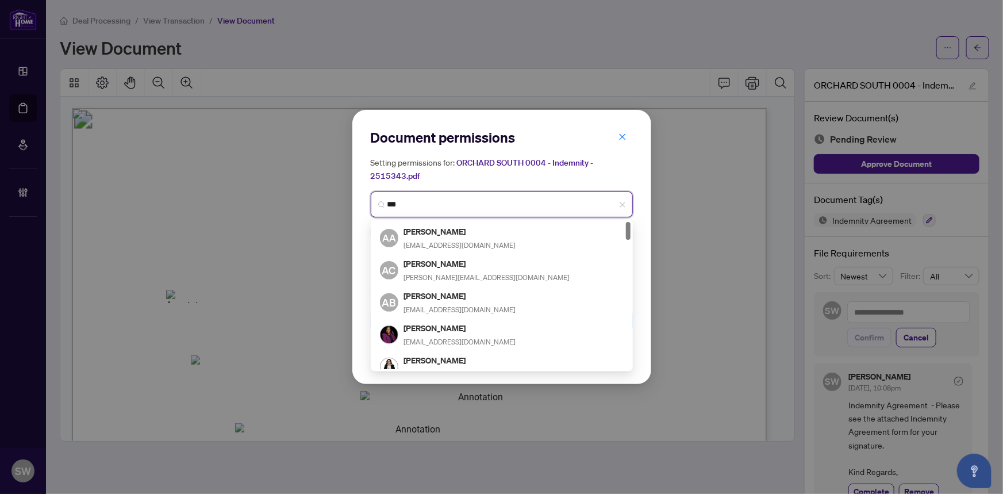
type input "****"
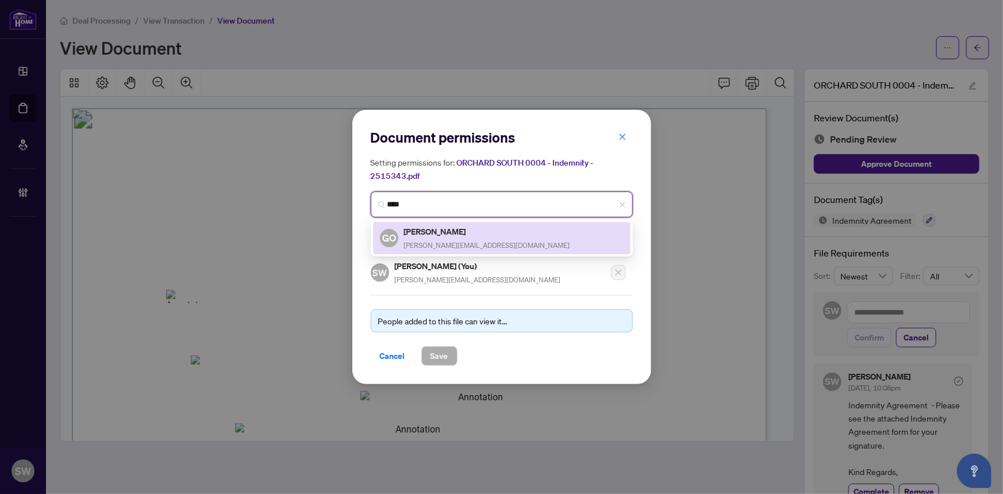
click at [450, 233] on h5 "Godfrey Onah" at bounding box center [487, 231] width 166 height 13
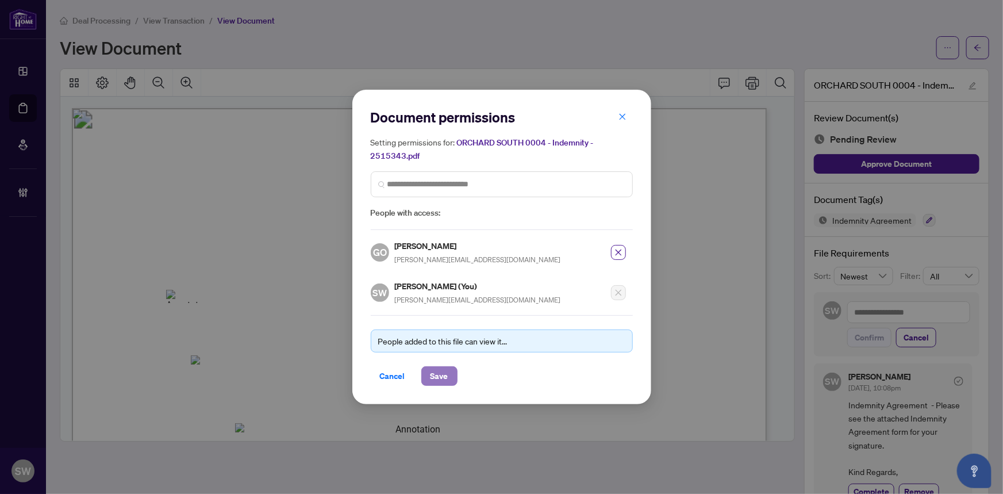
click at [447, 373] on span "Save" at bounding box center [440, 376] width 18 height 18
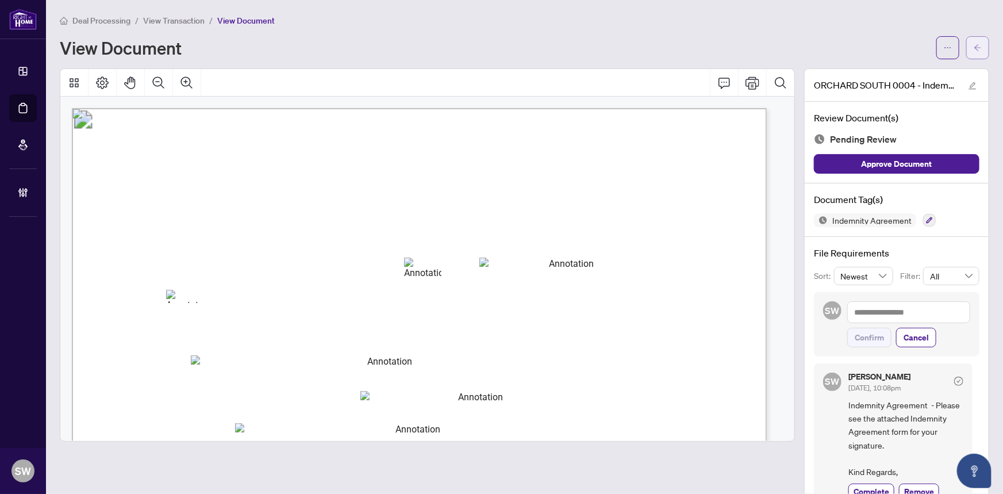
click at [974, 46] on icon "arrow-left" at bounding box center [978, 48] width 8 height 8
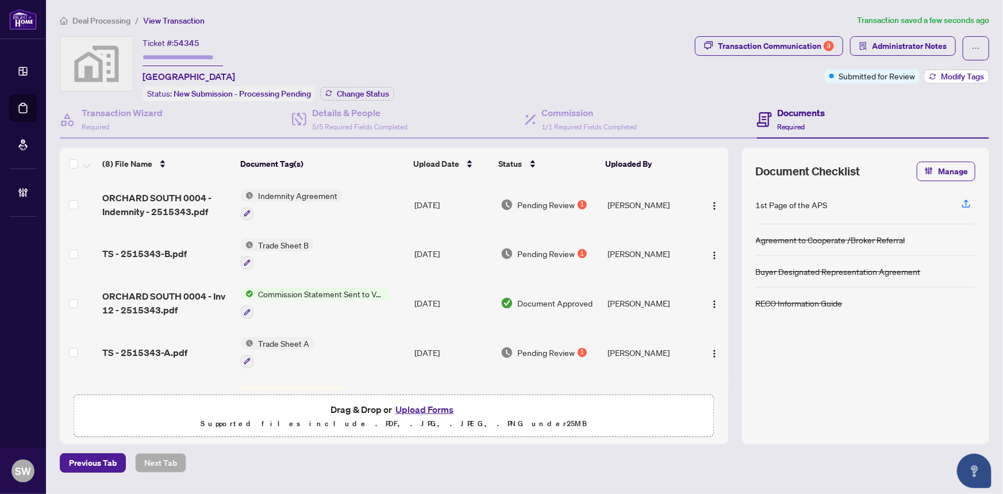
click at [954, 75] on span "Modify Tags" at bounding box center [962, 76] width 43 height 8
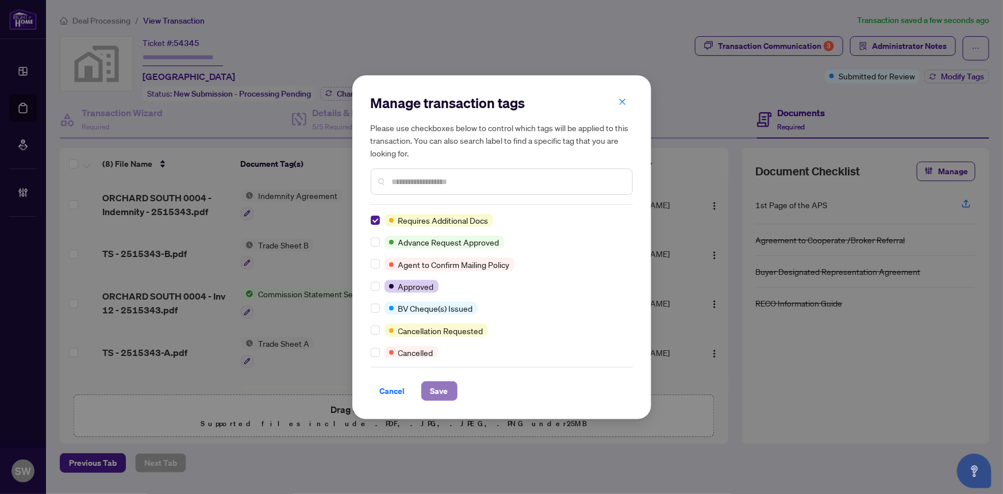
click at [437, 391] on span "Save" at bounding box center [440, 391] width 18 height 18
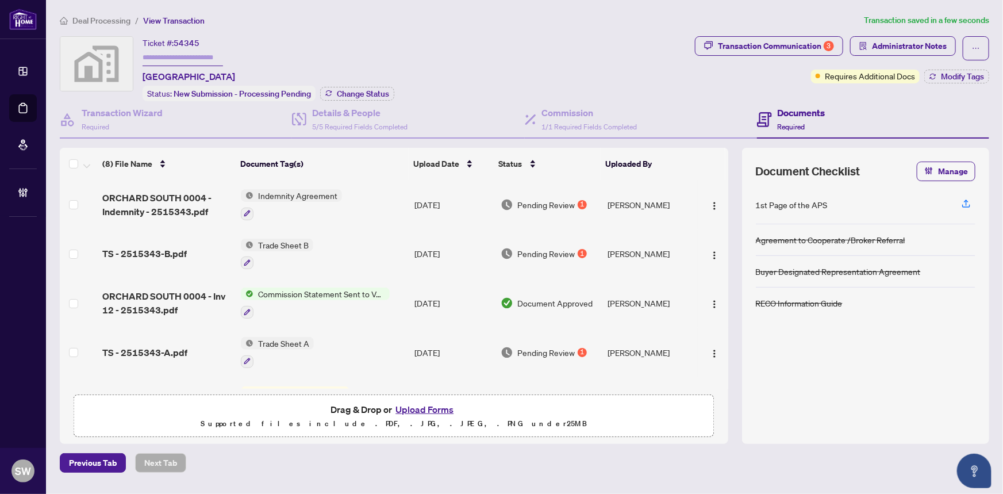
click at [200, 58] on input "text" at bounding box center [183, 57] width 80 height 17
paste input "*******"
type input "*******"
click at [388, 92] on span "Change Status" at bounding box center [363, 94] width 52 height 8
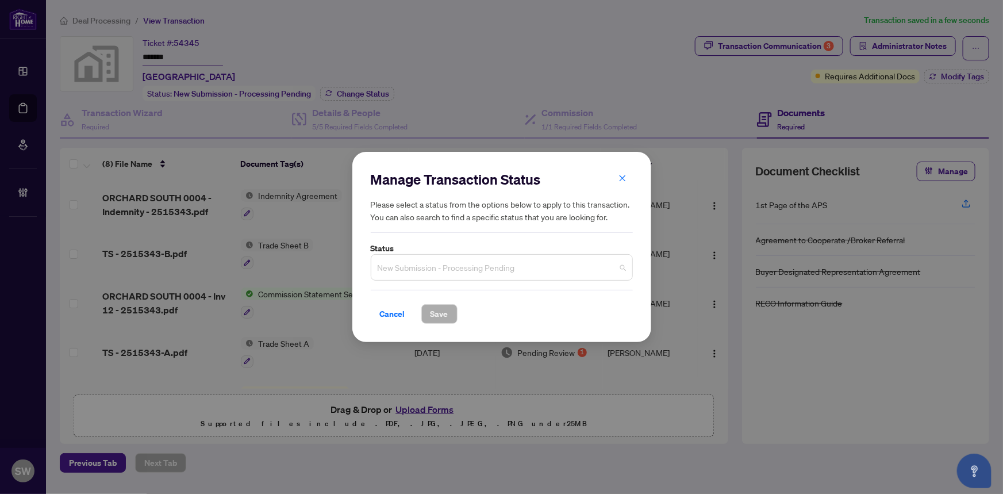
click at [492, 270] on span "New Submission - Processing Pending" at bounding box center [502, 267] width 248 height 22
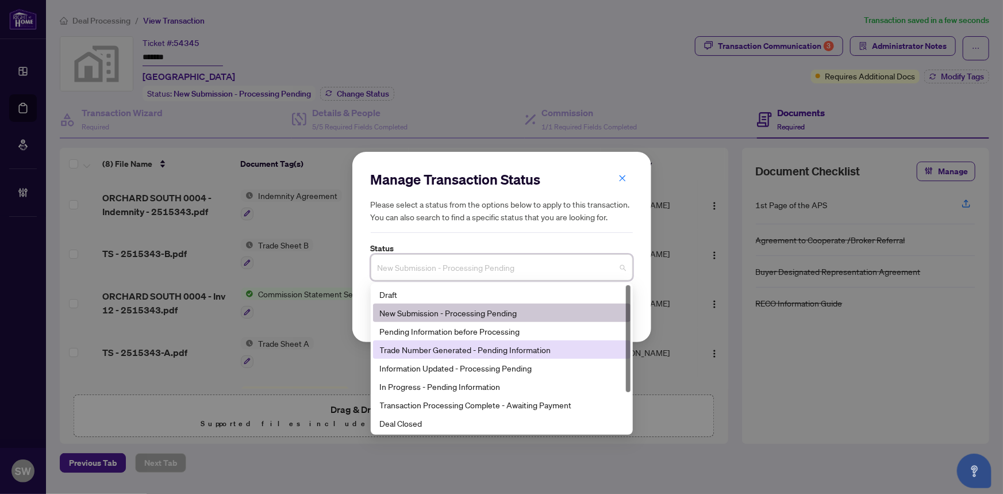
click at [429, 352] on div "Trade Number Generated - Pending Information" at bounding box center [502, 349] width 244 height 13
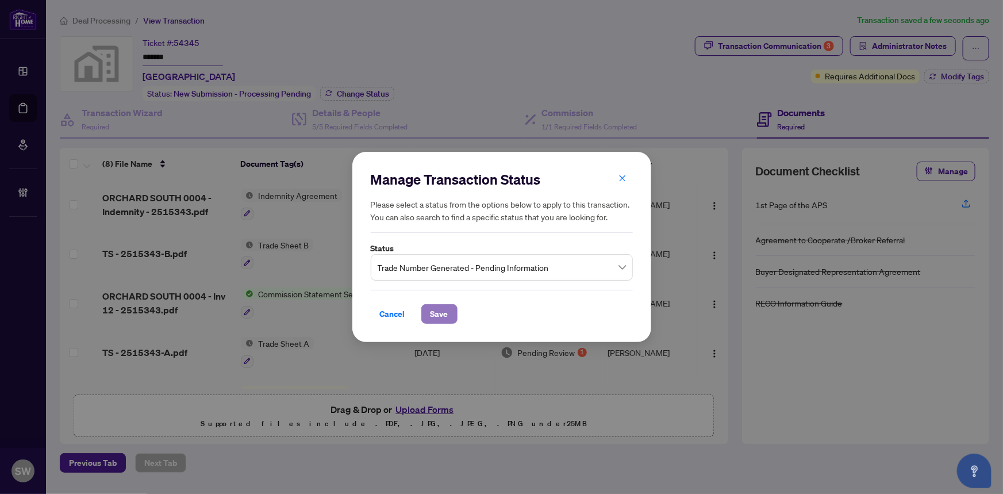
click at [446, 313] on span "Save" at bounding box center [440, 314] width 18 height 18
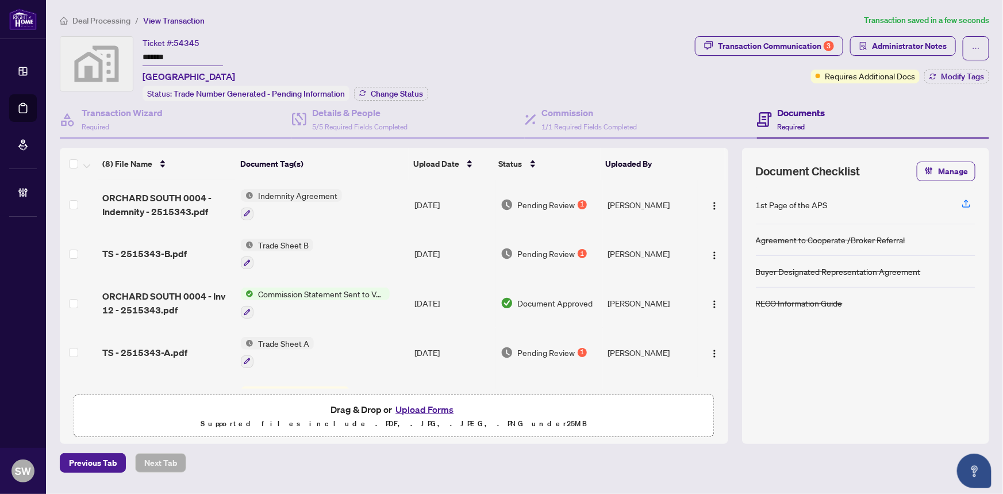
click at [164, 52] on input "*******" at bounding box center [183, 57] width 80 height 17
click at [344, 50] on div "Ticket #: 54345 ******* ORCHARD SOUTH Status: Trade Number Generated - Pending …" at bounding box center [286, 68] width 286 height 65
click at [116, 20] on span "Deal Processing" at bounding box center [101, 21] width 58 height 10
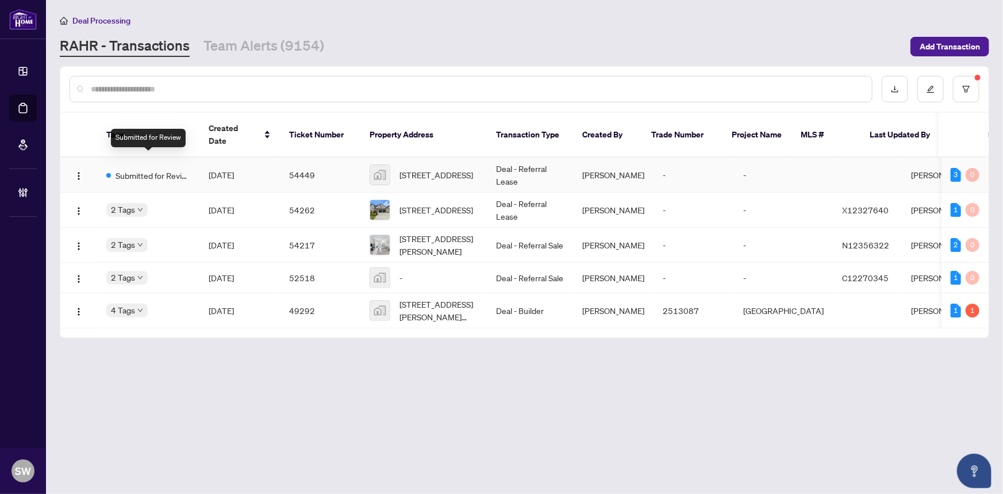
click at [152, 169] on span "Submitted for Review" at bounding box center [153, 175] width 75 height 13
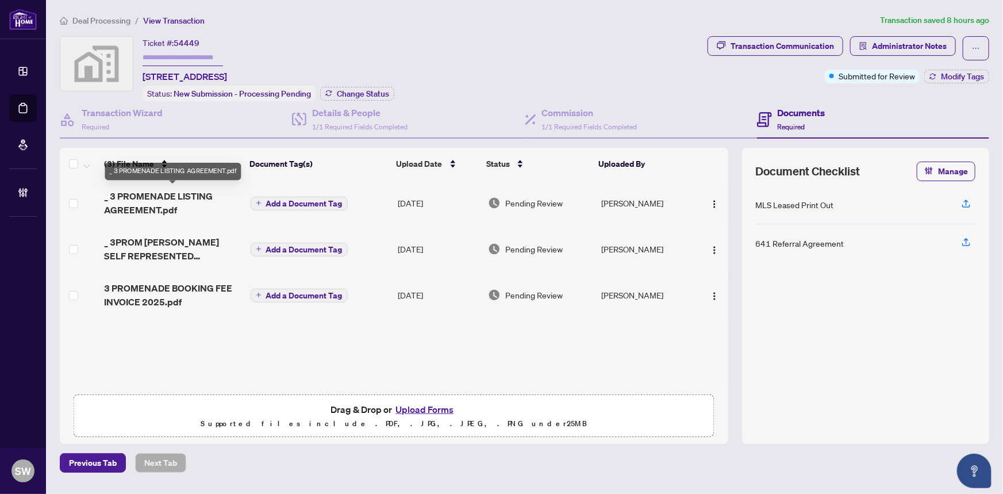
click at [174, 204] on span "_ 3 PROMENADE LISTING AGREEMENT.pdf" at bounding box center [172, 203] width 137 height 28
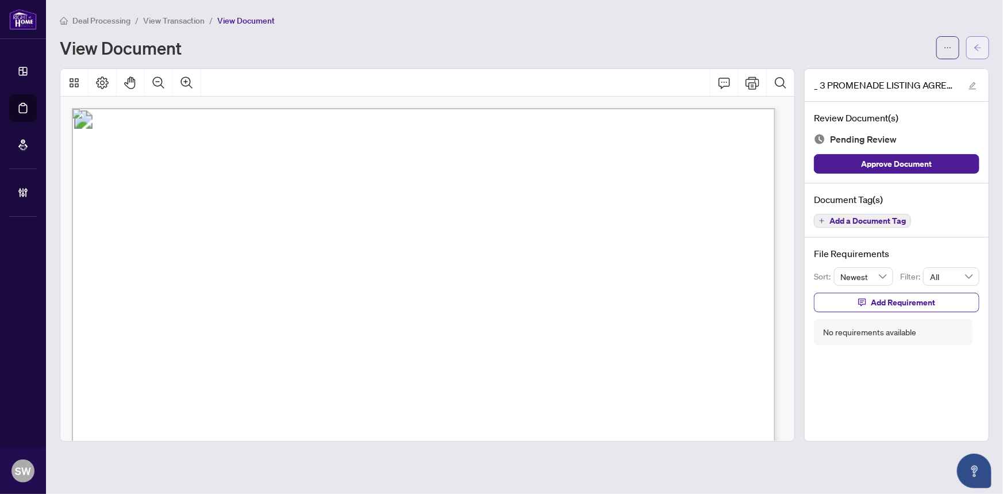
click at [978, 45] on icon "arrow-left" at bounding box center [978, 48] width 8 height 8
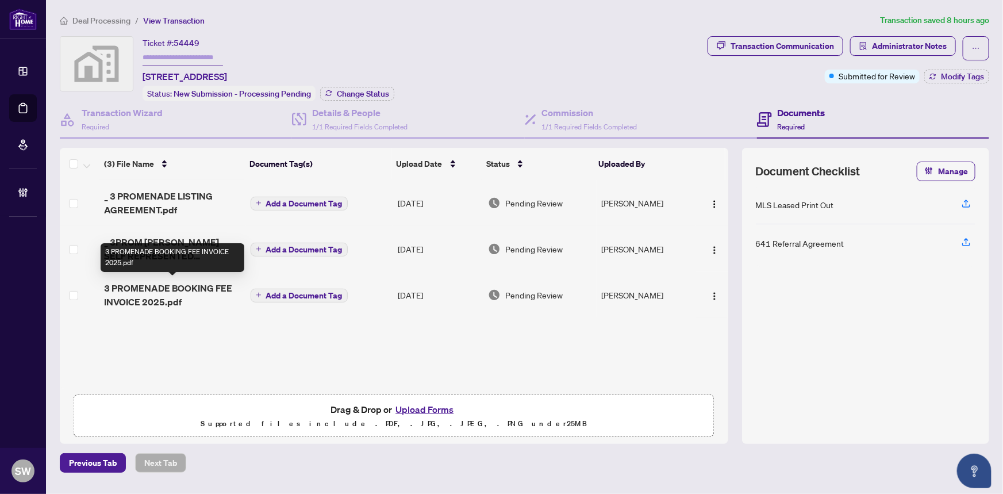
click at [170, 283] on span "3 PROMENADE BOOKING FEE INVOICE 2025.pdf" at bounding box center [172, 295] width 137 height 28
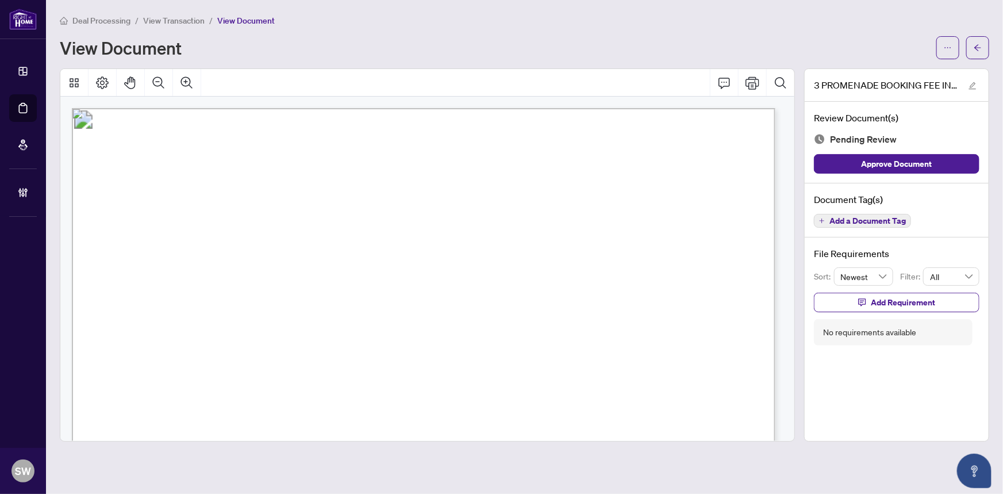
drag, startPoint x: 294, startPoint y: 264, endPoint x: 386, endPoint y: 262, distance: 91.5
click at [386, 262] on span "Rental home address: 3 Promenade Way, Crystal Beach, Ontario L0S1B0" at bounding box center [281, 265] width 251 height 14
click at [178, 19] on span "View Transaction" at bounding box center [174, 21] width 62 height 10
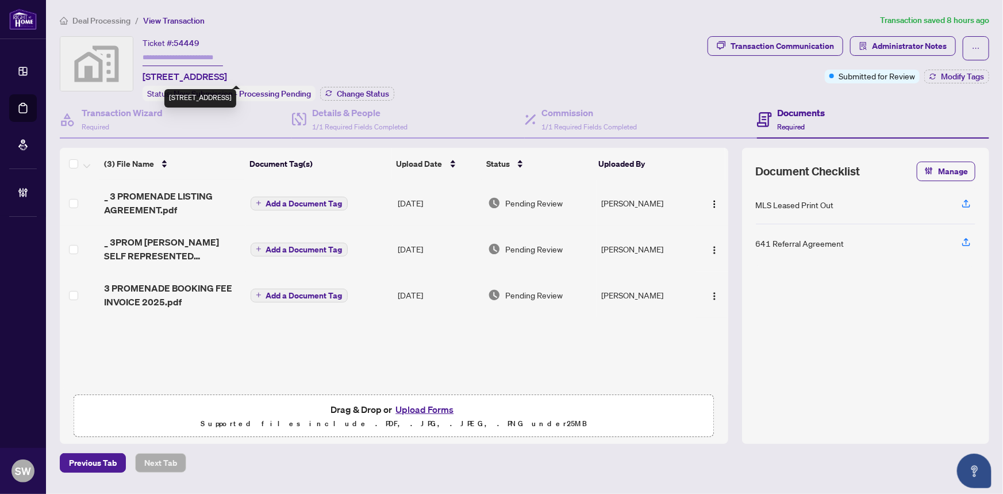
drag, startPoint x: 222, startPoint y: 72, endPoint x: 277, endPoint y: 71, distance: 54.6
click at [227, 71] on span "3 Promenade Way, Crystal Beach, ON, Canada" at bounding box center [185, 77] width 85 height 14
copy span "Crystal Beach"
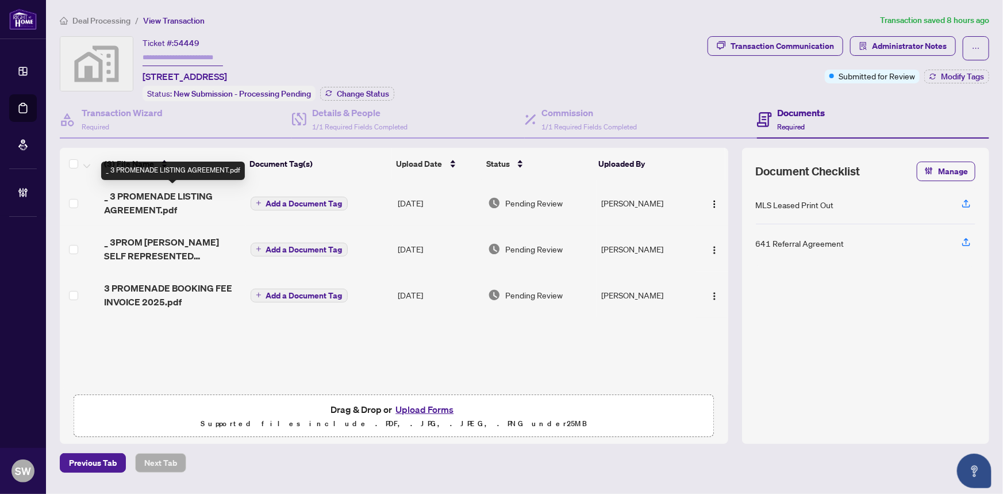
click at [148, 197] on span "_ 3 PROMENADE LISTING AGREEMENT.pdf" at bounding box center [172, 203] width 137 height 28
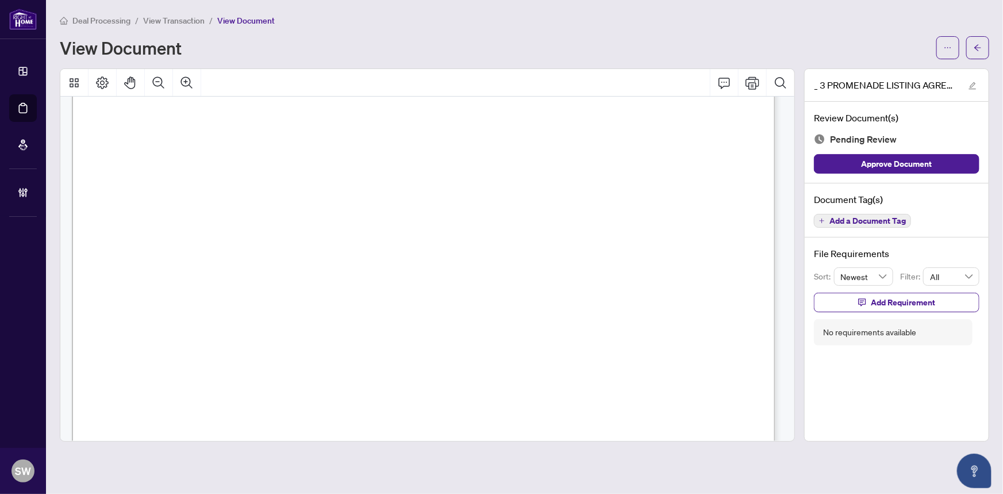
scroll to position [14531, 0]
drag, startPoint x: 791, startPoint y: 109, endPoint x: 783, endPoint y: 401, distance: 292.8
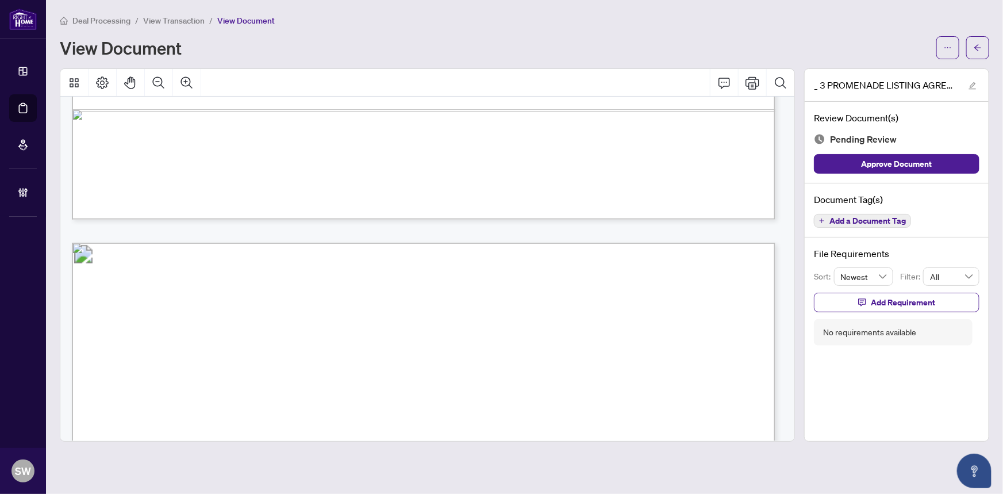
scroll to position [14939, 0]
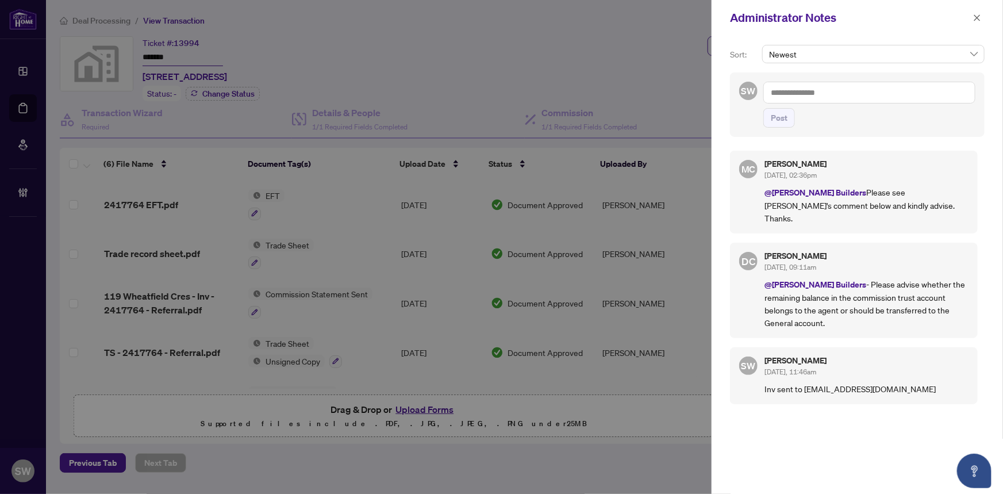
drag, startPoint x: 834, startPoint y: 267, endPoint x: 963, endPoint y: 297, distance: 132.8
click at [963, 297] on p "@RAHR Builders - Please advise whether the remaining balance in the commission …" at bounding box center [867, 303] width 204 height 51
copy p "Please advise whether the remaining balance in the commission trust account bel…"
click at [977, 18] on icon "close" at bounding box center [978, 17] width 6 height 6
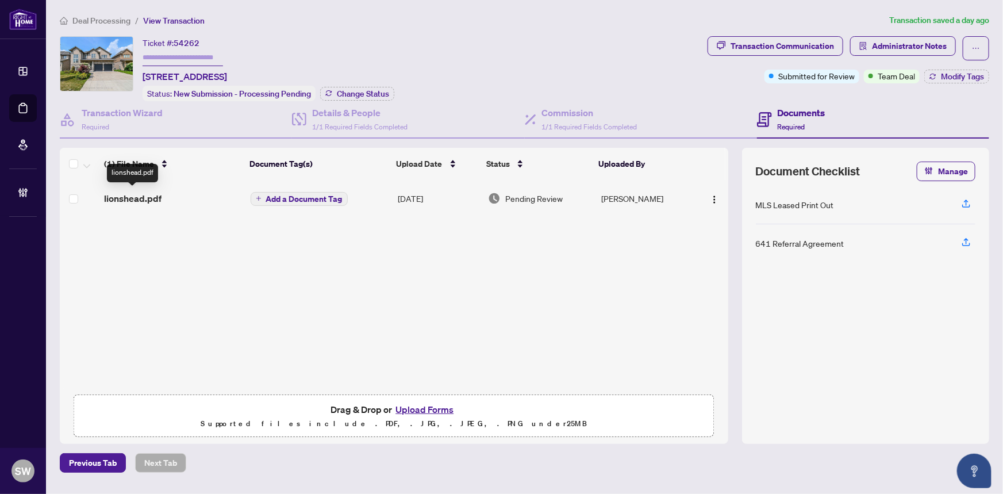
click at [131, 191] on span "lionshead.pdf" at bounding box center [132, 198] width 57 height 14
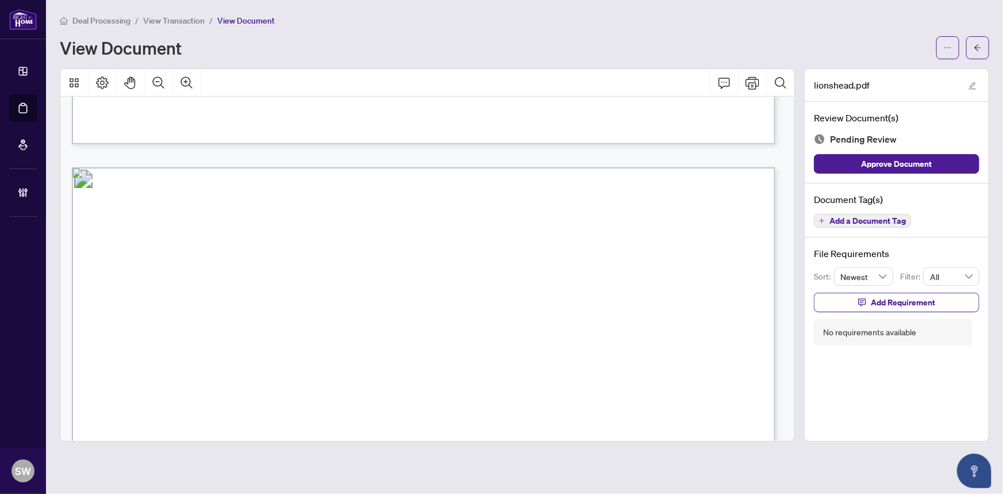
scroll to position [888, 0]
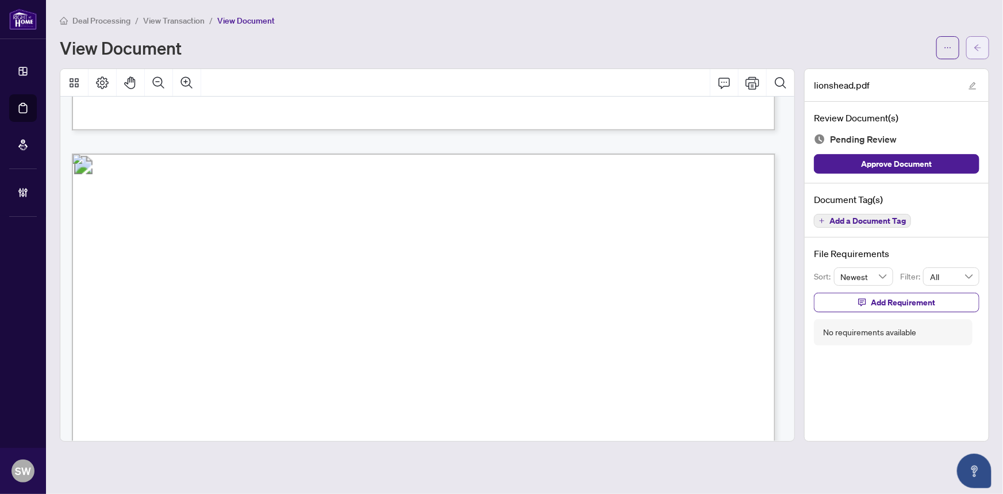
click at [982, 40] on span "button" at bounding box center [978, 48] width 8 height 18
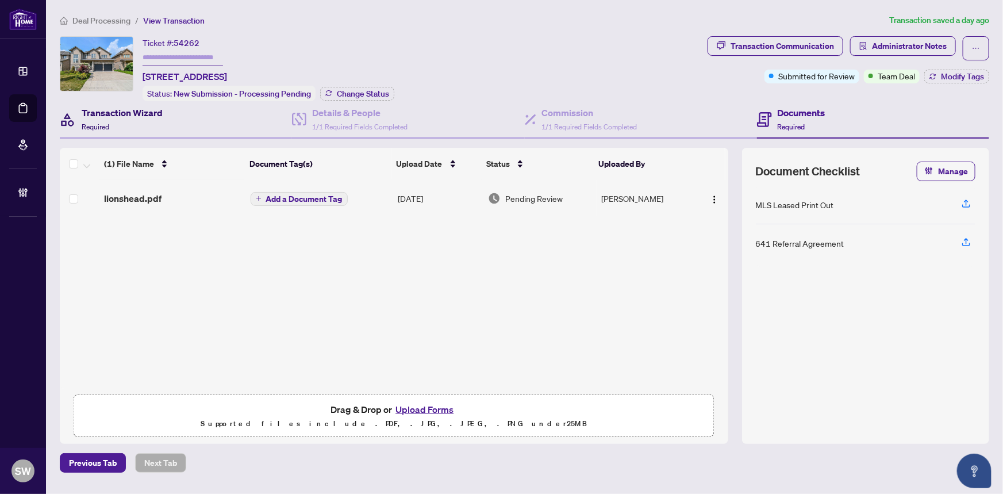
click at [126, 121] on div "Transaction Wizard Required" at bounding box center [122, 119] width 81 height 27
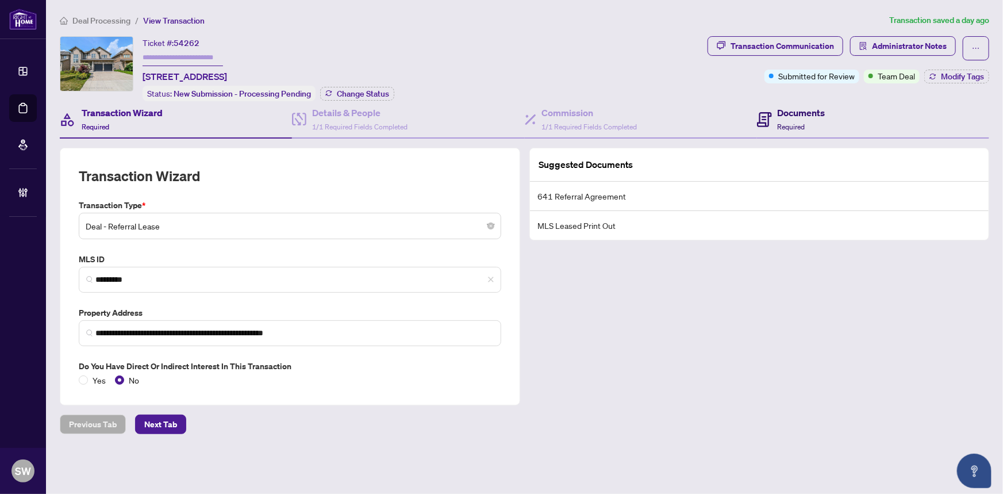
click at [780, 125] on span "Required" at bounding box center [792, 126] width 28 height 9
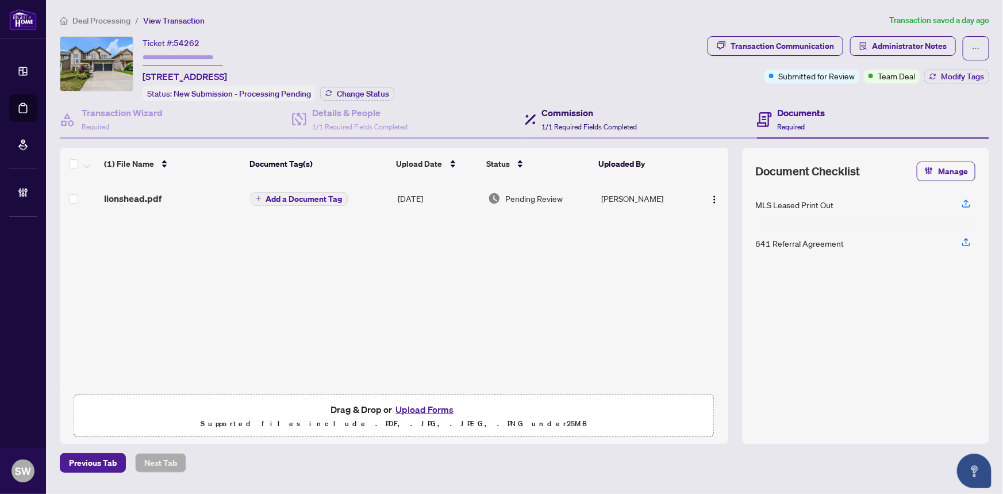
click at [566, 115] on h4 "Commission" at bounding box center [589, 113] width 95 height 14
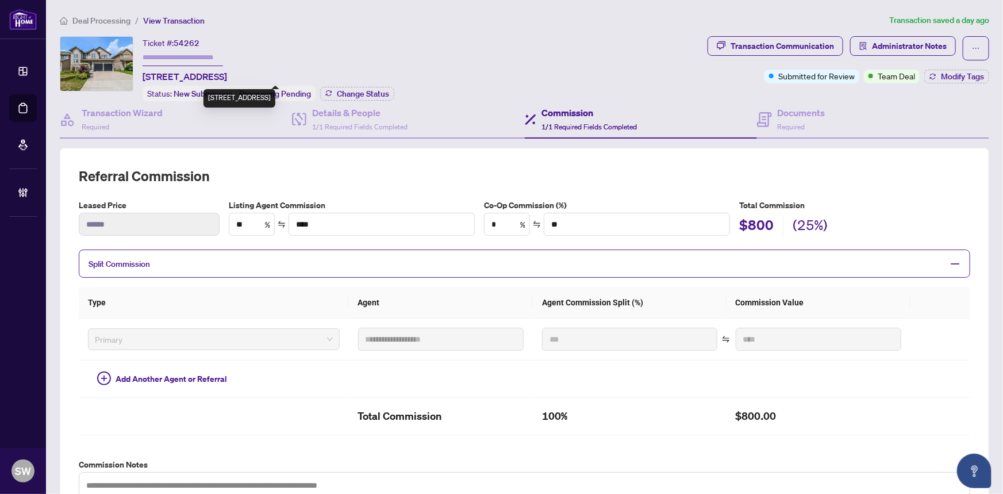
click at [198, 76] on span "30-7231 Lionshead Ave, Niagara Falls, Ontario L2G 0A6, Canada" at bounding box center [185, 77] width 85 height 14
copy span "Lionshead"
click at [787, 122] on span "Required" at bounding box center [792, 126] width 28 height 9
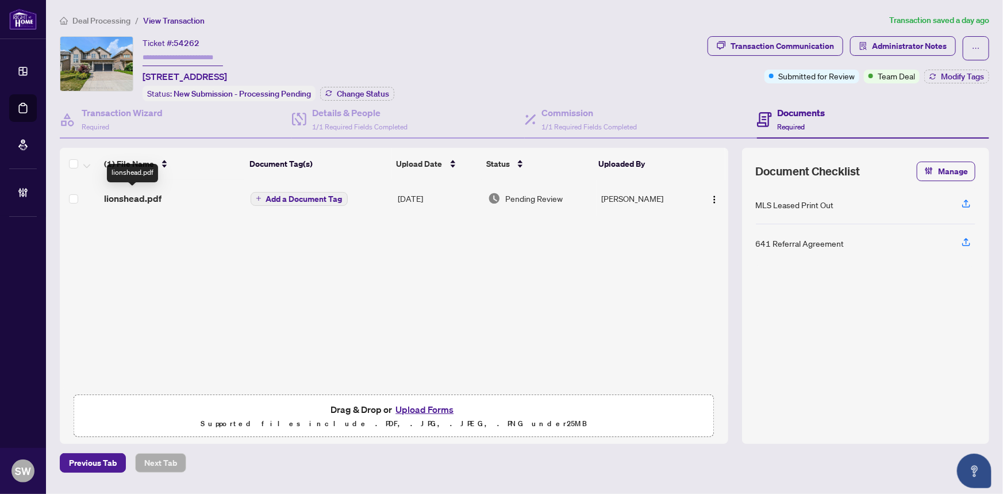
click at [135, 200] on span "lionshead.pdf" at bounding box center [132, 198] width 57 height 14
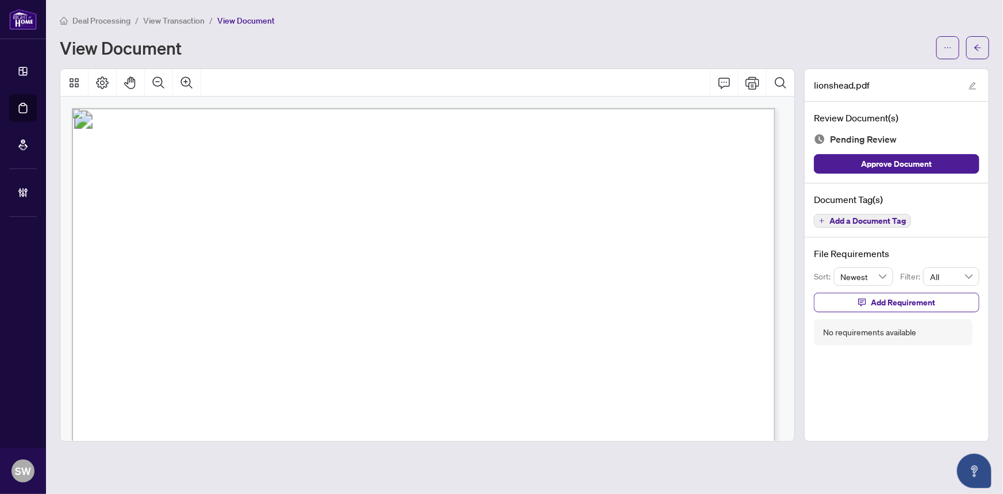
click at [179, 22] on span "View Transaction" at bounding box center [174, 21] width 62 height 10
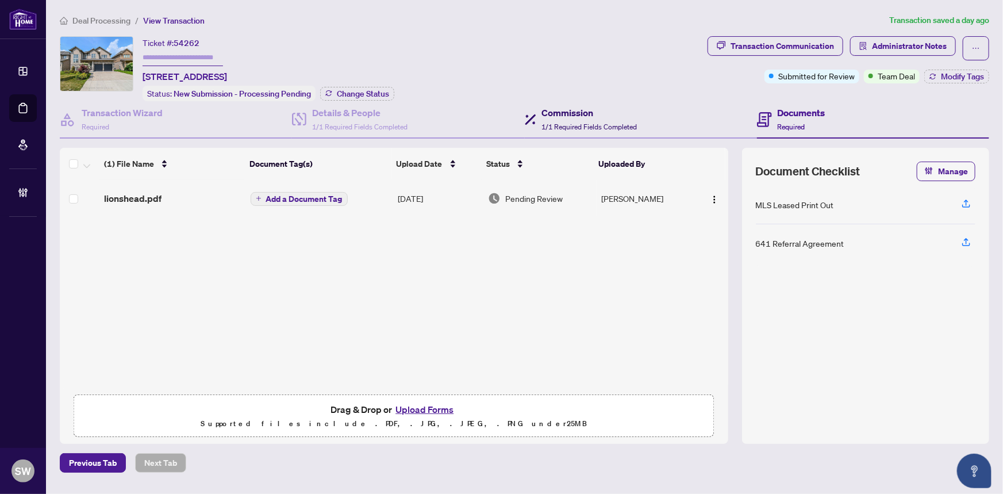
click at [553, 122] on span "1/1 Required Fields Completed" at bounding box center [589, 126] width 95 height 9
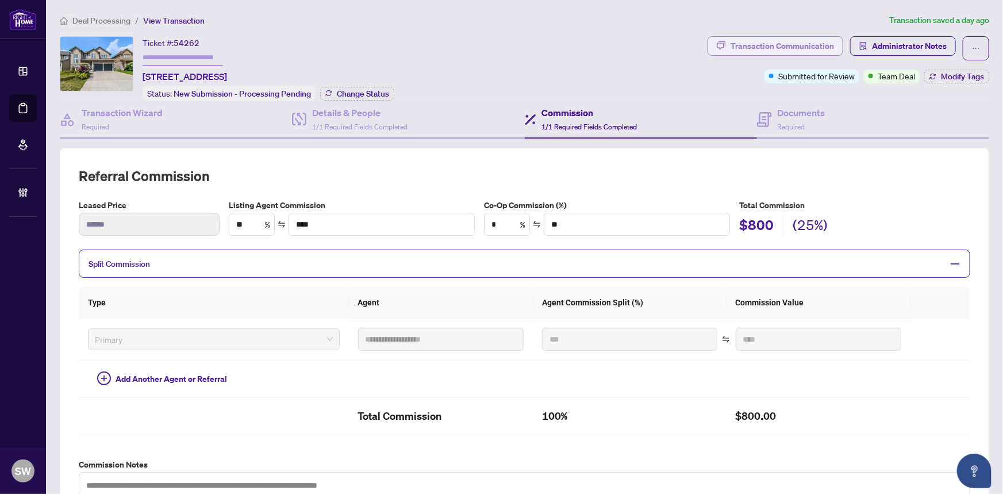
click at [794, 40] on div "Transaction Communication" at bounding box center [782, 46] width 103 height 18
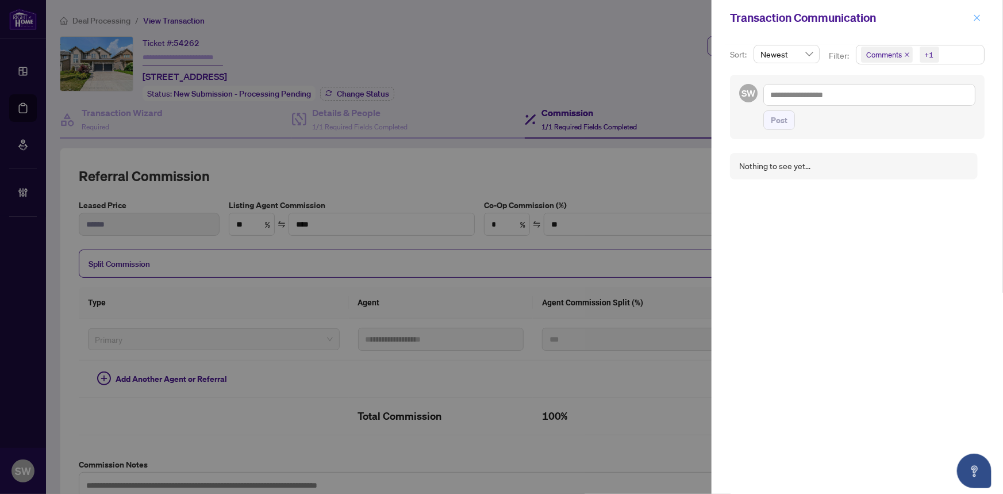
click at [973, 16] on icon "close" at bounding box center [977, 18] width 8 height 8
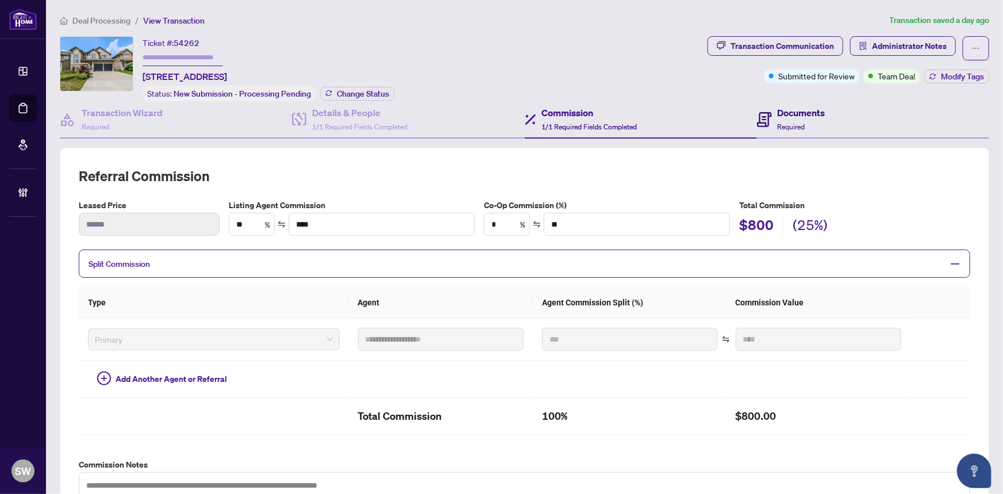
click at [785, 114] on h4 "Documents" at bounding box center [802, 113] width 48 height 14
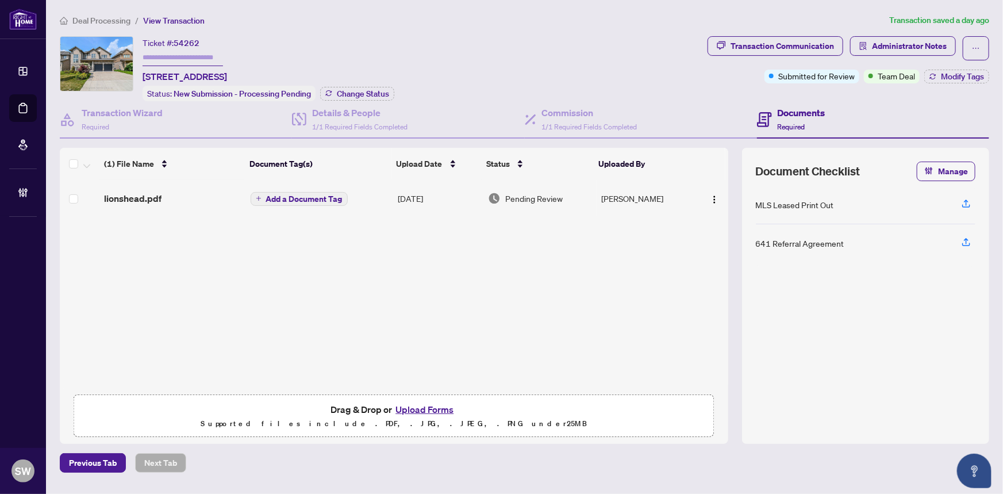
click at [212, 194] on div "lionshead.pdf" at bounding box center [172, 198] width 137 height 14
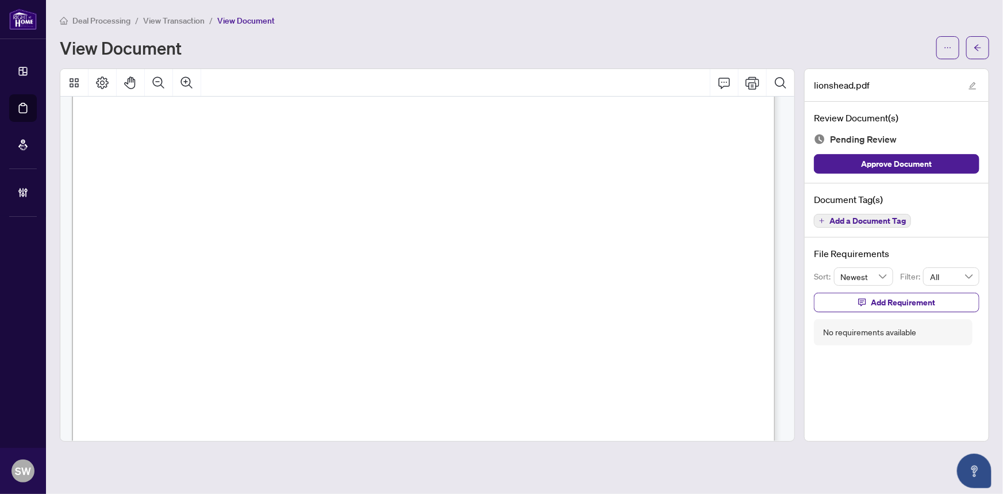
scroll to position [1522, 0]
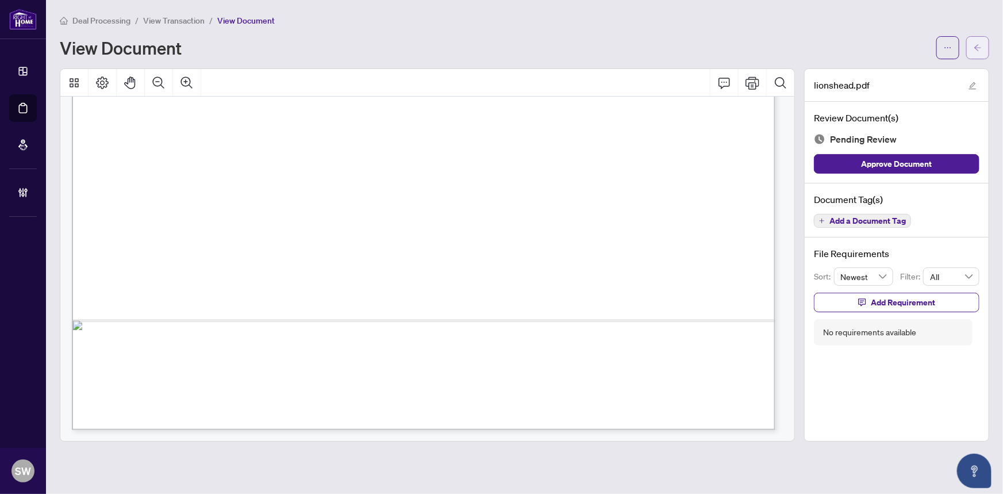
click at [980, 48] on icon "arrow-left" at bounding box center [978, 48] width 8 height 8
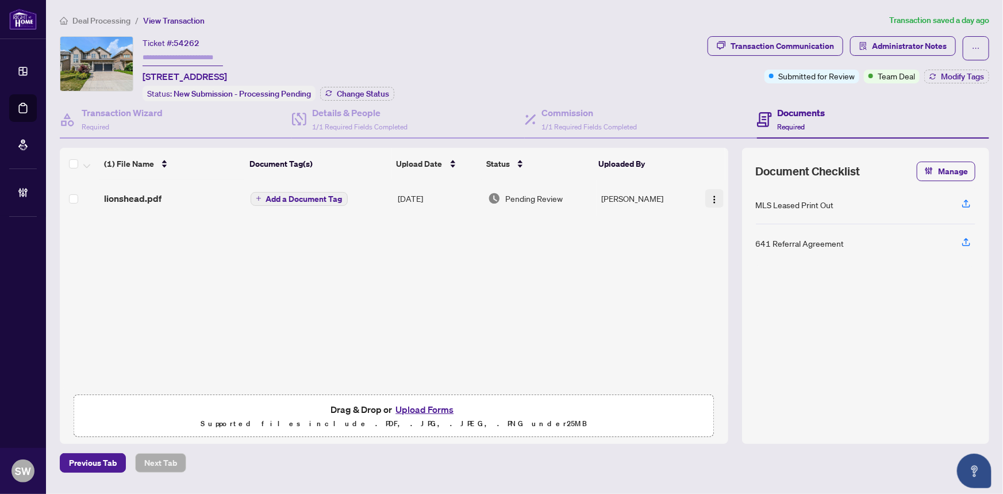
click at [714, 200] on img "button" at bounding box center [714, 199] width 9 height 9
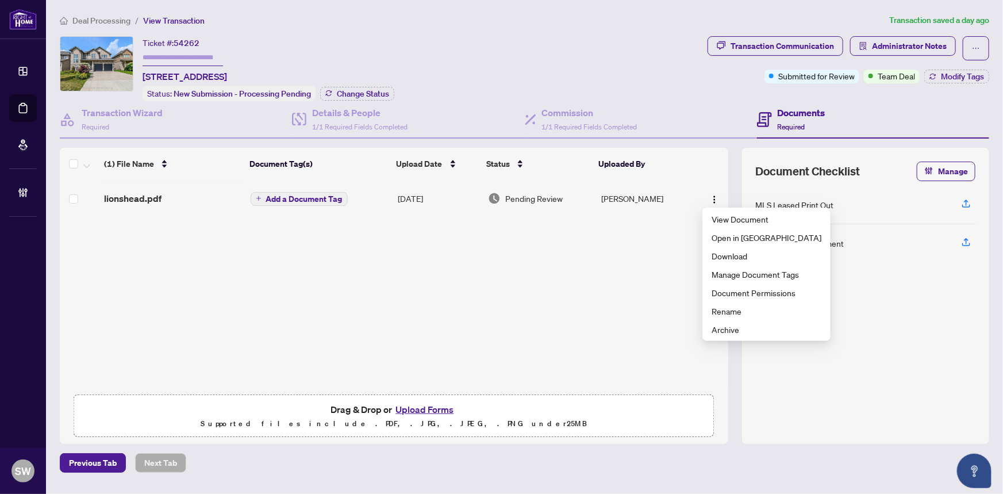
click at [267, 195] on span "Add a Document Tag" at bounding box center [304, 199] width 76 height 8
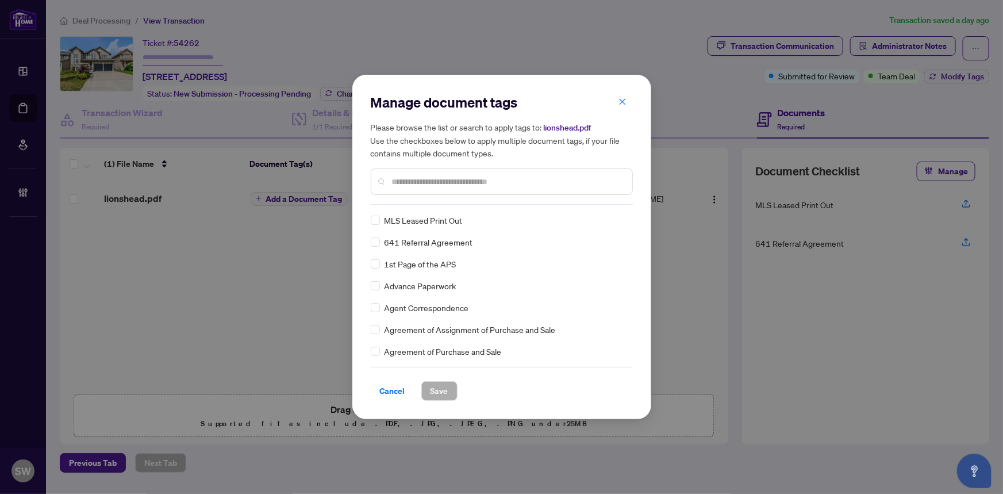
click at [441, 242] on span "641 Referral Agreement" at bounding box center [429, 242] width 89 height 13
copy div "641 Referral Agreement"
click at [404, 387] on span "Cancel" at bounding box center [392, 391] width 25 height 18
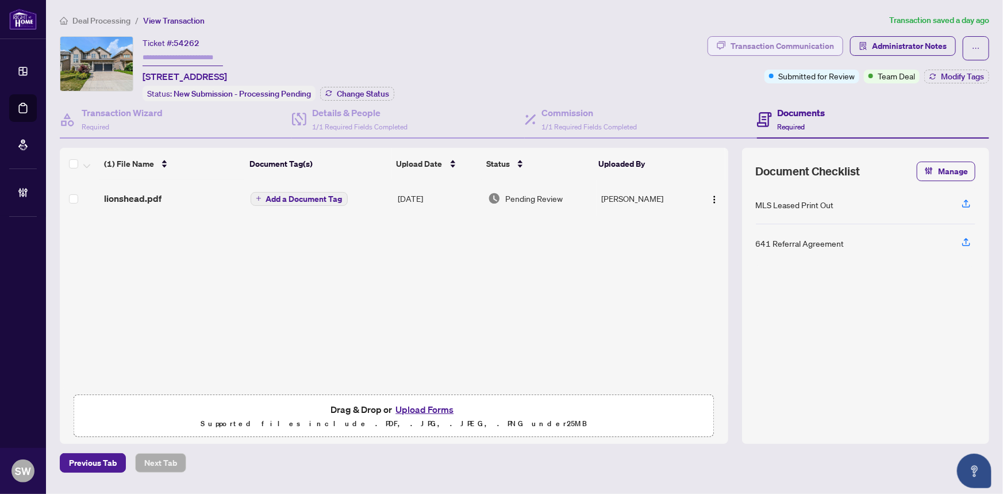
click at [772, 42] on div "Transaction Communication" at bounding box center [782, 46] width 103 height 18
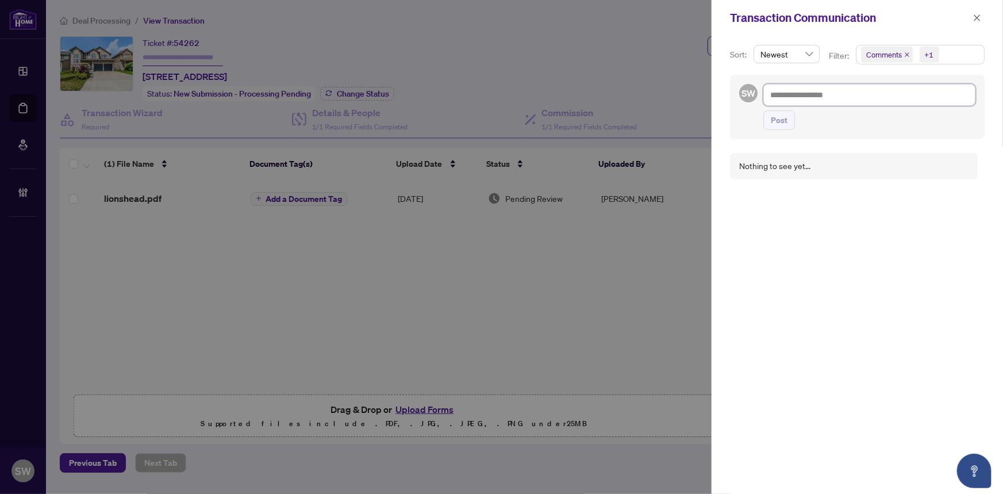
click at [779, 92] on textarea at bounding box center [870, 95] width 212 height 22
type textarea "*"
type textarea "**"
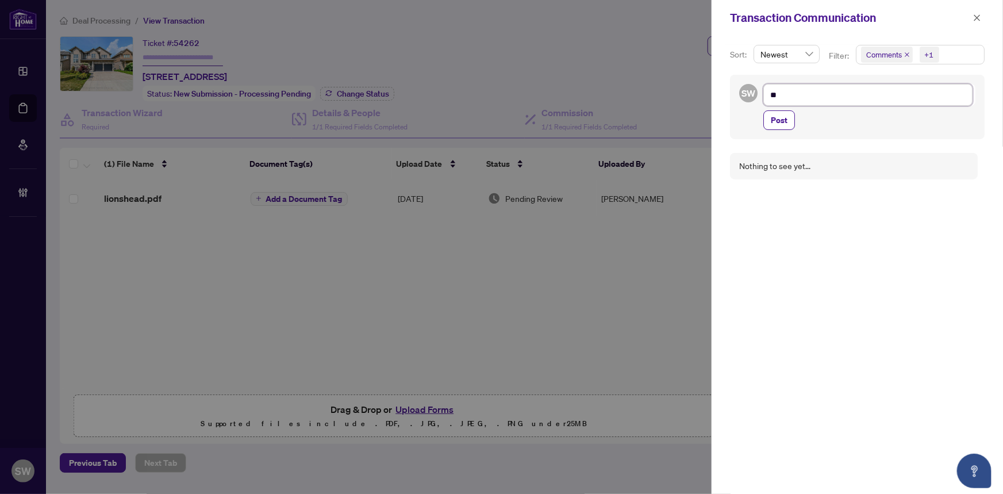
type textarea "***"
type textarea "****"
type textarea "*****"
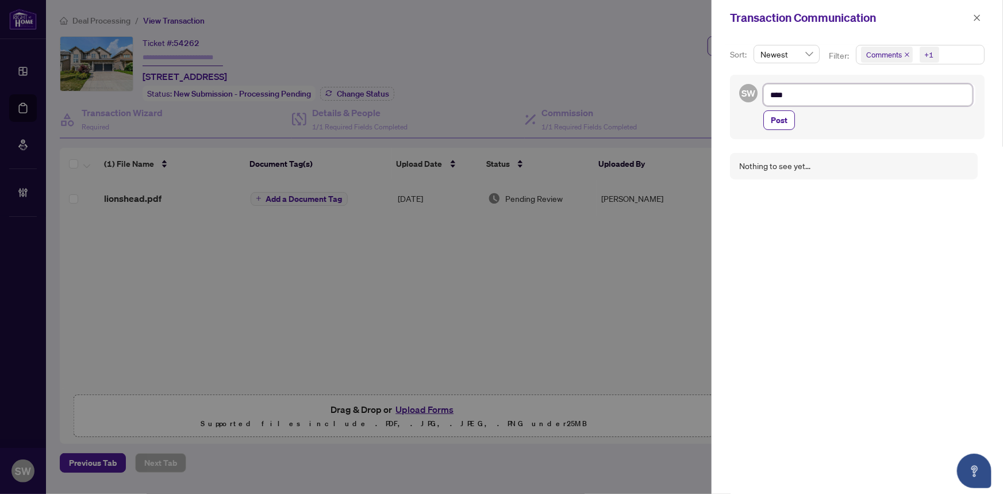
type textarea "*****"
type textarea "******"
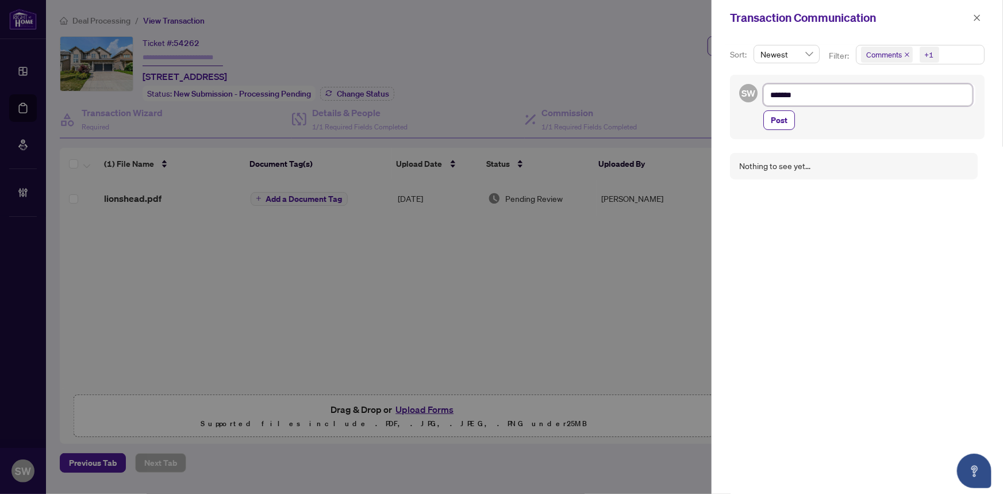
type textarea "********"
type textarea "*********"
type textarea "**********"
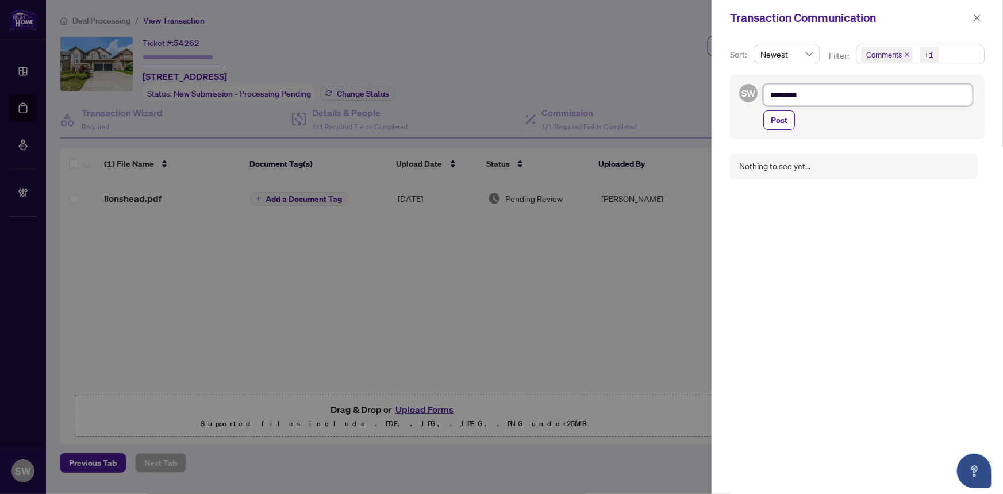
type textarea "**********"
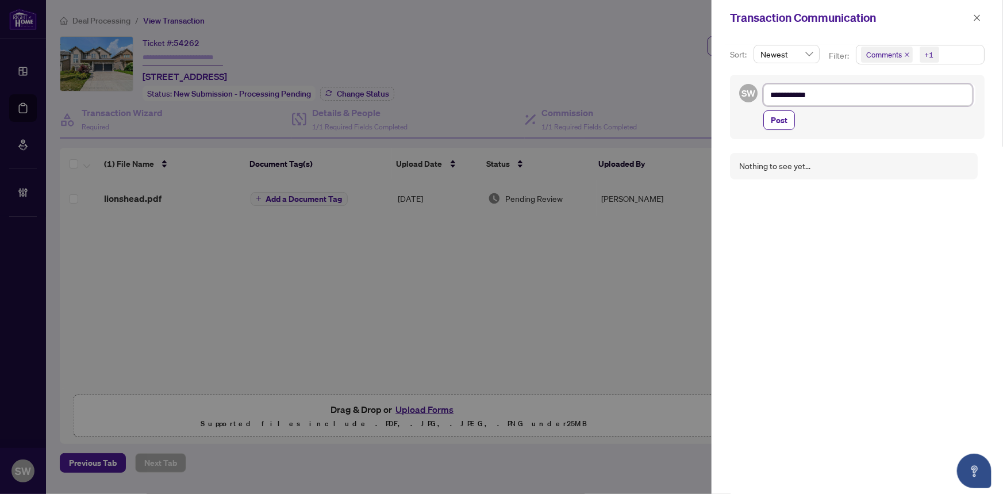
type textarea "**********"
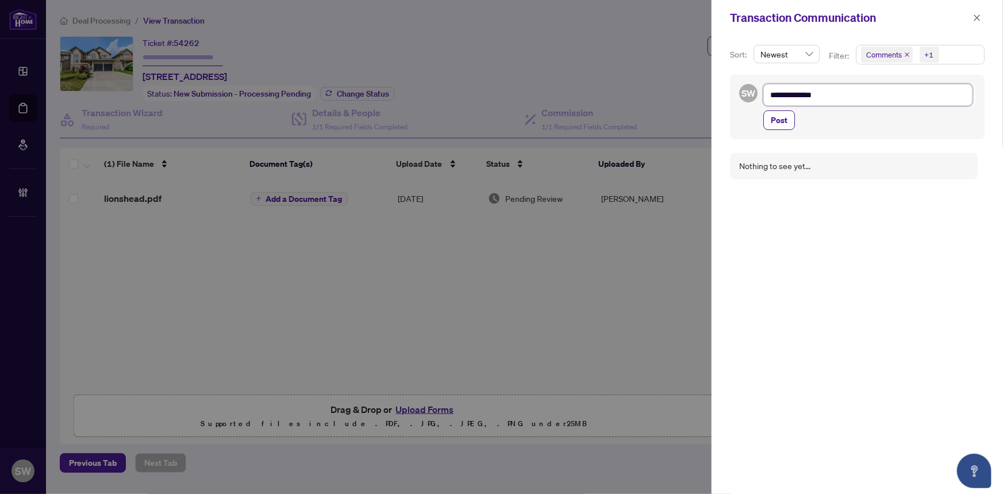
type textarea "**********"
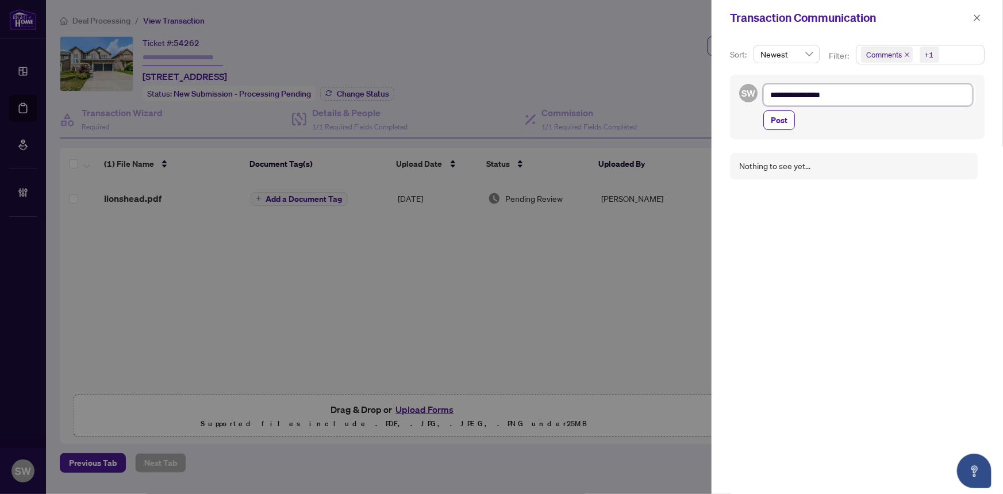
type textarea "**********"
paste textarea "**********"
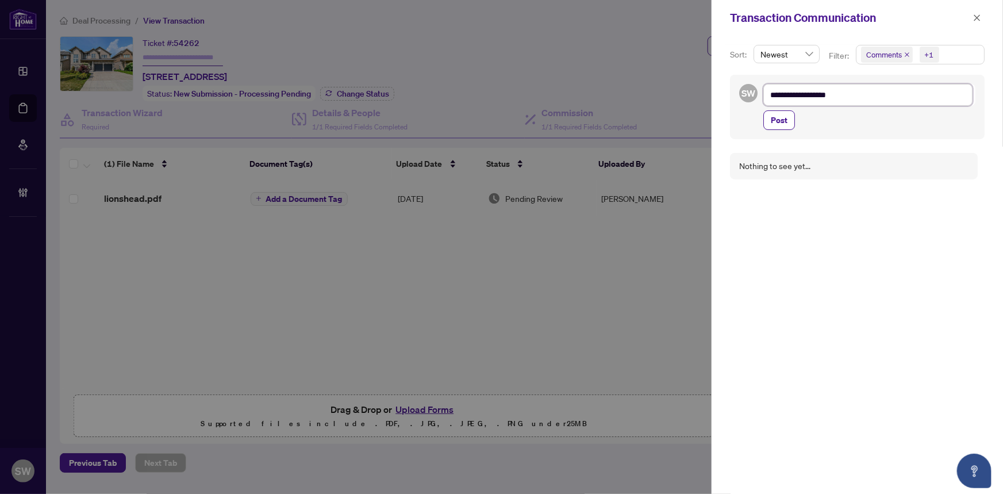
type textarea "**********"
click at [784, 131] on span "Post" at bounding box center [779, 133] width 17 height 18
type textarea "**********"
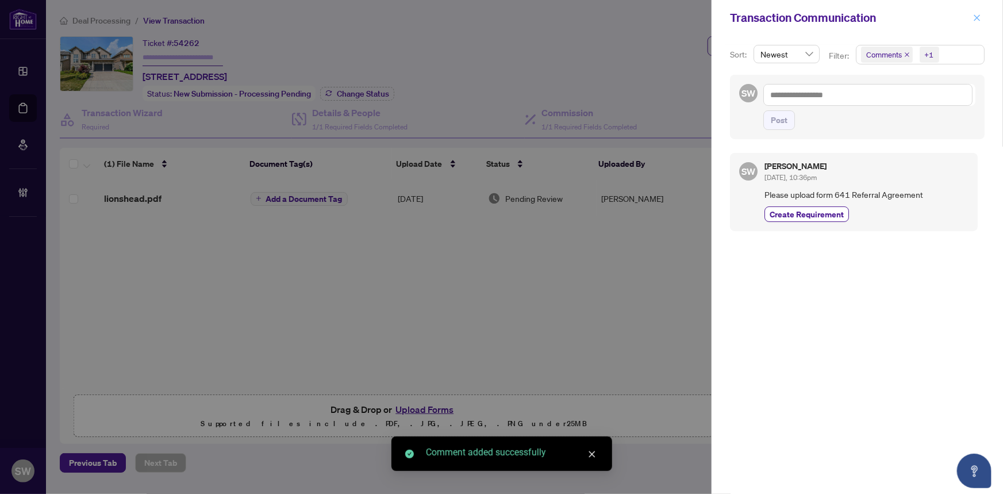
click at [980, 21] on icon "close" at bounding box center [977, 18] width 8 height 8
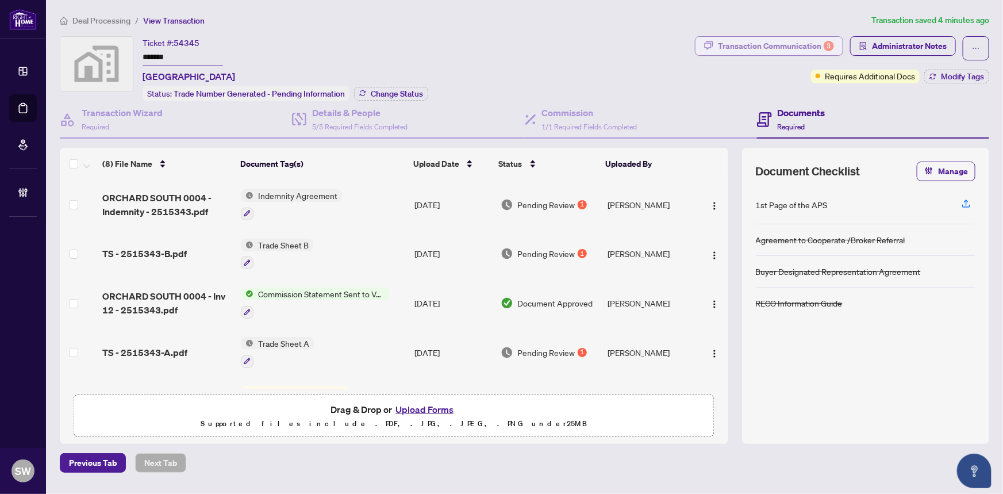
click at [786, 46] on div "Transaction Communication 3" at bounding box center [776, 46] width 116 height 18
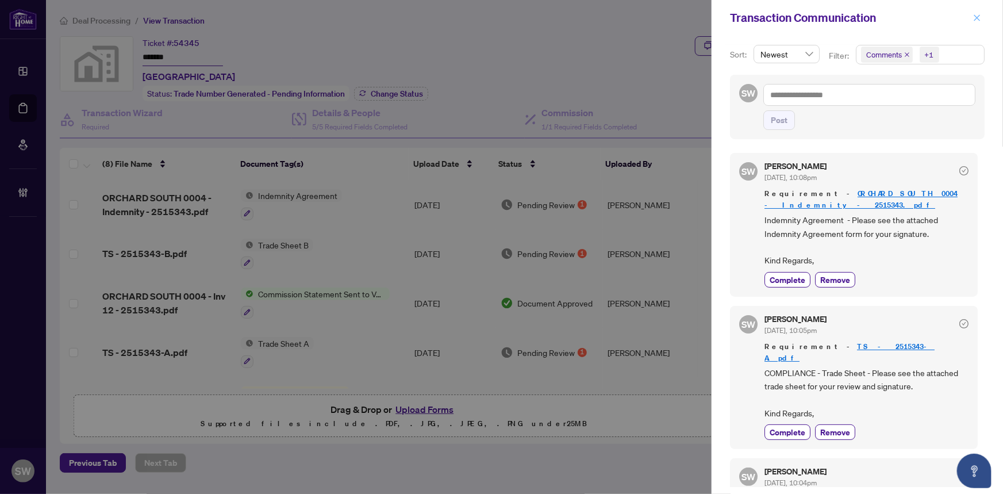
click at [980, 16] on icon "close" at bounding box center [977, 18] width 8 height 8
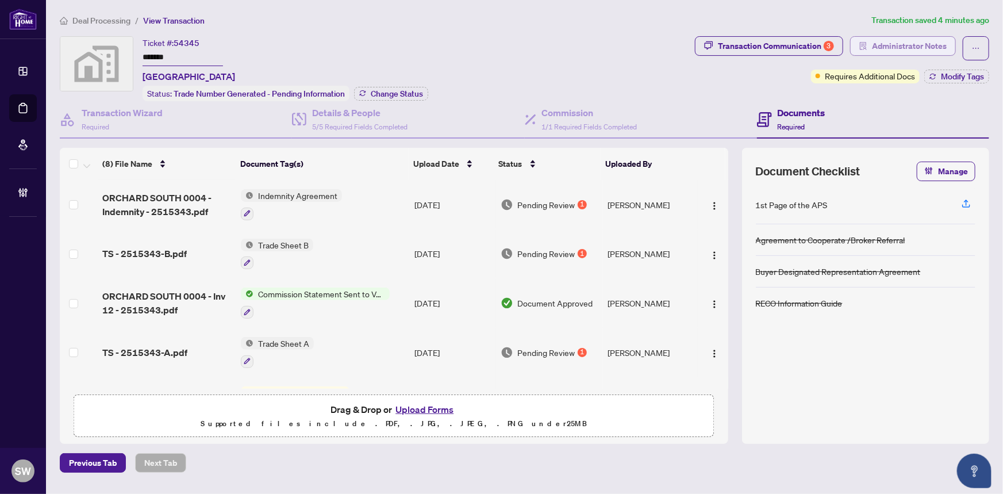
click at [886, 43] on span "Administrator Notes" at bounding box center [909, 46] width 75 height 18
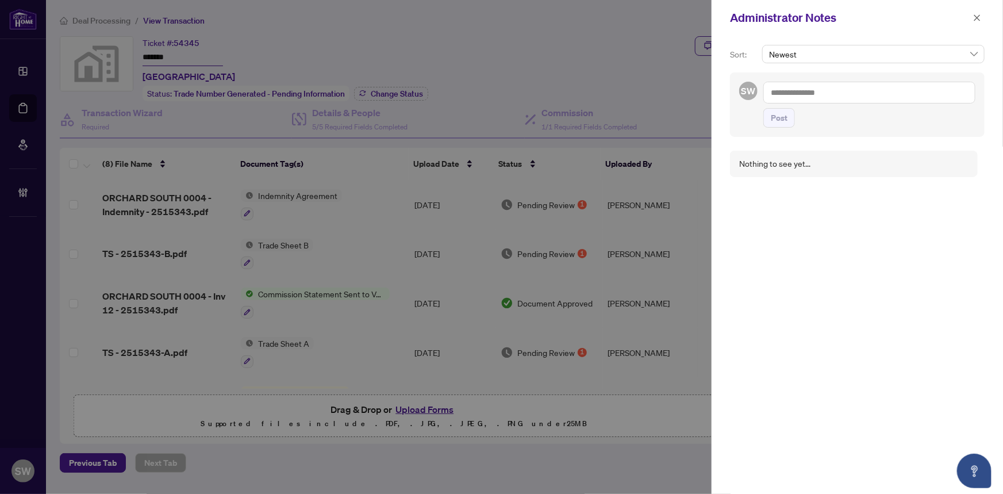
click at [843, 96] on textarea at bounding box center [870, 93] width 212 height 22
paste textarea "**********"
type textarea "**********"
click at [784, 122] on span "Post" at bounding box center [779, 118] width 17 height 18
click at [978, 20] on icon "close" at bounding box center [977, 18] width 8 height 8
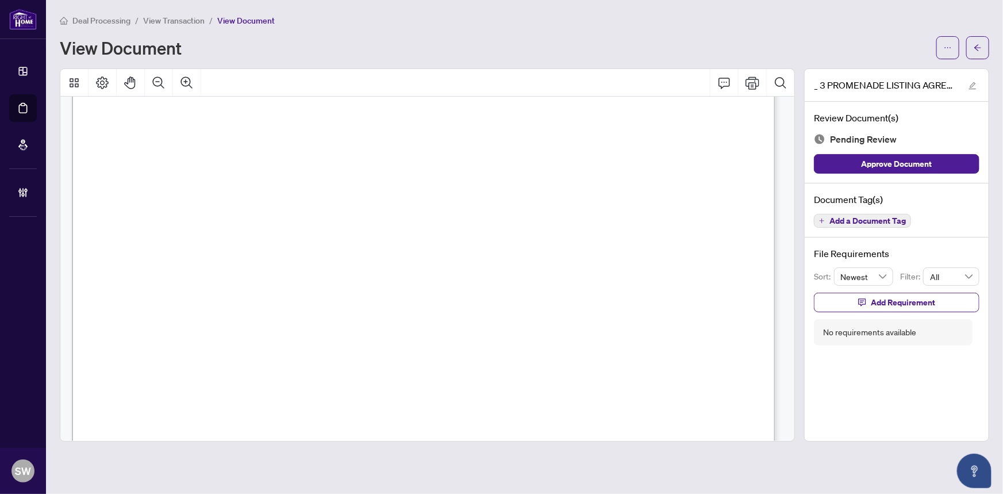
scroll to position [16038, 0]
click at [696, 146] on span "L0S1B0" at bounding box center [698, 148] width 34 height 11
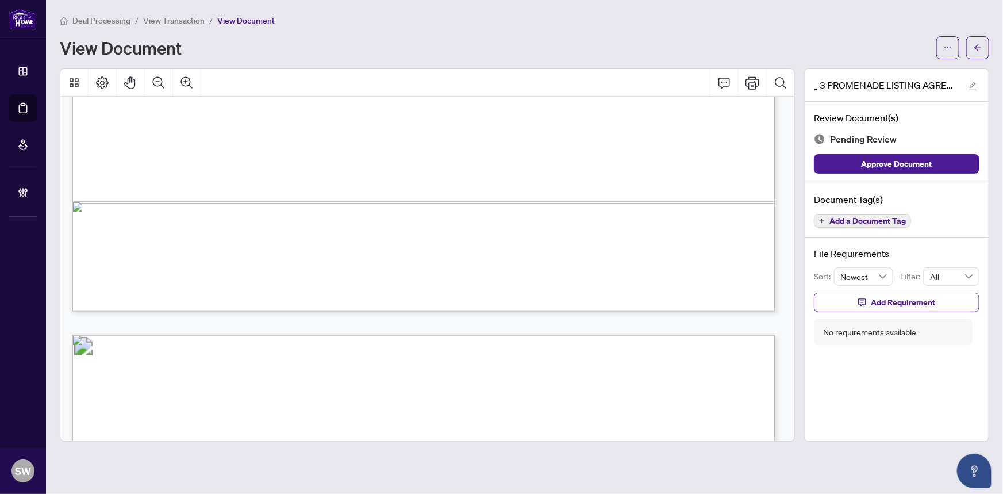
click at [870, 220] on span "Add a Document Tag" at bounding box center [868, 221] width 76 height 8
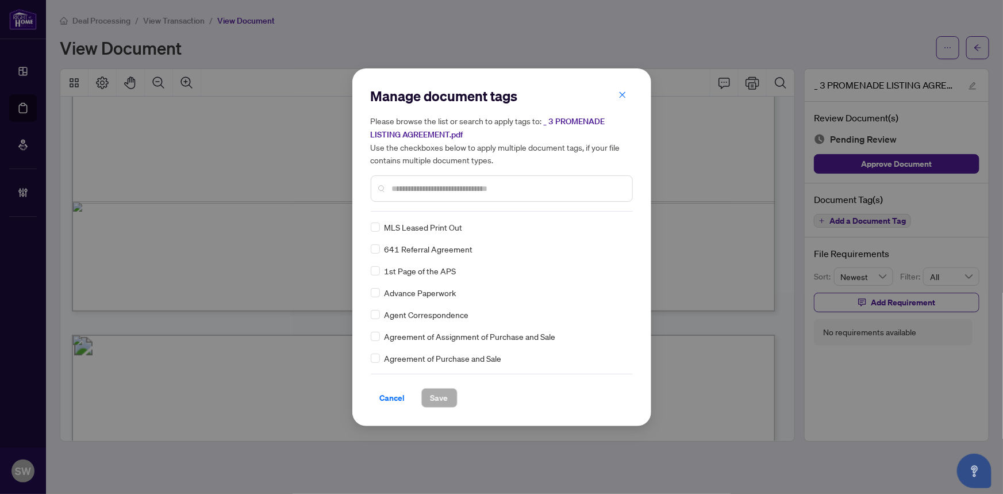
click at [411, 186] on input "text" at bounding box center [507, 188] width 231 height 13
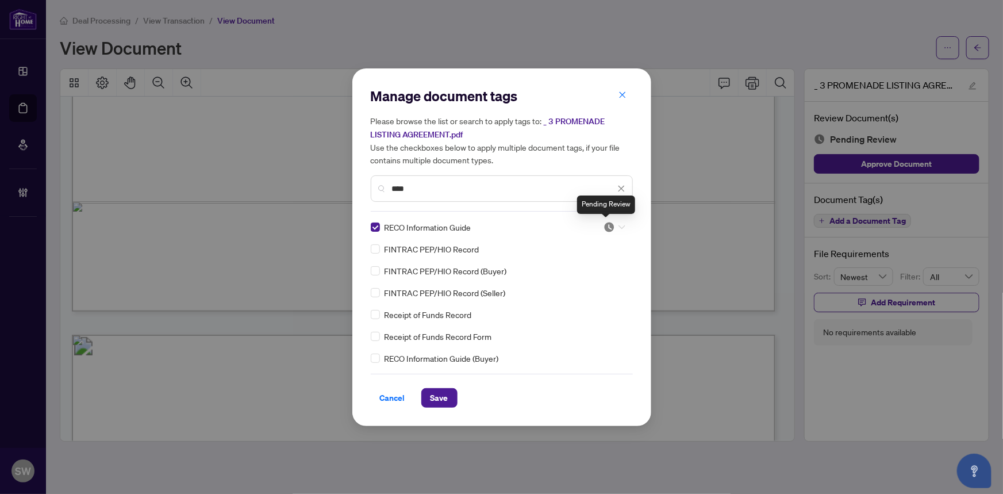
click at [609, 227] on img at bounding box center [609, 226] width 11 height 11
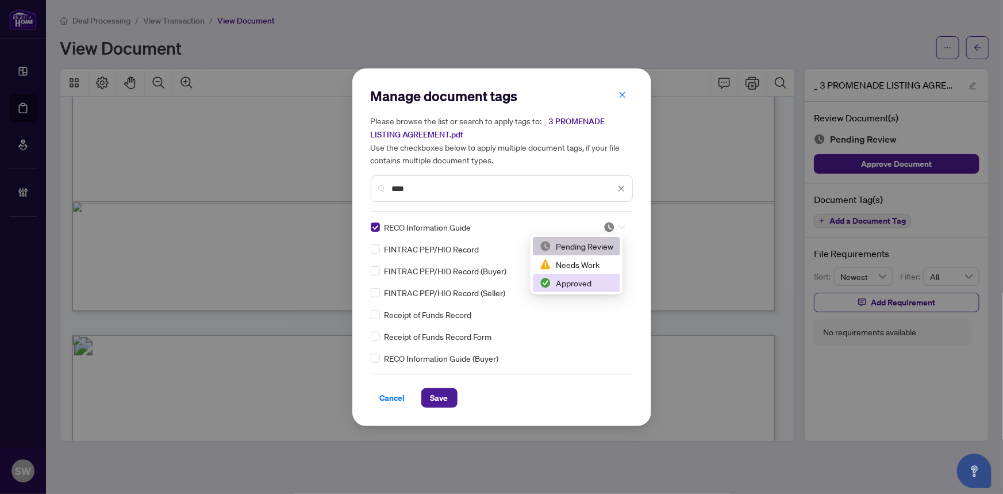
click at [591, 277] on div "Approved" at bounding box center [577, 283] width 74 height 13
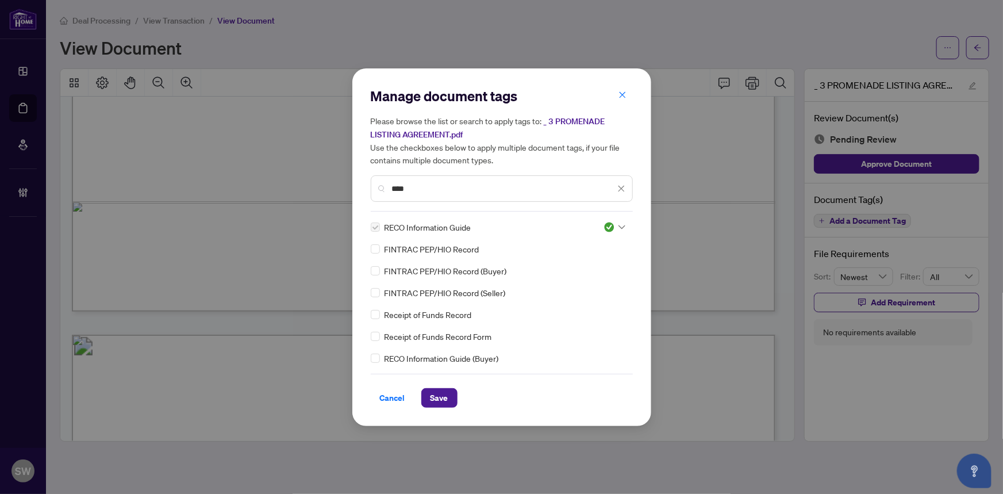
drag, startPoint x: 415, startPoint y: 188, endPoint x: 363, endPoint y: 185, distance: 51.3
click at [363, 185] on div "Manage document tags Please browse the list or search to apply tags to: _ 3 PRO…" at bounding box center [501, 247] width 299 height 358
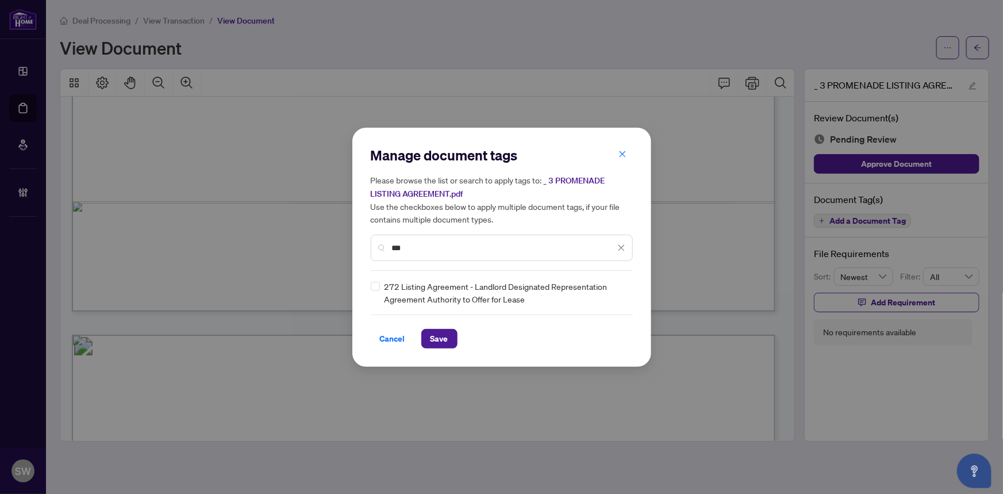
type input "***"
click at [619, 290] on icon at bounding box center [622, 292] width 7 height 5
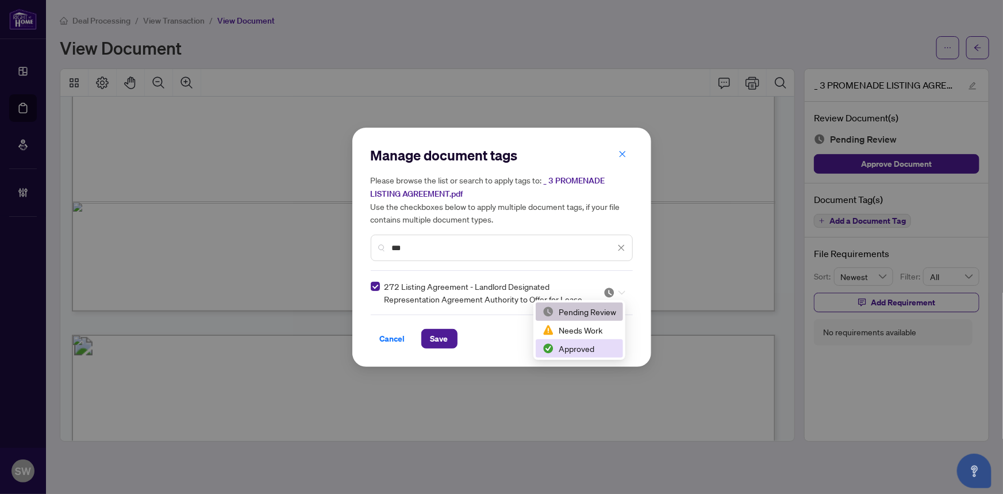
click at [580, 347] on div "Approved" at bounding box center [580, 348] width 74 height 13
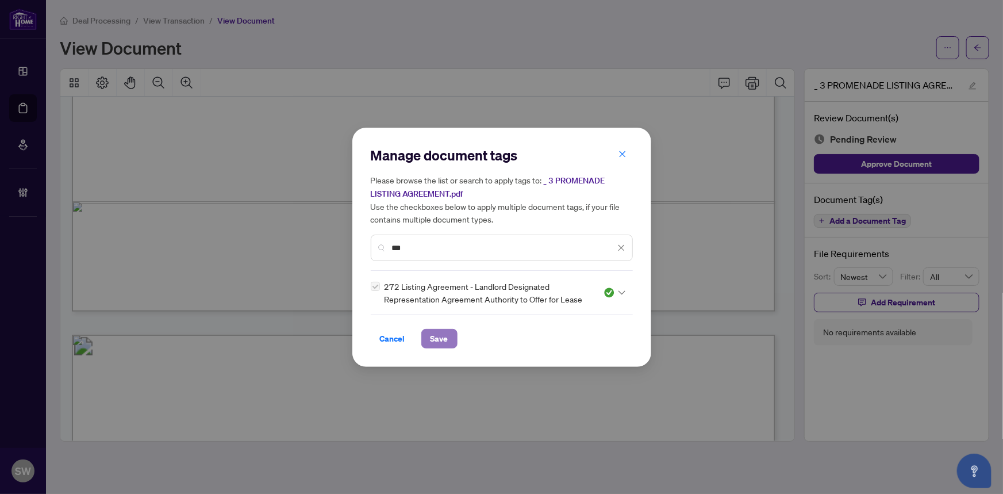
click at [447, 335] on span "Save" at bounding box center [440, 338] width 18 height 18
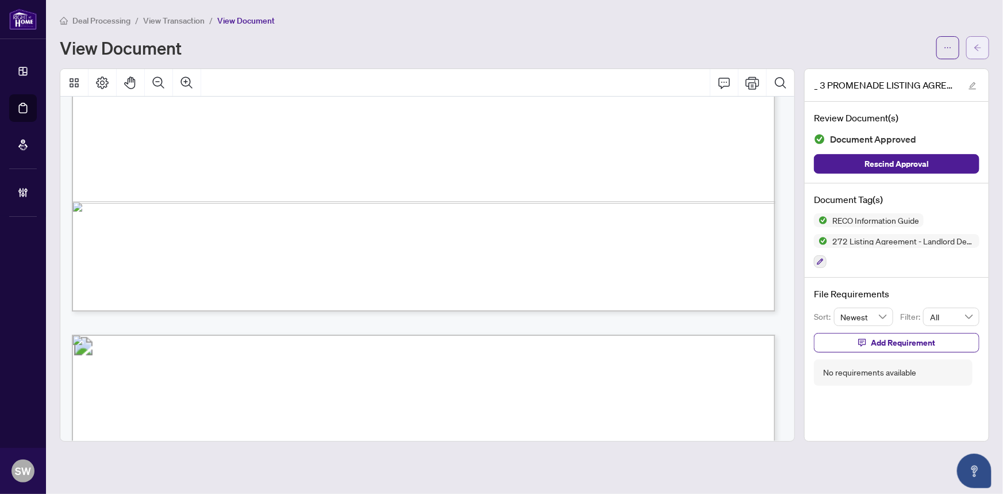
click at [979, 48] on icon "arrow-left" at bounding box center [978, 48] width 8 height 8
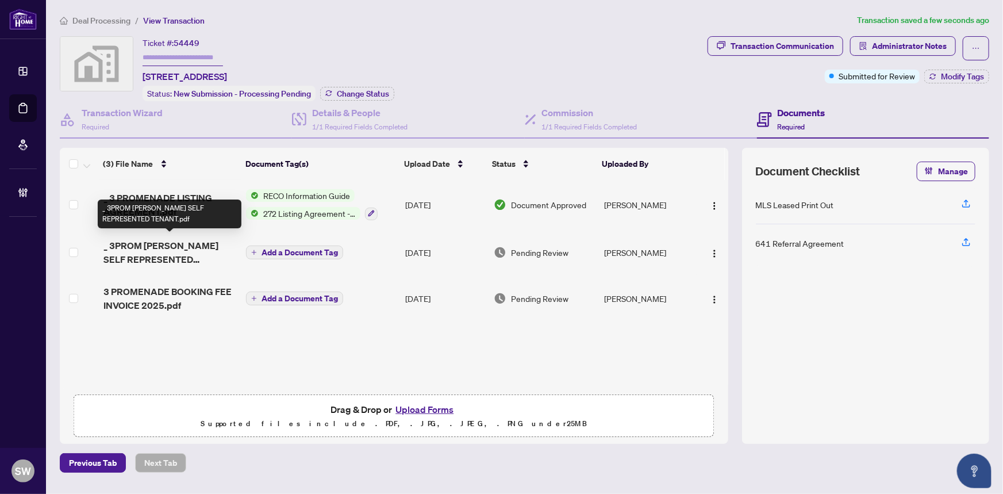
click at [186, 243] on span "_ 3PROM ZAKLIKOWSKI SELF REPRESENTED TENANT.pdf" at bounding box center [170, 253] width 134 height 28
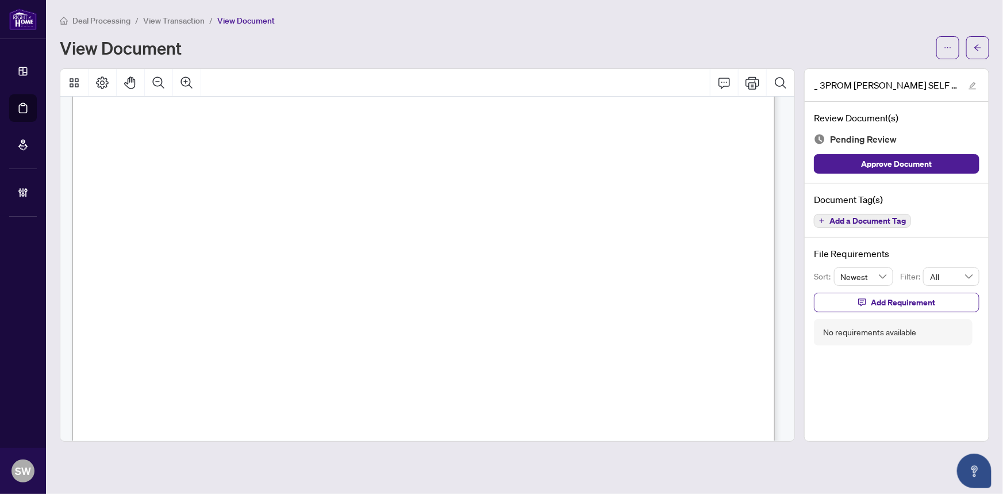
scroll to position [11405, 0]
click at [868, 220] on span "Add a Document Tag" at bounding box center [868, 221] width 76 height 8
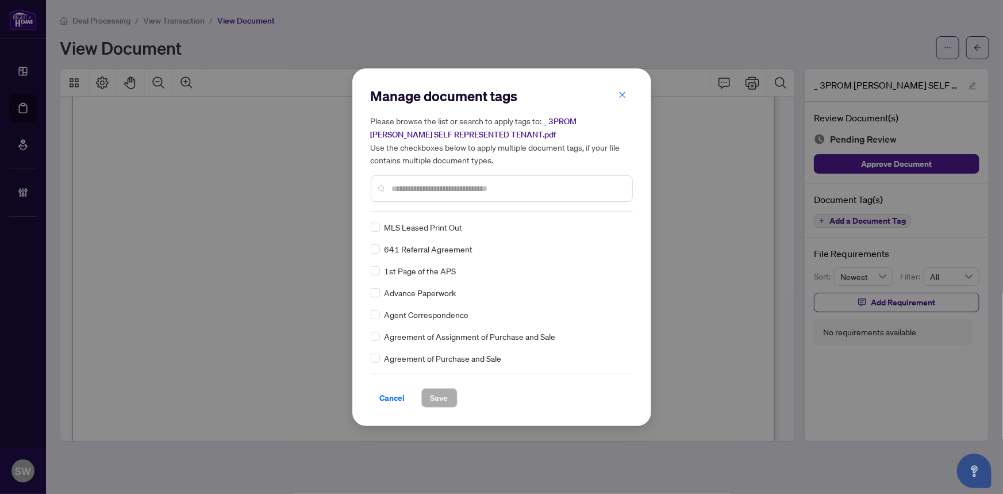
click at [428, 188] on input "text" at bounding box center [507, 188] width 231 height 13
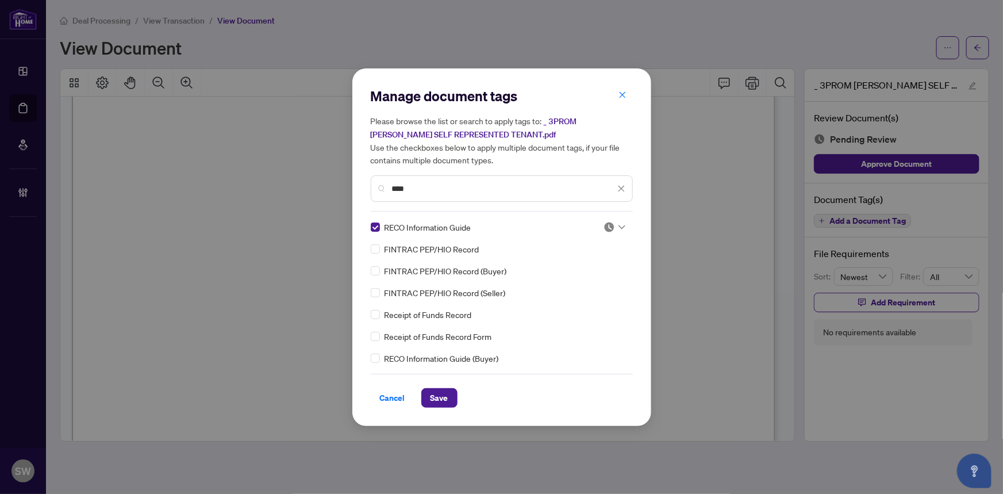
click at [604, 227] on img at bounding box center [609, 226] width 11 height 11
click at [581, 284] on div "Approved" at bounding box center [577, 283] width 74 height 13
drag, startPoint x: 414, startPoint y: 187, endPoint x: 343, endPoint y: 185, distance: 70.7
click at [343, 185] on div "Manage document tags Please browse the list or search to apply tags to: _ 3PROM…" at bounding box center [501, 247] width 1003 height 494
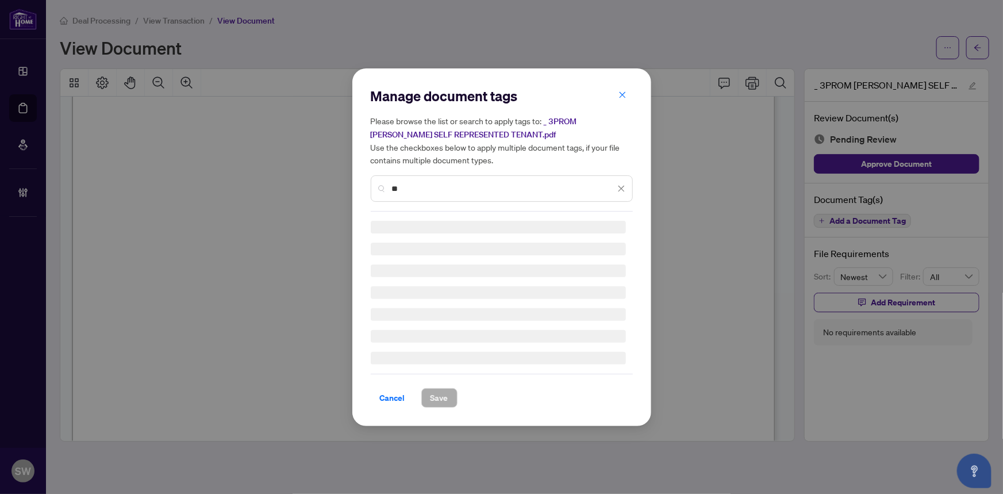
type input "***"
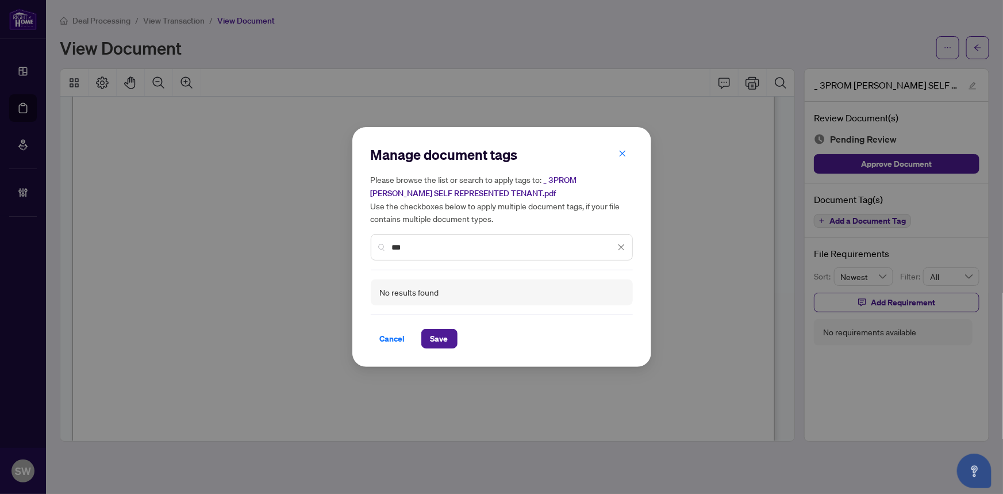
drag, startPoint x: 417, startPoint y: 246, endPoint x: 391, endPoint y: 244, distance: 25.9
click at [391, 244] on div "***" at bounding box center [502, 247] width 262 height 26
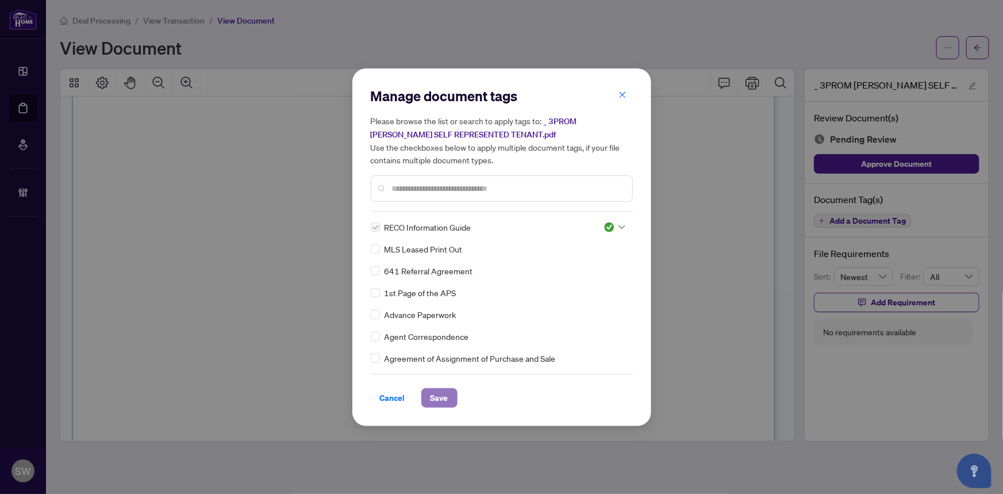
click at [443, 393] on span "Save" at bounding box center [440, 398] width 18 height 18
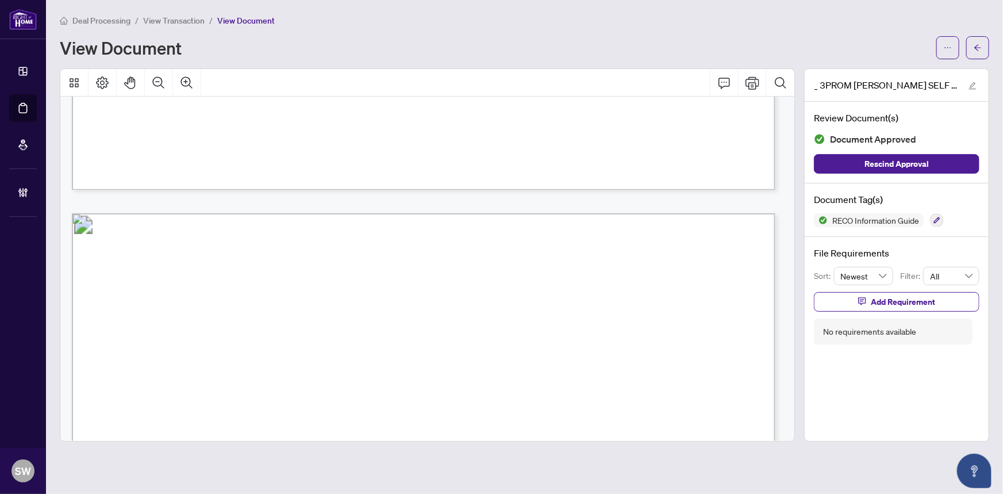
scroll to position [12032, 0]
click at [938, 217] on icon "button" at bounding box center [937, 220] width 6 height 6
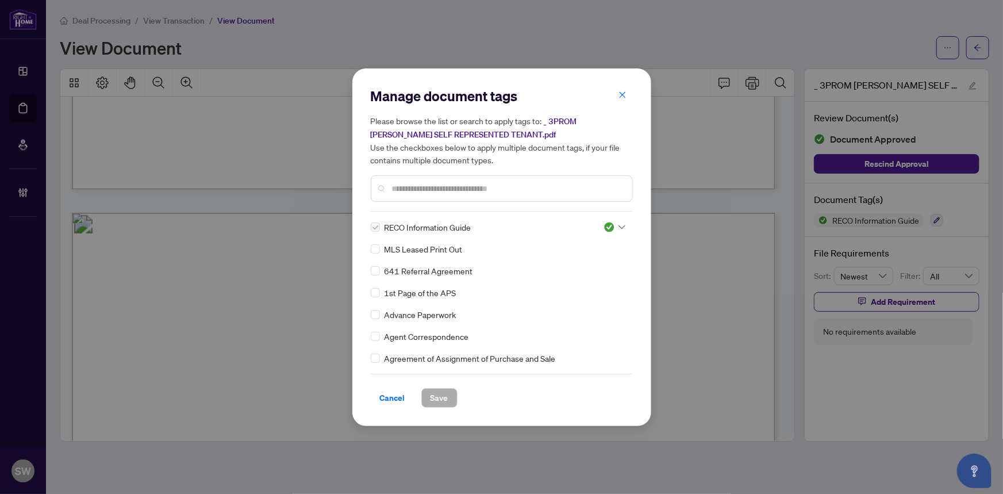
click at [434, 190] on input "text" at bounding box center [507, 188] width 231 height 13
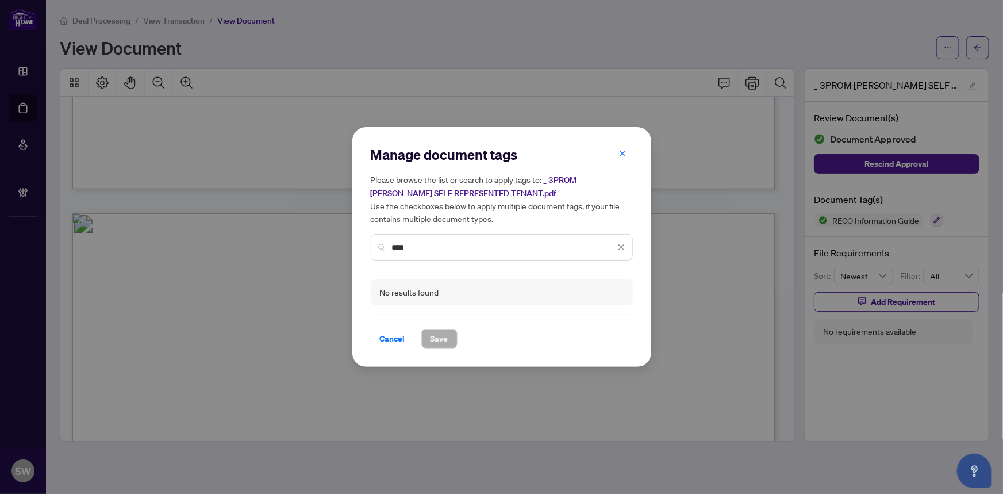
drag, startPoint x: 419, startPoint y: 247, endPoint x: 365, endPoint y: 246, distance: 54.6
click at [365, 246] on div "Manage document tags Please browse the list or search to apply tags to: _ 3PROM…" at bounding box center [501, 247] width 299 height 240
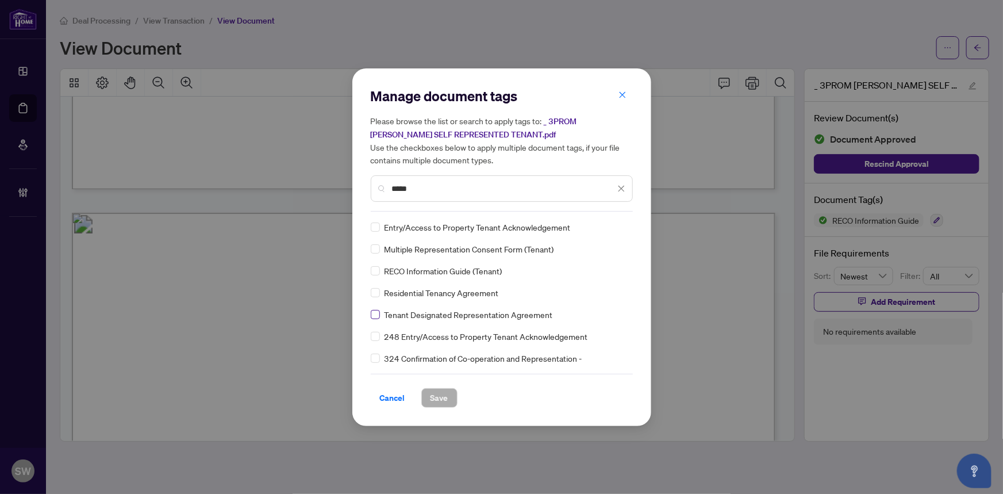
type input "*****"
click at [611, 227] on img at bounding box center [609, 226] width 11 height 11
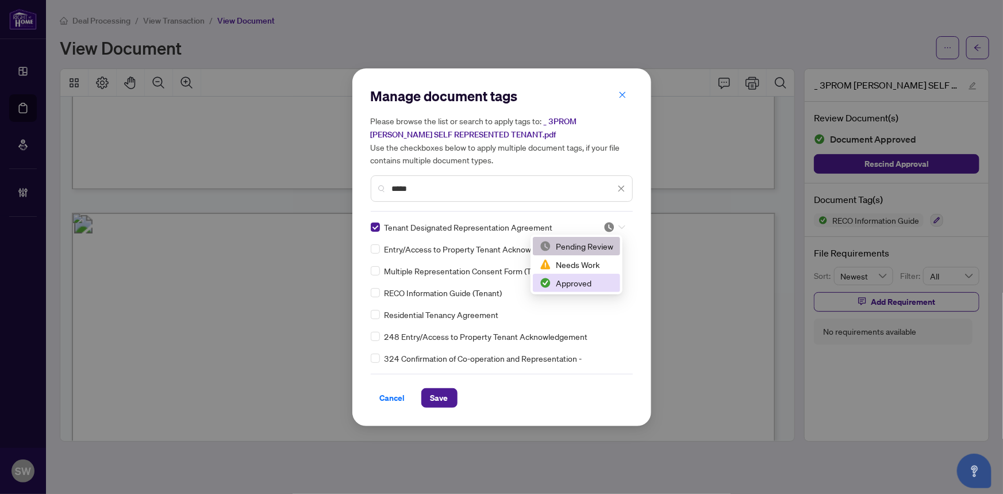
drag, startPoint x: 584, startPoint y: 283, endPoint x: 487, endPoint y: 371, distance: 130.7
click at [584, 283] on div "Approved" at bounding box center [577, 283] width 74 height 13
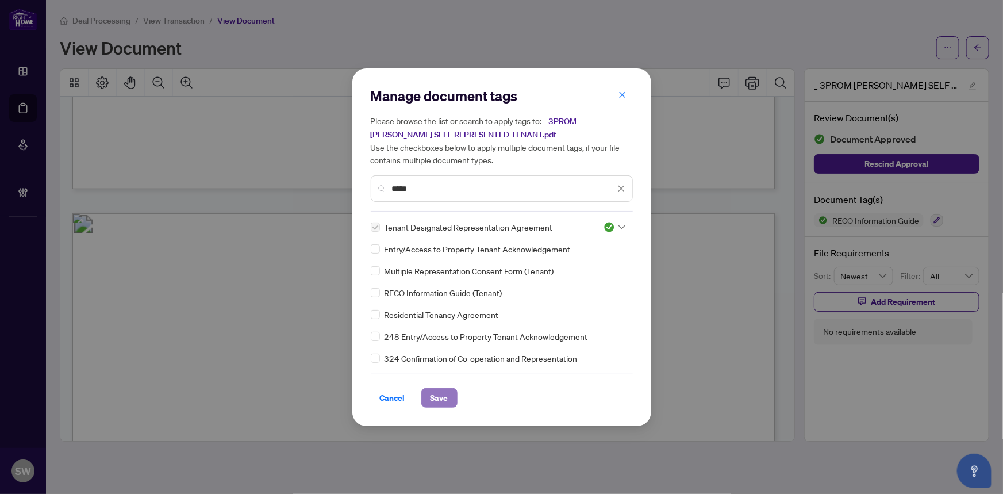
click at [444, 401] on span "Save" at bounding box center [440, 398] width 18 height 18
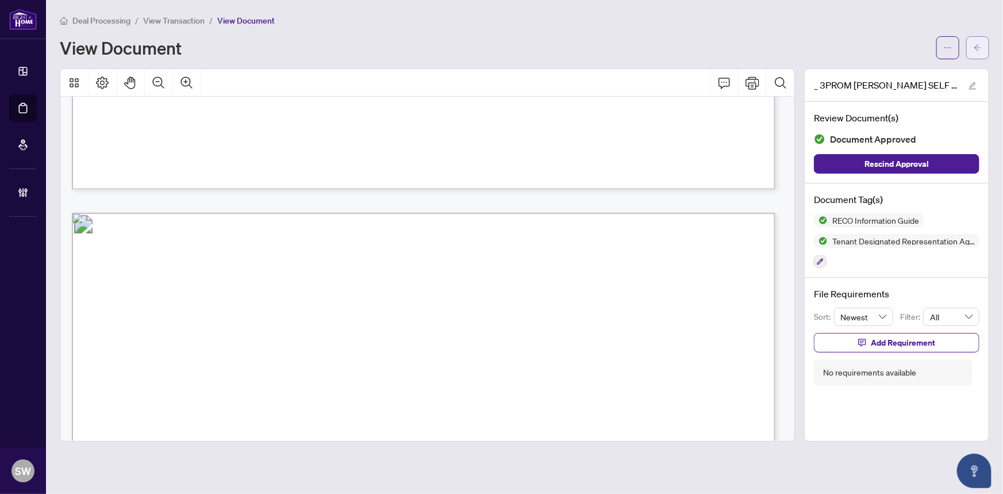
click at [981, 41] on span "button" at bounding box center [978, 48] width 8 height 18
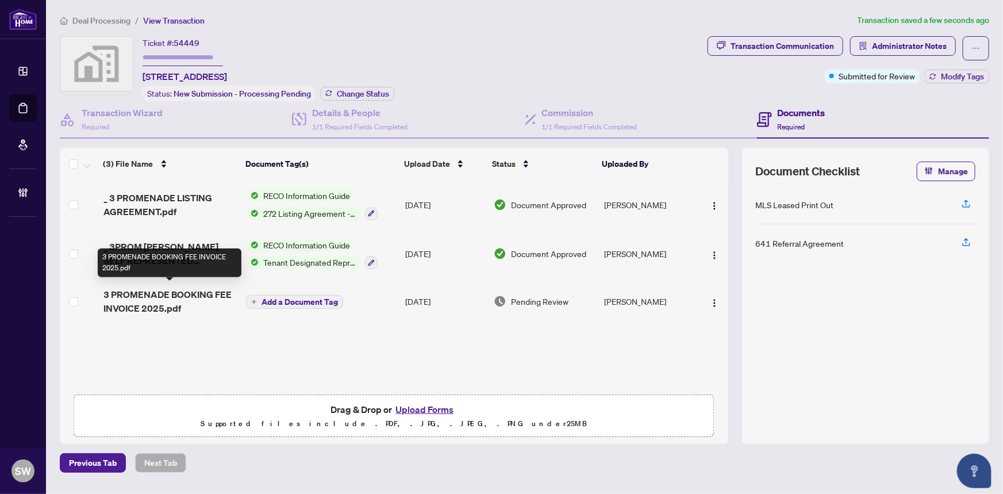
click at [207, 293] on span "3 PROMENADE BOOKING FEE INVOICE 2025.pdf" at bounding box center [170, 301] width 134 height 28
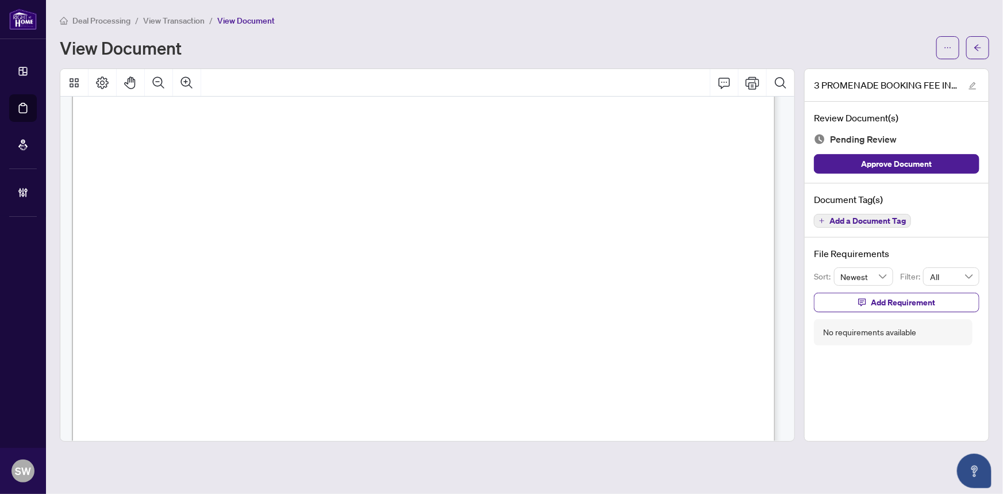
scroll to position [261, 0]
click at [884, 220] on span "Add a Document Tag" at bounding box center [868, 221] width 76 height 8
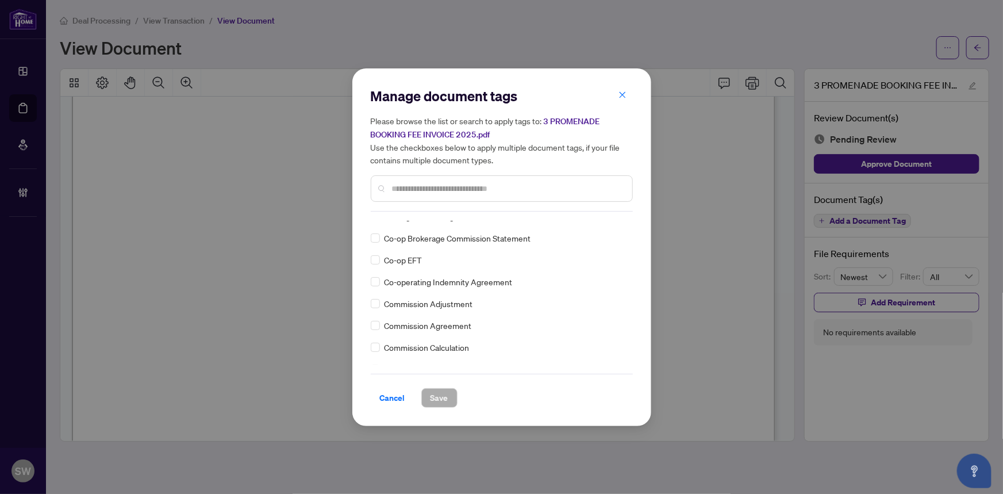
scroll to position [418, 0]
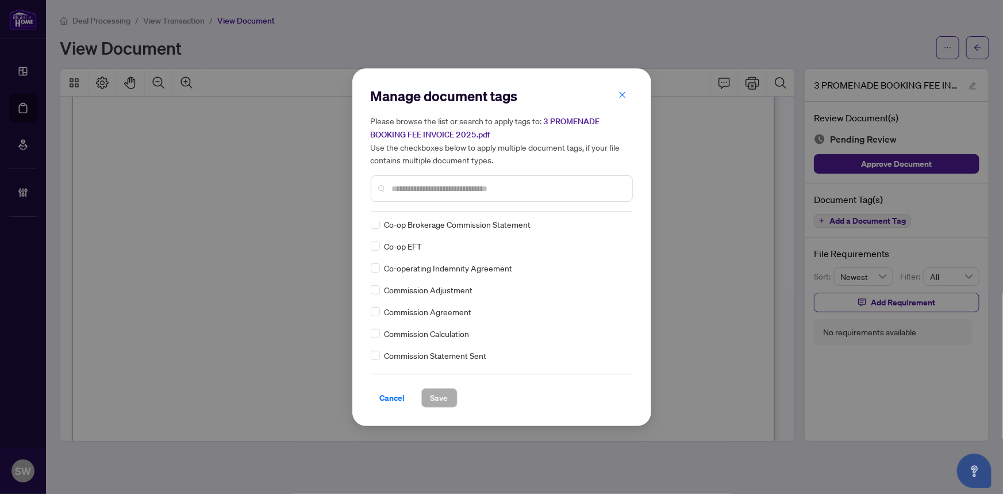
click at [376, 317] on div "MLS Leased Print Out 641 Referral Agreement 1st Page of the APS Advance Paperwo…" at bounding box center [502, 293] width 262 height 144
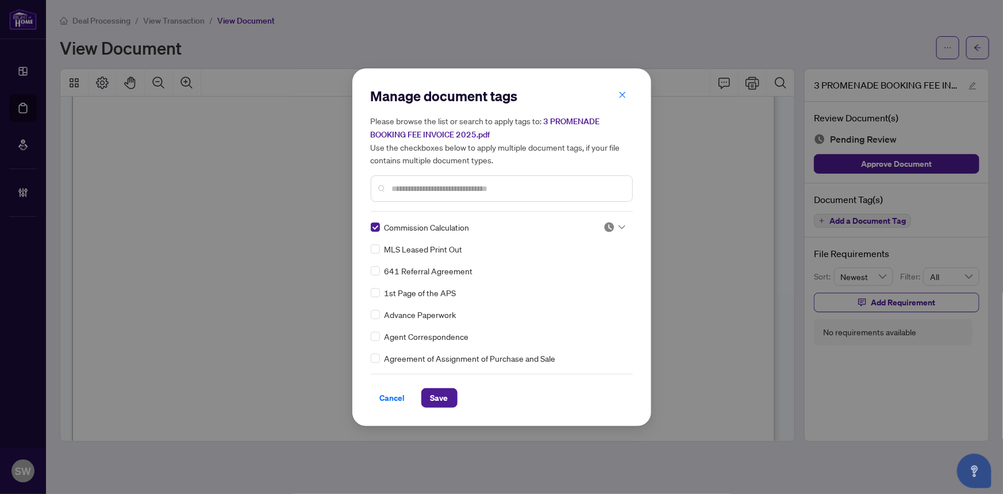
click at [624, 223] on div "Commission Calculation MLS Leased Print Out 641 Referral Agreement 1st Page of …" at bounding box center [502, 293] width 262 height 144
click at [620, 222] on div at bounding box center [615, 226] width 22 height 11
click at [582, 282] on div "Approved" at bounding box center [577, 283] width 74 height 13
click at [439, 393] on span "Save" at bounding box center [440, 398] width 18 height 18
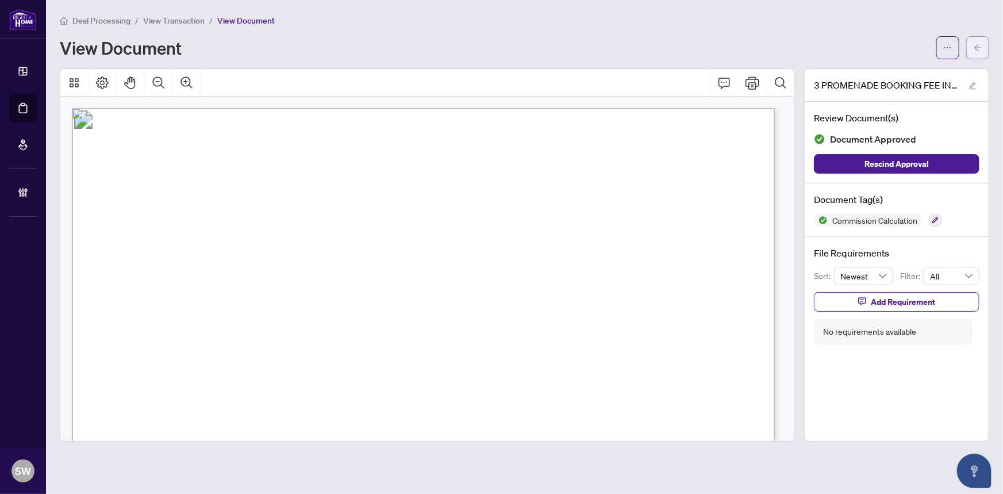
click at [983, 48] on button "button" at bounding box center [977, 47] width 23 height 23
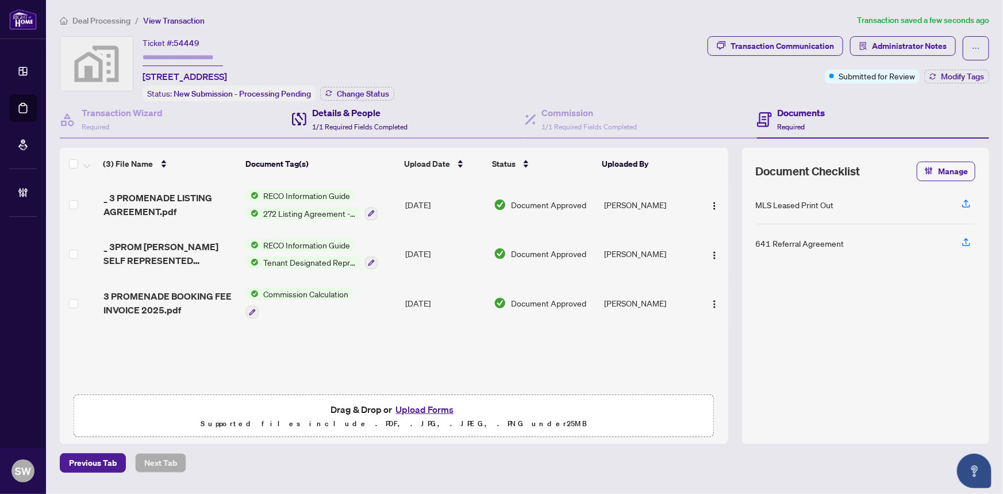
click at [358, 114] on h4 "Details & People" at bounding box center [359, 113] width 95 height 14
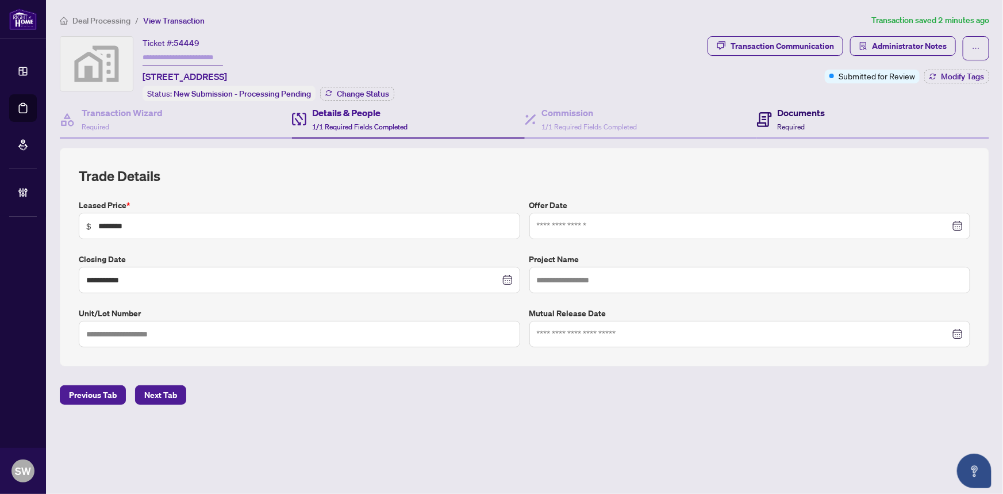
click at [813, 112] on h4 "Documents" at bounding box center [802, 113] width 48 height 14
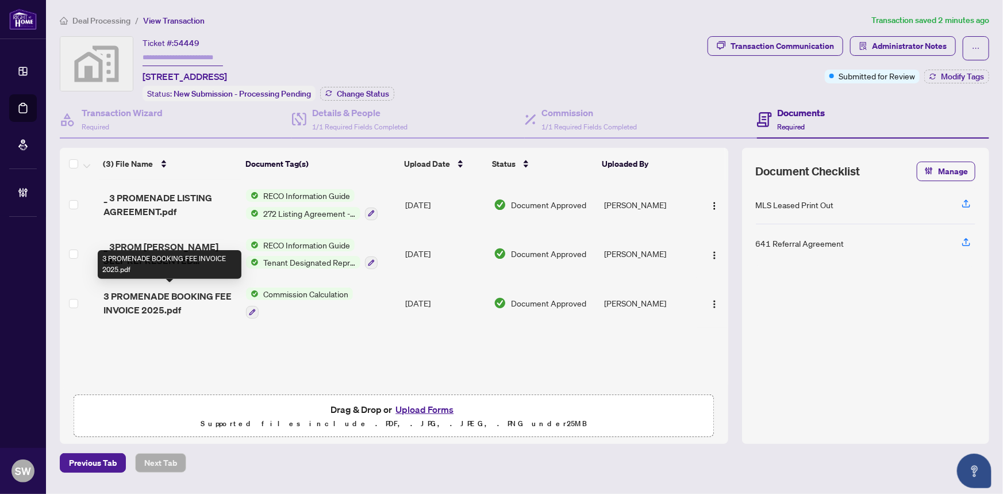
click at [217, 291] on span "3 PROMENADE BOOKING FEE INVOICE 2025.pdf" at bounding box center [170, 303] width 134 height 28
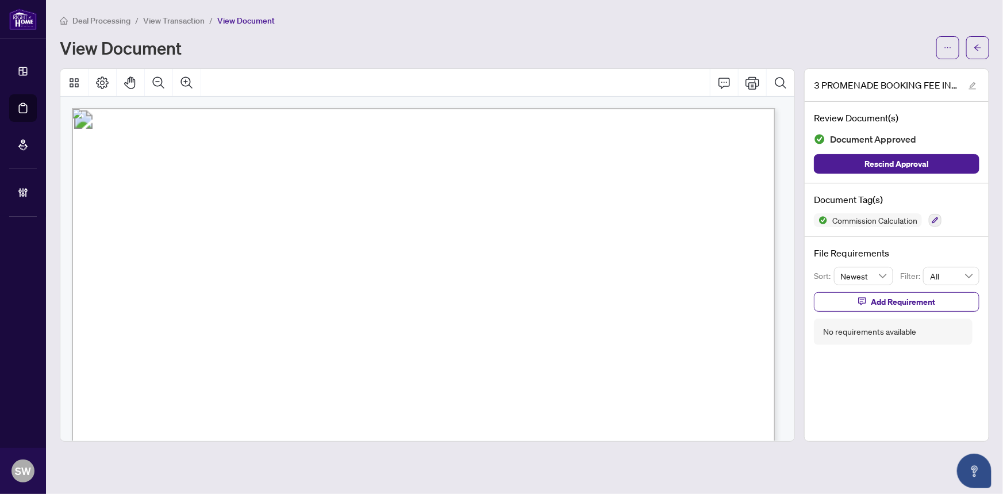
click at [230, 232] on span "Homeowner: Pamela Menard" at bounding box center [244, 232] width 177 height 14
drag, startPoint x: 230, startPoint y: 230, endPoint x: 317, endPoint y: 234, distance: 87.5
click at [317, 234] on span "Homeowner: Pamela Menard" at bounding box center [244, 232] width 177 height 14
drag, startPoint x: 269, startPoint y: 259, endPoint x: 320, endPoint y: 259, distance: 50.6
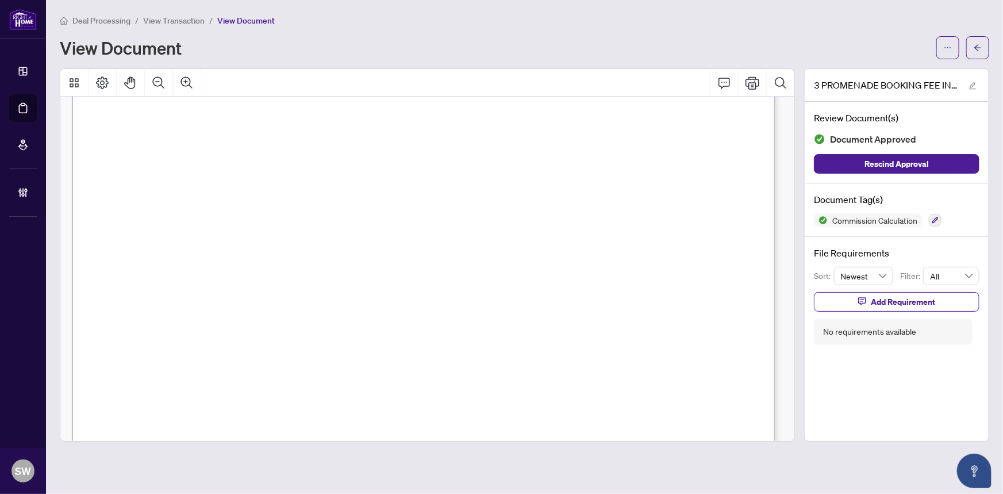
click at [320, 259] on span "GRAND TOTAL: $1,027.50 + HST ($133.58)= $1,161.08" at bounding box center [327, 262] width 344 height 16
click at [953, 55] on button "button" at bounding box center [948, 47] width 23 height 23
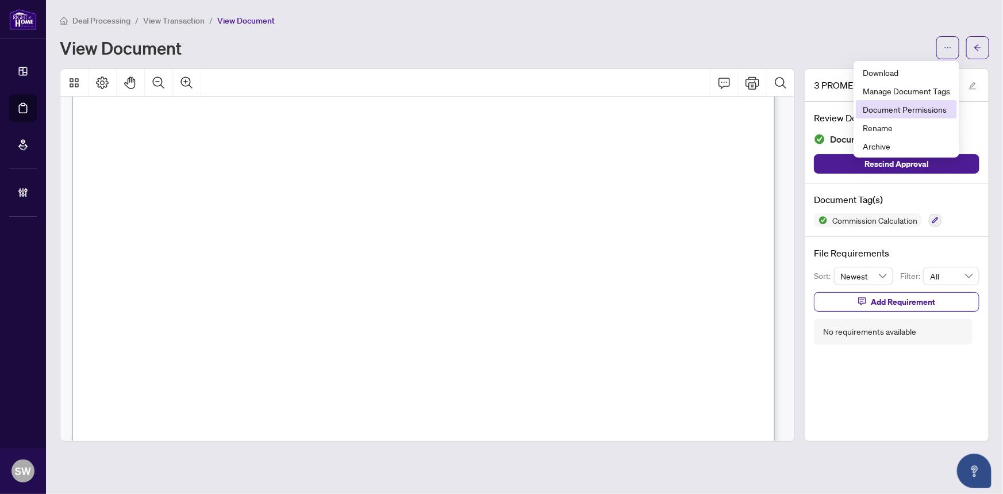
click at [883, 107] on span "Document Permissions" at bounding box center [906, 109] width 87 height 13
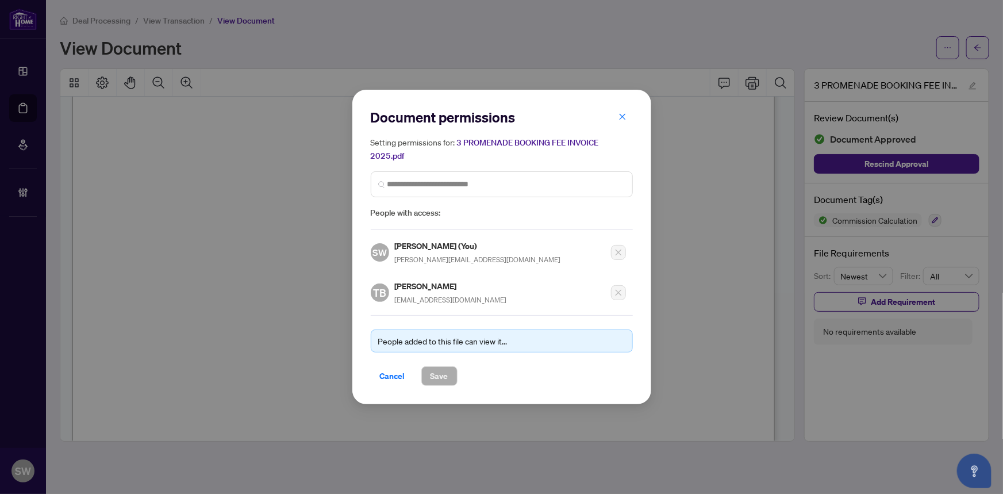
click at [435, 283] on h5 "Ted Banfalvi" at bounding box center [451, 285] width 112 height 13
copy h5 "Banfalvi"
click at [402, 374] on span "Cancel" at bounding box center [392, 376] width 25 height 18
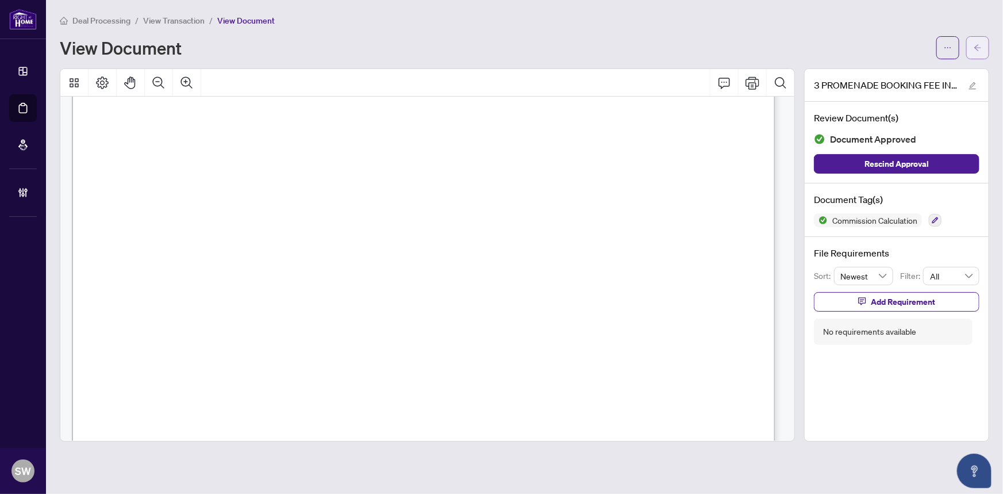
click at [976, 44] on icon "arrow-left" at bounding box center [978, 48] width 8 height 8
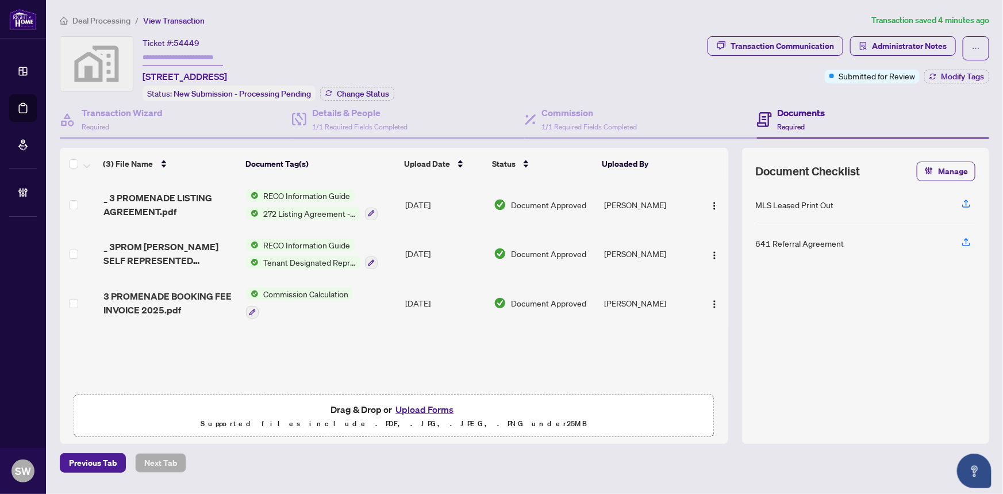
click at [194, 45] on span "54449" at bounding box center [187, 43] width 26 height 10
click at [93, 101] on div "Transaction Wizard Required" at bounding box center [176, 119] width 232 height 37
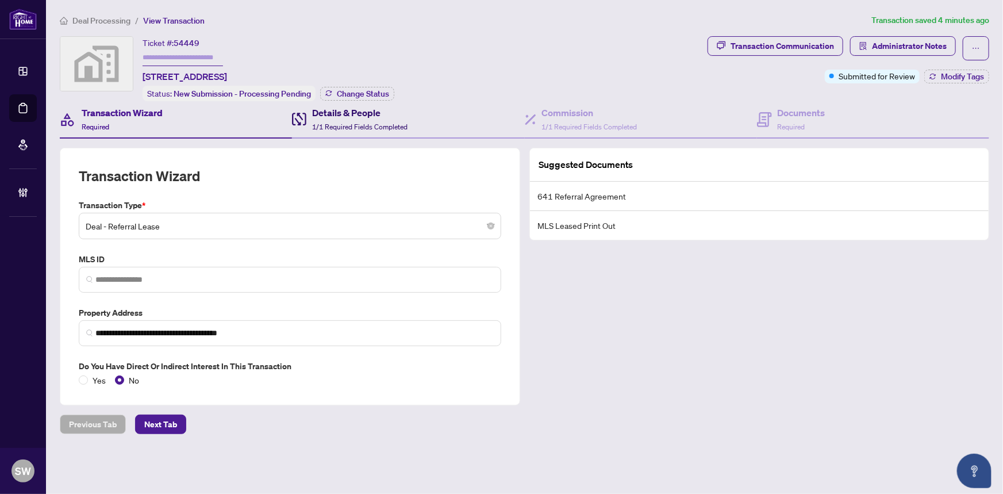
click at [351, 116] on h4 "Details & People" at bounding box center [359, 113] width 95 height 14
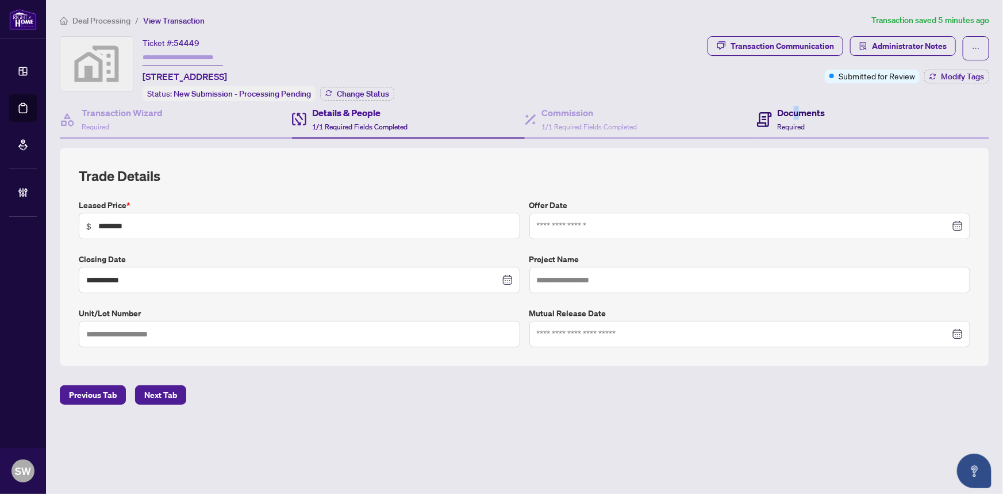
click at [797, 115] on h4 "Documents" at bounding box center [802, 113] width 48 height 14
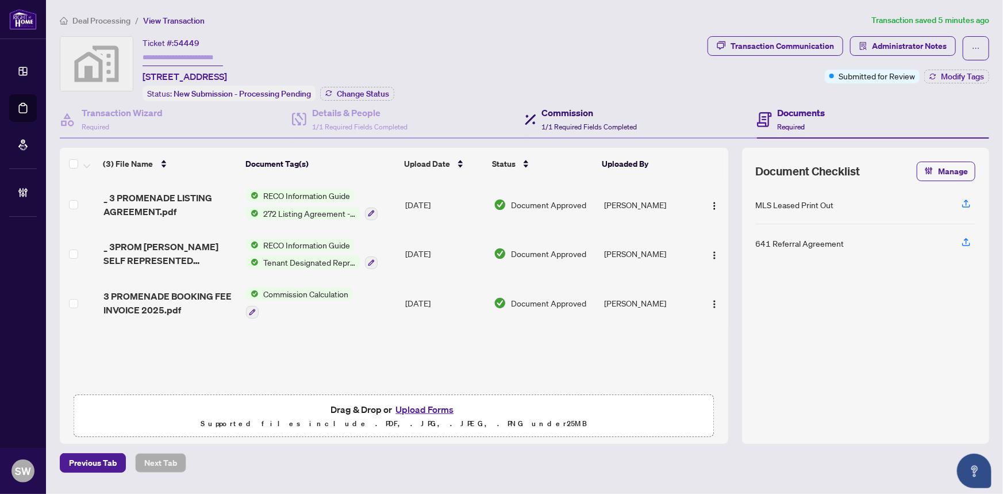
click at [587, 126] on span "1/1 Required Fields Completed" at bounding box center [589, 126] width 95 height 9
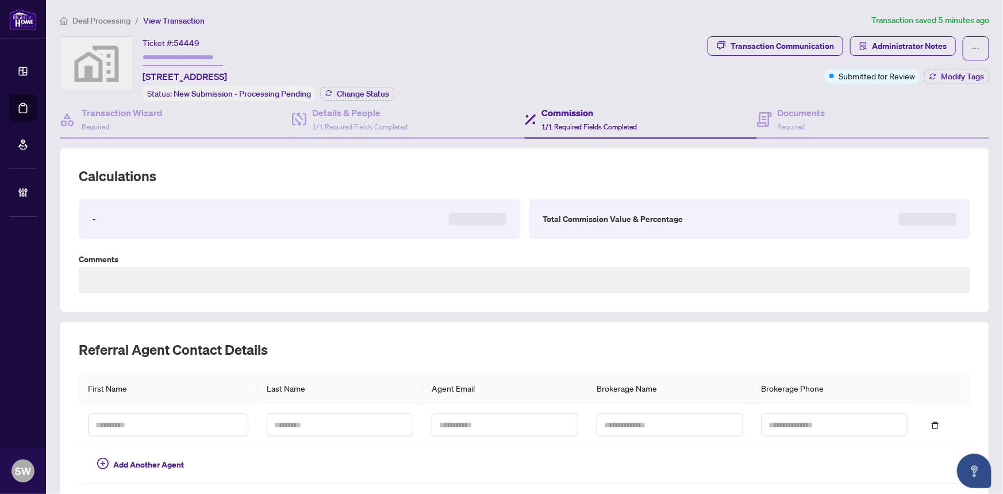
type textarea "**********"
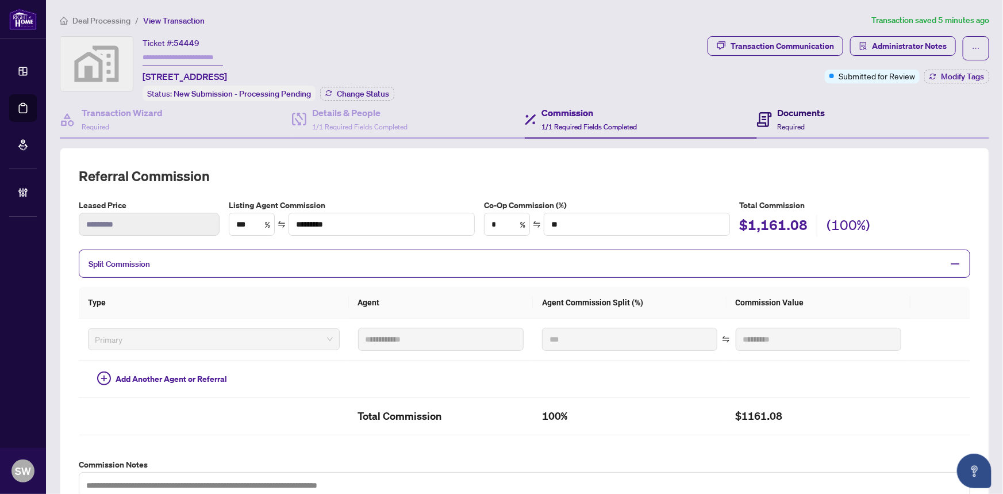
drag, startPoint x: 798, startPoint y: 118, endPoint x: 23, endPoint y: 167, distance: 776.6
click at [797, 118] on div "Documents Required" at bounding box center [802, 119] width 48 height 27
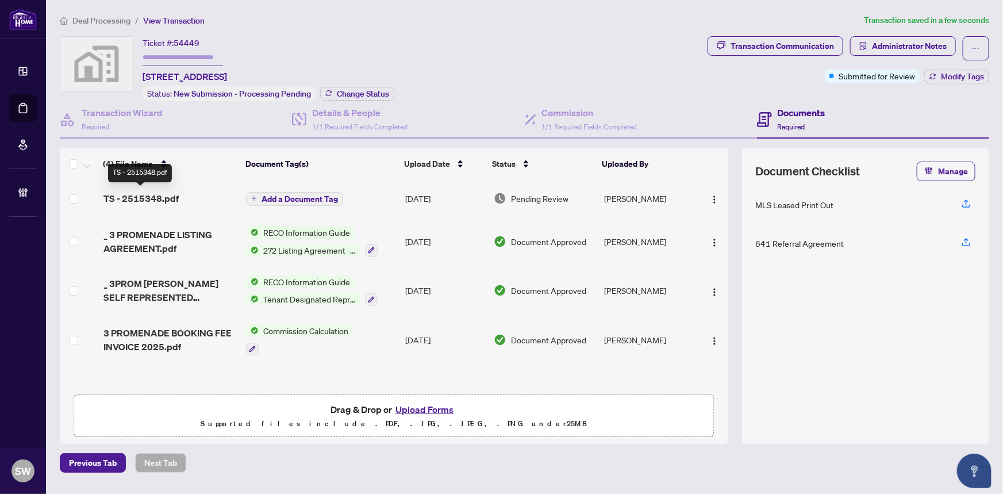
click at [177, 194] on span "TS - 2515348.pdf" at bounding box center [140, 198] width 75 height 14
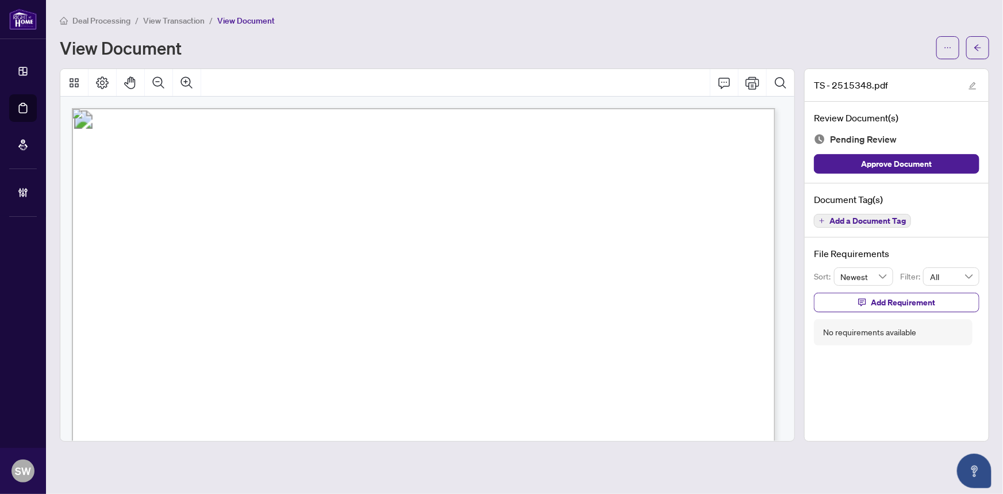
click at [851, 222] on span "Add a Document Tag" at bounding box center [868, 221] width 76 height 8
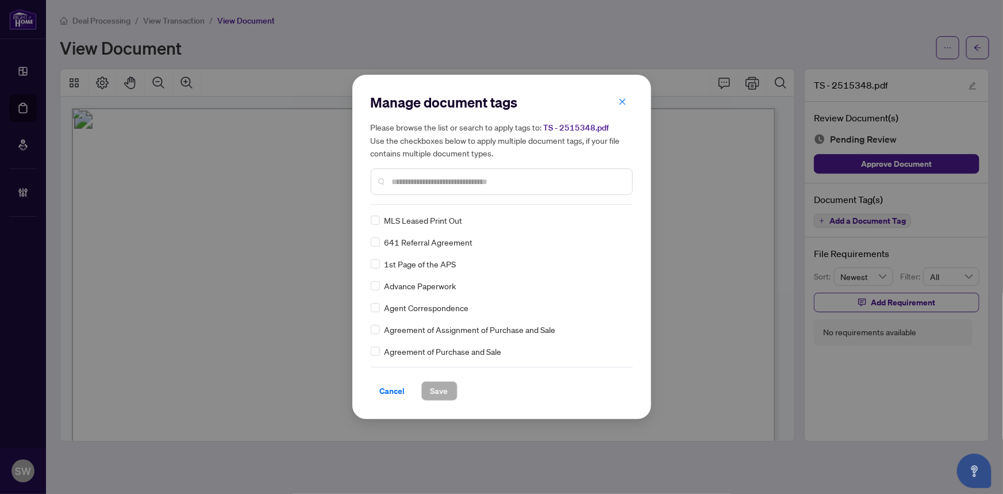
click at [489, 183] on input "text" at bounding box center [507, 181] width 231 height 13
type input "*****"
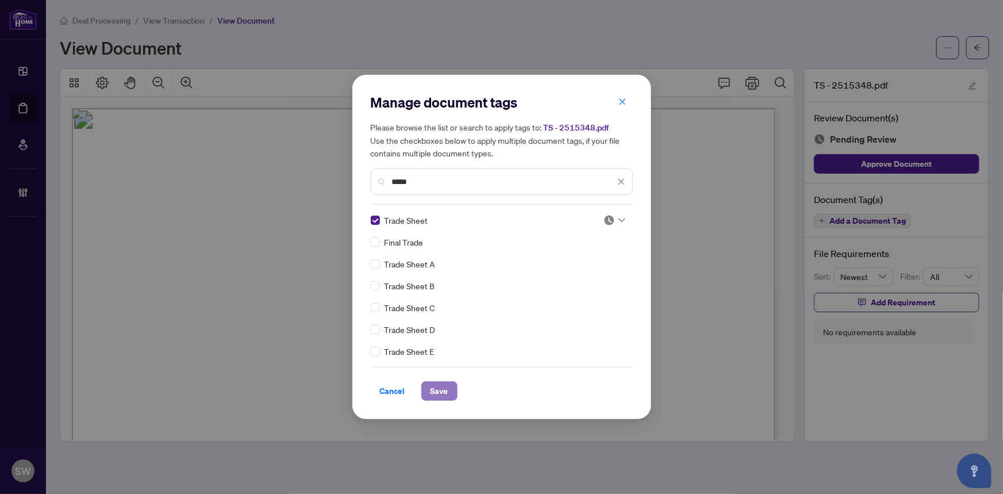
click at [436, 384] on span "Save" at bounding box center [440, 391] width 18 height 18
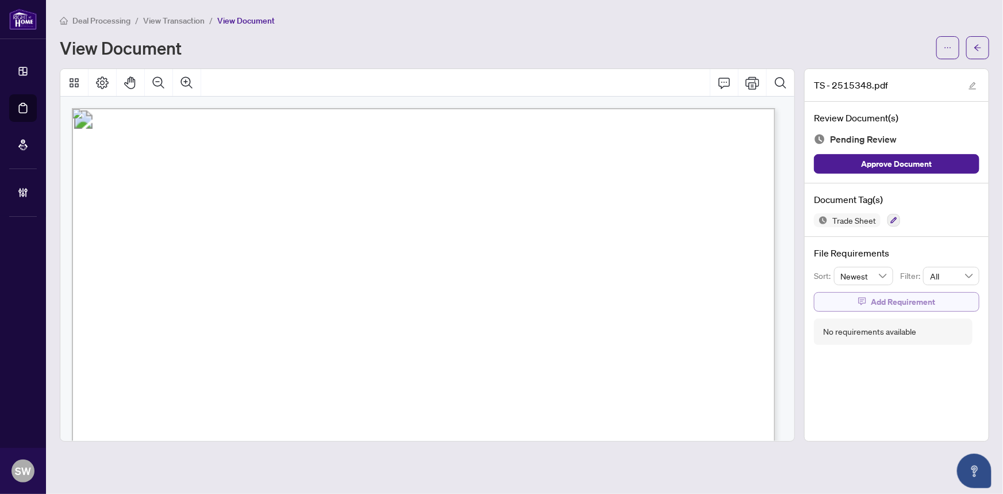
click at [948, 302] on button "Add Requirement" at bounding box center [897, 302] width 166 height 20
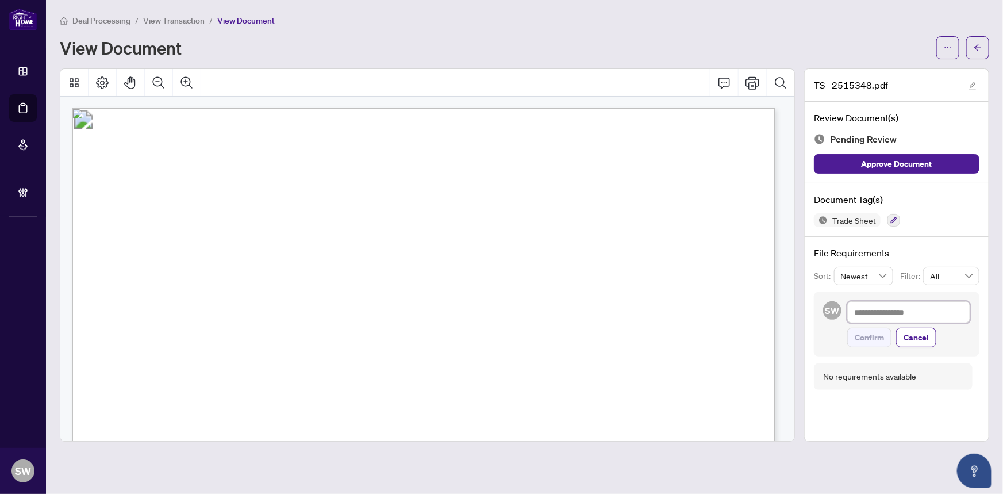
click at [874, 312] on textarea at bounding box center [908, 312] width 123 height 22
paste textarea "**********"
type textarea "**********"
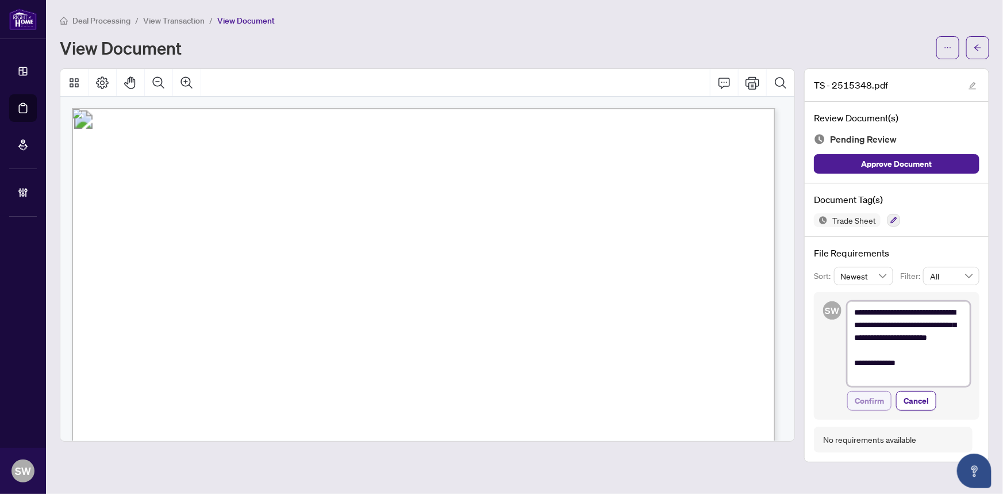
type textarea "**********"
click at [884, 404] on span "Confirm" at bounding box center [869, 401] width 29 height 18
type textarea "**********"
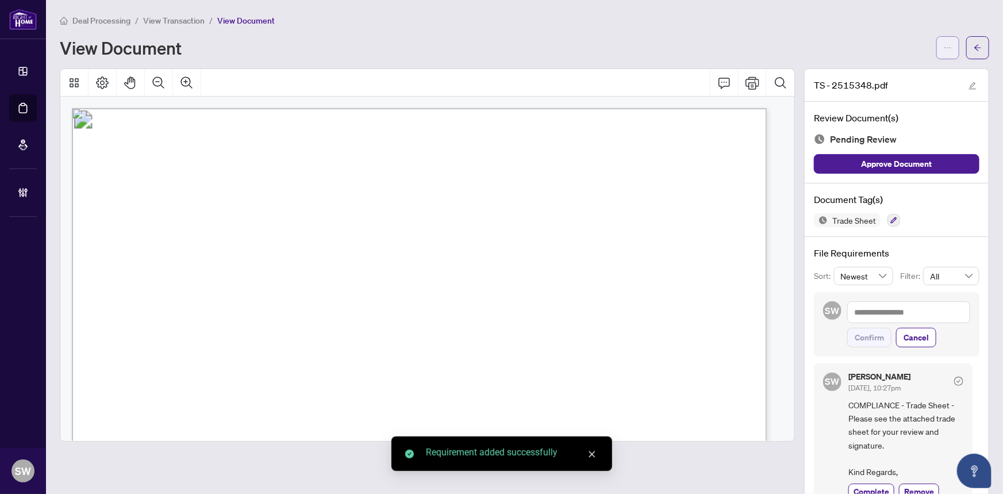
click at [944, 49] on icon "ellipsis" at bounding box center [948, 48] width 8 height 8
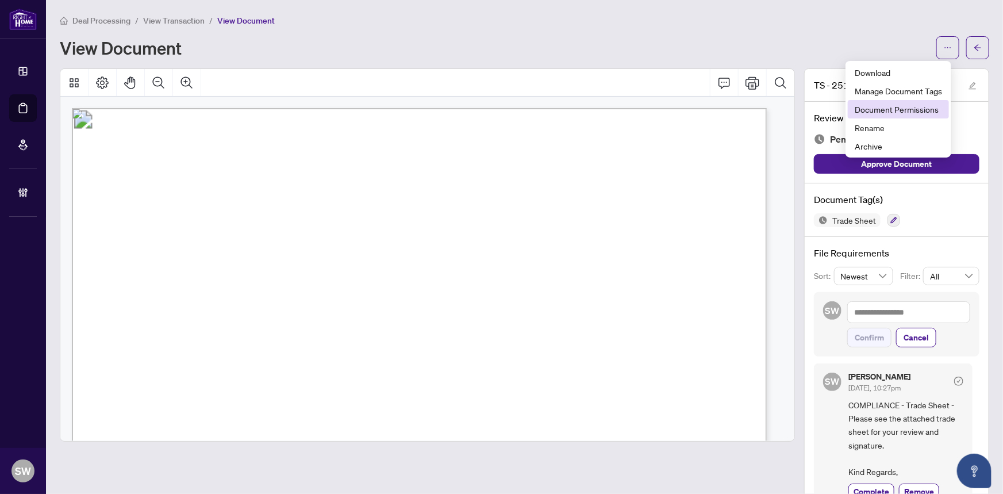
click at [891, 110] on span "Document Permissions" at bounding box center [898, 109] width 87 height 13
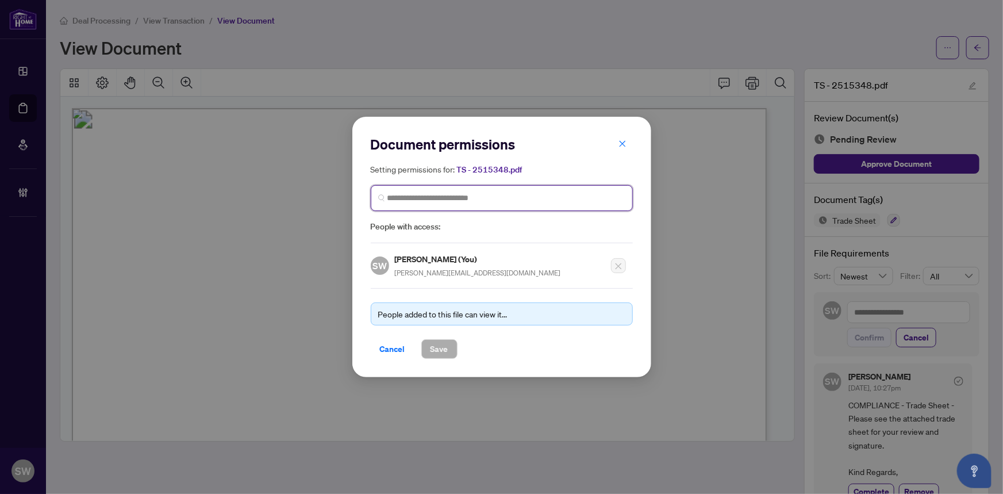
click at [482, 195] on input "search" at bounding box center [507, 198] width 238 height 12
type input "*****"
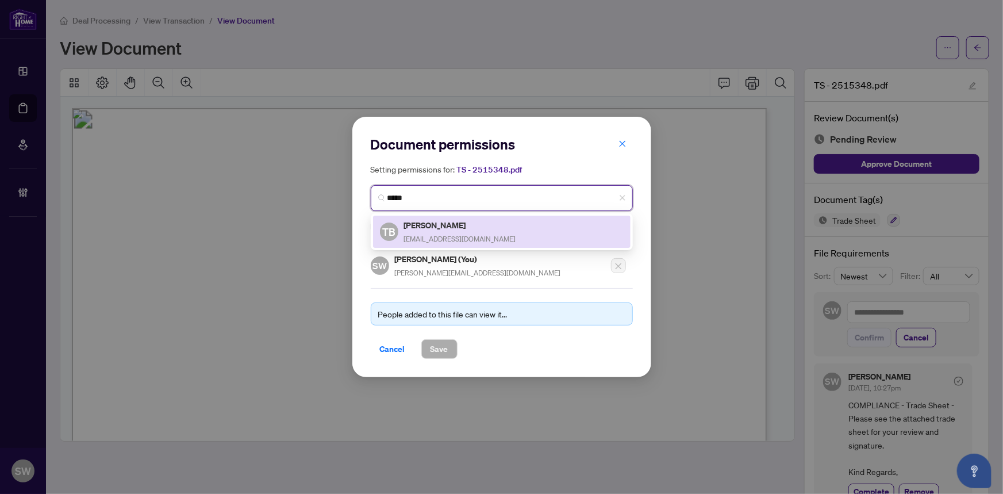
click at [480, 233] on div "TB Ted Banfalvi tedbanfalvi@gmail.com" at bounding box center [502, 231] width 244 height 26
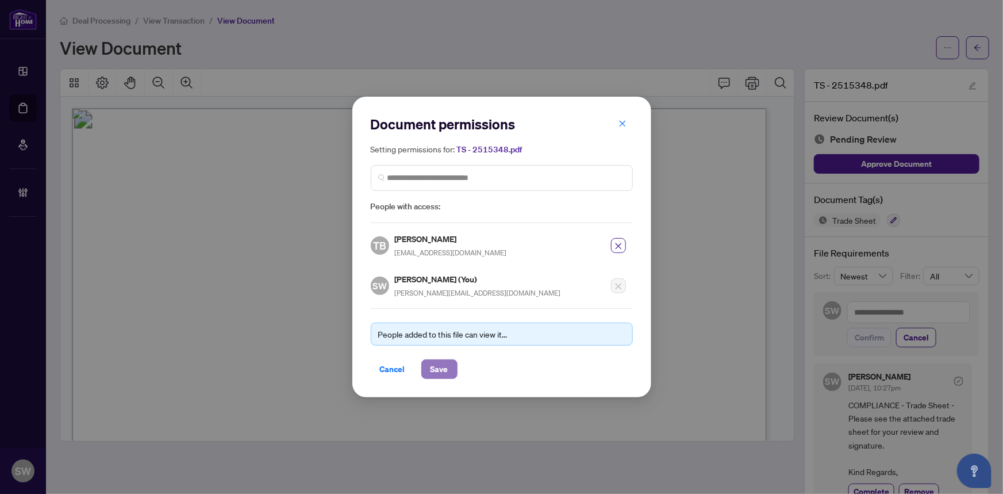
click at [443, 368] on span "Save" at bounding box center [440, 369] width 18 height 18
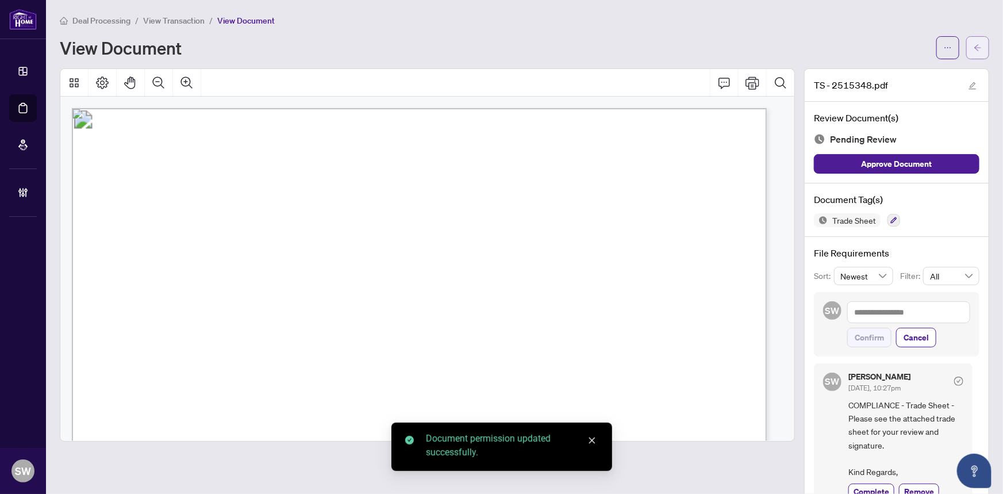
click at [966, 46] on button "button" at bounding box center [977, 47] width 23 height 23
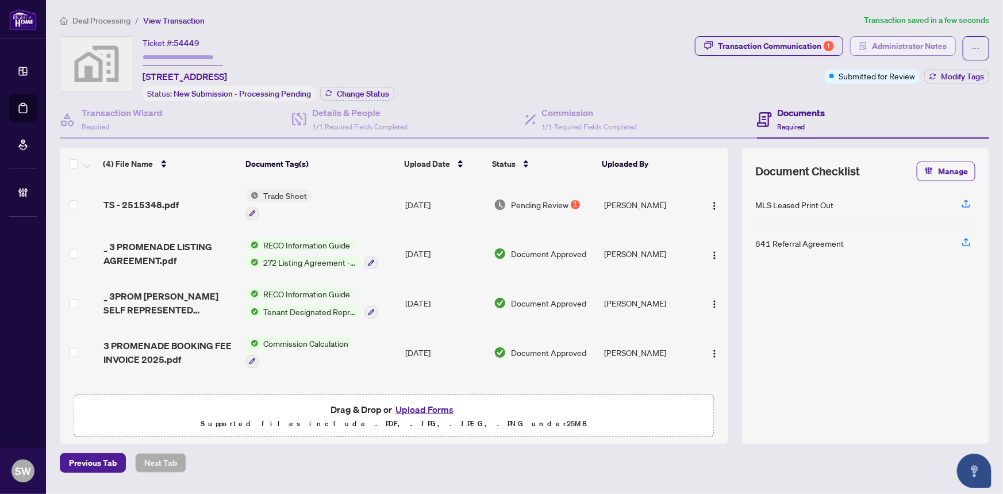
click at [908, 44] on span "Administrator Notes" at bounding box center [909, 46] width 75 height 18
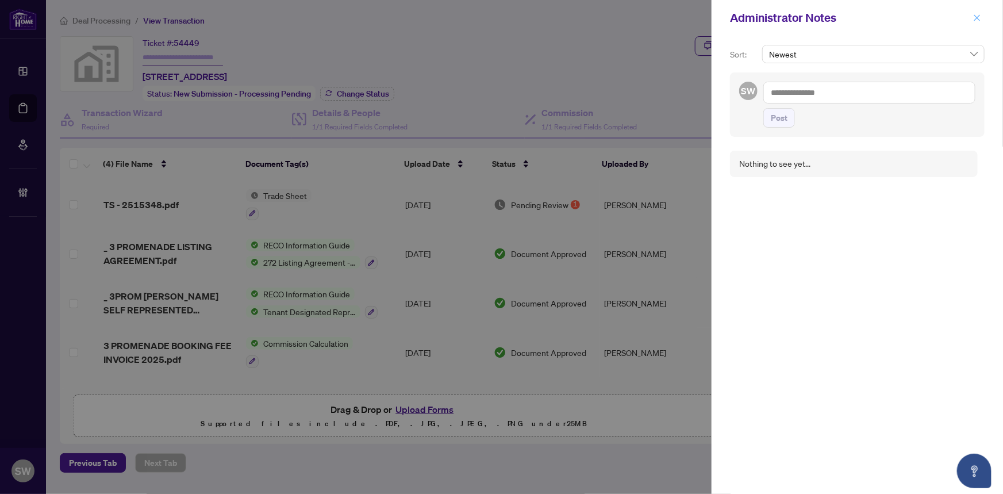
click at [981, 18] on icon "close" at bounding box center [977, 18] width 8 height 8
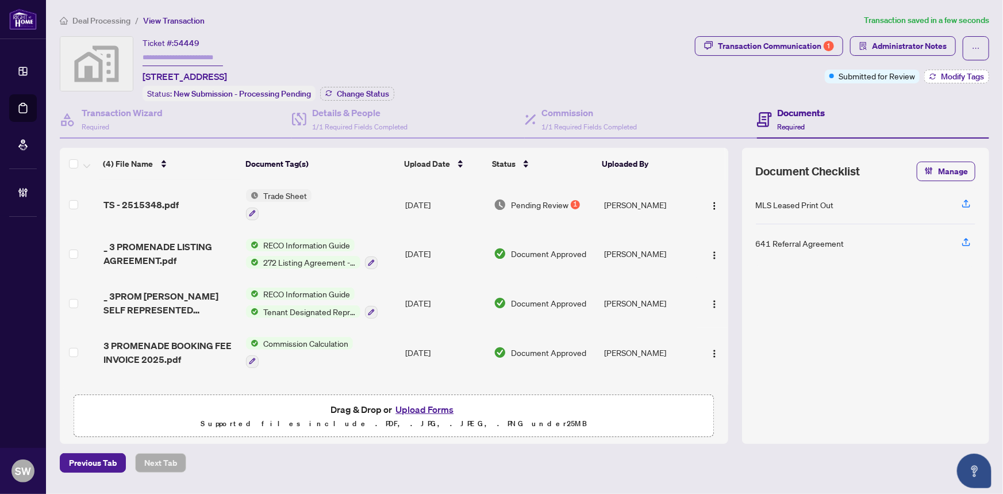
click at [946, 75] on span "Modify Tags" at bounding box center [962, 76] width 43 height 8
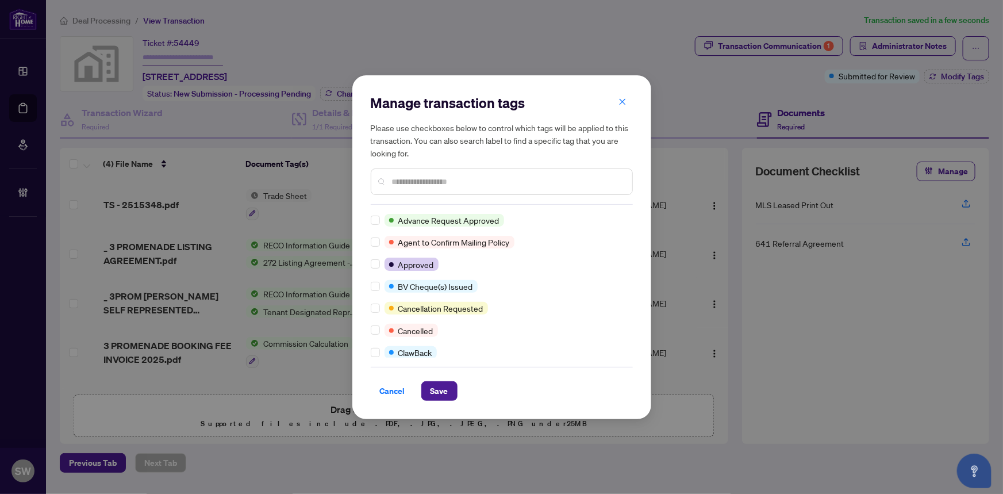
click at [432, 179] on input "text" at bounding box center [507, 181] width 231 height 13
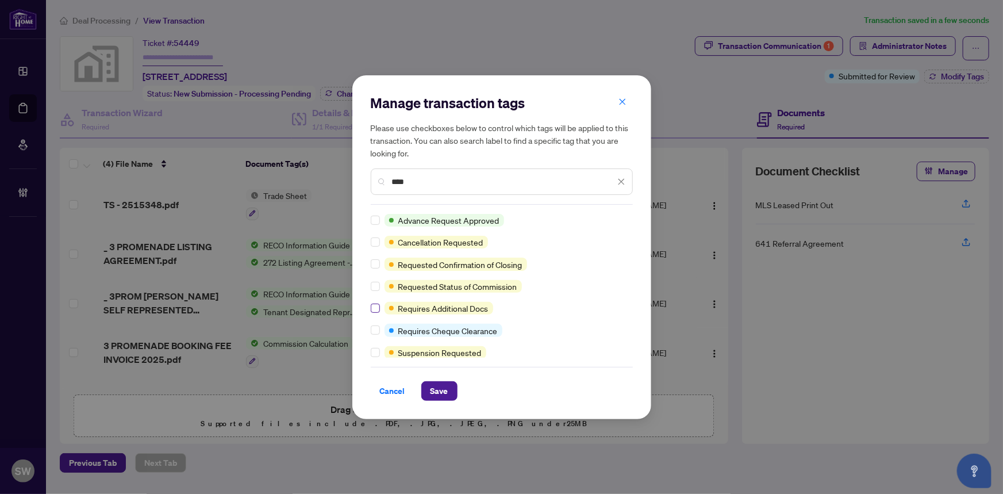
type input "****"
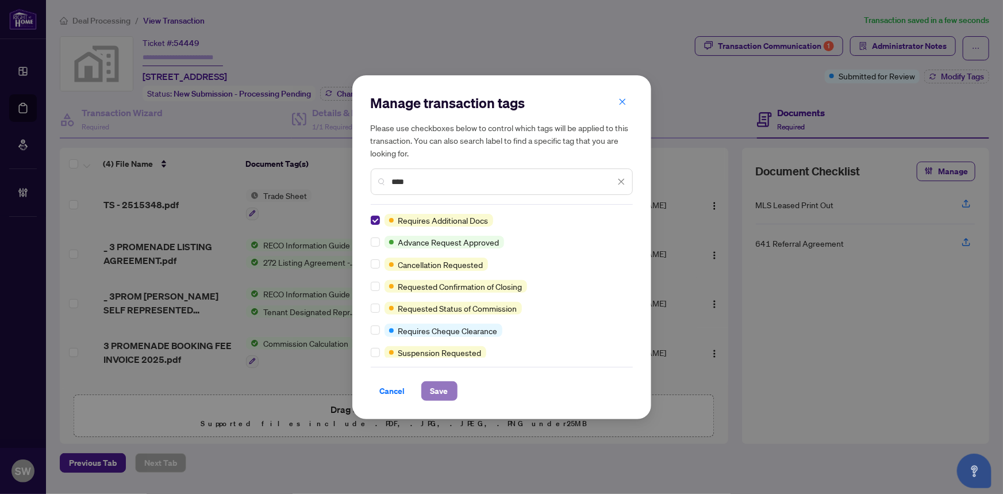
click at [444, 389] on span "Save" at bounding box center [440, 391] width 18 height 18
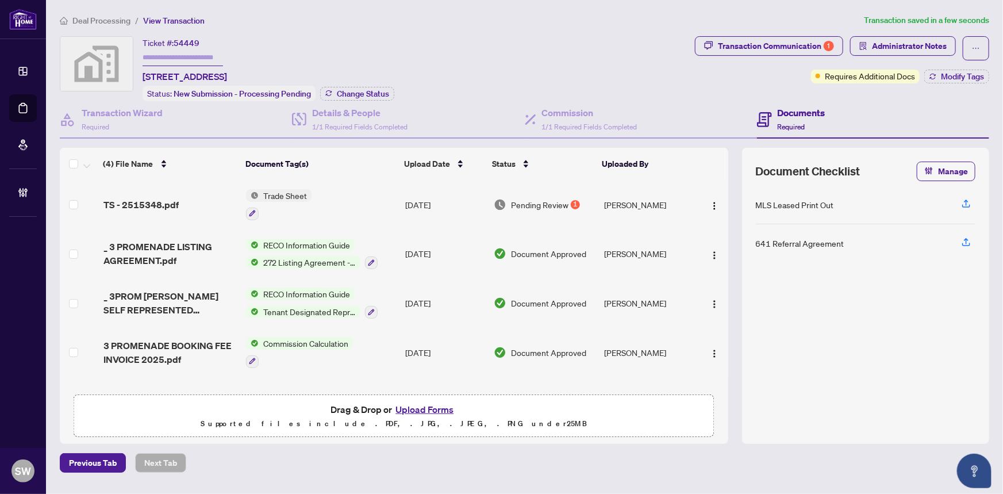
click at [192, 57] on input "text" at bounding box center [183, 57] width 80 height 17
paste input "*******"
type input "*******"
click at [357, 93] on span "Change Status" at bounding box center [363, 94] width 52 height 8
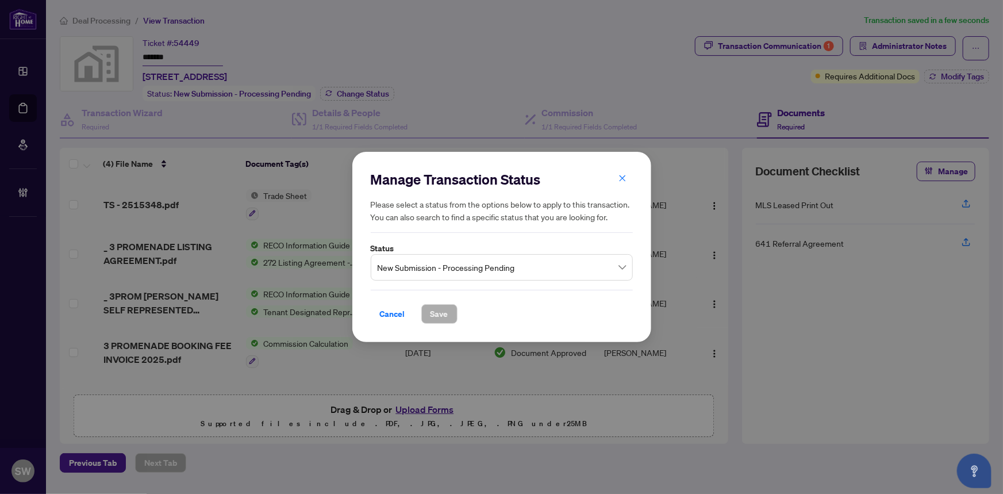
click at [418, 263] on span "New Submission - Processing Pending" at bounding box center [502, 267] width 248 height 22
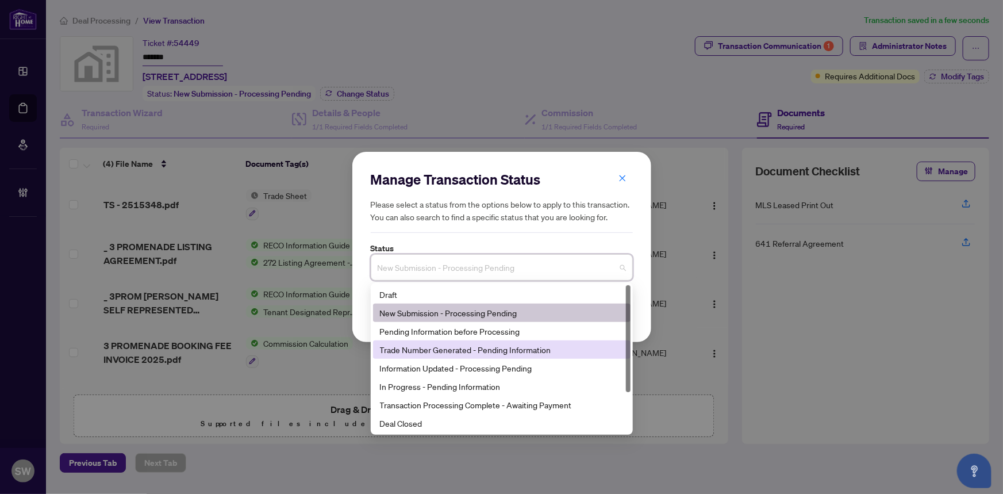
click at [436, 352] on div "Trade Number Generated - Pending Information" at bounding box center [502, 349] width 244 height 13
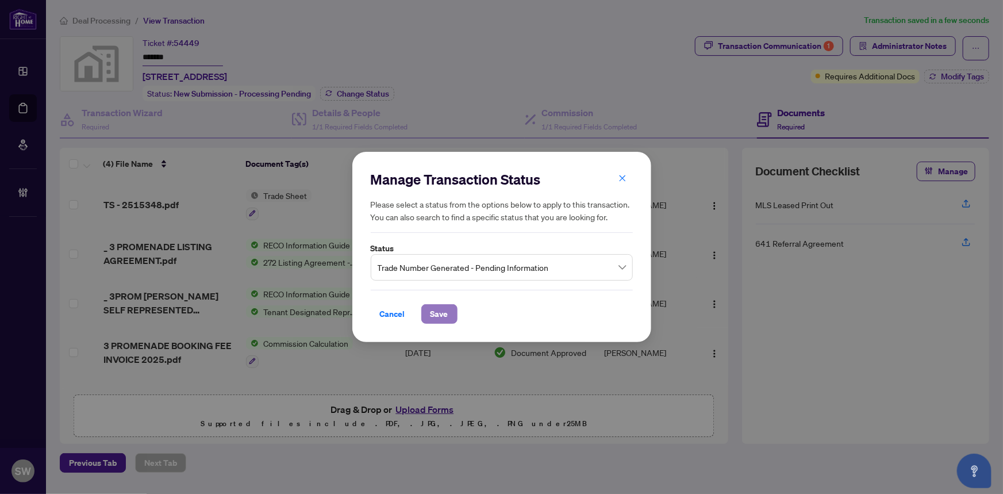
click at [448, 313] on button "Save" at bounding box center [439, 314] width 36 height 20
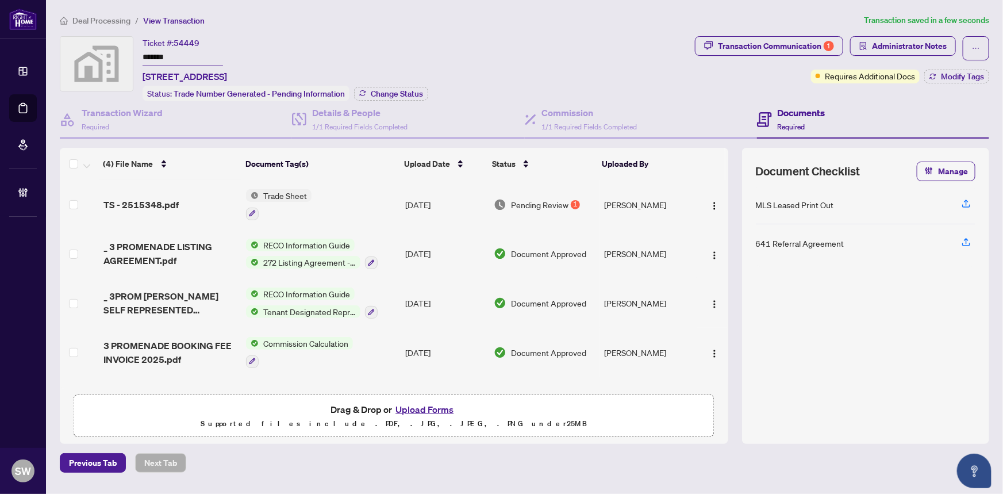
click at [111, 17] on span "Deal Processing" at bounding box center [101, 21] width 58 height 10
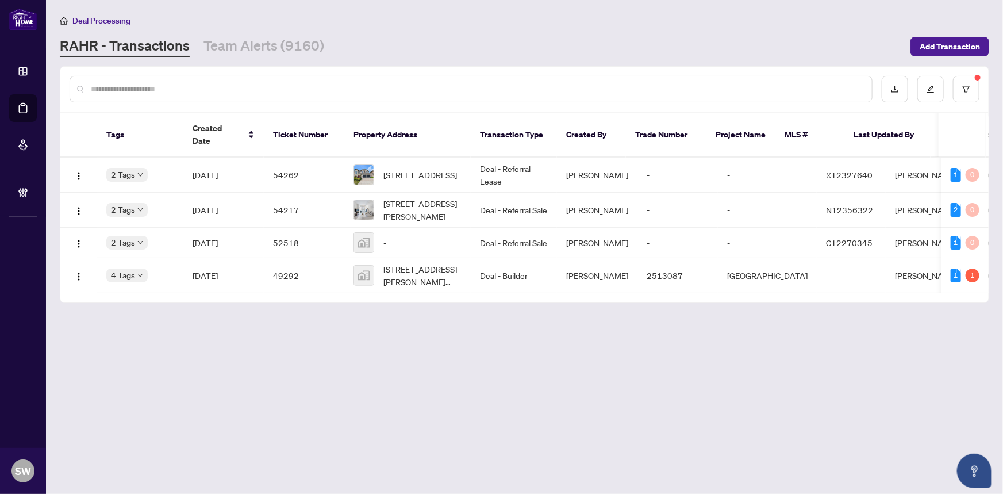
click at [229, 90] on input "text" at bounding box center [477, 89] width 772 height 13
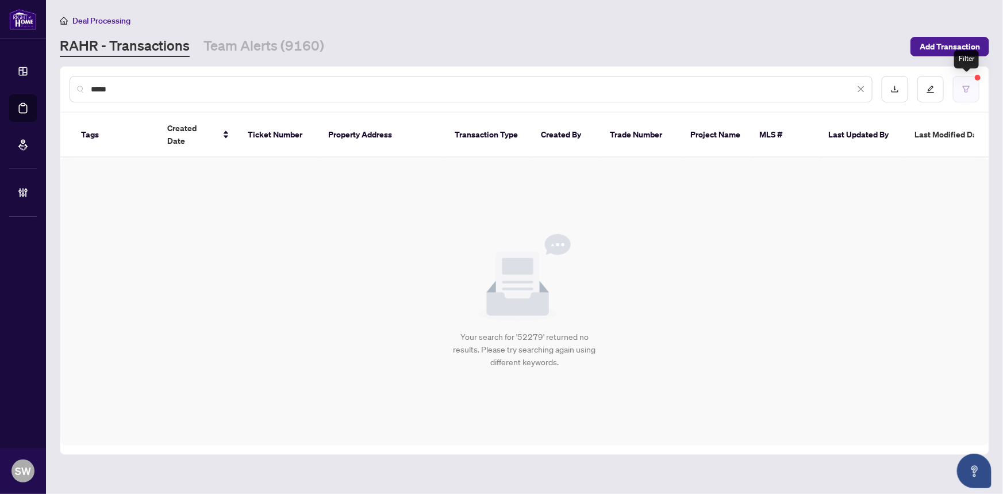
type input "*****"
click at [964, 86] on icon "filter" at bounding box center [966, 89] width 8 height 8
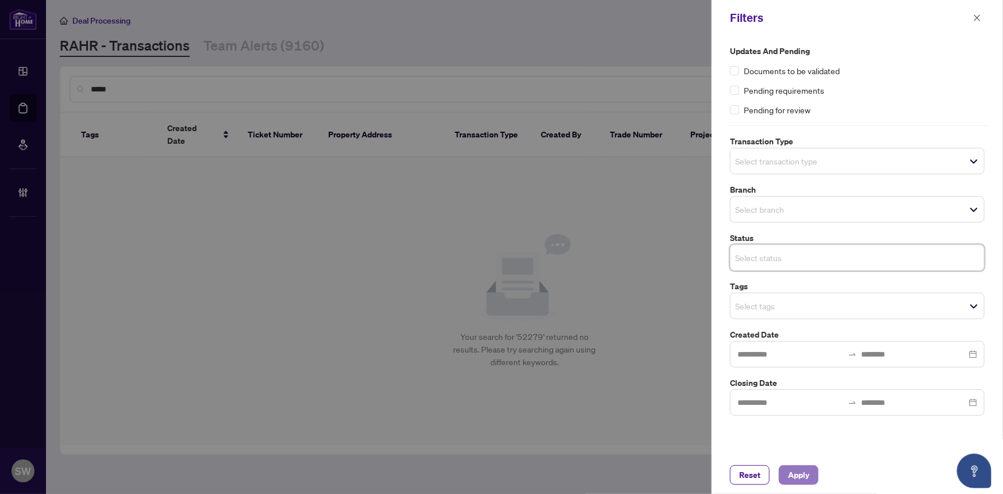
click at [793, 471] on span "Apply" at bounding box center [798, 475] width 21 height 18
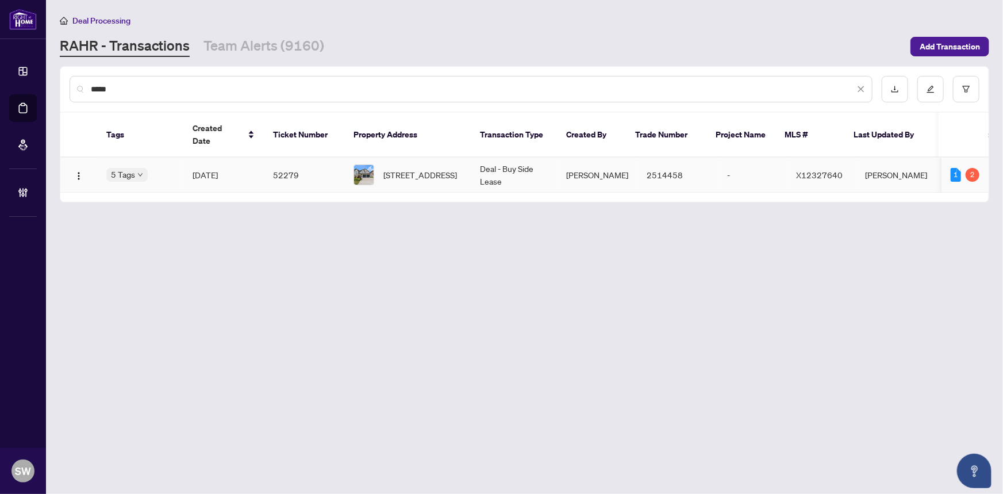
click at [279, 159] on td "52279" at bounding box center [304, 175] width 80 height 35
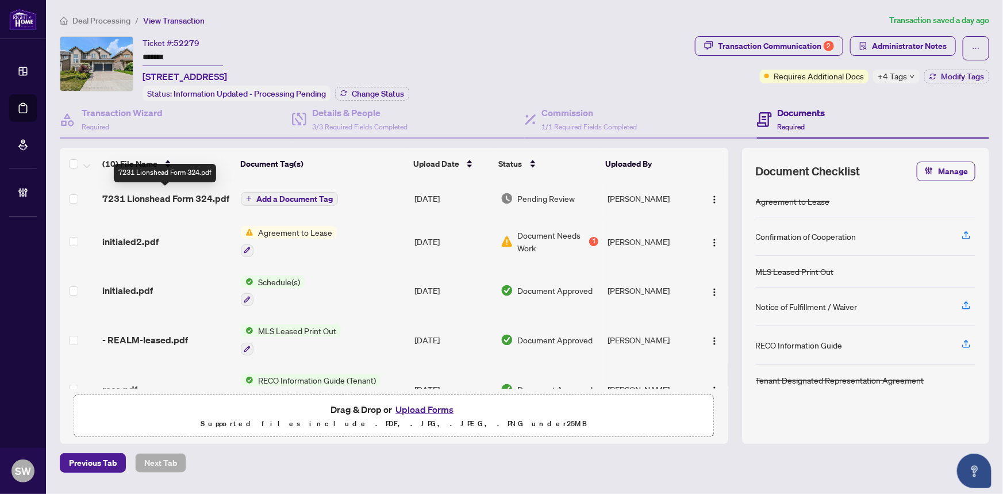
click at [187, 191] on span "7231 Lionshead Form 324.pdf" at bounding box center [165, 198] width 127 height 14
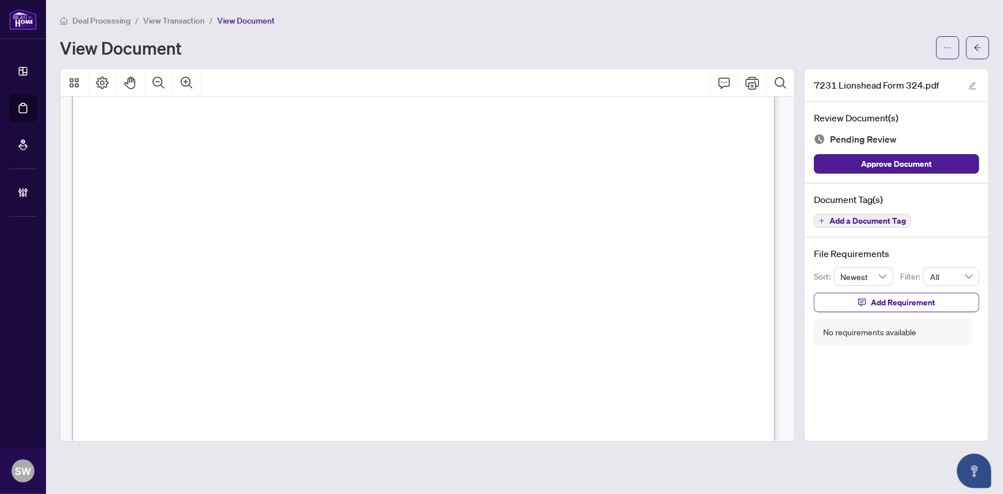
scroll to position [1012, 0]
click at [983, 40] on button "button" at bounding box center [977, 47] width 23 height 23
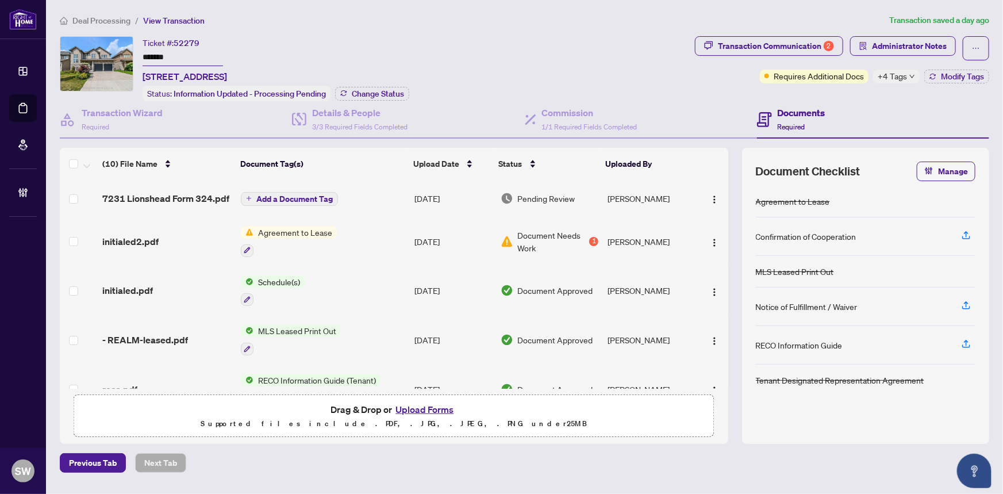
click at [212, 335] on div "- REALM-leased.pdf" at bounding box center [167, 340] width 130 height 14
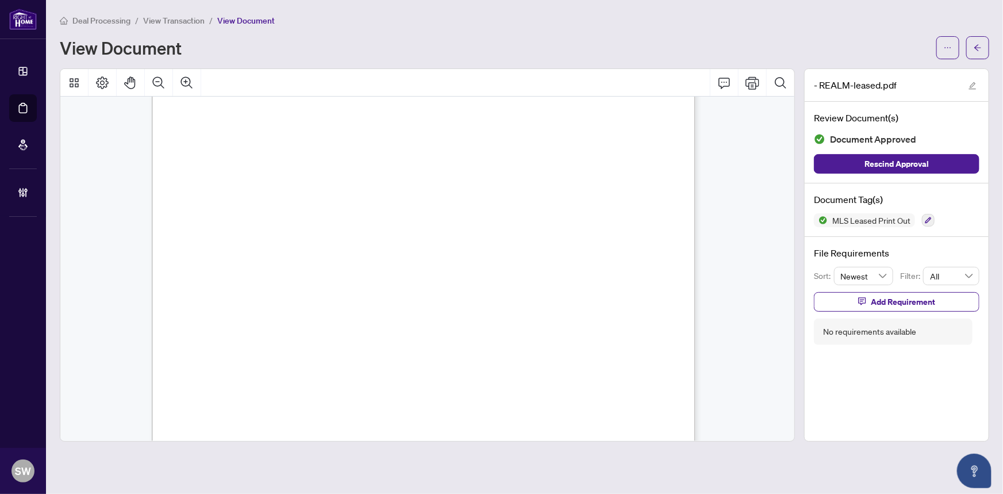
scroll to position [85, 0]
click at [164, 25] on li "View Transaction" at bounding box center [174, 20] width 62 height 13
click at [167, 20] on span "View Transaction" at bounding box center [174, 21] width 62 height 10
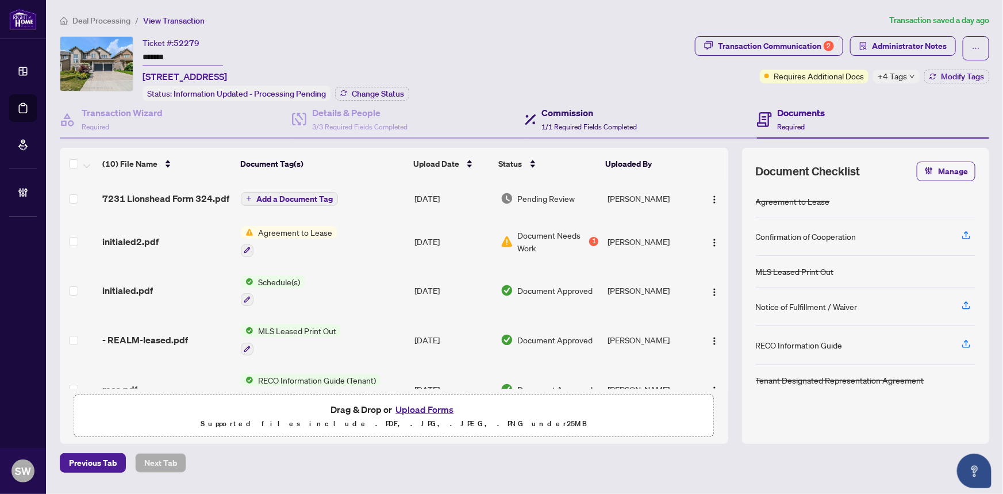
click at [564, 126] on span "1/1 Required Fields Completed" at bounding box center [589, 126] width 95 height 9
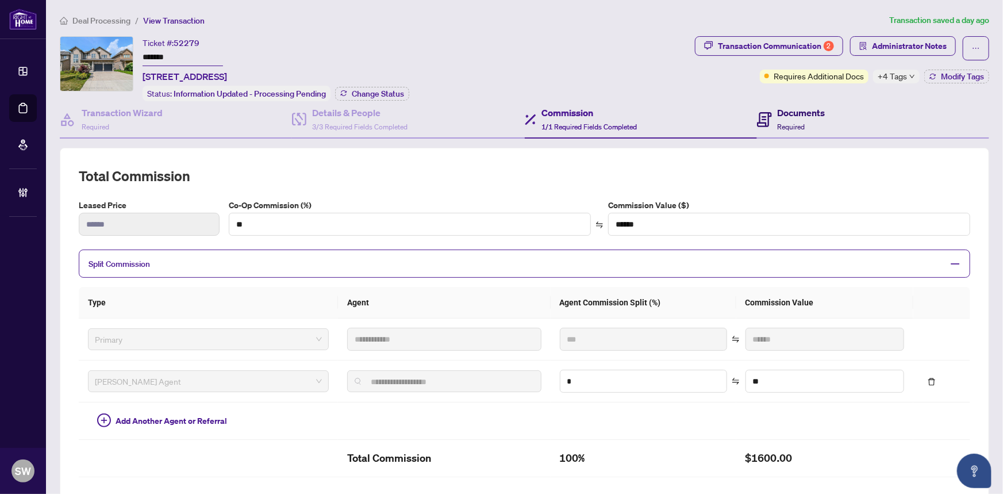
click at [784, 119] on div "Documents Required" at bounding box center [802, 119] width 48 height 27
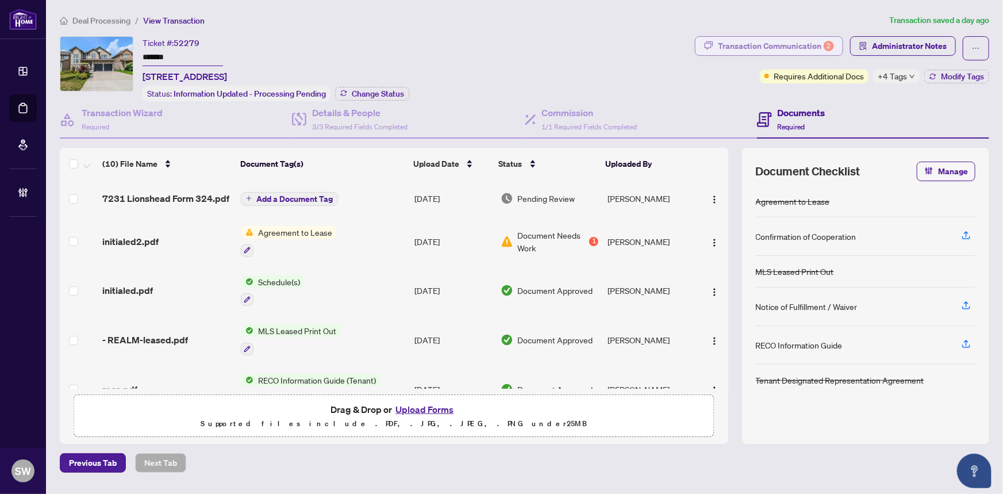
click at [807, 45] on div "Transaction Communication 2" at bounding box center [776, 46] width 116 height 18
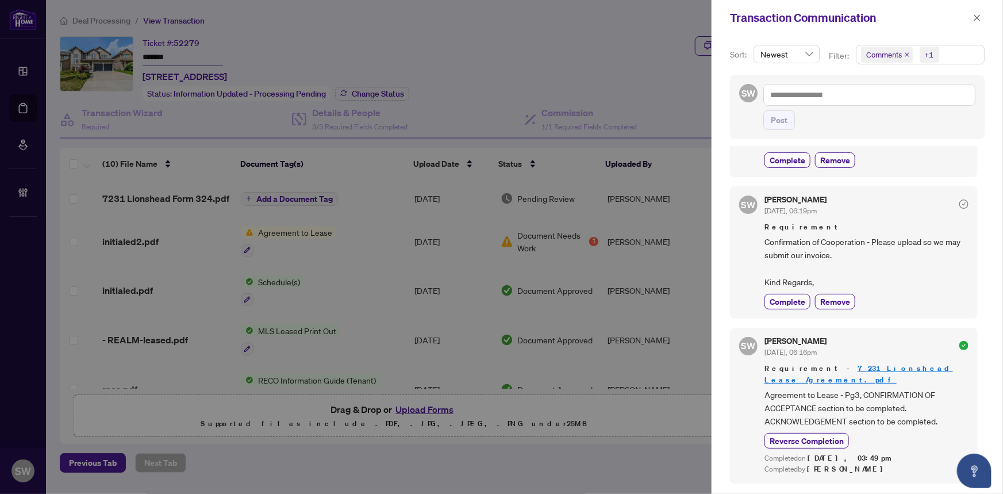
scroll to position [313, 0]
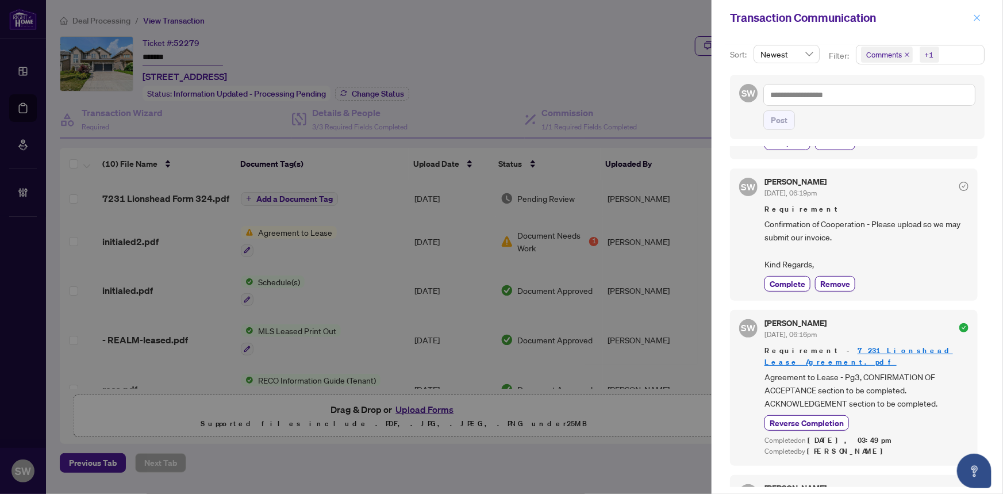
click at [976, 20] on icon "close" at bounding box center [977, 18] width 8 height 8
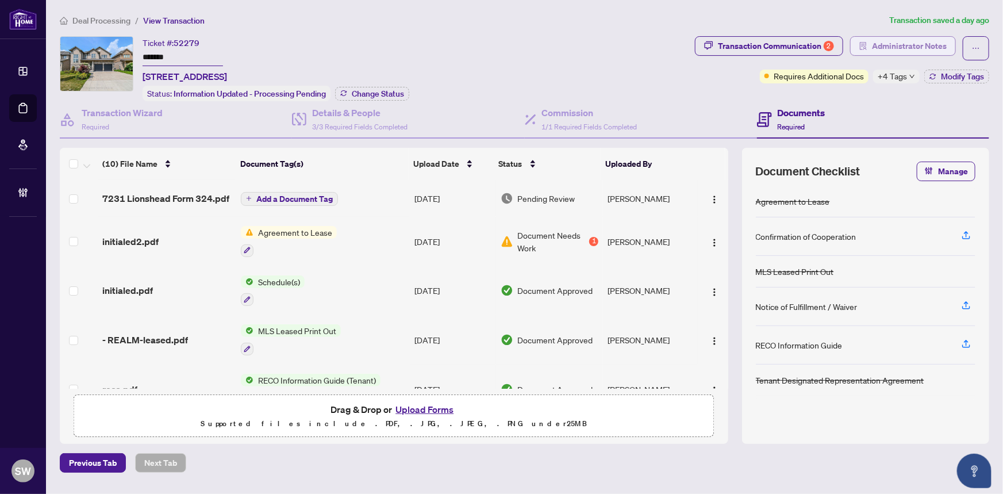
click at [927, 47] on span "Administrator Notes" at bounding box center [909, 46] width 75 height 18
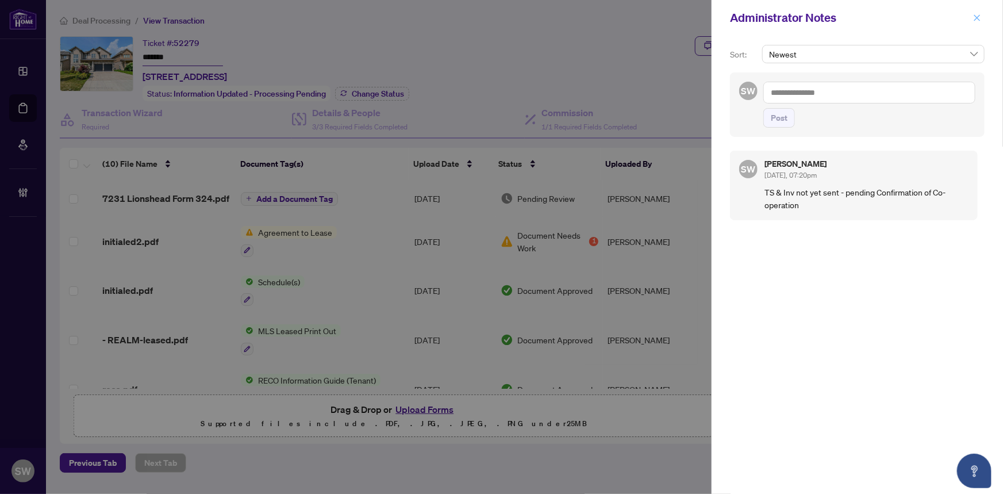
click at [977, 21] on icon "close" at bounding box center [977, 18] width 8 height 8
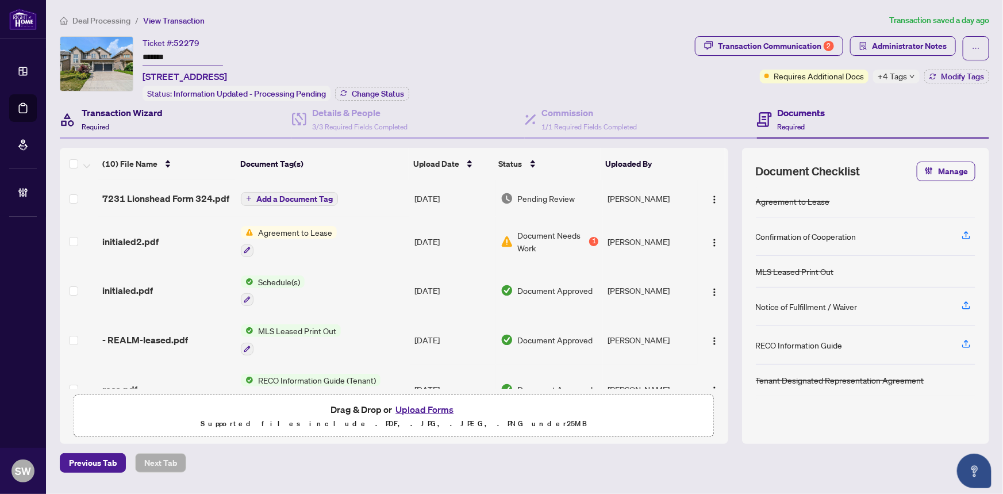
click at [147, 112] on h4 "Transaction Wizard" at bounding box center [122, 113] width 81 height 14
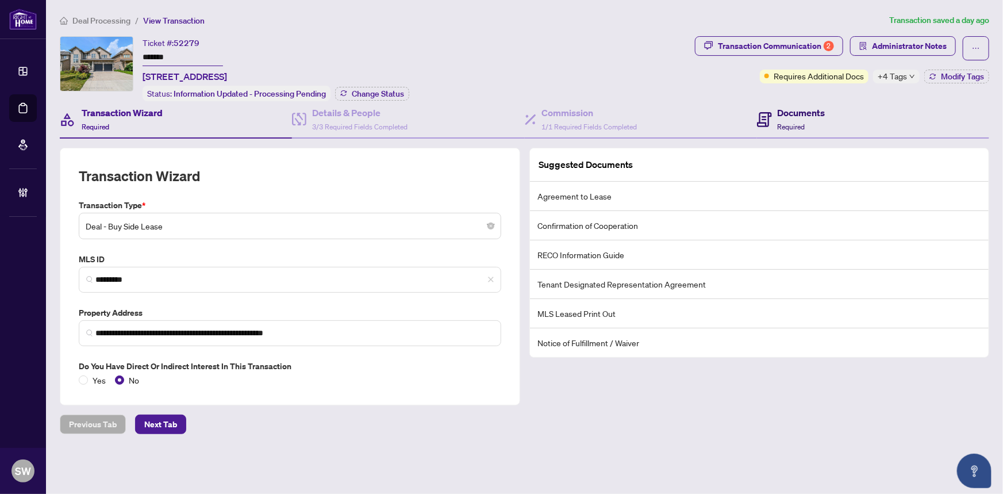
click at [789, 122] on span "Required" at bounding box center [792, 126] width 28 height 9
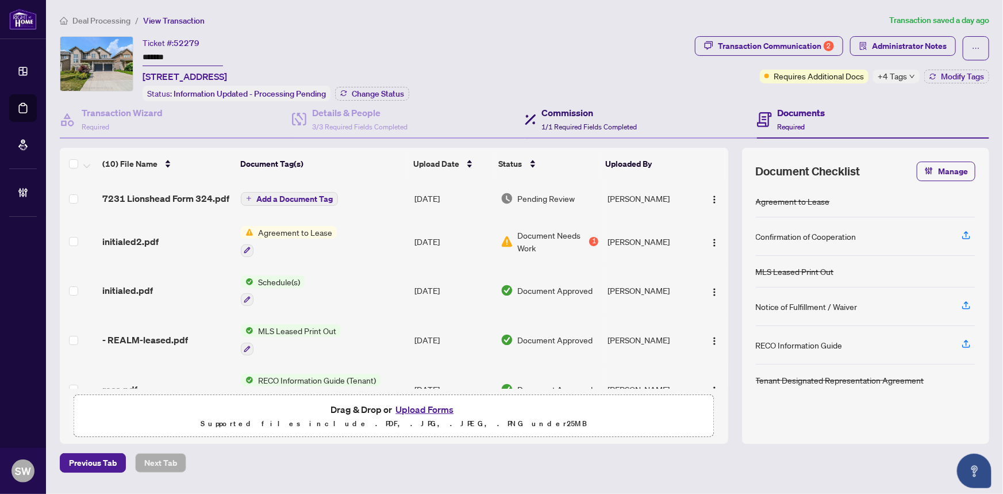
click at [570, 115] on h4 "Commission" at bounding box center [589, 113] width 95 height 14
type textarea "**********"
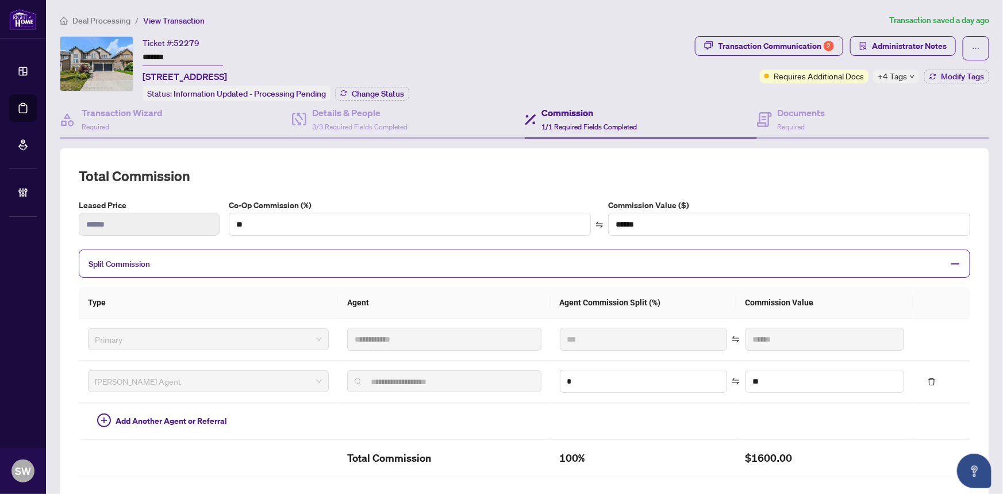
click at [100, 18] on span "Deal Processing" at bounding box center [101, 21] width 58 height 10
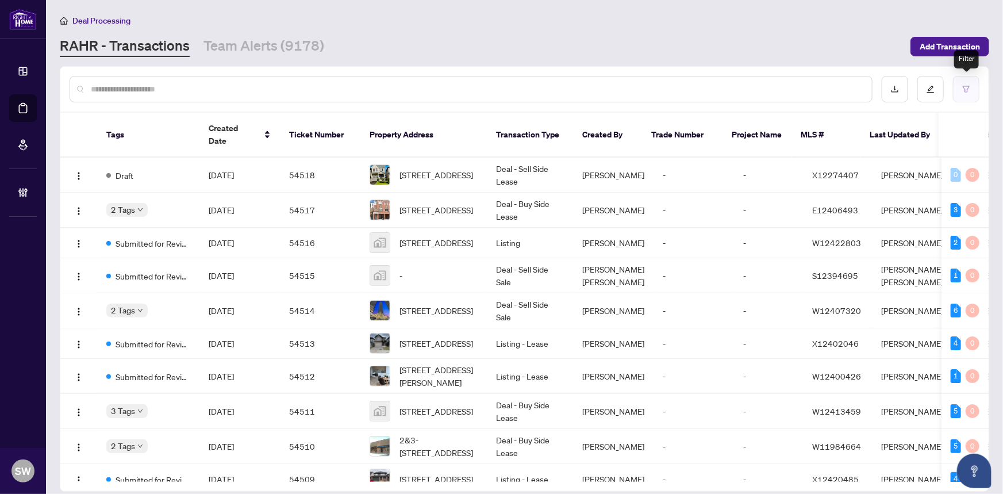
click at [962, 90] on icon "filter" at bounding box center [966, 89] width 8 height 8
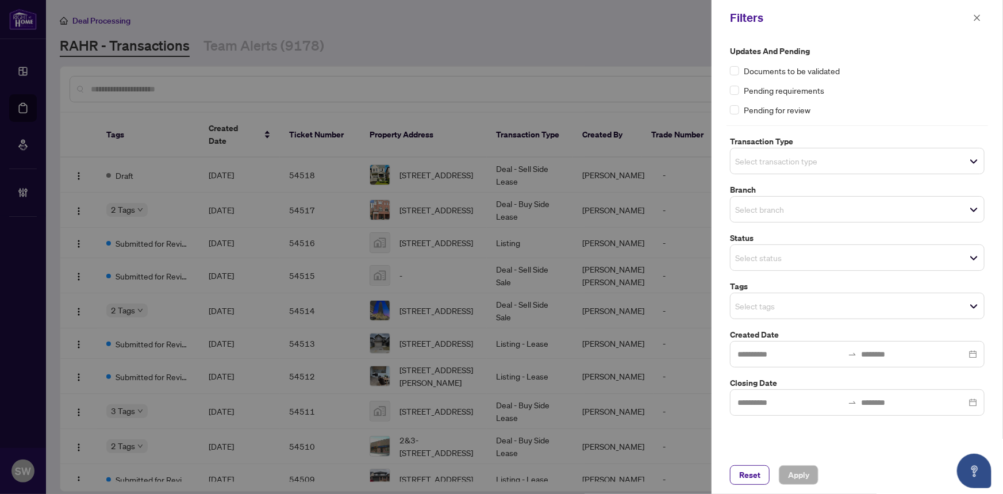
click at [927, 167] on span "Select transaction type" at bounding box center [858, 161] width 254 height 16
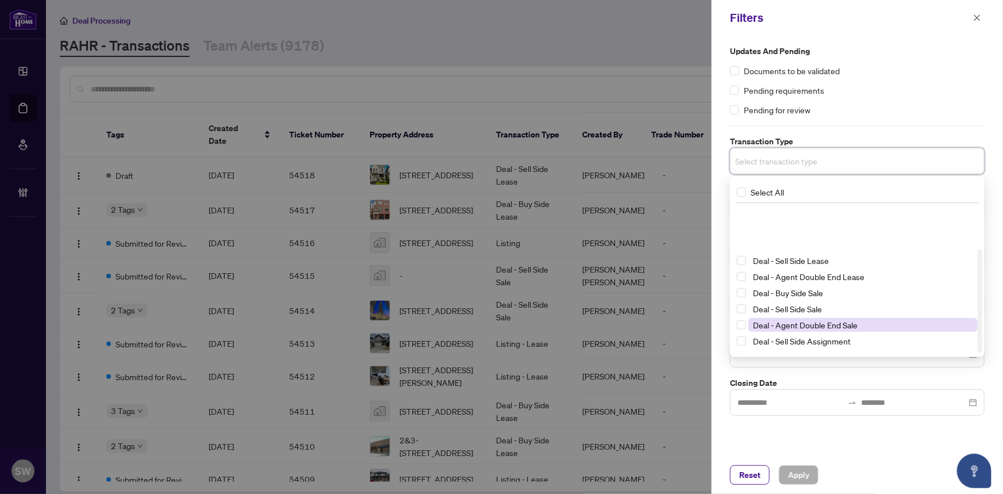
scroll to position [62, 0]
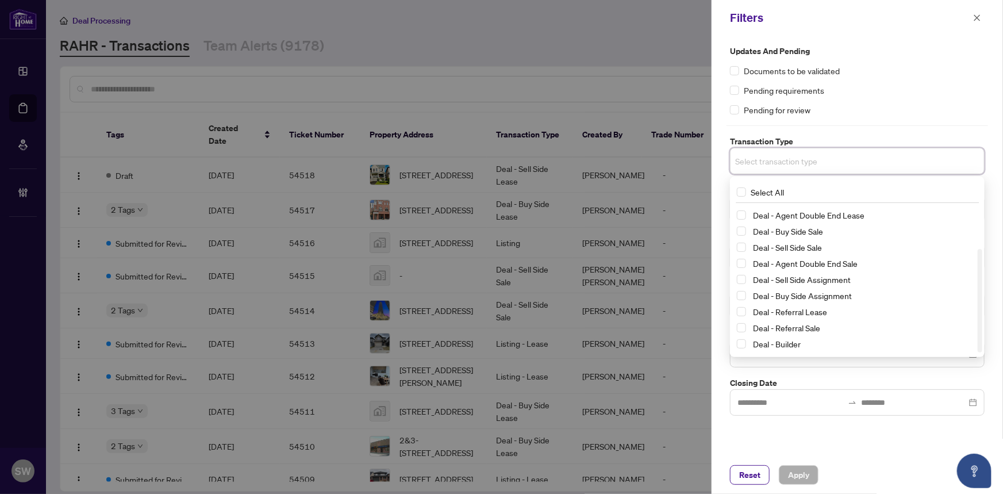
click at [794, 335] on div "Deal - Referral Sale" at bounding box center [857, 328] width 241 height 14
click at [794, 328] on span "Deal - Referral Sale" at bounding box center [786, 328] width 67 height 10
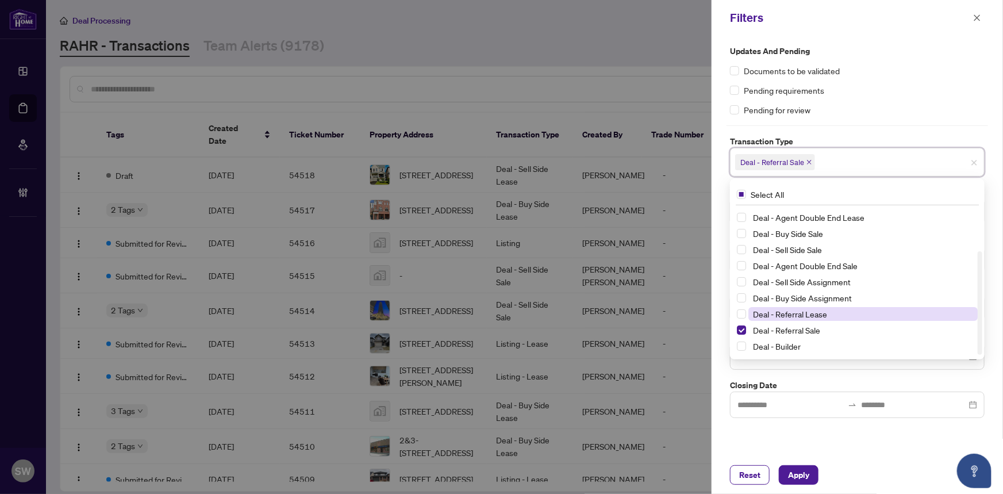
click at [796, 310] on span "Deal - Referral Lease" at bounding box center [790, 314] width 74 height 10
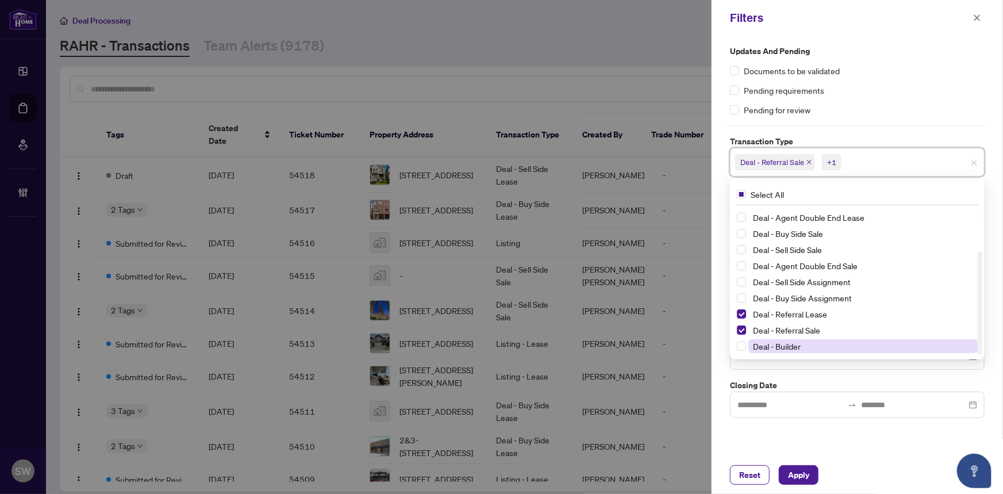
click at [780, 343] on span "Deal - Builder" at bounding box center [777, 346] width 48 height 10
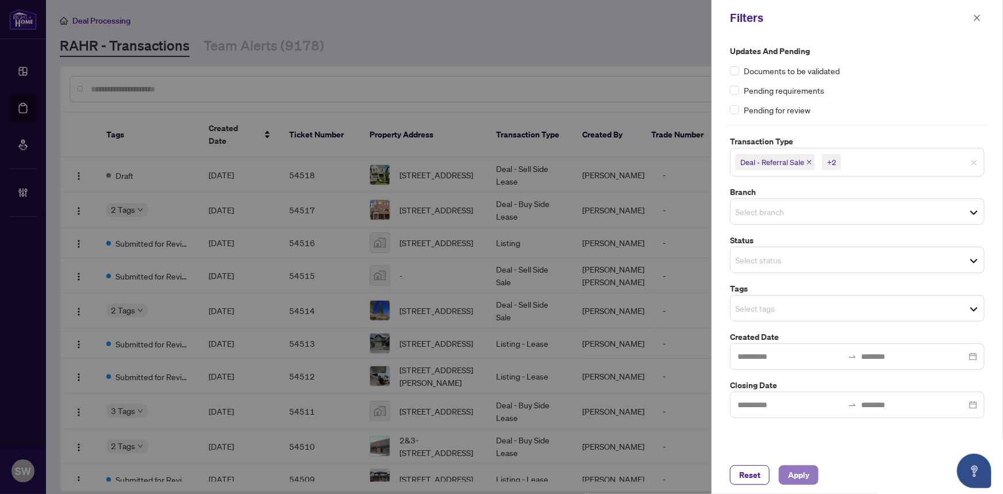
click at [802, 472] on span "Apply" at bounding box center [798, 475] width 21 height 18
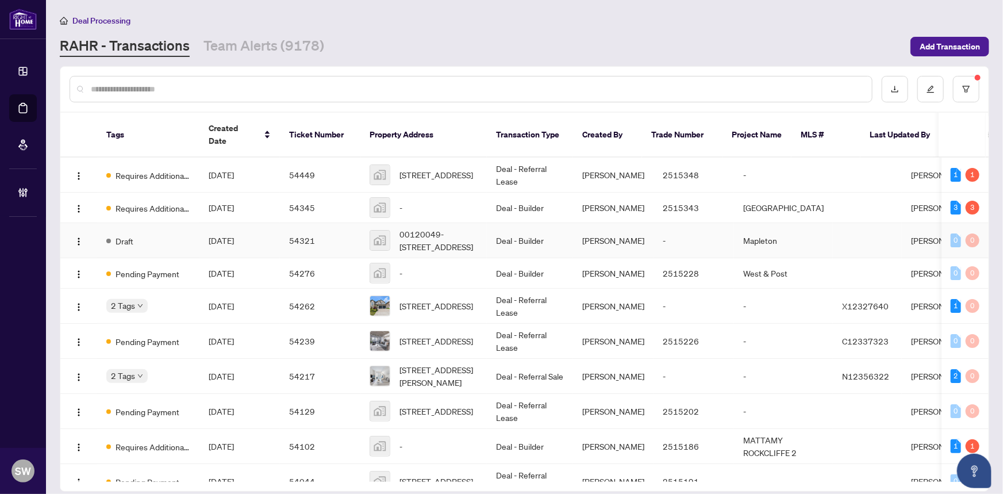
click at [261, 224] on td "[DATE]" at bounding box center [240, 240] width 80 height 35
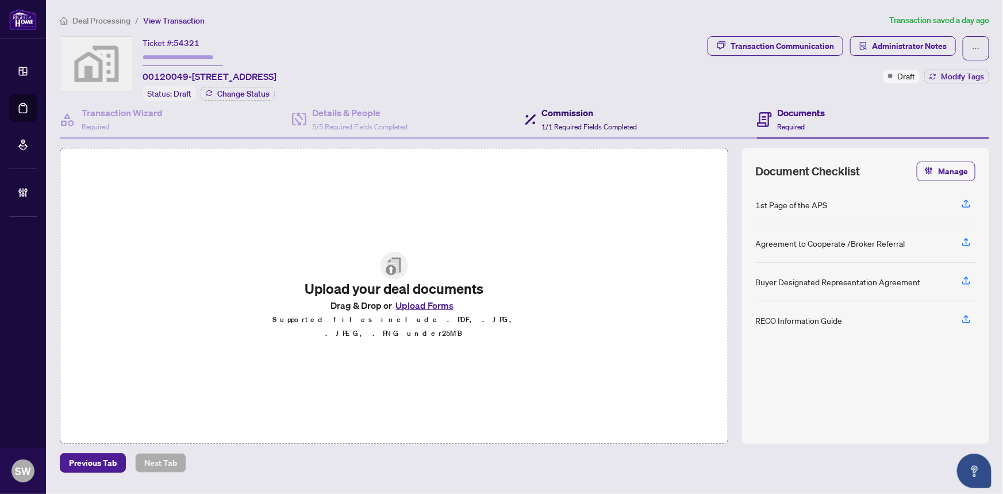
click at [599, 117] on h4 "Commission" at bounding box center [589, 113] width 95 height 14
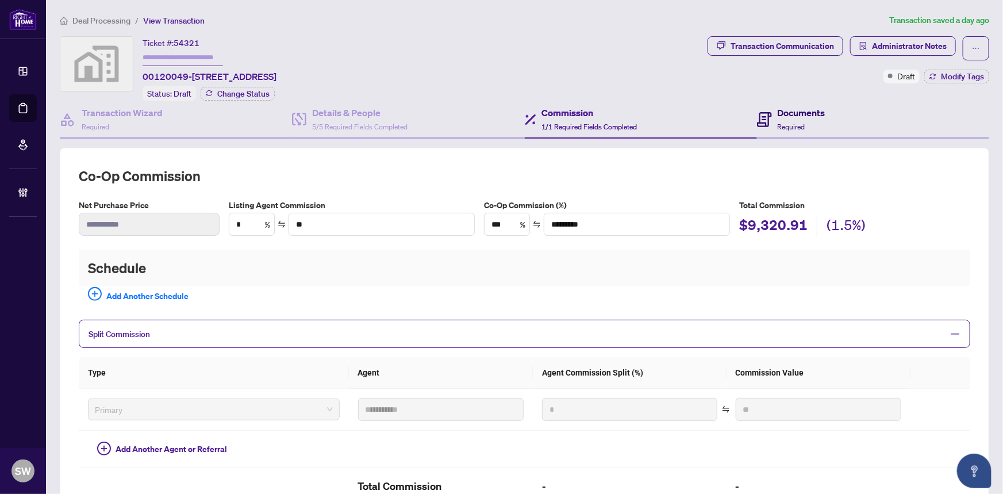
click at [757, 118] on icon at bounding box center [764, 119] width 15 height 15
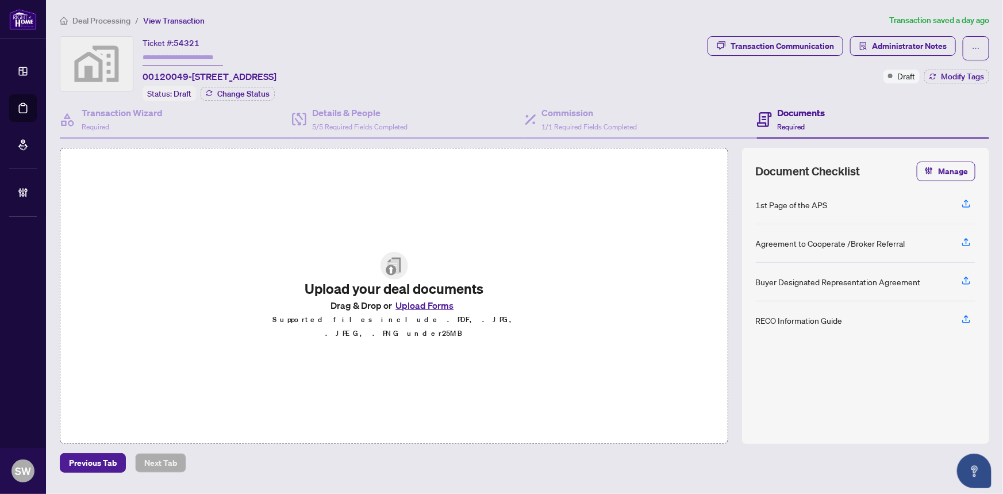
click at [109, 19] on span "Deal Processing" at bounding box center [101, 21] width 58 height 10
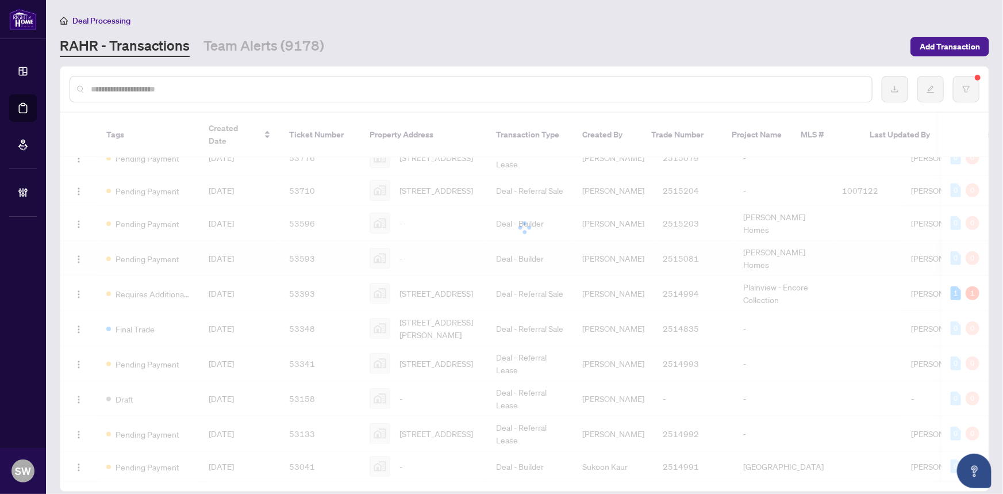
scroll to position [412, 0]
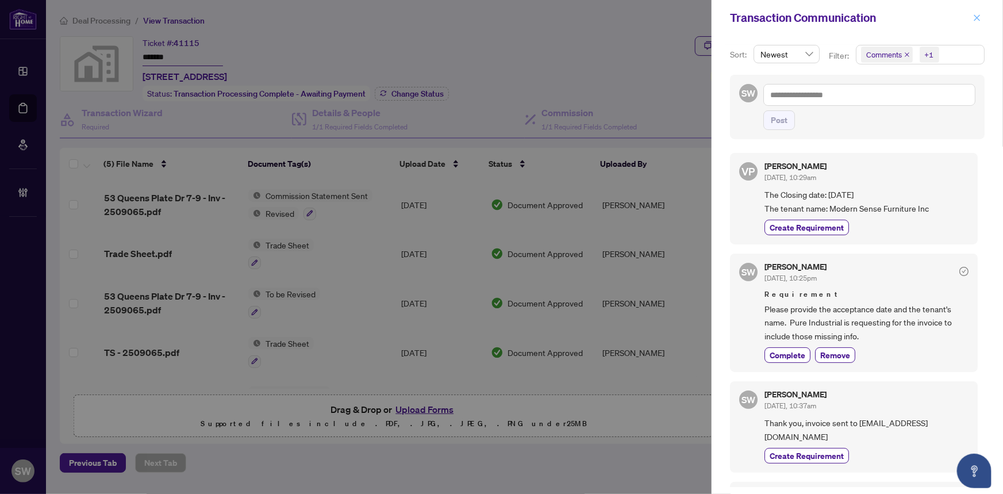
click at [977, 16] on icon "close" at bounding box center [977, 18] width 8 height 8
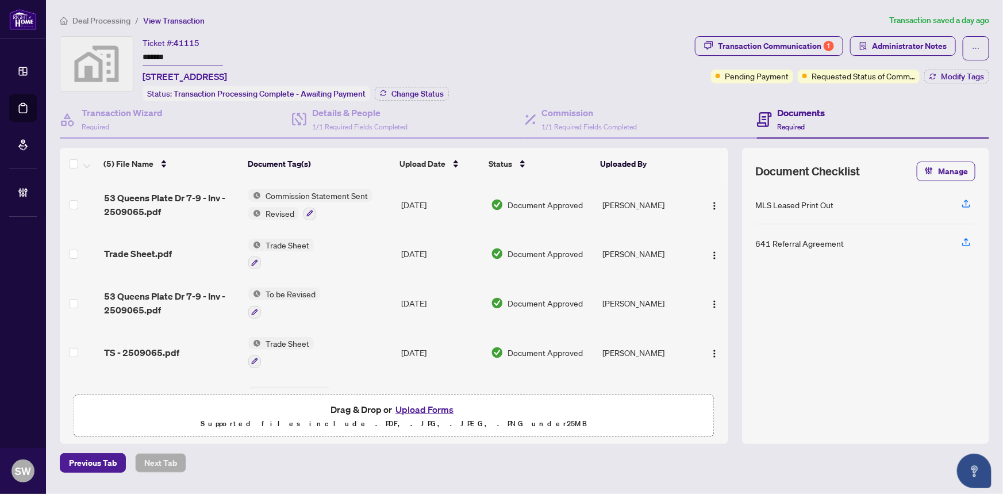
click at [168, 57] on input "*******" at bounding box center [183, 57] width 80 height 17
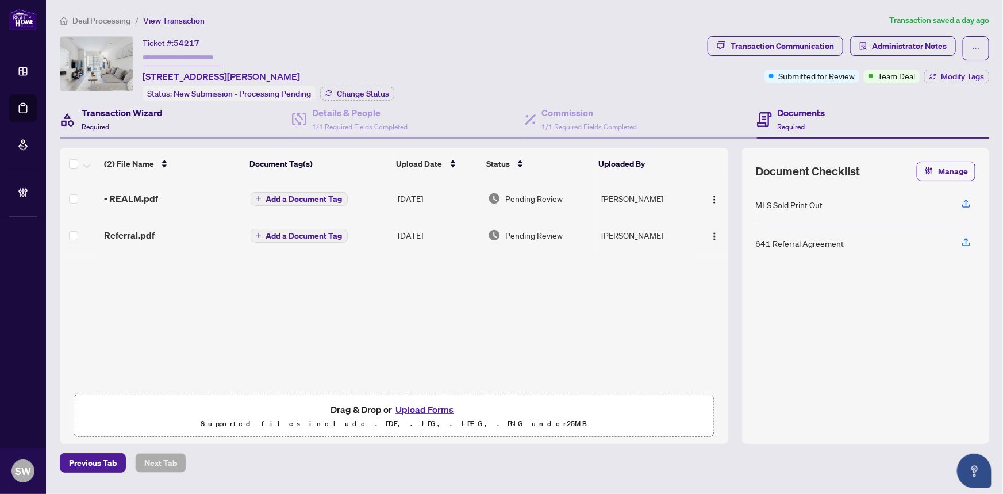
click at [113, 118] on div "Transaction Wizard Required" at bounding box center [122, 119] width 81 height 27
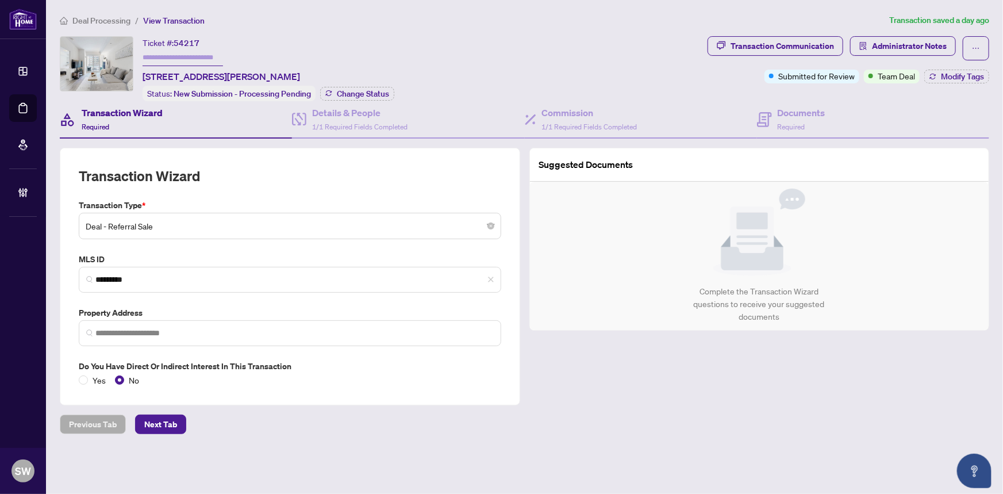
type input "**********"
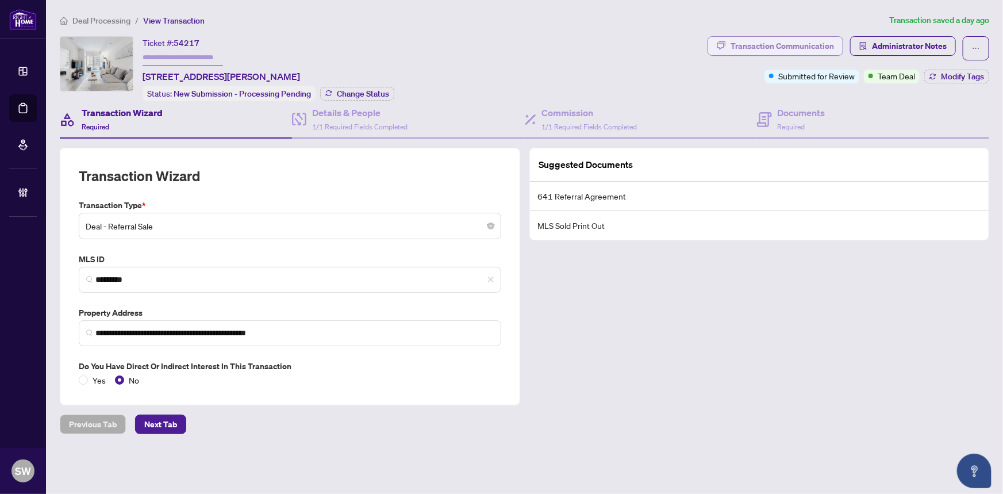
click at [811, 47] on div "Transaction Communication" at bounding box center [782, 46] width 103 height 18
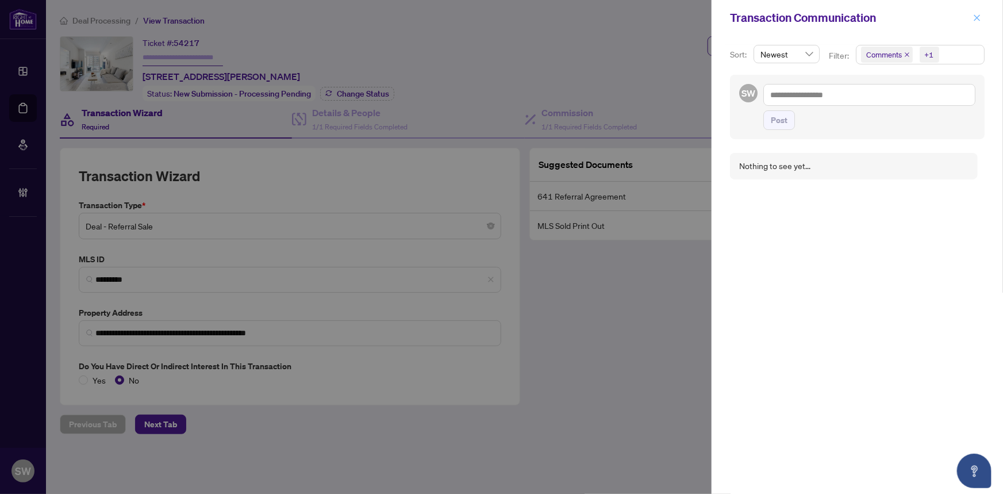
click at [976, 17] on icon "close" at bounding box center [977, 18] width 8 height 8
